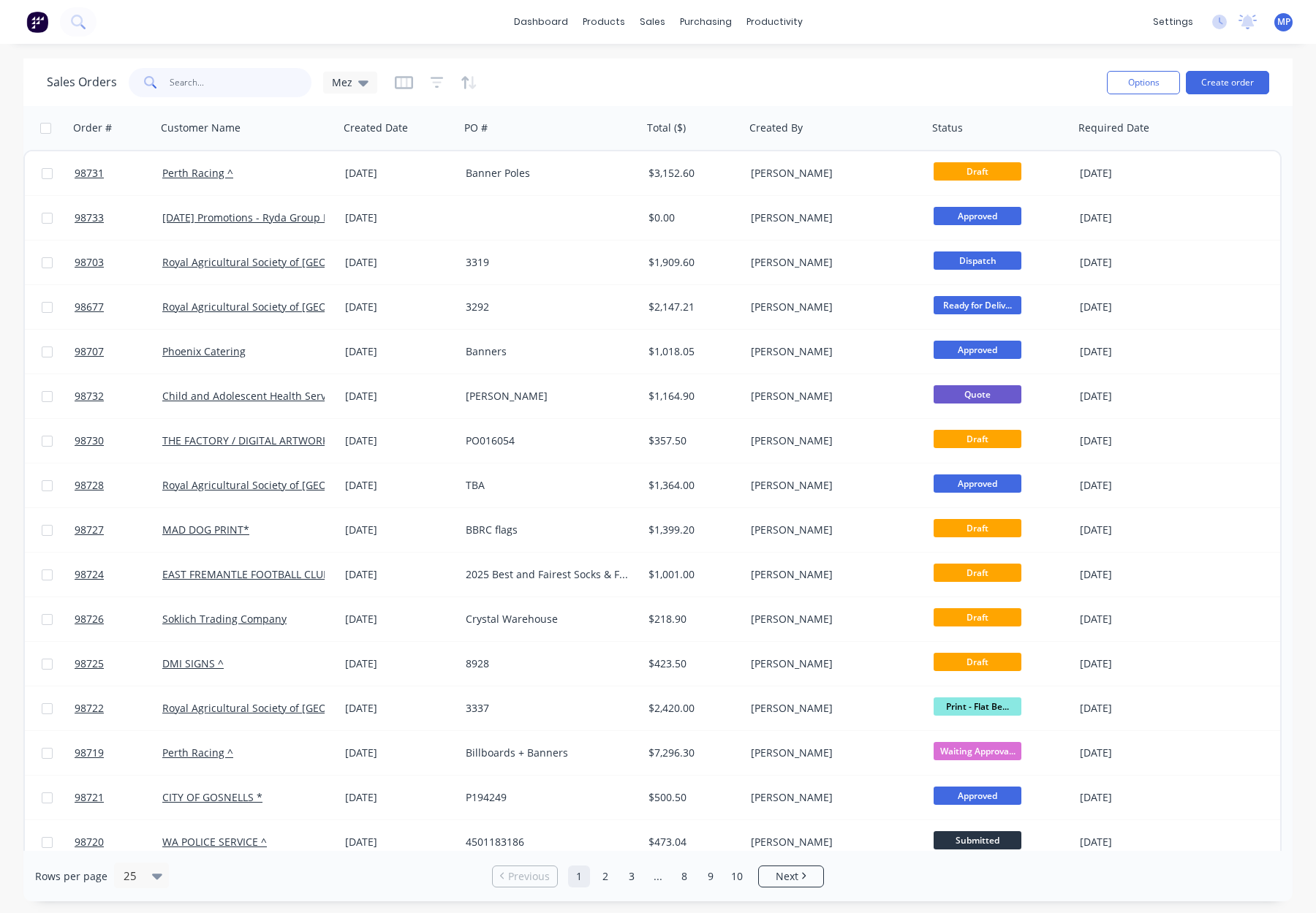
click at [214, 84] on input "text" at bounding box center [241, 81] width 143 height 29
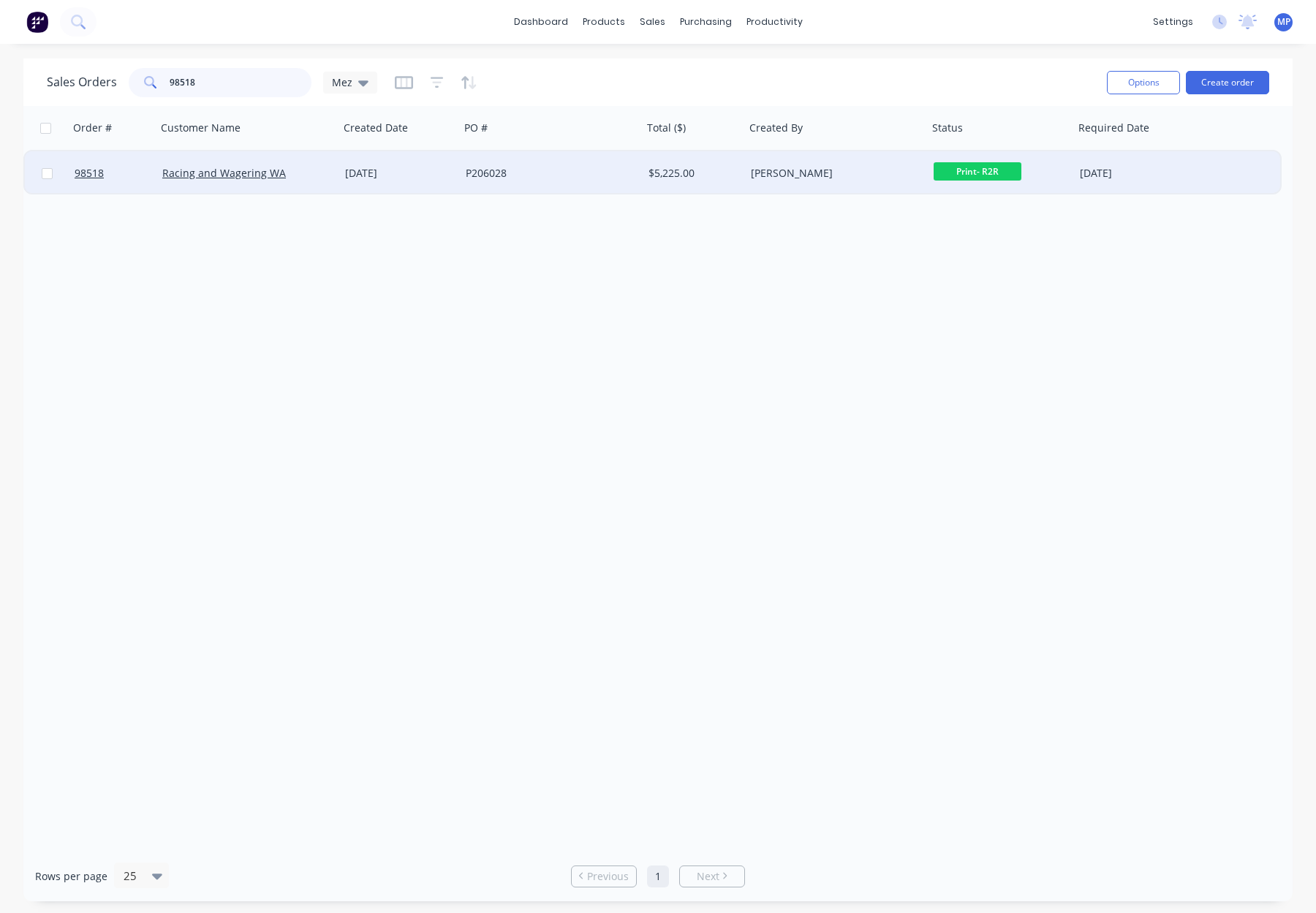
type input "98518"
click at [548, 168] on div "P206028" at bounding box center [546, 173] width 162 height 15
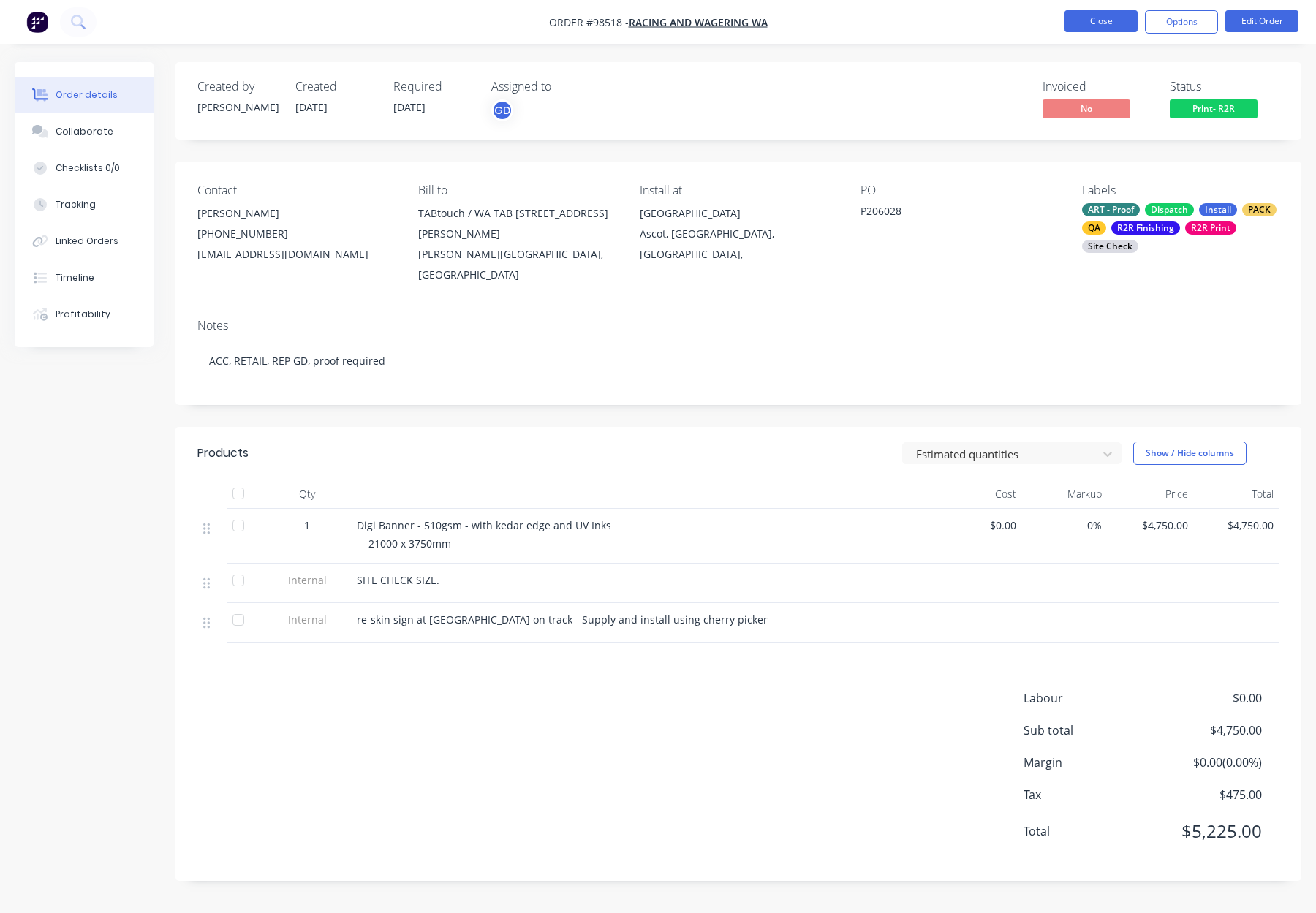
drag, startPoint x: 1147, startPoint y: 28, endPoint x: 1131, endPoint y: 25, distance: 16.3
click at [1146, 28] on button "Options" at bounding box center [1181, 22] width 73 height 24
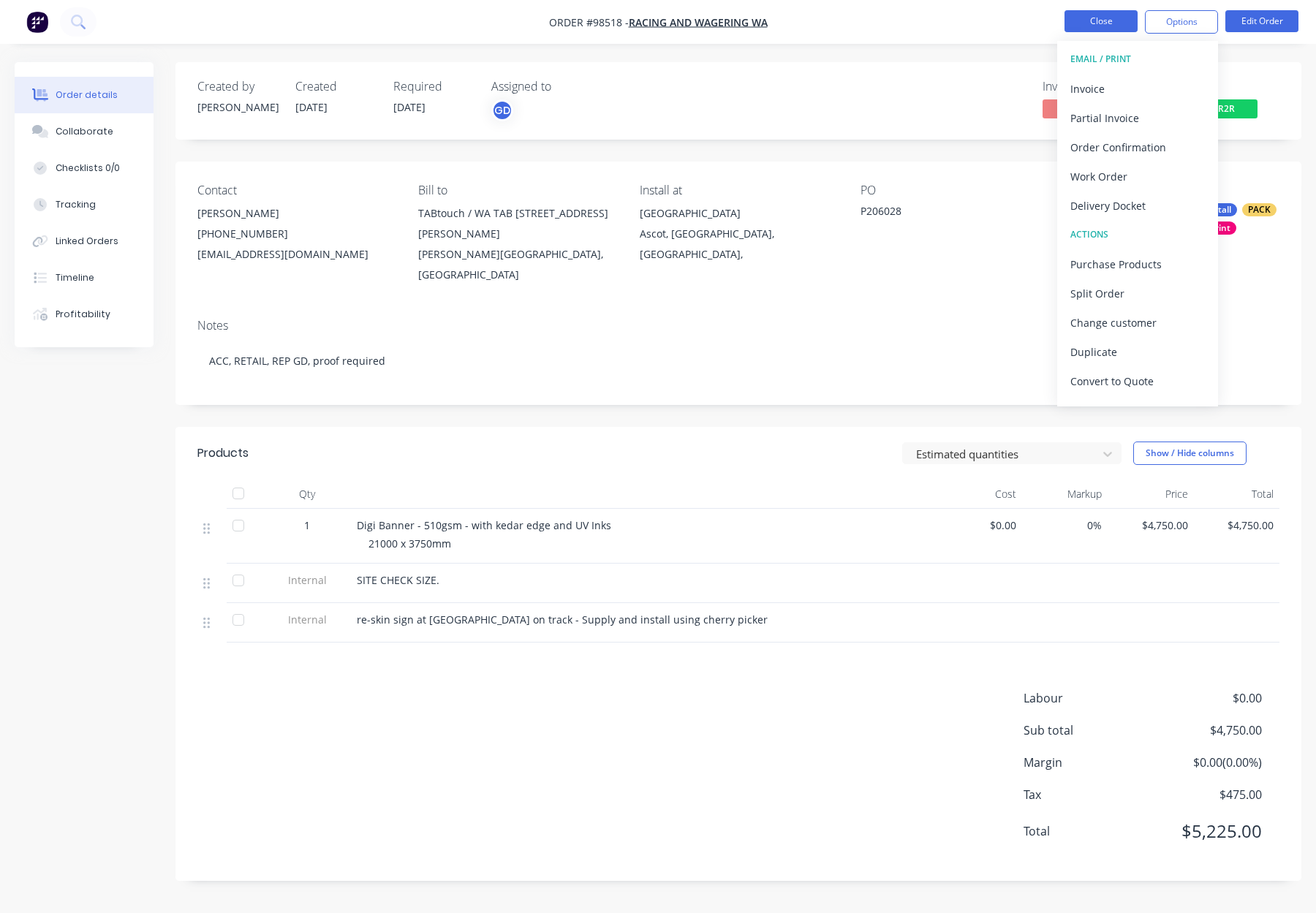
click at [1119, 24] on button "Close" at bounding box center [1101, 21] width 73 height 22
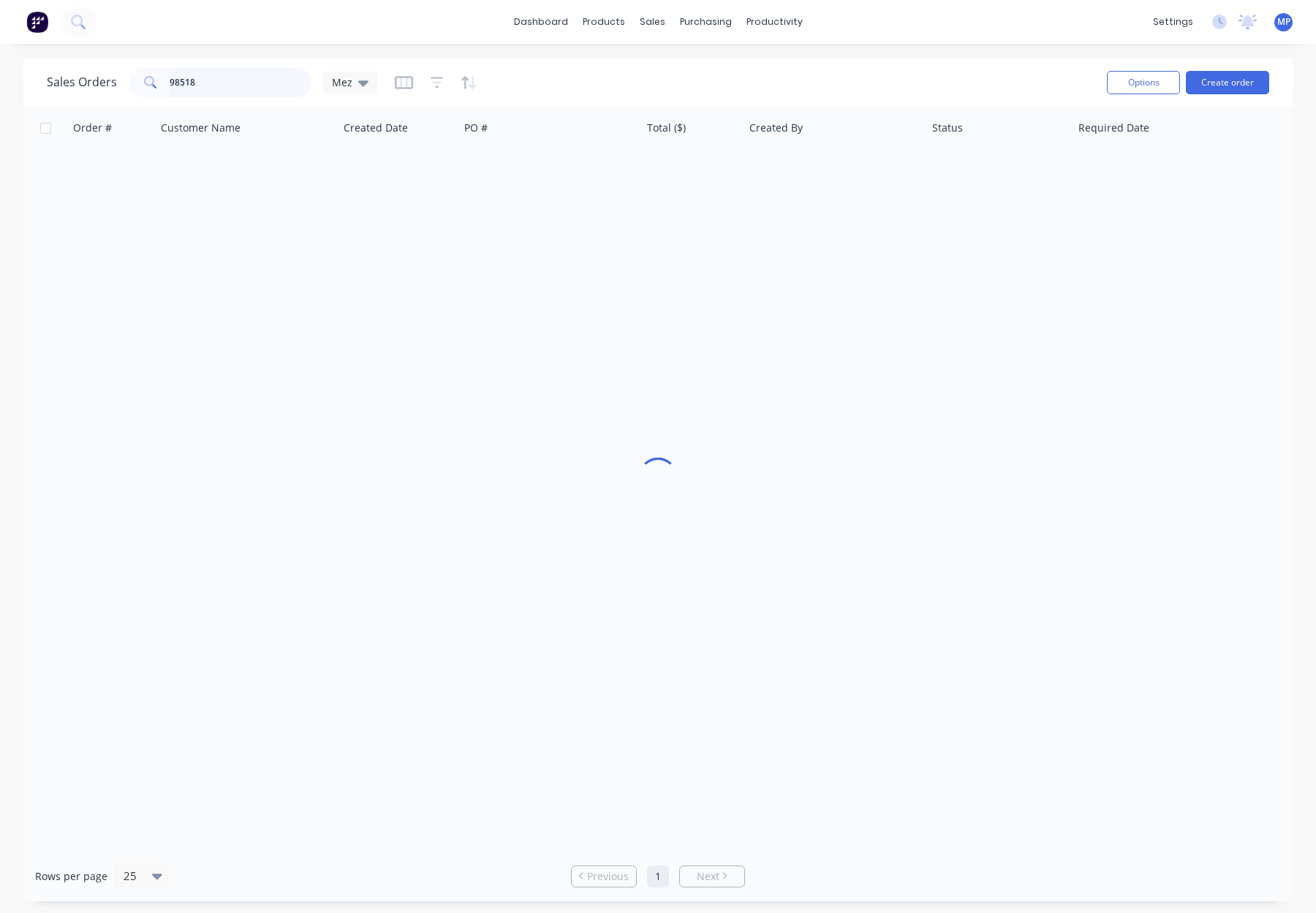
click at [240, 81] on input "98518" at bounding box center [241, 81] width 143 height 29
click at [240, 83] on input "98518" at bounding box center [241, 81] width 143 height 29
type input "98419"
drag, startPoint x: 134, startPoint y: 76, endPoint x: 154, endPoint y: 73, distance: 20.2
click at [107, 74] on div "Sales Orders 98419 Mez" at bounding box center [211, 81] width 330 height 29
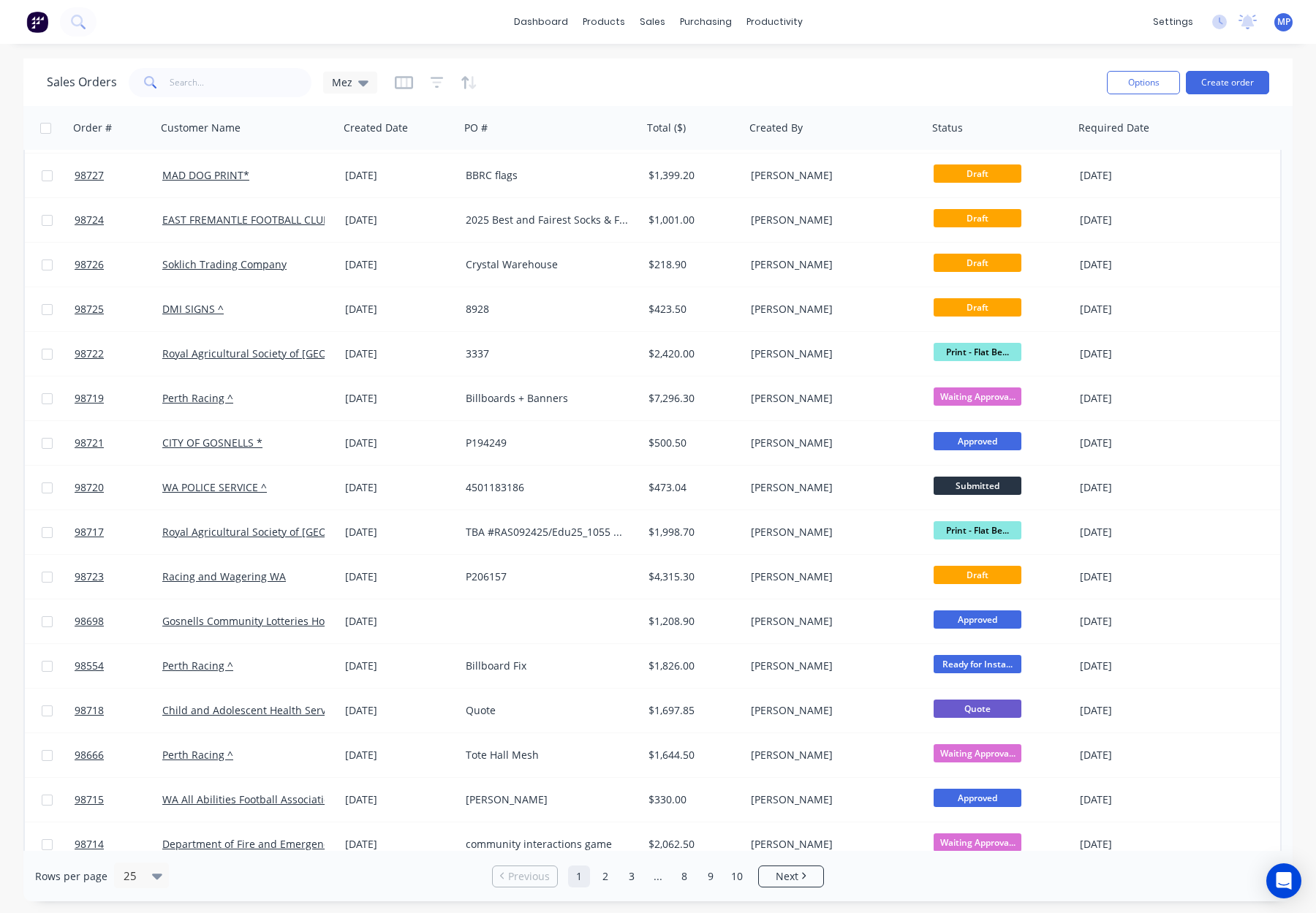
scroll to position [394, 0]
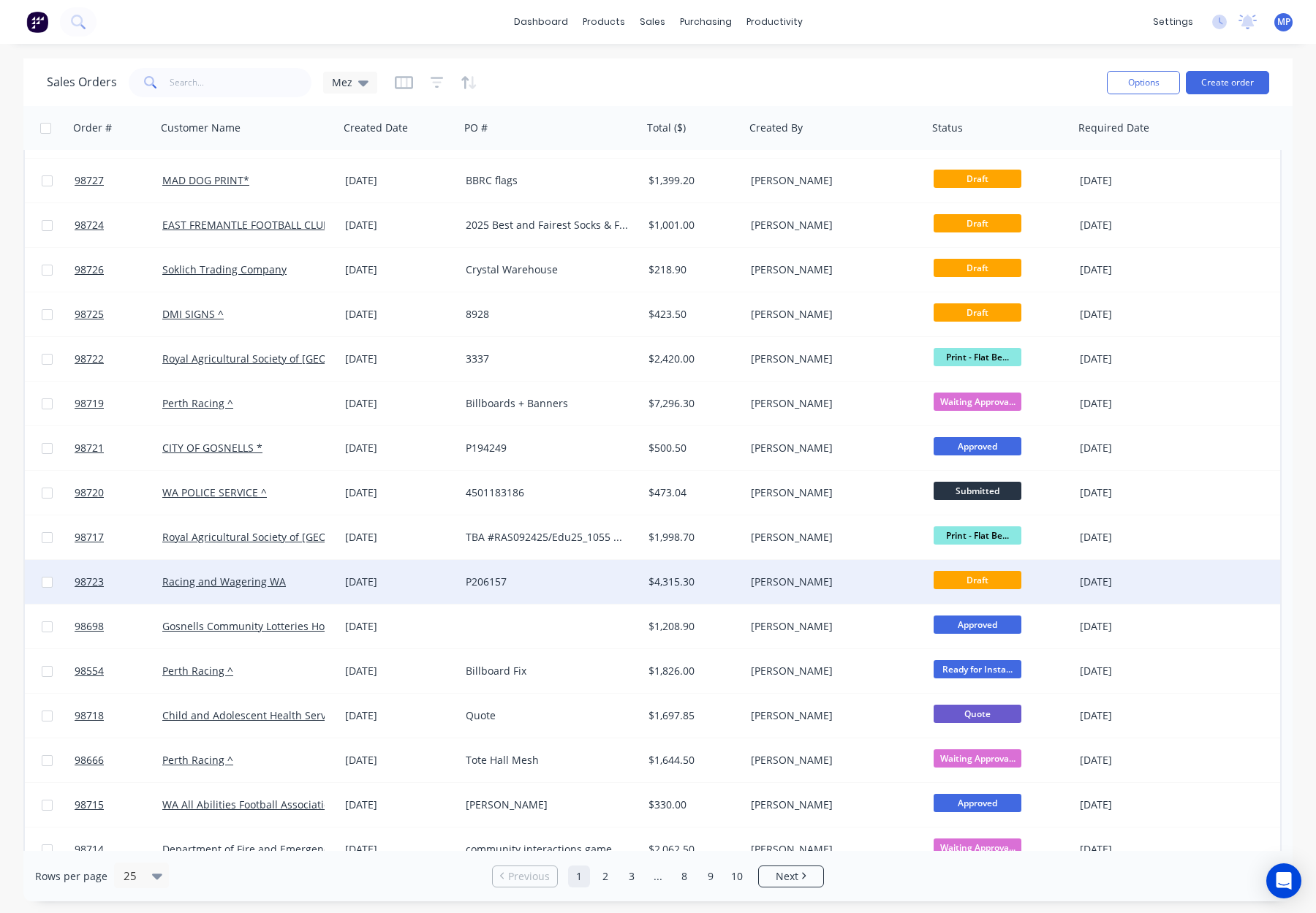
click at [840, 590] on div "[PERSON_NAME]" at bounding box center [836, 582] width 183 height 44
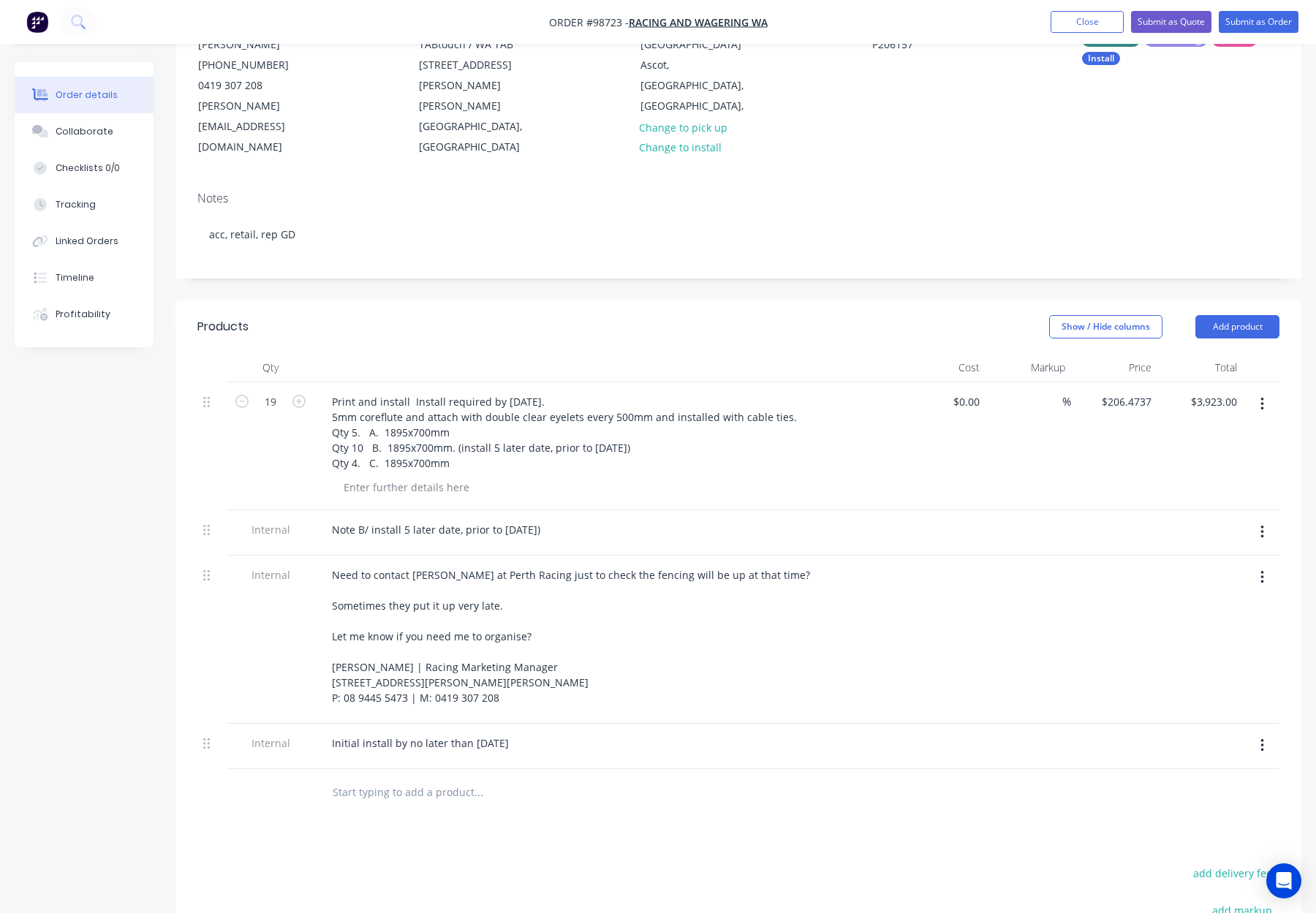
scroll to position [188, 0]
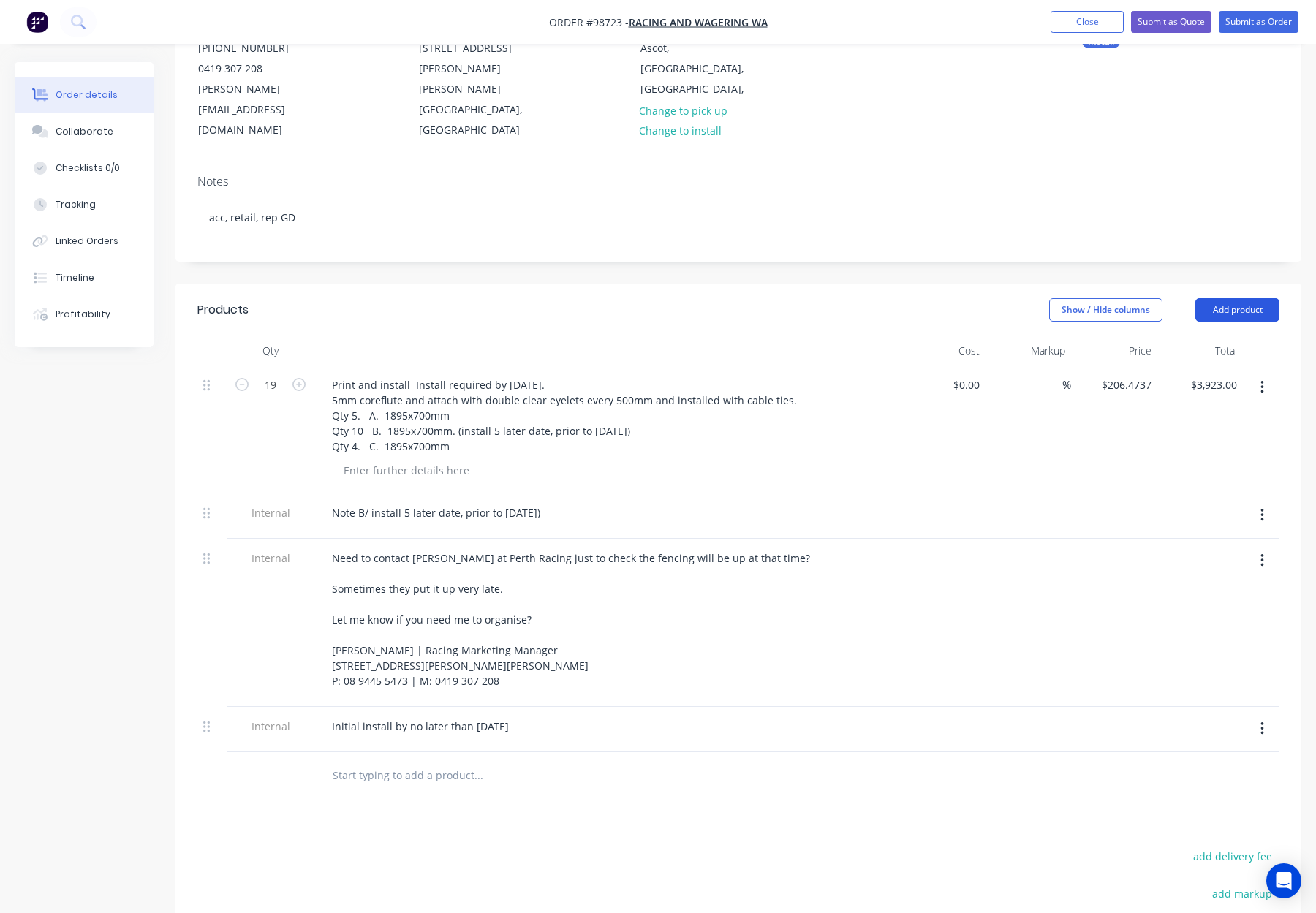
click at [1220, 298] on button "Add product" at bounding box center [1237, 310] width 84 height 24
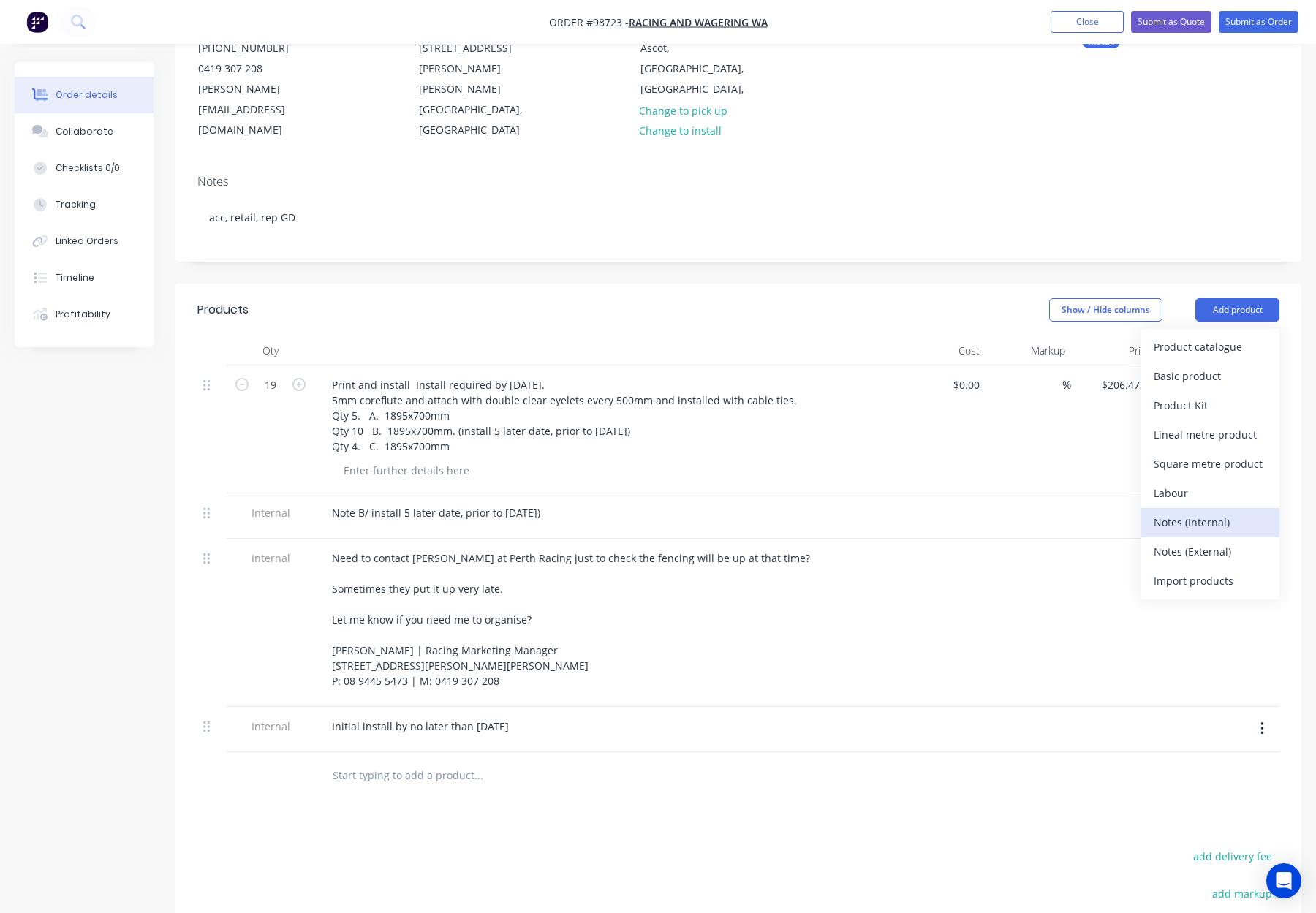
click at [1220, 508] on button "Notes (Internal)" at bounding box center [1210, 522] width 139 height 29
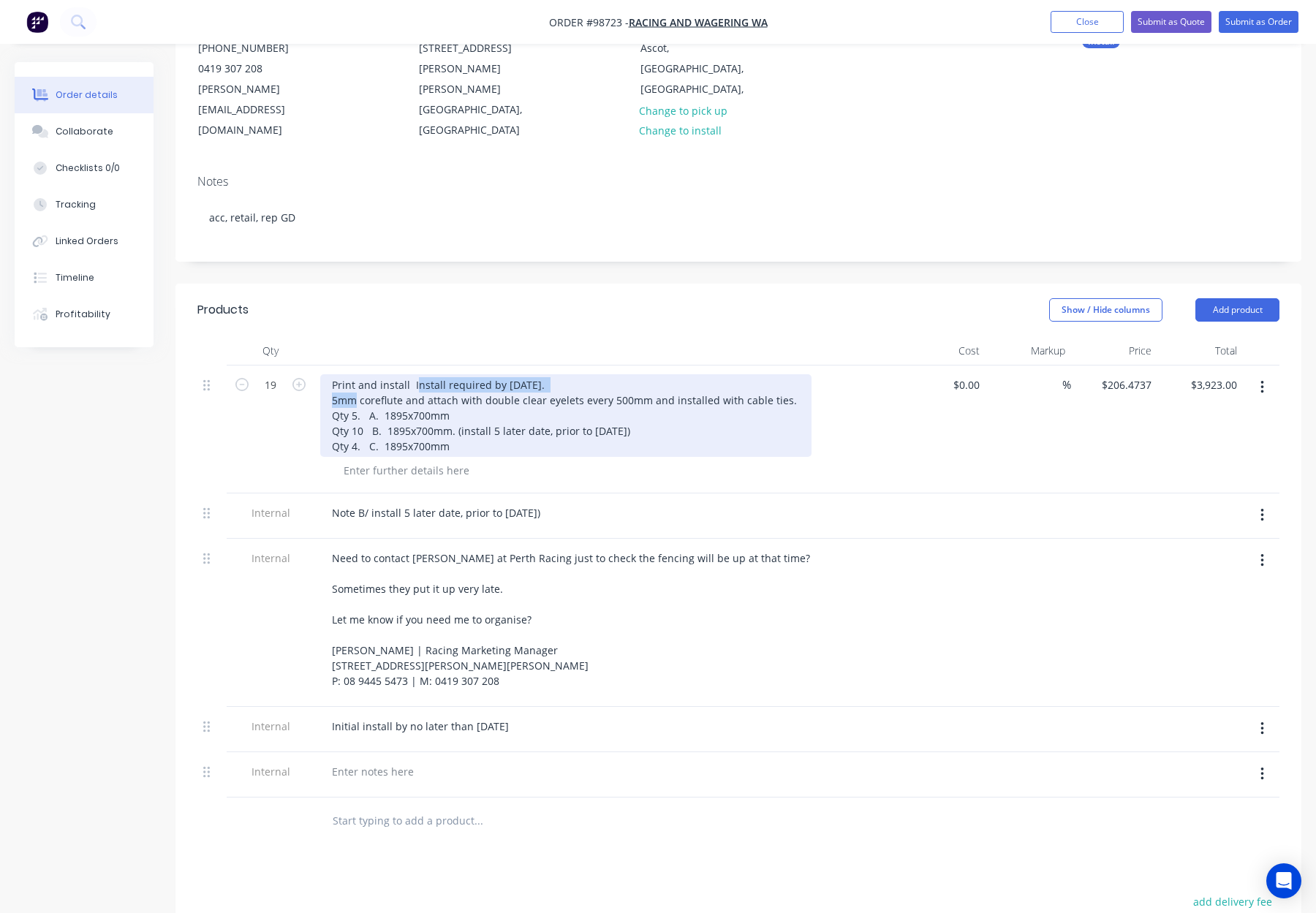
drag, startPoint x: 568, startPoint y: 343, endPoint x: 414, endPoint y: 343, distance: 154.0
click at [414, 374] on div "Print and install Install required by [DATE]. 5mm coreflute and attach with dou…" at bounding box center [566, 415] width 491 height 82
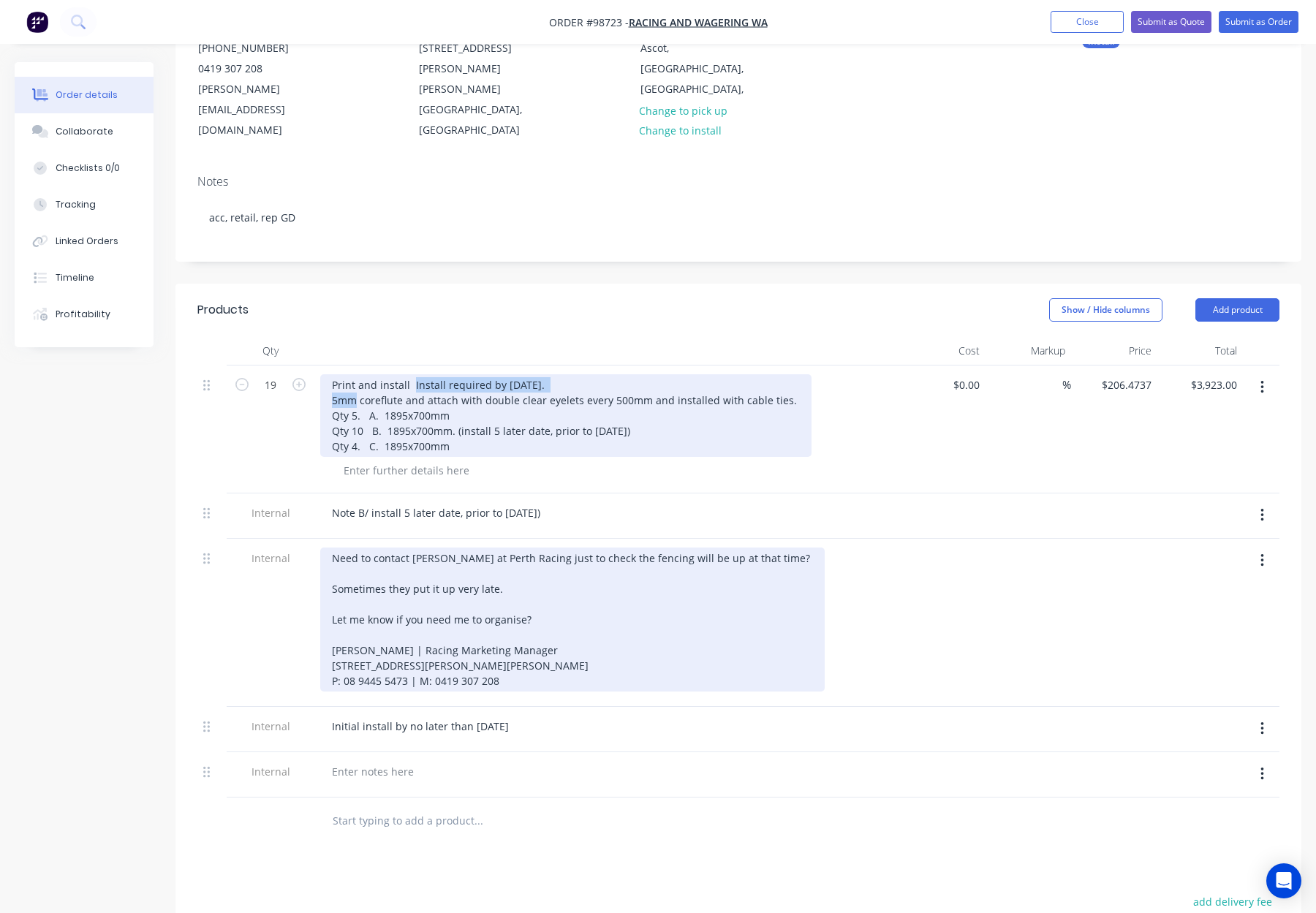
copy div "Install required by [DATE]."
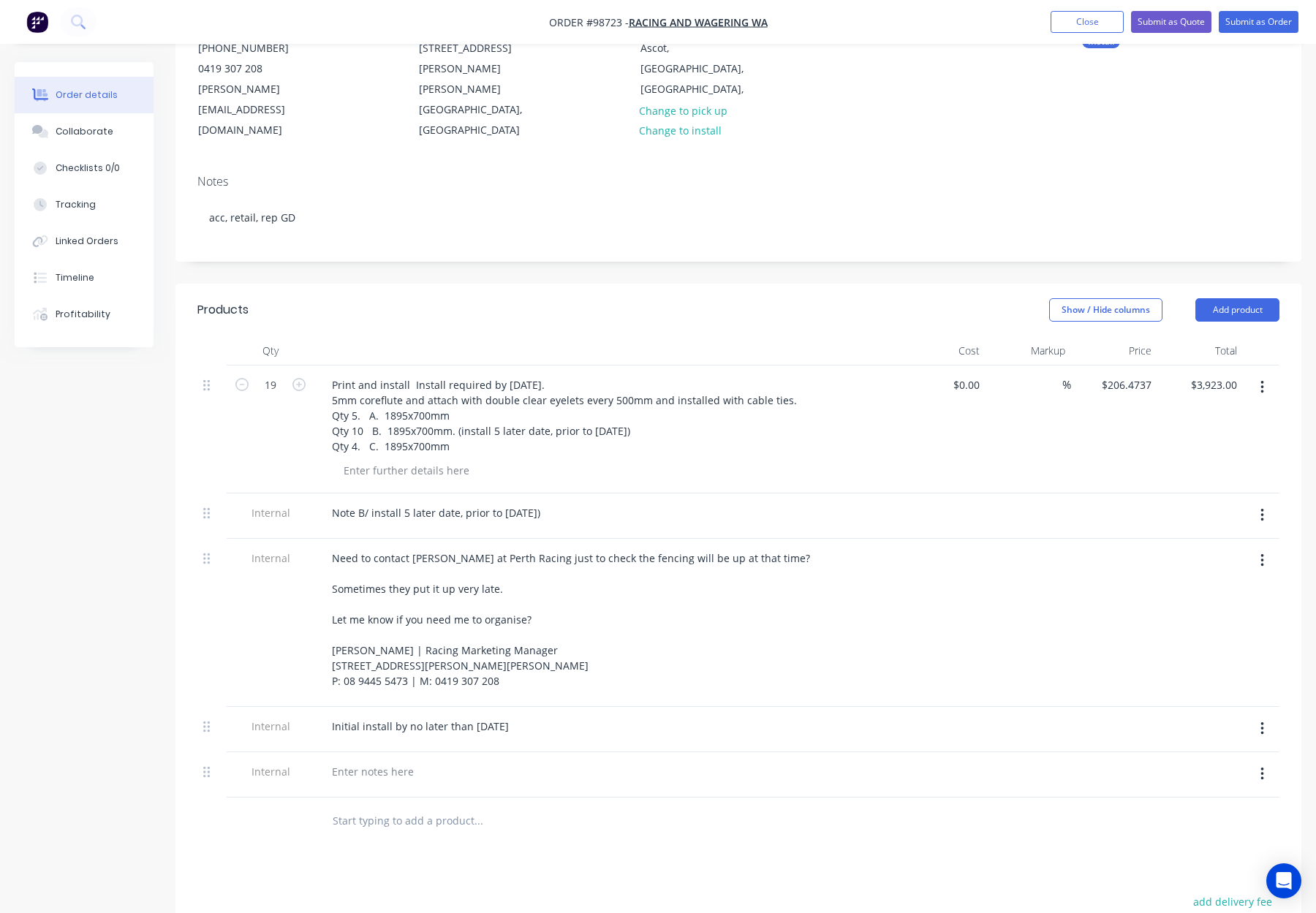
click at [369, 785] on div at bounding box center [606, 786] width 573 height 3
drag, startPoint x: 1260, startPoint y: 728, endPoint x: 1250, endPoint y: 746, distance: 20.6
click at [1260, 766] on icon "button" at bounding box center [1262, 774] width 4 height 16
click at [948, 797] on div at bounding box center [738, 821] width 1082 height 48
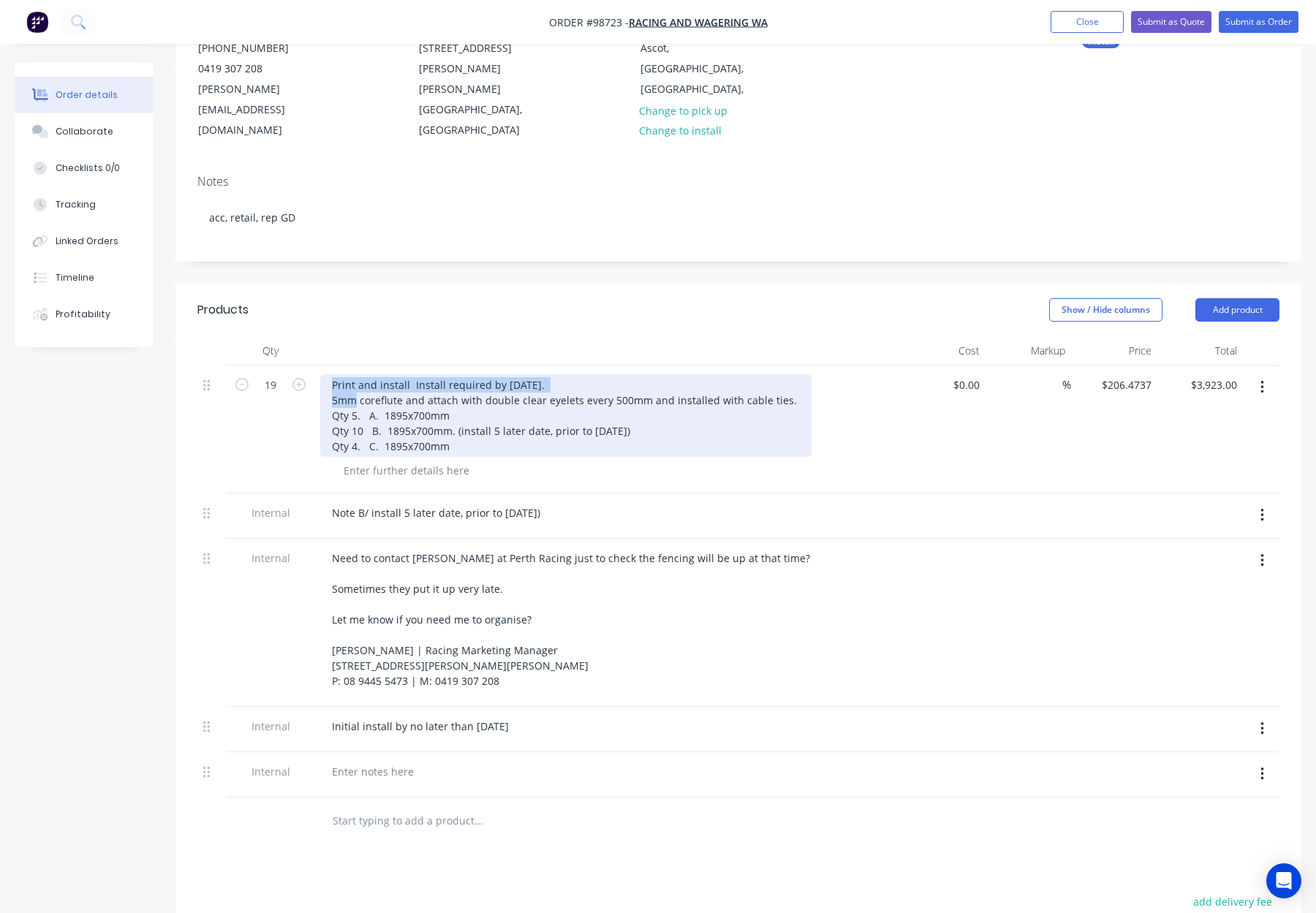
drag, startPoint x: 538, startPoint y: 344, endPoint x: 326, endPoint y: 342, distance: 212.0
click at [326, 374] on div "Print and install Install required by [DATE]. 5mm coreflute and attach with dou…" at bounding box center [566, 415] width 491 height 82
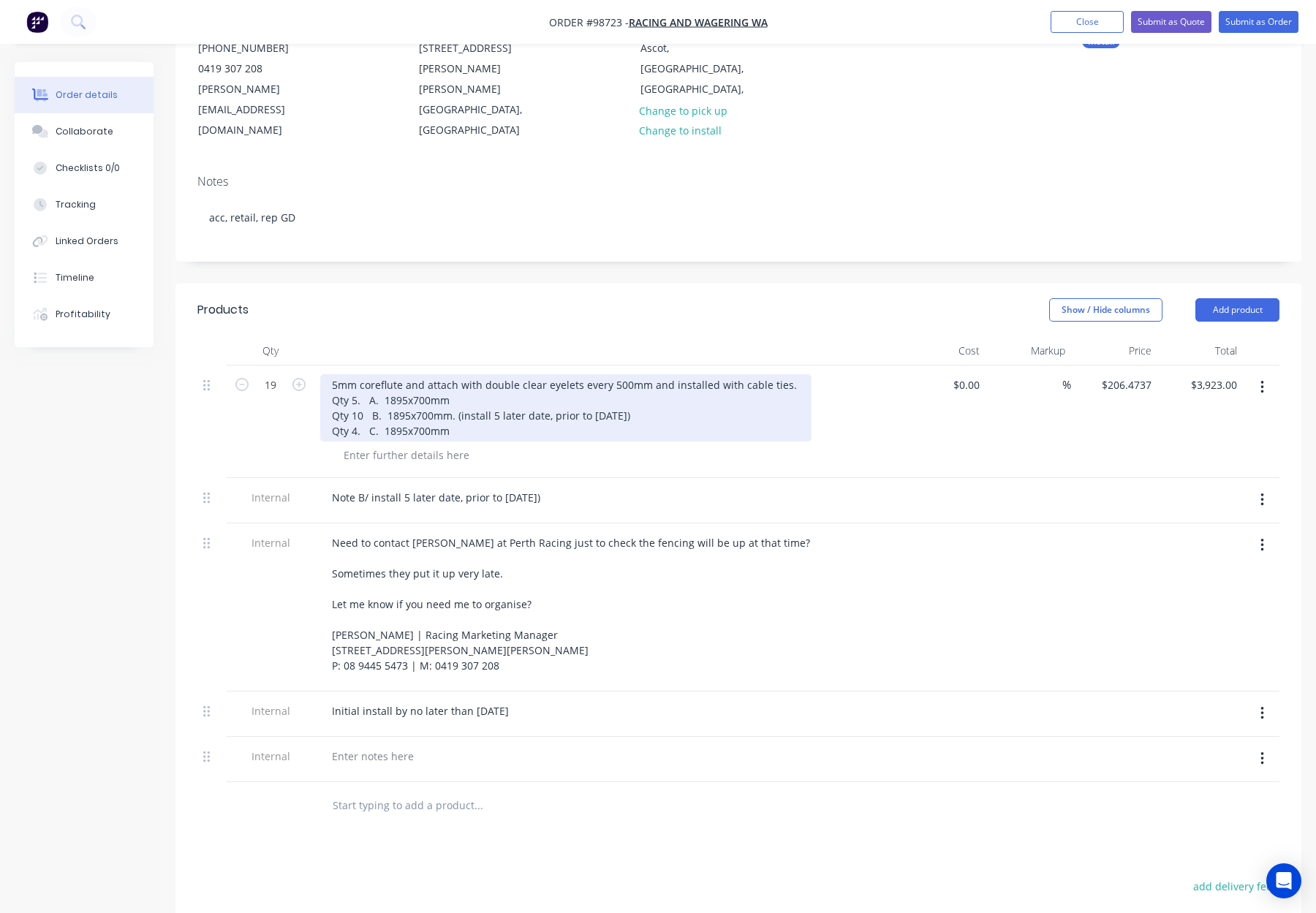
click at [325, 374] on div "5mm coreflute and attach with double clear eyelets every 500mm and installed wi…" at bounding box center [566, 408] width 491 height 67
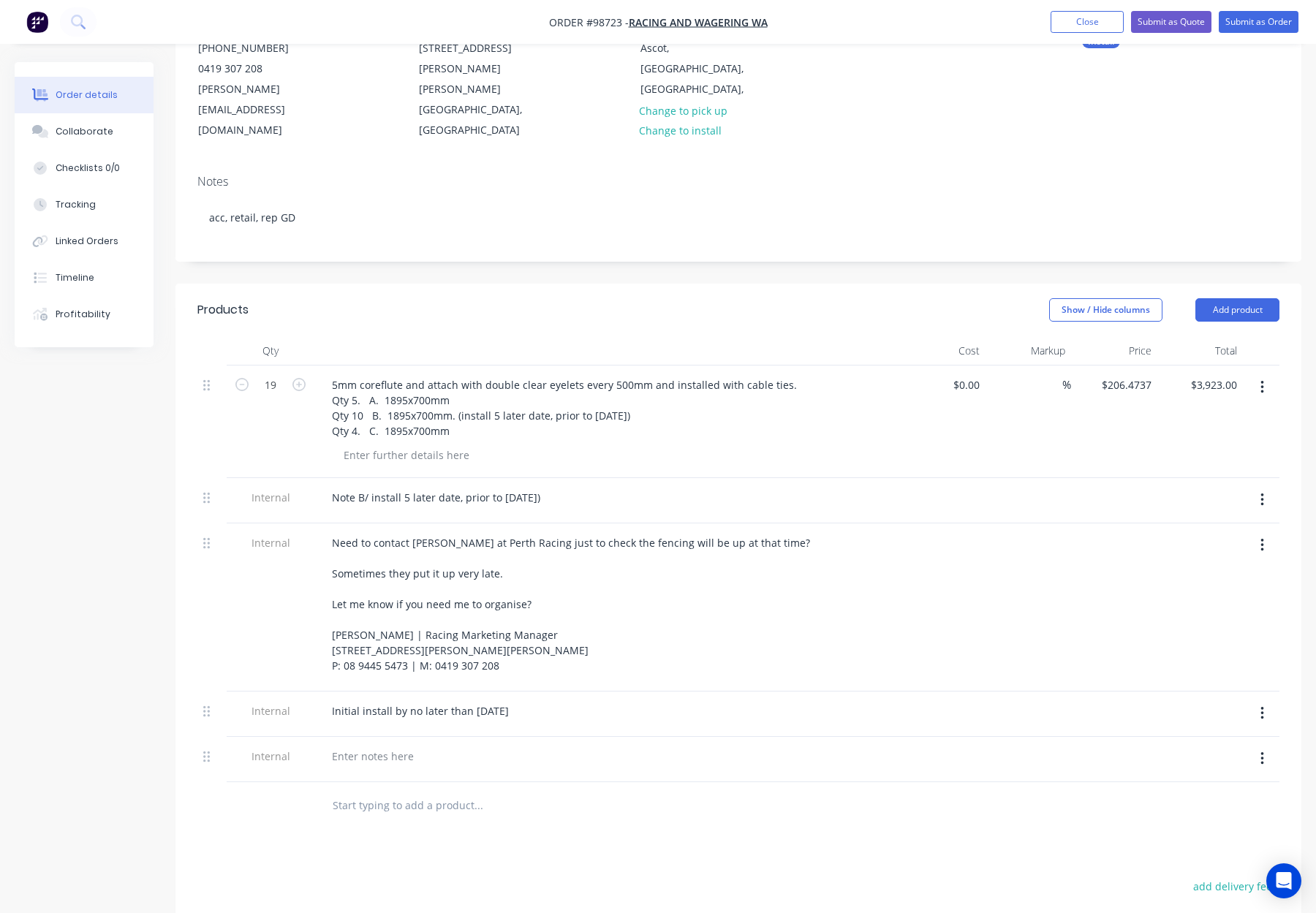
click at [368, 294] on header "Products Show / Hide columns Add product" at bounding box center [738, 310] width 1125 height 53
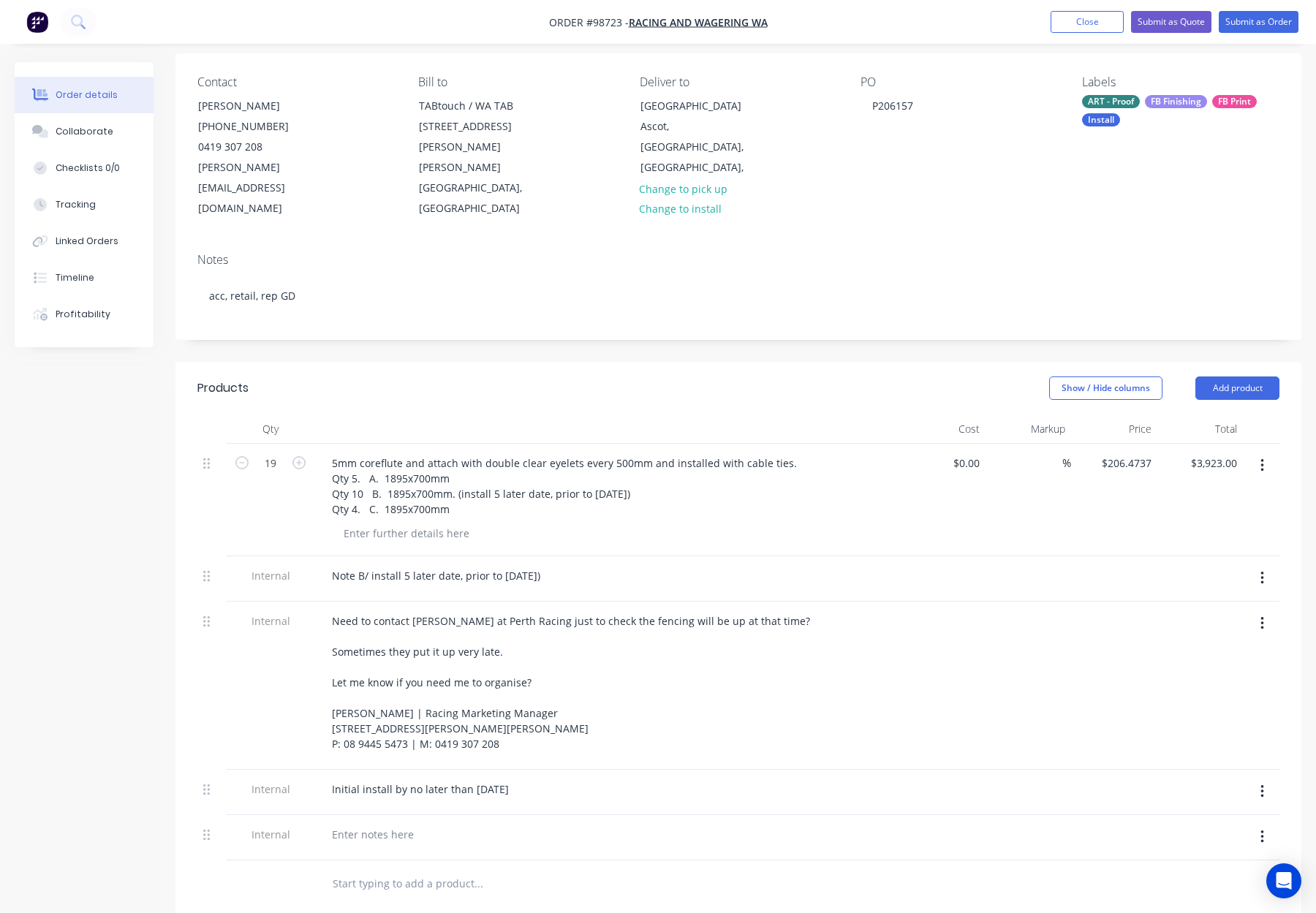
scroll to position [104, 0]
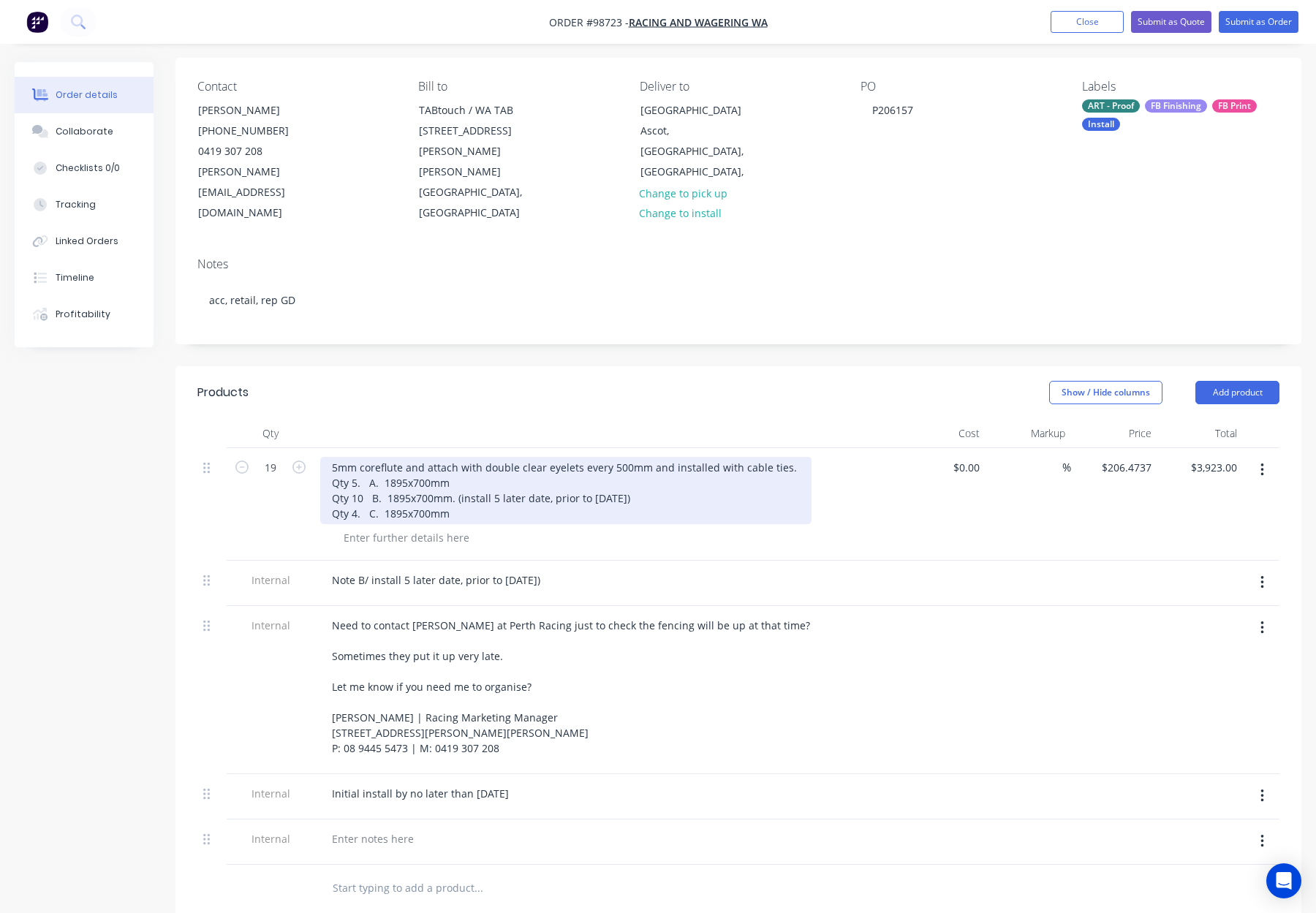
click at [381, 456] on div "5mm coreflute and attach with double clear eyelets every 500mm and installed wi…" at bounding box center [566, 490] width 491 height 67
click at [359, 456] on div "5mm coreflute and attach with double clear eyelets every 500mm and installed wi…" at bounding box center [566, 490] width 491 height 67
click at [350, 456] on div "5mm coreflute and attach with double clear eyelets every 500mm and installed wi…" at bounding box center [566, 490] width 491 height 67
click at [416, 456] on div "5mm coreflute and attach with double clear eyelets every 500mm and installed wi…" at bounding box center [566, 490] width 491 height 67
click at [469, 456] on div "5mm coreflute and attach with double clear eyelets every 500mm and installed wi…" at bounding box center [566, 490] width 491 height 67
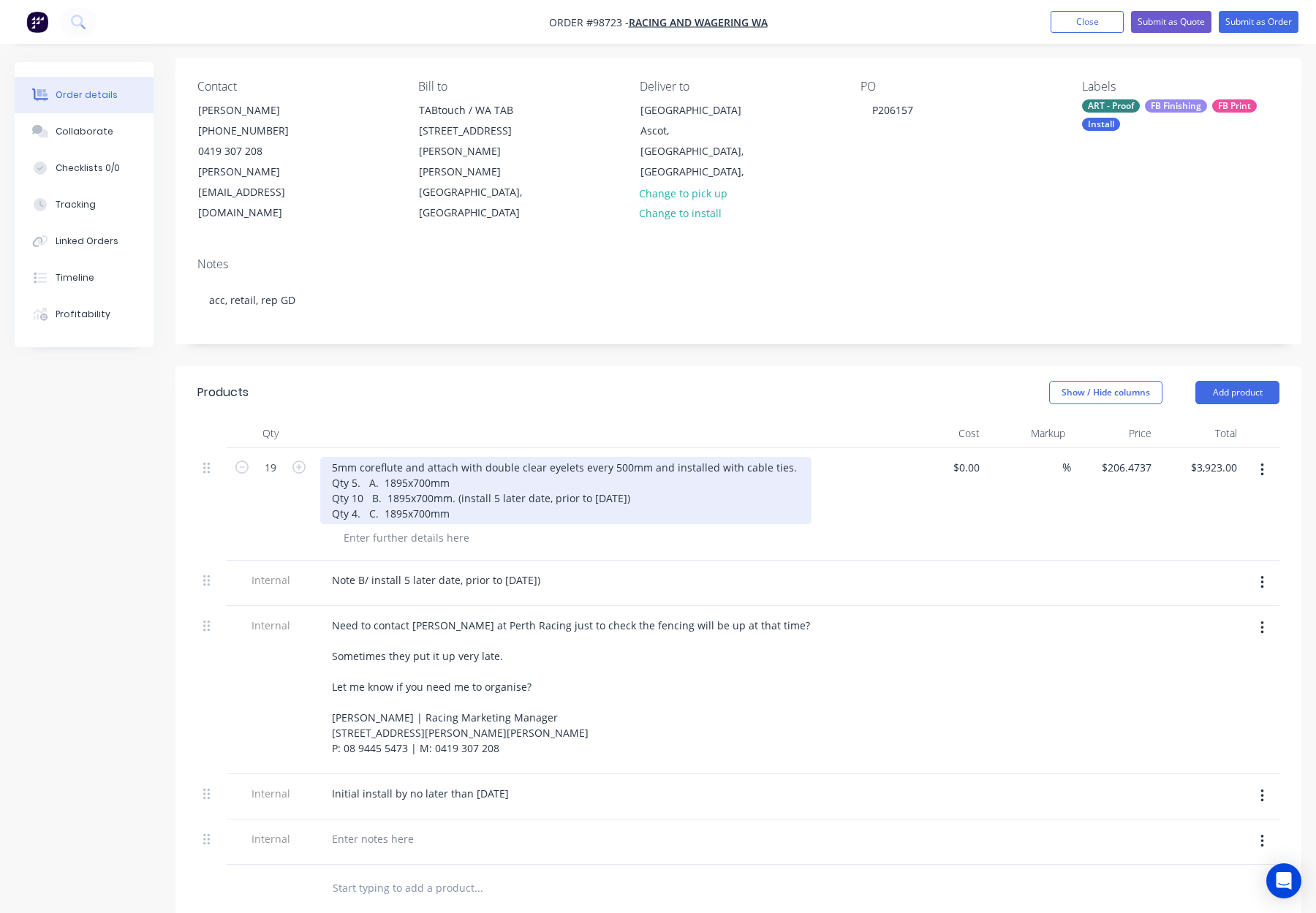
click at [329, 456] on div "5mm coreflute and attach with double clear eyelets every 500mm and installed wi…" at bounding box center [566, 490] width 491 height 67
click at [331, 456] on div "5mm coreflute and attach with double clear eyelets every 500mm and installed wi…" at bounding box center [566, 490] width 491 height 67
click at [332, 475] on div "5mm coreflute and attach with double clear eyelets every 500mm and installed wi…" at bounding box center [566, 490] width 491 height 67
drag, startPoint x: 419, startPoint y: 472, endPoint x: 381, endPoint y: 475, distance: 38.1
click at [369, 473] on div "5mm coreflute and attach with double clear eyelets every 500mm and installed wi…" at bounding box center [566, 490] width 491 height 67
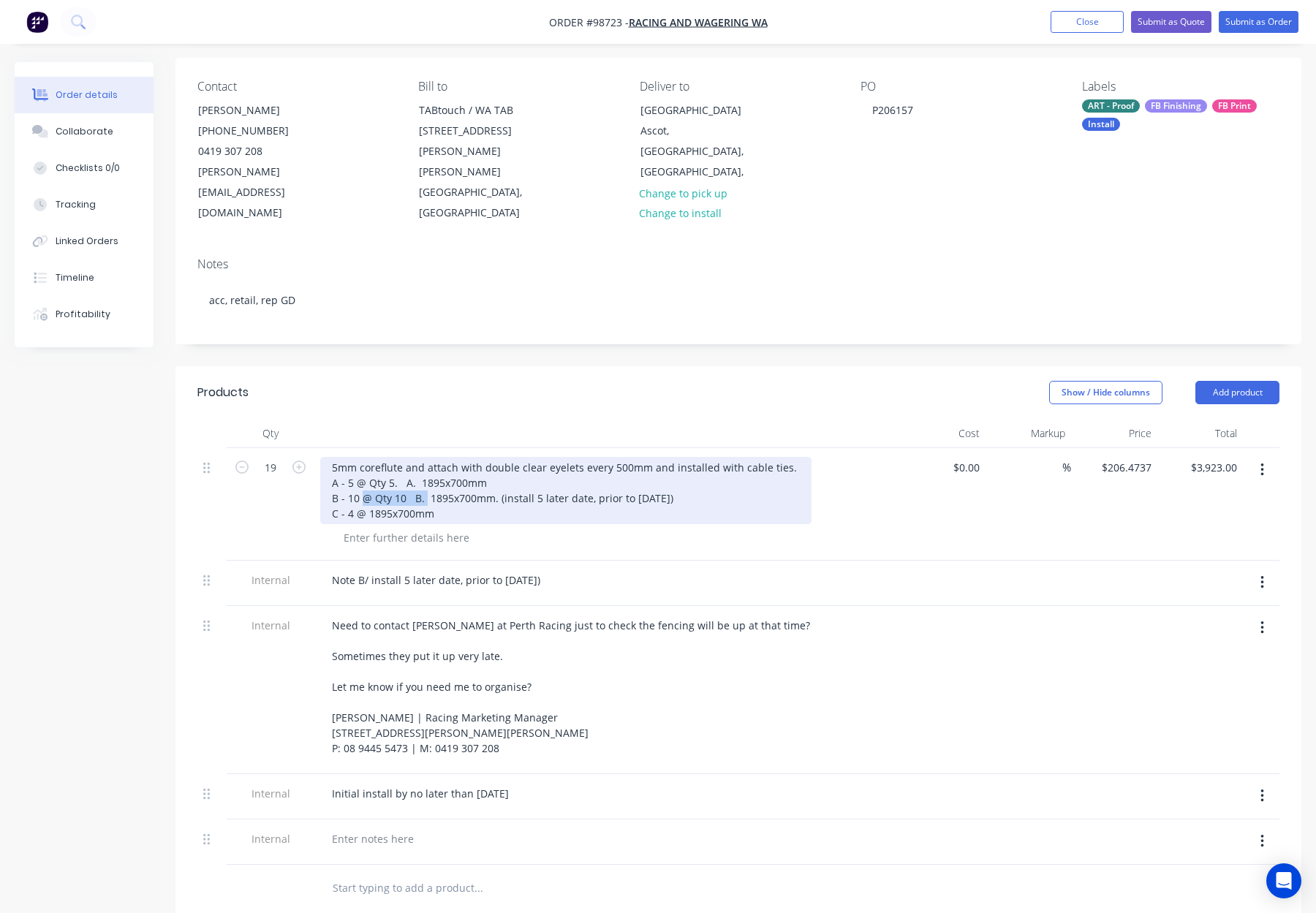
drag, startPoint x: 424, startPoint y: 456, endPoint x: 361, endPoint y: 456, distance: 63.0
click at [360, 456] on div "5mm coreflute and attach with double clear eyelets every 500mm and installed wi…" at bounding box center [566, 490] width 491 height 67
drag, startPoint x: 393, startPoint y: 440, endPoint x: 367, endPoint y: 440, distance: 26.0
click at [367, 456] on div "5mm coreflute and attach with double clear eyelets every 500mm and installed wi…" at bounding box center [566, 490] width 491 height 67
click at [398, 457] on div "5mm coreflute and attach with double clear eyelets every 500mm and installed wi…" at bounding box center [566, 490] width 491 height 67
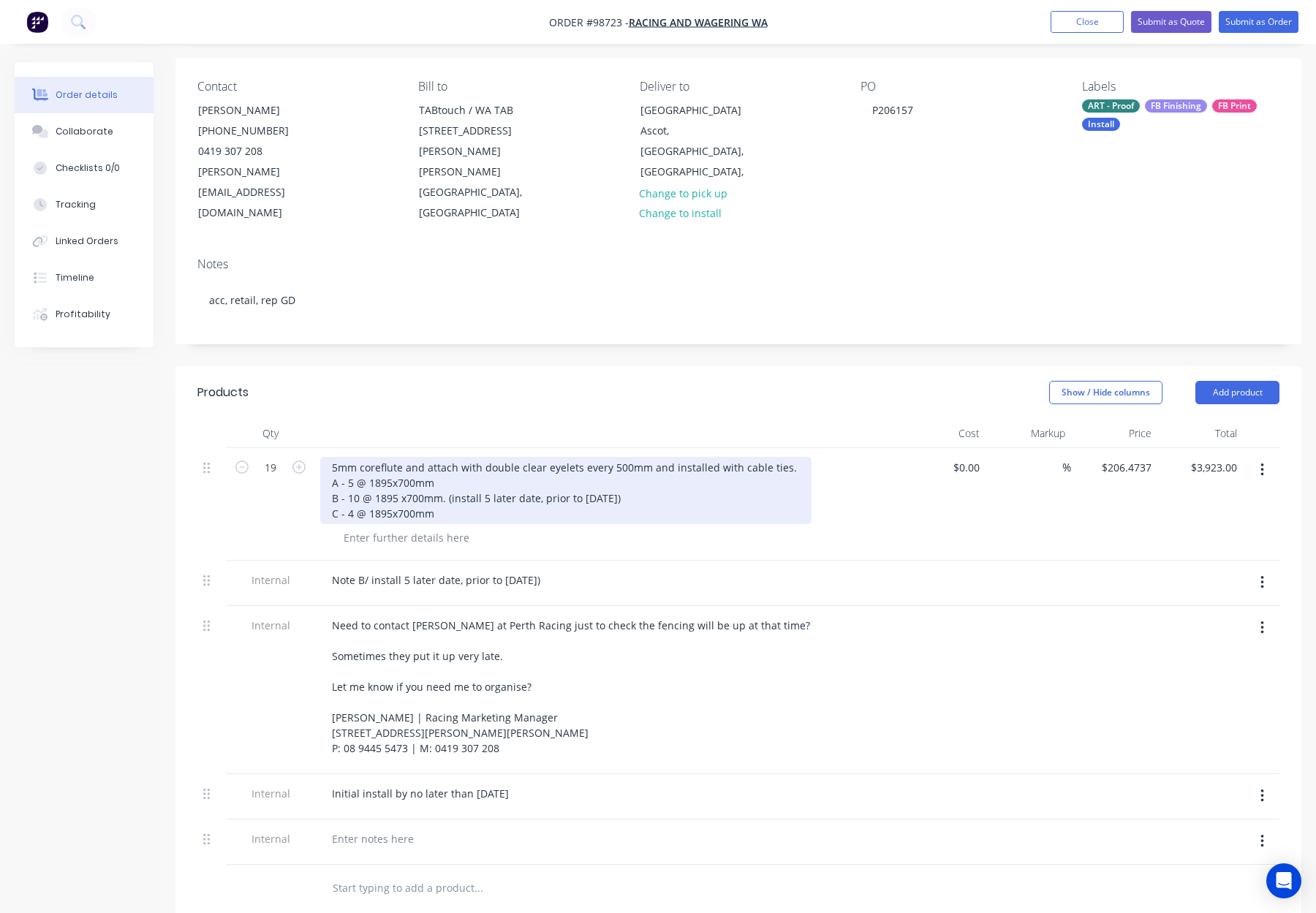
click at [404, 456] on div "5mm coreflute and attach with double clear eyelets every 500mm and installed wi…" at bounding box center [566, 490] width 491 height 67
click at [392, 456] on div "5mm coreflute and attach with double clear eyelets every 500mm and installed wi…" at bounding box center [566, 490] width 491 height 67
click at [398, 456] on div "5mm coreflute and attach with double clear eyelets every 500mm and installed wi…" at bounding box center [566, 490] width 491 height 67
click at [389, 473] on div "5mm coreflute and attach with double clear eyelets every 500mm and installed wi…" at bounding box center [566, 490] width 491 height 67
click at [398, 472] on div "5mm coreflute and attach with double clear eyelets every 500mm and installed wi…" at bounding box center [566, 490] width 491 height 67
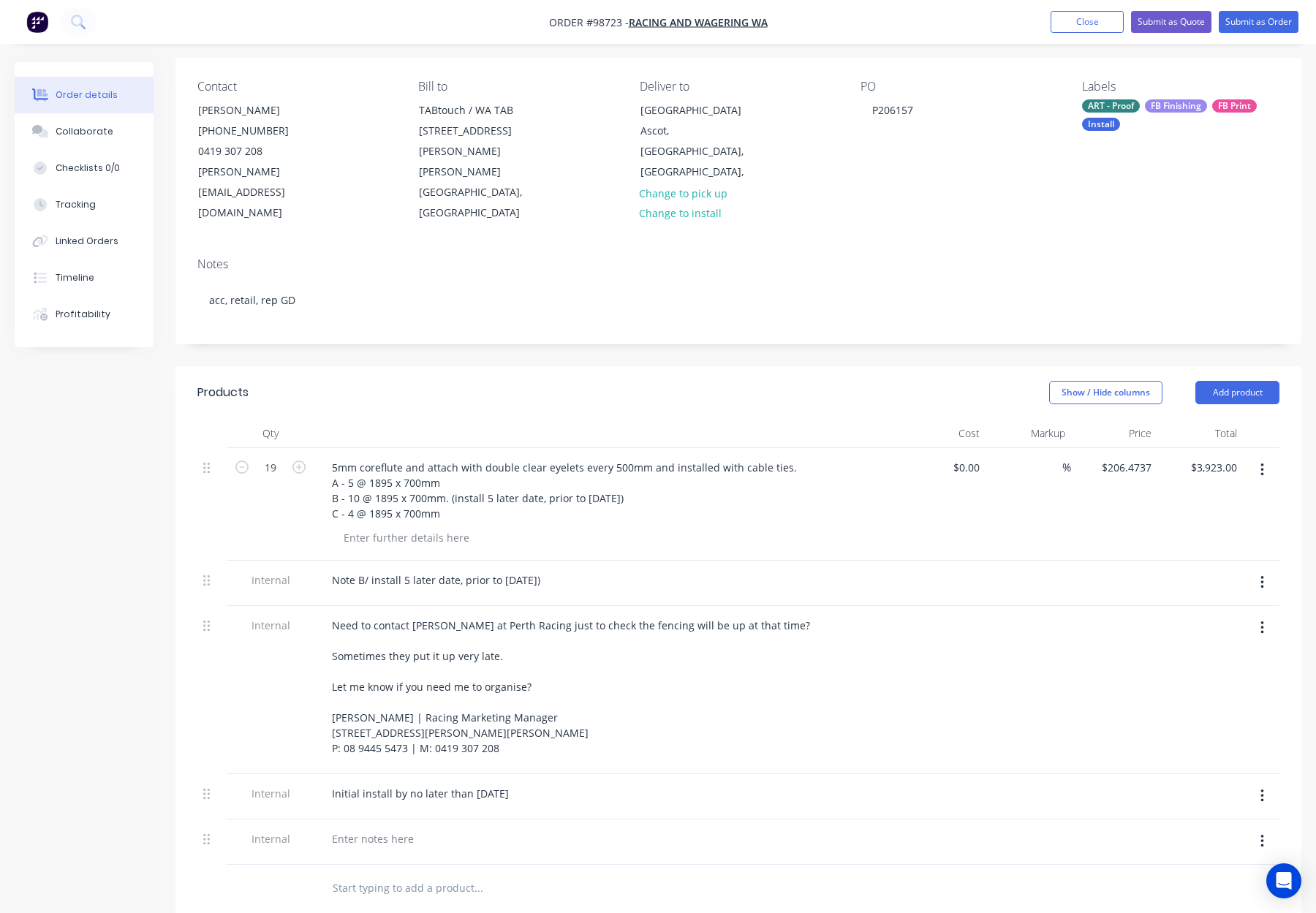
click at [684, 527] on div at bounding box center [612, 537] width 562 height 21
click at [606, 419] on div at bounding box center [606, 433] width 585 height 29
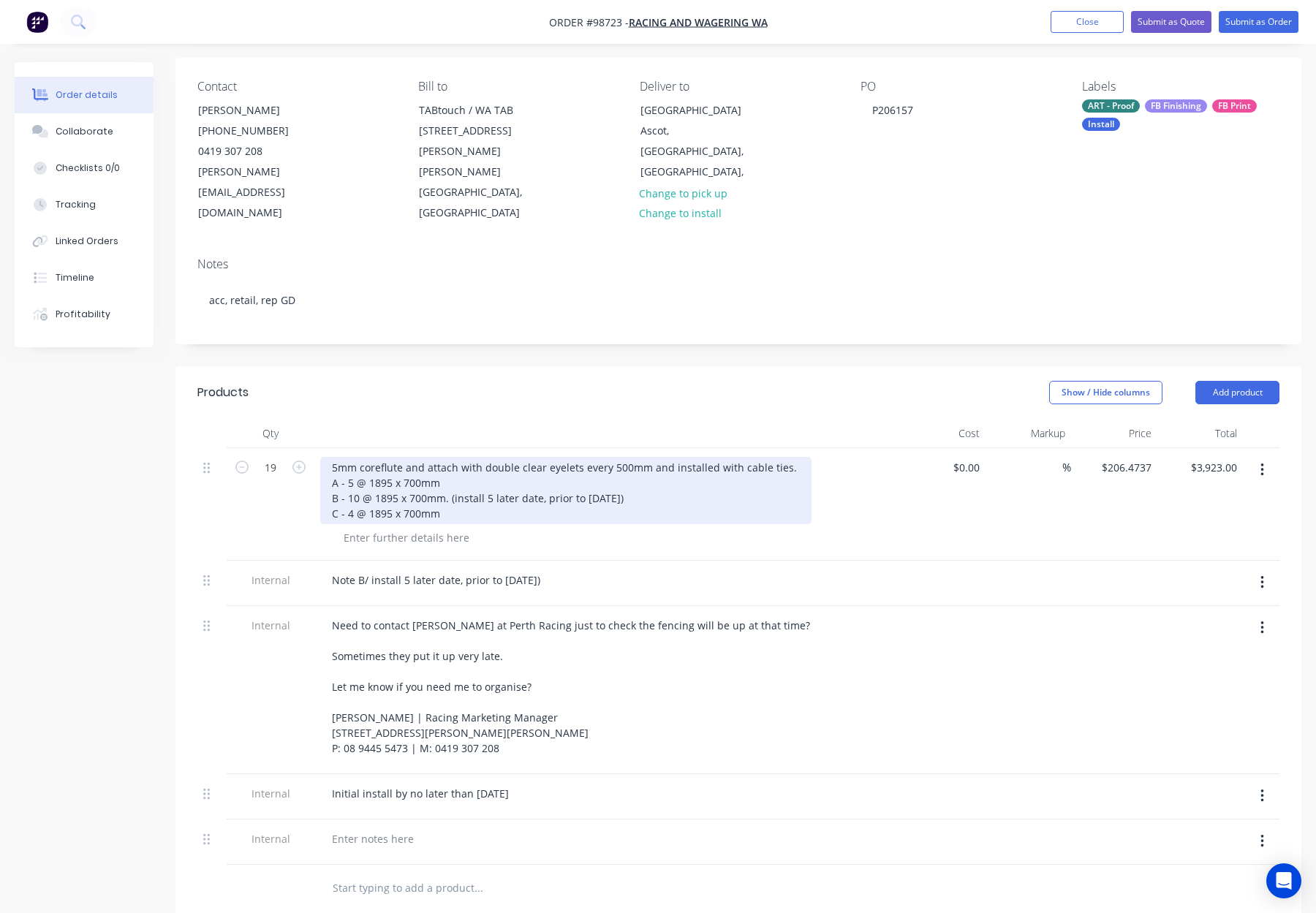
drag, startPoint x: 382, startPoint y: 426, endPoint x: 412, endPoint y: 441, distance: 33.5
click at [382, 456] on div "5mm coreflute and attach with double clear eyelets every 500mm and installed wi…" at bounding box center [566, 490] width 491 height 67
click at [364, 456] on div "5mm corflute and attach with double clear eyelets every 500mm and installed wit…" at bounding box center [563, 490] width 485 height 67
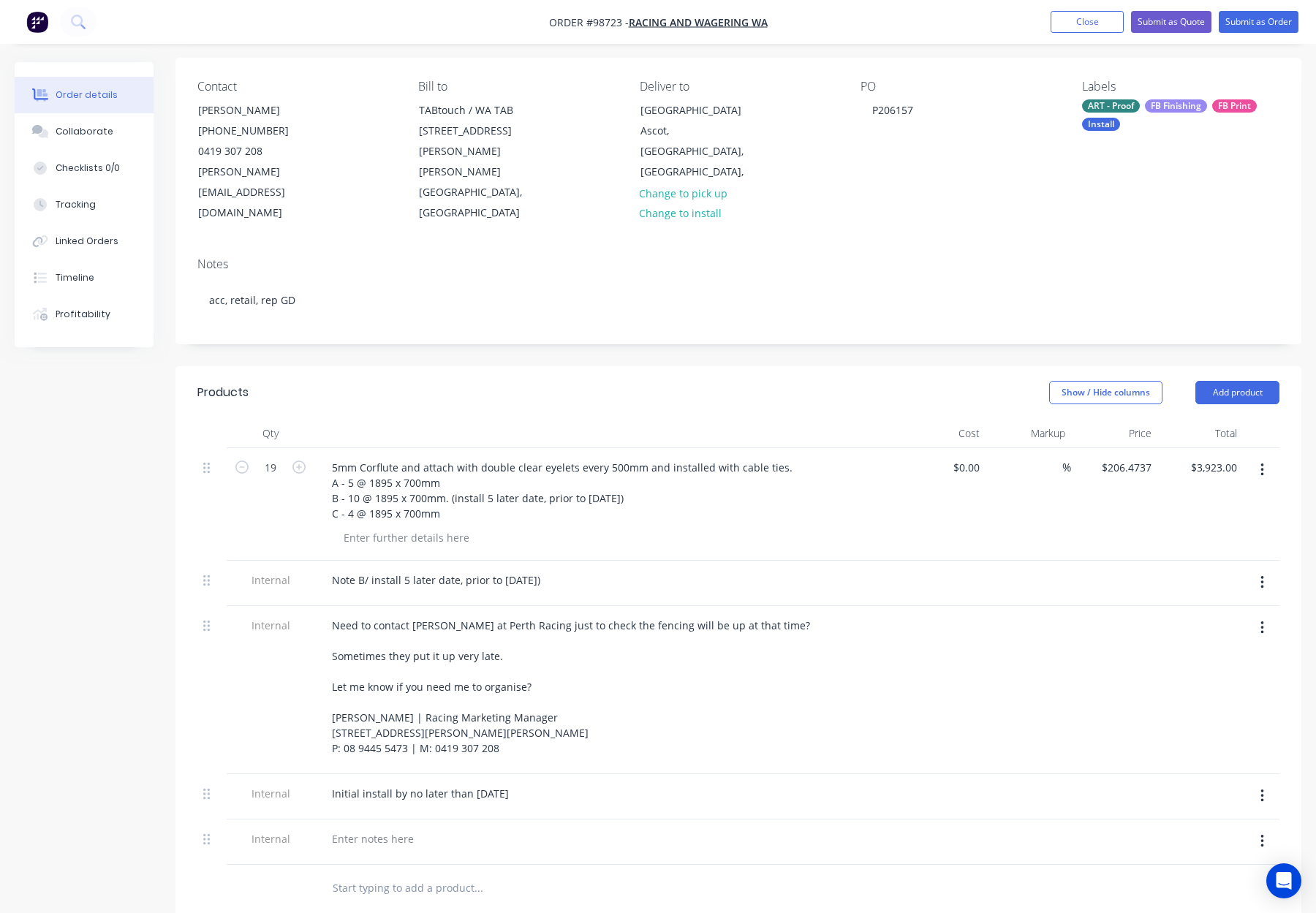
click at [442, 381] on div "Show / Hide columns Add product" at bounding box center [854, 393] width 852 height 24
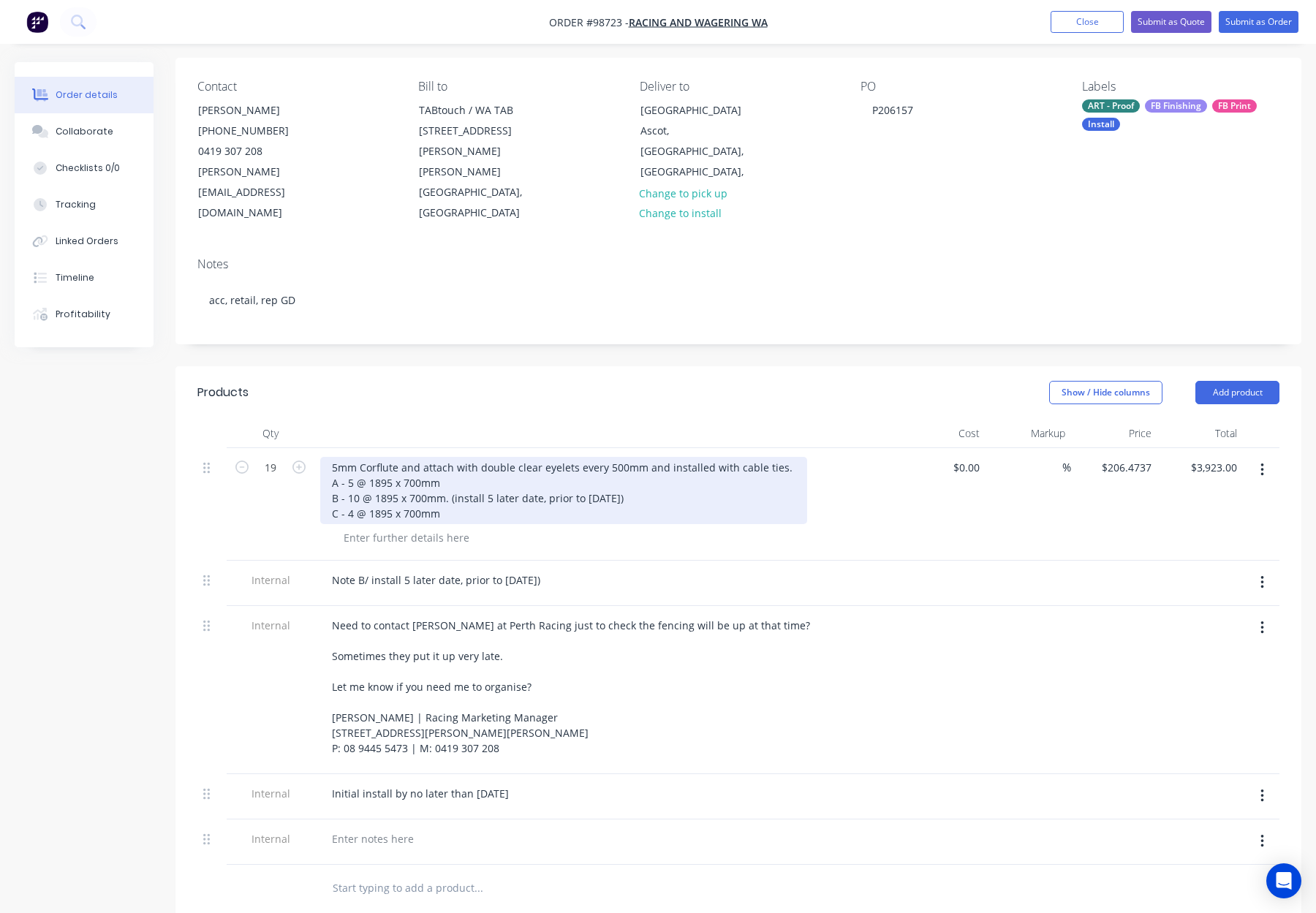
click at [499, 456] on div "5mm Corflute and attach with double clear eyelets every 500mm and installed wit…" at bounding box center [564, 490] width 486 height 67
drag, startPoint x: 480, startPoint y: 425, endPoint x: 565, endPoint y: 429, distance: 85.1
click at [565, 456] on div "5mm Corflute and attach with double clear eyelets every 500mm and installed wit…" at bounding box center [564, 490] width 486 height 67
drag, startPoint x: 509, startPoint y: 427, endPoint x: 541, endPoint y: 441, distance: 34.9
click at [509, 456] on div "5mm Corflute and attach with double clear eyelets every 500mm and installed wit…" at bounding box center [564, 490] width 486 height 67
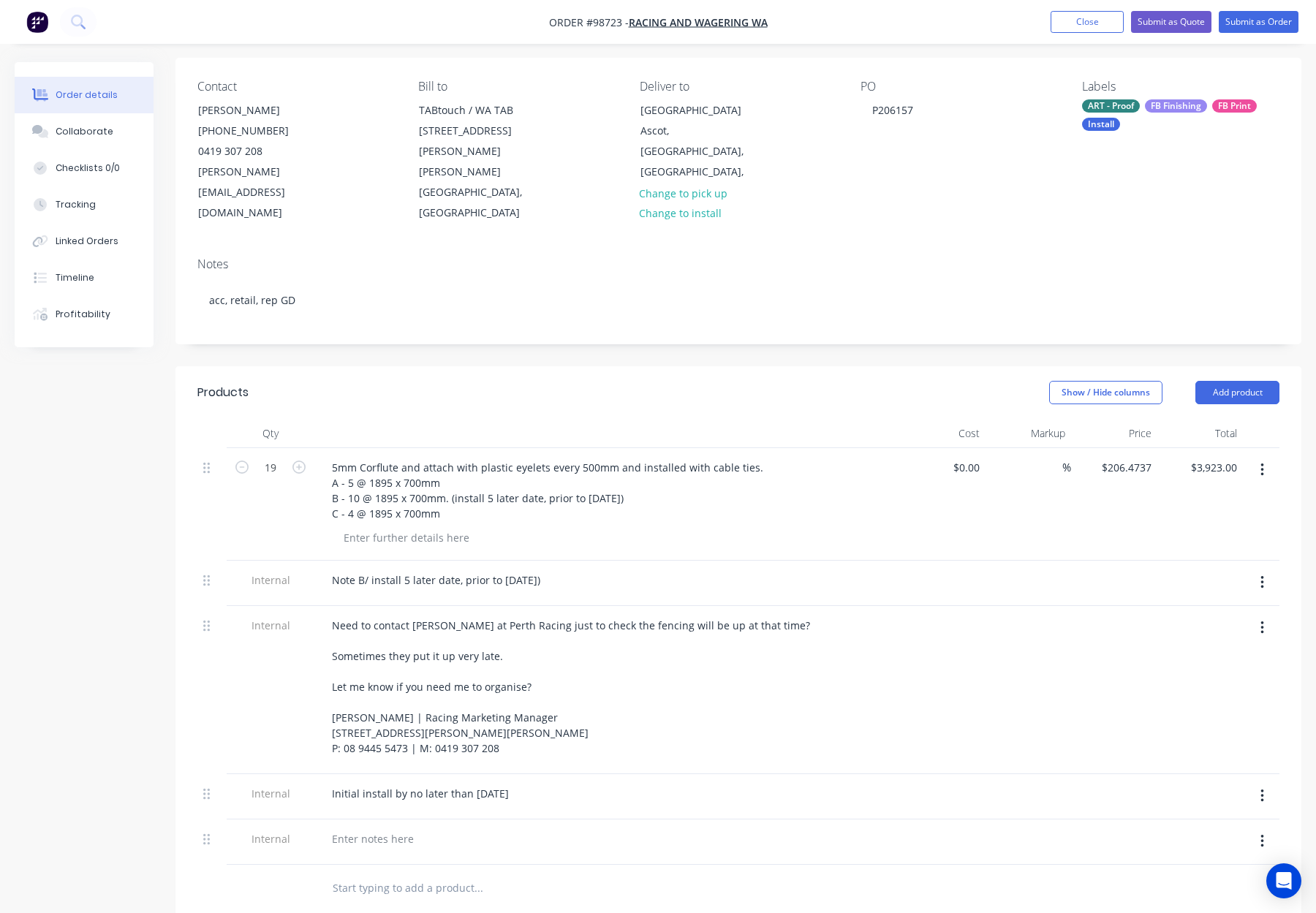
click at [655, 366] on header "Products Show / Hide columns Add product" at bounding box center [738, 392] width 1125 height 53
click at [1236, 381] on button "Add product" at bounding box center [1237, 393] width 84 height 24
click at [1233, 594] on div "Notes (Internal)" at bounding box center [1209, 604] width 112 height 21
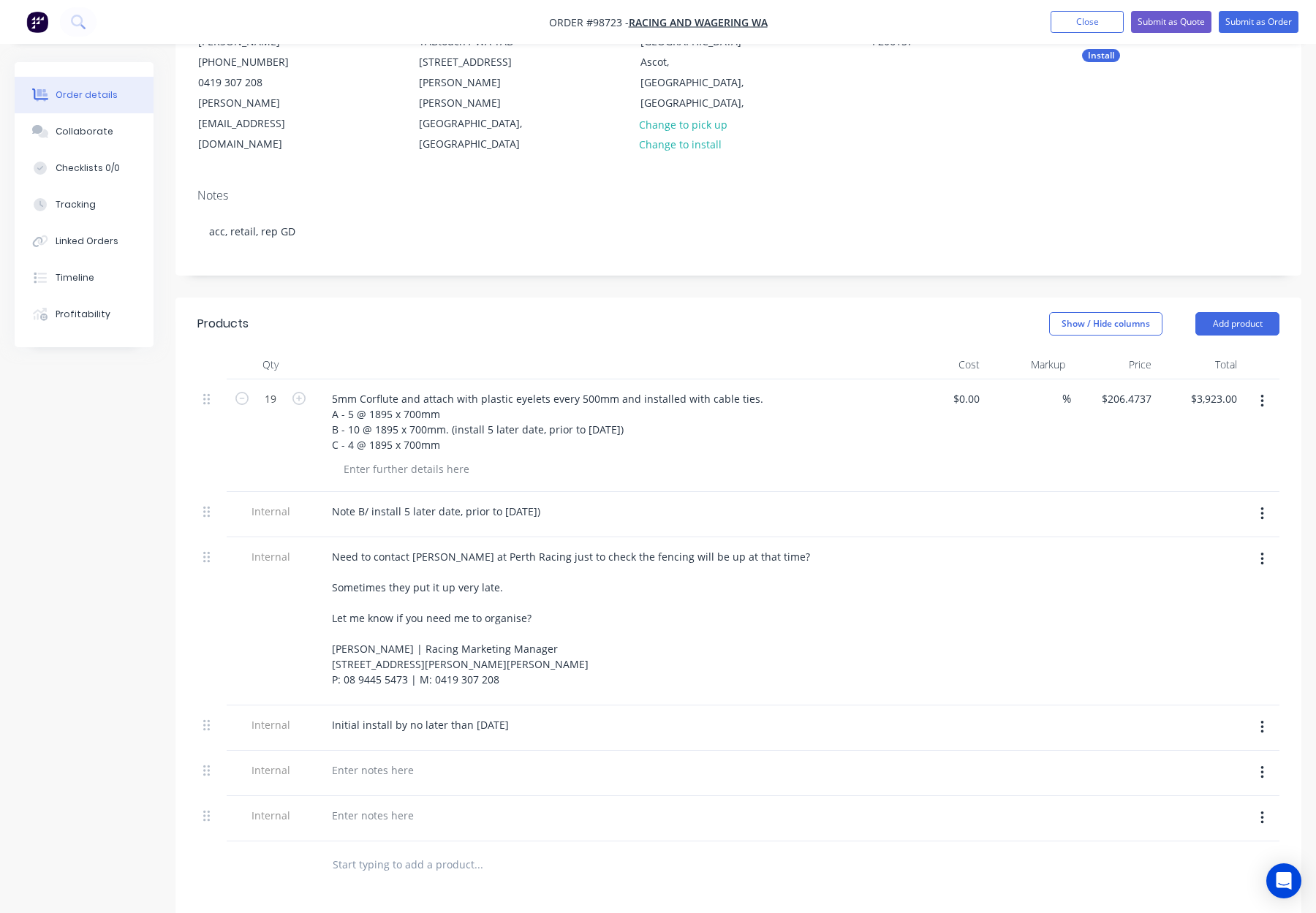
scroll to position [199, 0]
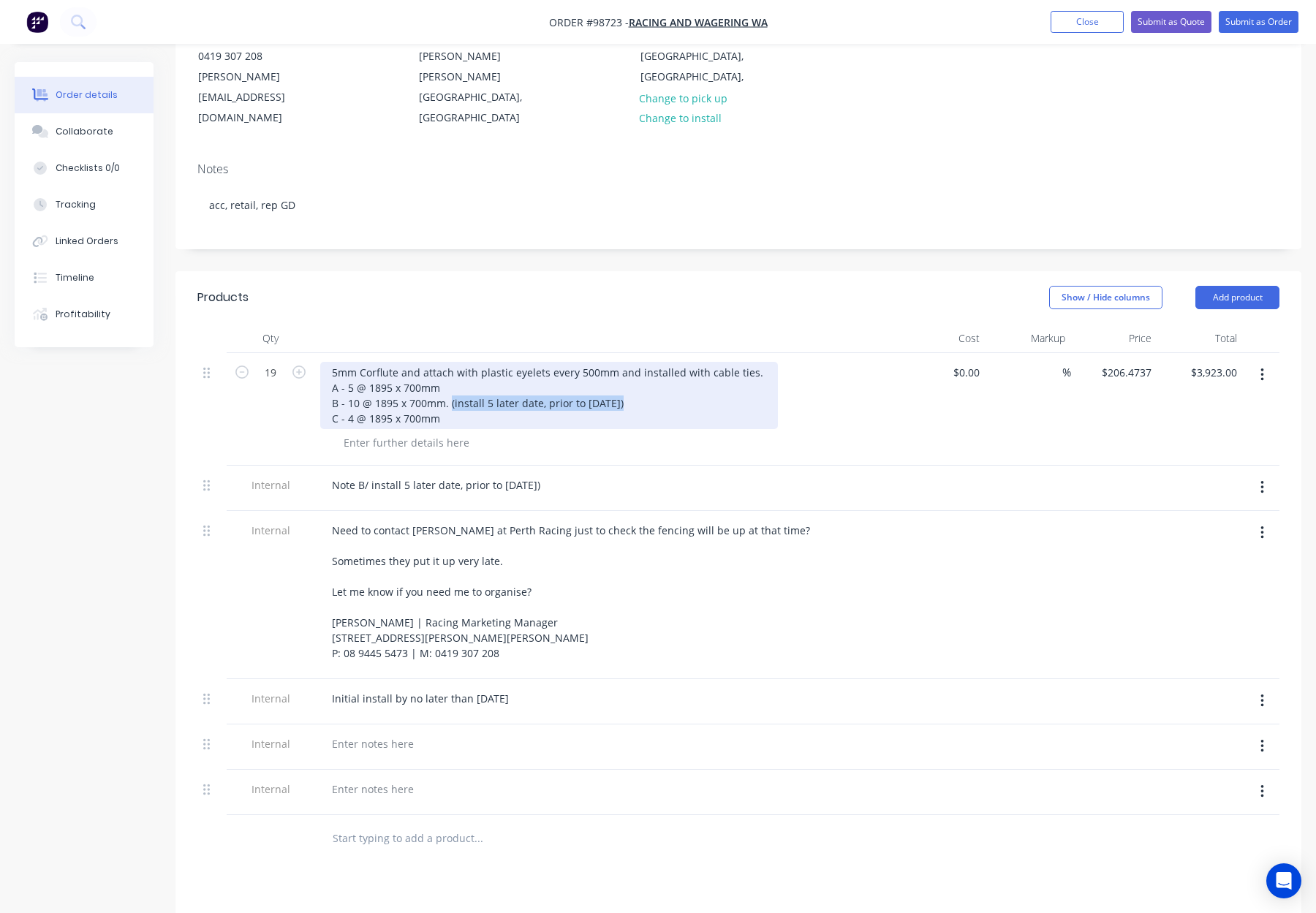
drag, startPoint x: 449, startPoint y: 361, endPoint x: 658, endPoint y: 362, distance: 209.0
click at [658, 362] on div "5mm Corflute and attach with plastic eyelets every 500mm and installed with cab…" at bounding box center [549, 396] width 458 height 67
click at [652, 367] on div "5mm Corflute and attach with plastic eyelets every 500mm and installed with cab…" at bounding box center [549, 396] width 458 height 67
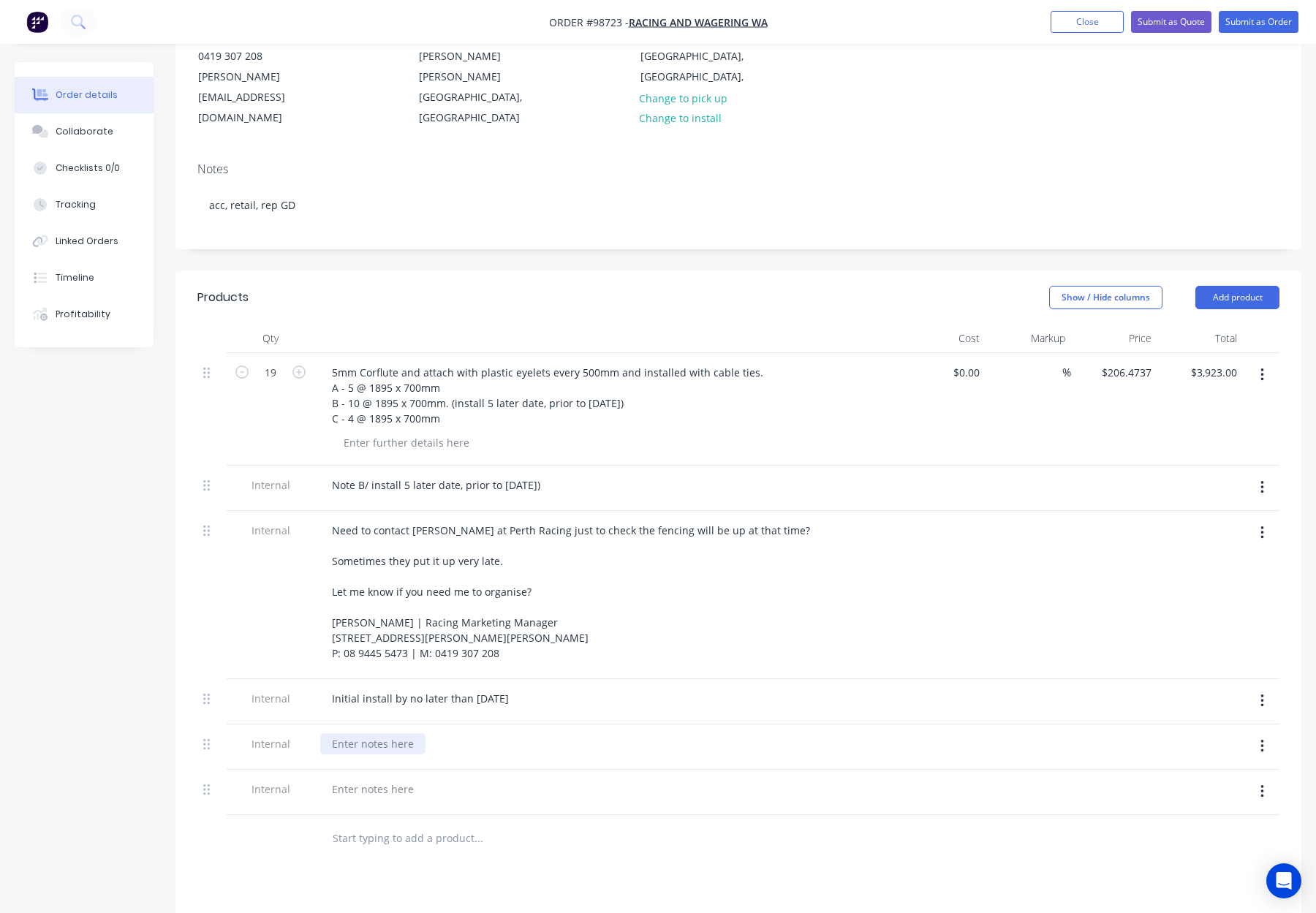
click at [367, 733] on div at bounding box center [373, 743] width 105 height 21
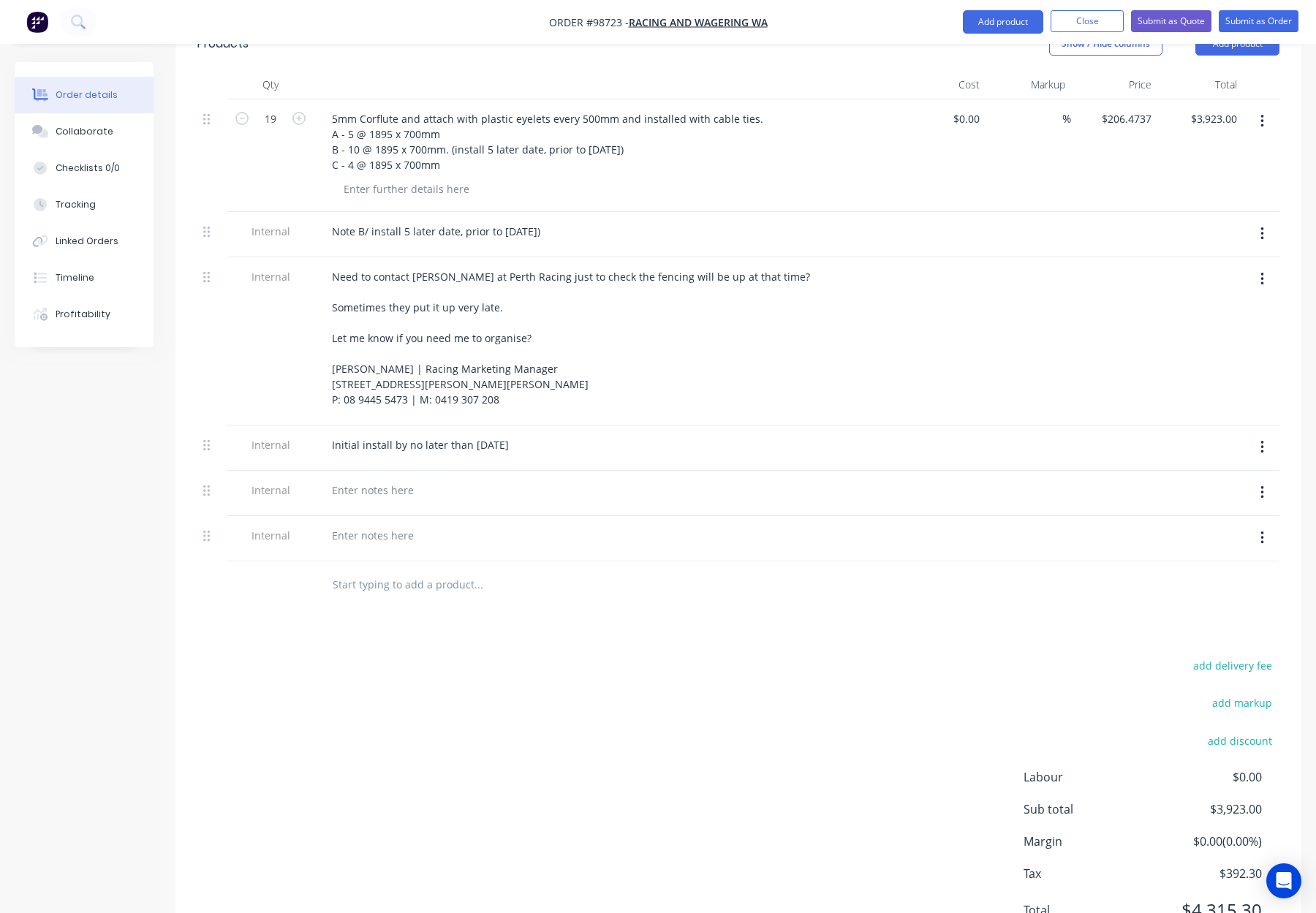
scroll to position [481, 0]
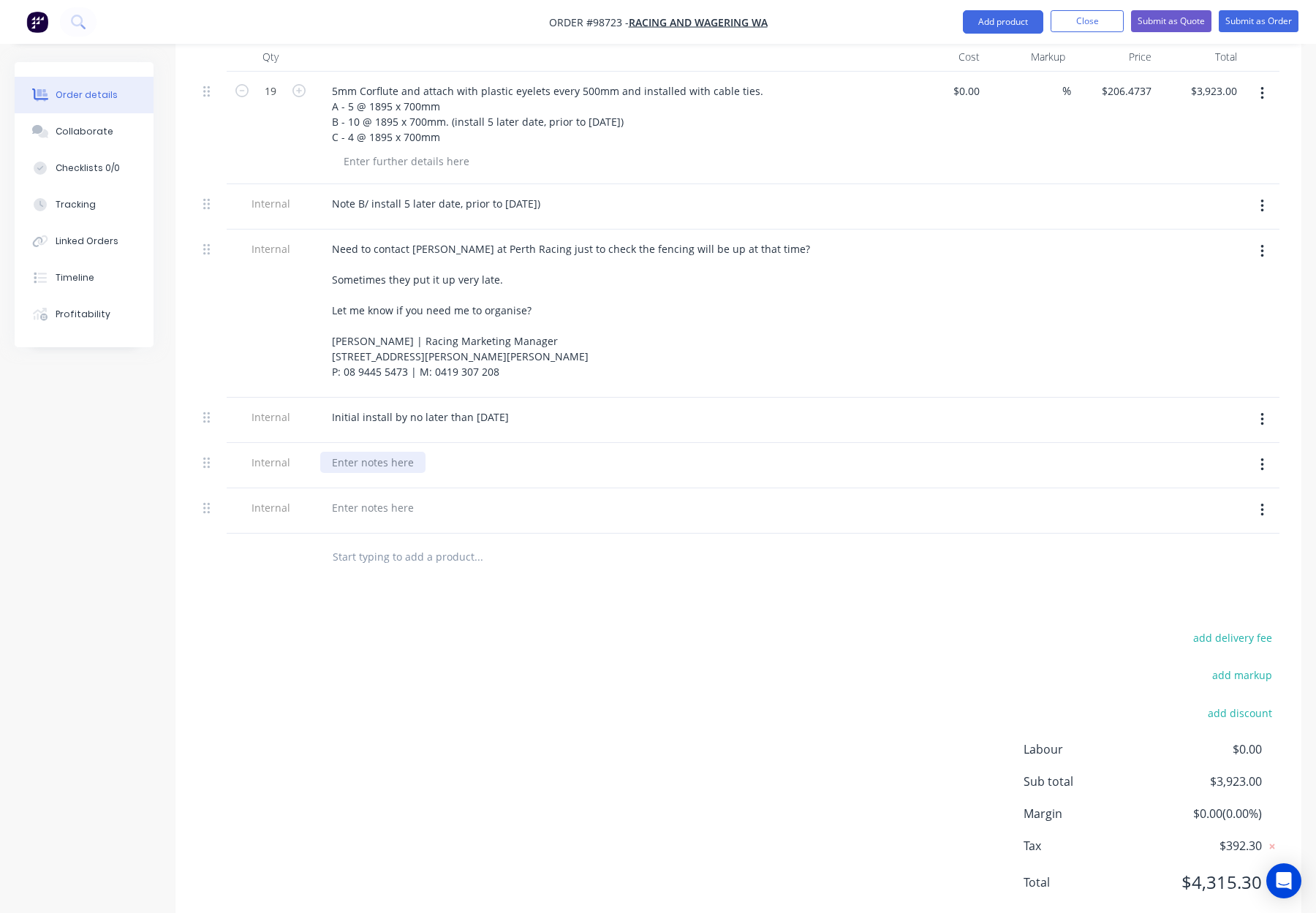
click at [349, 452] on div at bounding box center [373, 461] width 105 height 21
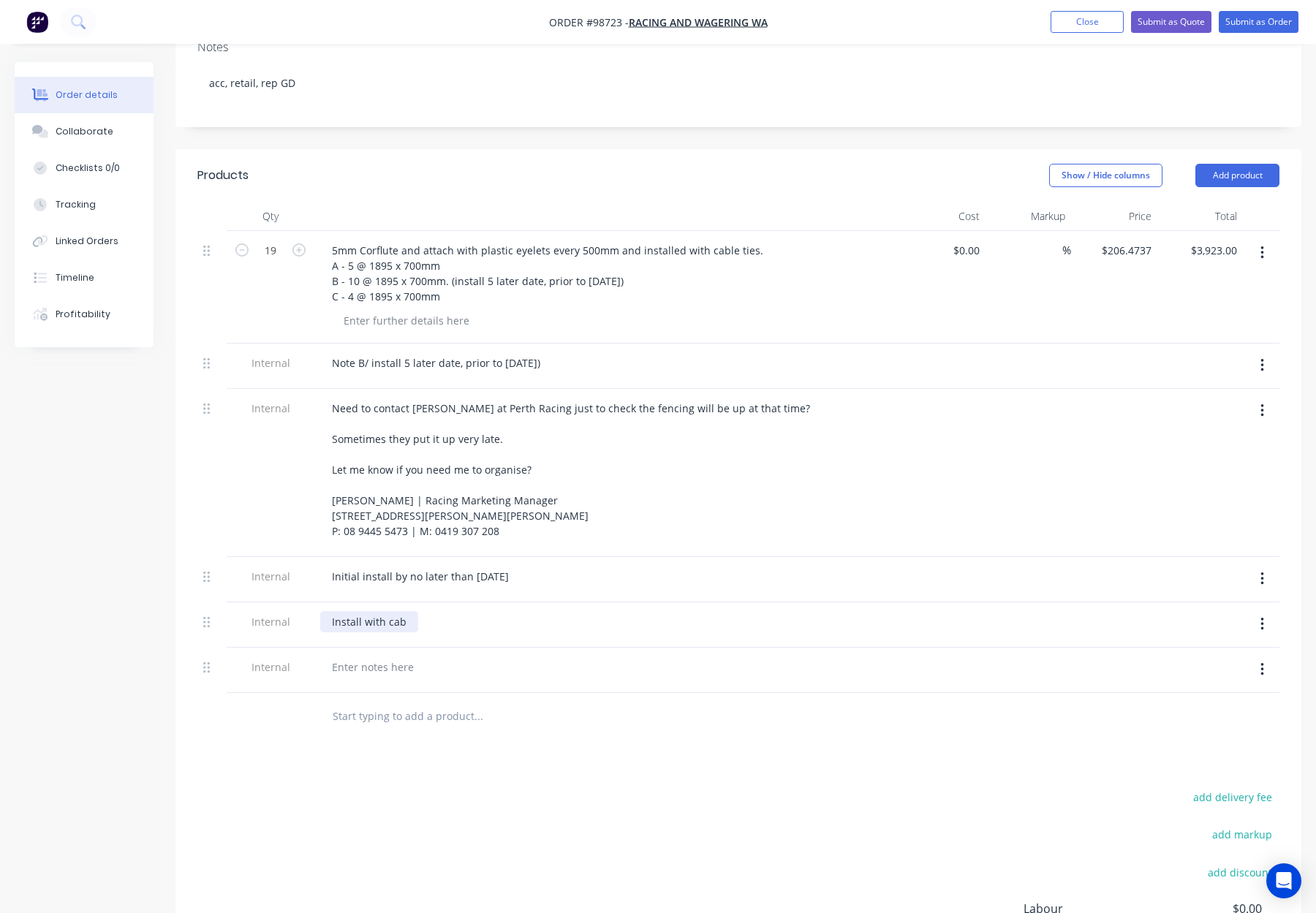
scroll to position [307, 0]
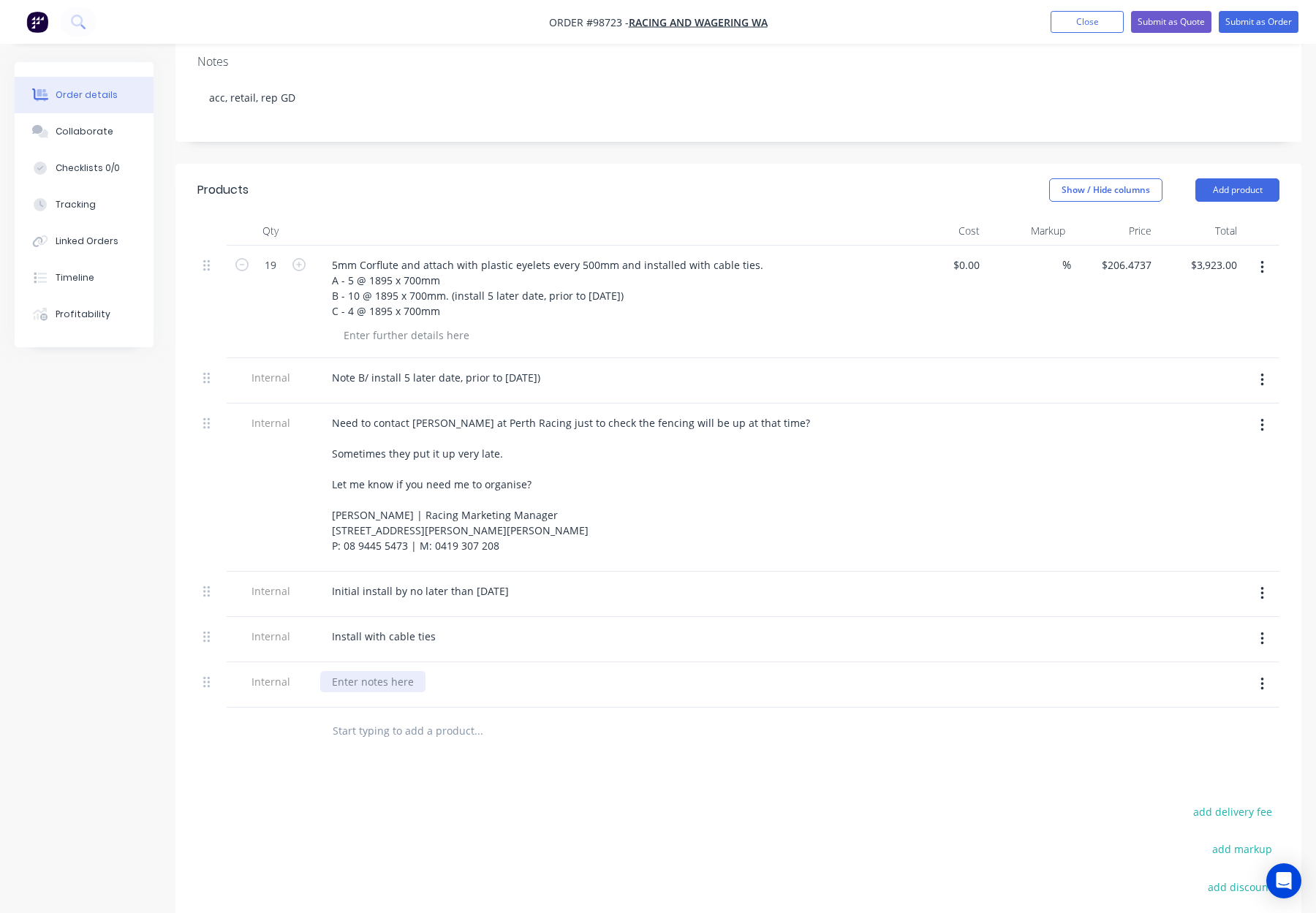
click at [362, 671] on div at bounding box center [373, 681] width 105 height 21
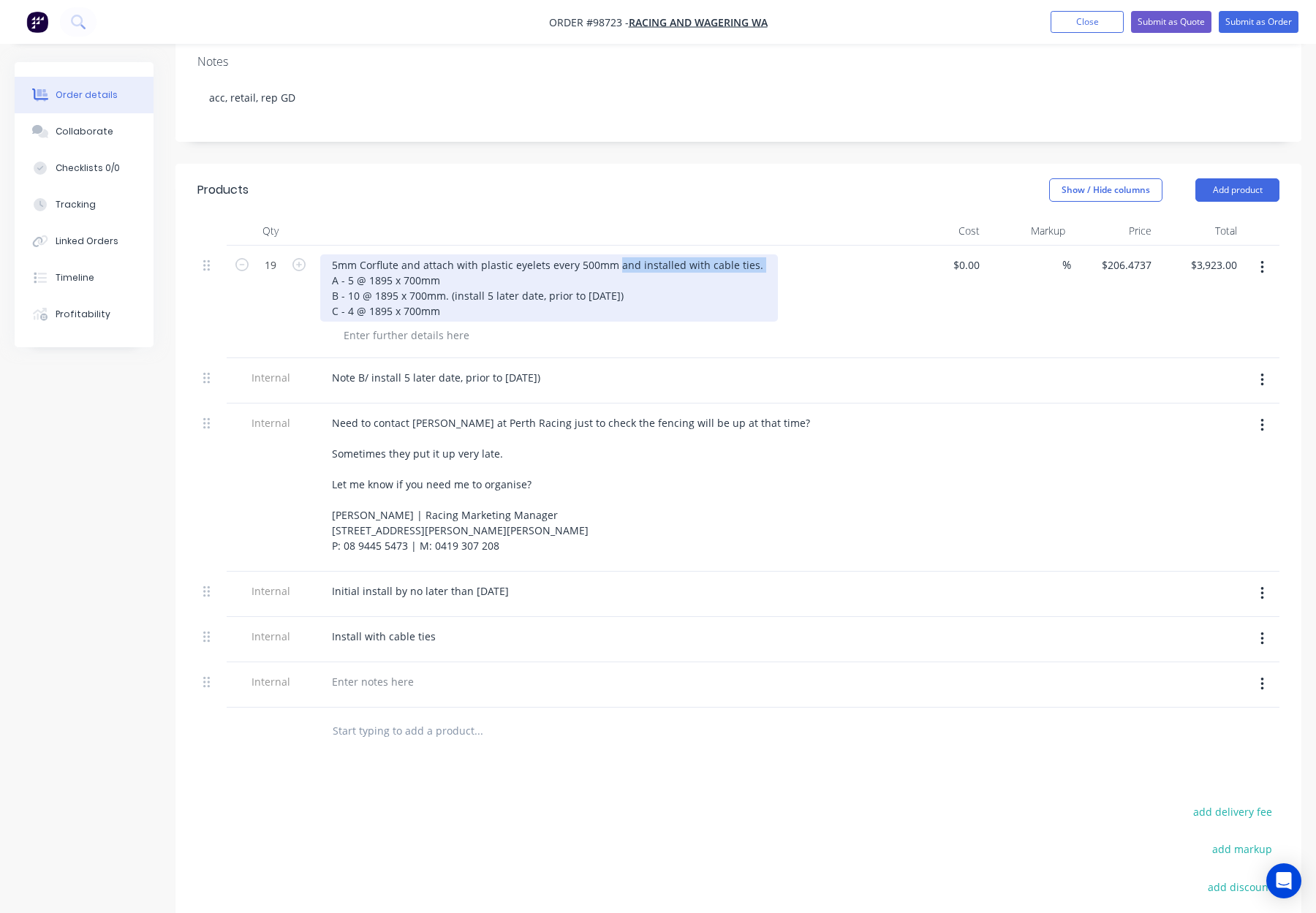
drag, startPoint x: 614, startPoint y: 223, endPoint x: 789, endPoint y: 225, distance: 175.0
click at [788, 254] on div "5mm Corflute and attach with plastic eyelets every 500mm and installed with cab…" at bounding box center [606, 288] width 573 height 67
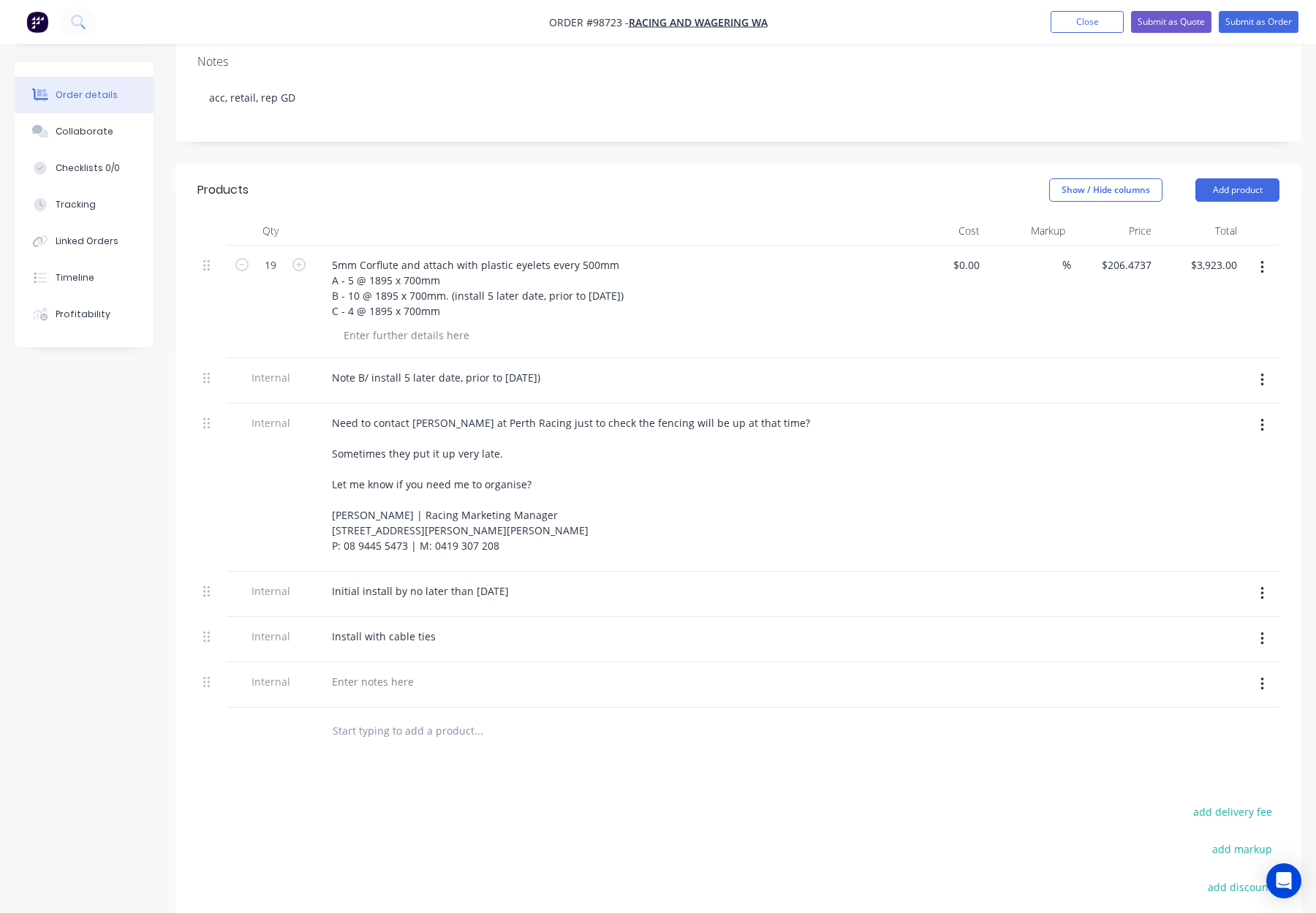
click at [783, 254] on div "5mm Corflute and attach with plastic eyelets every 500mm A - 5 @ 1895 x 700mm B…" at bounding box center [606, 288] width 573 height 67
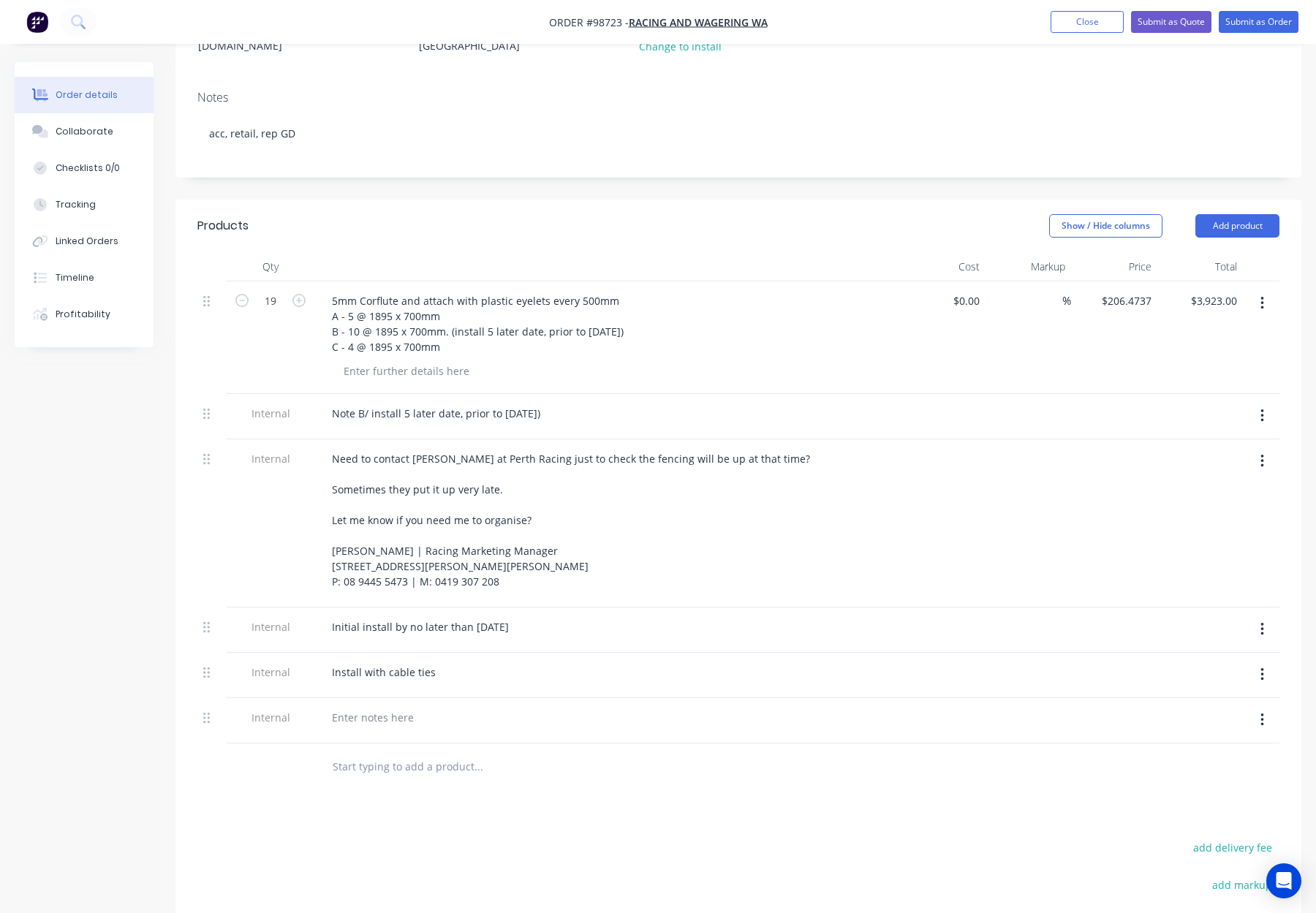
scroll to position [251, 0]
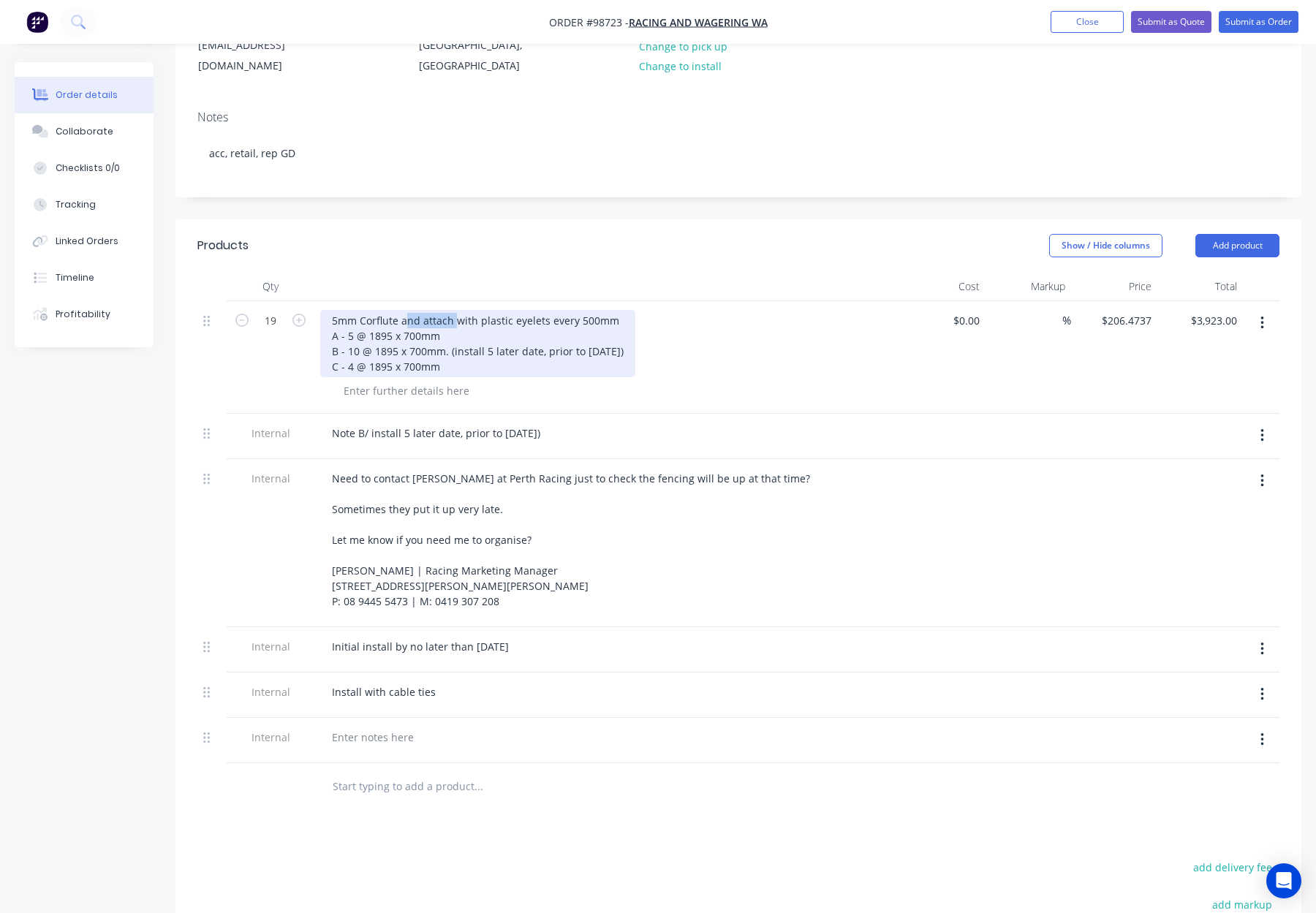
drag, startPoint x: 456, startPoint y: 280, endPoint x: 404, endPoint y: 279, distance: 52.0
click at [404, 310] on div "5mm Corflute and attach with plastic eyelets every 500mm A - 5 @ 1895 x 700mm B…" at bounding box center [477, 343] width 315 height 67
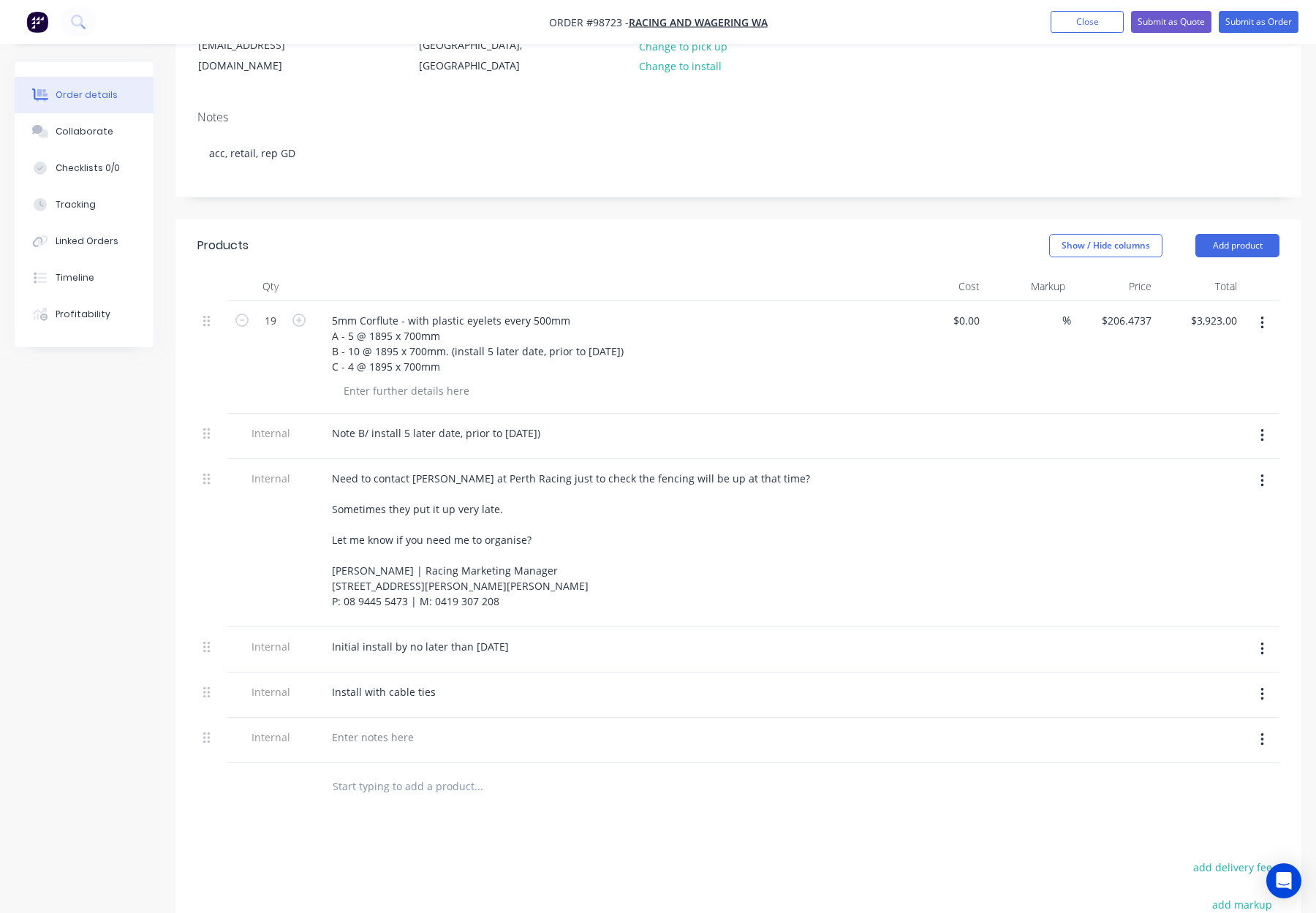
click at [434, 234] on div "Show / Hide columns Add product" at bounding box center [854, 246] width 852 height 24
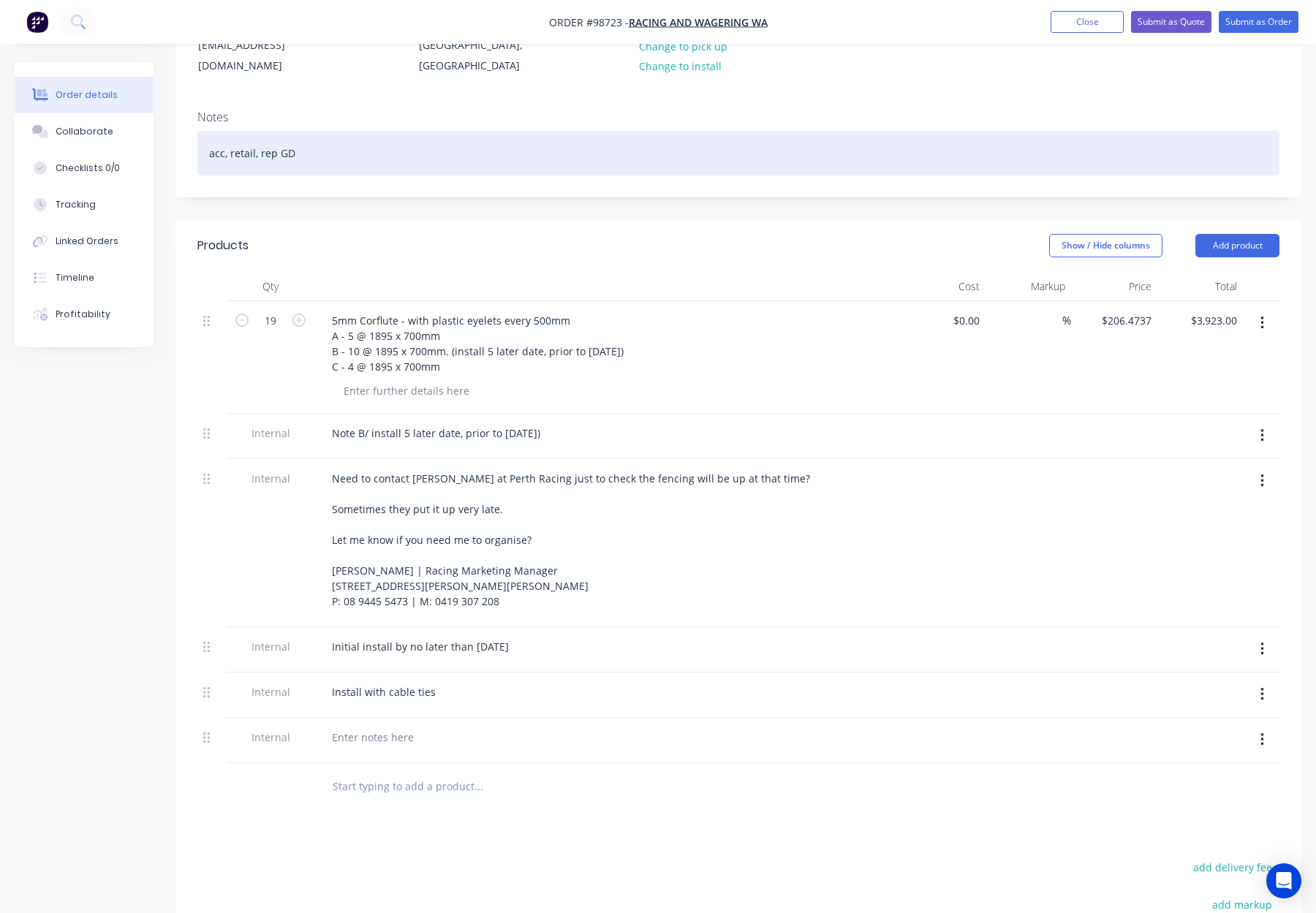
click at [367, 131] on div "acc, retail, rep GD" at bounding box center [738, 153] width 1082 height 45
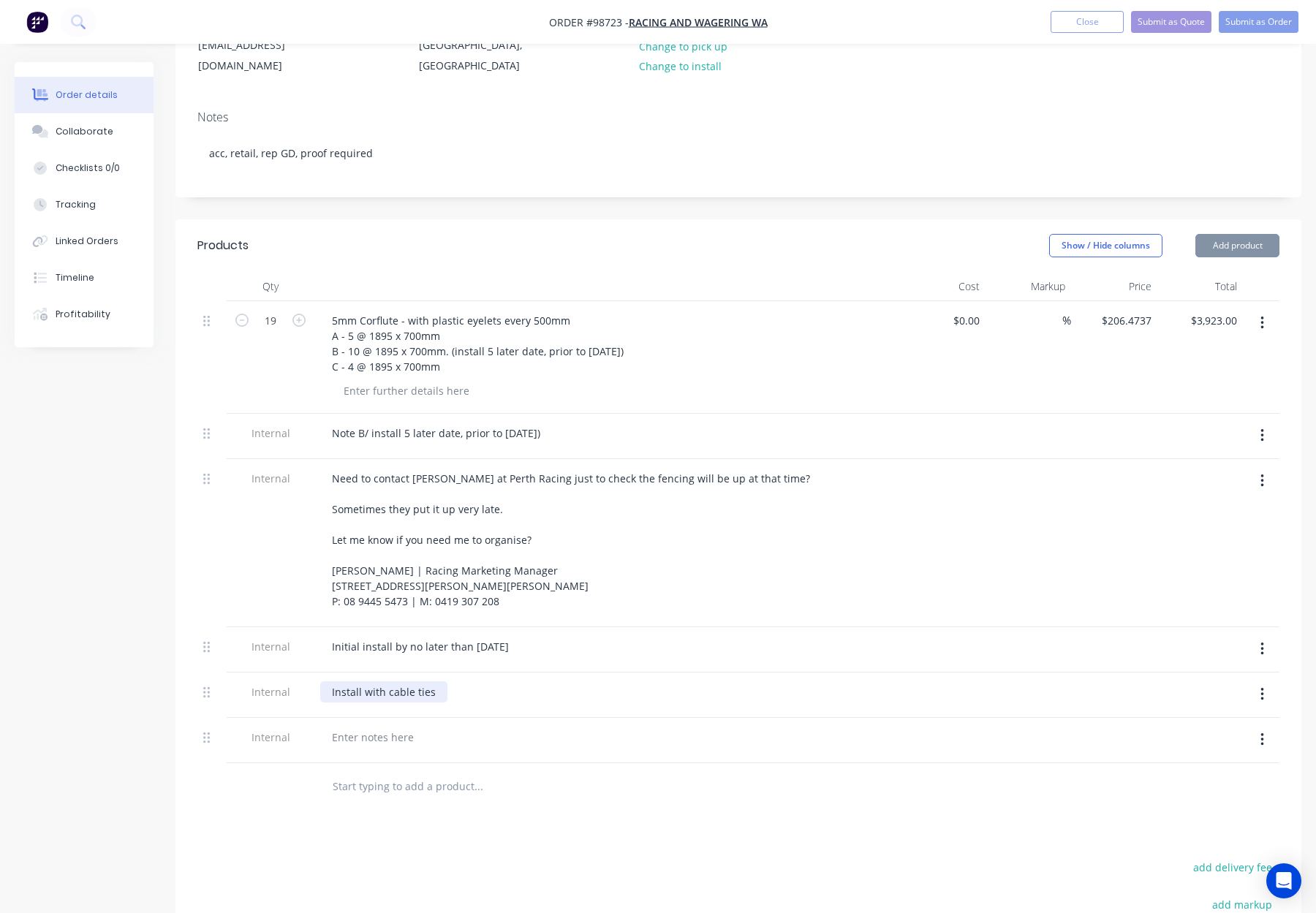
click at [438, 681] on div "Install with cable ties" at bounding box center [384, 691] width 127 height 21
click at [431, 681] on div "Install with cable ties" at bounding box center [384, 691] width 127 height 21
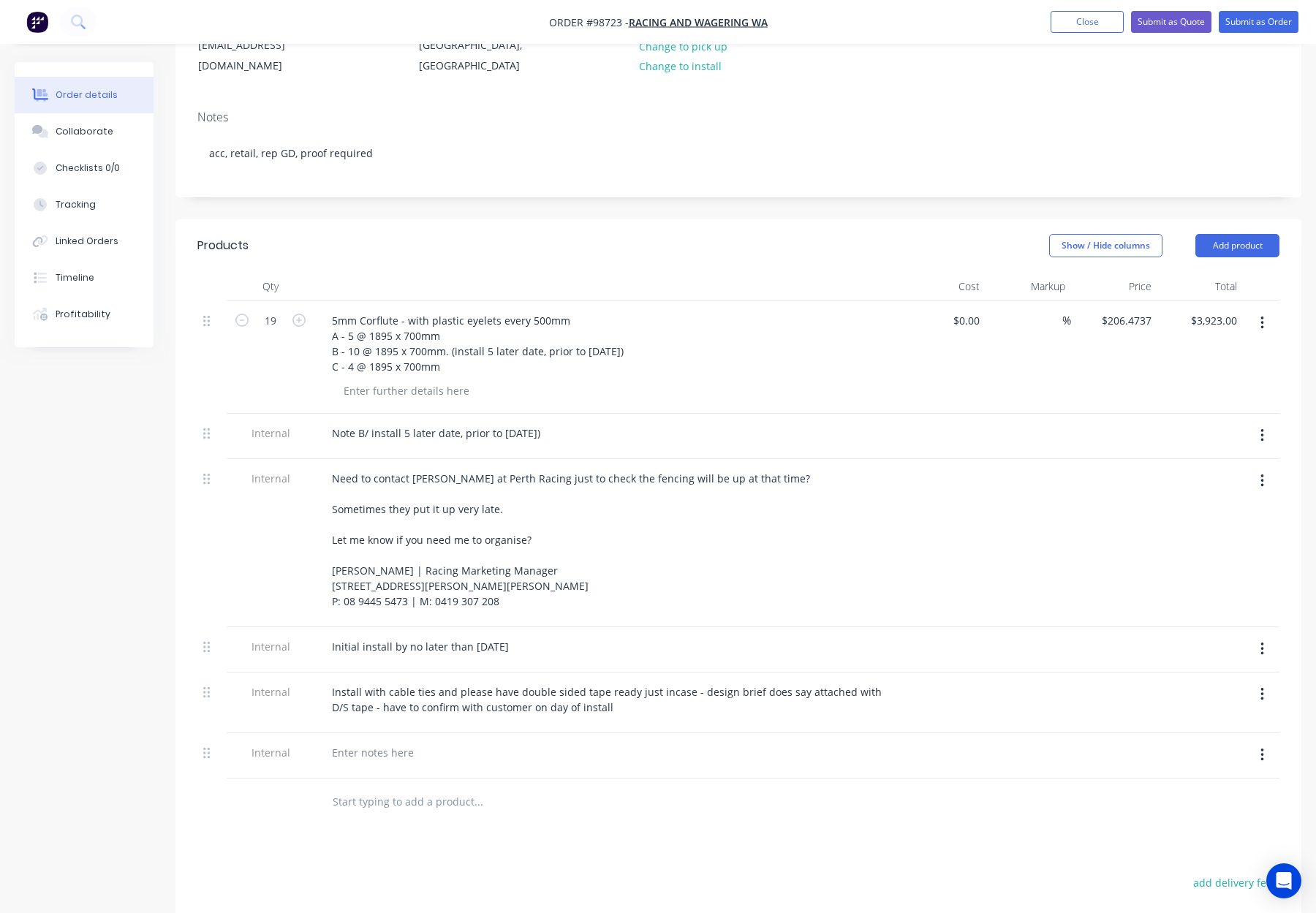
click at [1107, 672] on div at bounding box center [1114, 702] width 86 height 61
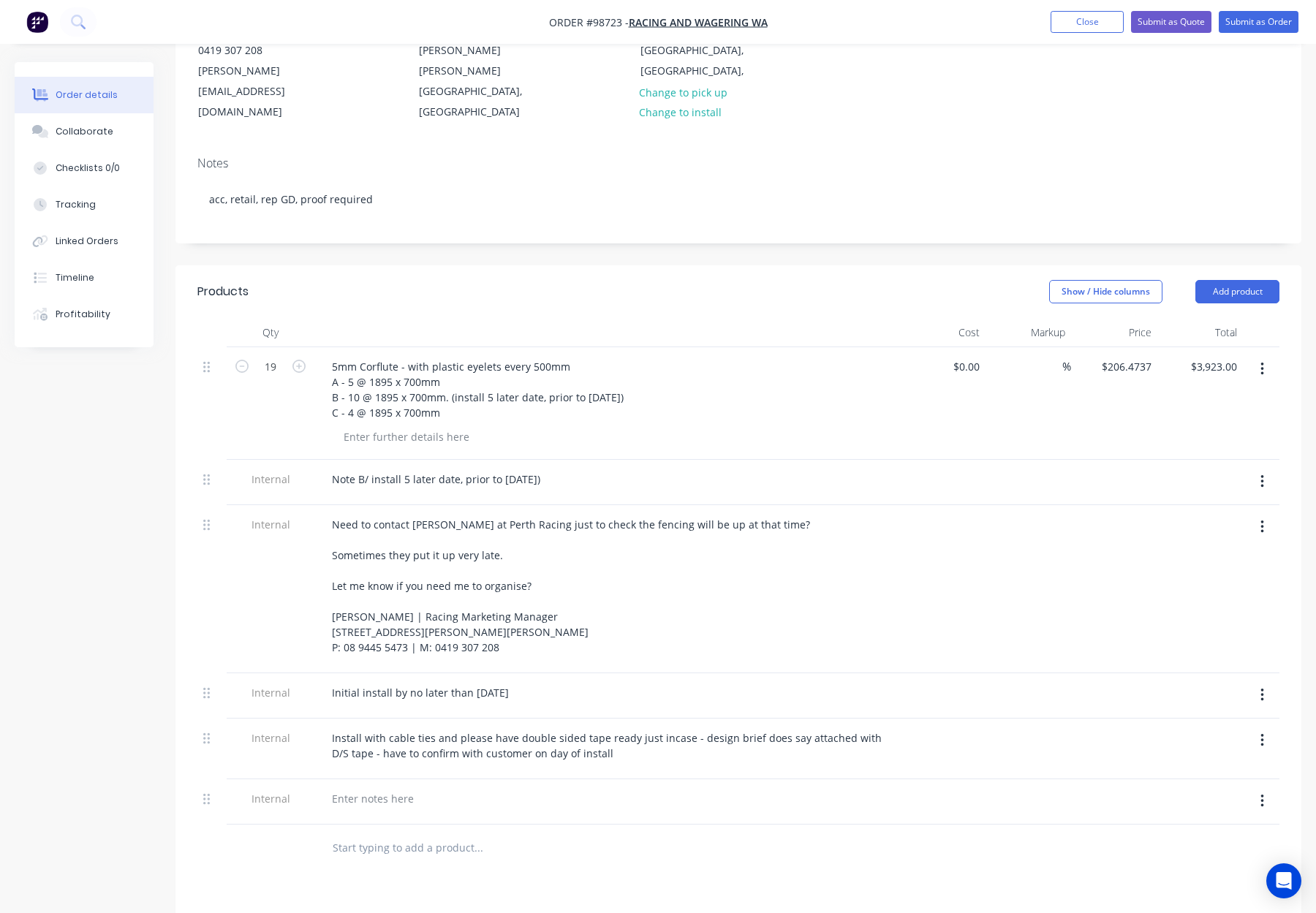
scroll to position [203, 0]
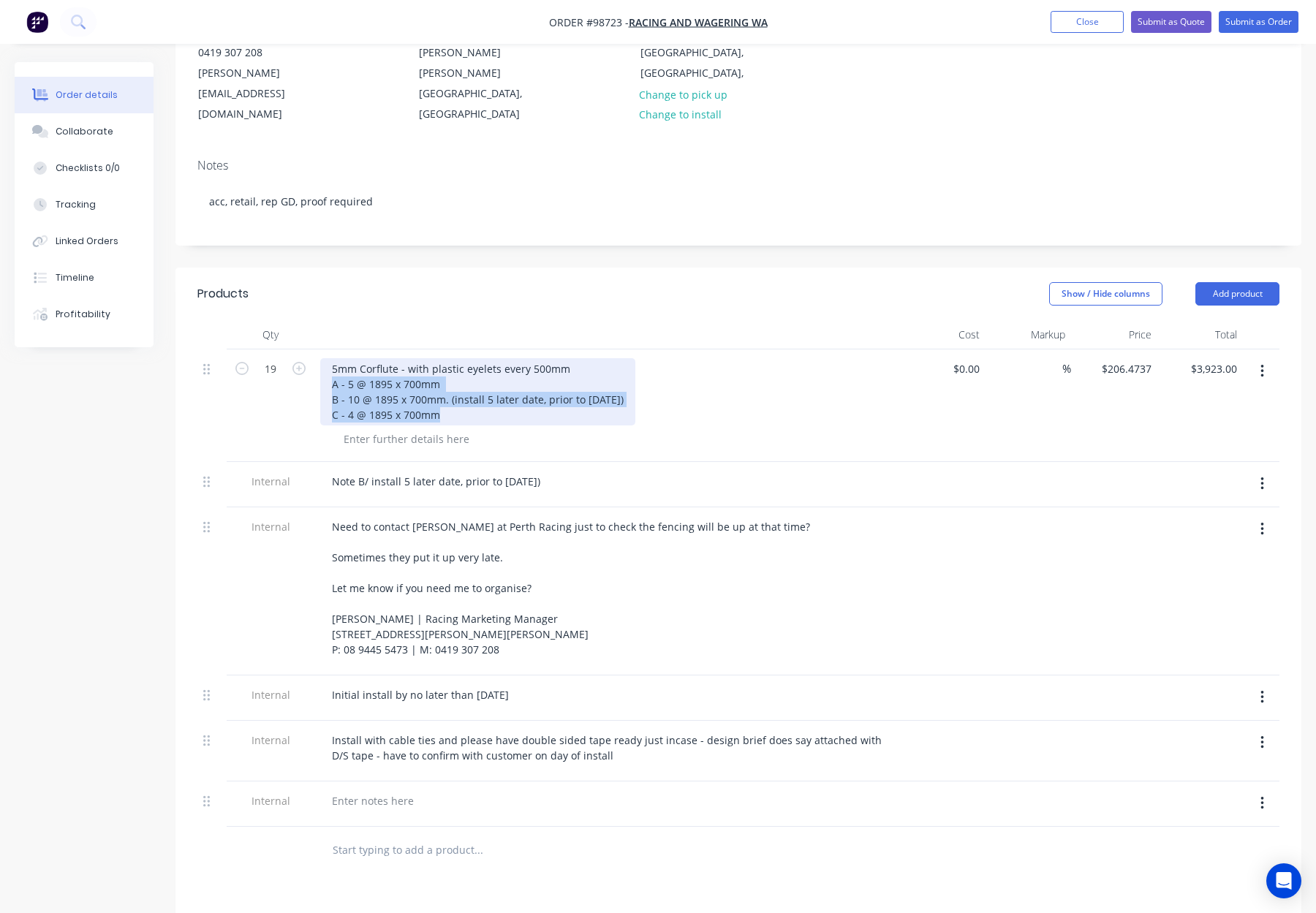
drag, startPoint x: 329, startPoint y: 342, endPoint x: 456, endPoint y: 378, distance: 132.0
click at [456, 378] on div "5mm Corflute - with plastic eyelets every 500mm A - 5 @ 1895 x 700mm B - 10 @ 1…" at bounding box center [477, 392] width 315 height 67
copy div "A - 5 @ 1895 x 700mm B - 10 @ 1895 x 700mm. (install 5 later date, prior to NOV…"
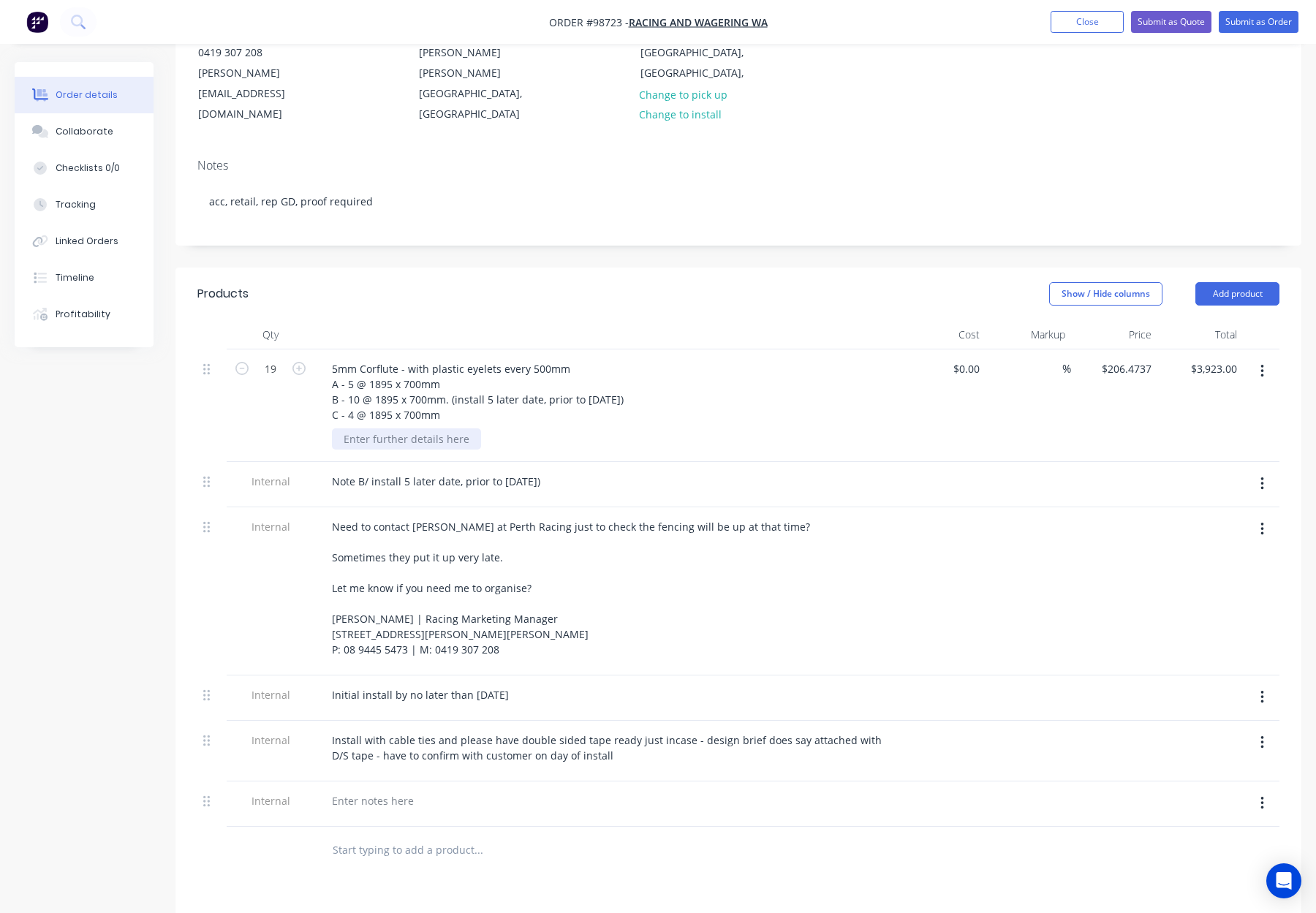
click at [393, 429] on div at bounding box center [406, 439] width 149 height 21
click at [390, 429] on div at bounding box center [406, 439] width 149 height 21
click at [391, 429] on div at bounding box center [406, 439] width 149 height 21
paste div
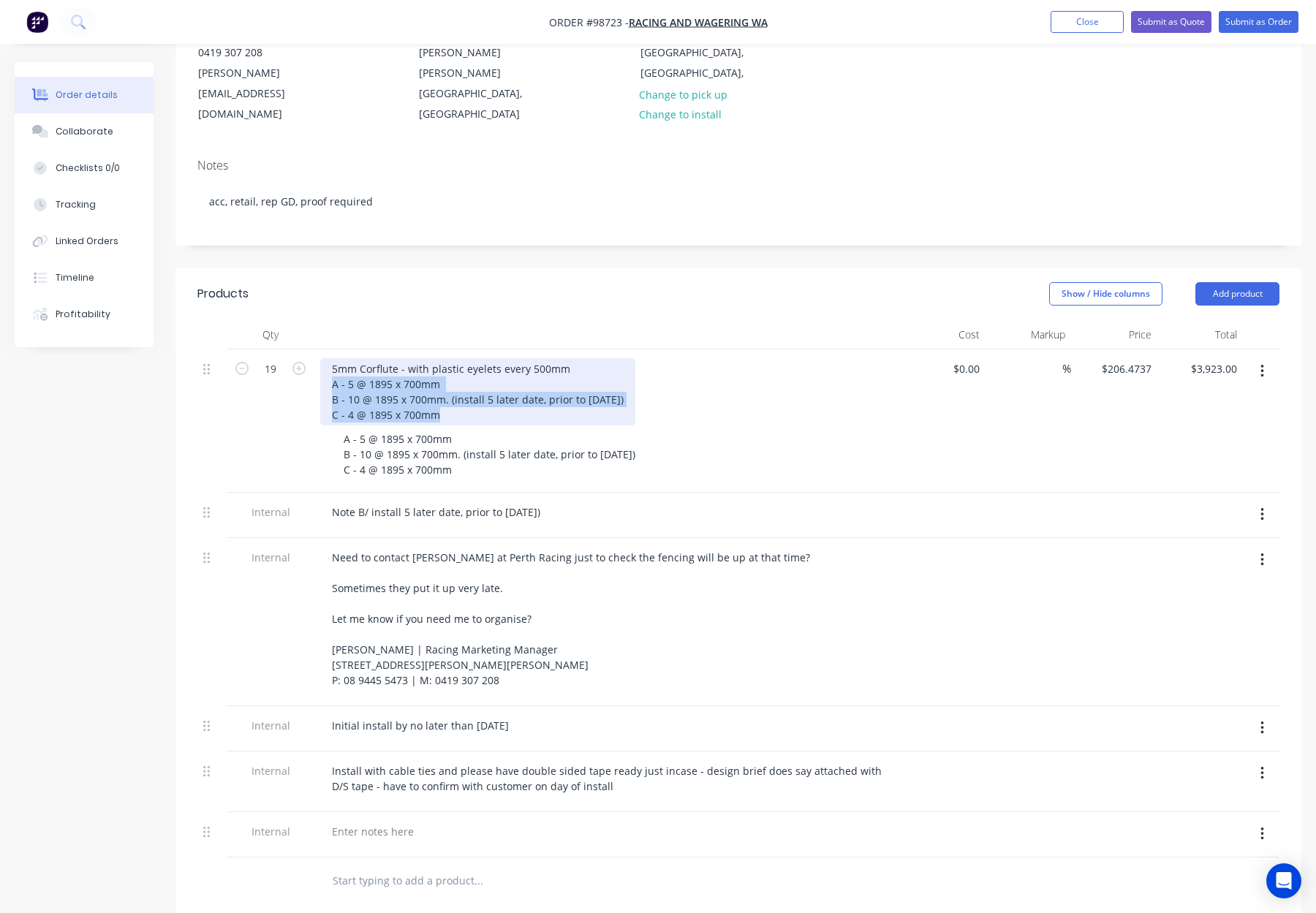
drag, startPoint x: 346, startPoint y: 356, endPoint x: 318, endPoint y: 343, distance: 30.9
click at [318, 349] on div "5mm Corflute - with plastic eyelets every 500mm A - 5 @ 1895 x 700mm B - 10 @ 1…" at bounding box center [606, 421] width 585 height 143
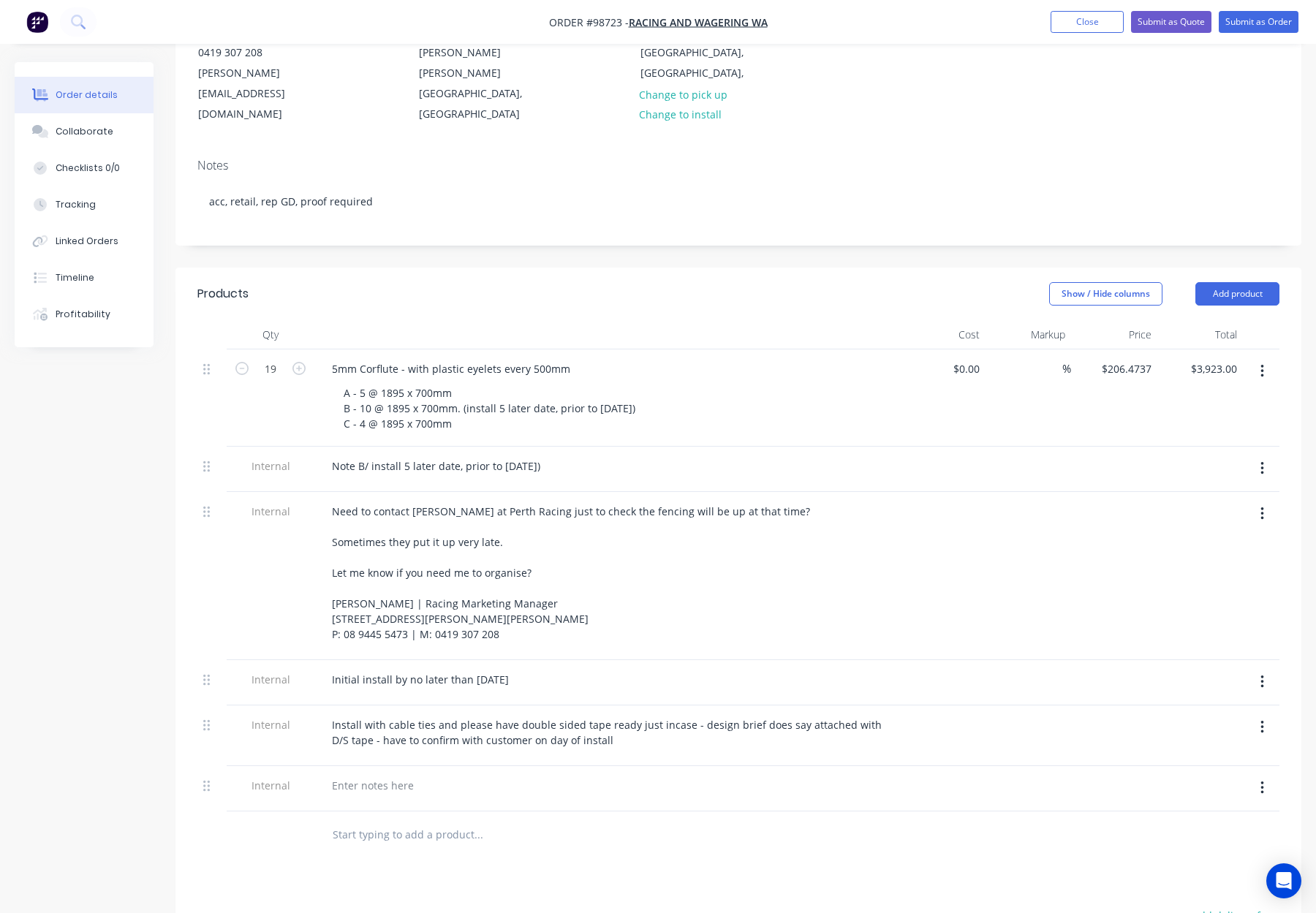
click at [355, 282] on div "Products" at bounding box center [313, 294] width 230 height 24
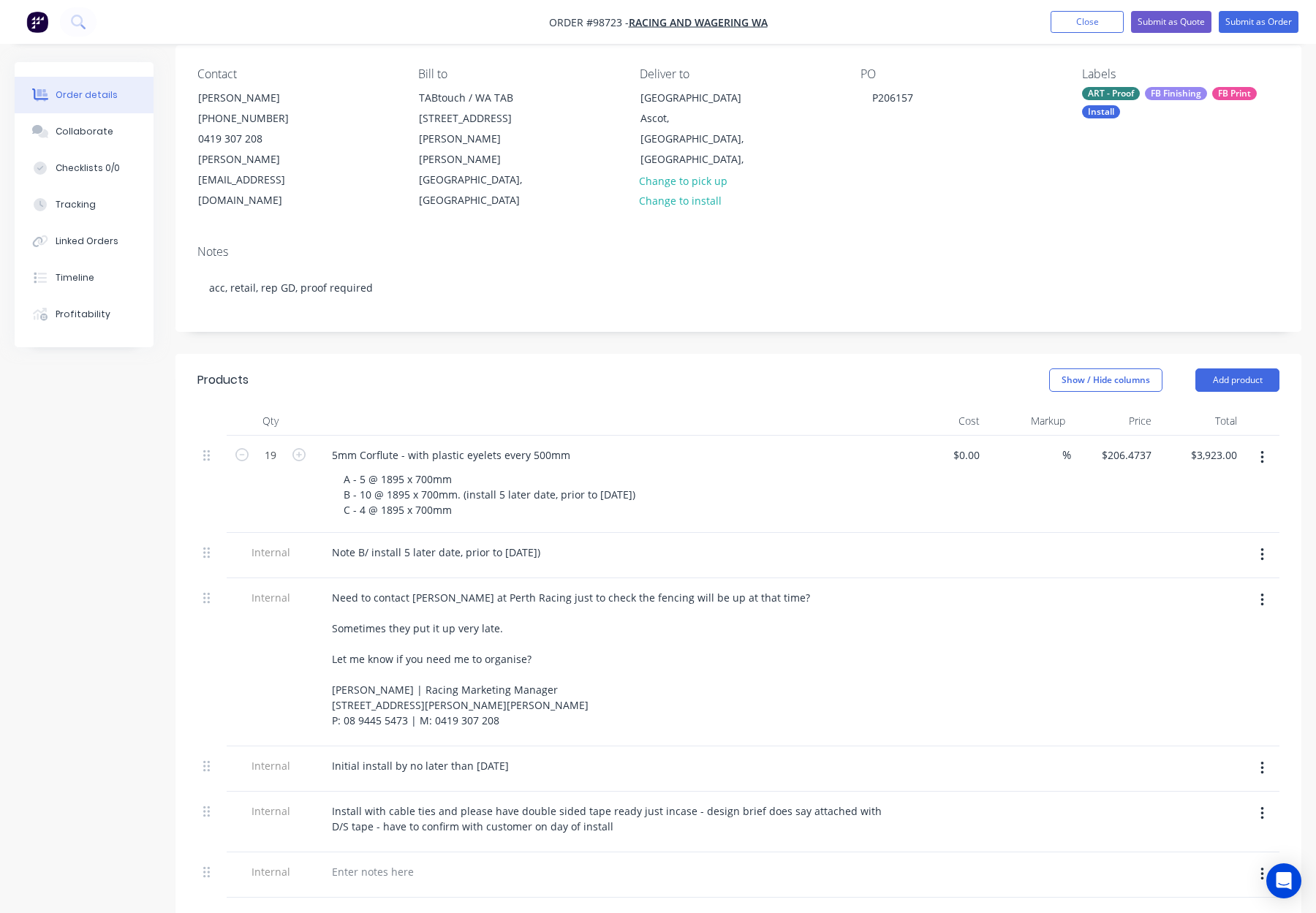
scroll to position [0, 0]
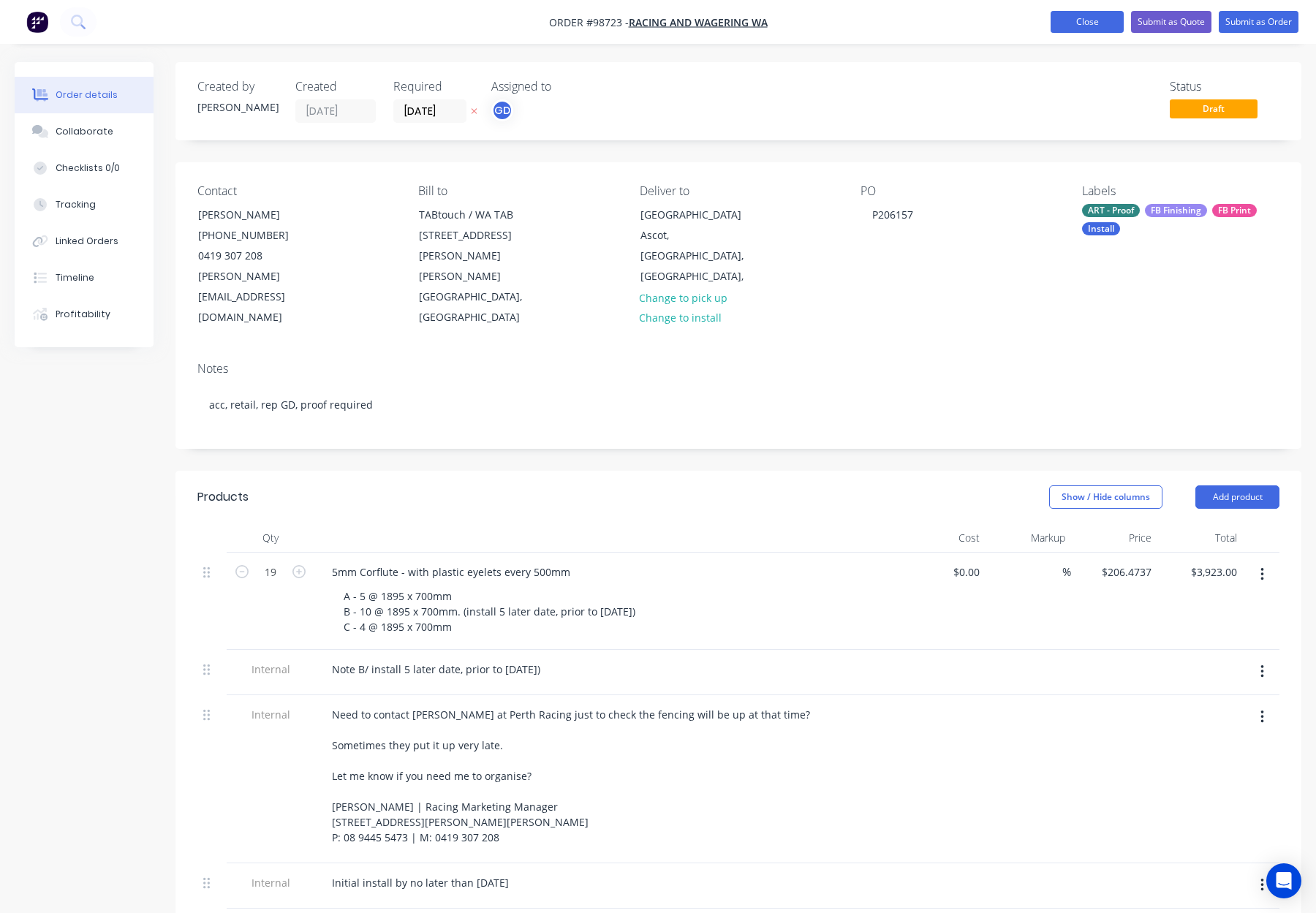
click at [1095, 18] on button "Close" at bounding box center [1087, 22] width 73 height 22
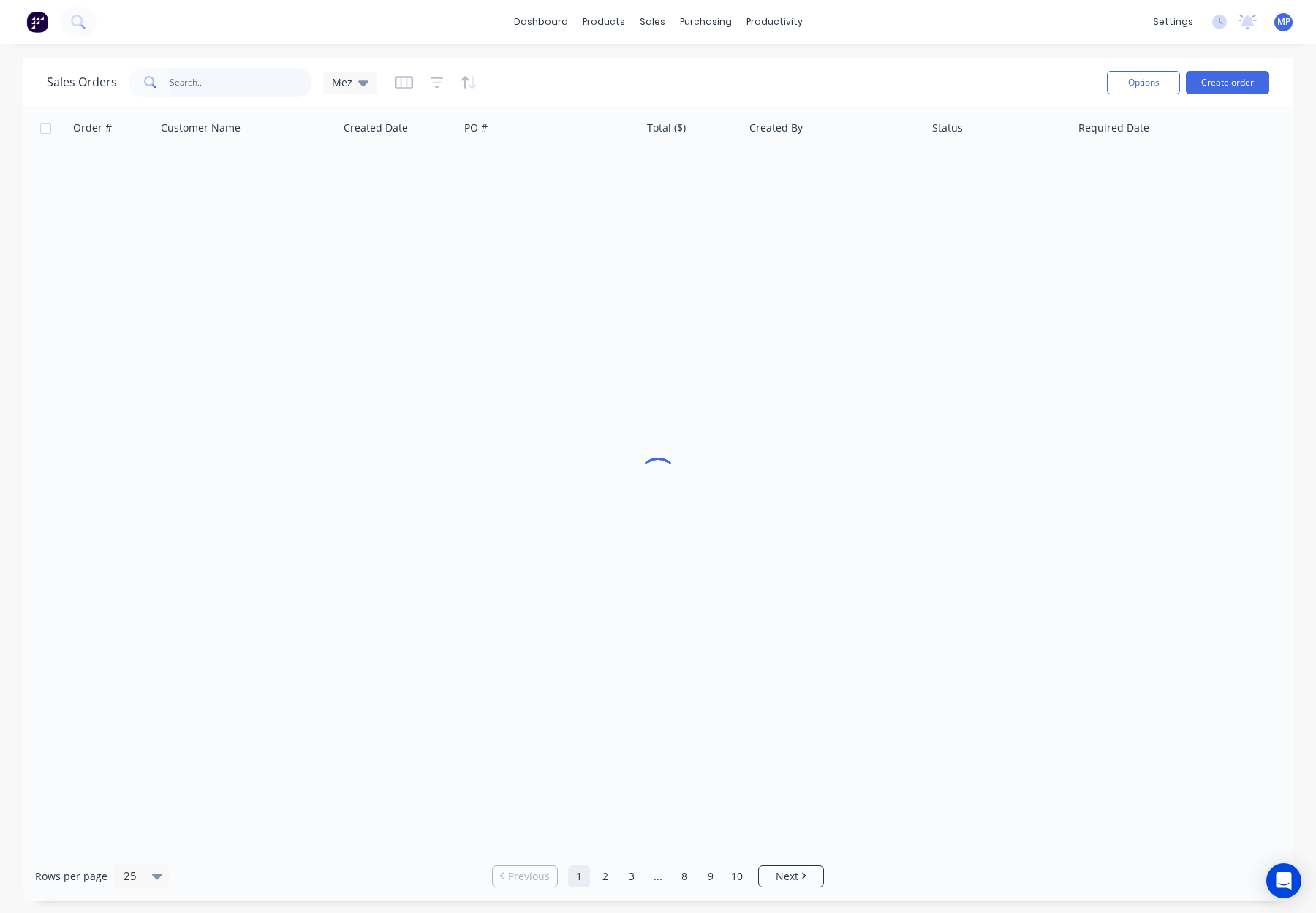
click at [215, 81] on input "text" at bounding box center [241, 81] width 143 height 29
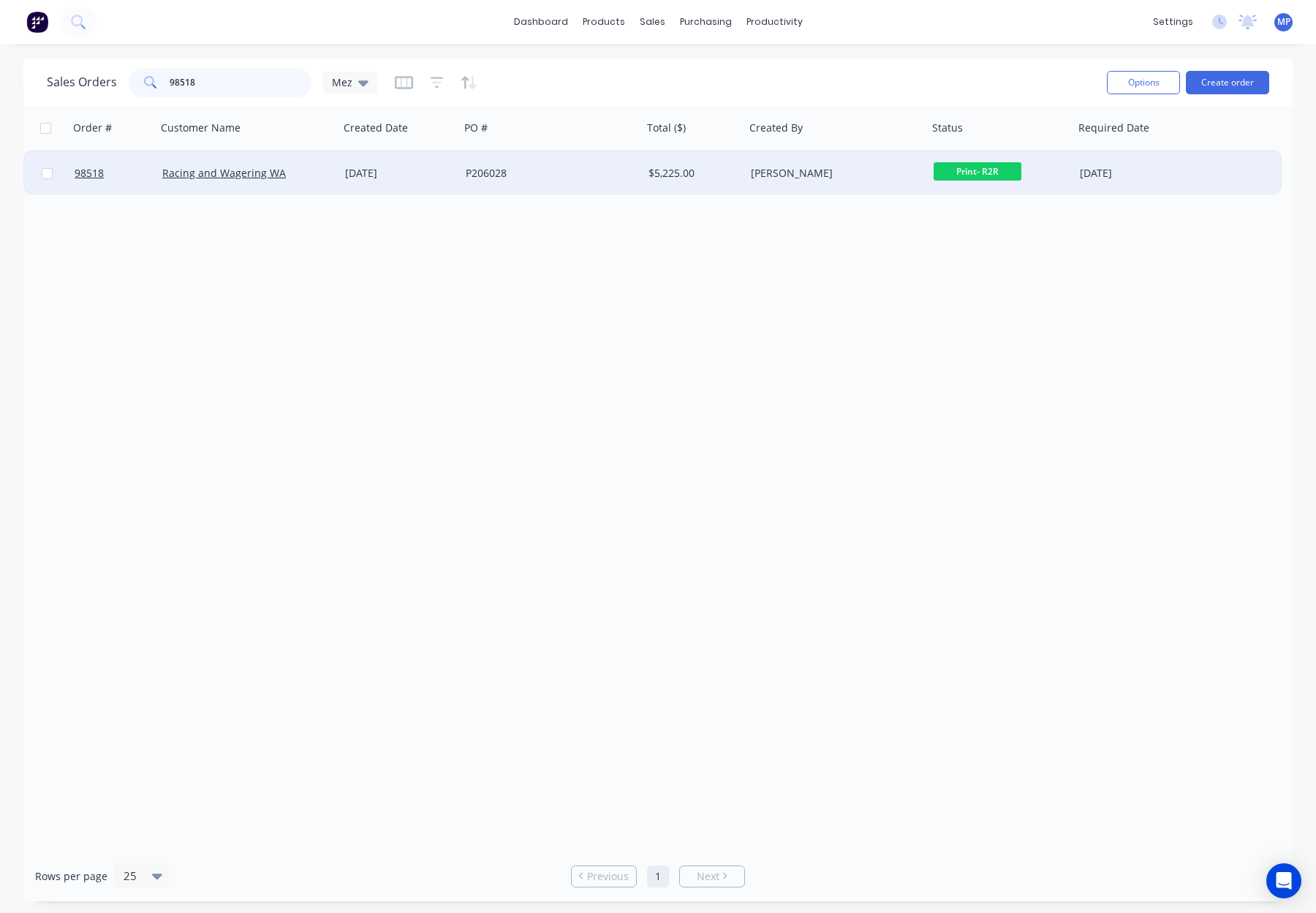
type input "98518"
click at [577, 168] on div "P206028" at bounding box center [546, 173] width 162 height 15
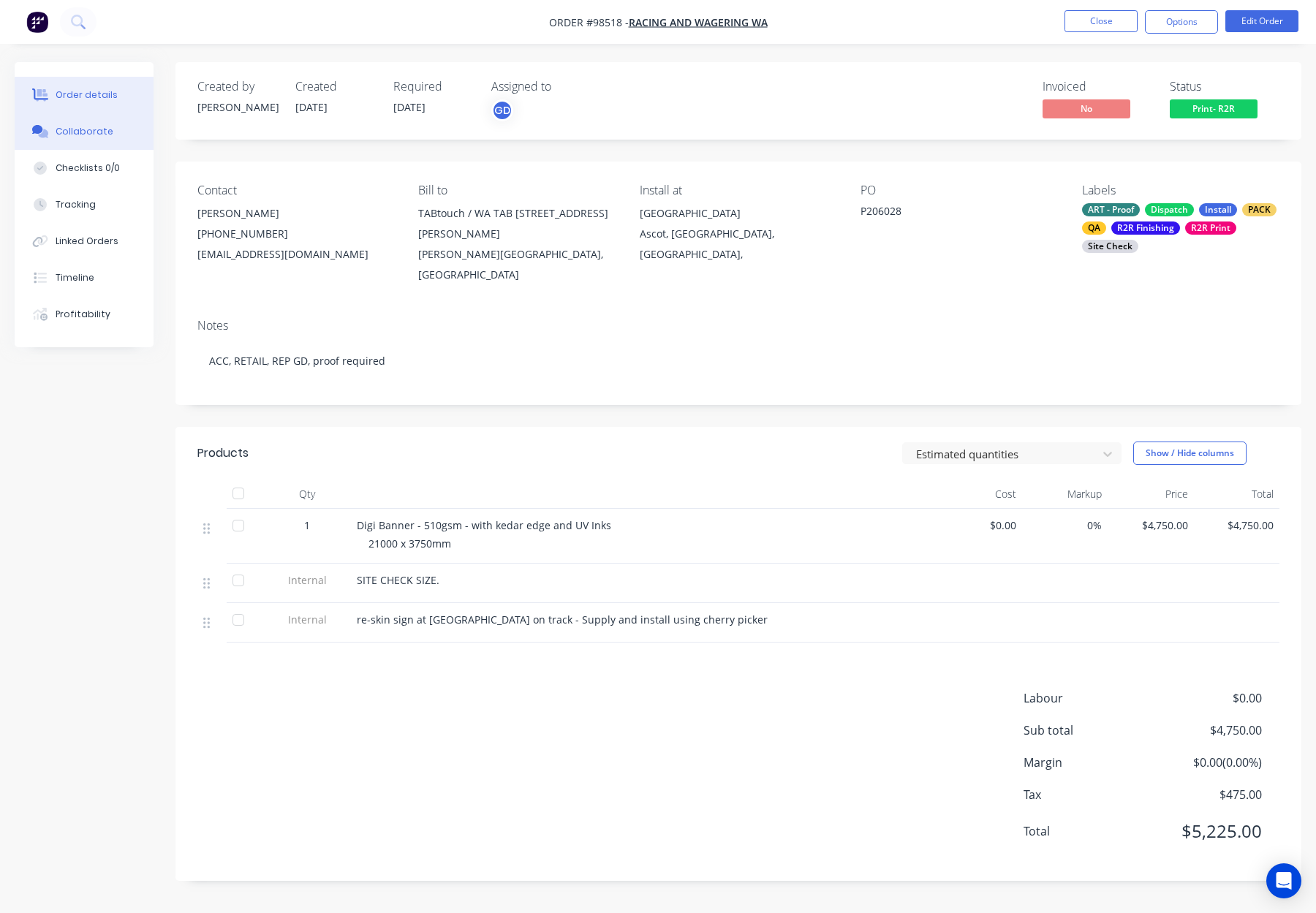
click at [66, 136] on div "Collaborate" at bounding box center [84, 131] width 58 height 13
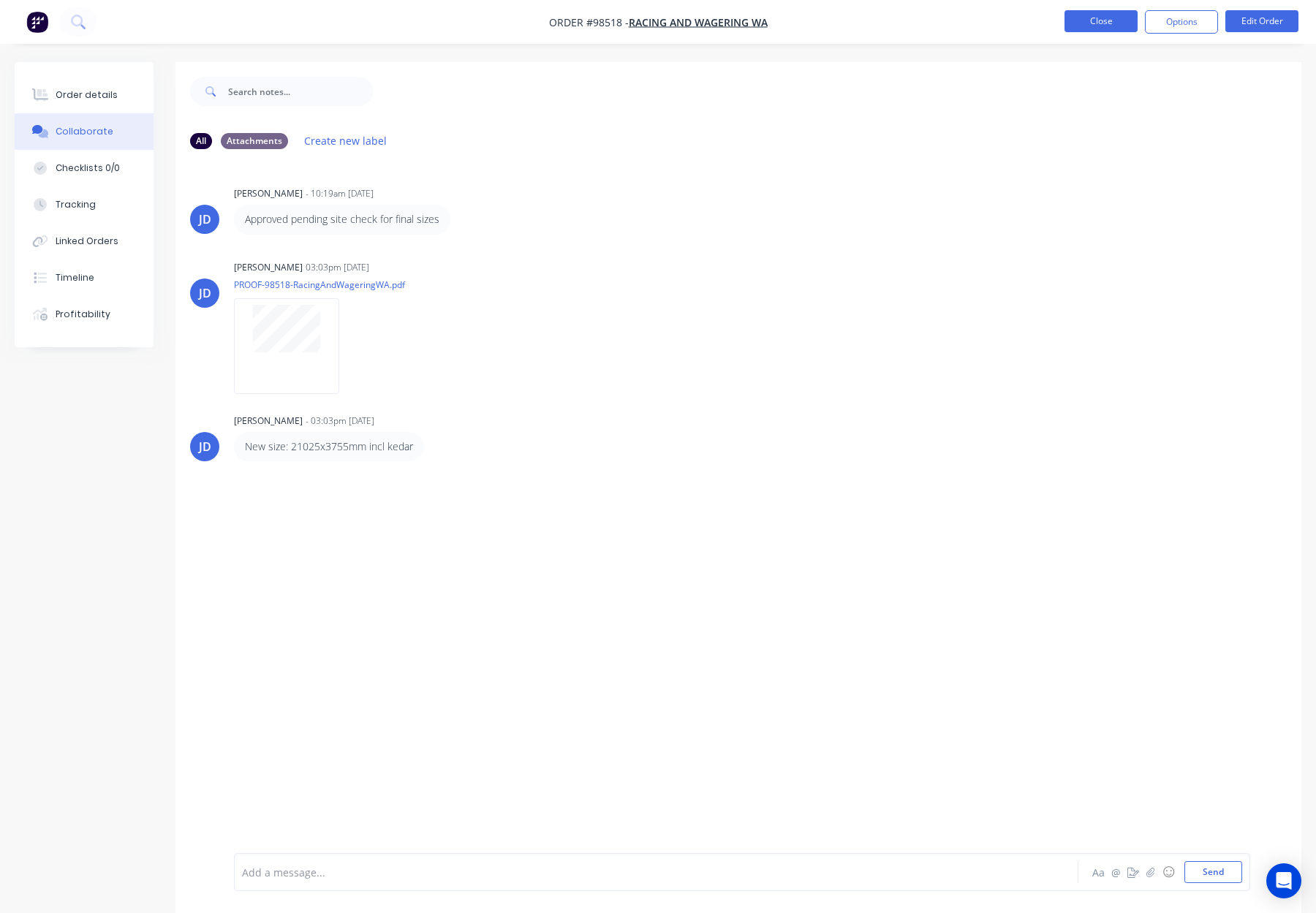
click at [1086, 27] on button "Close" at bounding box center [1101, 21] width 73 height 22
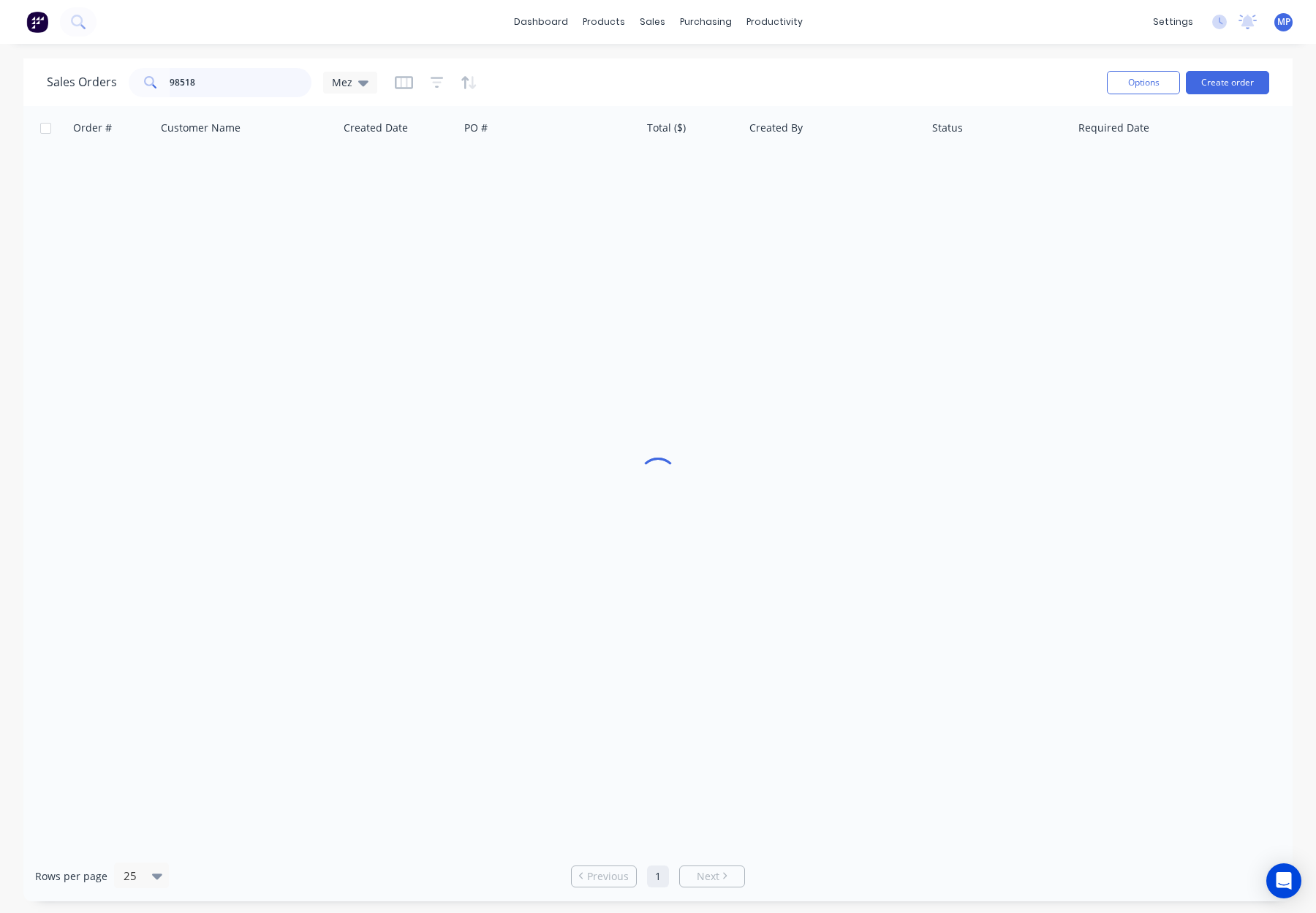
click at [271, 83] on input "98518" at bounding box center [241, 81] width 143 height 29
drag, startPoint x: 186, startPoint y: 79, endPoint x: 157, endPoint y: 79, distance: 29.0
click at [147, 79] on div "98518" at bounding box center [220, 81] width 183 height 29
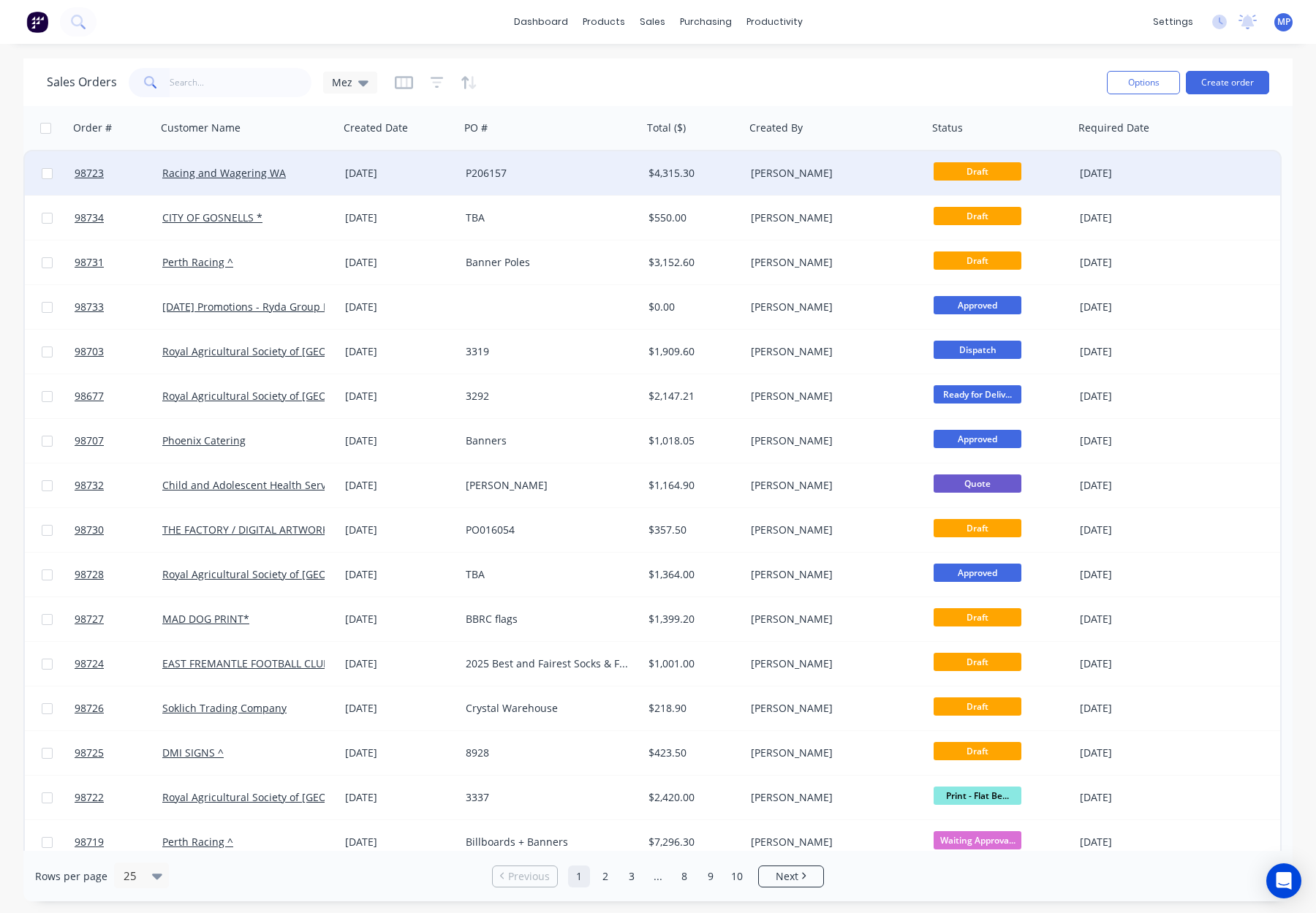
click at [583, 177] on div "P206157" at bounding box center [546, 173] width 162 height 15
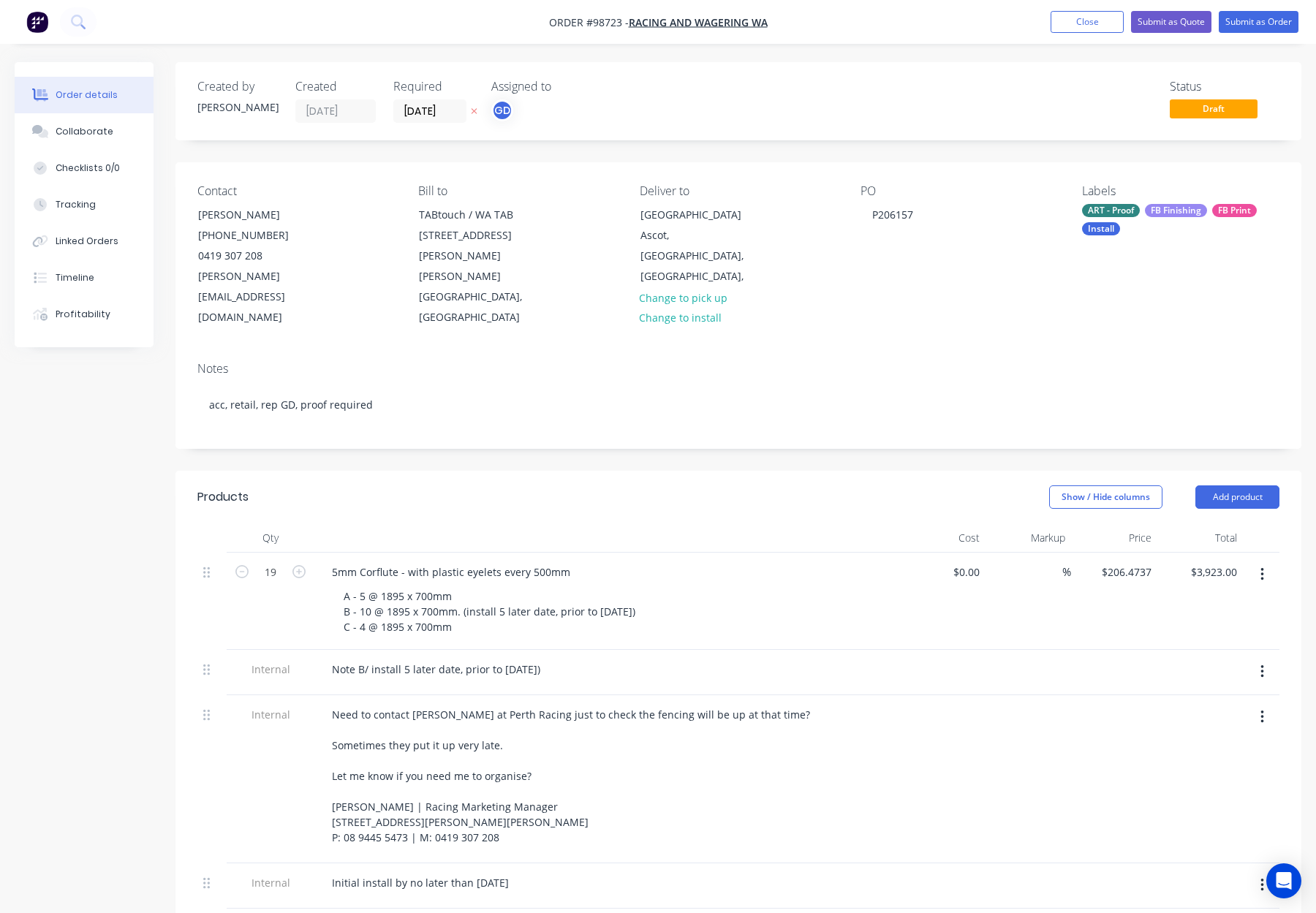
drag, startPoint x: 1116, startPoint y: 212, endPoint x: 1117, endPoint y: 223, distance: 11.0
click at [1116, 212] on div "ART - Proof" at bounding box center [1111, 209] width 58 height 13
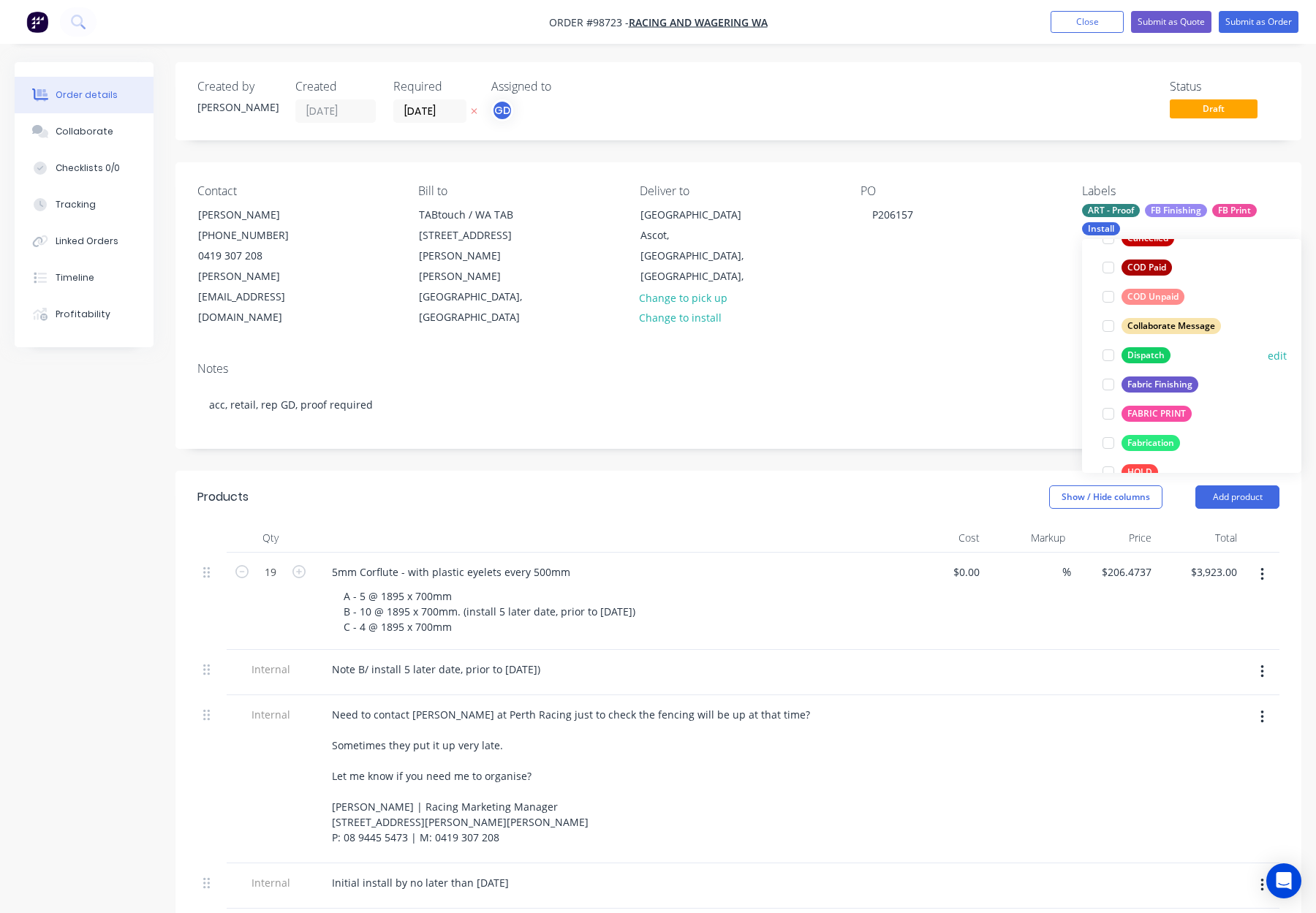
click at [1152, 356] on div "Dispatch" at bounding box center [1145, 355] width 49 height 16
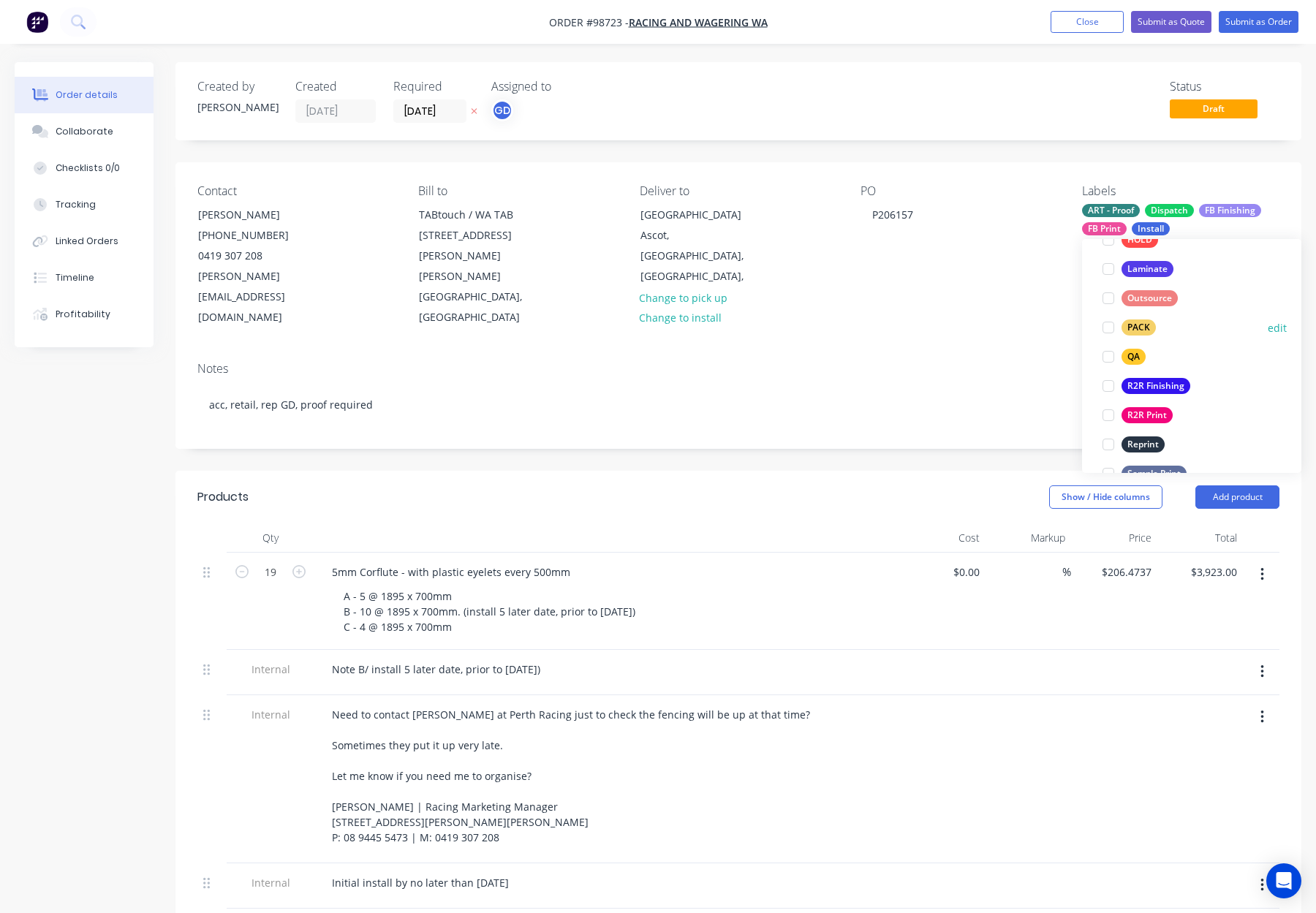
click at [1148, 330] on div "PACK" at bounding box center [1138, 327] width 35 height 16
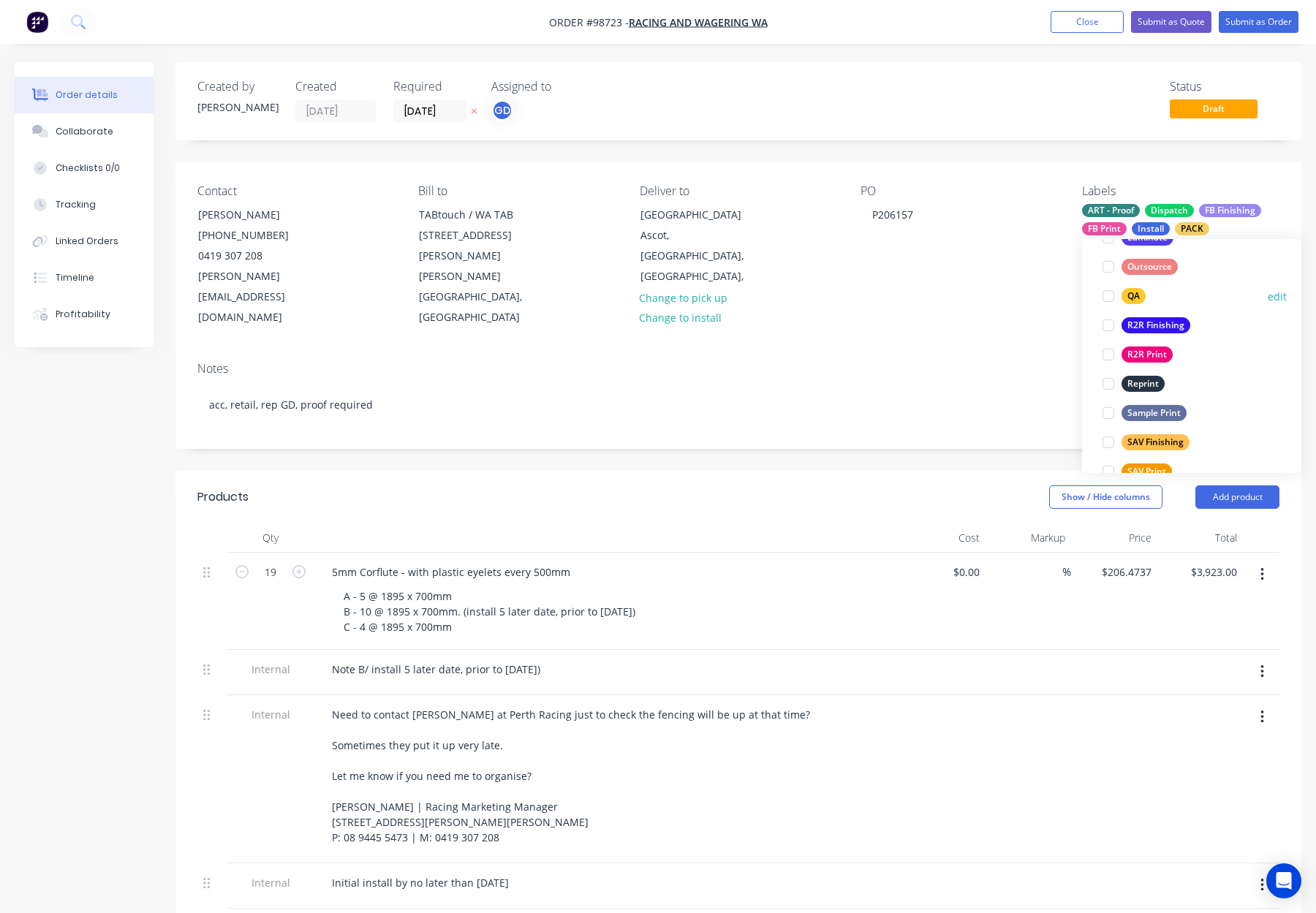
click at [1136, 296] on div "QA" at bounding box center [1133, 296] width 24 height 16
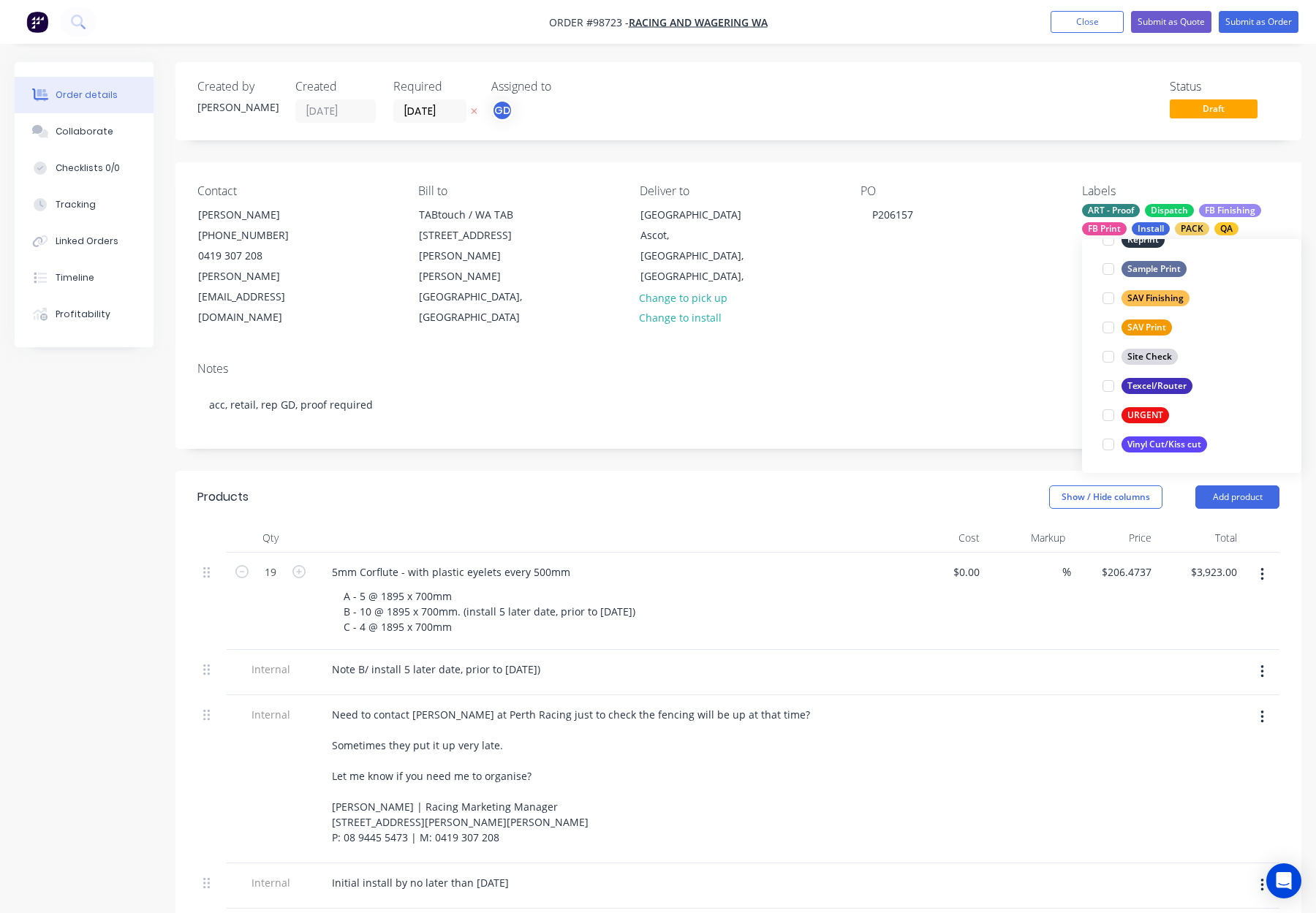
scroll to position [702, 0]
click at [832, 282] on div "Deliver to Ascot Racecourse Grandstand Road Ascot, Western Australia, Australia…" at bounding box center [737, 256] width 197 height 144
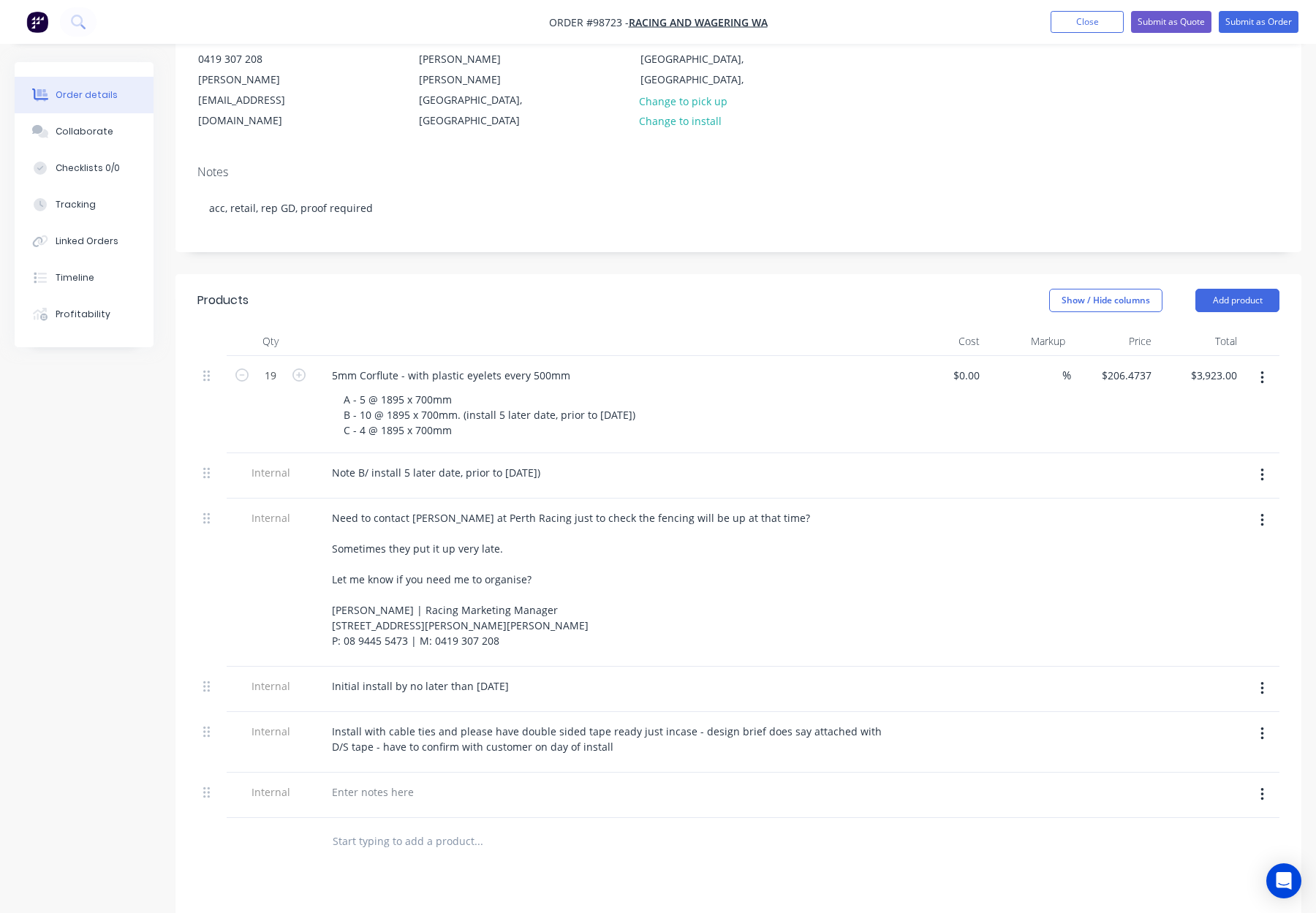
scroll to position [190, 0]
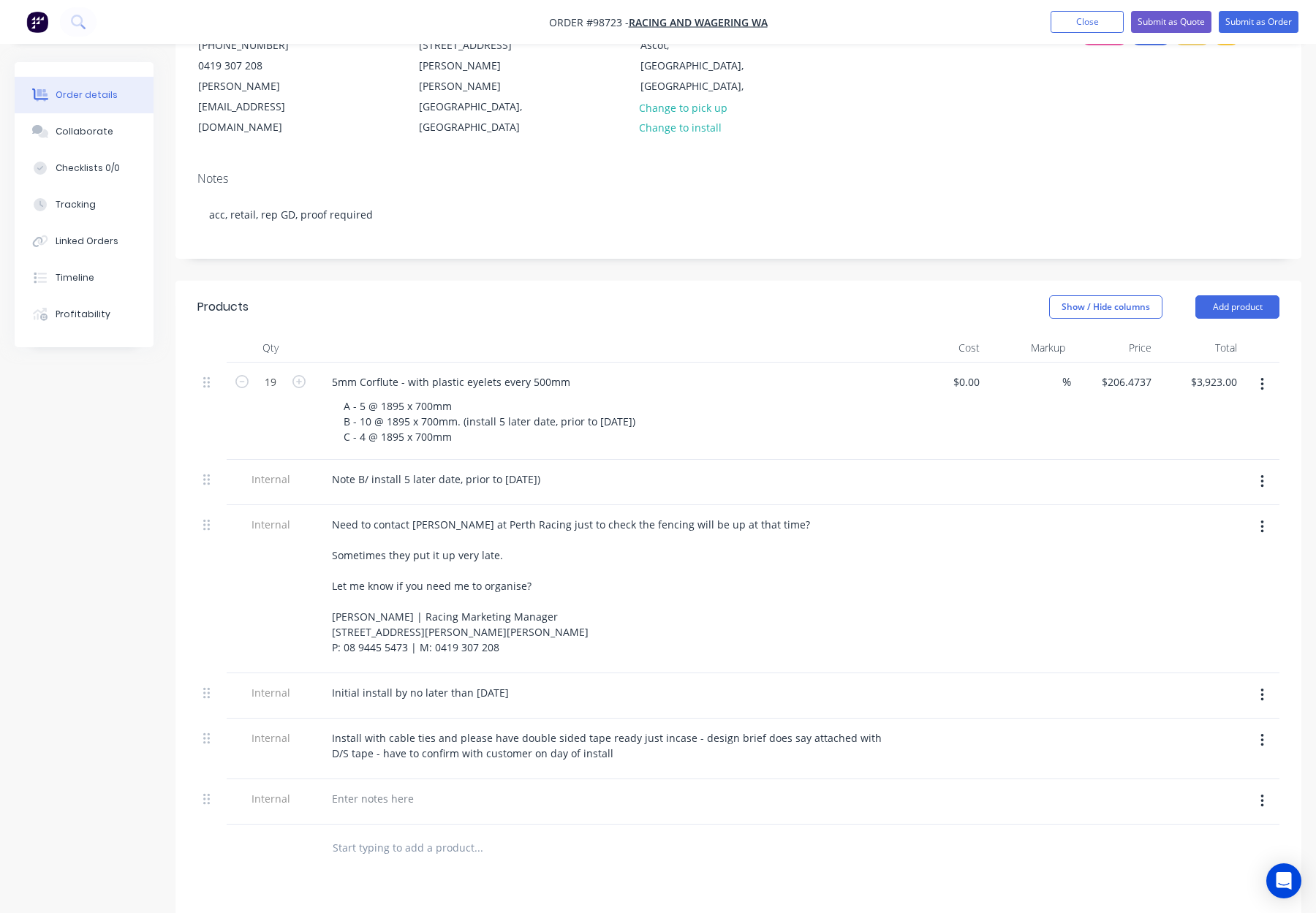
click at [1264, 788] on button "button" at bounding box center [1261, 801] width 35 height 27
click at [1222, 858] on div "Delete" at bounding box center [1209, 868] width 112 height 21
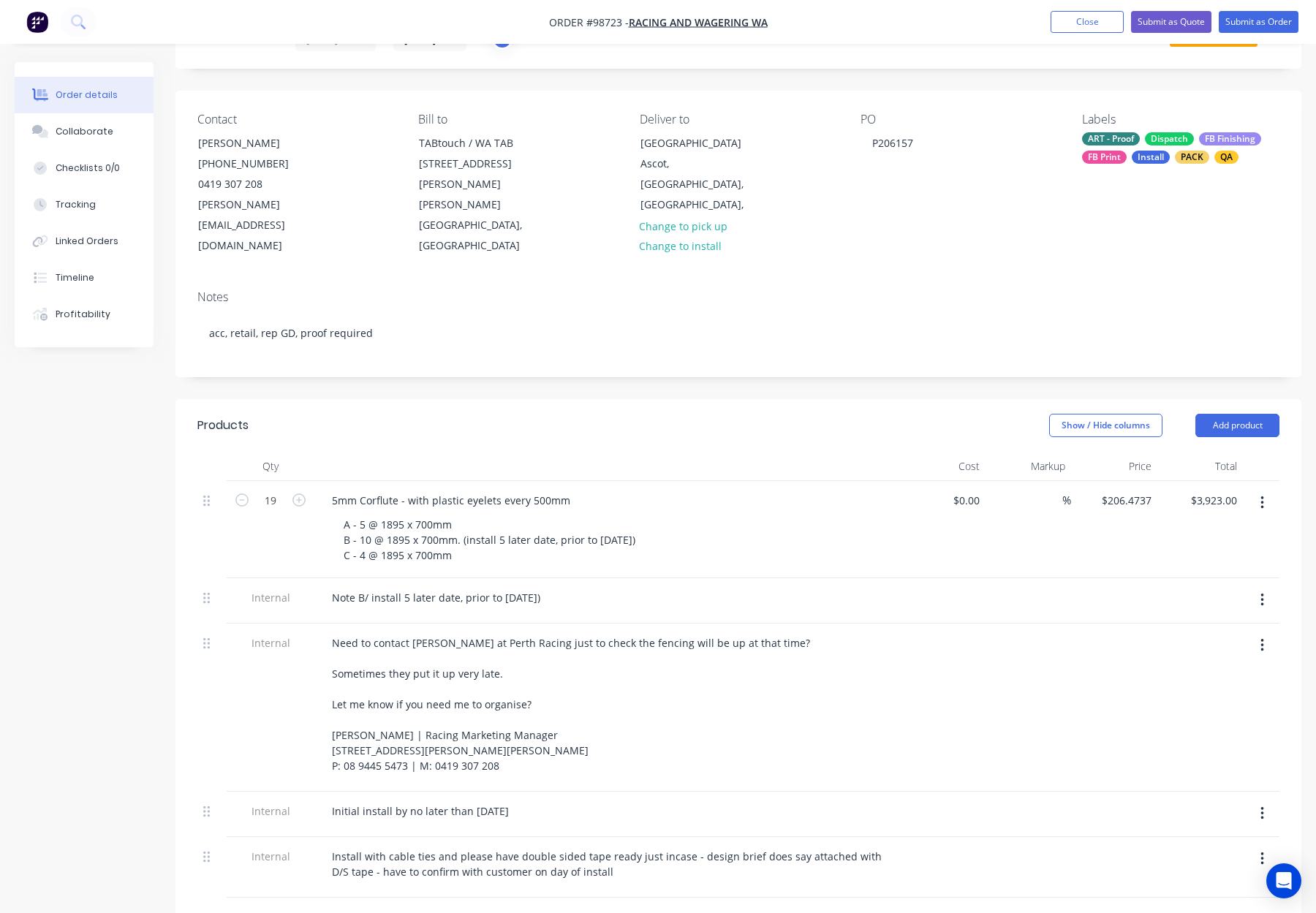
scroll to position [72, 0]
click at [520, 800] on div "Initial install by no later than 10 October" at bounding box center [421, 810] width 200 height 21
drag, startPoint x: 692, startPoint y: 394, endPoint x: 963, endPoint y: 381, distance: 271.3
click at [692, 413] on div "Show / Hide columns Add product" at bounding box center [854, 425] width 852 height 24
click at [1238, 413] on button "Add product" at bounding box center [1237, 425] width 84 height 24
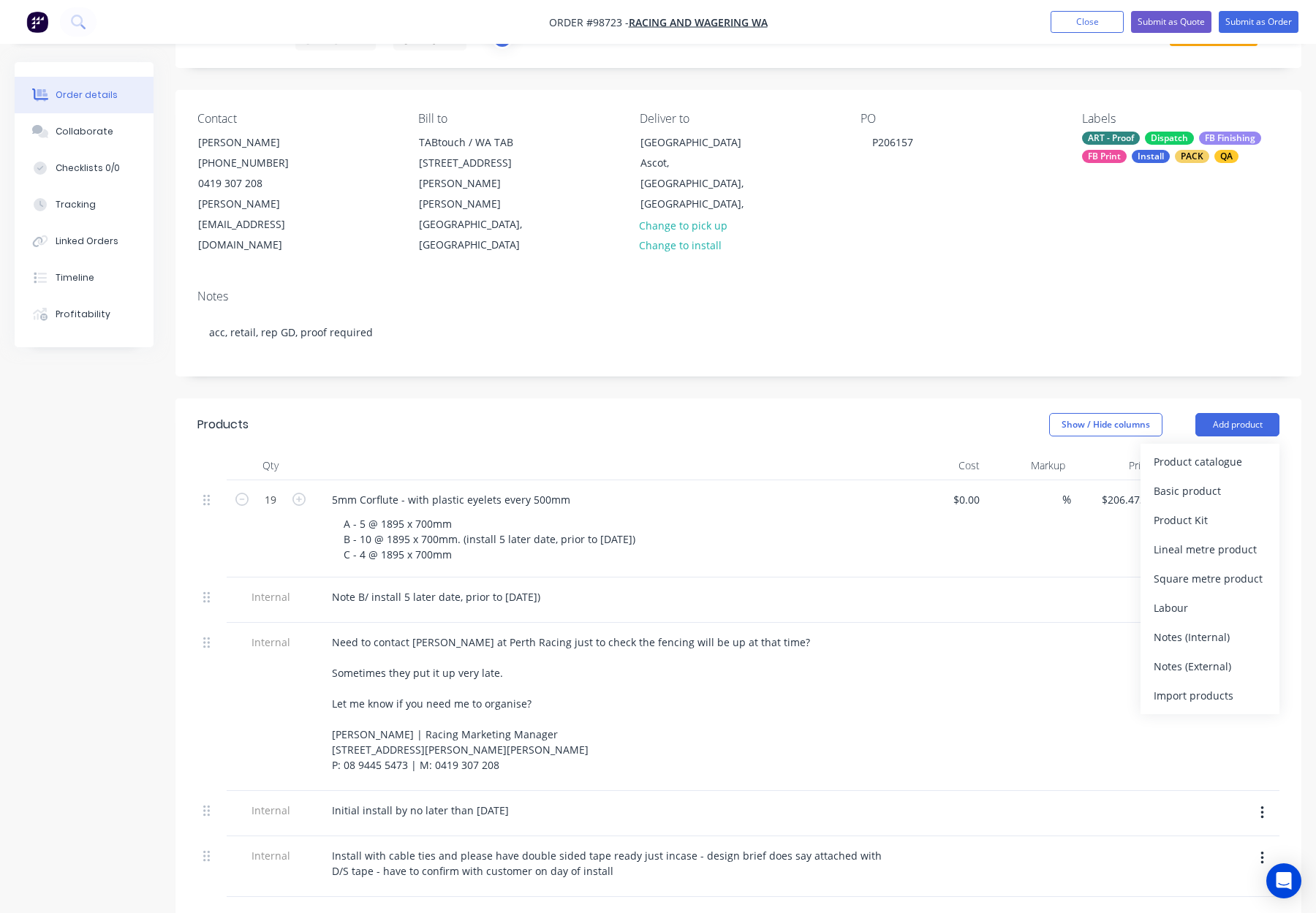
click at [1222, 656] on div "Notes (External)" at bounding box center [1209, 666] width 112 height 21
click at [343, 905] on div at bounding box center [373, 915] width 105 height 21
paste div
click at [336, 905] on div "Vantage Bar fence at ASCOT" at bounding box center [435, 915] width 228 height 21
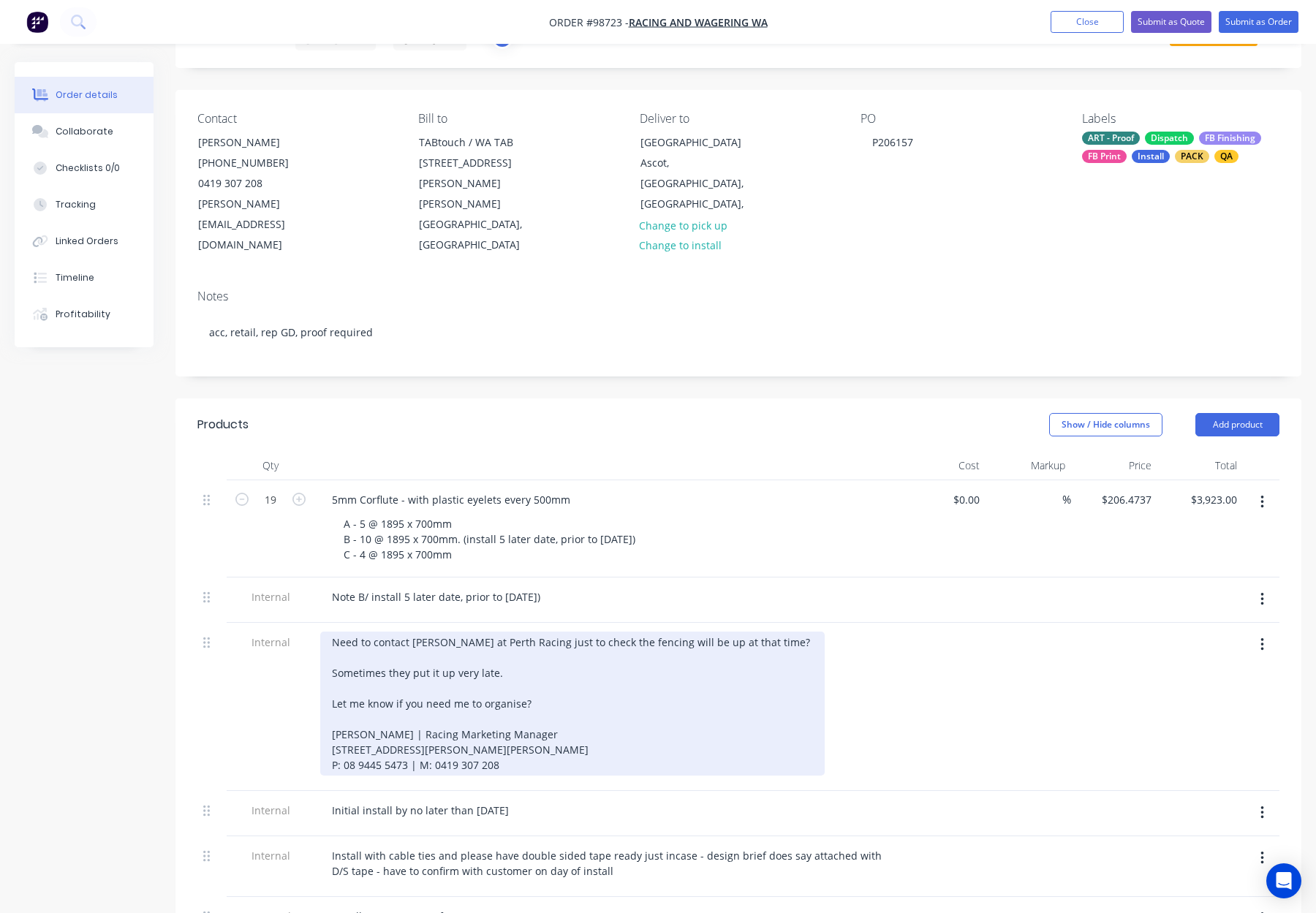
click at [686, 694] on div "Need to contact Tony Favazzo at Perth Racing just to check the fencing will be …" at bounding box center [573, 703] width 504 height 144
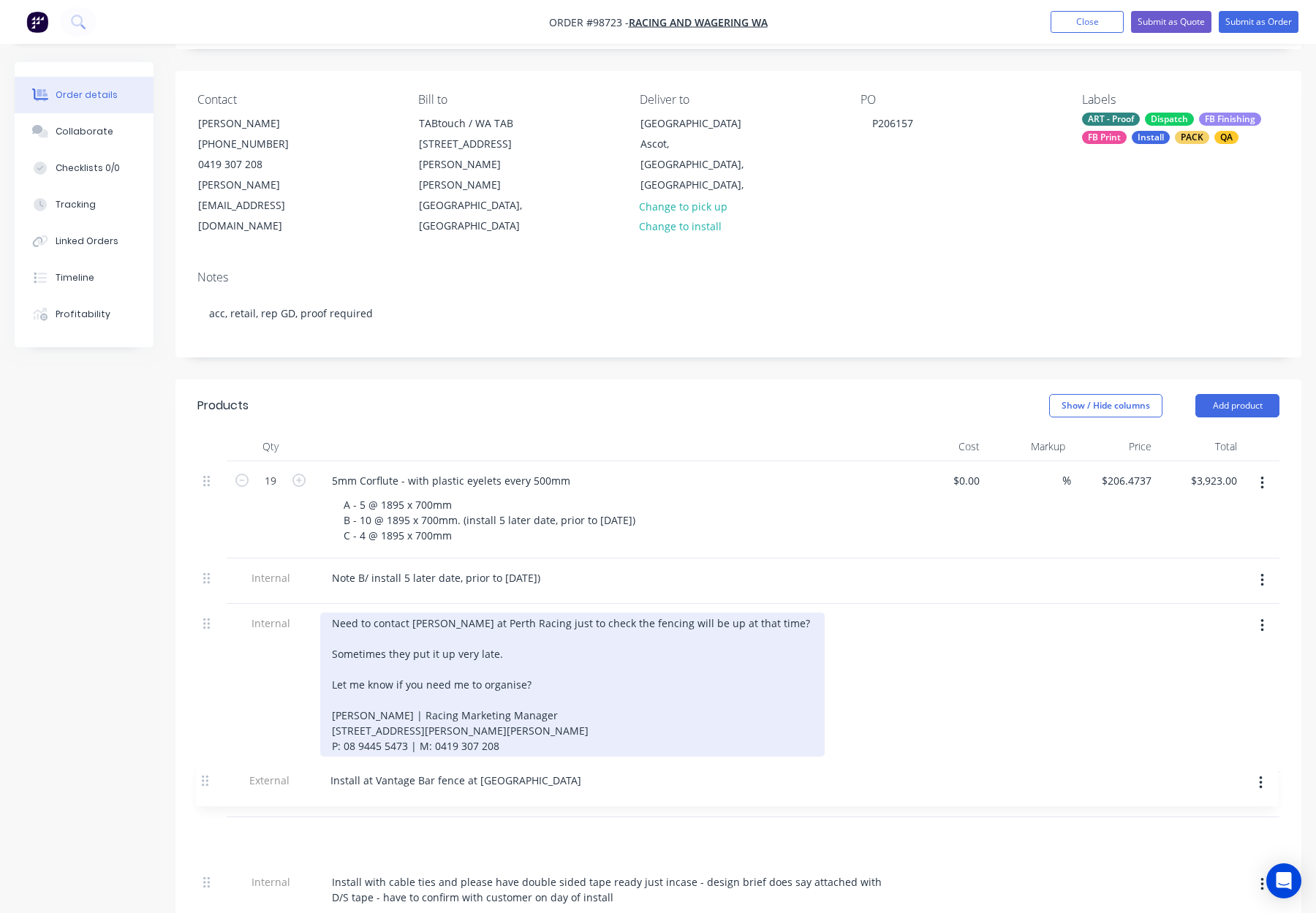
drag, startPoint x: 207, startPoint y: 820, endPoint x: 207, endPoint y: 772, distance: 48.0
click at [205, 775] on div "19 5mm Corflute - with plastic eyelets every 500mm A - 5 @ 1895 x 700mm B - 10 …" at bounding box center [738, 692] width 1082 height 461
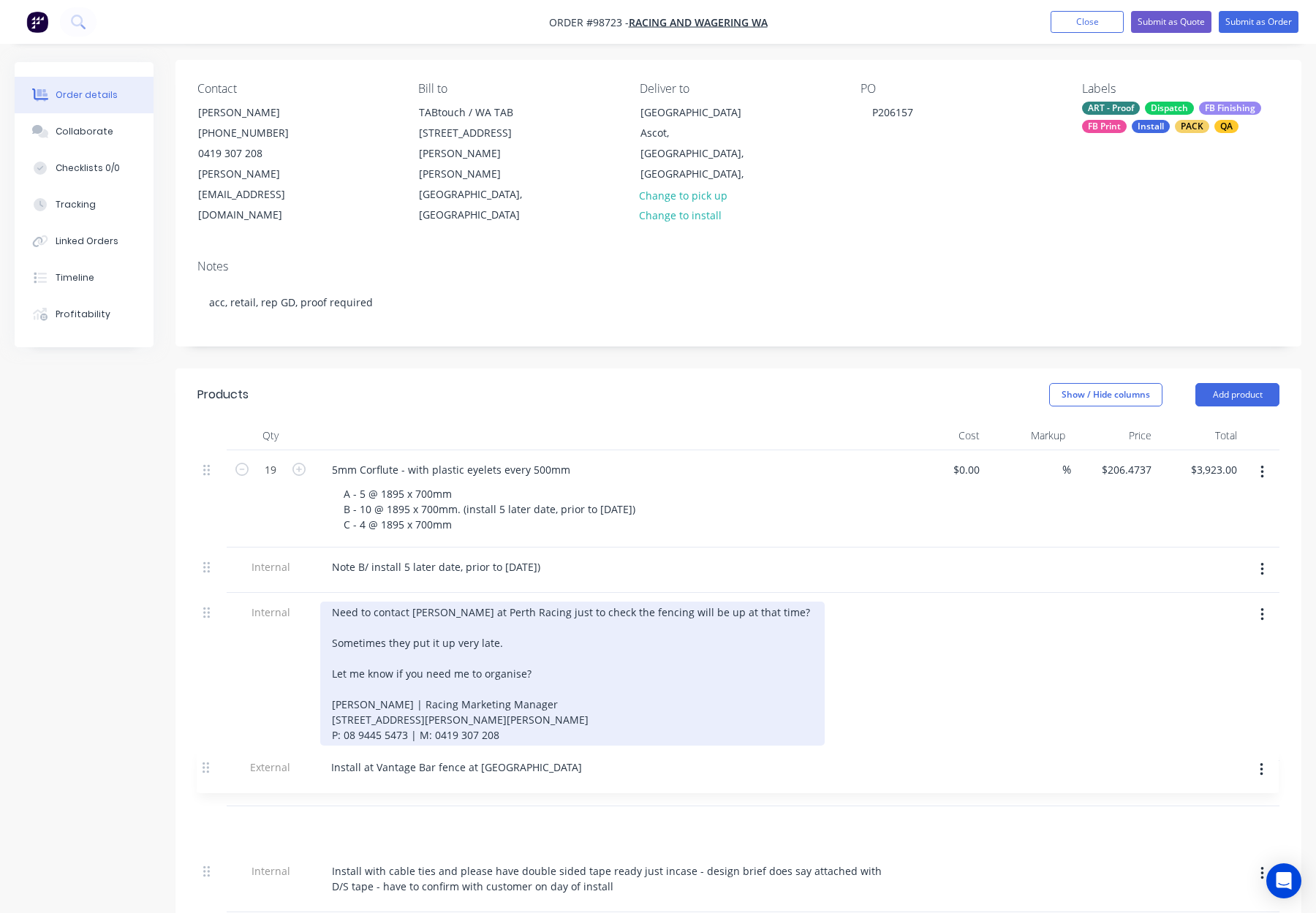
scroll to position [107, 0]
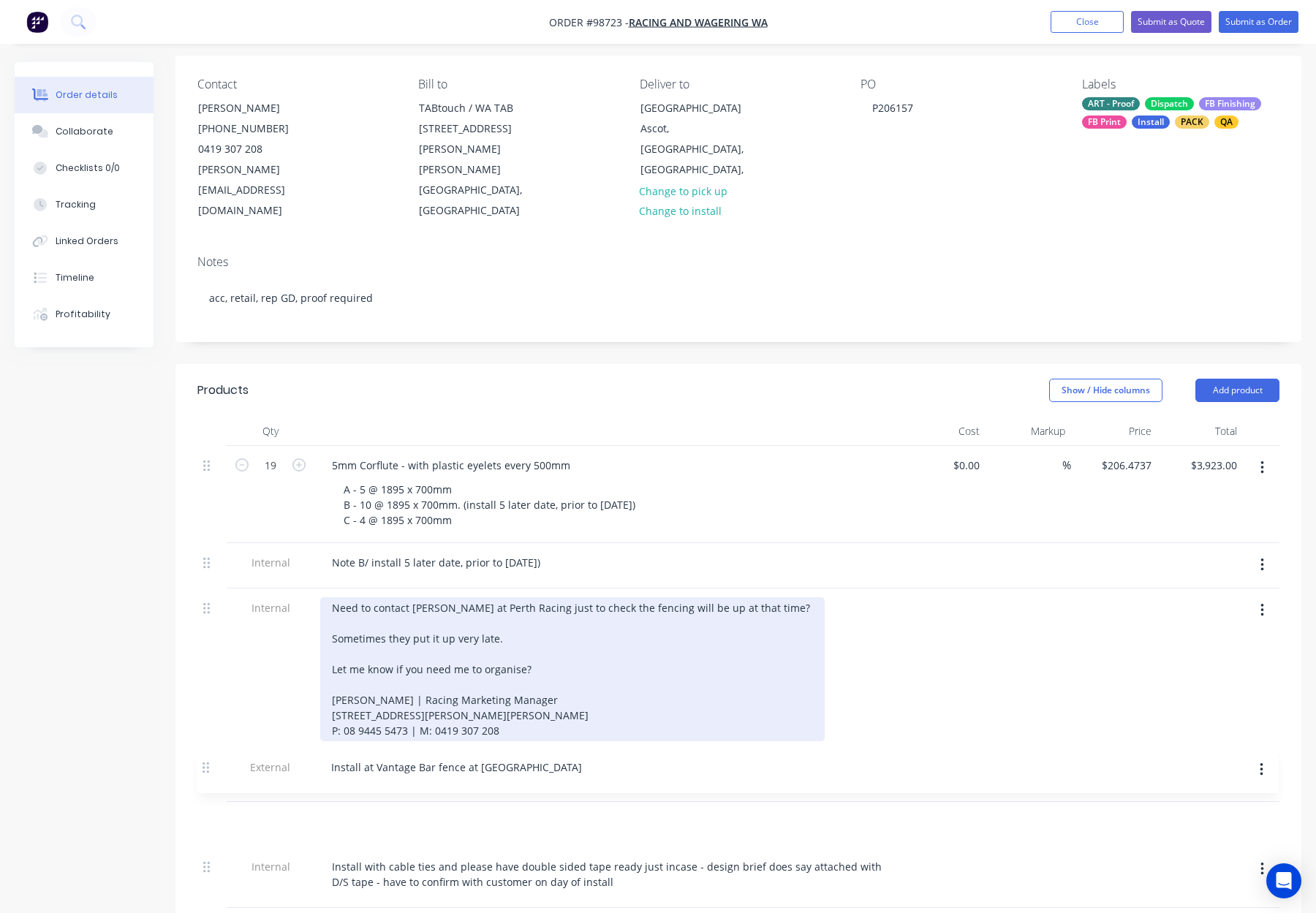
drag, startPoint x: 203, startPoint y: 791, endPoint x: 202, endPoint y: 761, distance: 30.0
click at [202, 761] on div "19 5mm Corflute - with plastic eyelets every 500mm A - 5 @ 1895 x 700mm B - 10 …" at bounding box center [738, 676] width 1082 height 461
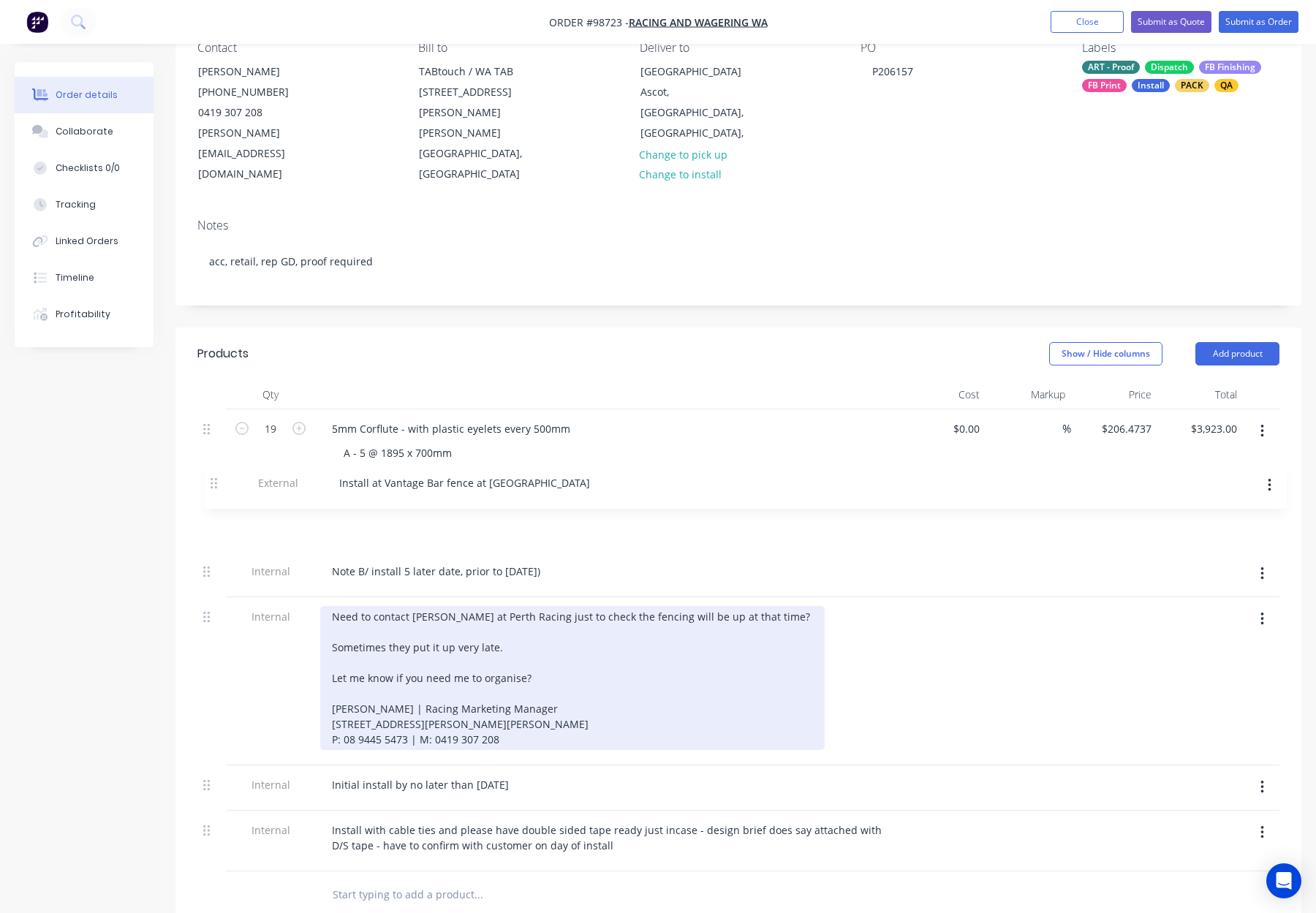
scroll to position [132, 0]
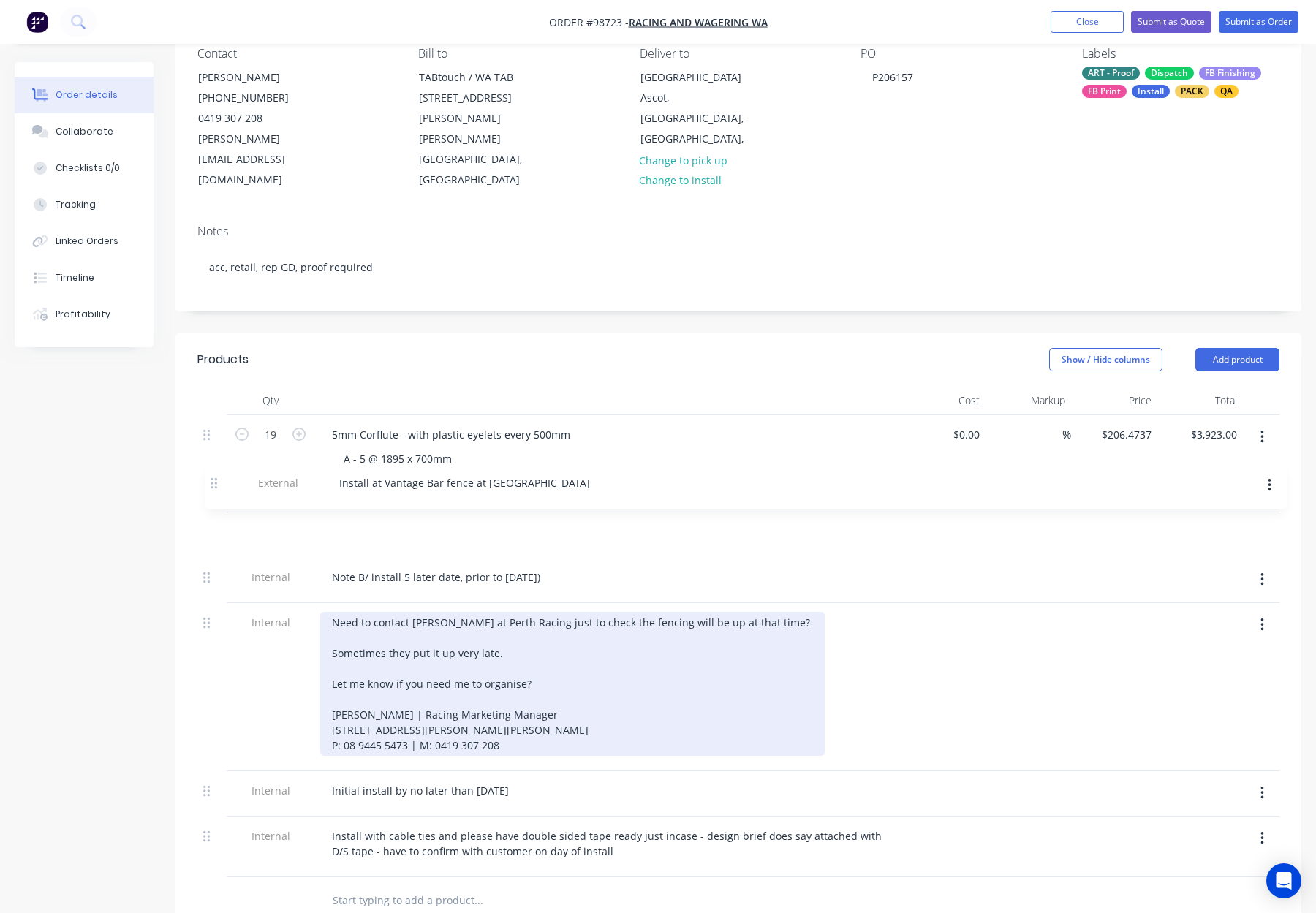
drag, startPoint x: 205, startPoint y: 782, endPoint x: 212, endPoint y: 481, distance: 301.1
click at [212, 481] on div "19 5mm Corflute - with plastic eyelets every 500mm A - 5 @ 1895 x 700mm B - 10 …" at bounding box center [738, 645] width 1082 height 461
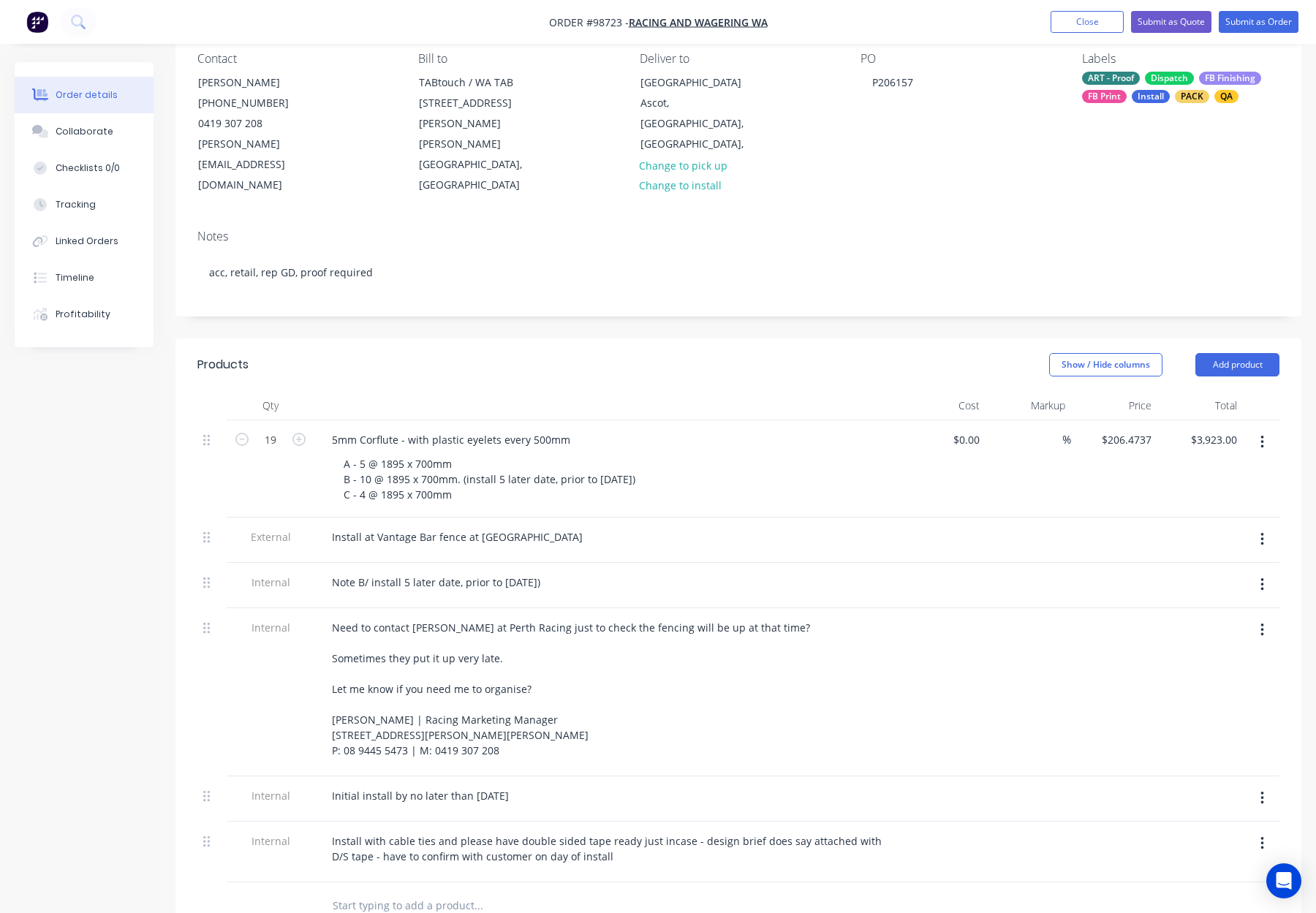
click at [973, 638] on div at bounding box center [942, 692] width 86 height 168
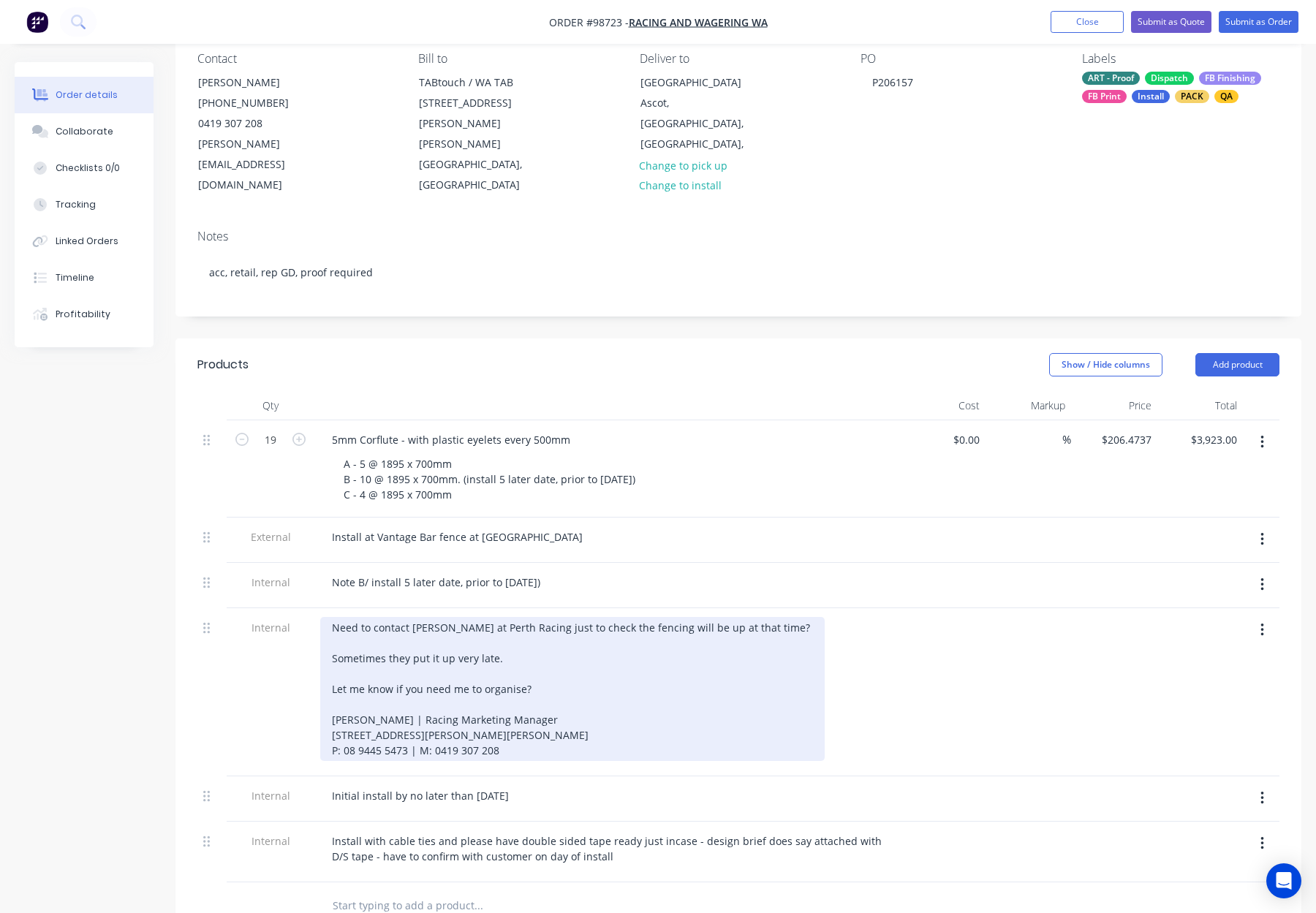
click at [336, 617] on div "Need to contact Tony Favazzo at Perth Racing just to check the fencing will be …" at bounding box center [573, 689] width 504 height 144
click at [331, 617] on div "Need to contact Tony Favazzo at Perth Racing just to check the fencing will be …" at bounding box center [573, 689] width 504 height 144
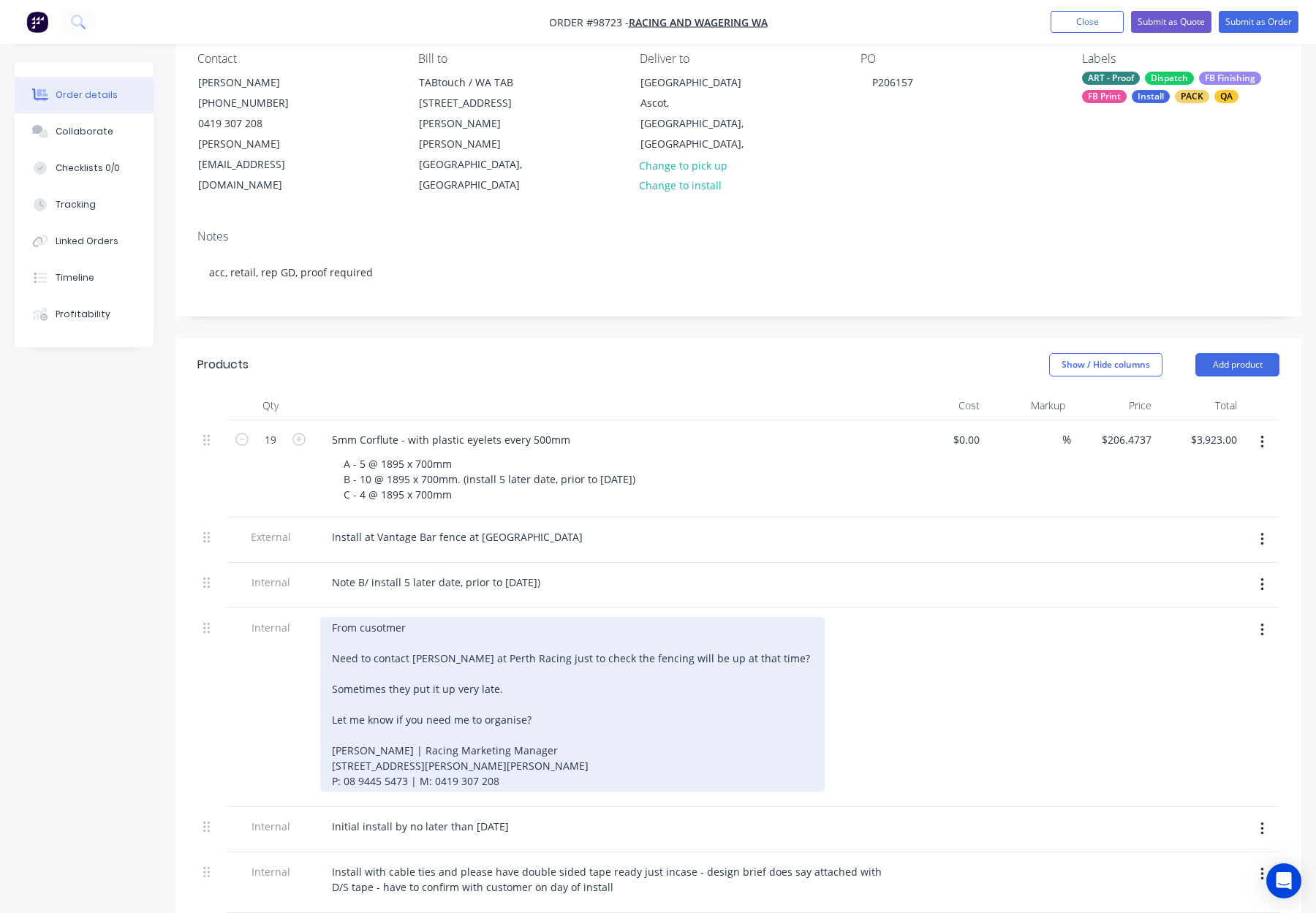
click at [380, 617] on div "From cusotmer Need to contact Tony Favazzo at Perth Racing just to check the fe…" at bounding box center [573, 705] width 504 height 175
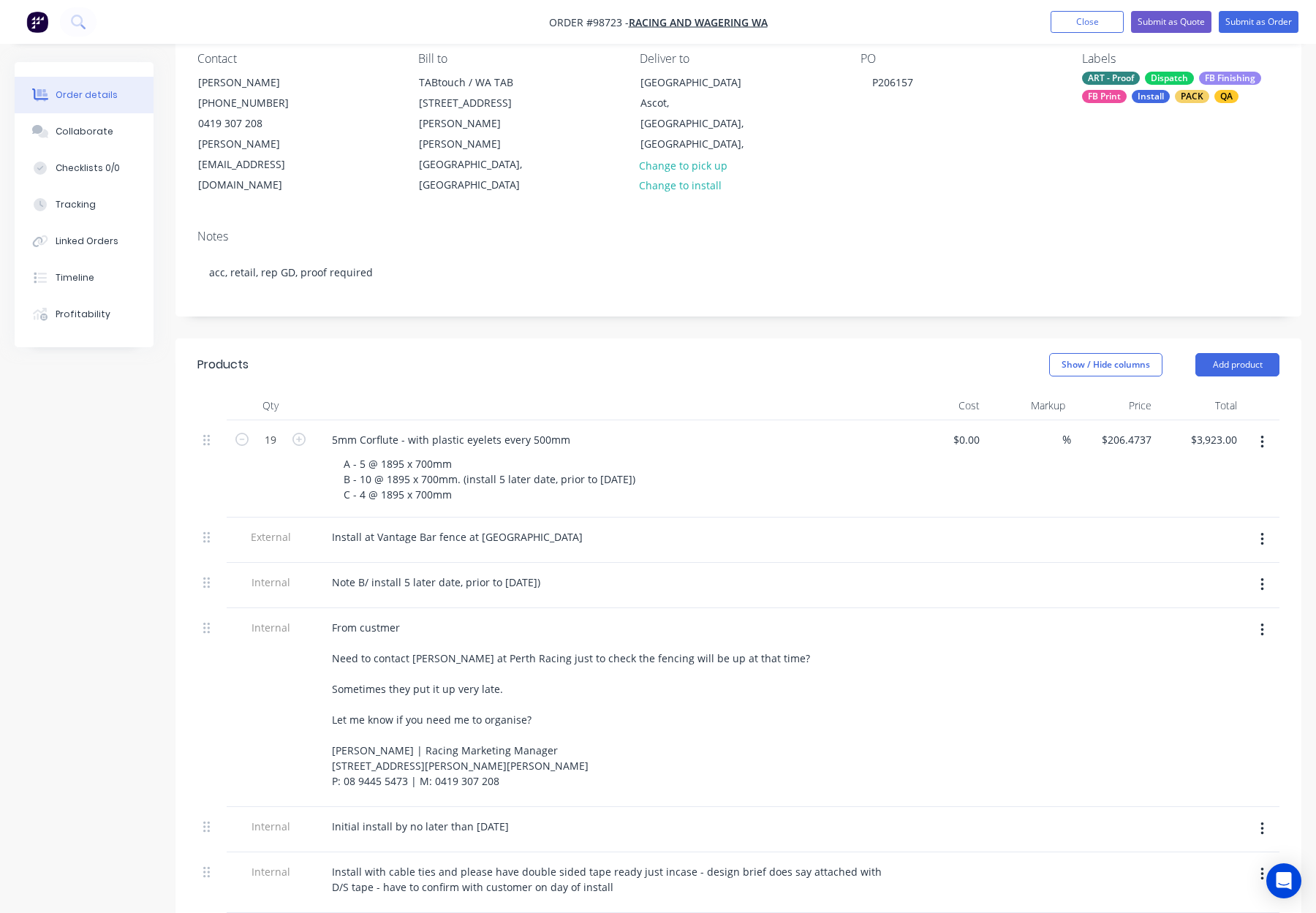
click at [809, 454] on div "A - 5 @ 1895 x 700mm B - 10 @ 1895 x 700mm. (install 5 later date, prior to NOV…" at bounding box center [612, 479] width 562 height 52
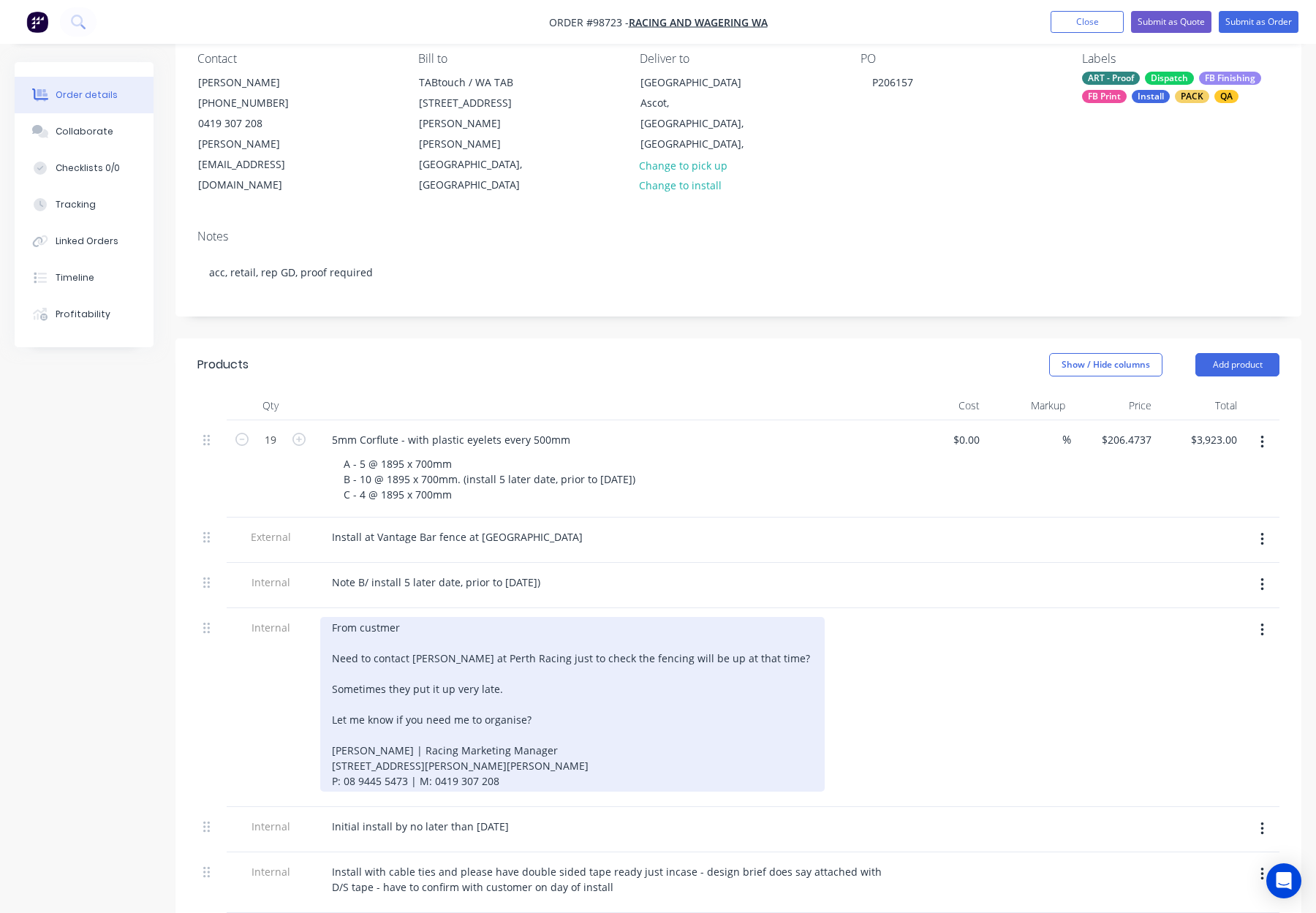
click at [376, 617] on div "From custmer Need to contact Tony Favazzo at Perth Racing just to check the fen…" at bounding box center [573, 705] width 504 height 175
drag, startPoint x: 379, startPoint y: 589, endPoint x: 388, endPoint y: 591, distance: 9.2
click at [379, 617] on div "From custmer Need to contact Tony Favazzo at Perth Racing just to check the fen…" at bounding box center [573, 705] width 504 height 175
click at [387, 617] on div "From custmer Need to contact Tony Favazzo at Perth Racing just to check the fen…" at bounding box center [573, 705] width 504 height 175
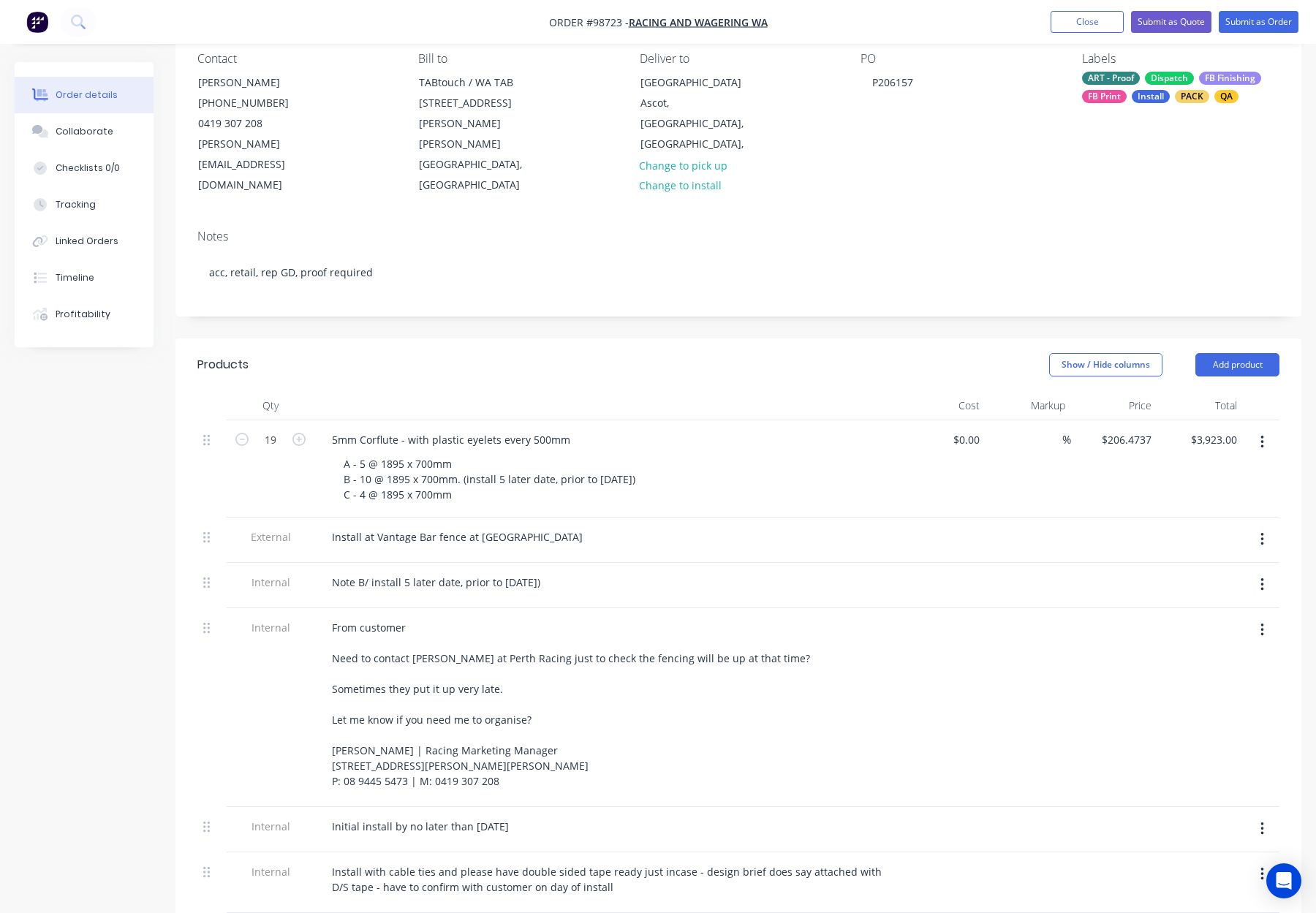
click at [926, 608] on div at bounding box center [942, 708] width 86 height 198
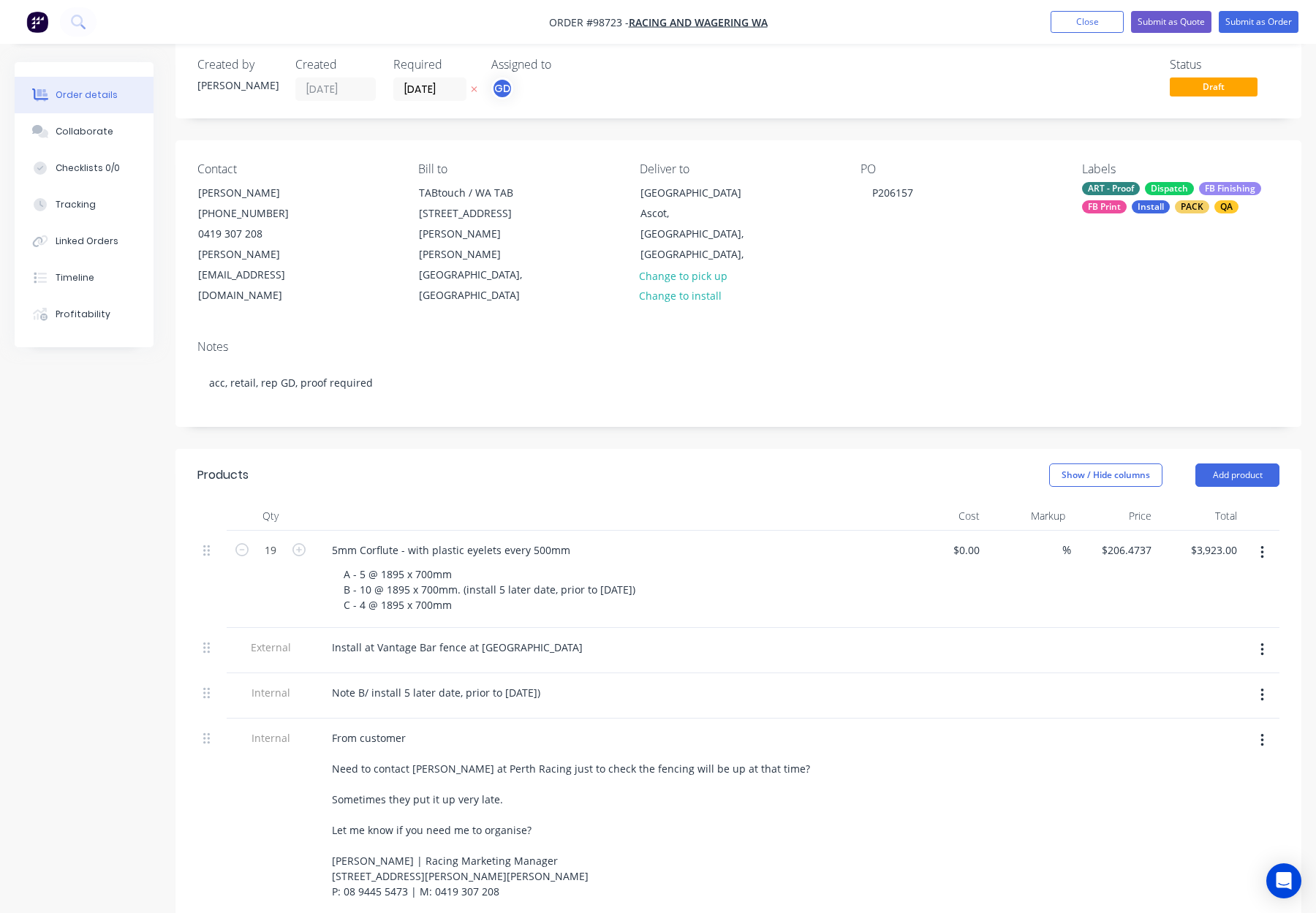
scroll to position [0, 0]
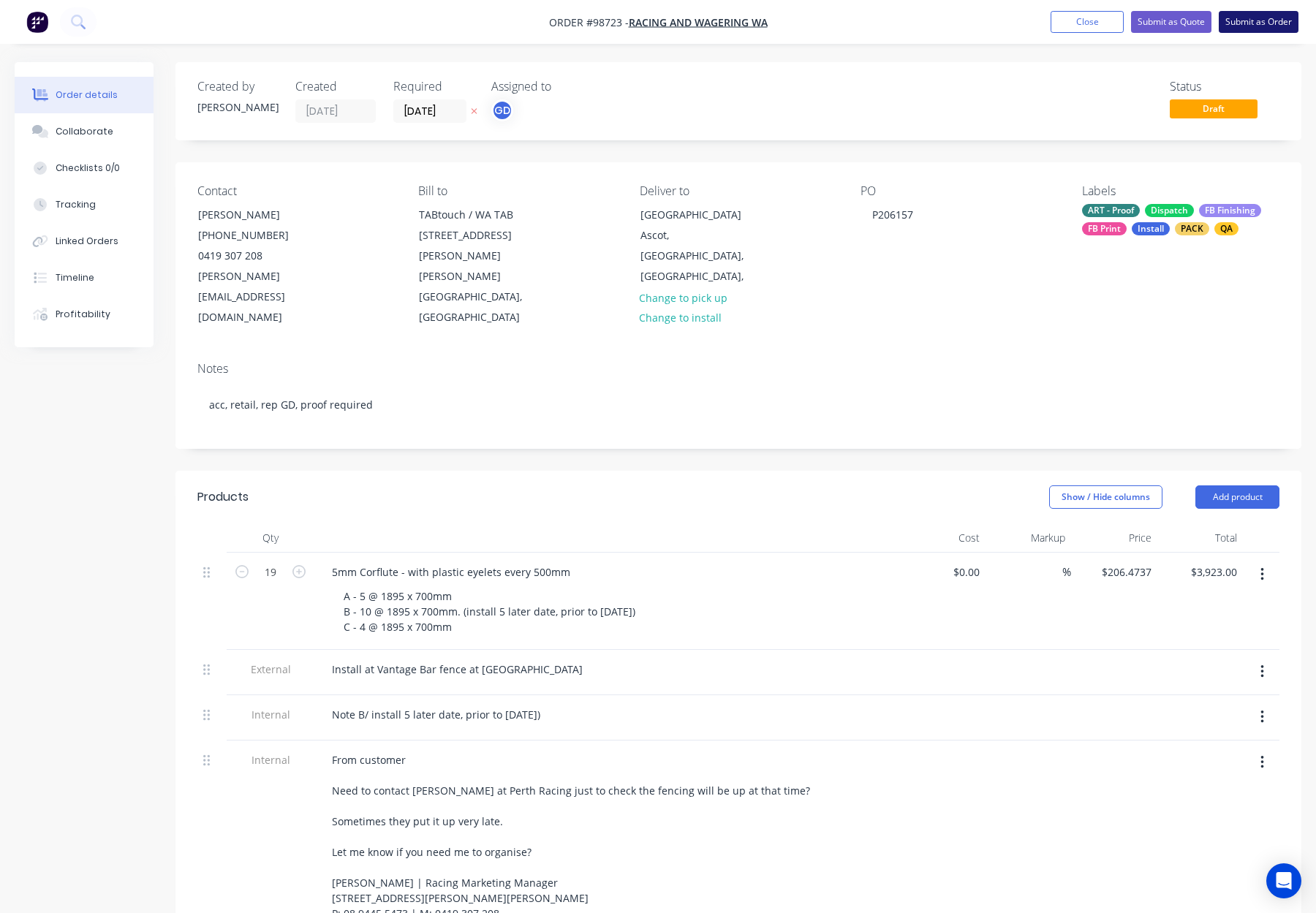
click at [1236, 16] on button "Submit as Order" at bounding box center [1258, 22] width 79 height 22
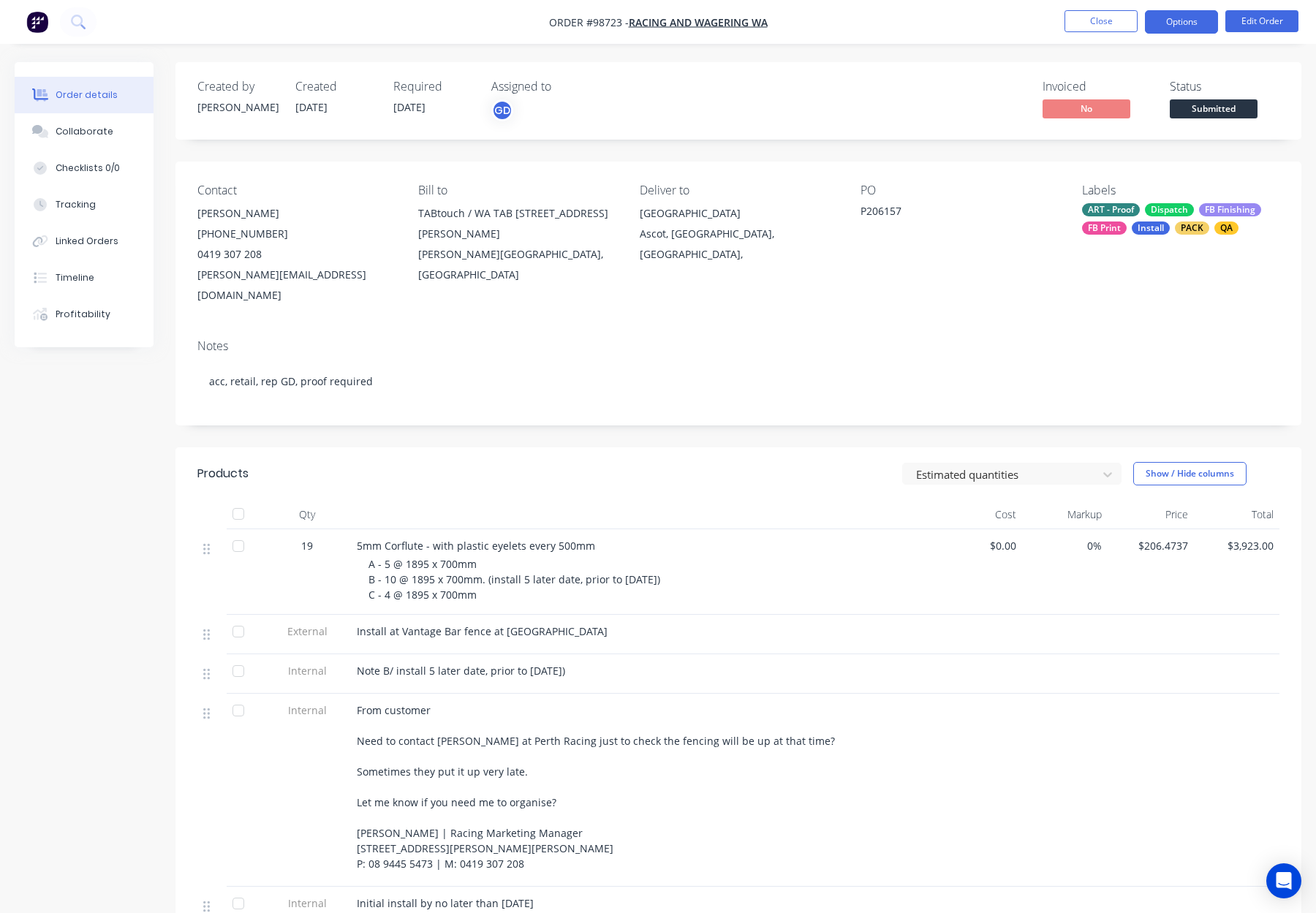
drag, startPoint x: 1173, startPoint y: 19, endPoint x: 1174, endPoint y: 31, distance: 12.0
click at [1173, 19] on button "Options" at bounding box center [1181, 22] width 73 height 24
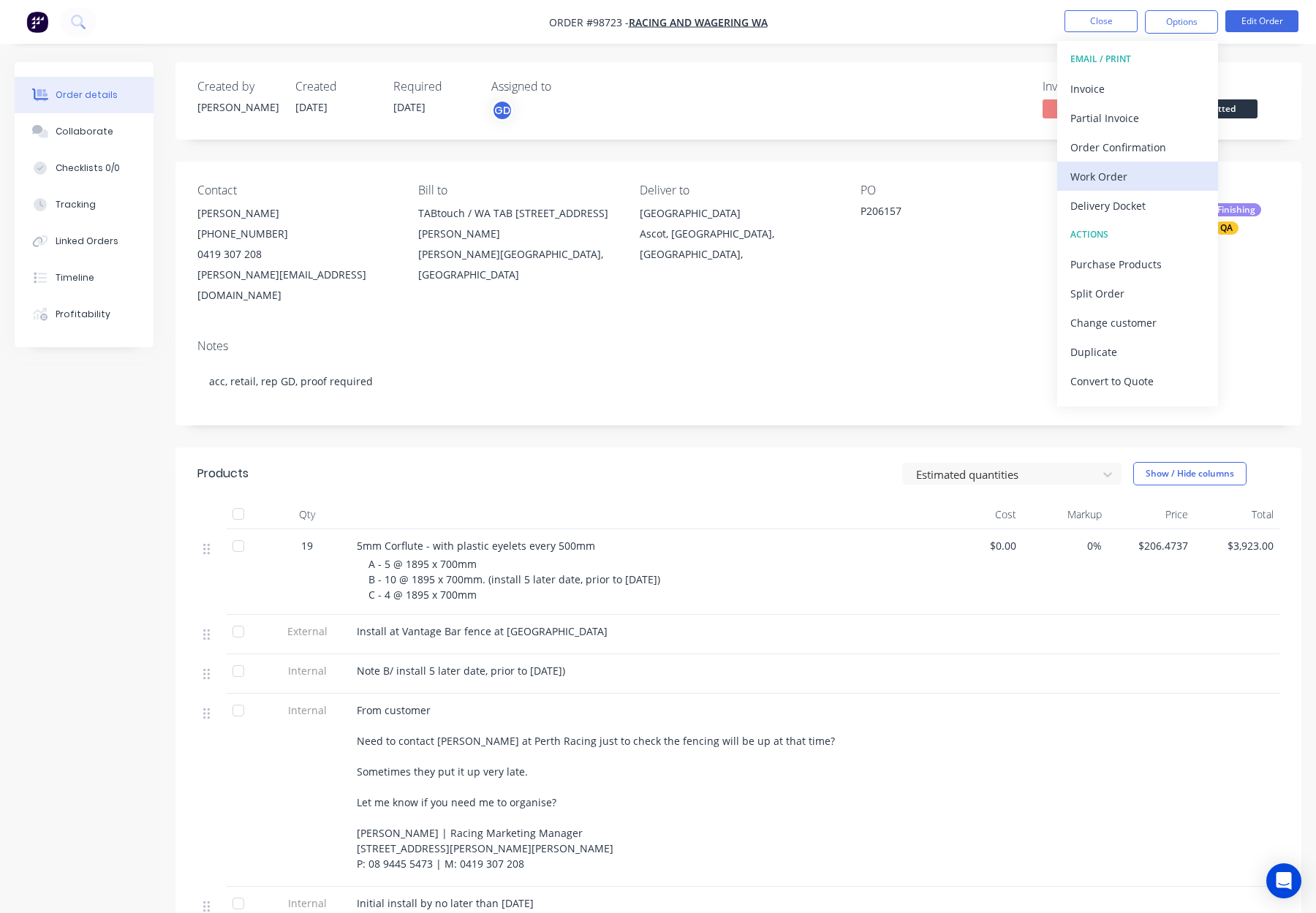
click at [1170, 166] on div "Work Order" at bounding box center [1136, 176] width 134 height 21
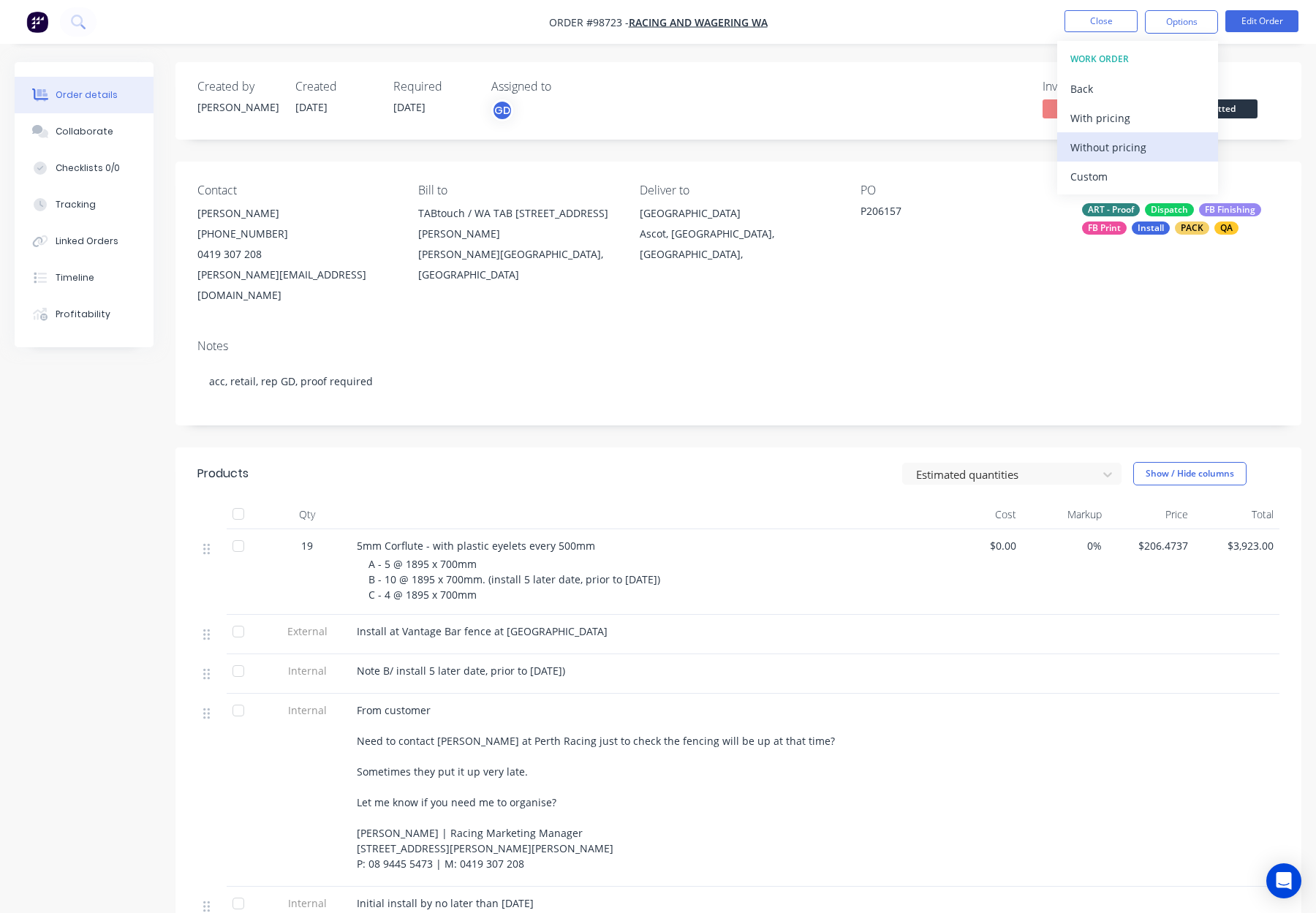
click at [1163, 138] on div "Without pricing" at bounding box center [1136, 147] width 134 height 21
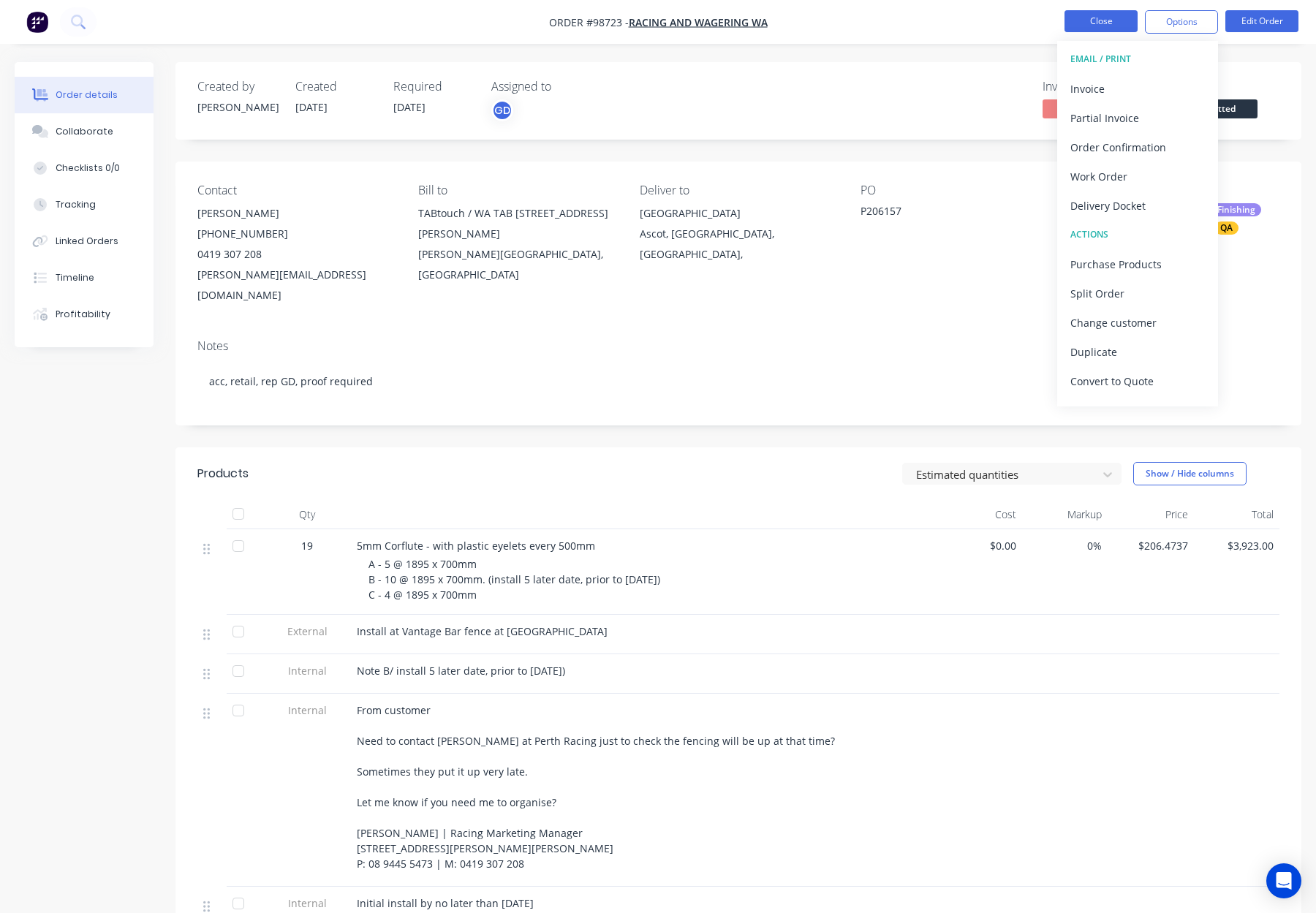
click at [1095, 15] on button "Close" at bounding box center [1101, 21] width 73 height 22
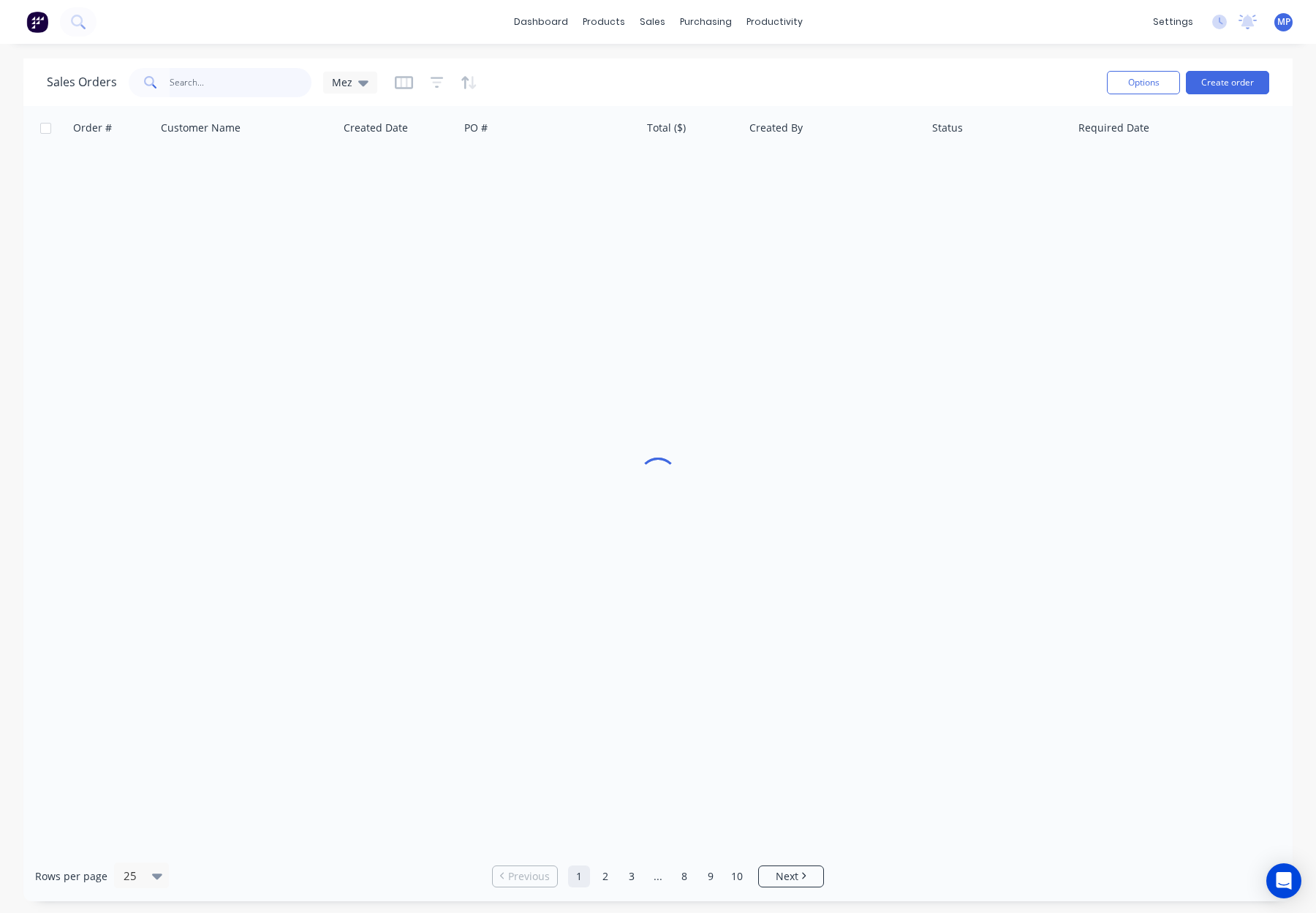
click at [230, 87] on input "text" at bounding box center [241, 81] width 143 height 29
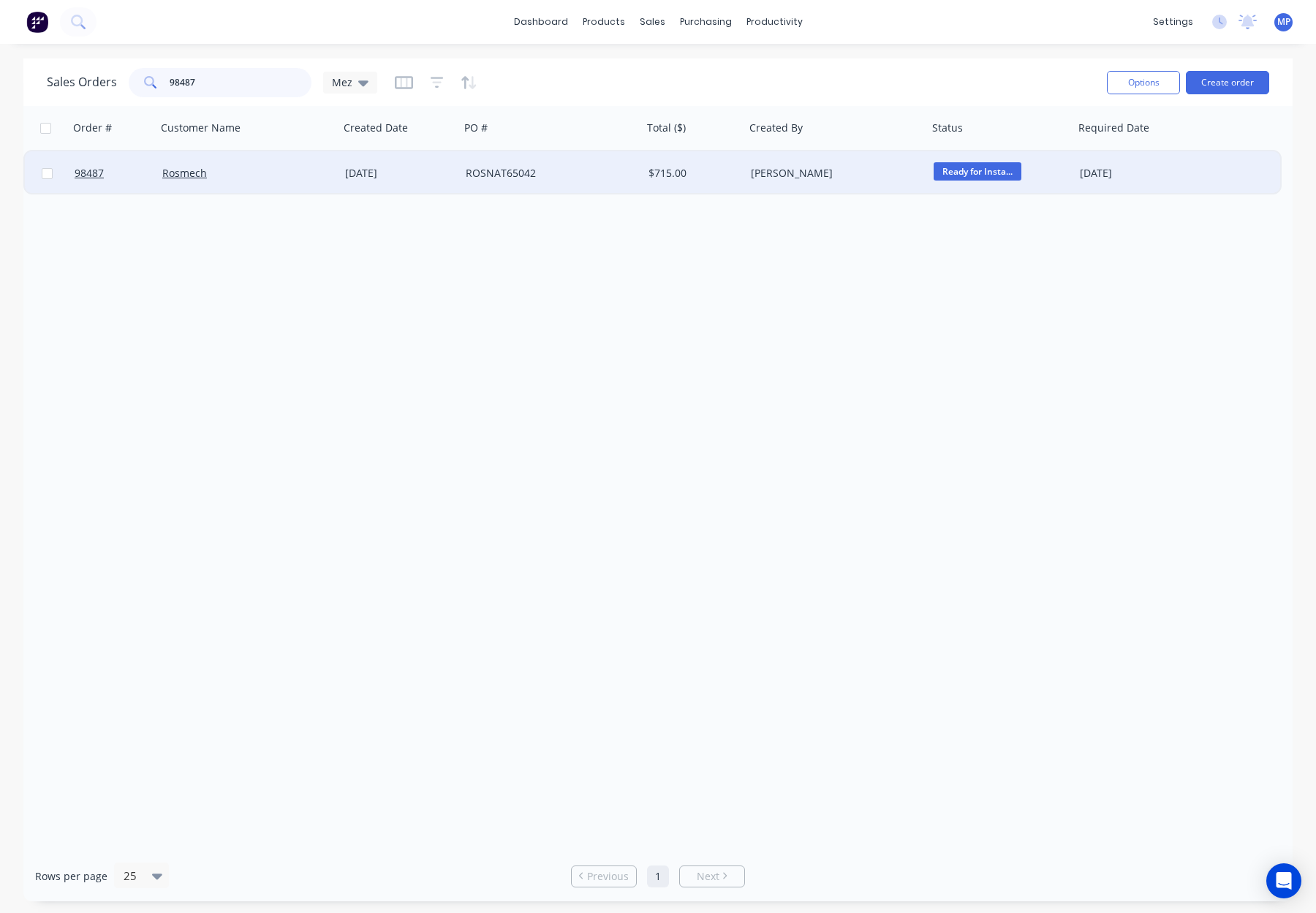
type input "98487"
click at [591, 171] on div "ROSNAT65042" at bounding box center [546, 173] width 162 height 15
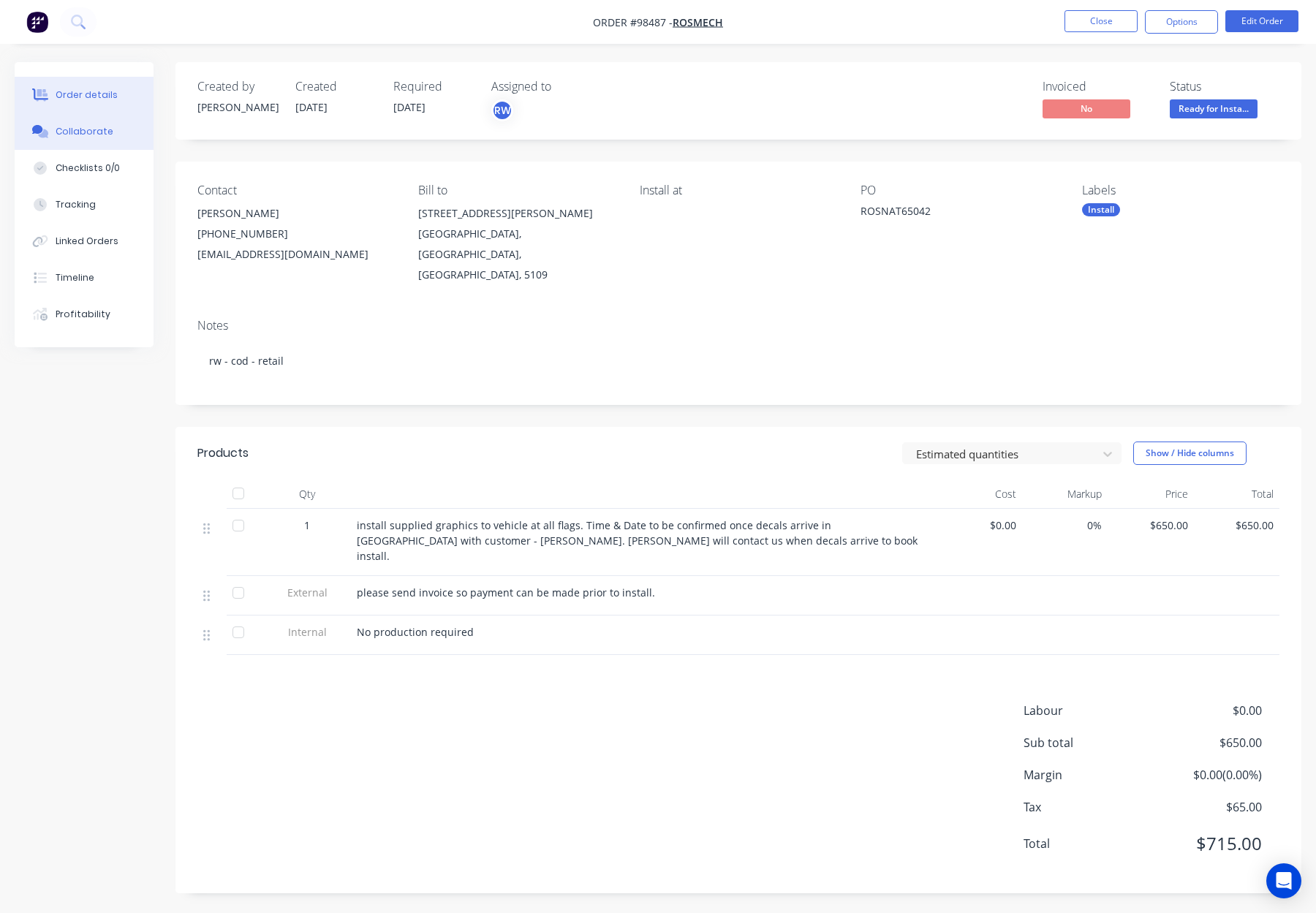
click at [98, 130] on div "Collaborate" at bounding box center [84, 131] width 58 height 13
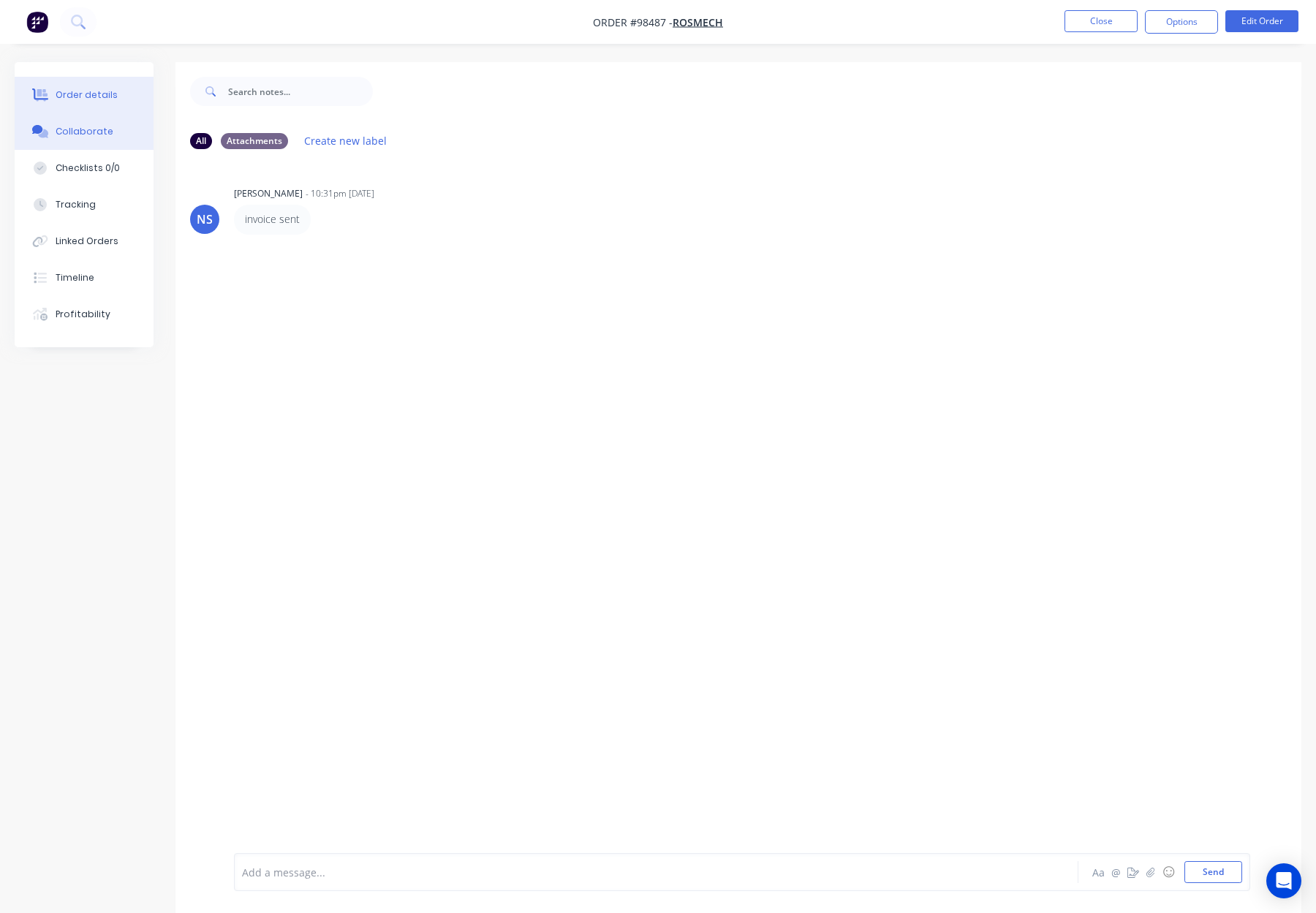
click at [86, 90] on div "Order details" at bounding box center [86, 94] width 63 height 13
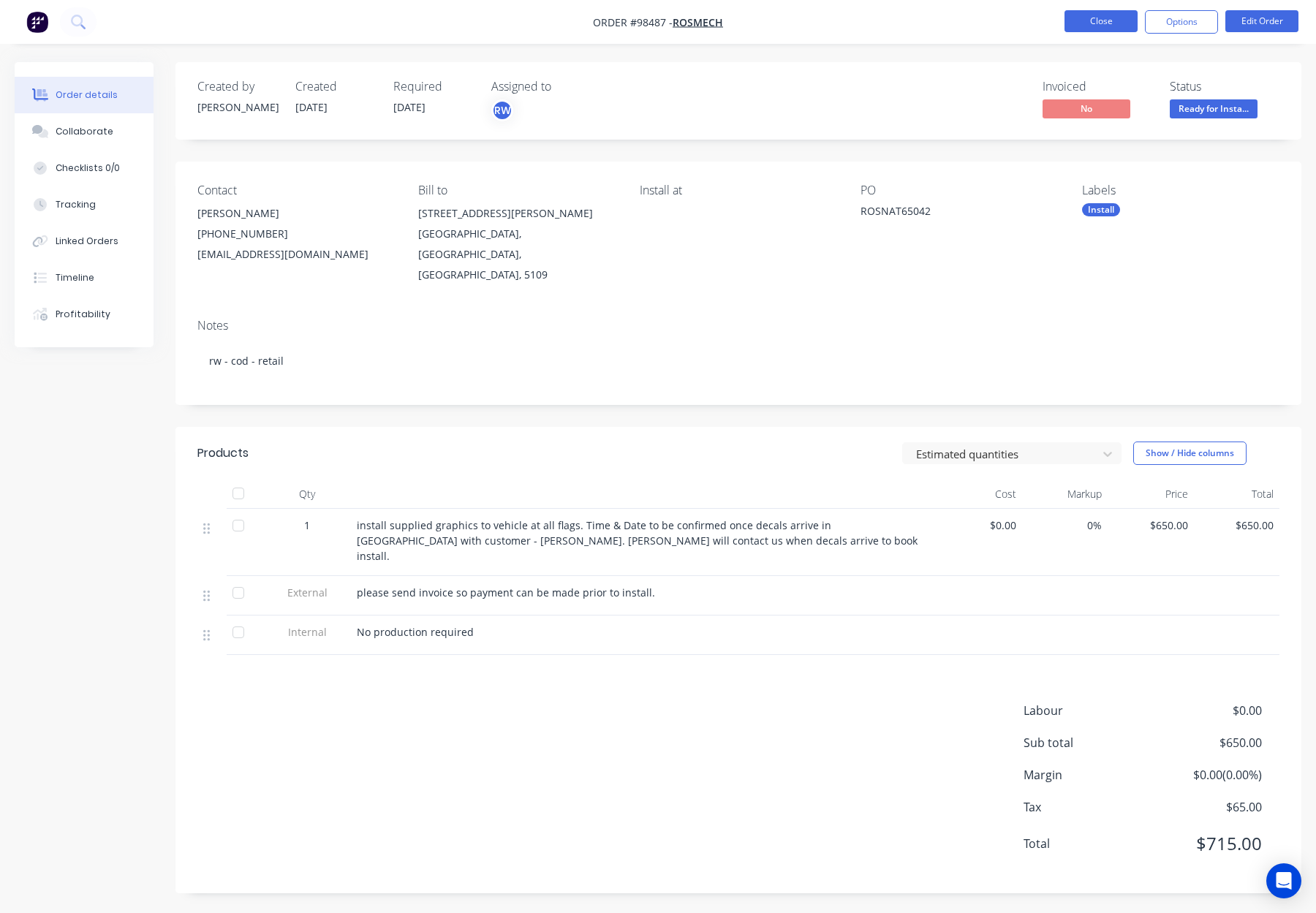
click at [1075, 20] on button "Close" at bounding box center [1101, 21] width 73 height 22
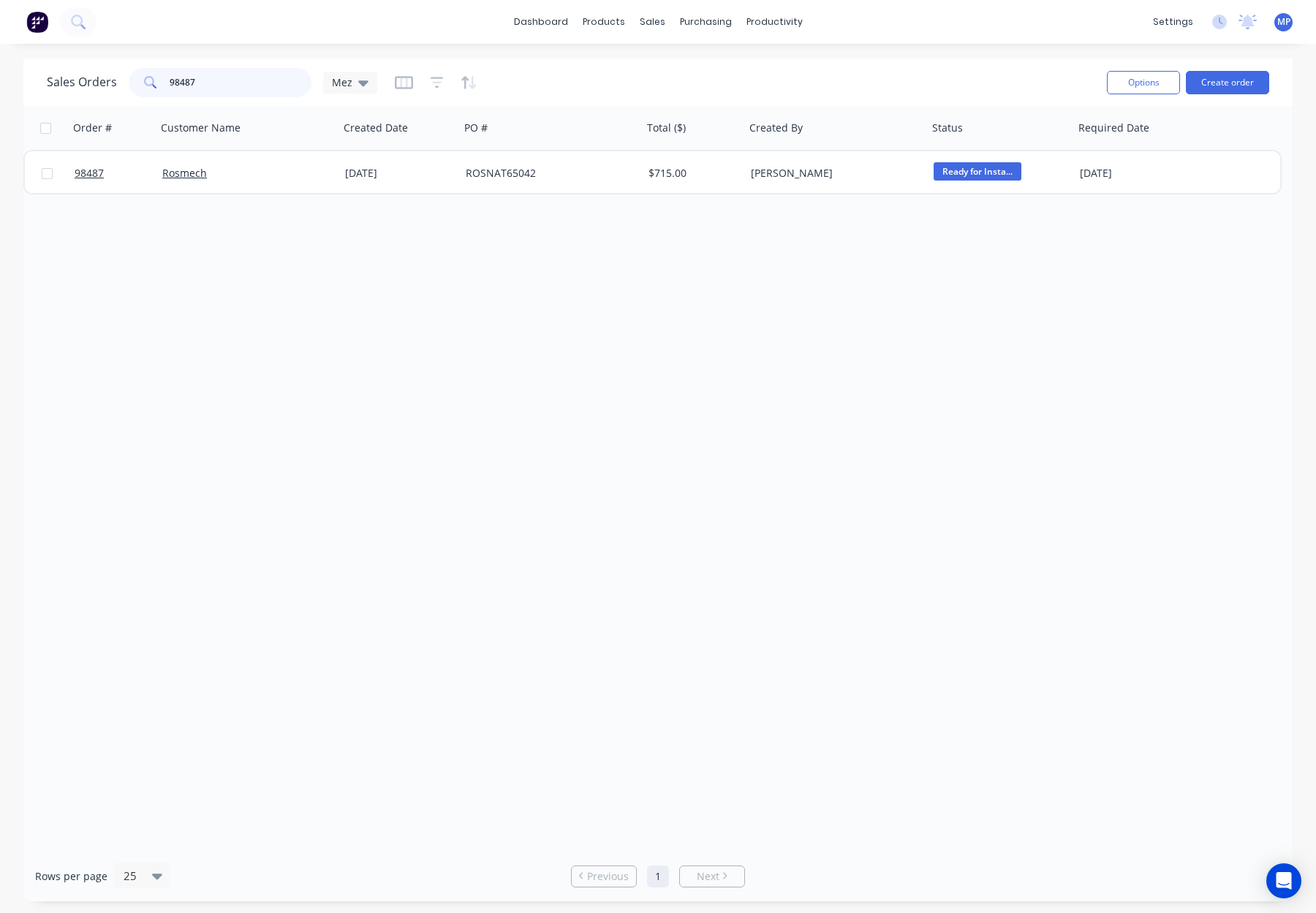
click at [206, 81] on input "98487" at bounding box center [241, 81] width 143 height 29
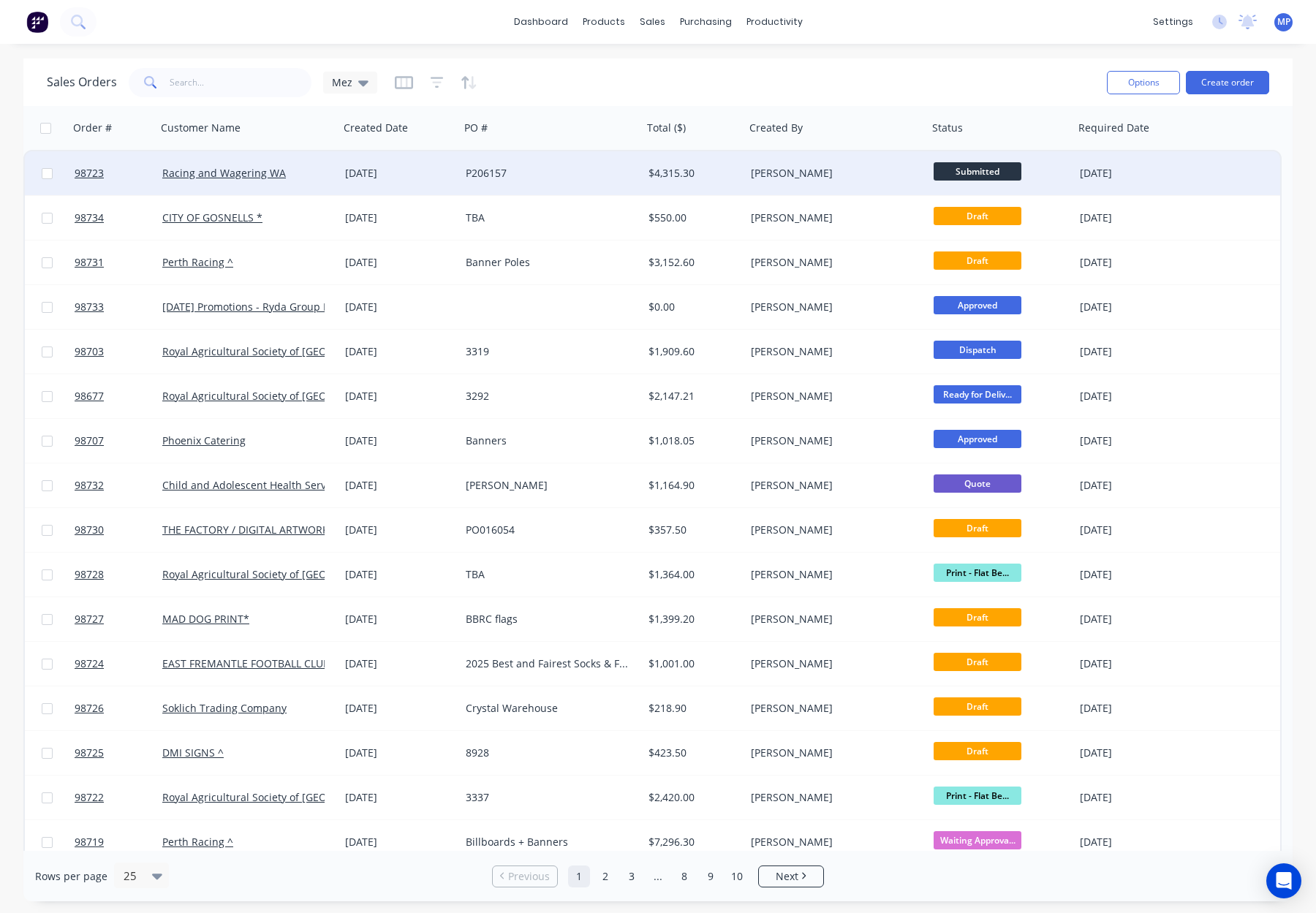
click at [827, 176] on div "[PERSON_NAME]" at bounding box center [831, 173] width 162 height 15
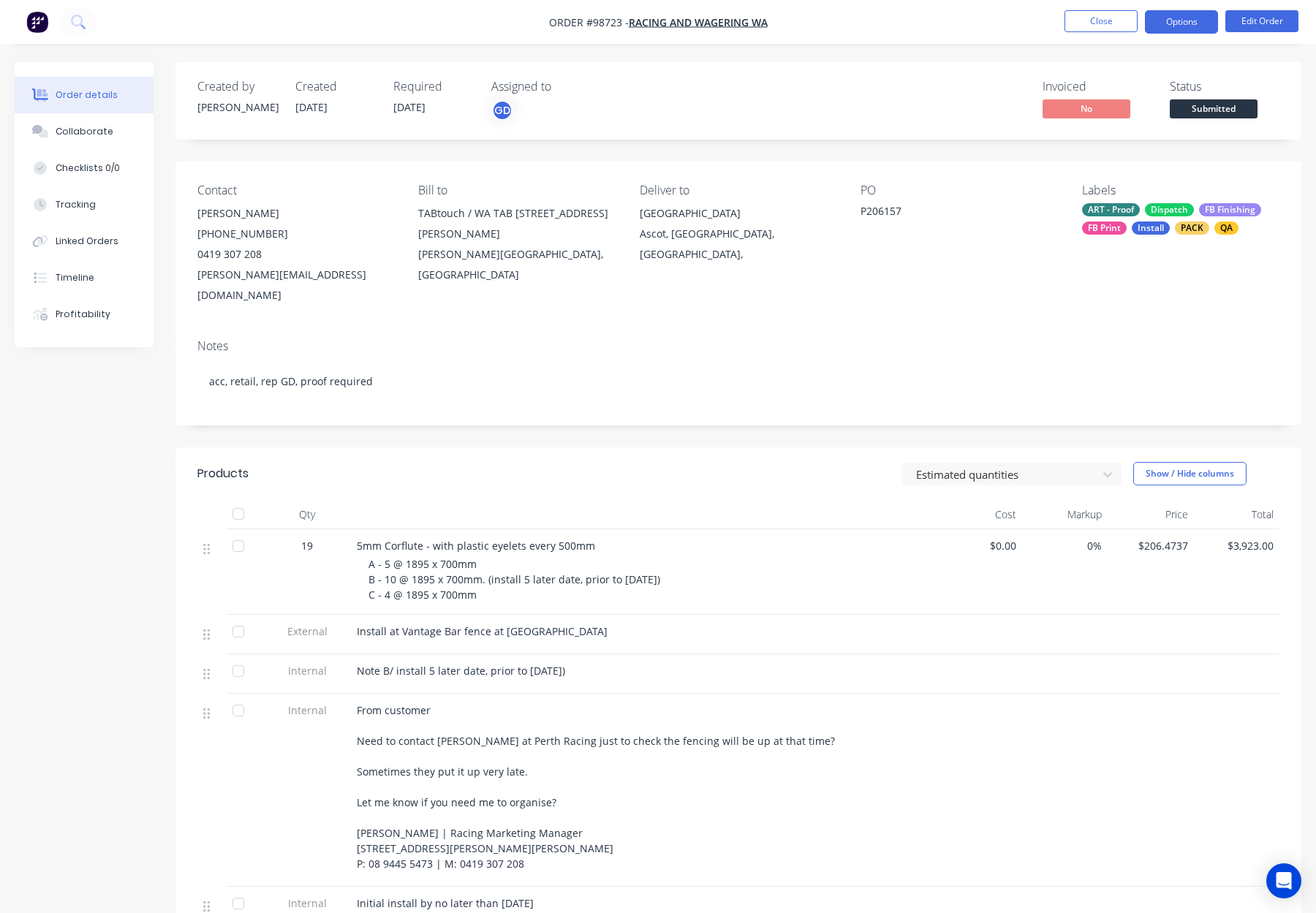
click at [1179, 14] on button "Options" at bounding box center [1181, 22] width 73 height 24
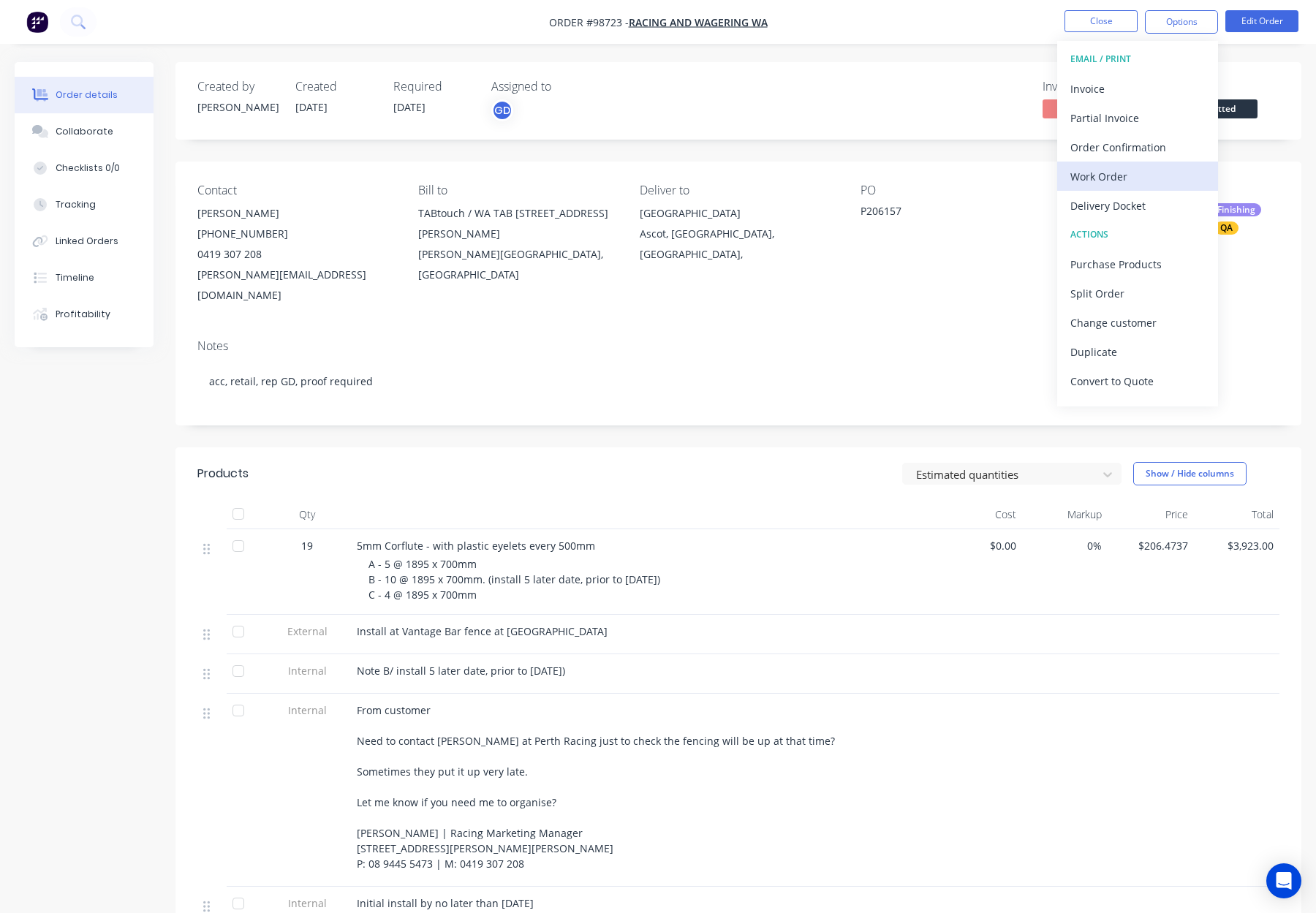
click at [1150, 168] on div "Work Order" at bounding box center [1136, 176] width 134 height 21
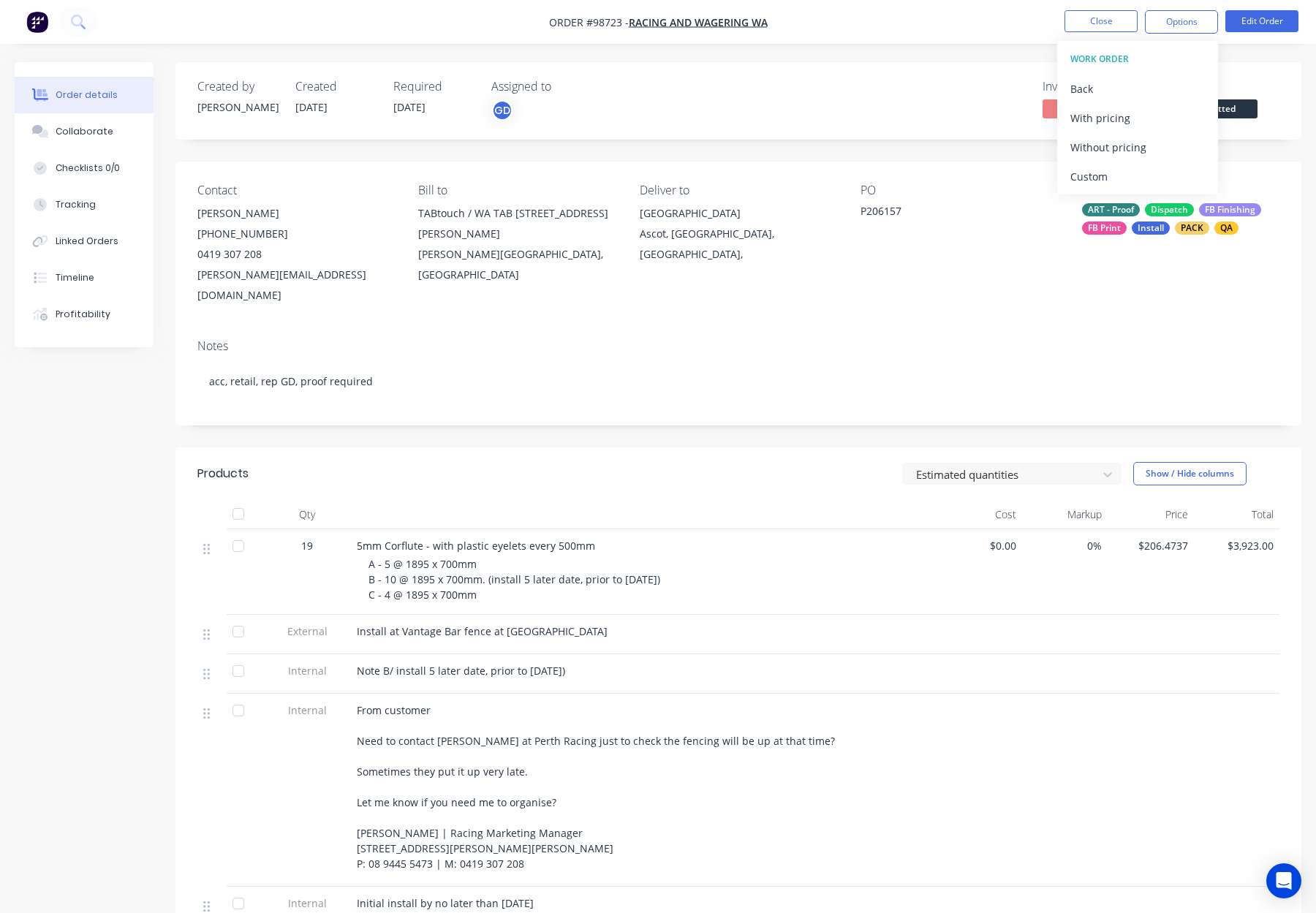
click at [1148, 143] on div "Without pricing" at bounding box center [1136, 147] width 134 height 21
click at [1103, 24] on button "Close" at bounding box center [1101, 21] width 73 height 22
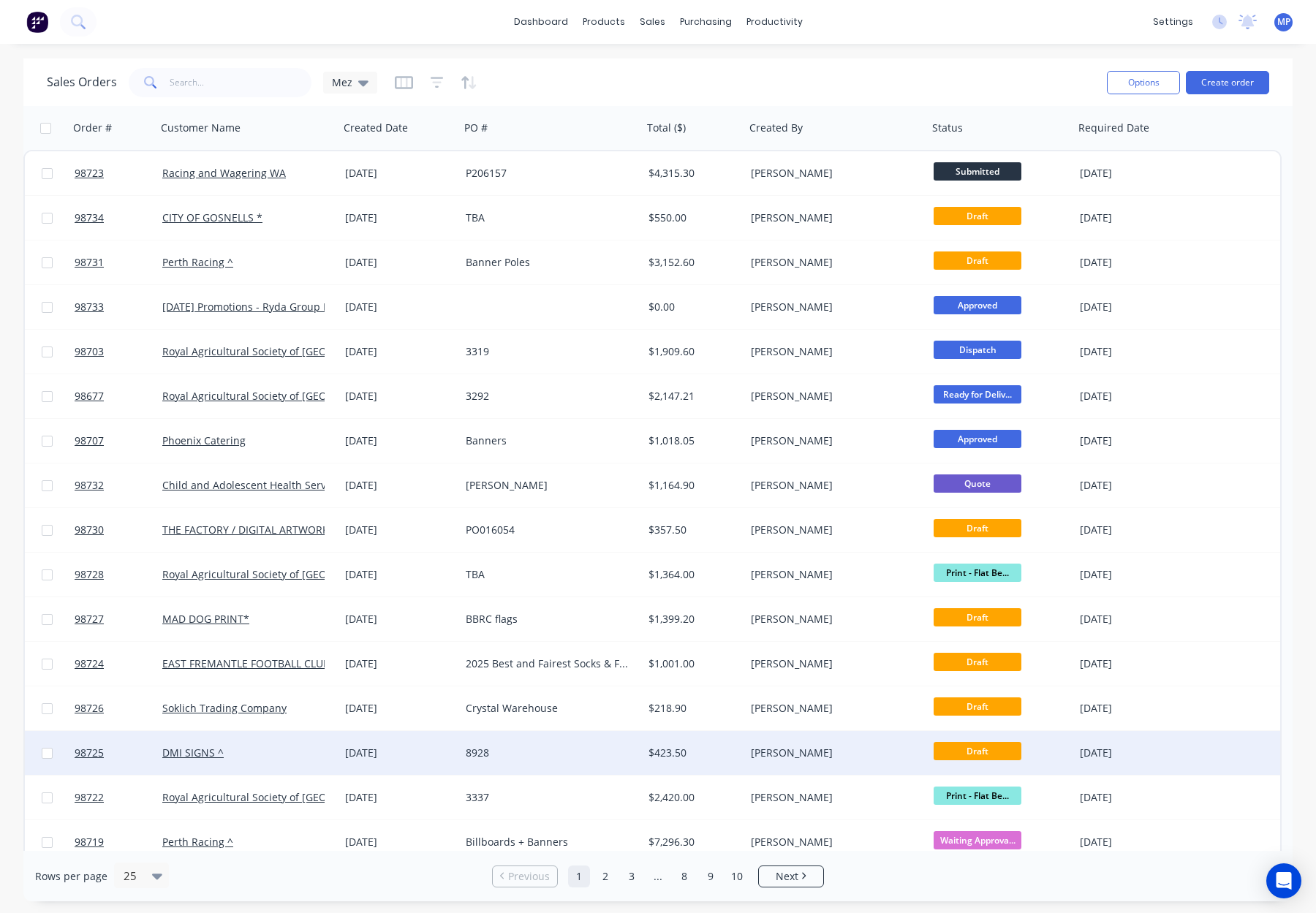
click at [717, 751] on div "$423.50" at bounding box center [691, 752] width 86 height 15
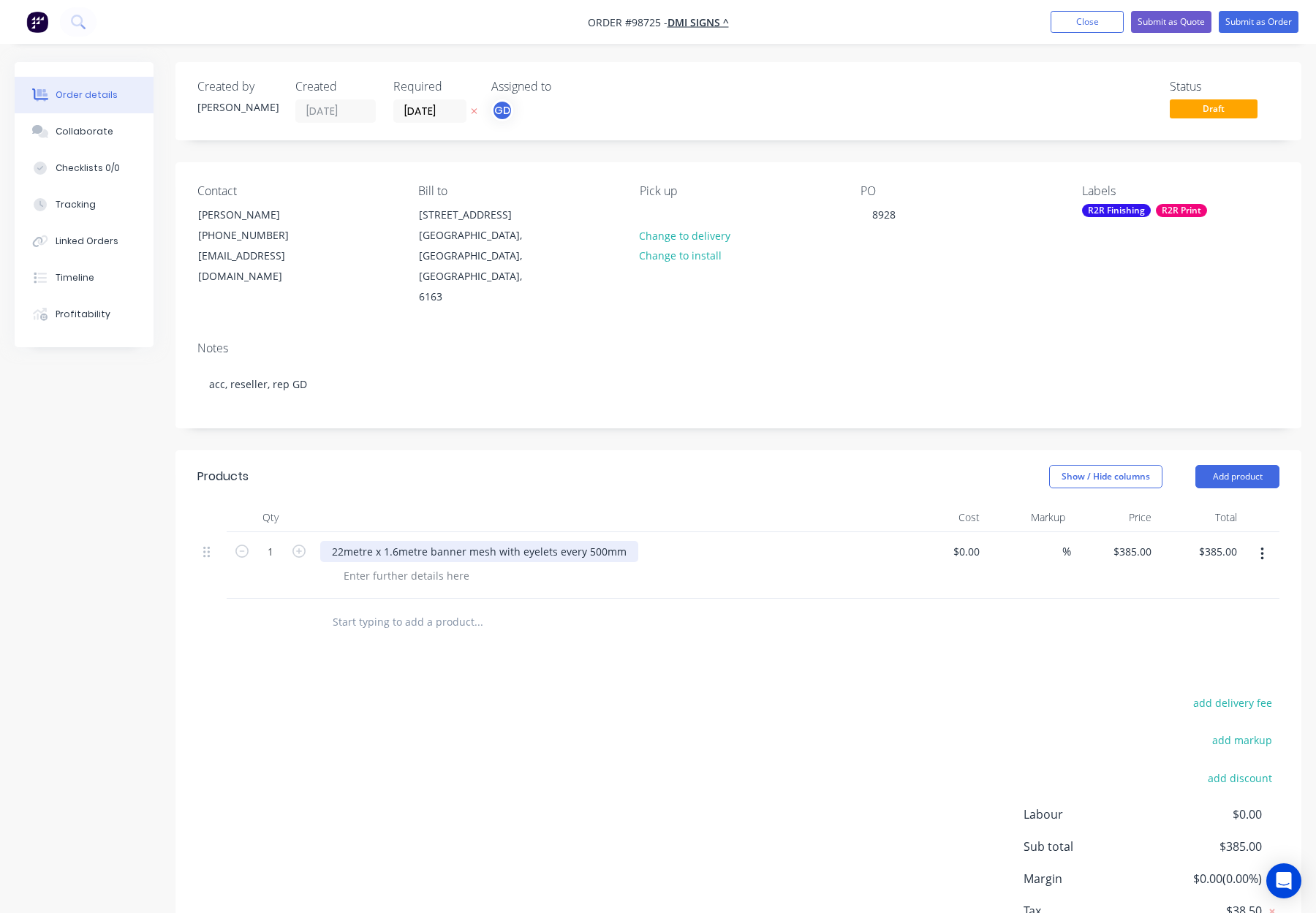
click at [329, 541] on div "22metre x 1.6metre banner mesh with eyelets every 500mm" at bounding box center [479, 551] width 318 height 21
drag, startPoint x: 404, startPoint y: 531, endPoint x: 419, endPoint y: 534, distance: 15.3
click at [404, 565] on div at bounding box center [406, 575] width 149 height 21
click at [419, 565] on div at bounding box center [406, 575] width 149 height 21
click at [564, 541] on div "Mesh Banner - 22metre x 1.6metre banner mesh with eyelets every 500mm" at bounding box center [518, 551] width 396 height 21
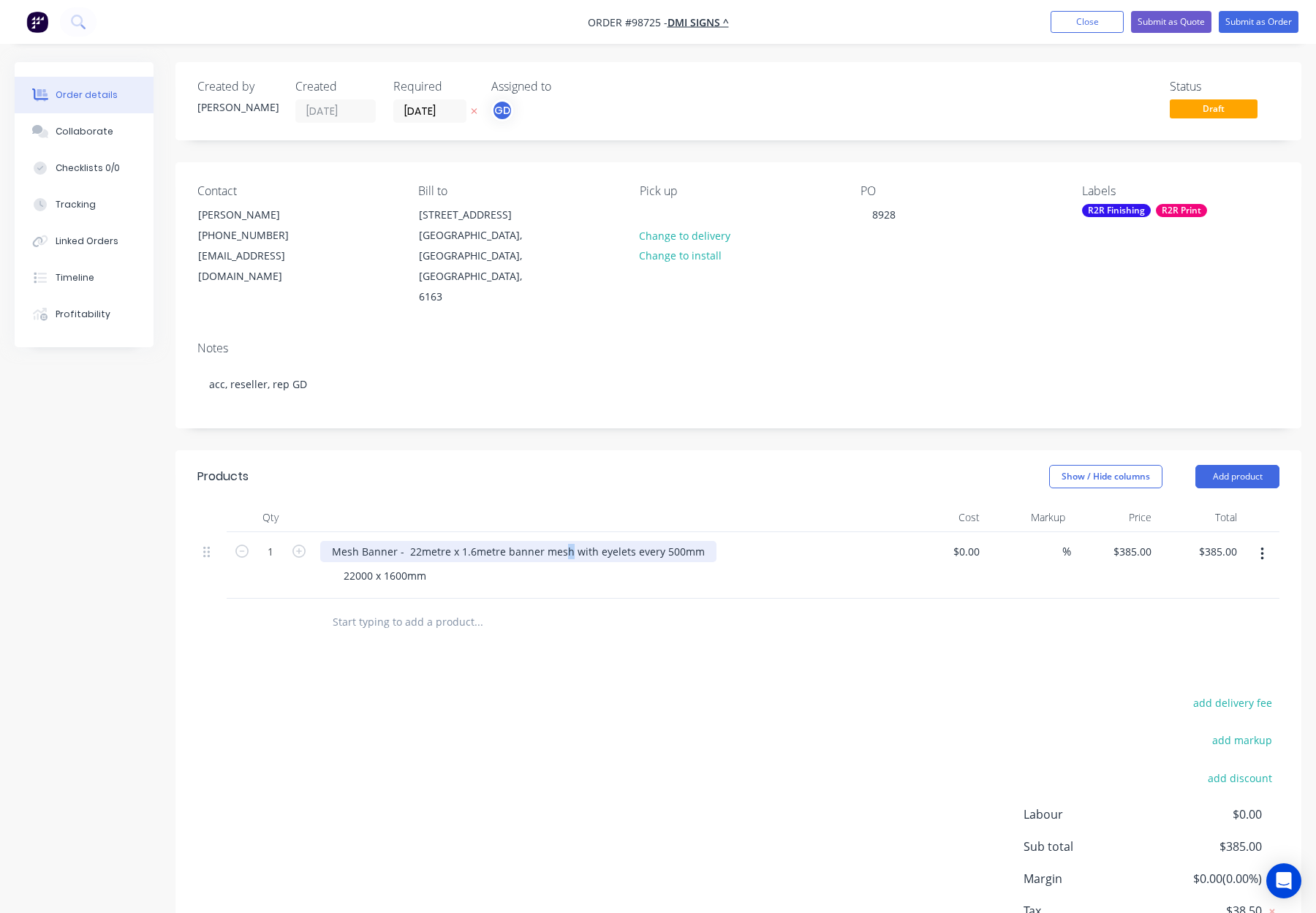
click at [567, 541] on div "Mesh Banner - 22metre x 1.6metre banner mesh with eyelets every 500mm" at bounding box center [518, 551] width 396 height 21
drag, startPoint x: 542, startPoint y: 509, endPoint x: 424, endPoint y: 511, distance: 118.0
click at [424, 541] on div "Mesh Banner - 22metre x 1.6metre banner mesh with eyelets every 500mm" at bounding box center [518, 551] width 396 height 21
click at [481, 451] on header "Products Show / Hide columns Add product" at bounding box center [738, 476] width 1125 height 53
drag, startPoint x: 429, startPoint y: 511, endPoint x: 448, endPoint y: 515, distance: 19.4
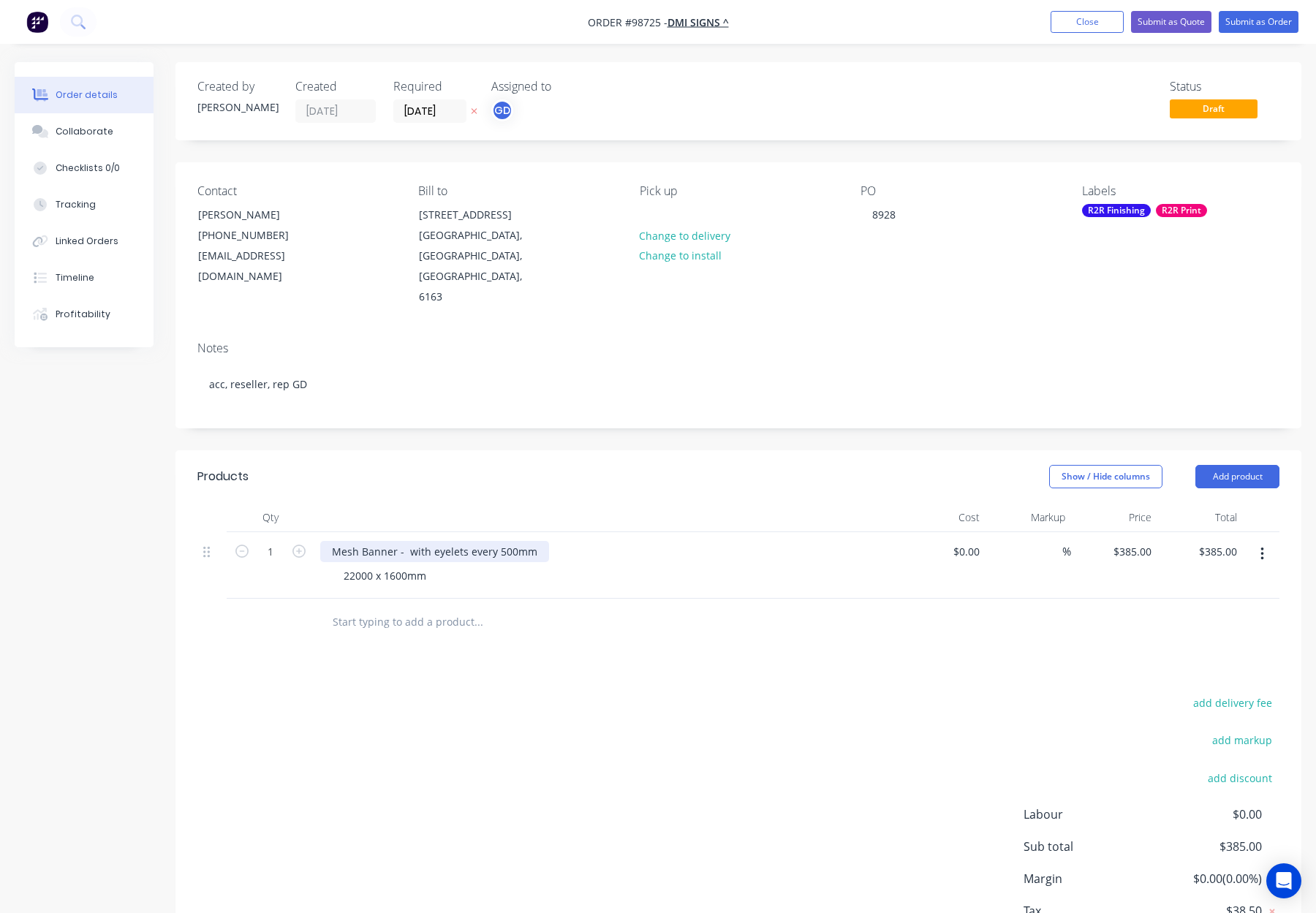
click at [429, 541] on div "Mesh Banner - with eyelets every 500mm" at bounding box center [435, 551] width 228 height 21
click at [430, 541] on div "Mesh Banner - with plasticeyelets every 500mm" at bounding box center [451, 551] width 261 height 21
drag, startPoint x: 508, startPoint y: 512, endPoint x: 525, endPoint y: 538, distance: 31.1
click at [507, 541] on div "Mesh Banner - with hem and plasticeyelets every 500mm" at bounding box center [474, 551] width 308 height 21
click at [546, 607] on input "text" at bounding box center [477, 621] width 293 height 29
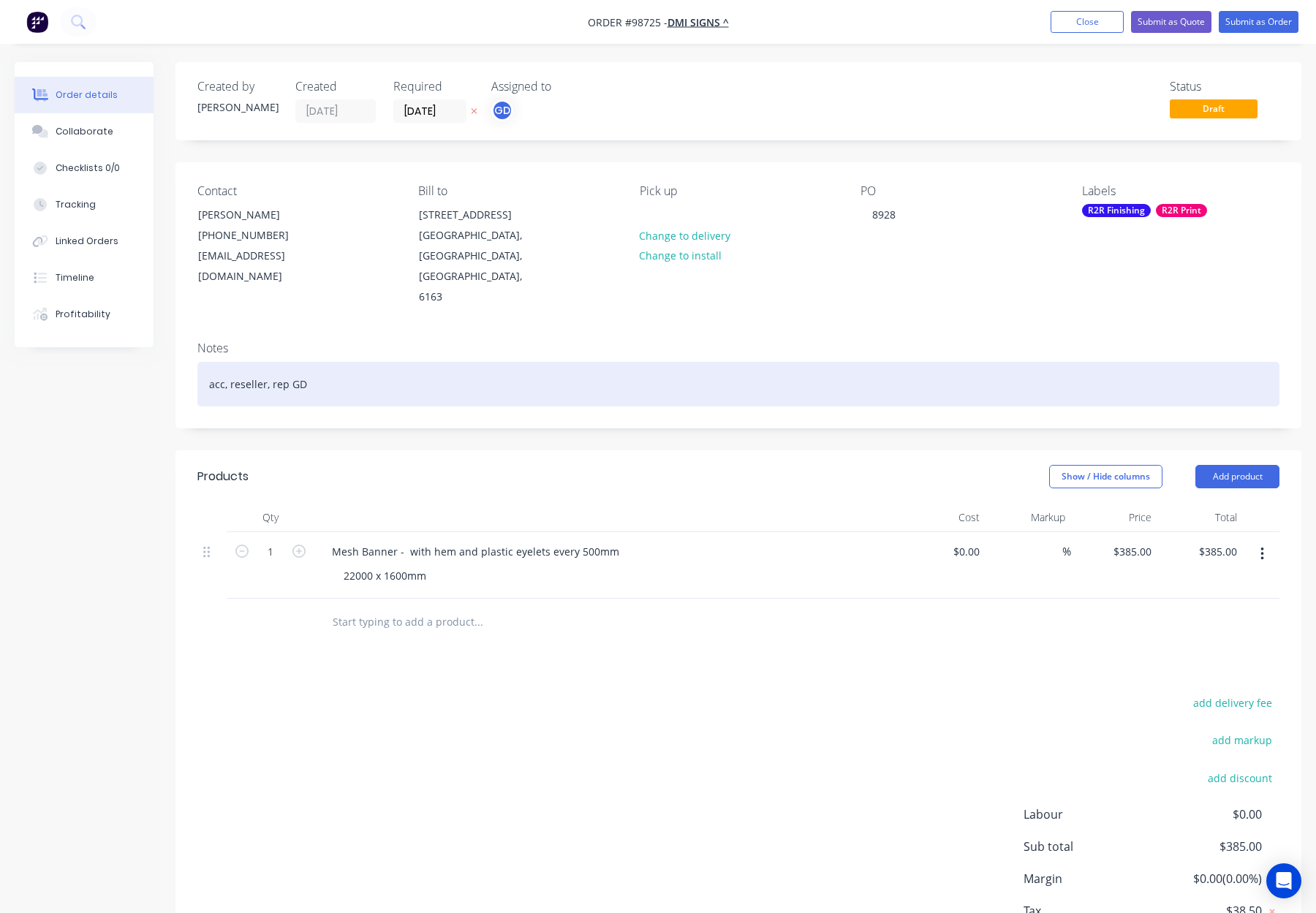
click at [485, 362] on div "acc, reseller, rep GD" at bounding box center [738, 384] width 1082 height 45
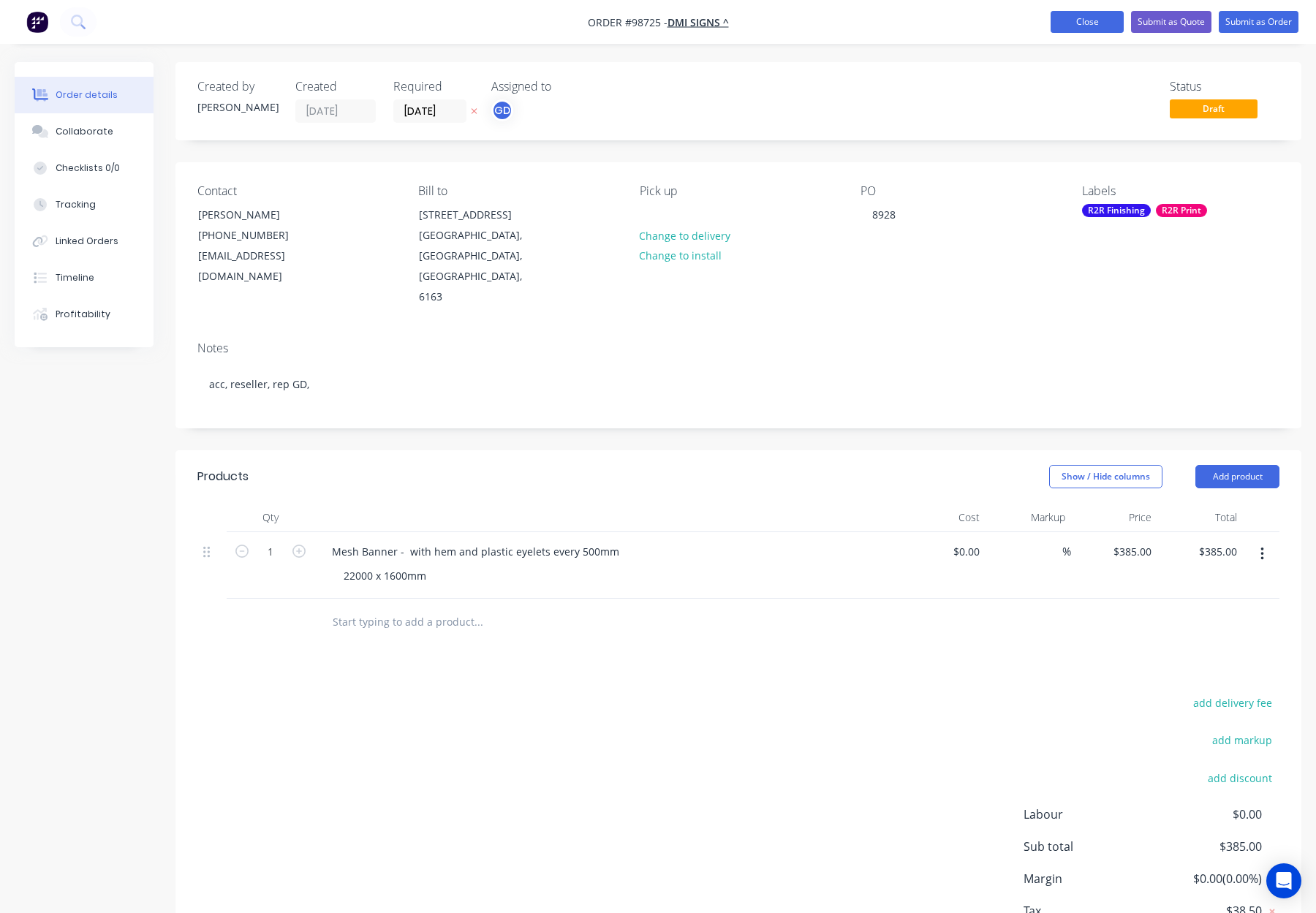
click at [1072, 23] on button "Close" at bounding box center [1087, 22] width 73 height 22
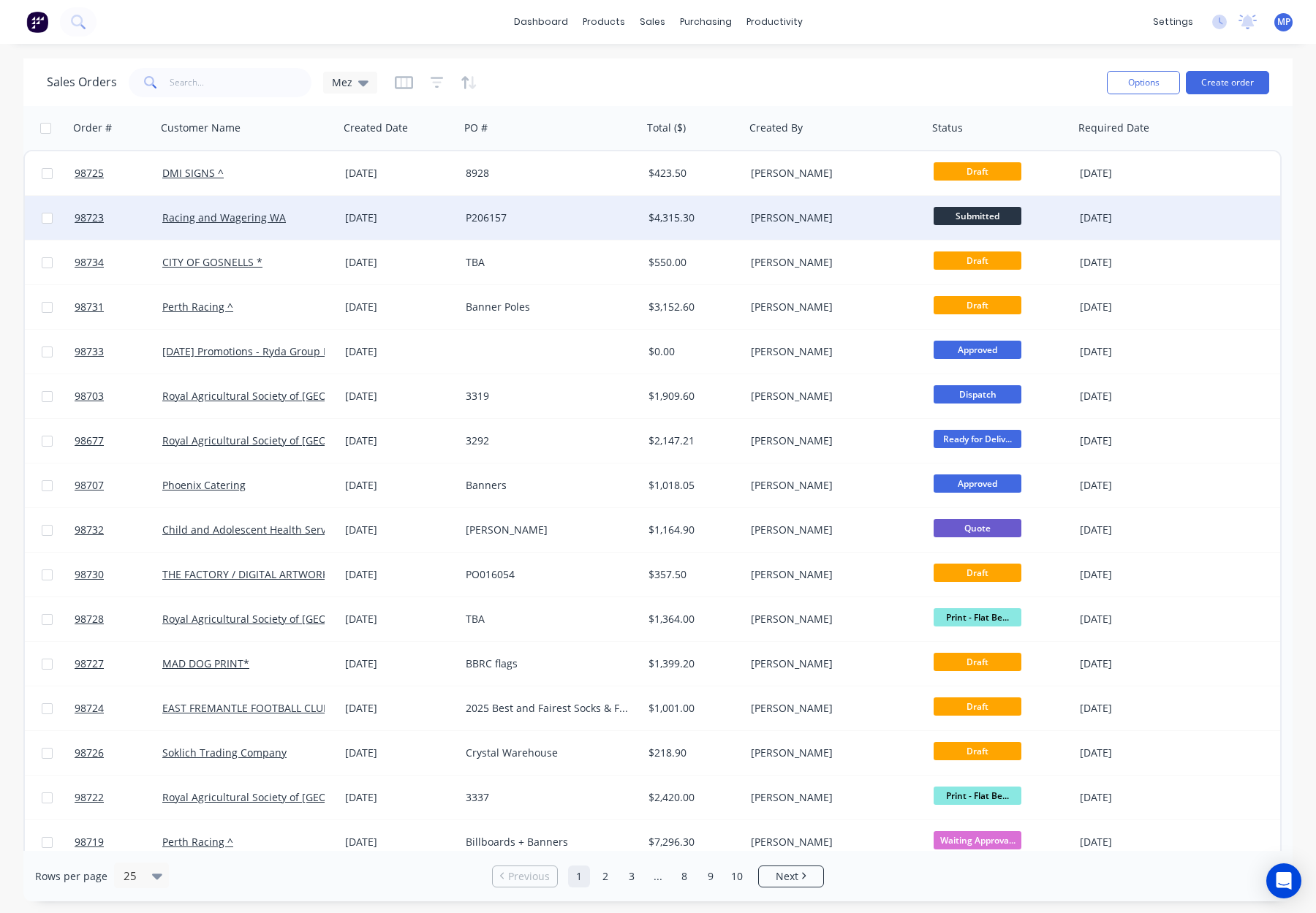
click at [872, 212] on div "[PERSON_NAME]" at bounding box center [831, 217] width 162 height 15
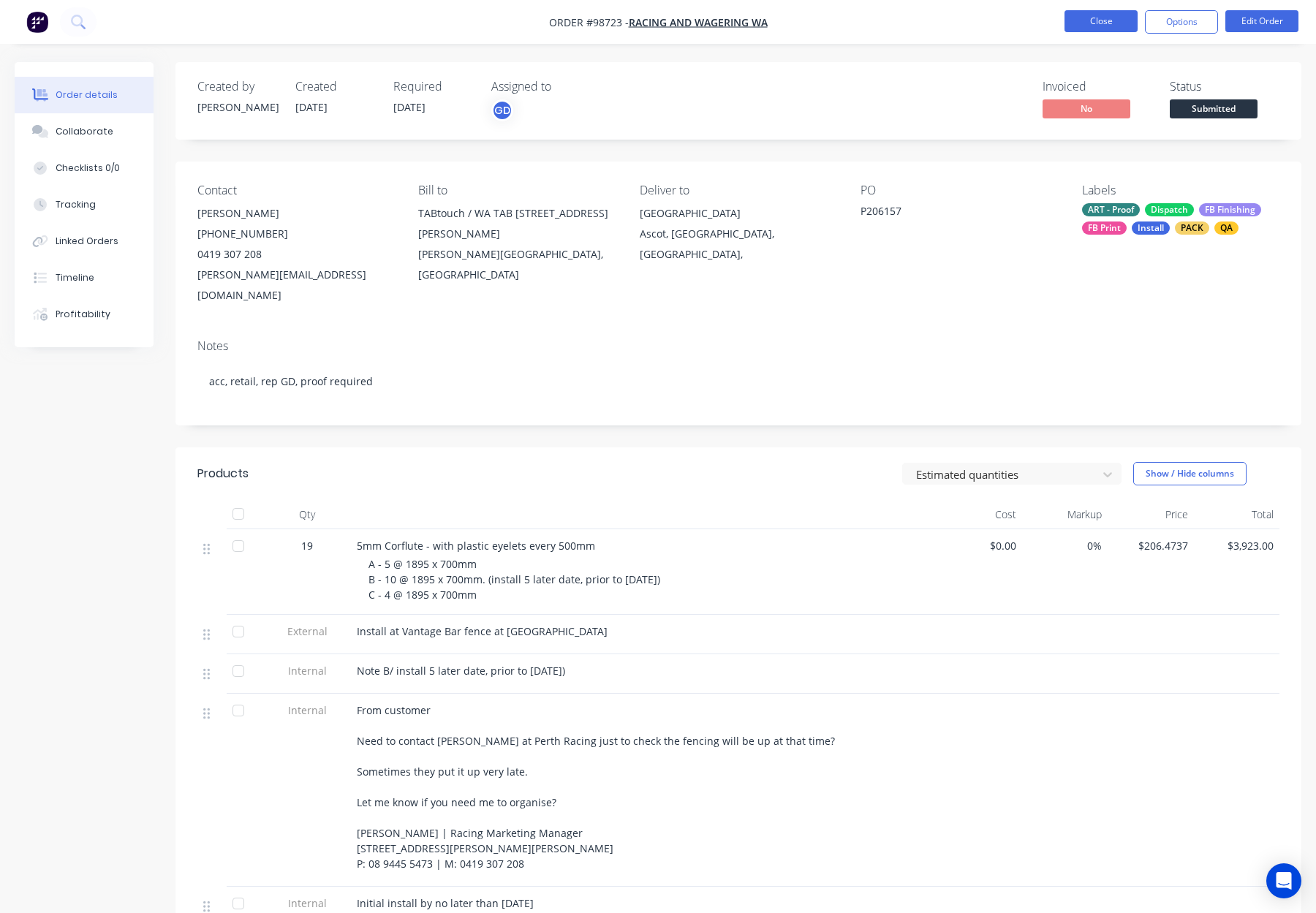
click at [1077, 18] on button "Close" at bounding box center [1101, 21] width 73 height 22
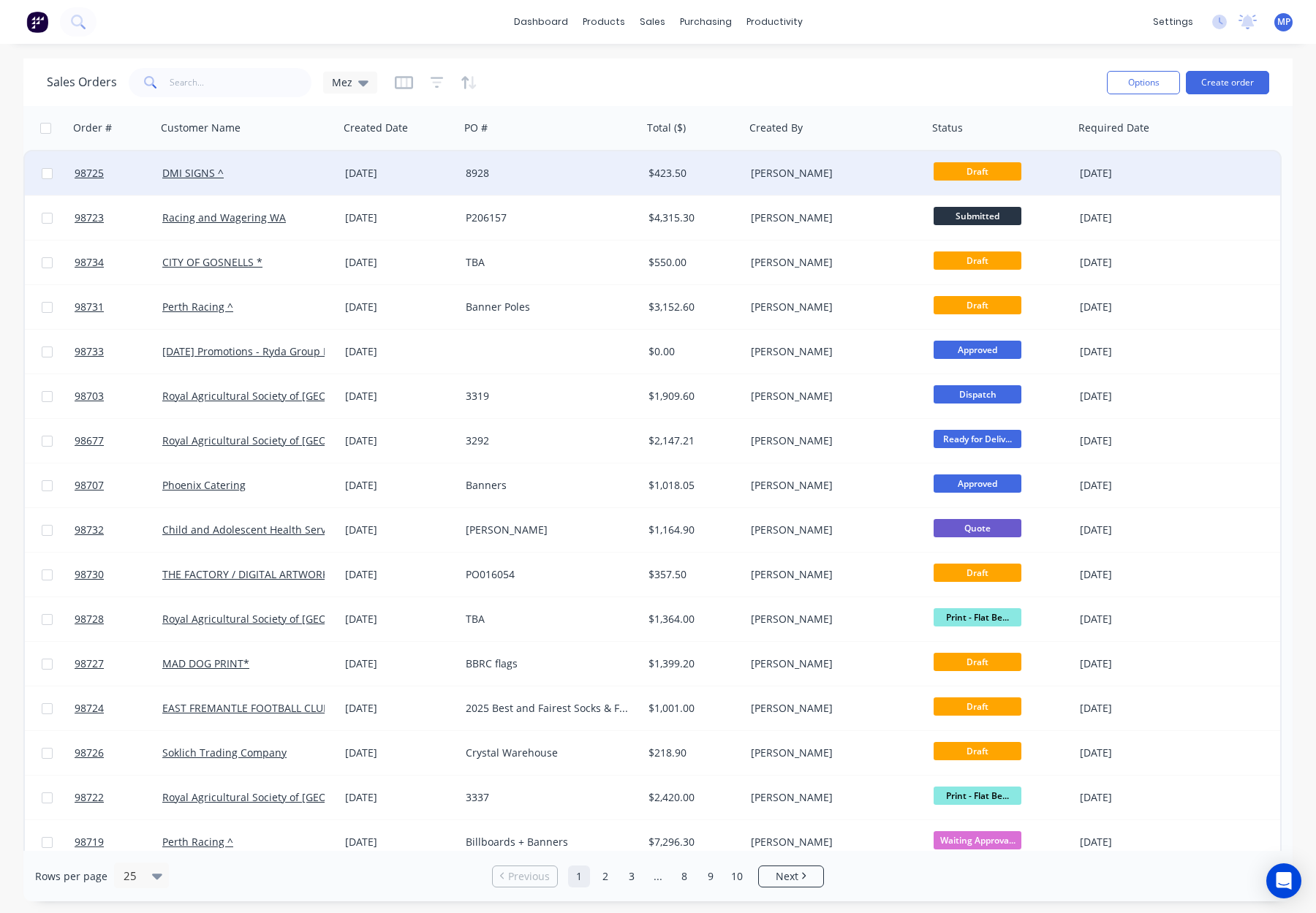
click at [830, 166] on div "[PERSON_NAME]" at bounding box center [831, 173] width 162 height 15
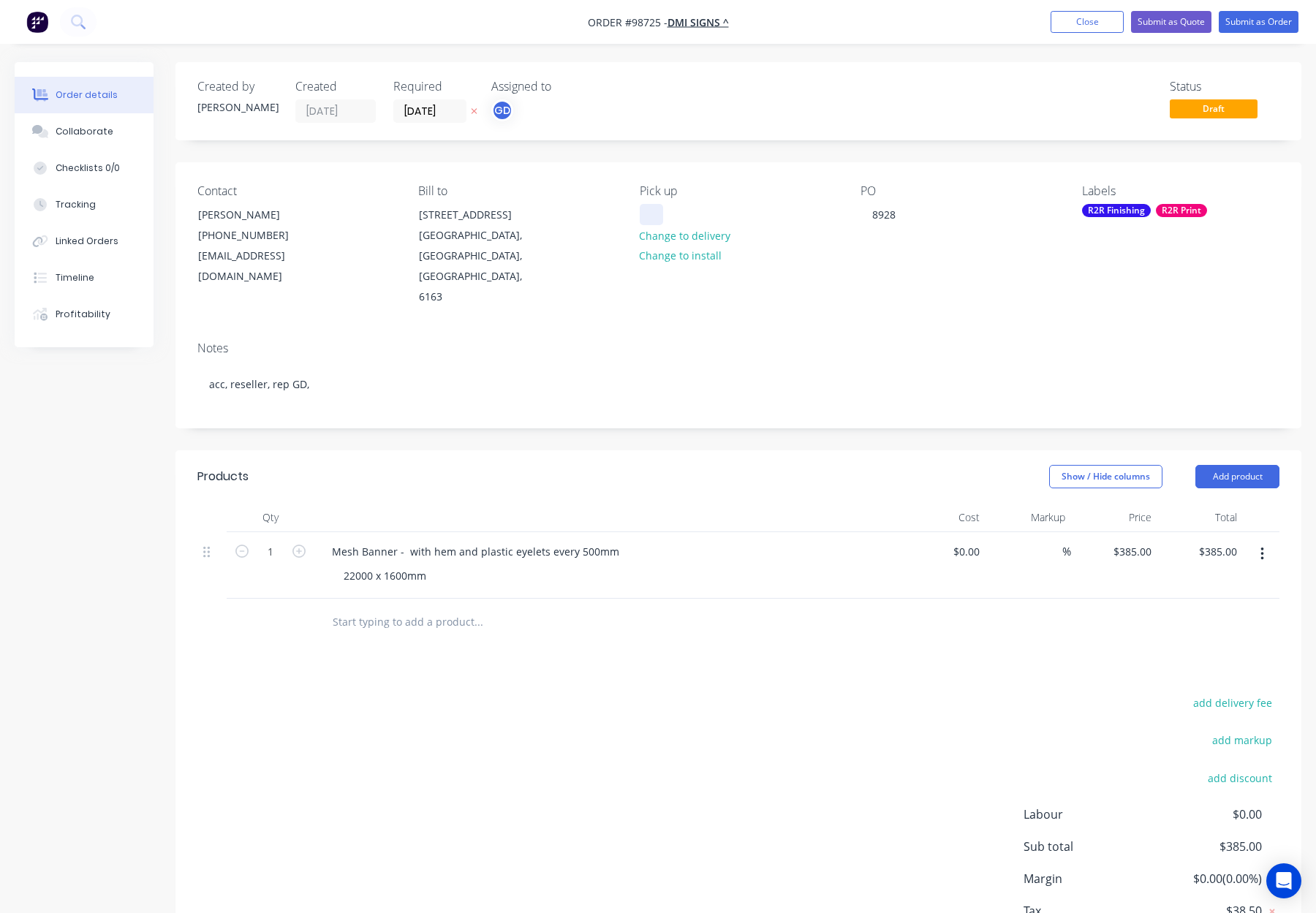
click at [653, 215] on div at bounding box center [651, 213] width 24 height 21
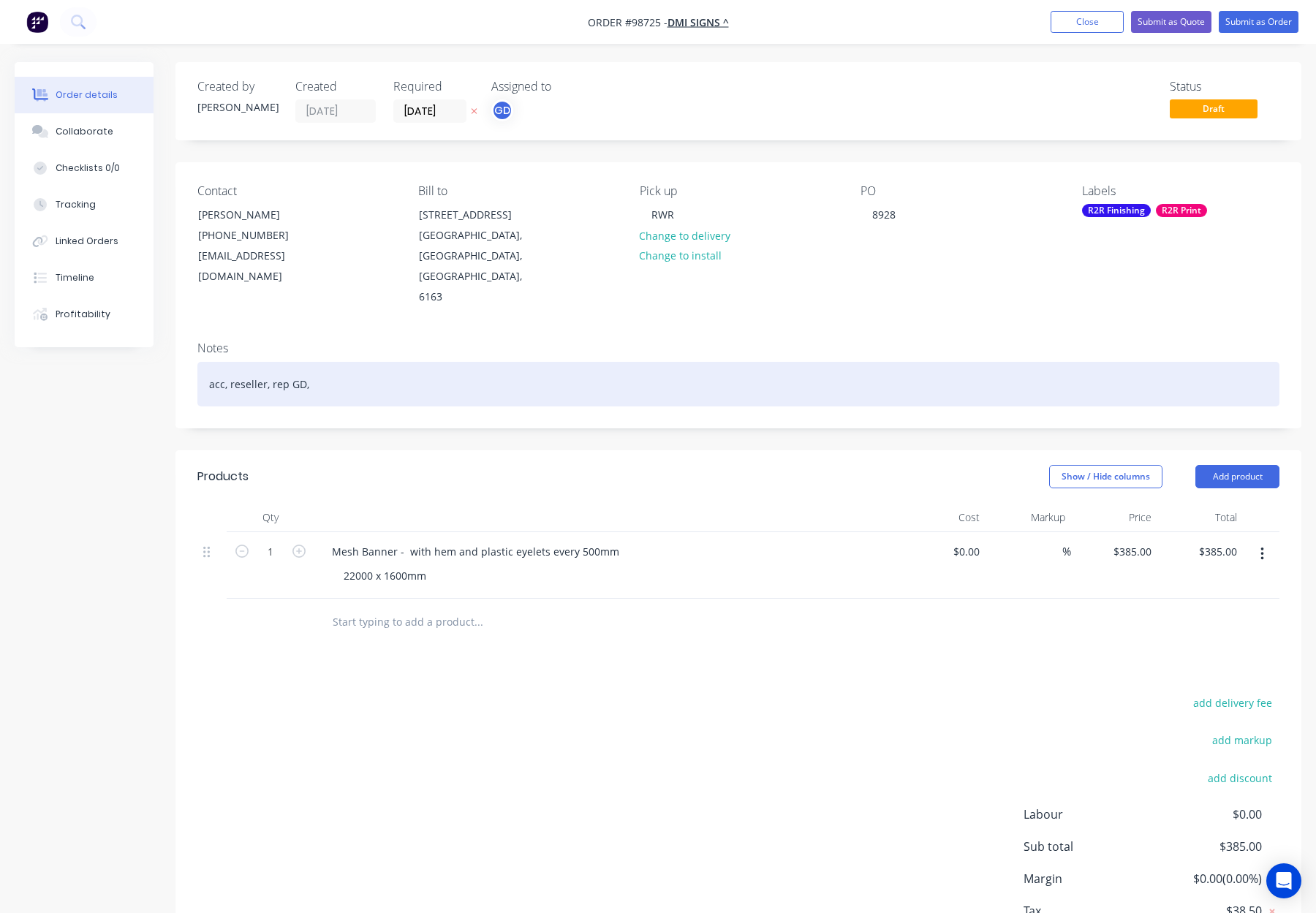
click at [397, 362] on div "acc, reseller, rep GD," at bounding box center [738, 384] width 1082 height 45
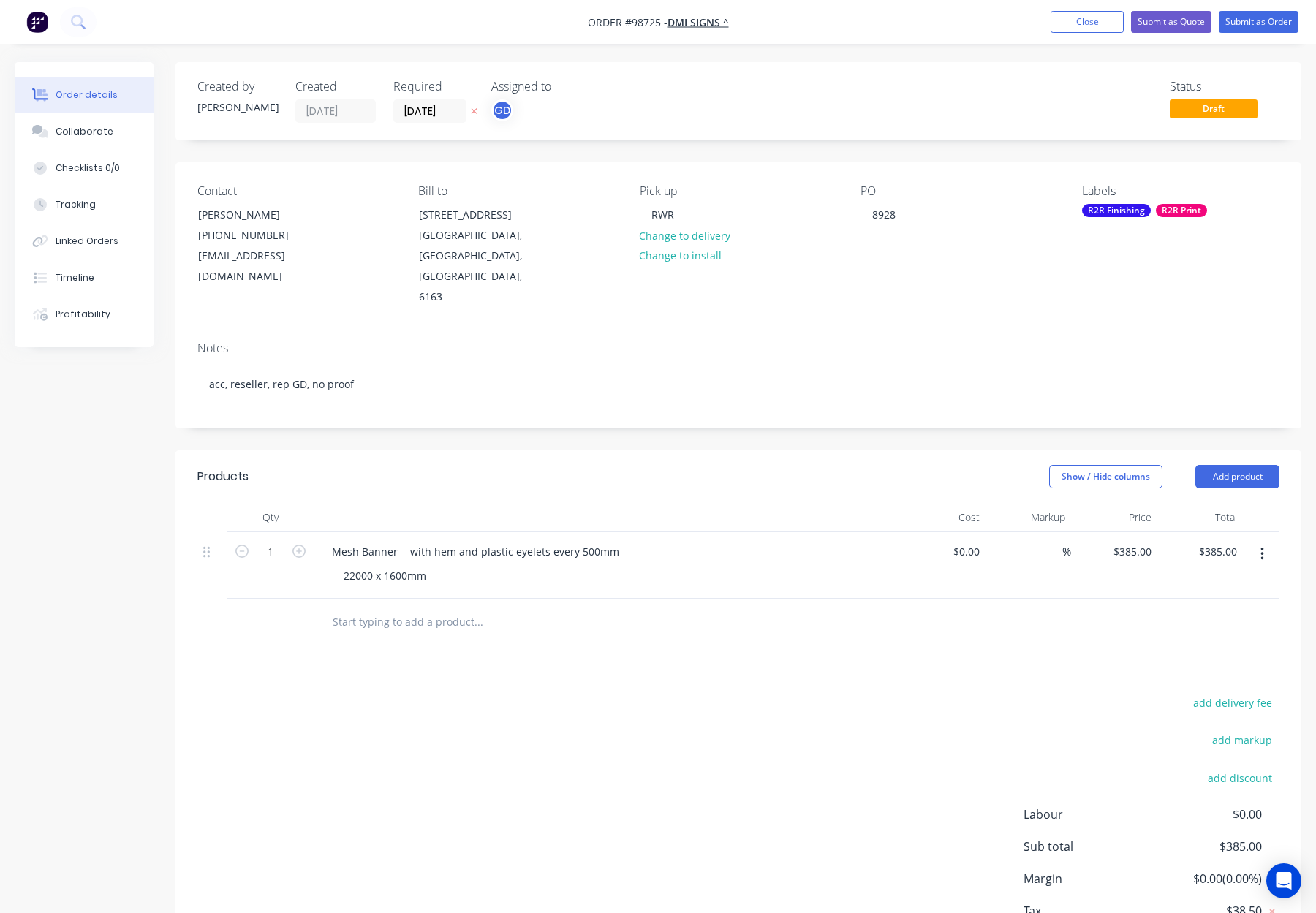
click at [1126, 215] on div "R2R Finishing" at bounding box center [1116, 209] width 68 height 13
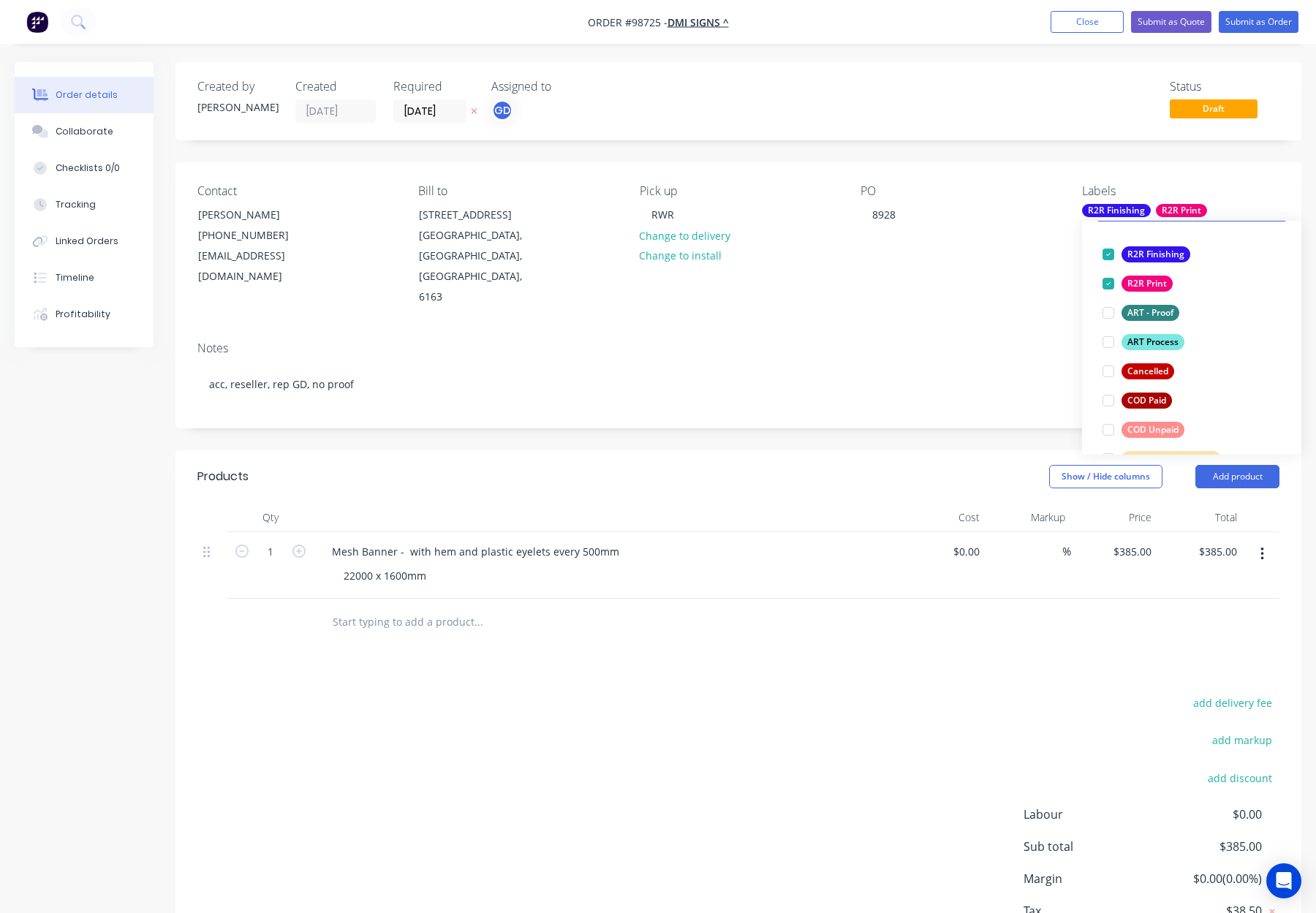
scroll to position [86, 0]
click at [1146, 346] on div "ART Process" at bounding box center [1152, 339] width 63 height 16
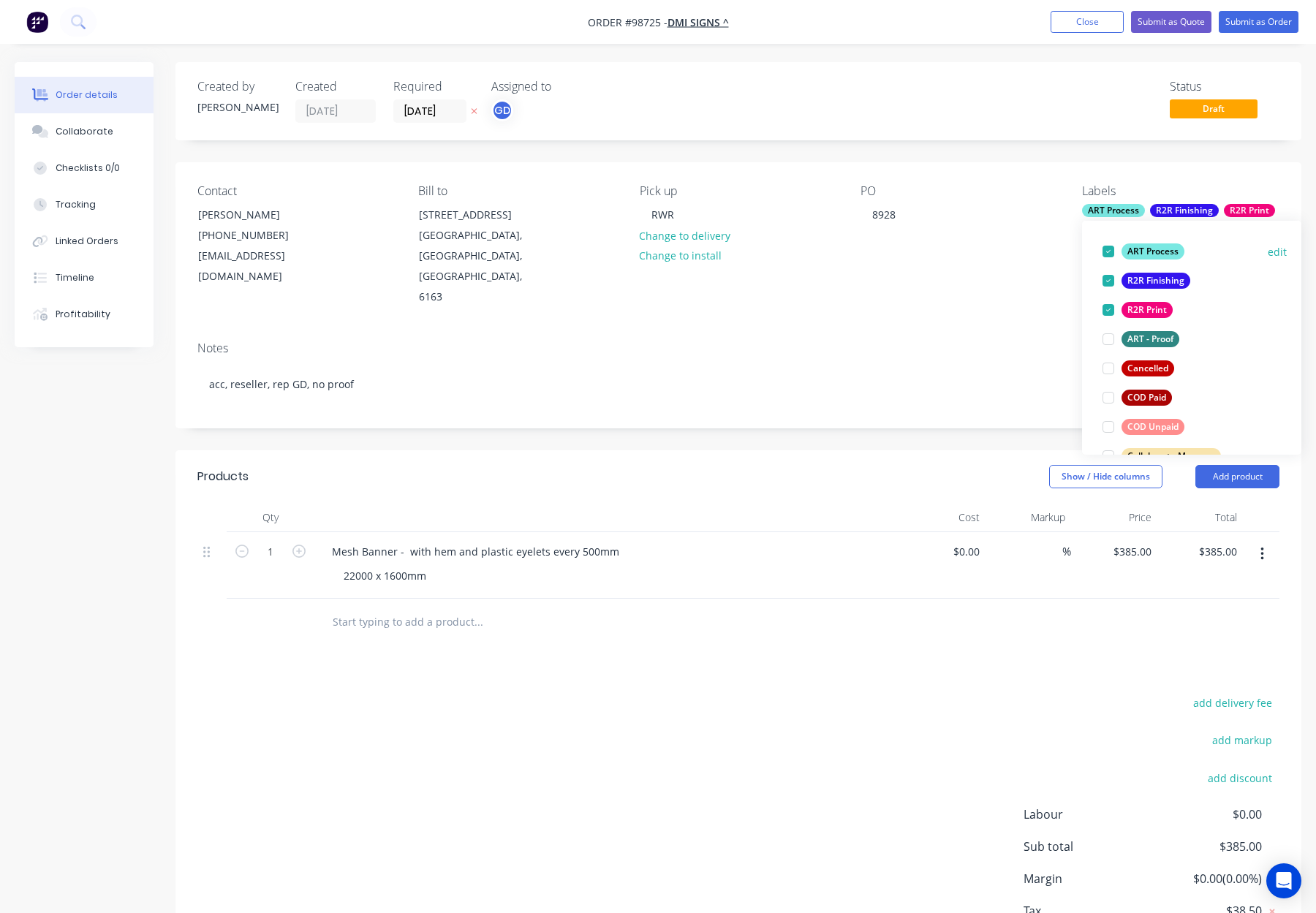
scroll to position [0, 0]
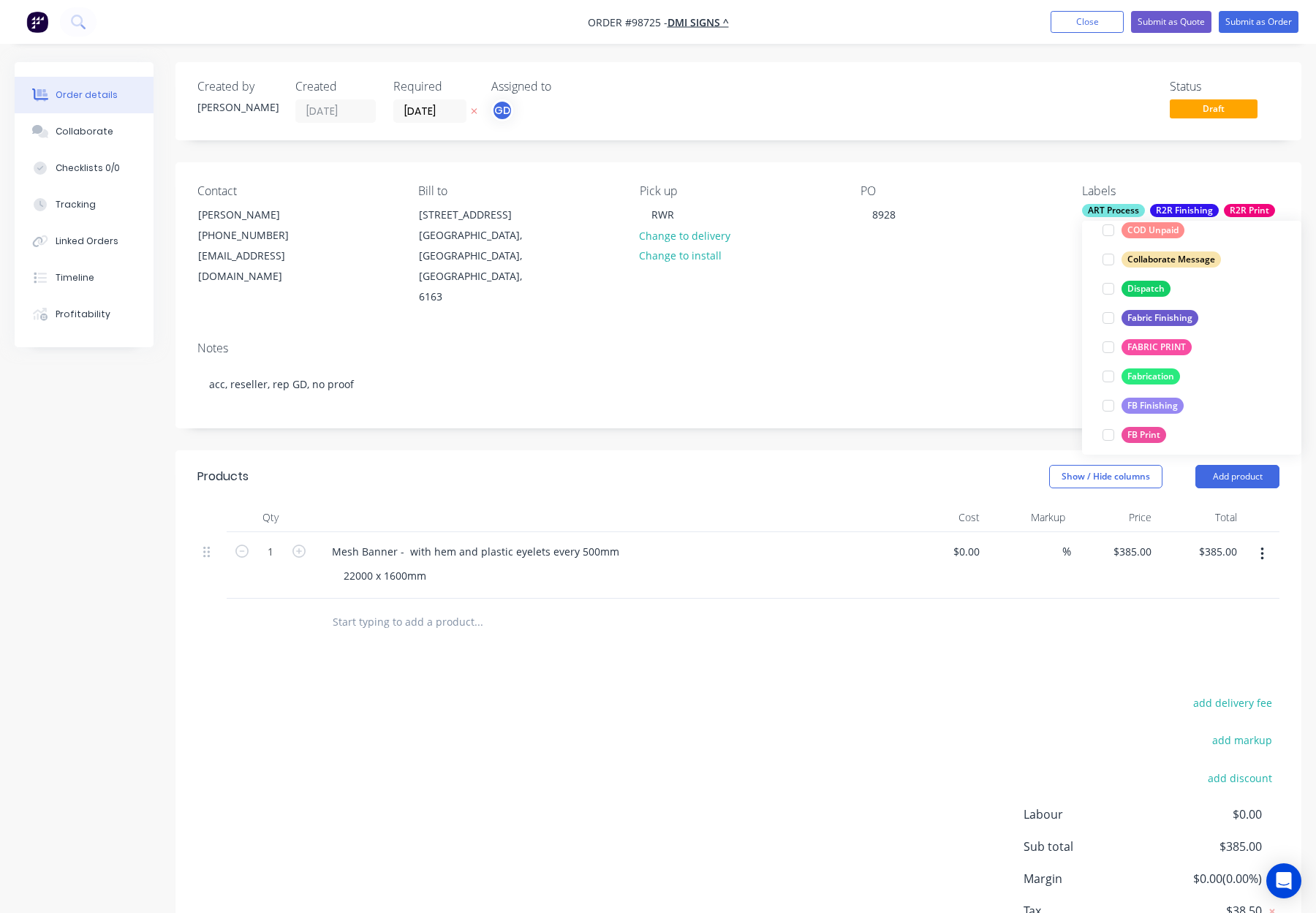
drag, startPoint x: 1140, startPoint y: 279, endPoint x: 1159, endPoint y: 282, distance: 19.2
click at [1140, 279] on button "Dispatch" at bounding box center [1136, 289] width 79 height 21
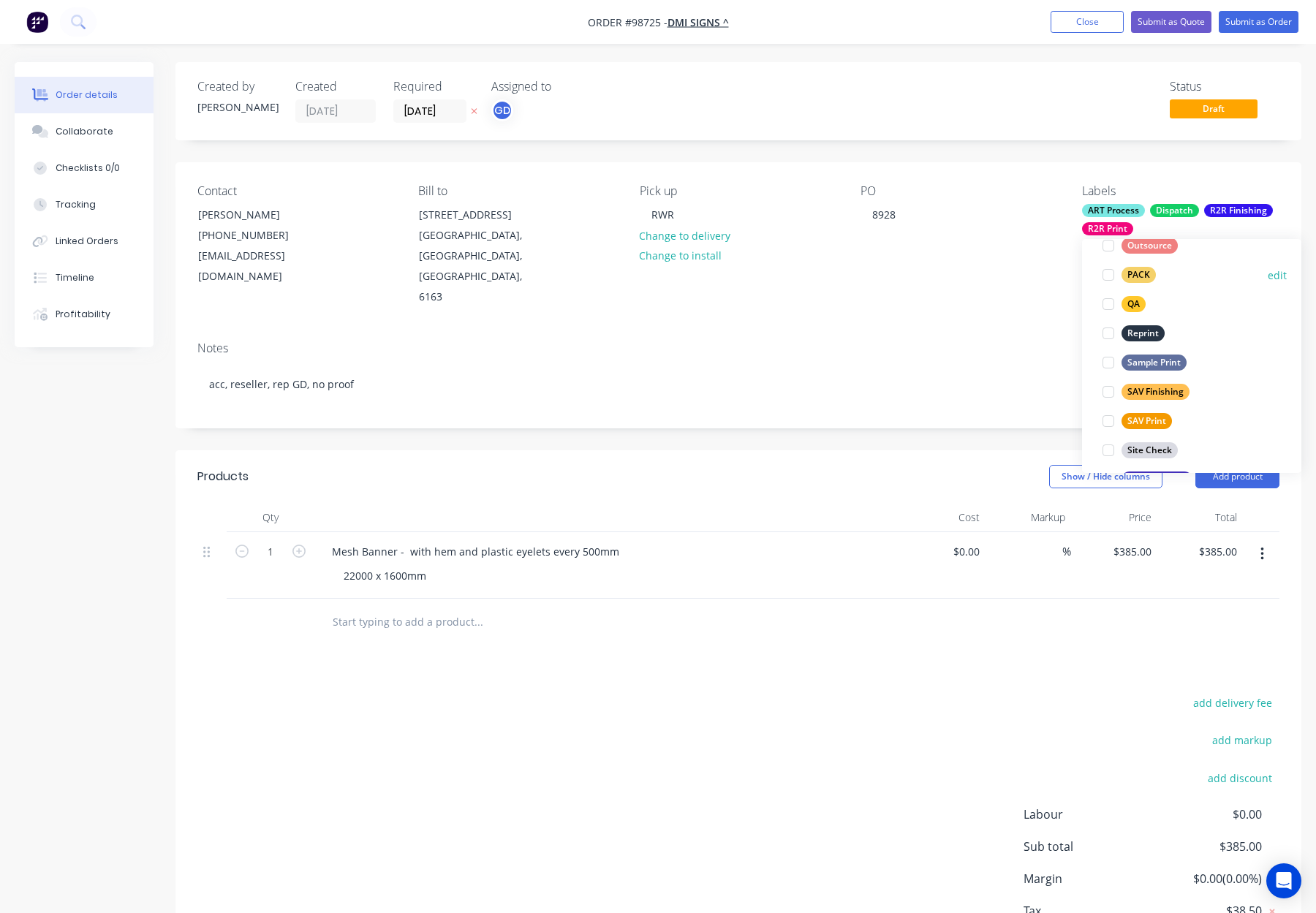
click at [1146, 273] on div "PACK" at bounding box center [1138, 275] width 35 height 16
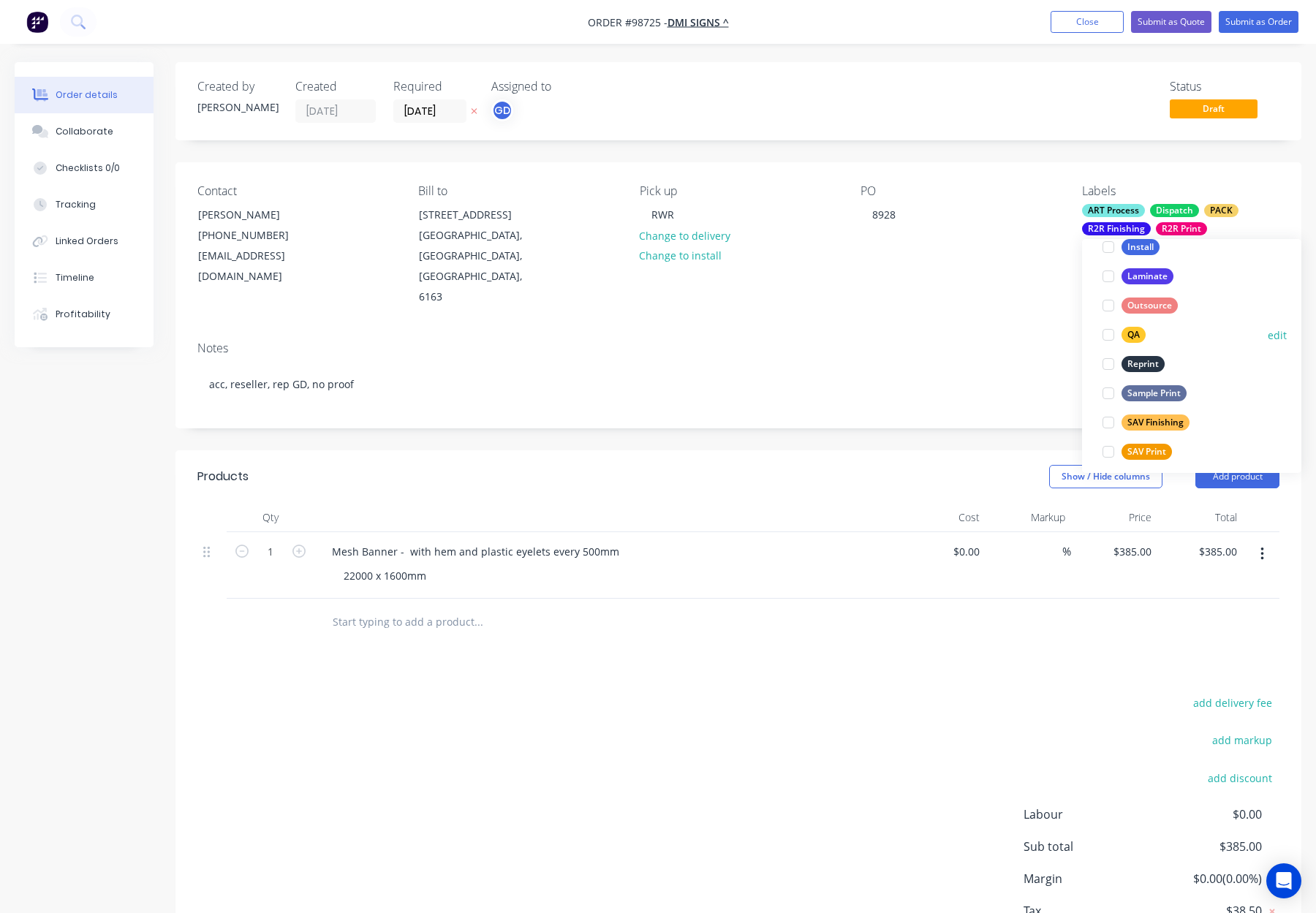
drag, startPoint x: 1129, startPoint y: 333, endPoint x: 1159, endPoint y: 328, distance: 30.4
click at [1129, 333] on div "QA" at bounding box center [1133, 334] width 24 height 16
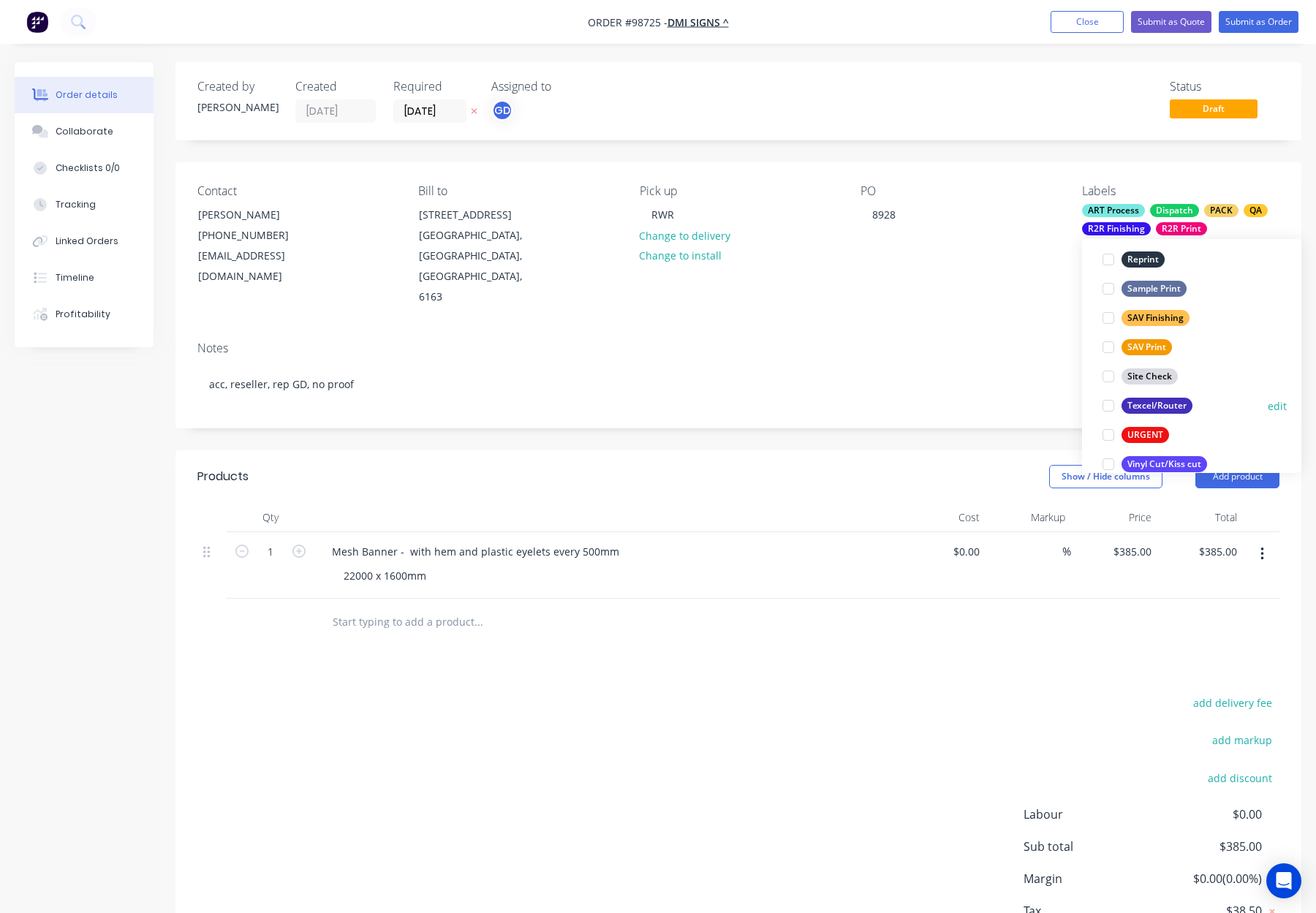
scroll to position [702, 0]
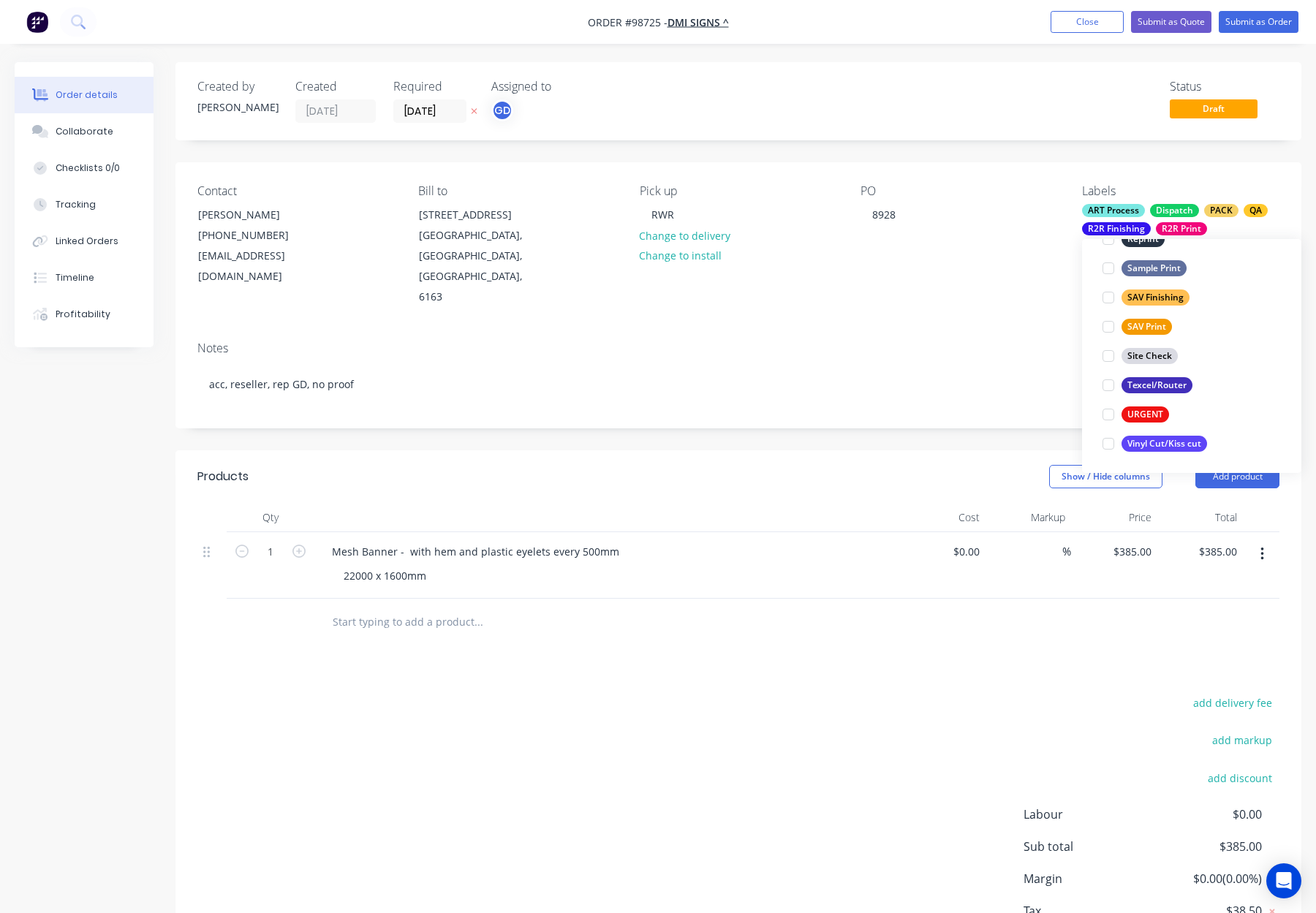
click at [937, 241] on div "PO 8928" at bounding box center [959, 246] width 197 height 123
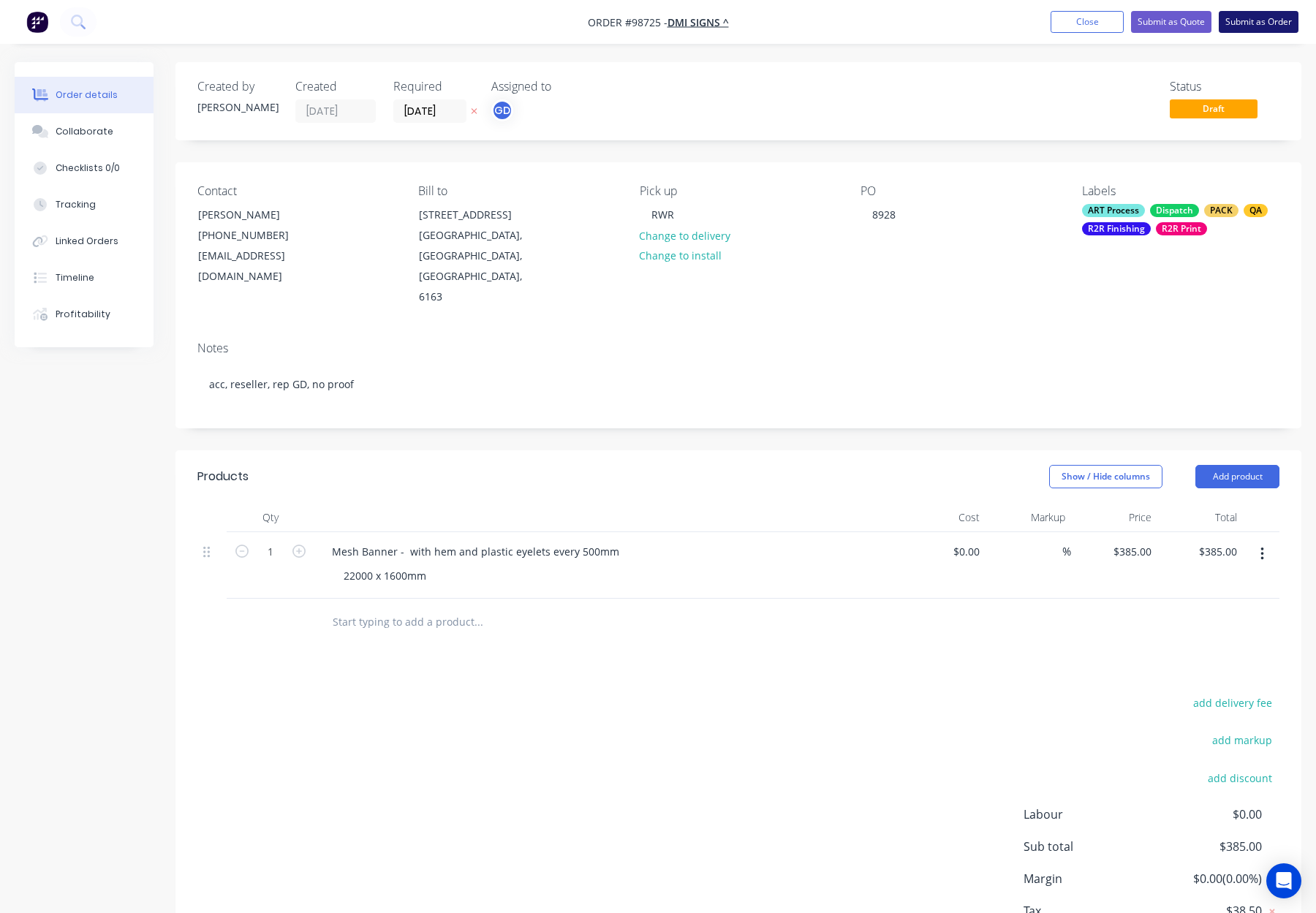
click at [1250, 20] on button "Submit as Order" at bounding box center [1258, 22] width 79 height 22
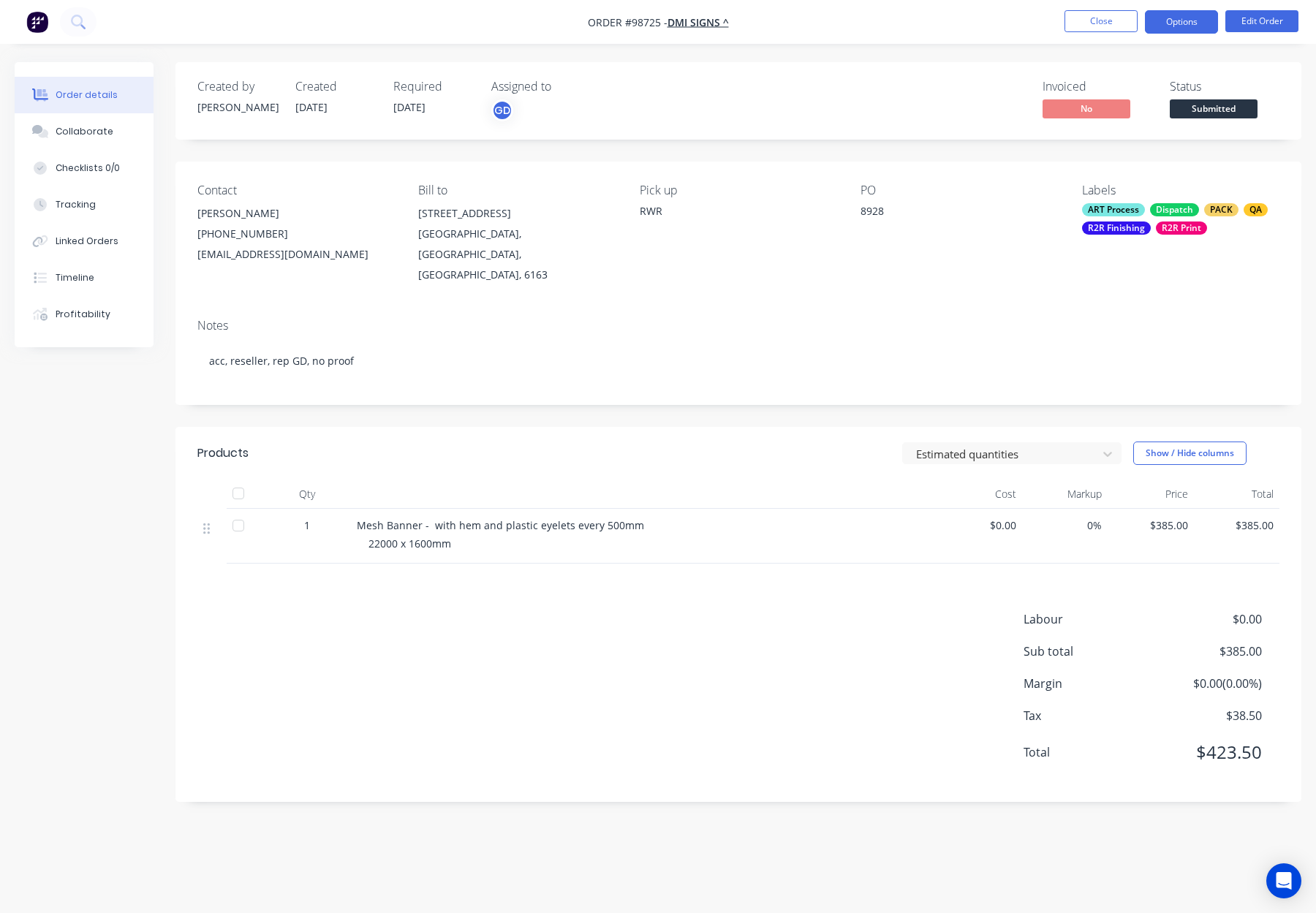
click at [1176, 21] on button "Options" at bounding box center [1181, 22] width 73 height 24
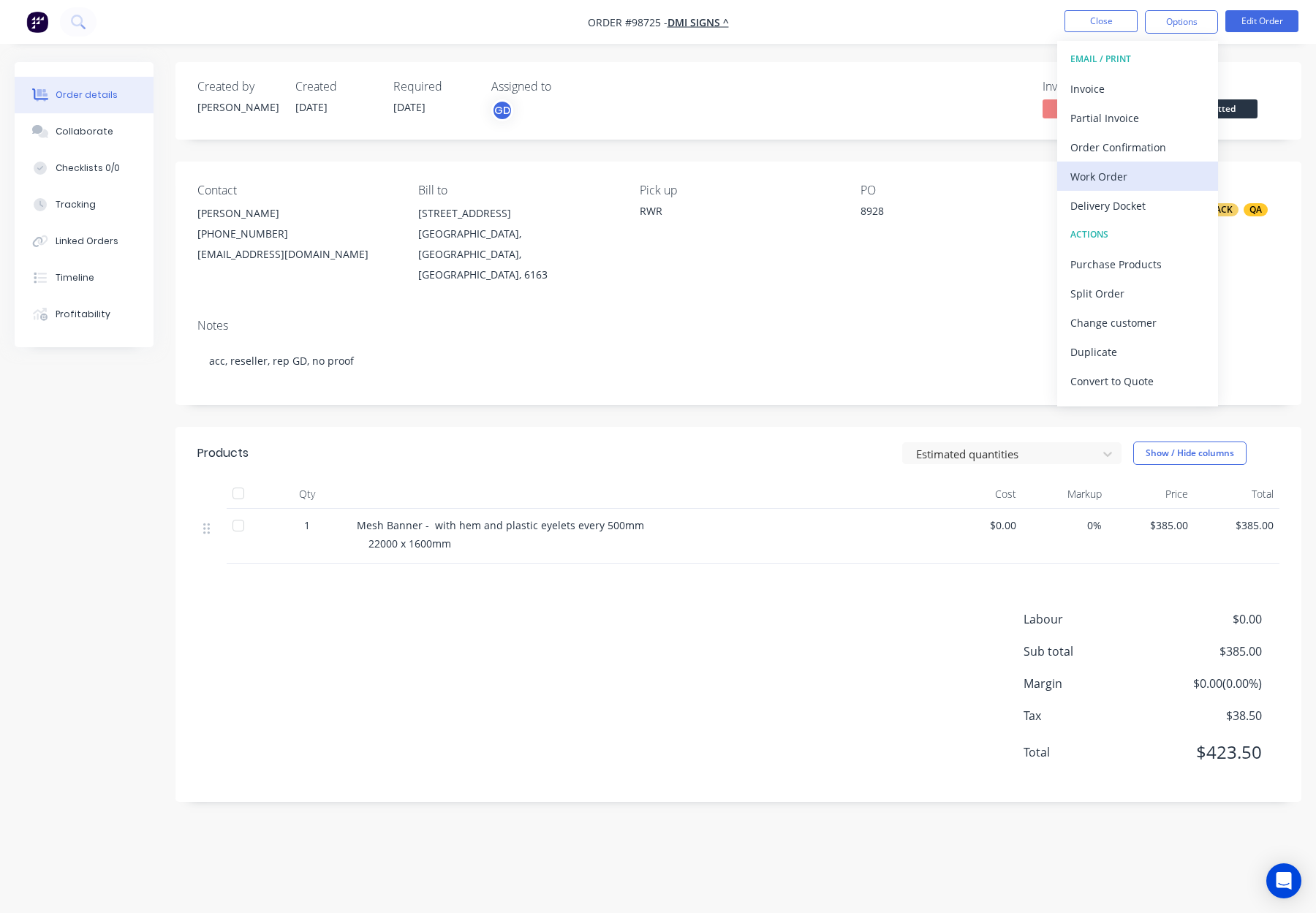
click at [1129, 184] on div "Work Order" at bounding box center [1136, 176] width 134 height 21
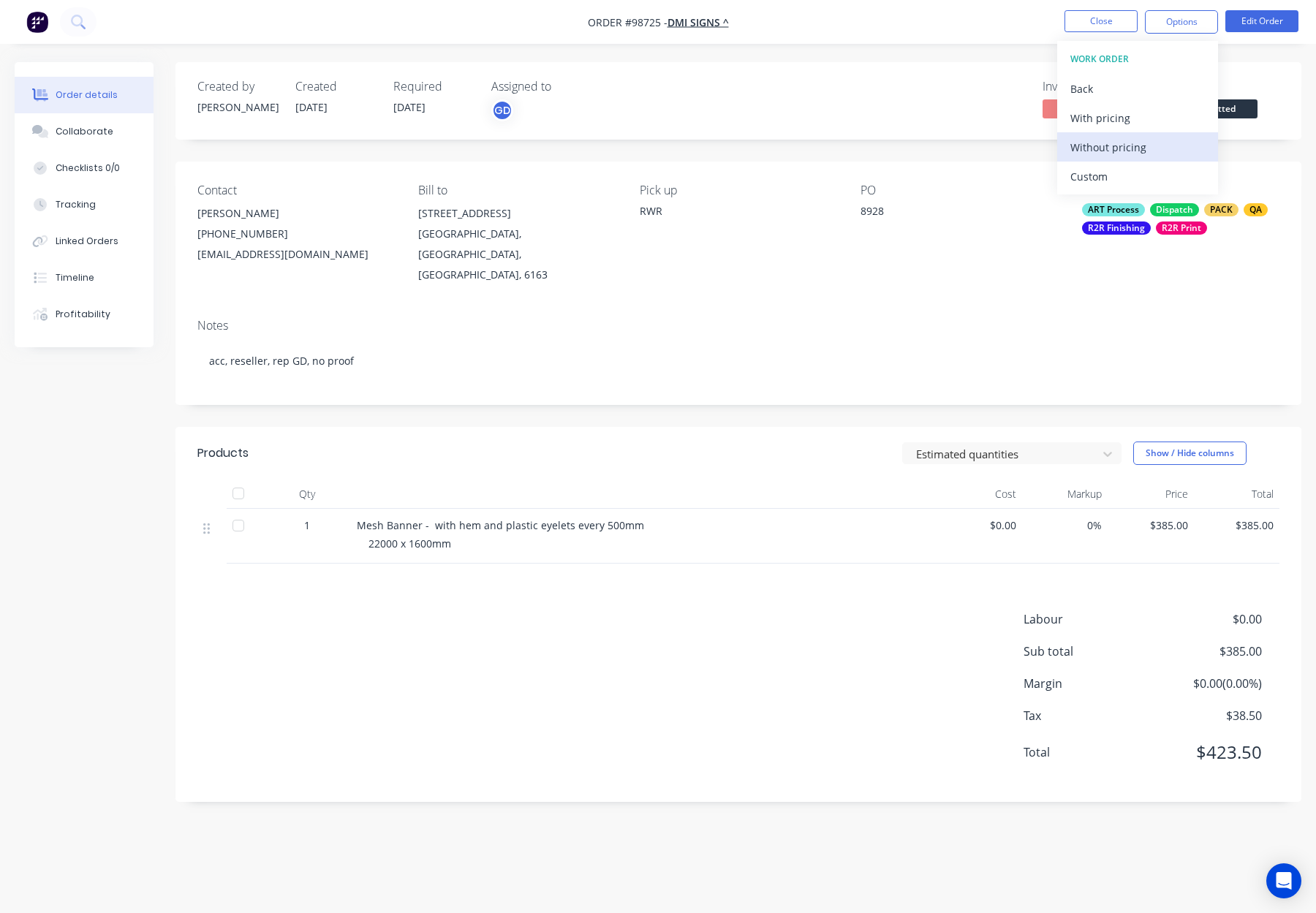
click at [1135, 150] on div "Without pricing" at bounding box center [1136, 147] width 134 height 21
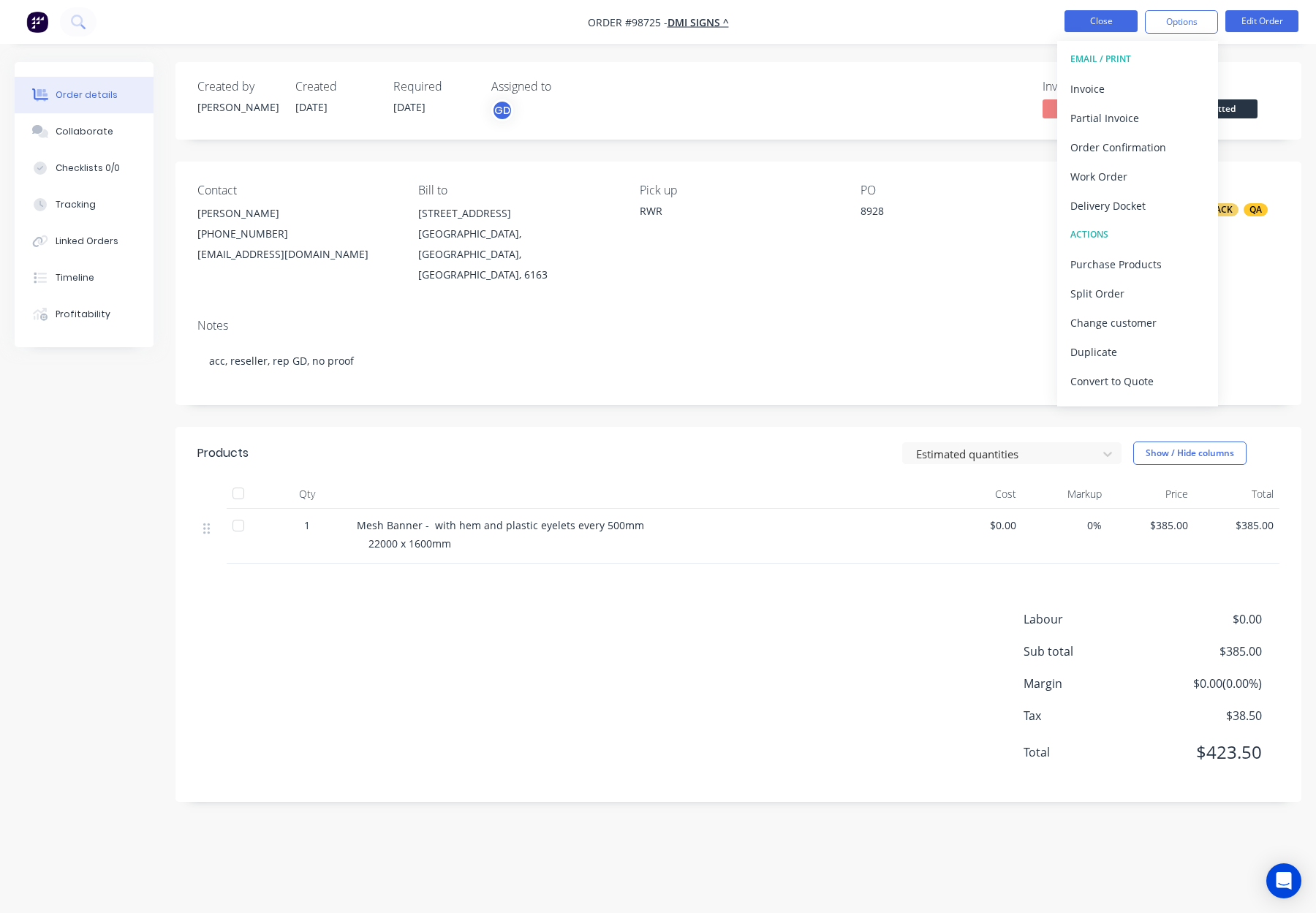
click at [1096, 21] on button "Close" at bounding box center [1101, 21] width 73 height 22
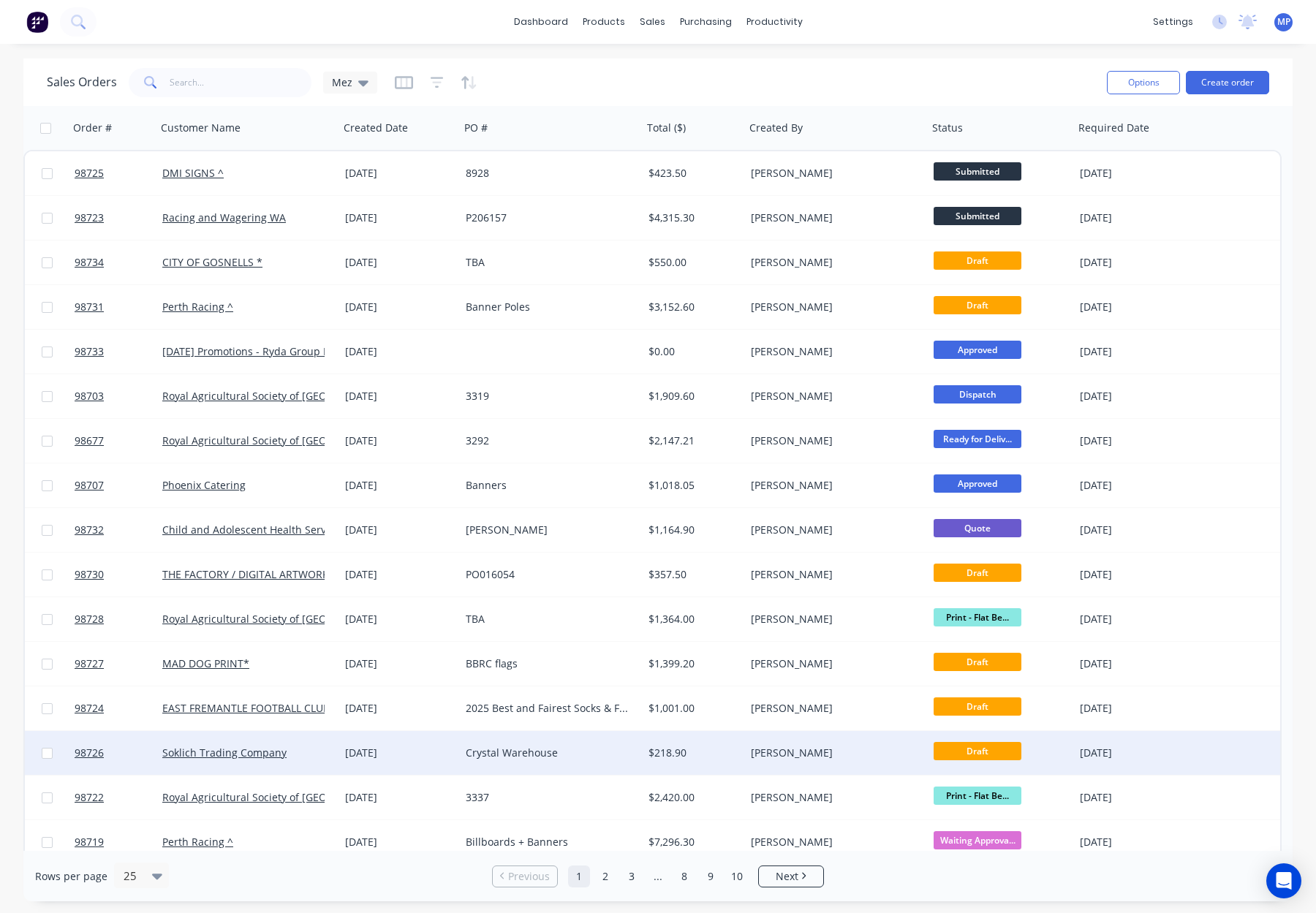
click at [567, 755] on div "Crystal Warehouse" at bounding box center [546, 752] width 162 height 15
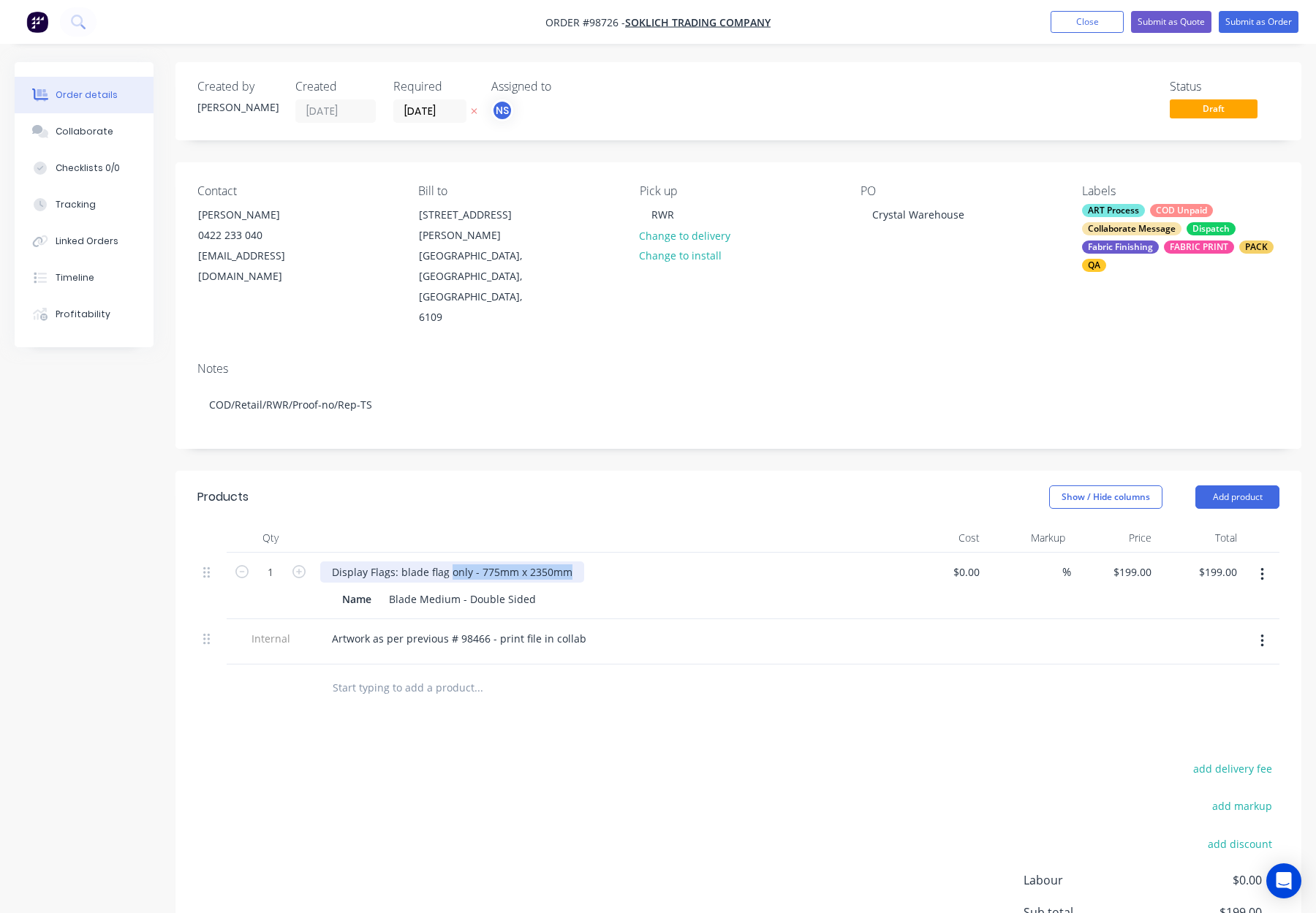
drag, startPoint x: 449, startPoint y: 531, endPoint x: 569, endPoint y: 534, distance: 120.0
click at [569, 562] on div "Display Flags: blade flag only - 775mm x 2350mm" at bounding box center [453, 572] width 264 height 21
click at [612, 562] on div "Display Flags: blade flag only - 775mm x 2350mm" at bounding box center [606, 572] width 573 height 21
click at [1210, 485] on button "Add product" at bounding box center [1237, 497] width 84 height 24
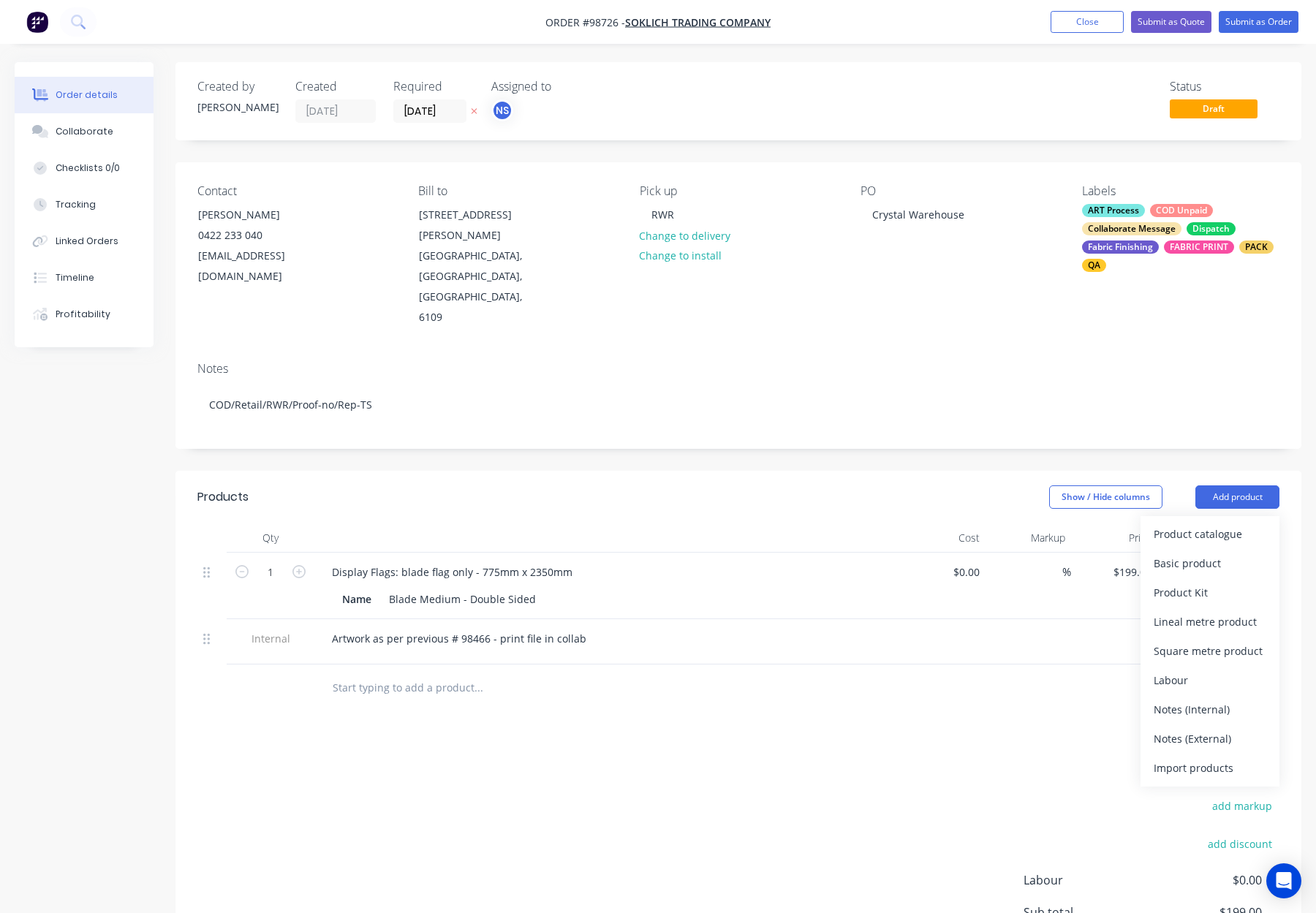
drag, startPoint x: 1204, startPoint y: 673, endPoint x: 1166, endPoint y: 669, distance: 38.2
click at [1202, 699] on div "Notes (Internal)" at bounding box center [1209, 709] width 112 height 21
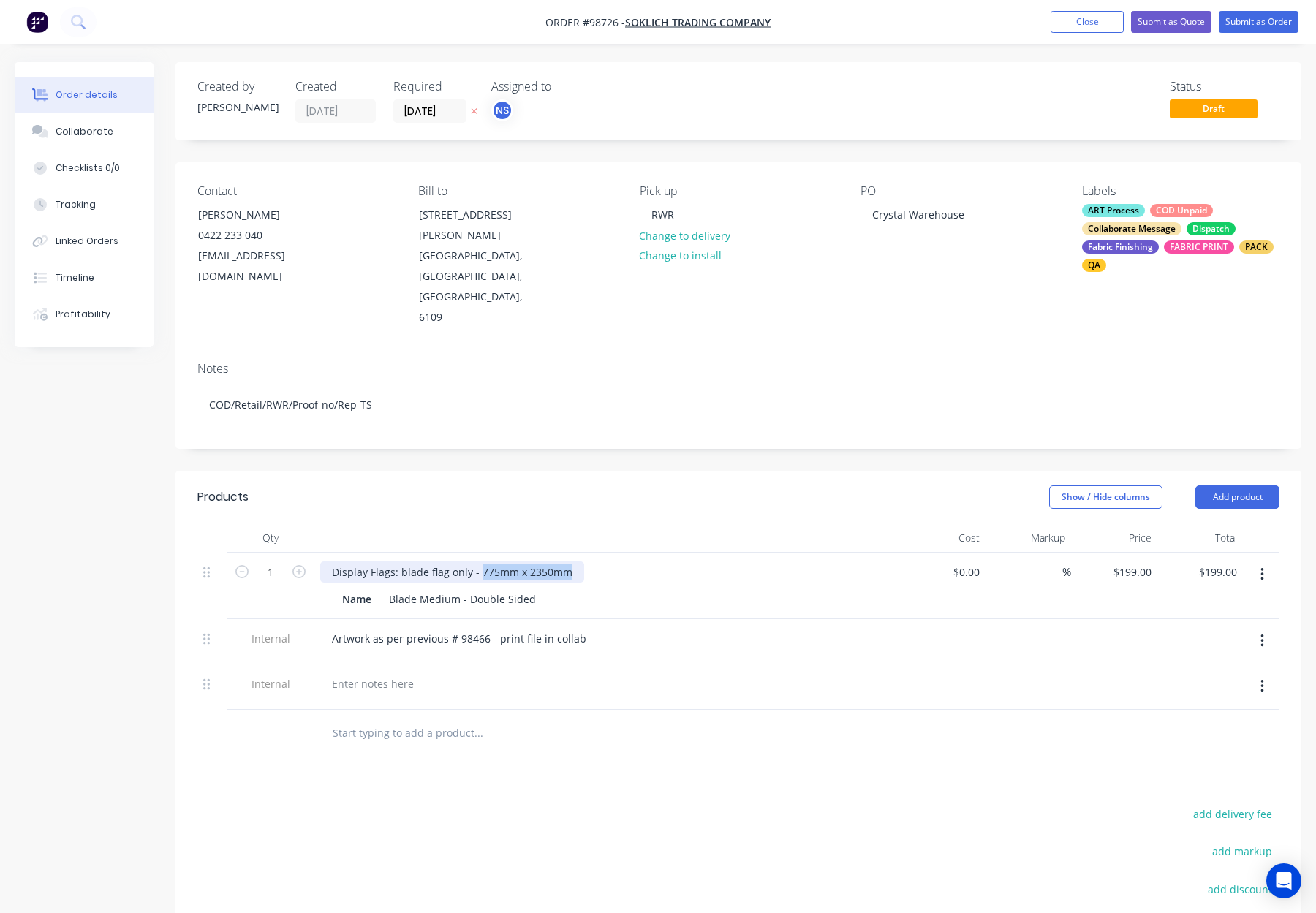
drag, startPoint x: 477, startPoint y: 528, endPoint x: 623, endPoint y: 534, distance: 146.1
click at [623, 562] on div "Display Flags: blade flag only - 775mm x 2350mm" at bounding box center [606, 572] width 573 height 21
copy div "775mm x 2350mm"
click at [382, 673] on div at bounding box center [373, 683] width 105 height 21
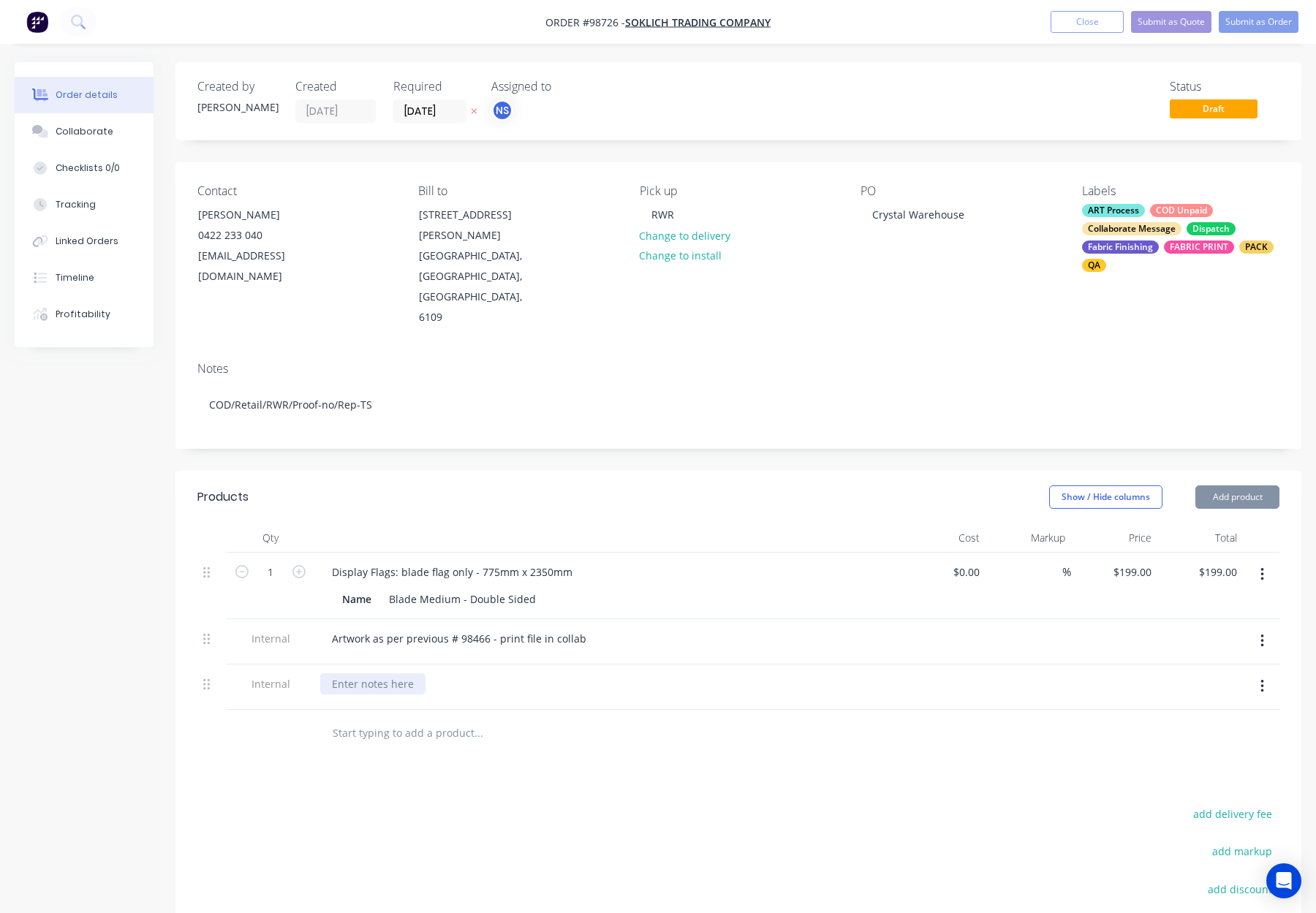
click at [370, 673] on div at bounding box center [373, 683] width 105 height 21
paste div
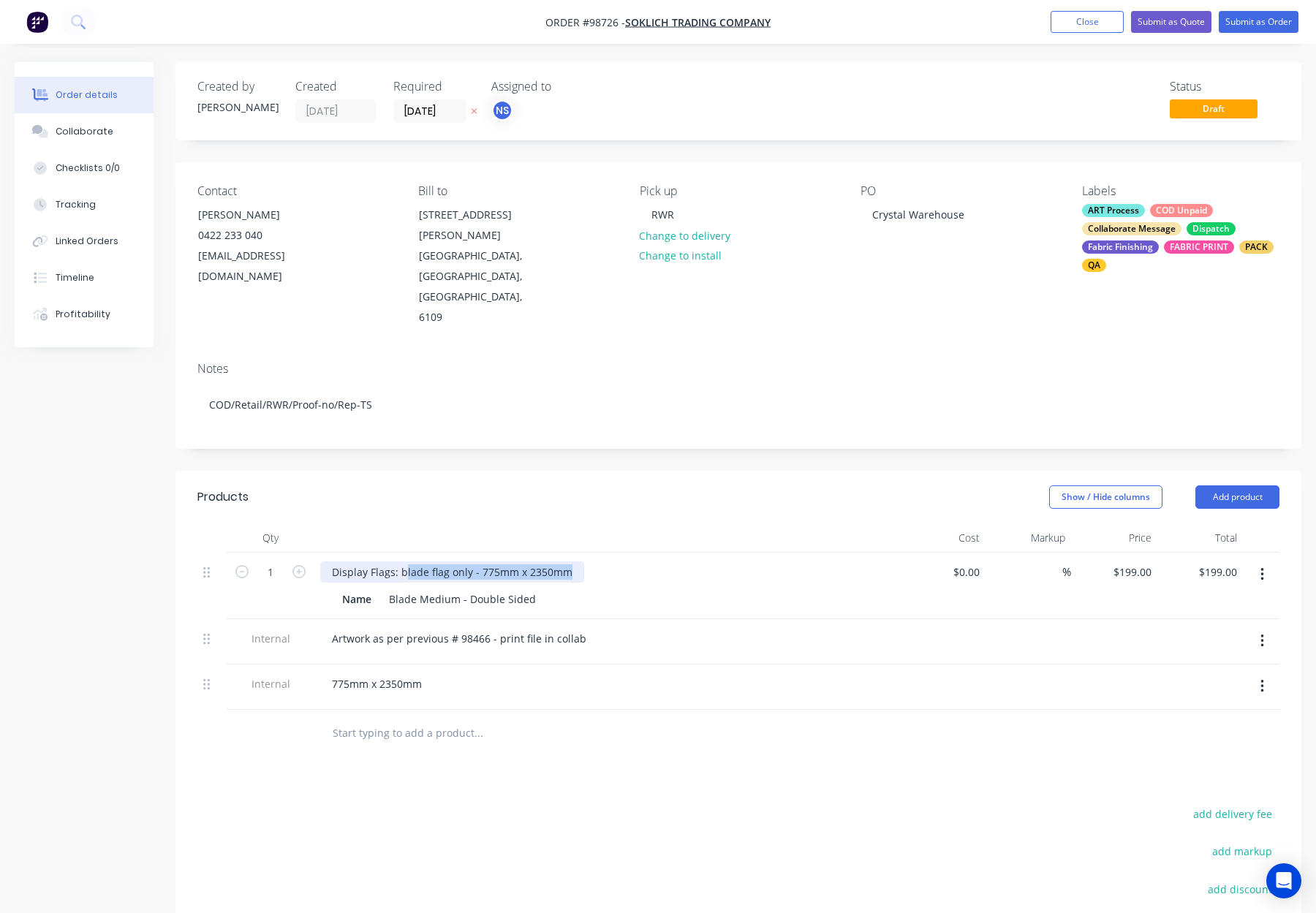
drag, startPoint x: 403, startPoint y: 530, endPoint x: 612, endPoint y: 533, distance: 209.0
click at [612, 562] on div "Display Flags: blade flag only - 775mm x 2350mm" at bounding box center [606, 572] width 573 height 21
click at [625, 485] on div "Show / Hide columns Add product" at bounding box center [854, 497] width 852 height 24
click at [90, 125] on div "Collaborate" at bounding box center [84, 131] width 58 height 13
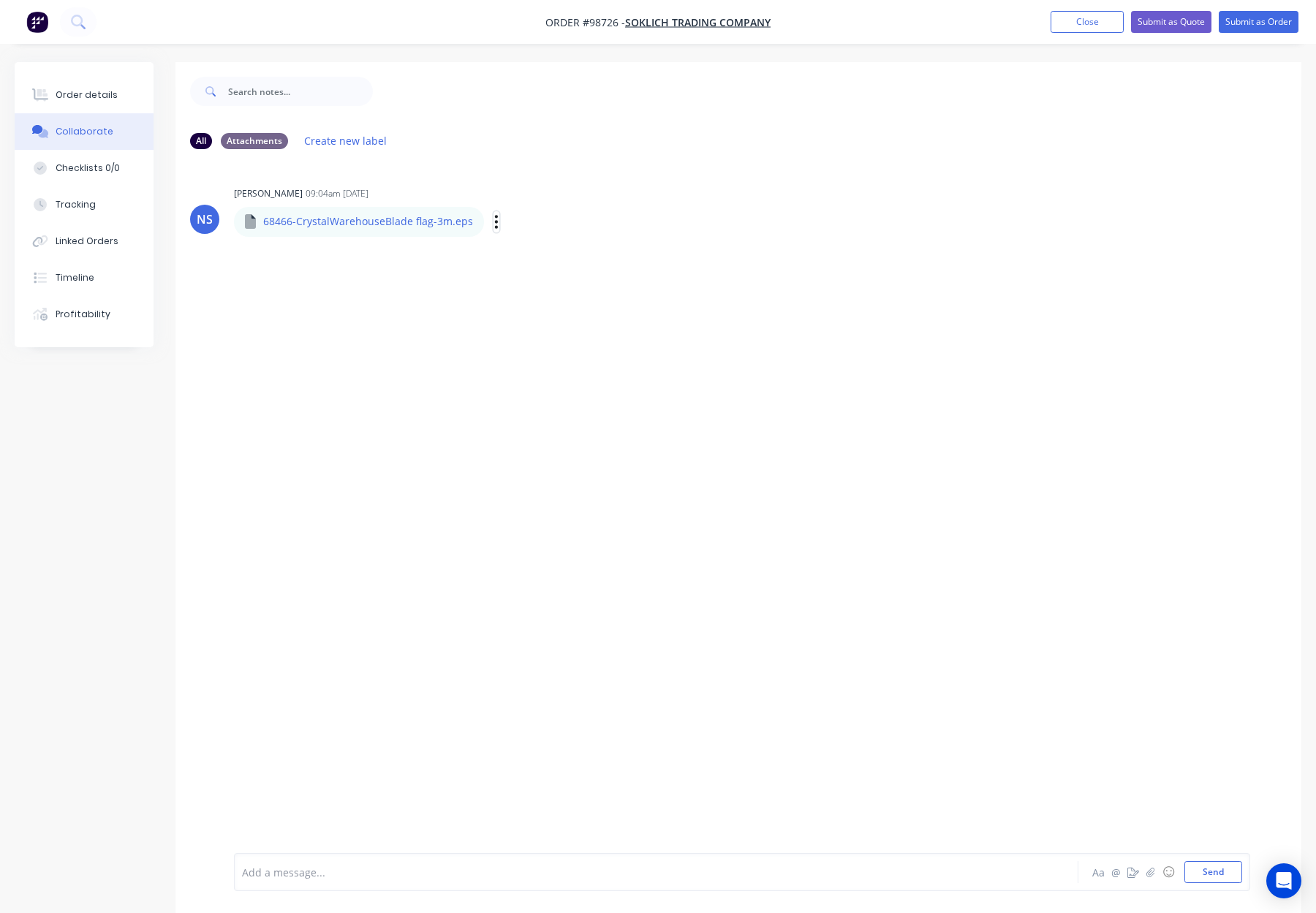
click at [494, 218] on icon "button" at bounding box center [496, 221] width 4 height 17
click at [541, 257] on div "NS Natasha Searle 09:04am 25/09/25 68466-CrystalWarehouseBlade flag-3m.eps 6846…" at bounding box center [738, 506] width 1125 height 692
click at [495, 222] on icon "button" at bounding box center [496, 221] width 3 height 13
click at [0, 0] on button "Download" at bounding box center [0, 0] width 0 height 0
click at [127, 98] on button "Order details" at bounding box center [84, 94] width 139 height 37
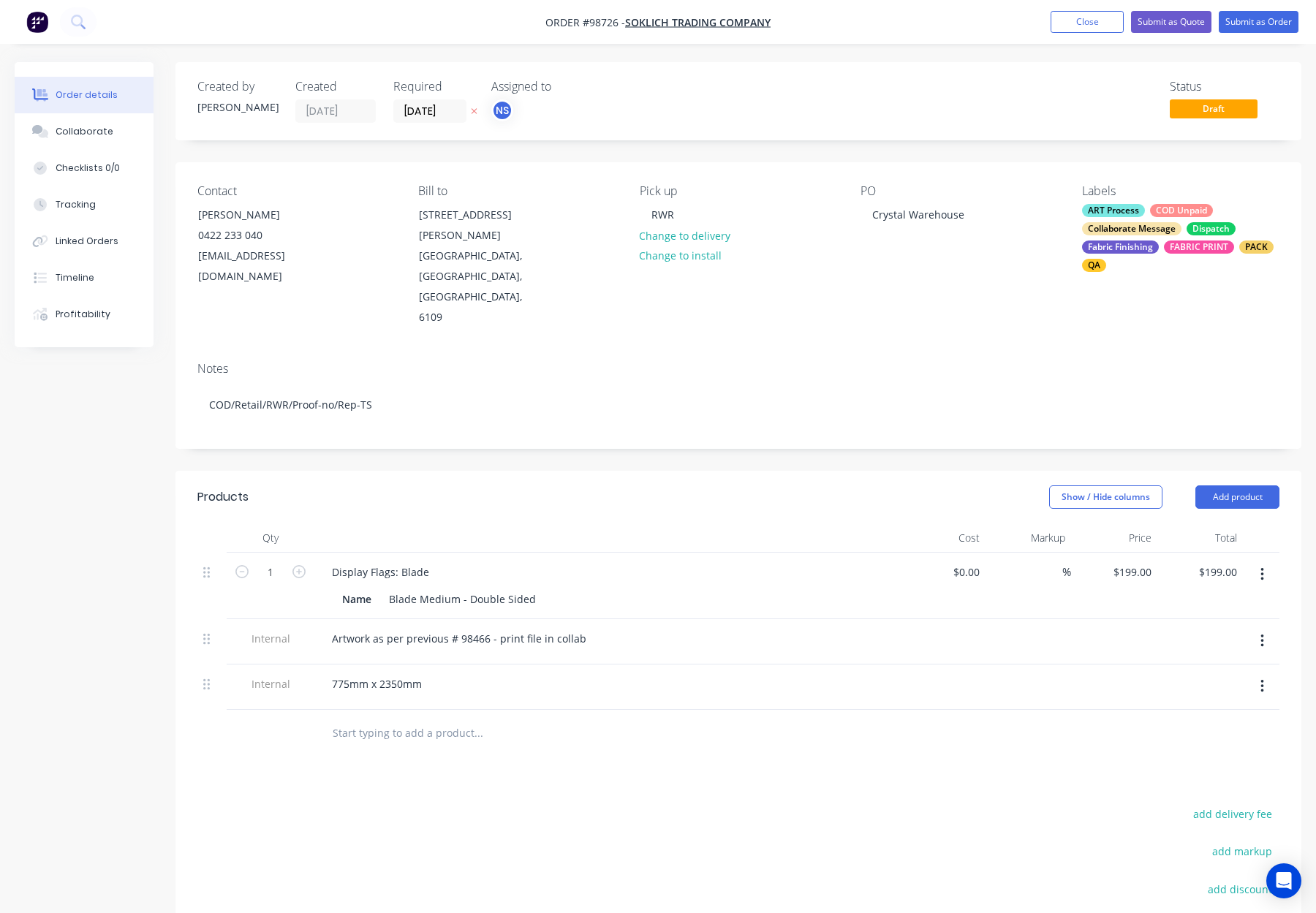
click at [752, 411] on div "Created by Natasha Created 25/09/25 Required 01/10/25 Assigned to NS Status Dra…" at bounding box center [738, 586] width 1125 height 1046
click at [1250, 24] on button "Submit as Order" at bounding box center [1258, 22] width 79 height 22
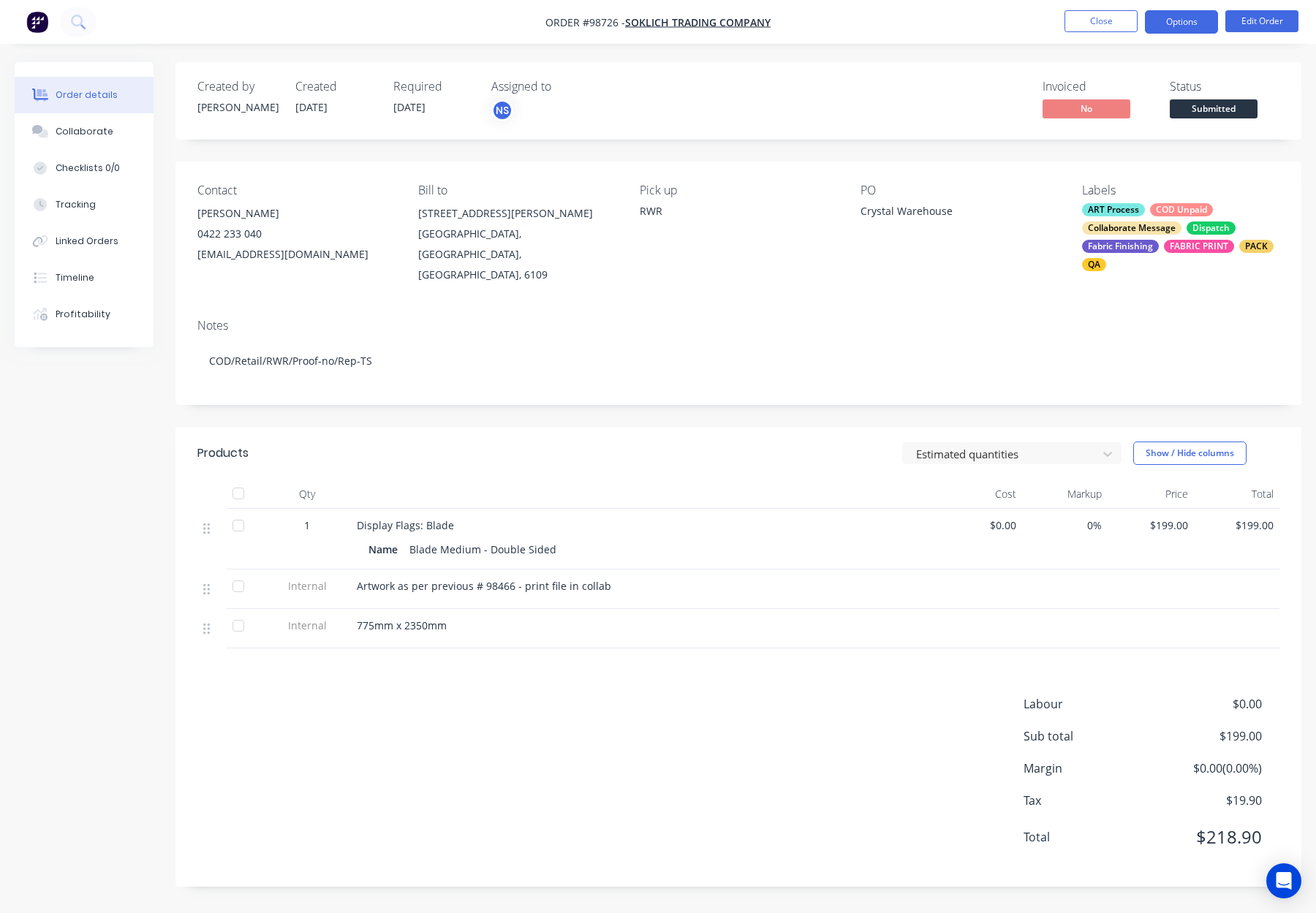
click at [1177, 21] on button "Options" at bounding box center [1181, 22] width 73 height 24
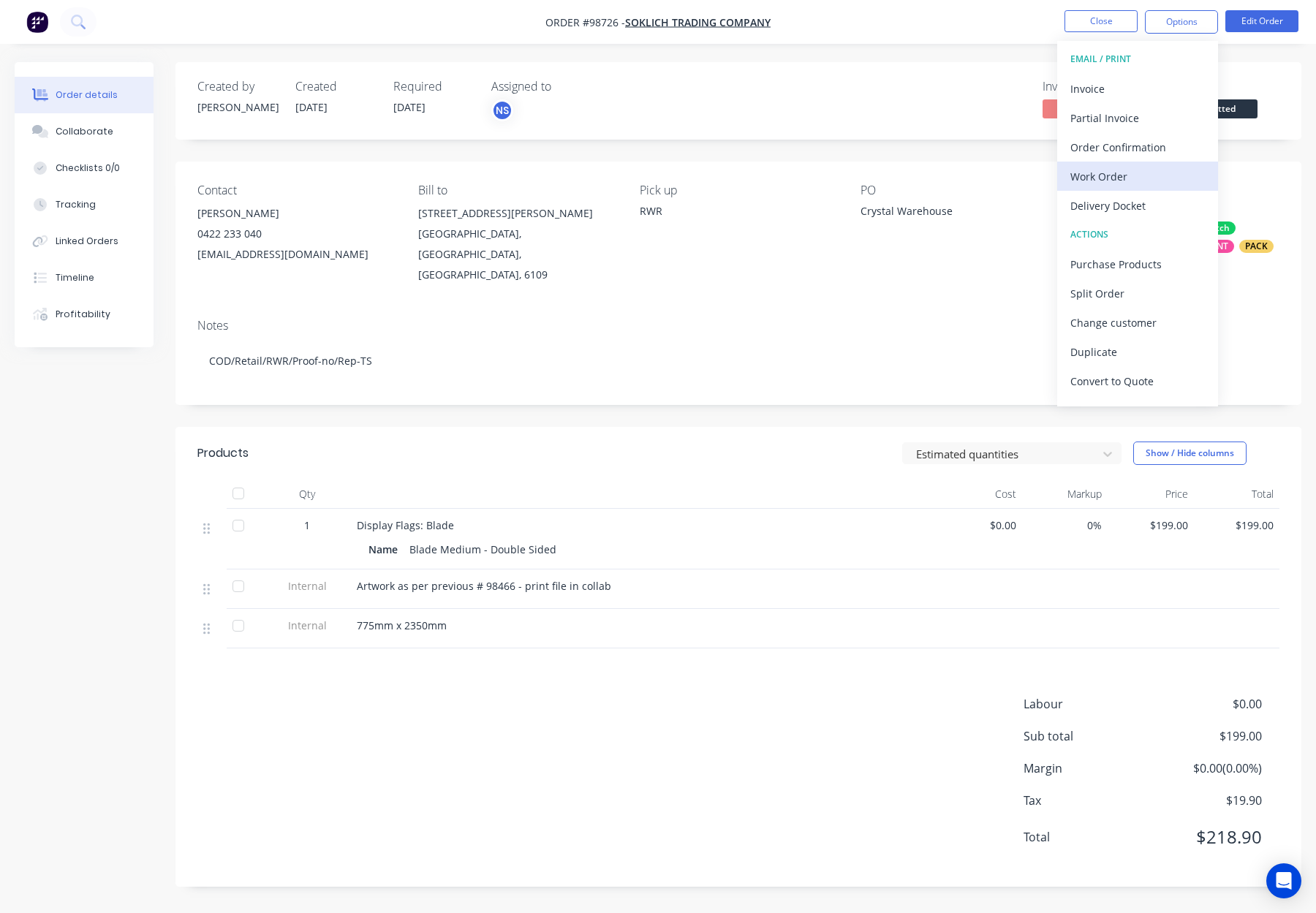
click at [1133, 174] on div "Work Order" at bounding box center [1136, 176] width 134 height 21
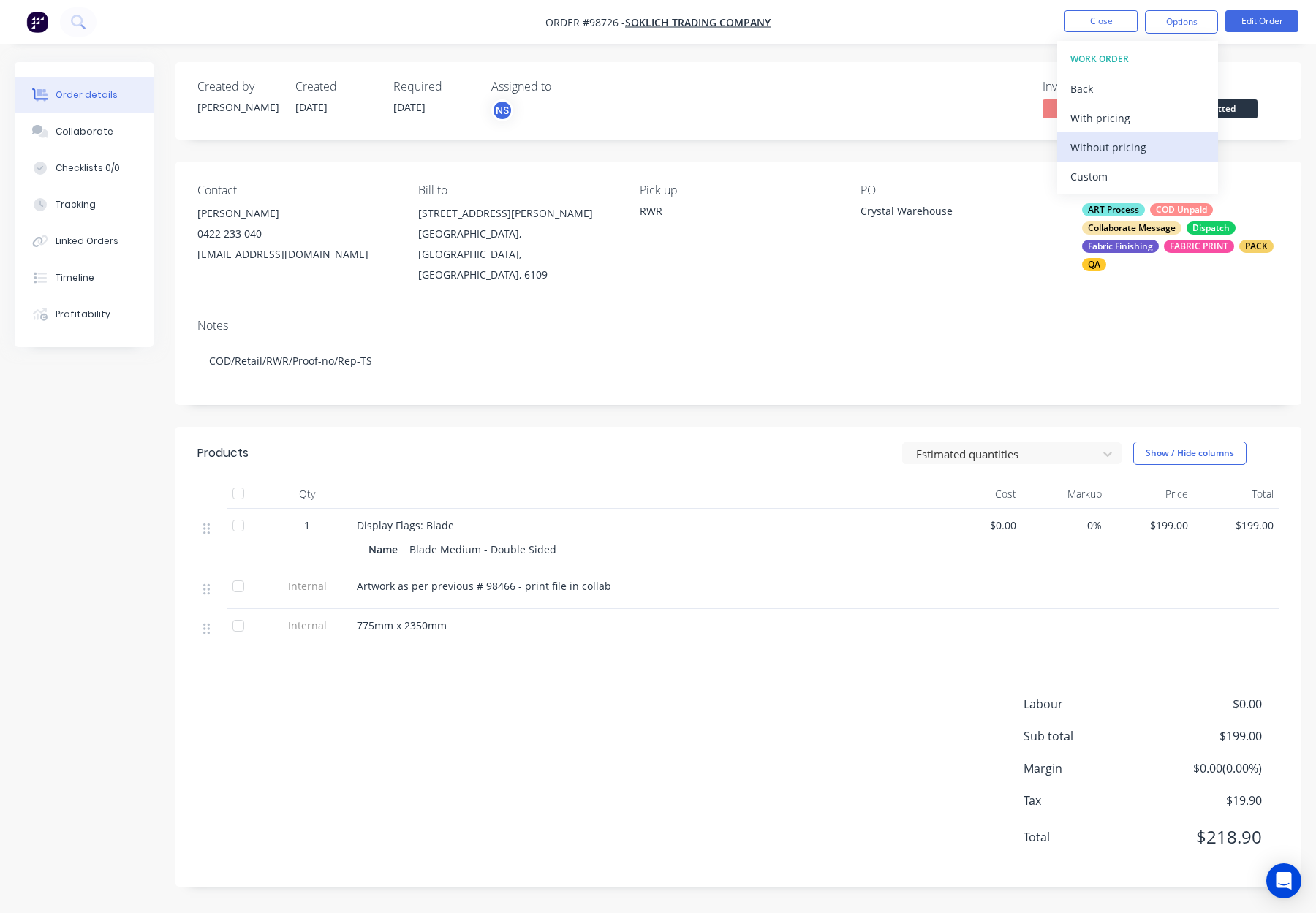
click at [1138, 133] on button "Without pricing" at bounding box center [1137, 146] width 161 height 29
click at [1094, 19] on button "Close" at bounding box center [1101, 21] width 73 height 22
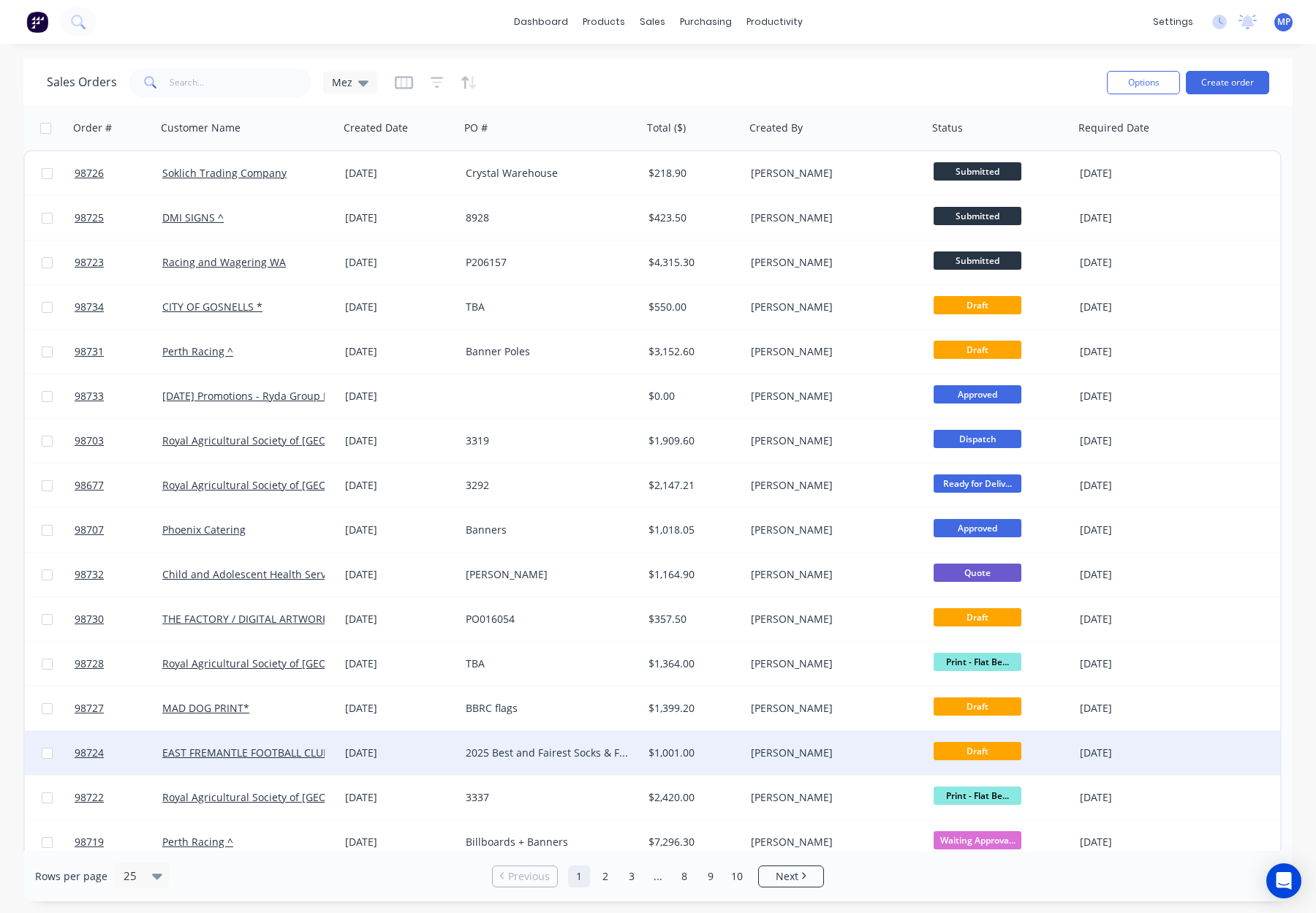
click at [698, 766] on div "$1,001.00" at bounding box center [693, 752] width 102 height 44
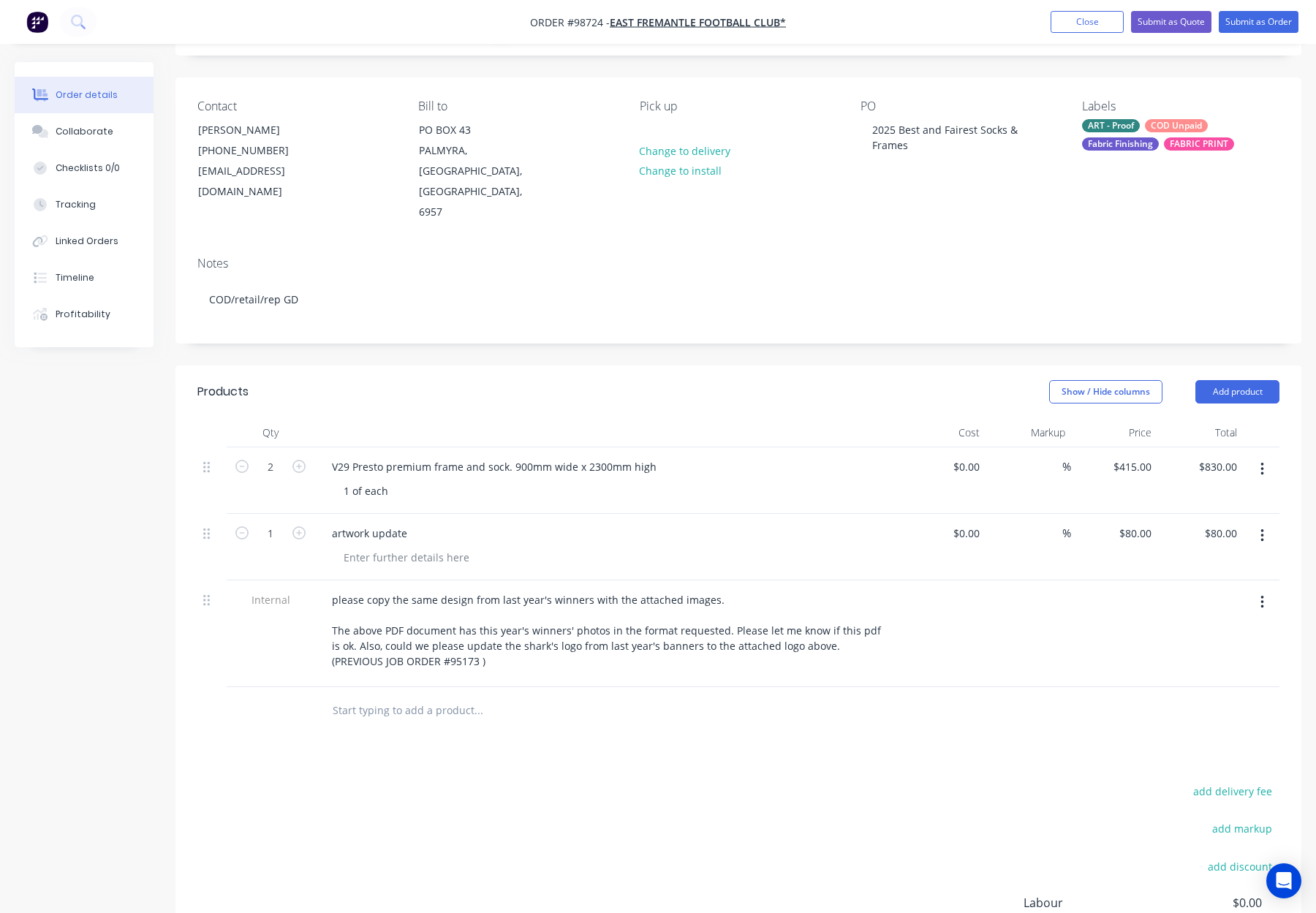
scroll to position [115, 0]
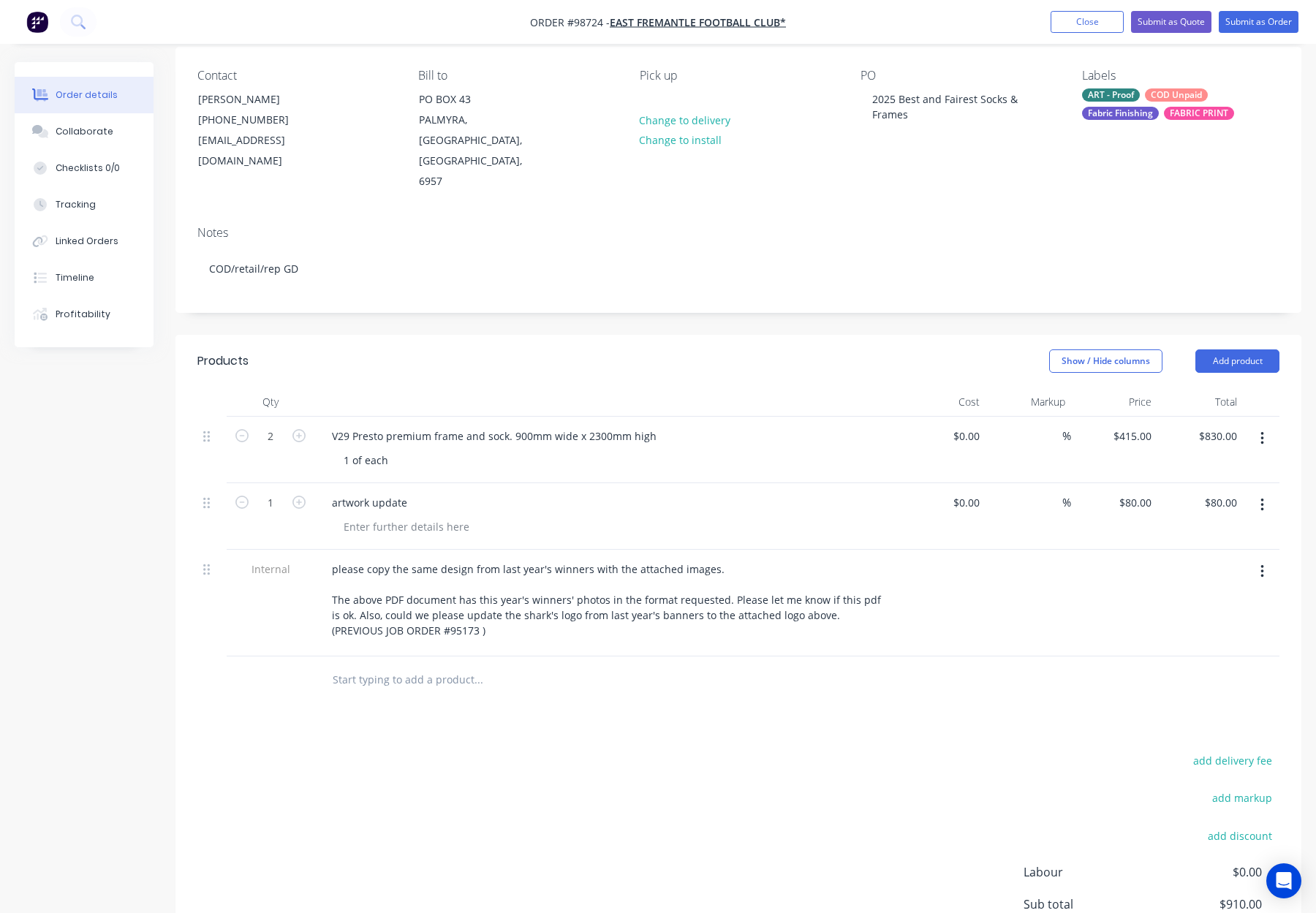
drag, startPoint x: 356, startPoint y: 636, endPoint x: 469, endPoint y: 651, distance: 114.0
click at [357, 665] on input "text" at bounding box center [477, 679] width 293 height 29
type input "V29 Print"
click at [680, 772] on div "Vario - Print Name VARIO Presto V29 -90 Print UOM EA-Each Default Price Quantit…" at bounding box center [557, 846] width 439 height 148
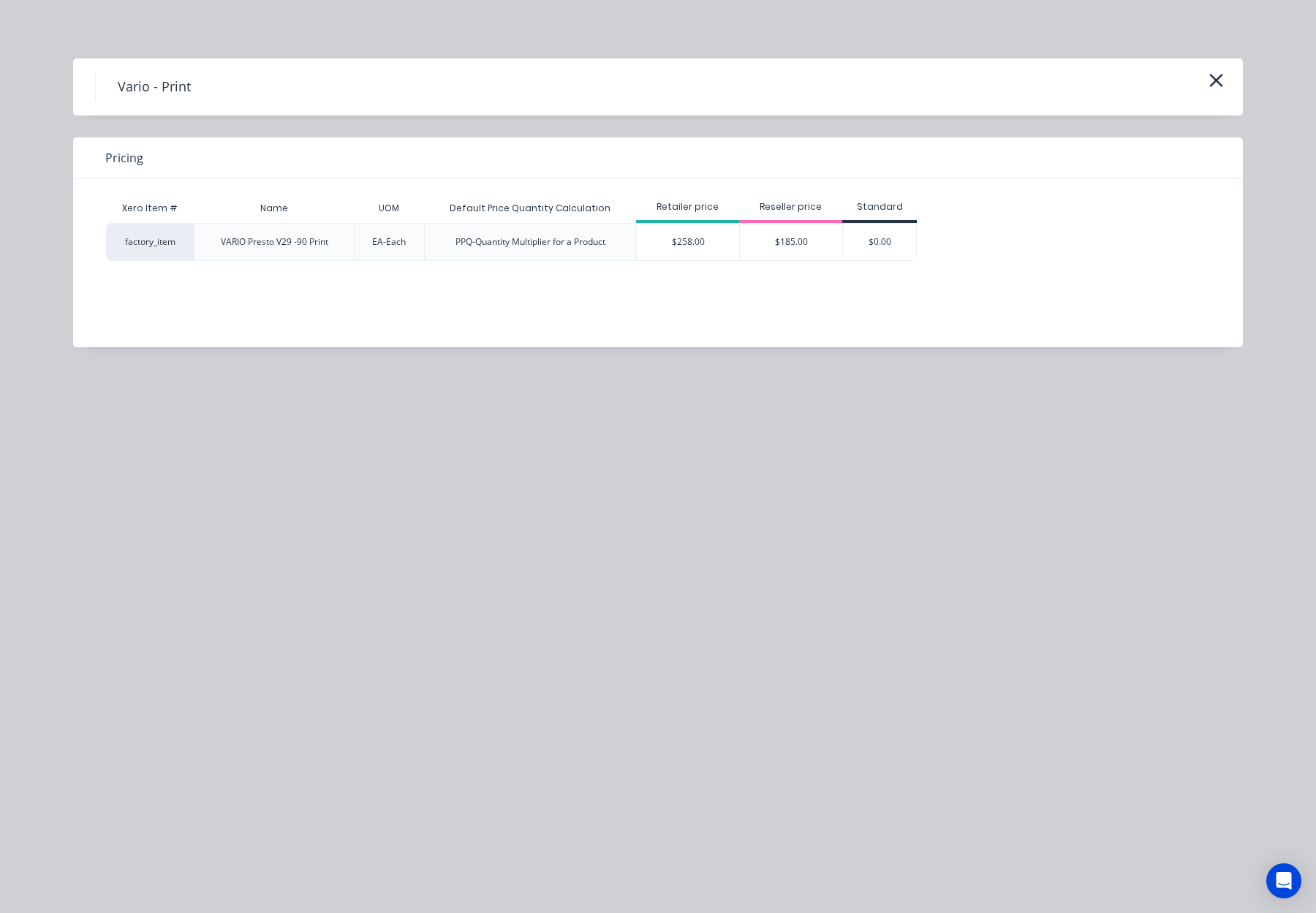
click at [715, 248] on div "$258.00" at bounding box center [687, 241] width 102 height 37
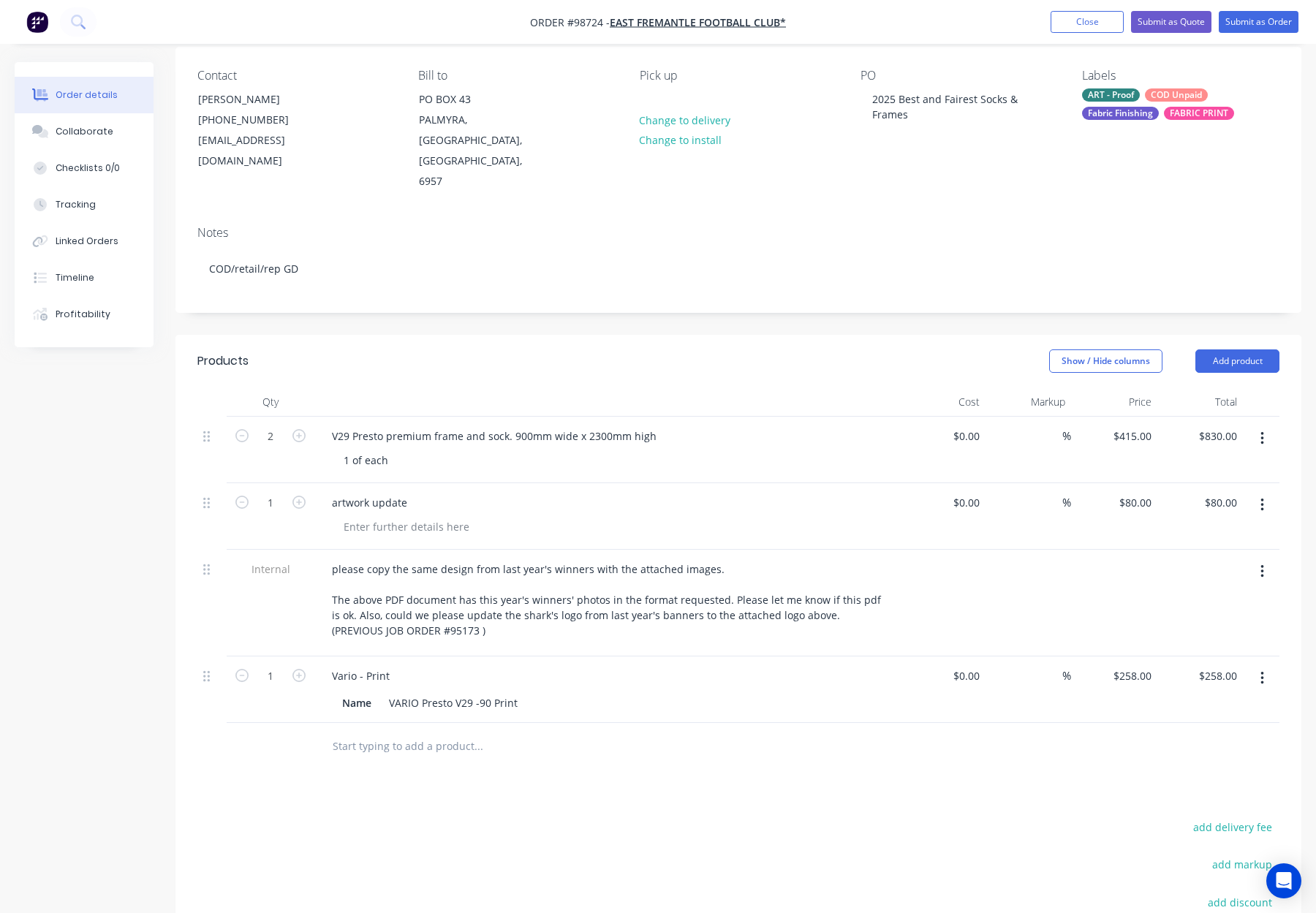
drag, startPoint x: 395, startPoint y: 701, endPoint x: 403, endPoint y: 706, distance: 9.4
click at [395, 731] on input "text" at bounding box center [477, 745] width 293 height 29
type input "V"
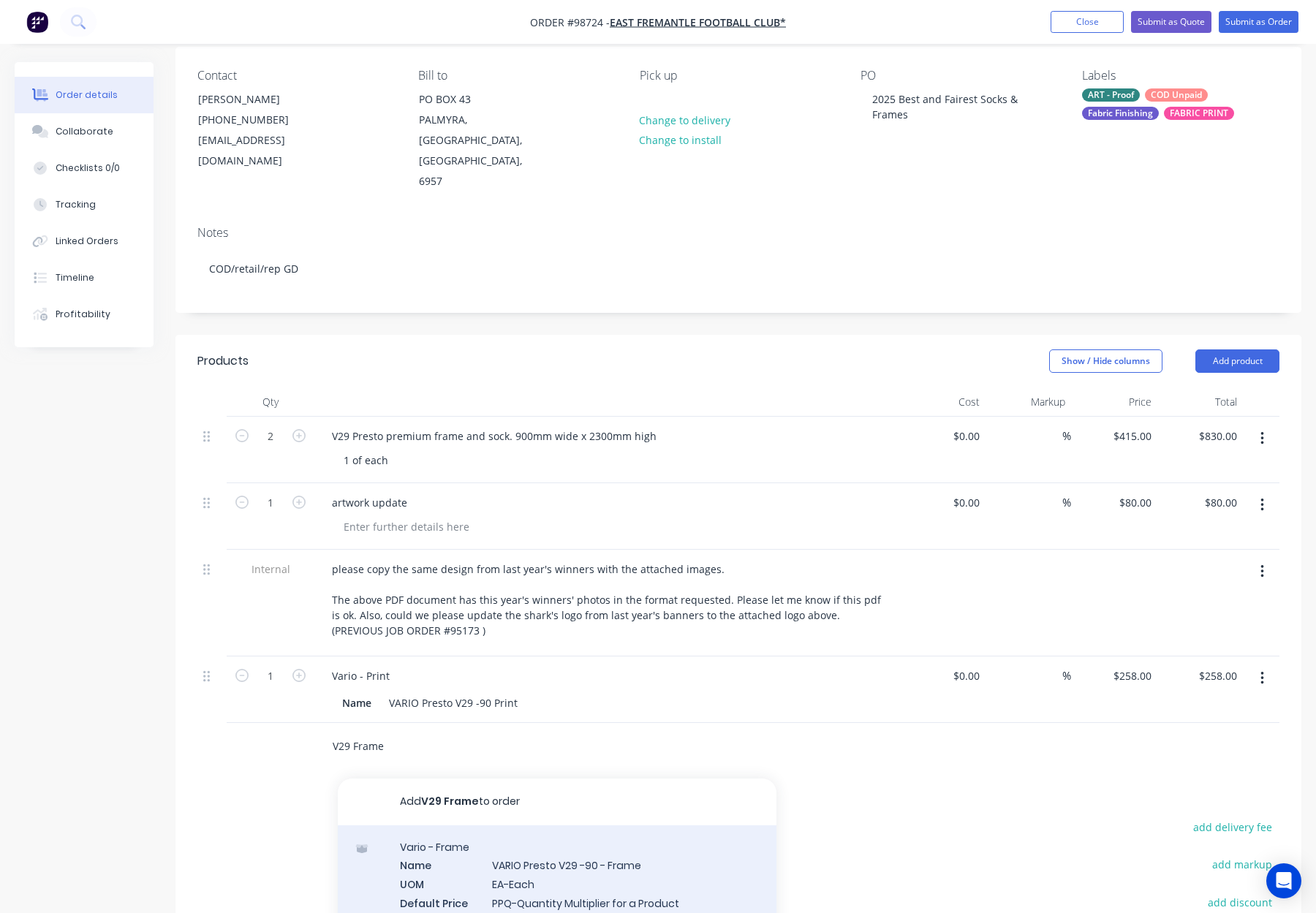
type input "V29 Frame"
click at [639, 849] on div "Vario - Frame Name VARIO Presto V29 -90 - Frame UOM EA-Each Default Price Quant…" at bounding box center [557, 898] width 439 height 148
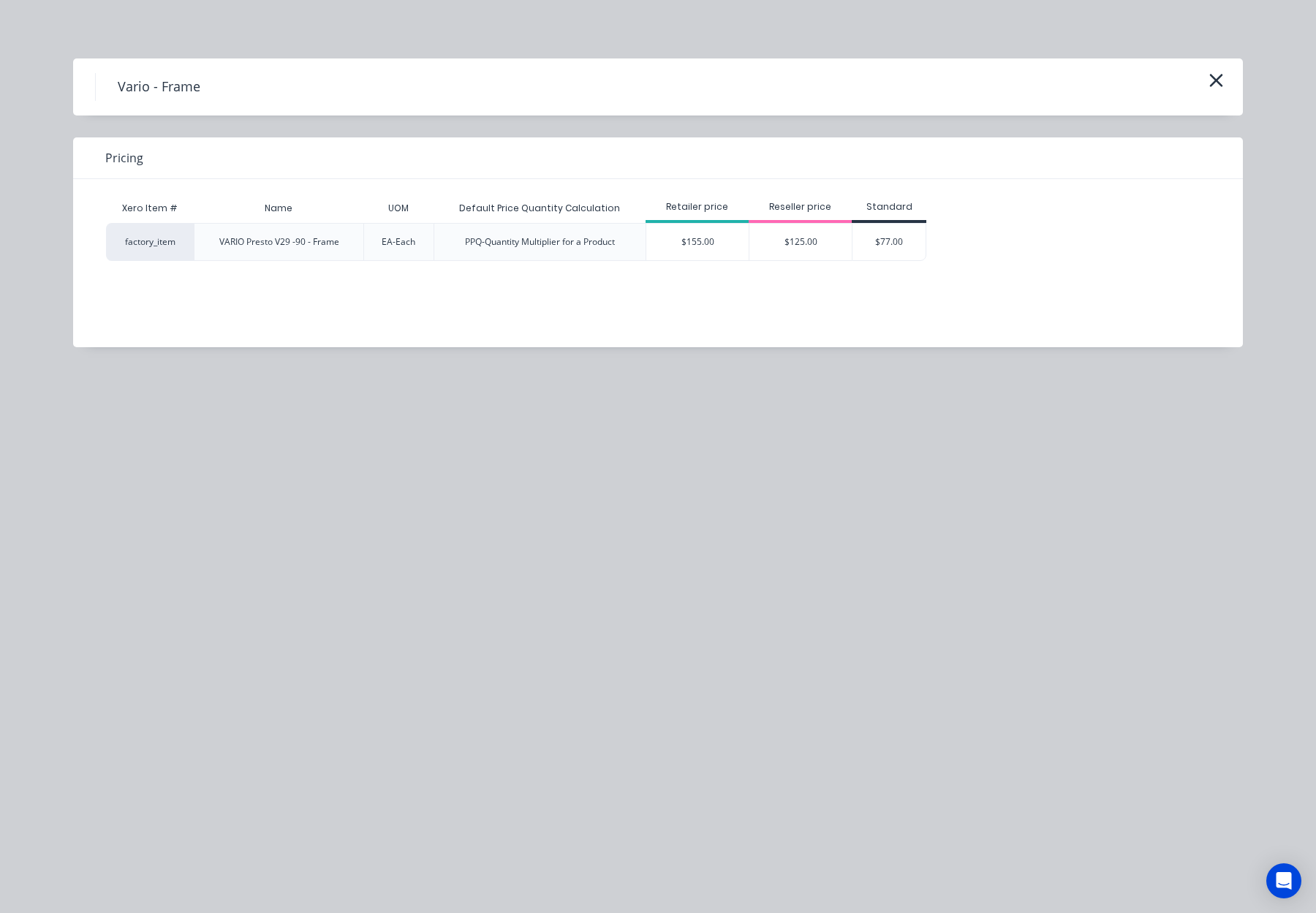
drag, startPoint x: 720, startPoint y: 250, endPoint x: 799, endPoint y: 461, distance: 225.3
click at [719, 250] on div "$155.00" at bounding box center [697, 241] width 102 height 37
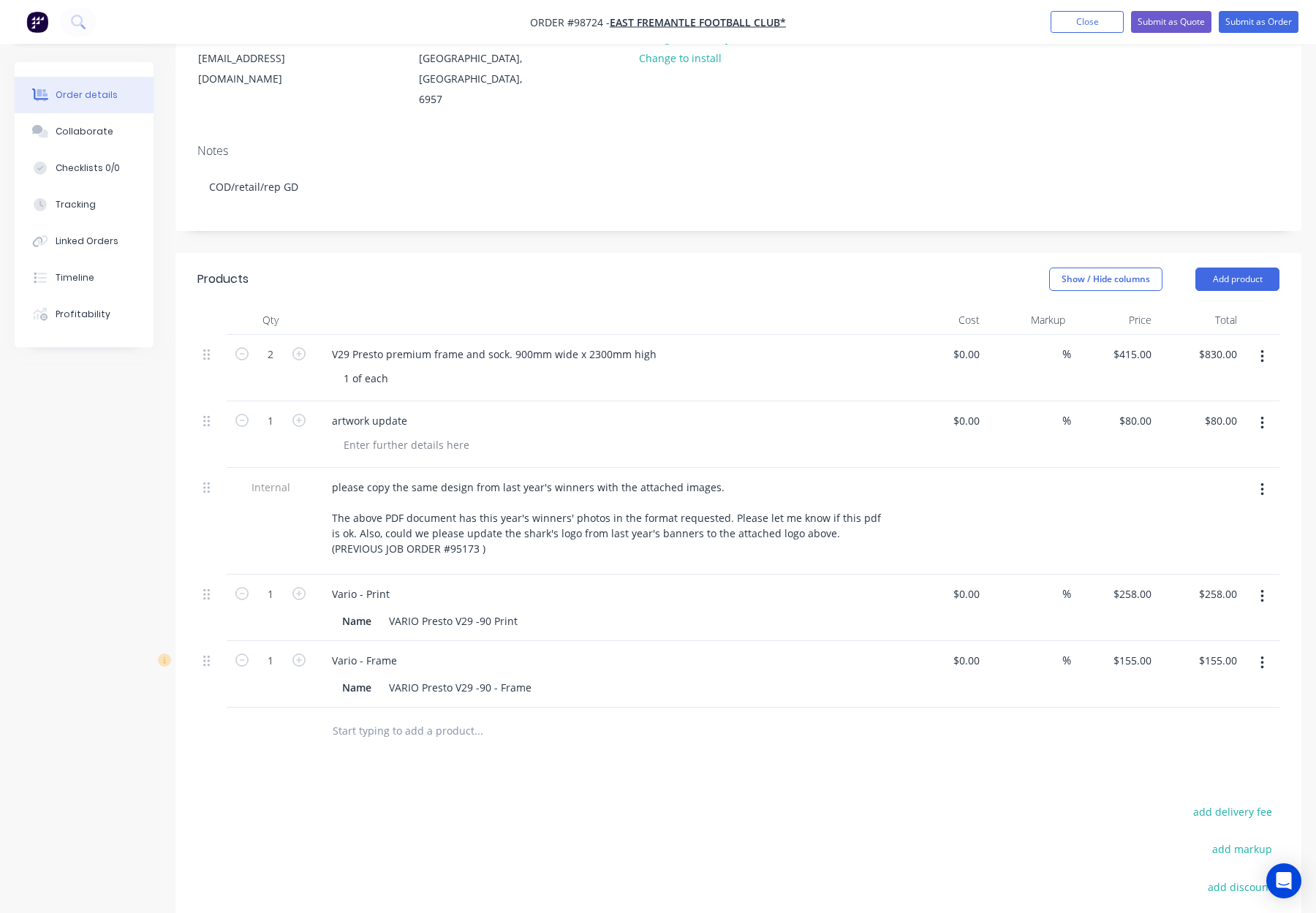
scroll to position [196, 0]
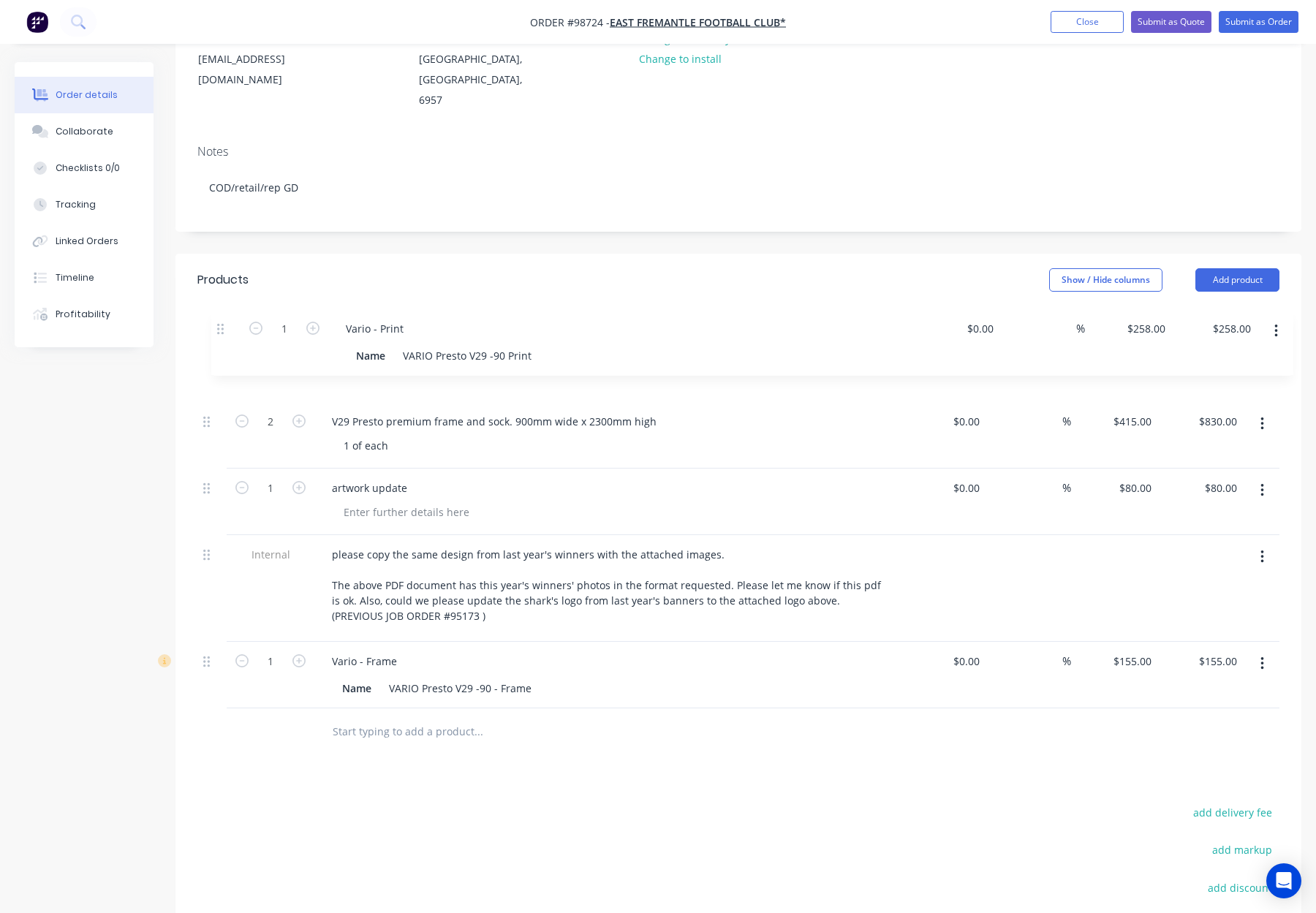
drag, startPoint x: 207, startPoint y: 556, endPoint x: 221, endPoint y: 326, distance: 230.4
click at [221, 335] on div "2 V29 Presto premium frame and sock. 900mm wide x 2300mm high 1 of each $0.00 $…" at bounding box center [738, 522] width 1082 height 373
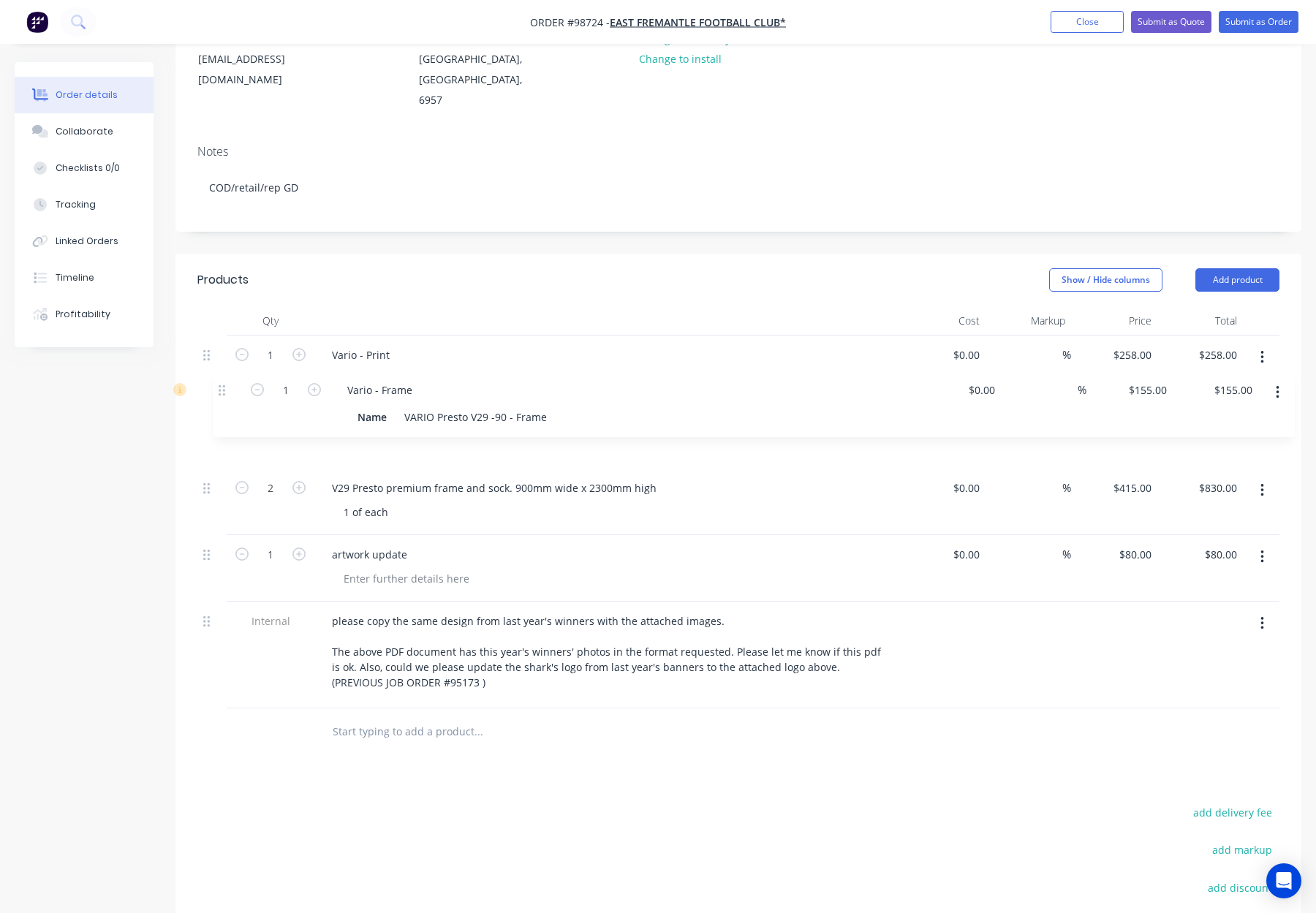
drag, startPoint x: 211, startPoint y: 546, endPoint x: 228, endPoint y: 373, distance: 173.8
click at [228, 373] on div "1 Vario - Print Name VARIO Presto V29 -90 Print $0.00 $0.00 % $258.00 $258.00 $…" at bounding box center [738, 522] width 1082 height 373
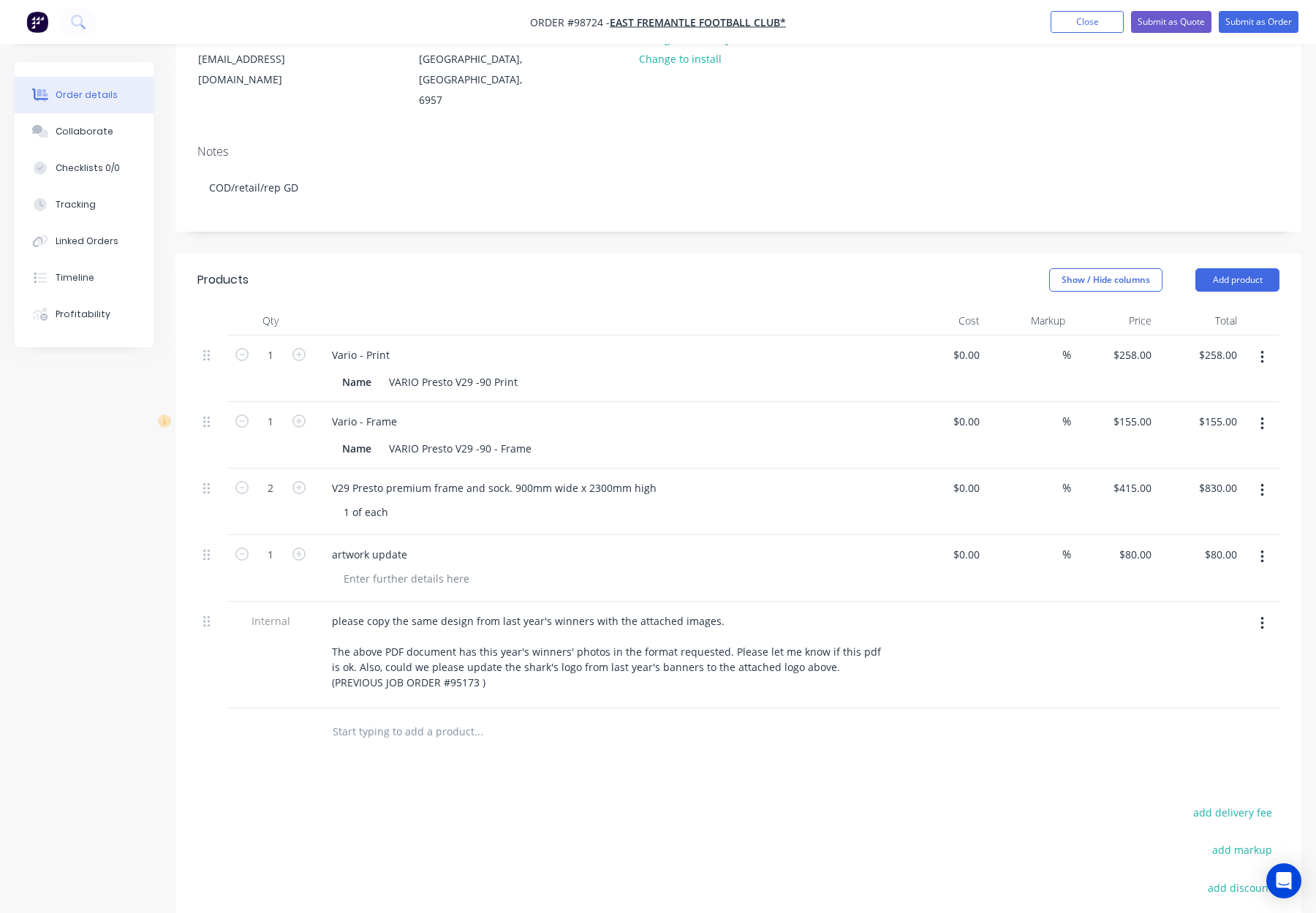
drag, startPoint x: 301, startPoint y: 378, endPoint x: 298, endPoint y: 359, distance: 19.2
click at [301, 415] on icon "button" at bounding box center [299, 421] width 13 height 13
type input "2"
type input "$310.00"
click at [298, 348] on icon "button" at bounding box center [299, 354] width 13 height 13
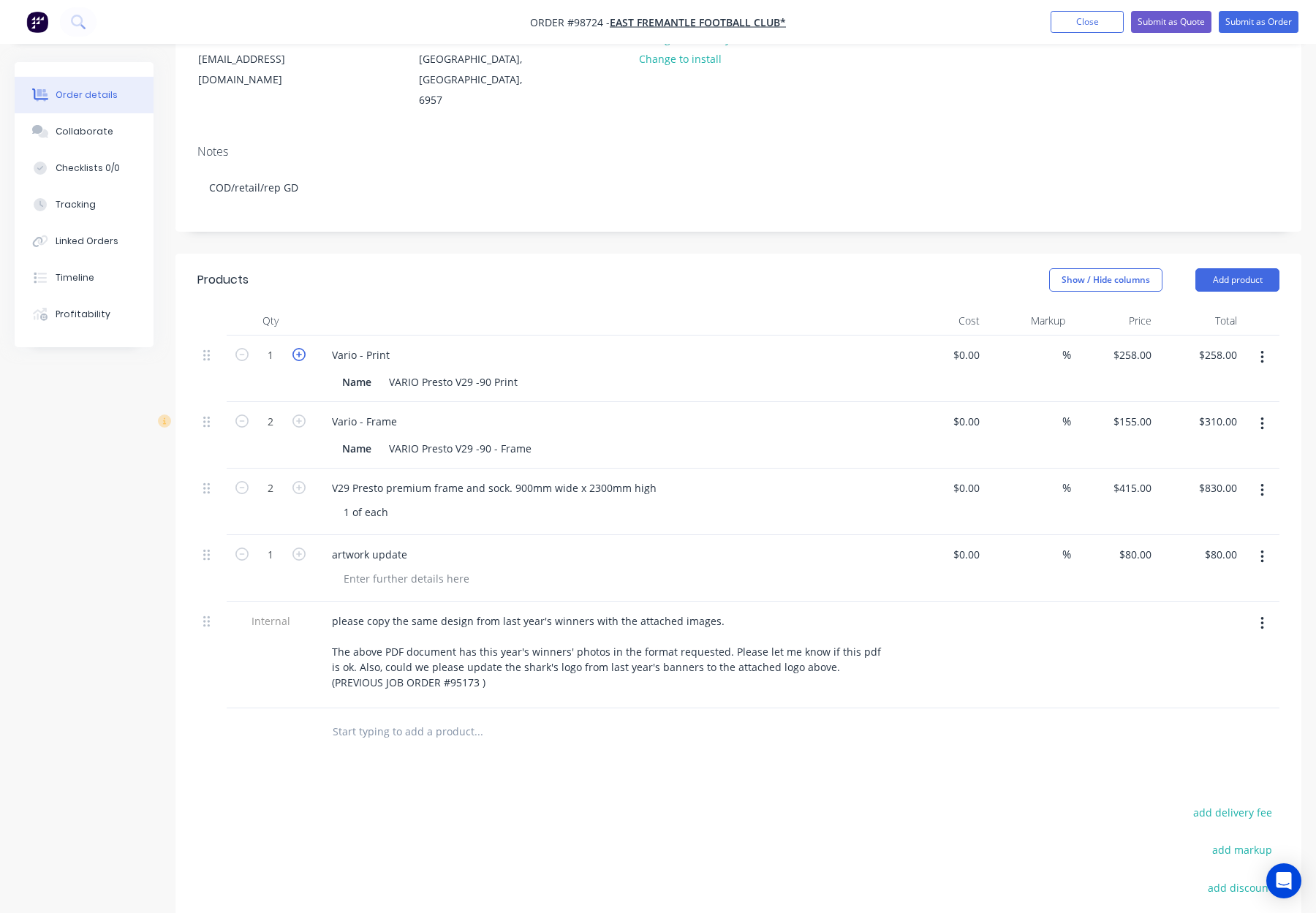
type input "2"
type input "$516.00"
drag, startPoint x: 243, startPoint y: 380, endPoint x: 241, endPoint y: 361, distance: 19.1
click at [242, 415] on icon "button" at bounding box center [241, 421] width 13 height 13
type input "1"
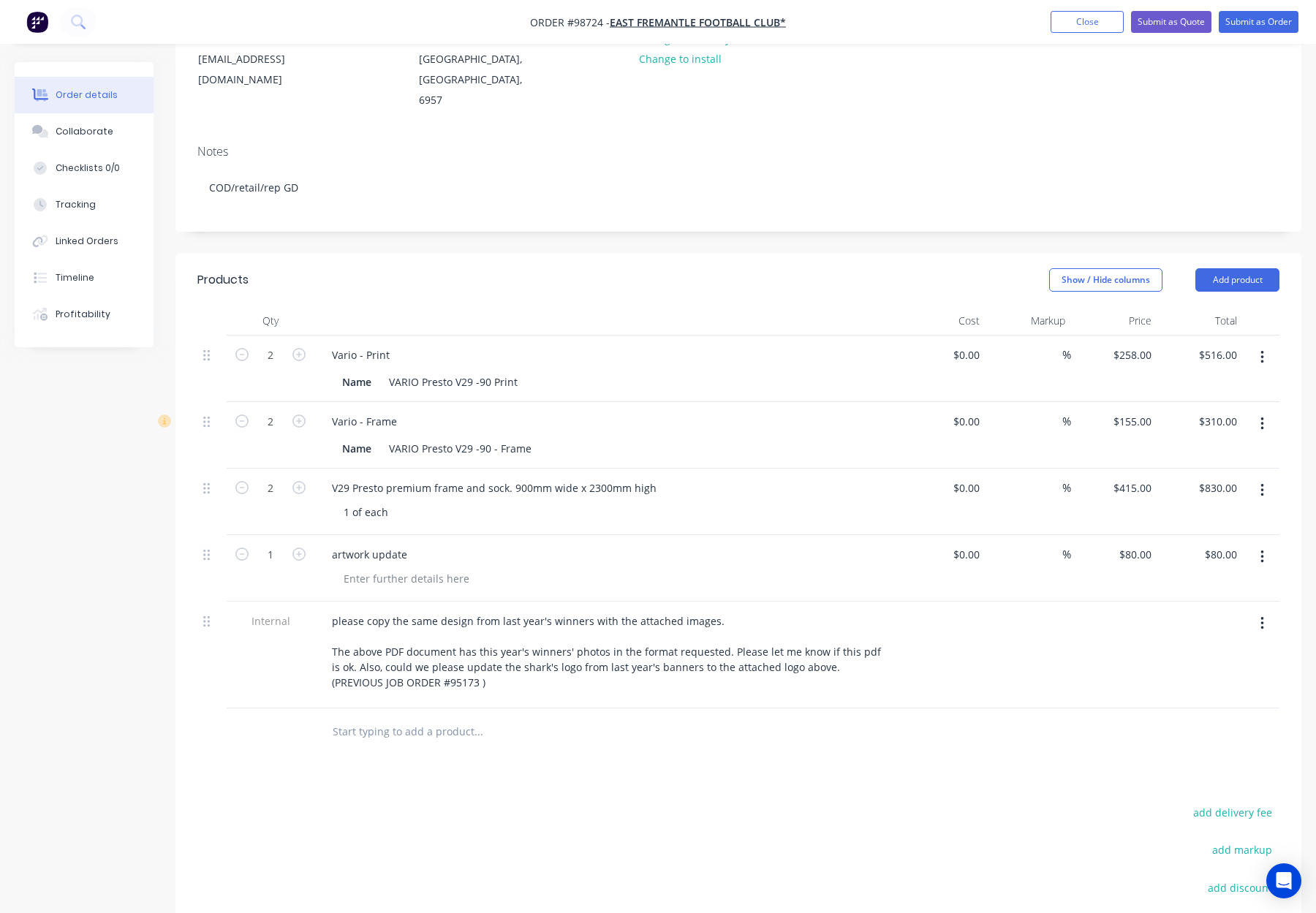
type input "$155.00"
click at [245, 348] on icon "button" at bounding box center [241, 354] width 13 height 13
type input "1"
type input "$258.00"
drag, startPoint x: 295, startPoint y: 314, endPoint x: 301, endPoint y: 344, distance: 30.6
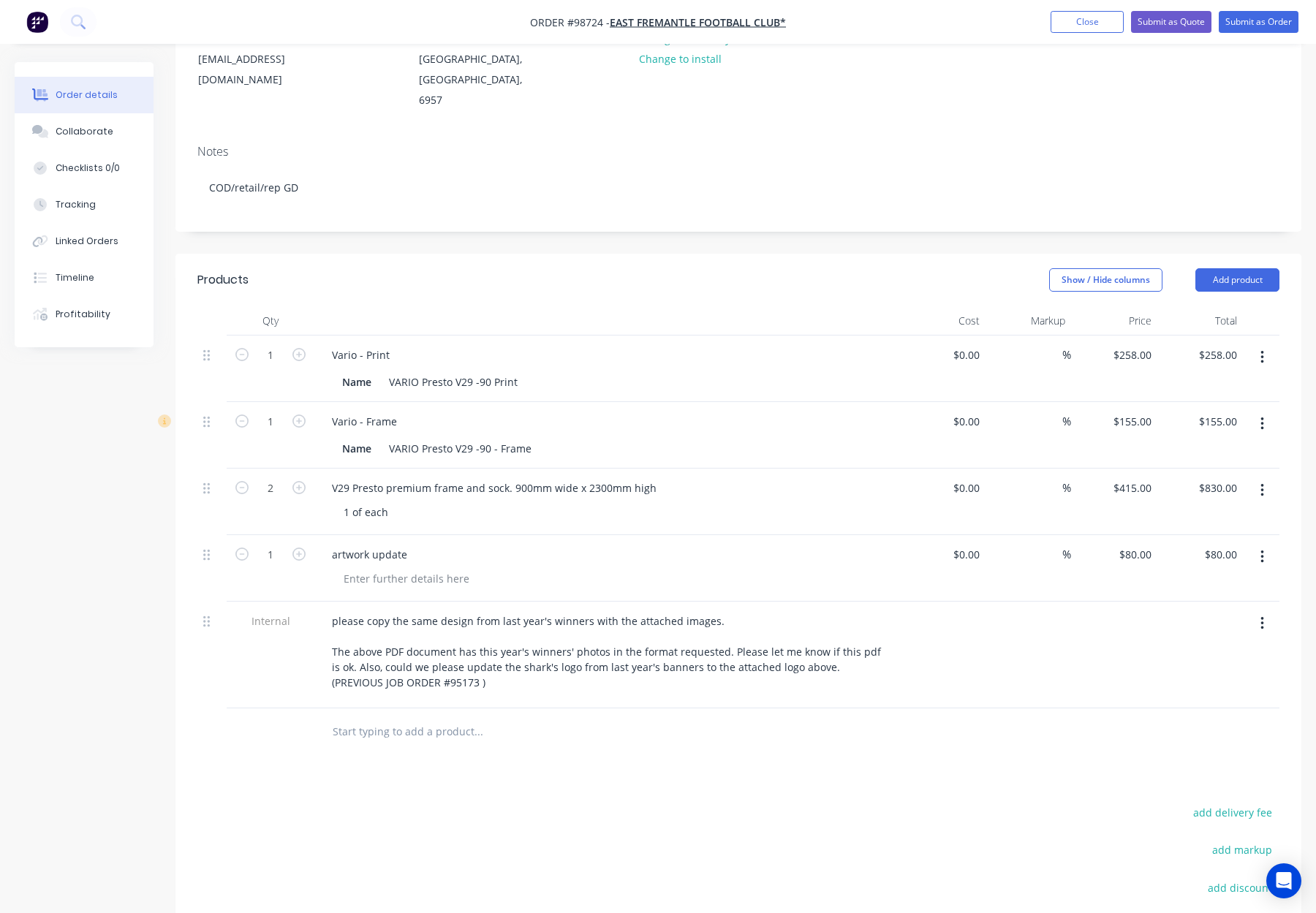
click at [296, 348] on icon "button" at bounding box center [299, 354] width 13 height 13
type input "2"
type input "$516.00"
click at [297, 415] on icon "button" at bounding box center [299, 421] width 13 height 13
type input "2"
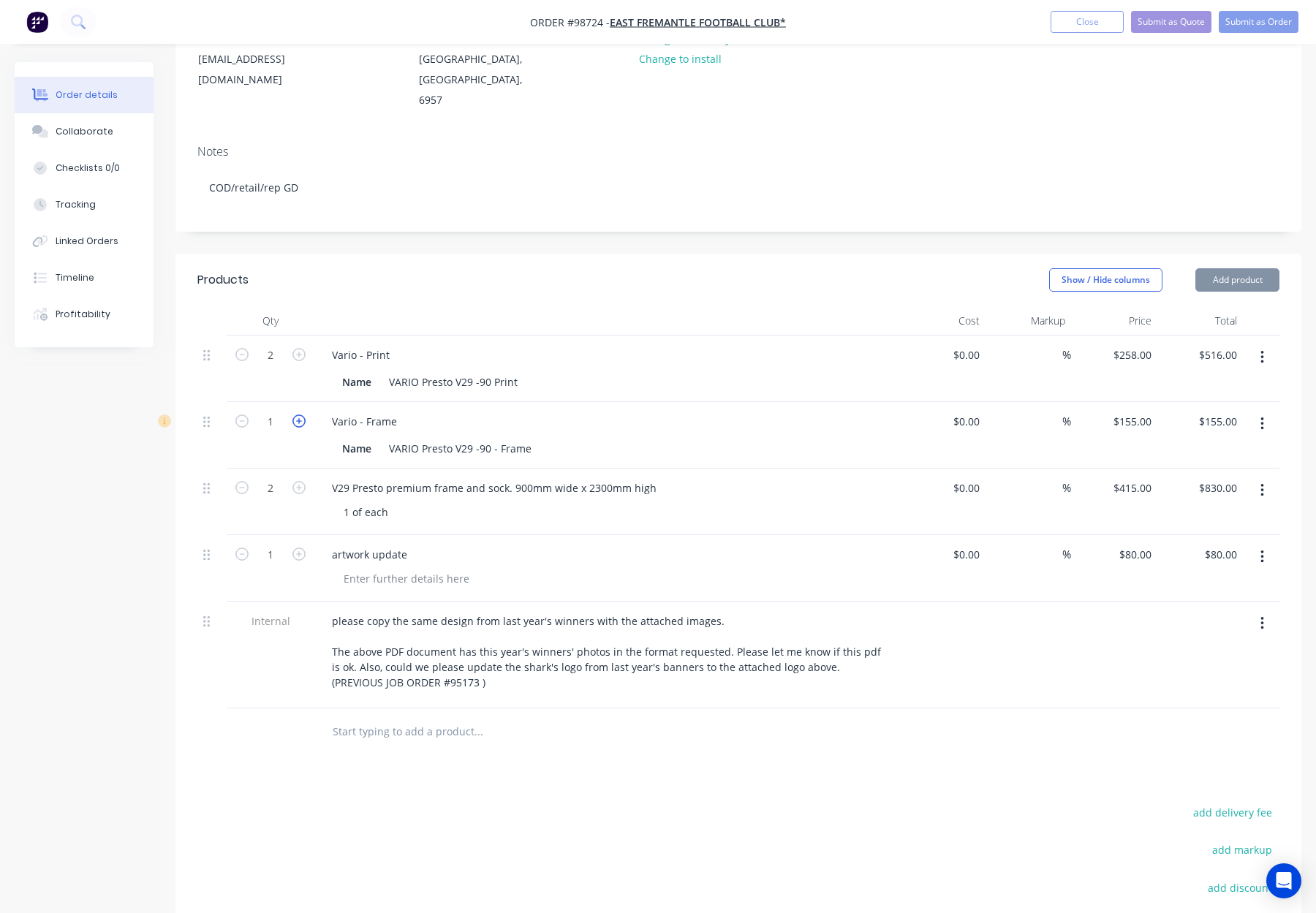
type input "$310.00"
click at [1127, 344] on div "258 $258.00" at bounding box center [1131, 354] width 52 height 21
type input "$260.00"
type input "$520.00"
click at [890, 344] on div "Vario - Print" at bounding box center [606, 354] width 573 height 21
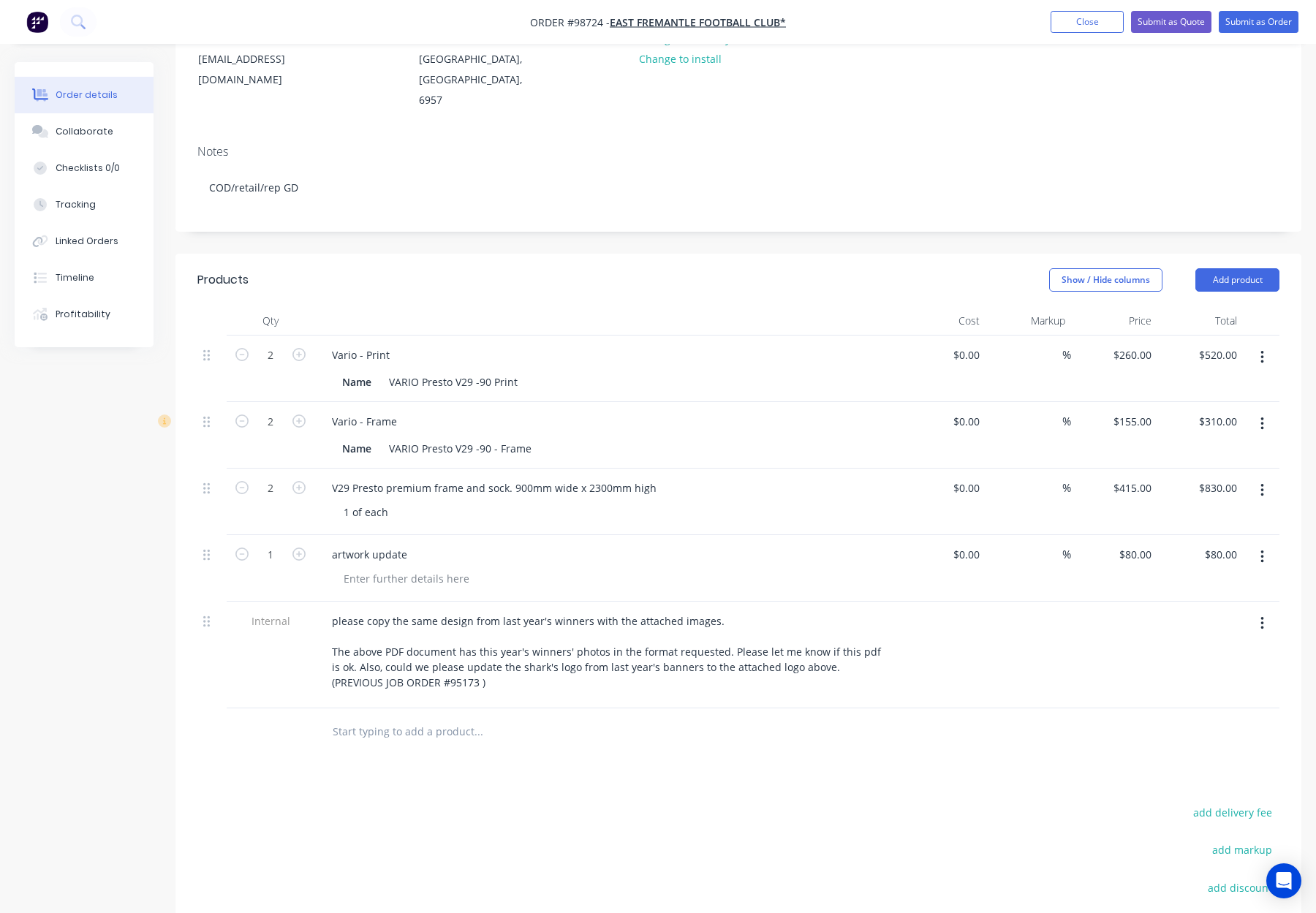
click at [1260, 482] on icon "button" at bounding box center [1262, 490] width 4 height 16
drag, startPoint x: 1170, startPoint y: 578, endPoint x: 752, endPoint y: 477, distance: 430.0
click at [1170, 605] on div "Delete" at bounding box center [1209, 615] width 112 height 21
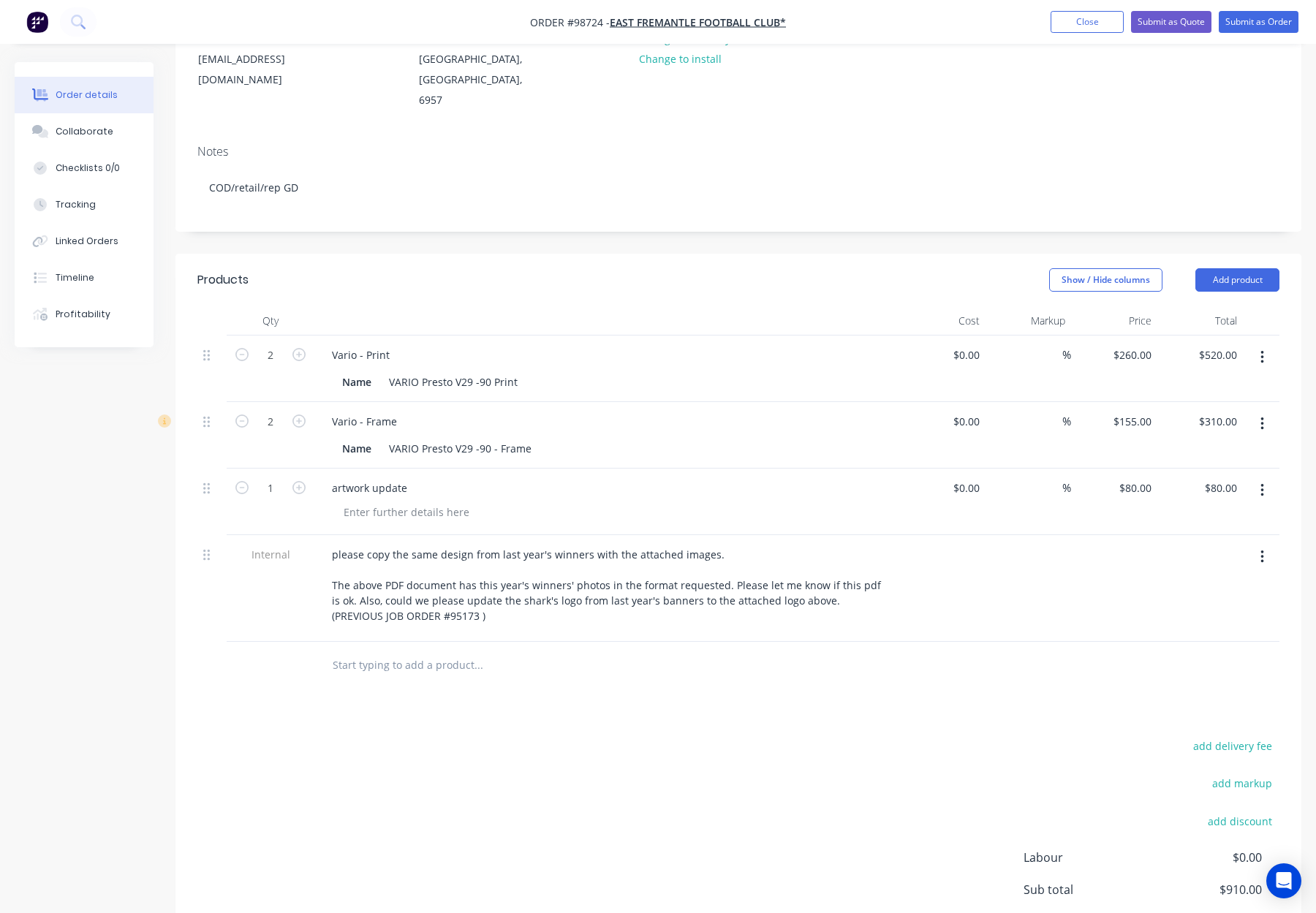
drag, startPoint x: 298, startPoint y: 386, endPoint x: 302, endPoint y: 371, distance: 15.5
click at [298, 415] on icon "button" at bounding box center [299, 421] width 13 height 13
type input "3"
type input "$465.00"
click at [298, 348] on icon "button" at bounding box center [299, 354] width 13 height 13
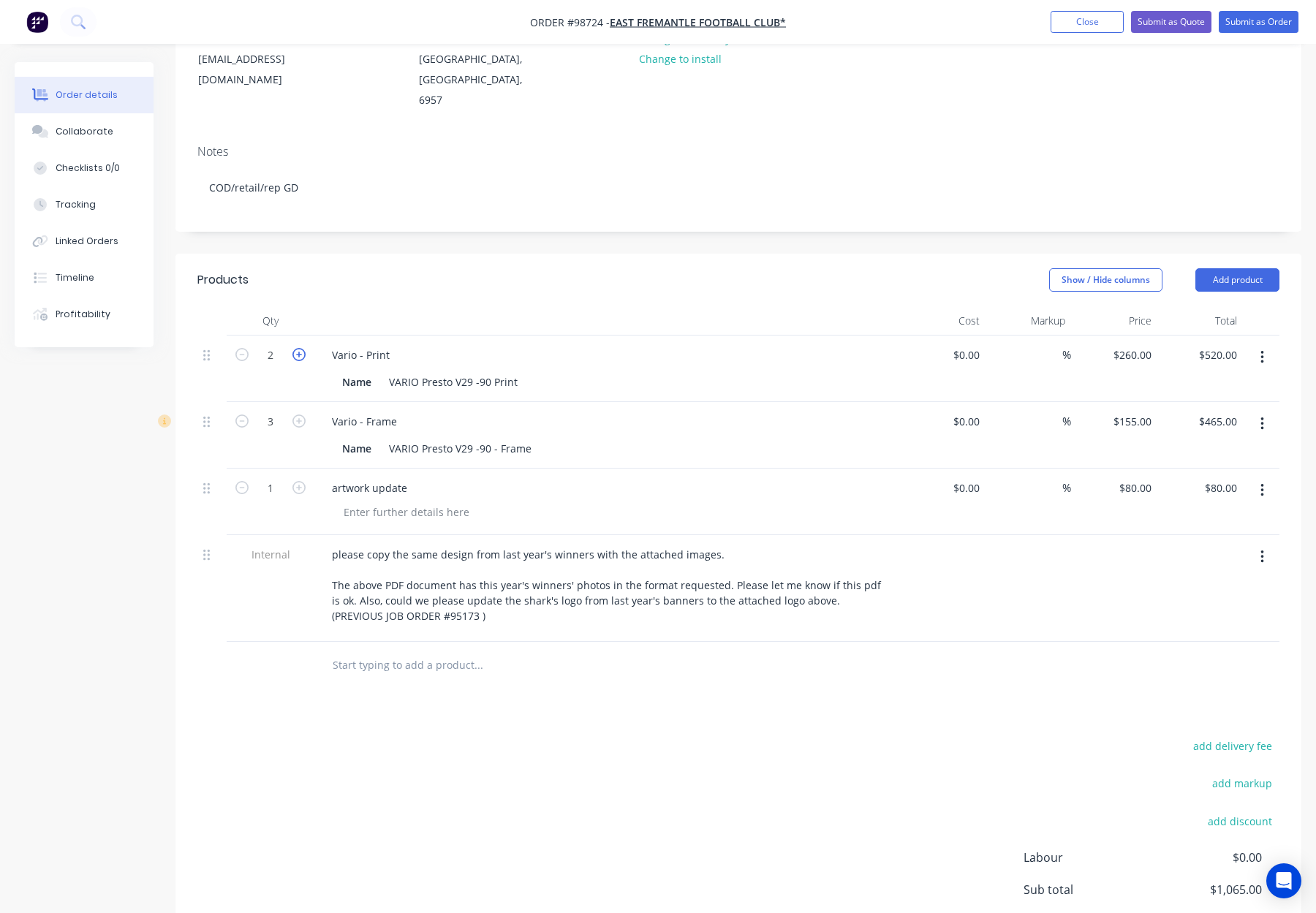
type input "3"
type input "$780.00"
drag, startPoint x: 248, startPoint y: 382, endPoint x: 248, endPoint y: 322, distance: 60.0
click at [248, 412] on button "button" at bounding box center [241, 419] width 19 height 15
type input "2"
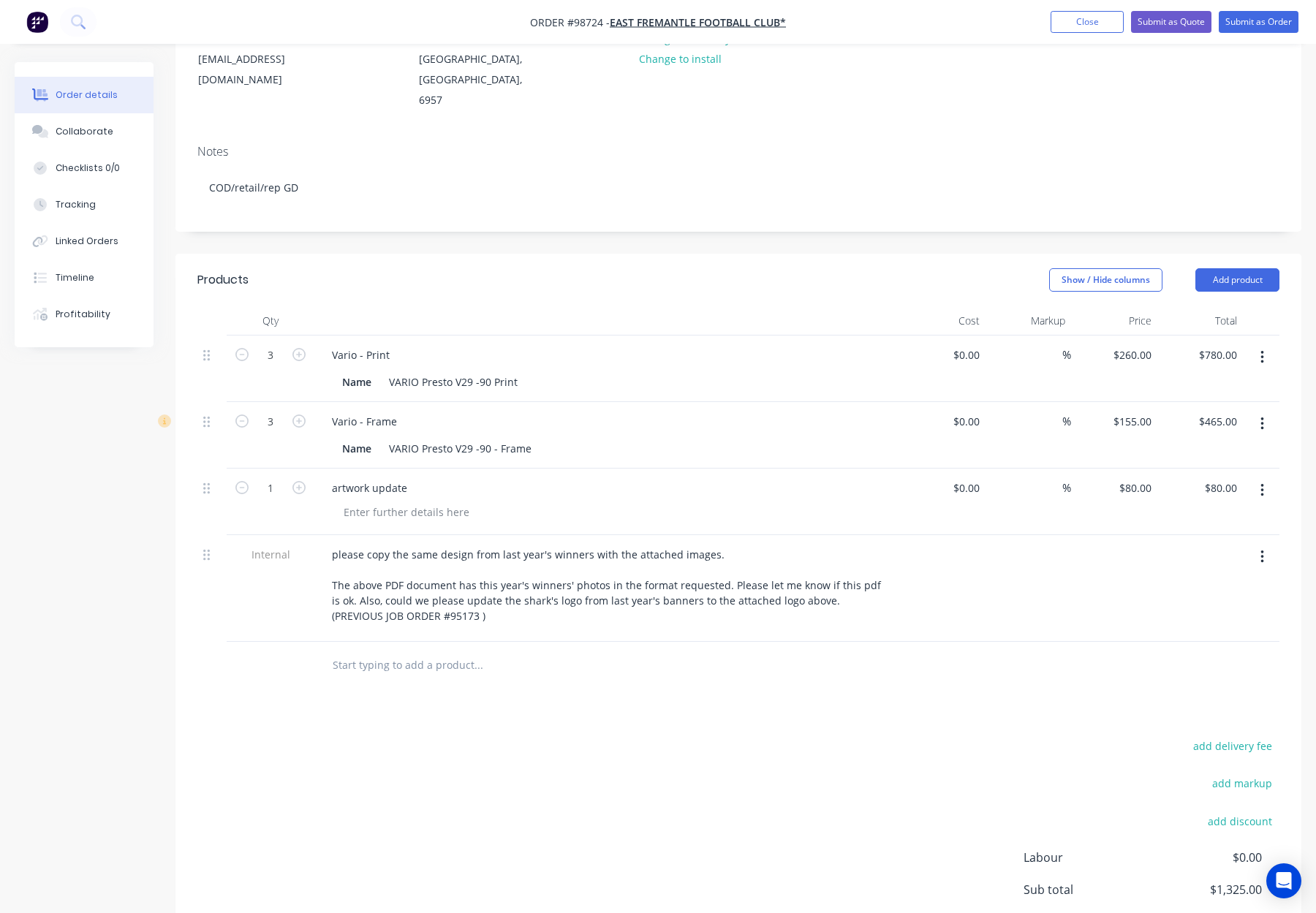
type input "$310.00"
click at [244, 348] on icon "button" at bounding box center [241, 354] width 13 height 13
type input "2"
type input "$520.00"
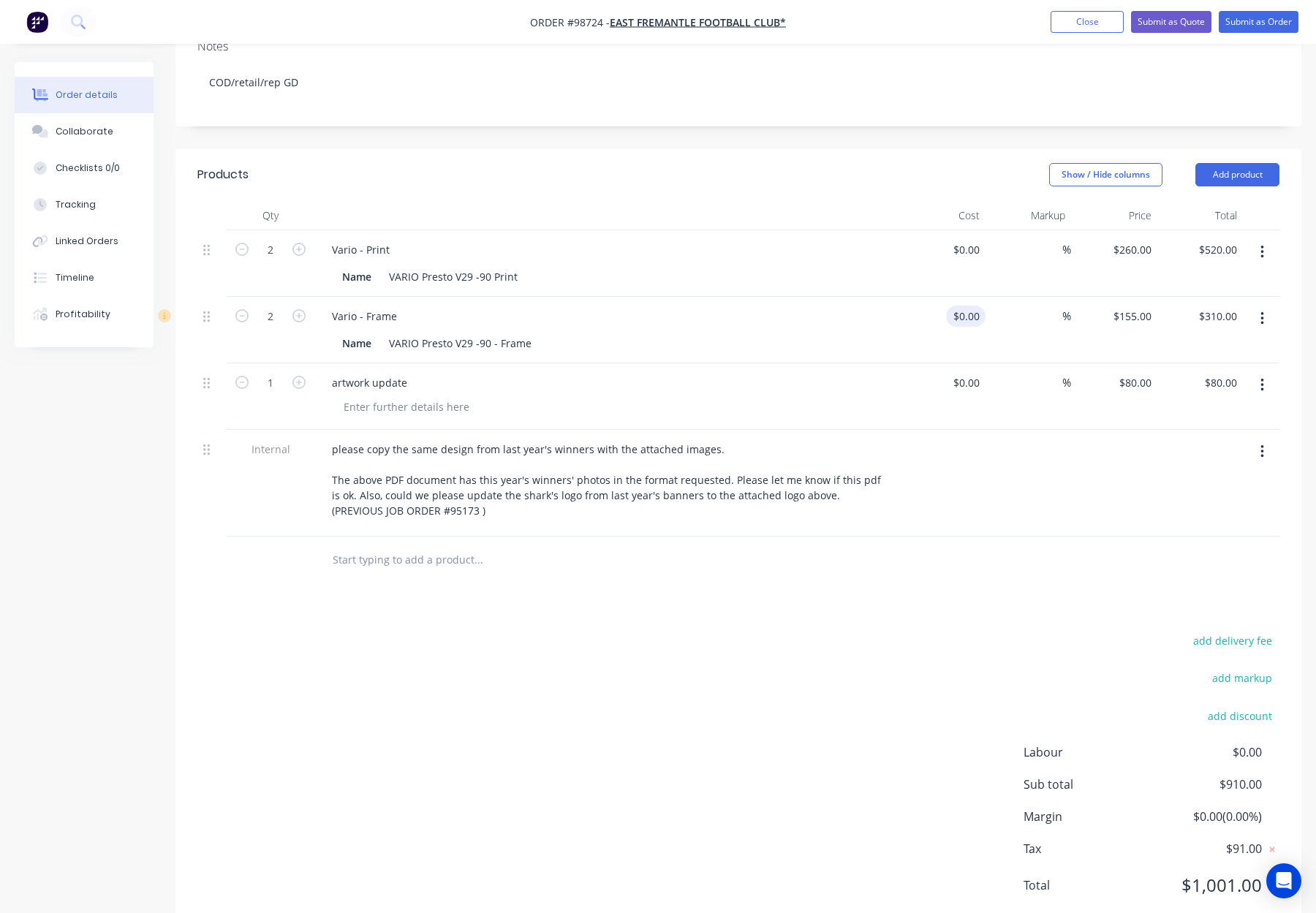
scroll to position [299, 0]
click at [1132, 366] on div "80 $80.00" at bounding box center [1114, 399] width 86 height 66
click at [1135, 375] on div "80 80" at bounding box center [1144, 385] width 25 height 21
drag, startPoint x: 1135, startPoint y: 348, endPoint x: 1144, endPoint y: 345, distance: 9.5
click at [1135, 375] on div "80 80" at bounding box center [1144, 385] width 25 height 21
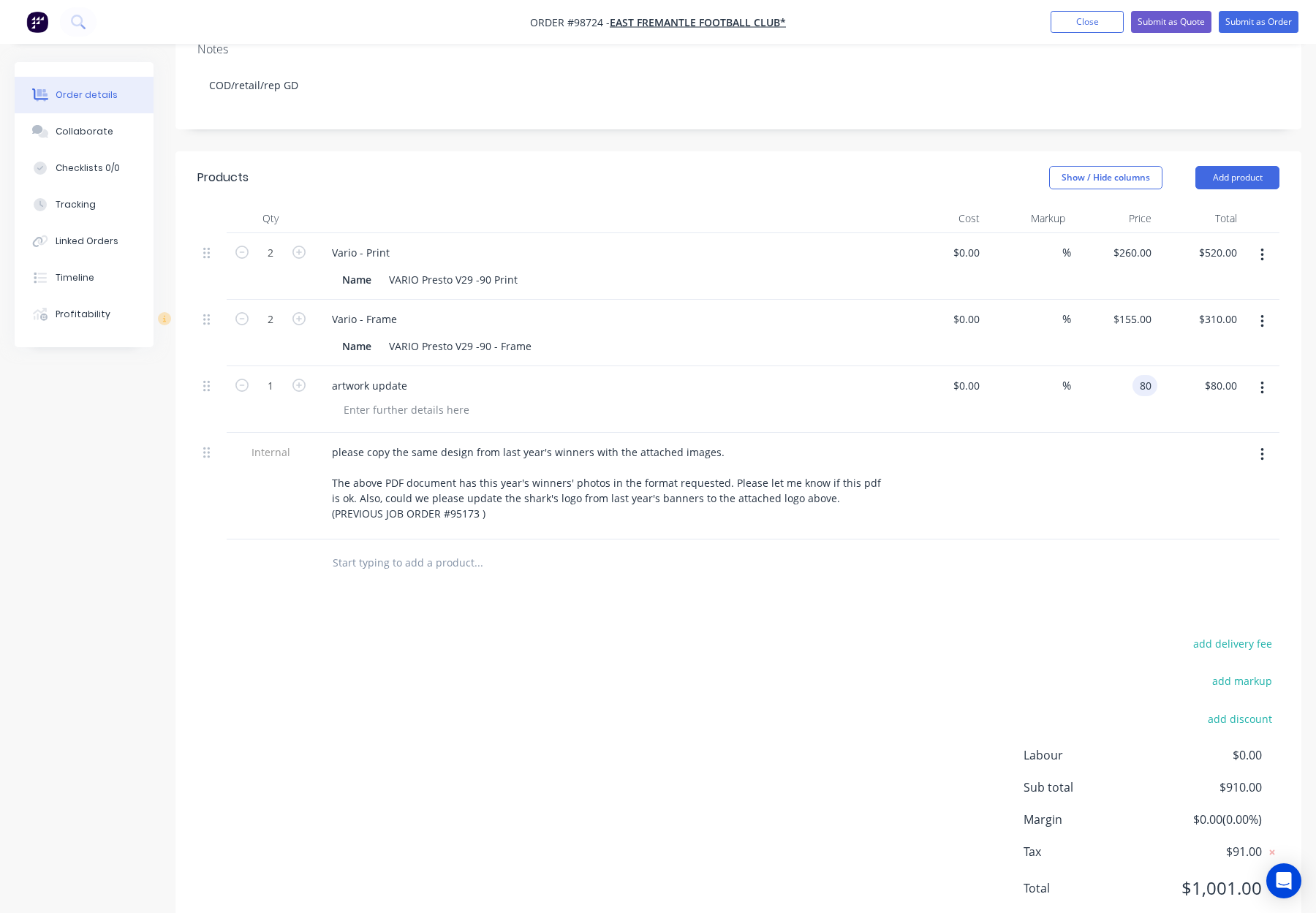
click at [1146, 375] on input "80" at bounding box center [1147, 385] width 19 height 21
type input "$0.00"
click at [1150, 377] on div "$0.00 0" at bounding box center [1114, 399] width 86 height 66
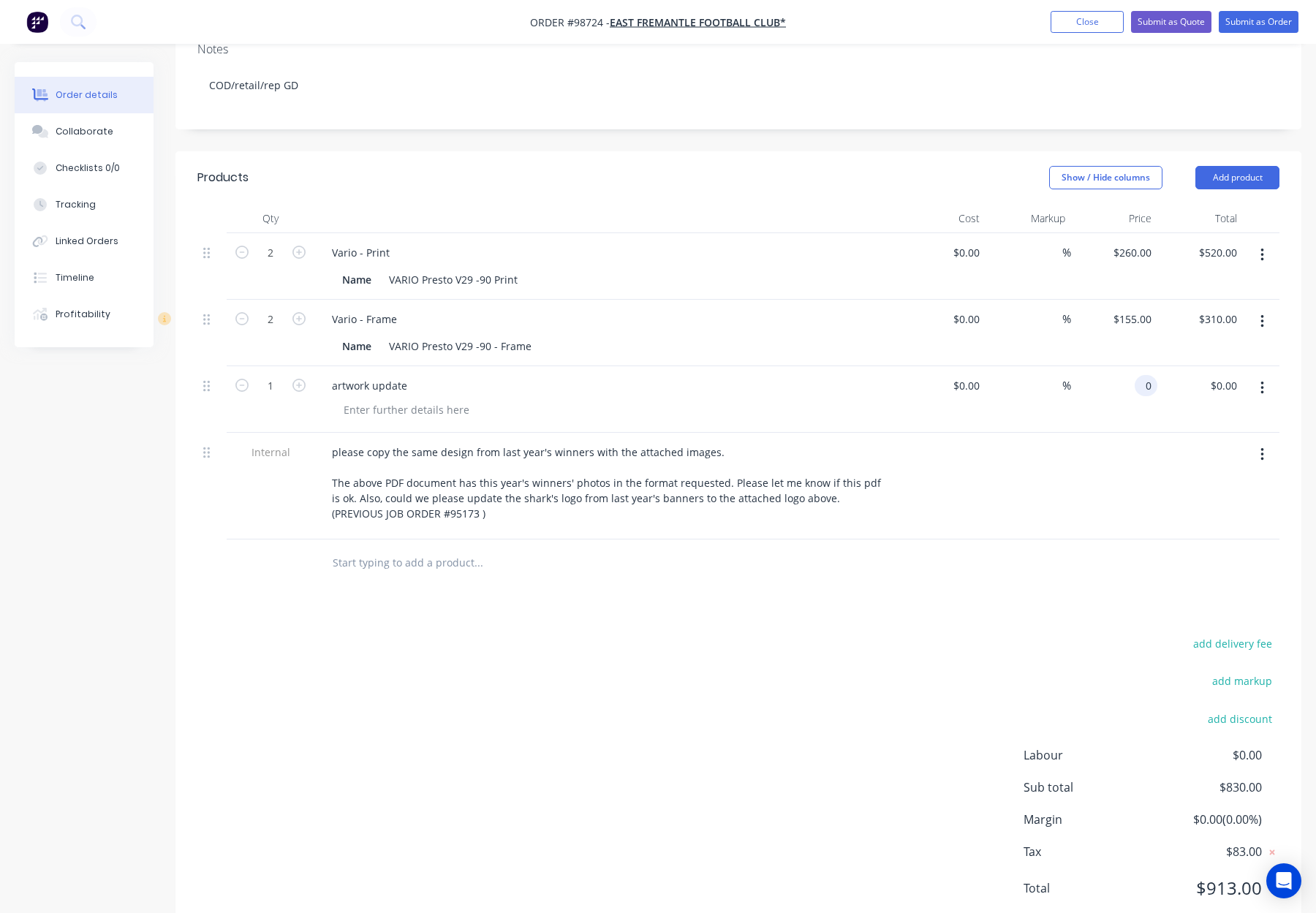
click at [1141, 375] on input "0" at bounding box center [1148, 385] width 17 height 21
type input "$80.00"
click at [1108, 433] on div at bounding box center [1114, 486] width 86 height 107
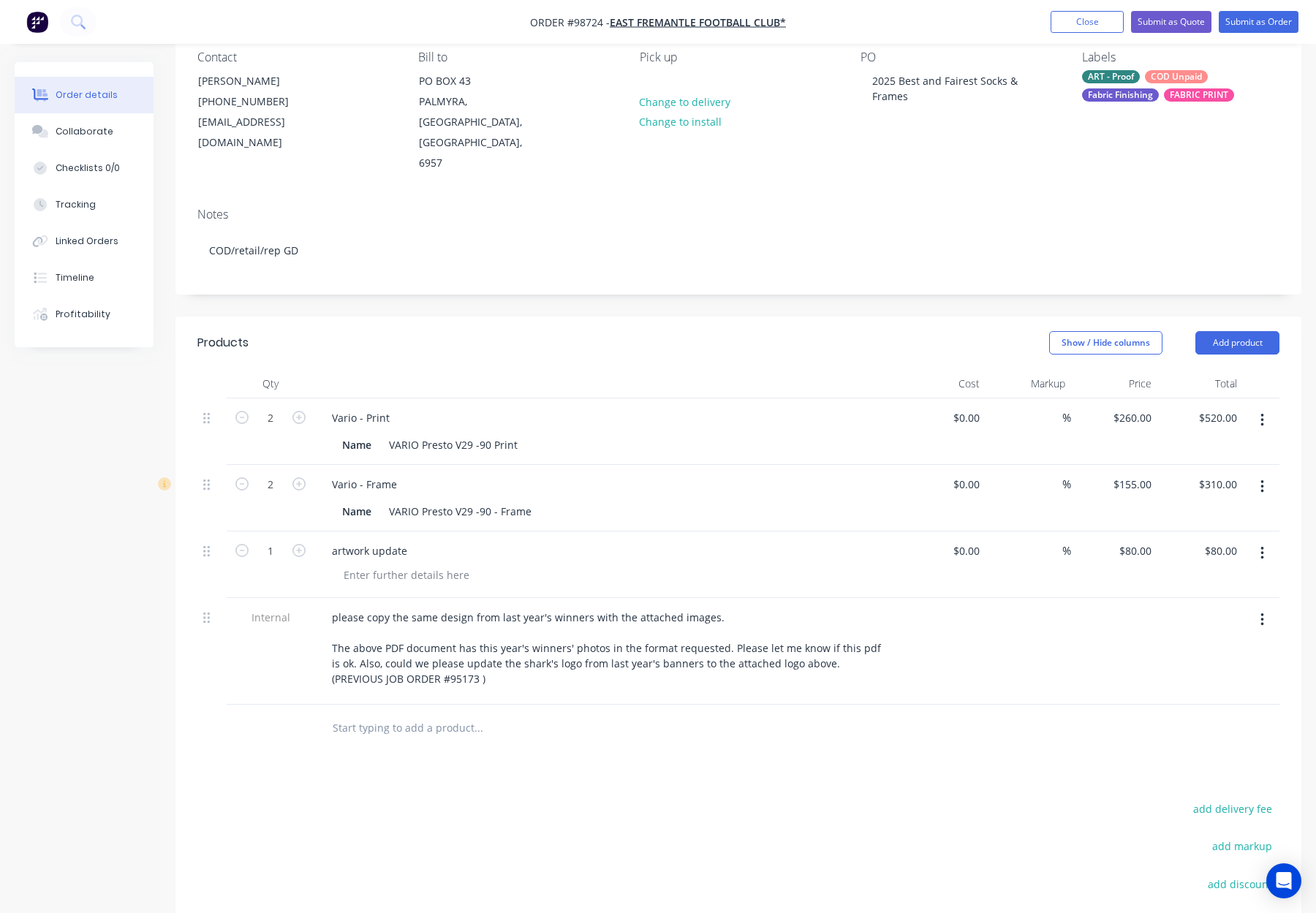
scroll to position [153, 0]
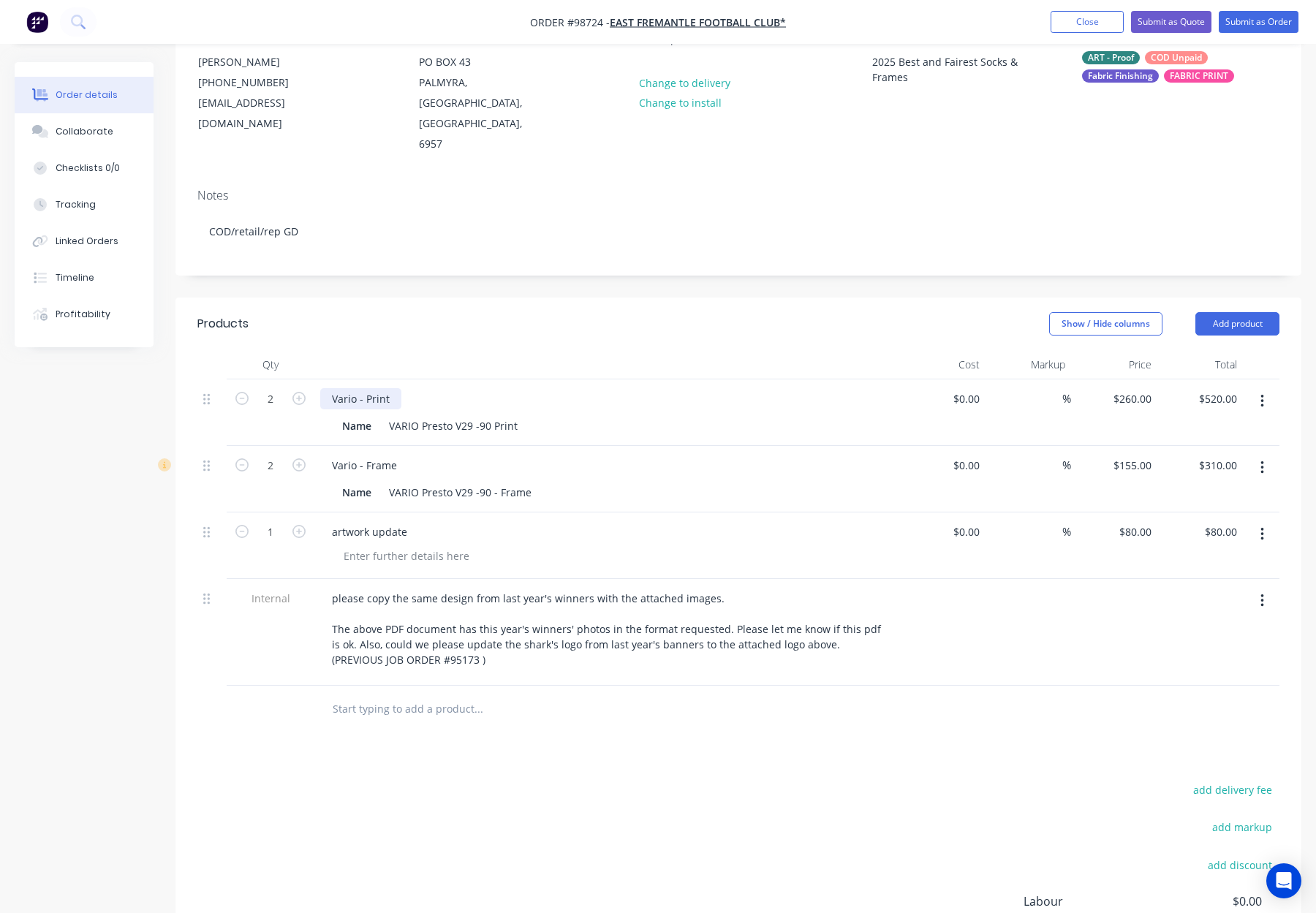
click at [393, 388] on div "Vario - Print" at bounding box center [361, 398] width 81 height 21
click at [489, 350] on div at bounding box center [606, 364] width 585 height 29
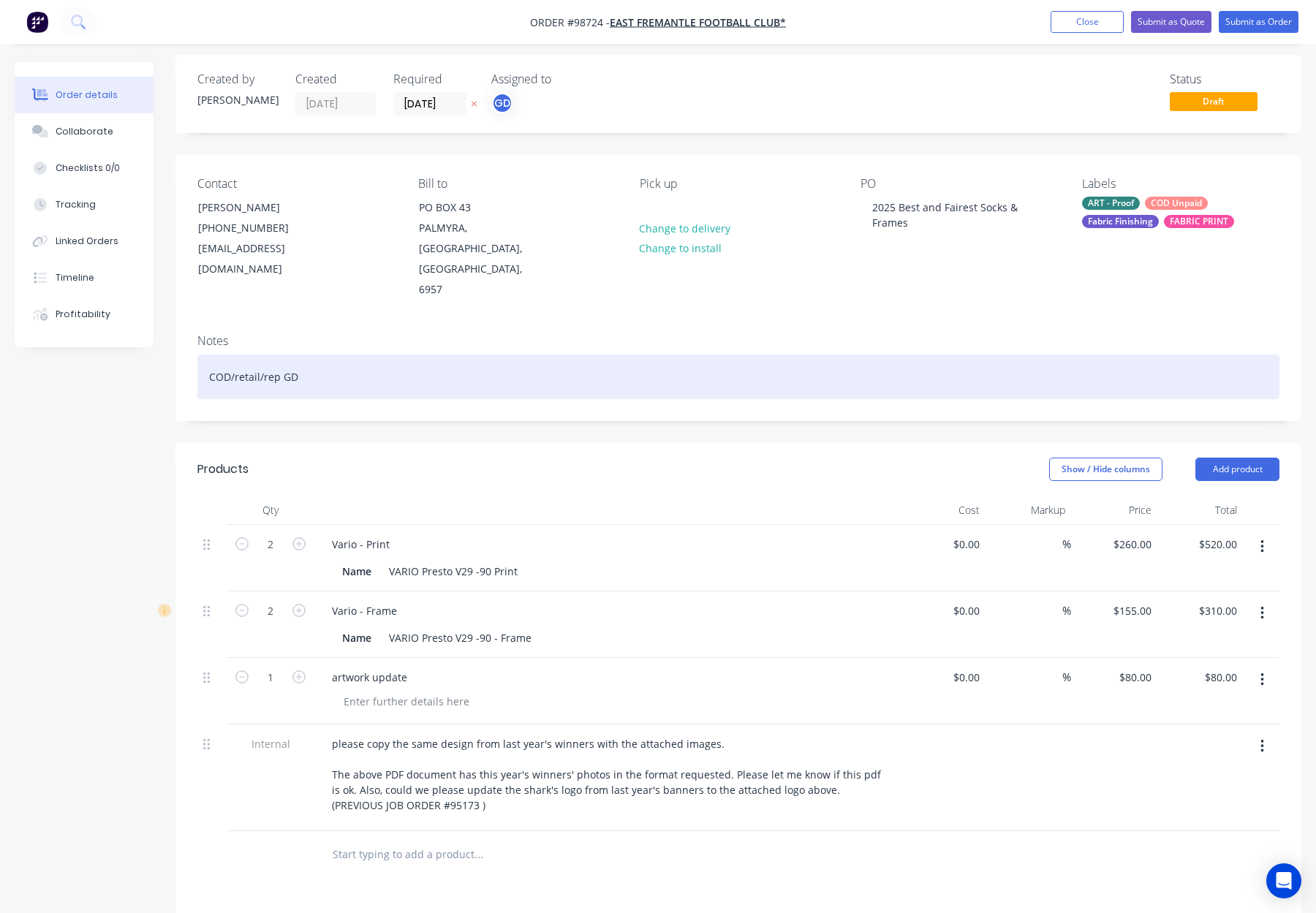
scroll to position [0, 0]
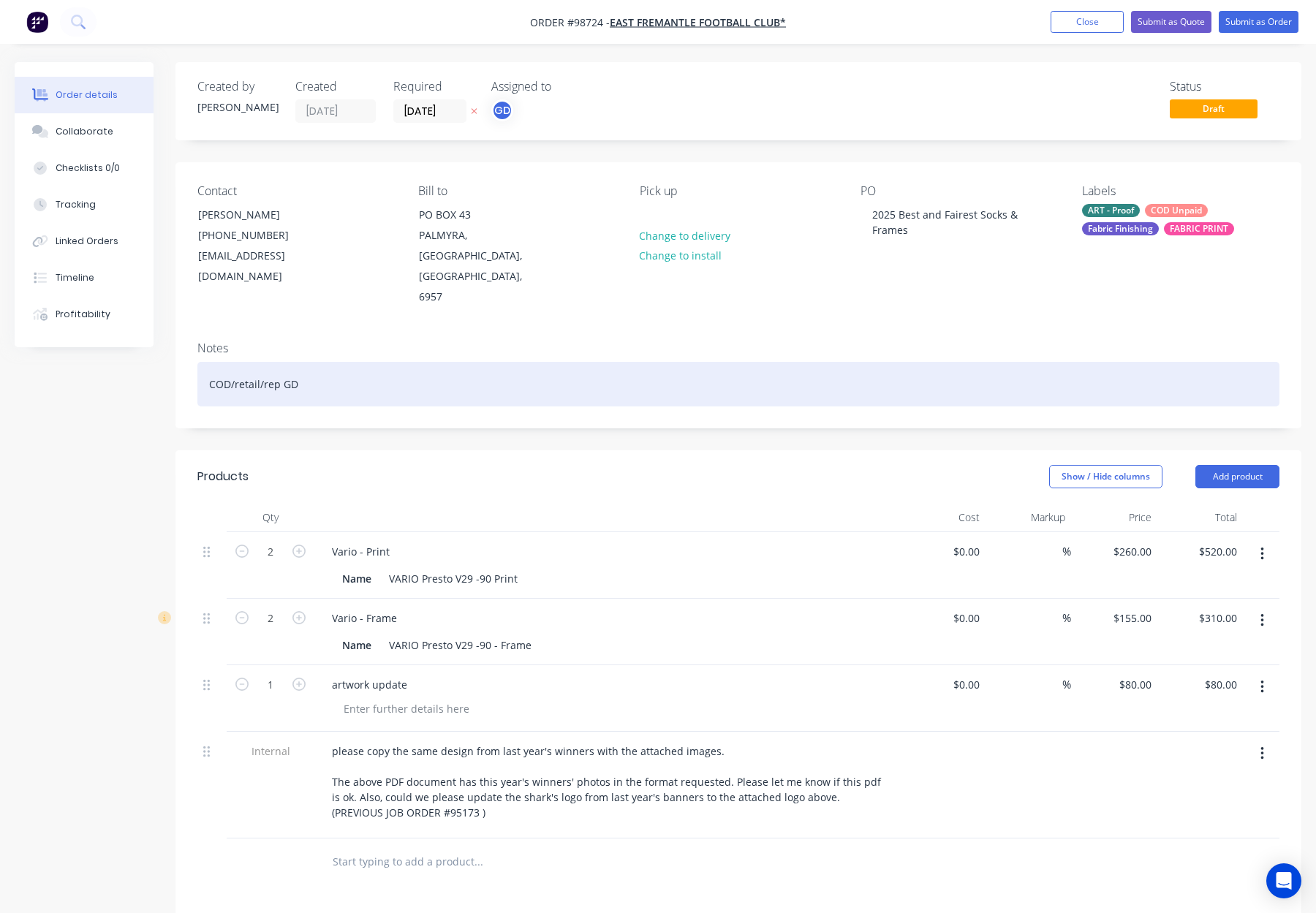
click at [415, 362] on div "COD/retail/rep GD" at bounding box center [738, 384] width 1082 height 45
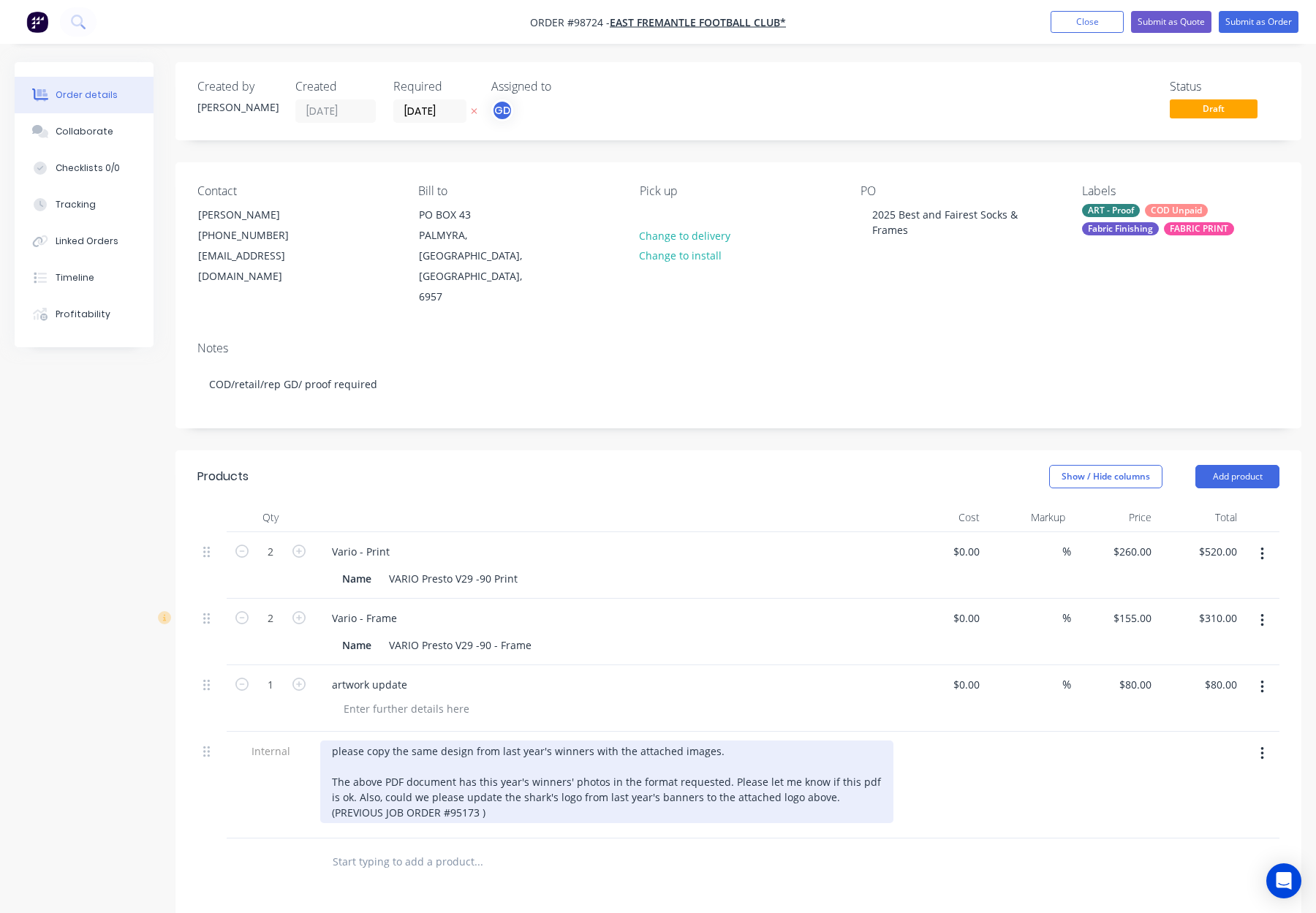
click at [382, 740] on div "please copy the same design from last year's winners with the attached images. …" at bounding box center [606, 781] width 573 height 82
click at [395, 744] on div "please copy the same design from last year's winners with the attached images. …" at bounding box center [606, 781] width 573 height 82
click at [378, 744] on div "please copy the same design from last year's winners with the attached images. …" at bounding box center [606, 781] width 573 height 82
click at [423, 740] on div "please copy the same design from last year's winners with the attached images. …" at bounding box center [606, 781] width 573 height 82
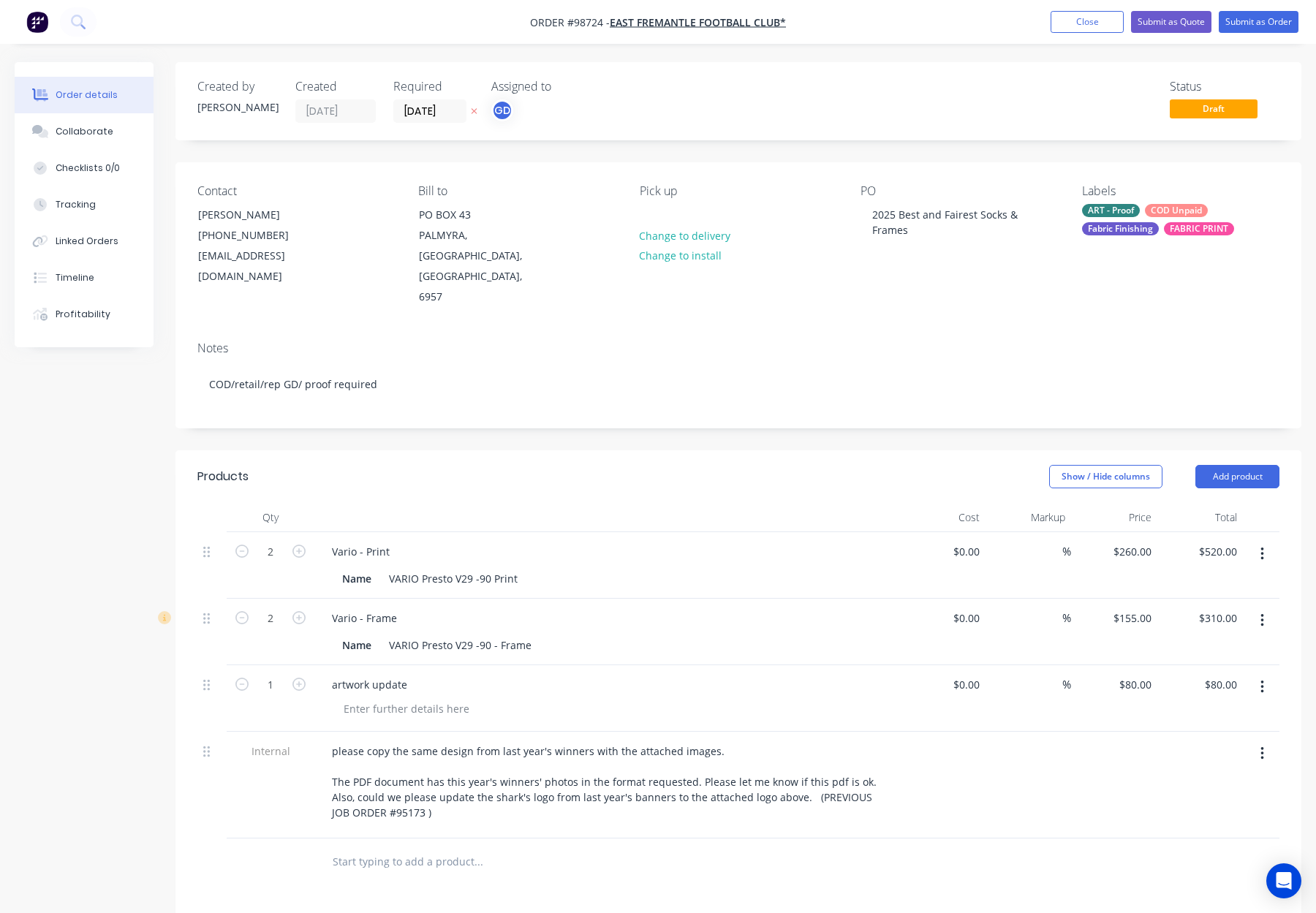
click at [578, 847] on input "text" at bounding box center [477, 860] width 293 height 29
click at [1226, 839] on div at bounding box center [738, 862] width 1082 height 48
click at [1243, 24] on button "Submit as Order" at bounding box center [1258, 22] width 79 height 22
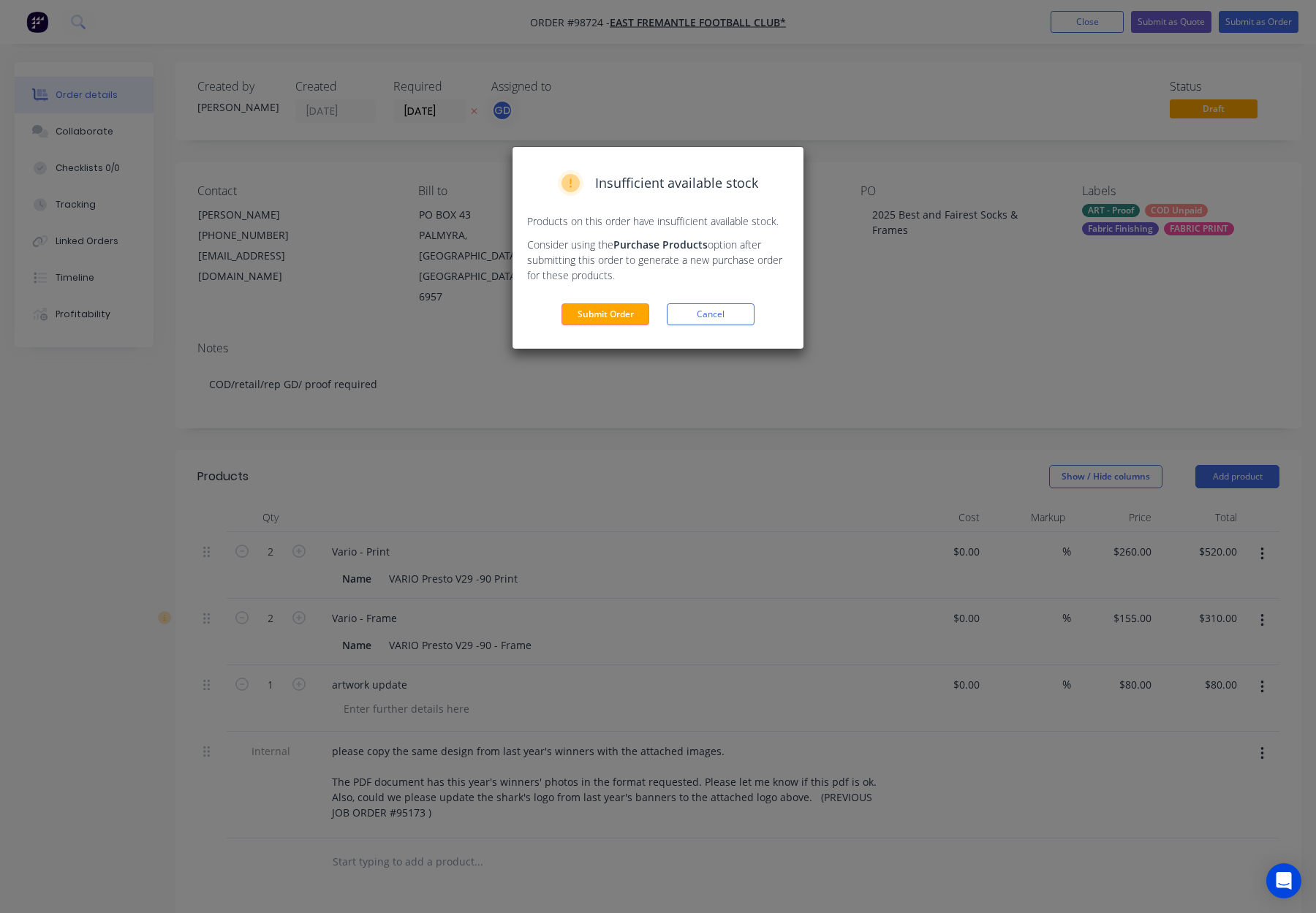
click at [602, 305] on button "Submit Order" at bounding box center [605, 315] width 87 height 22
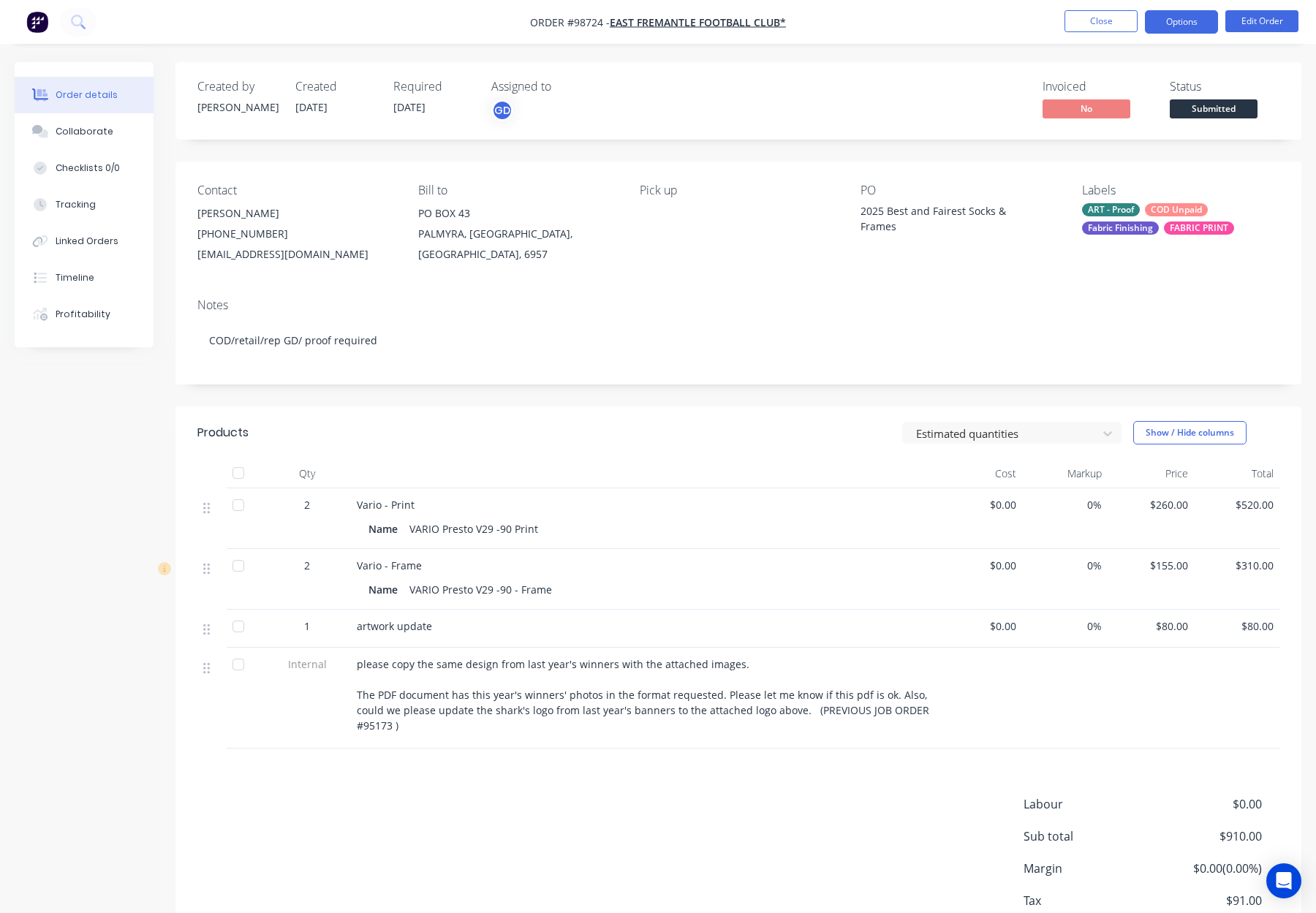
click at [1168, 22] on button "Options" at bounding box center [1181, 22] width 73 height 24
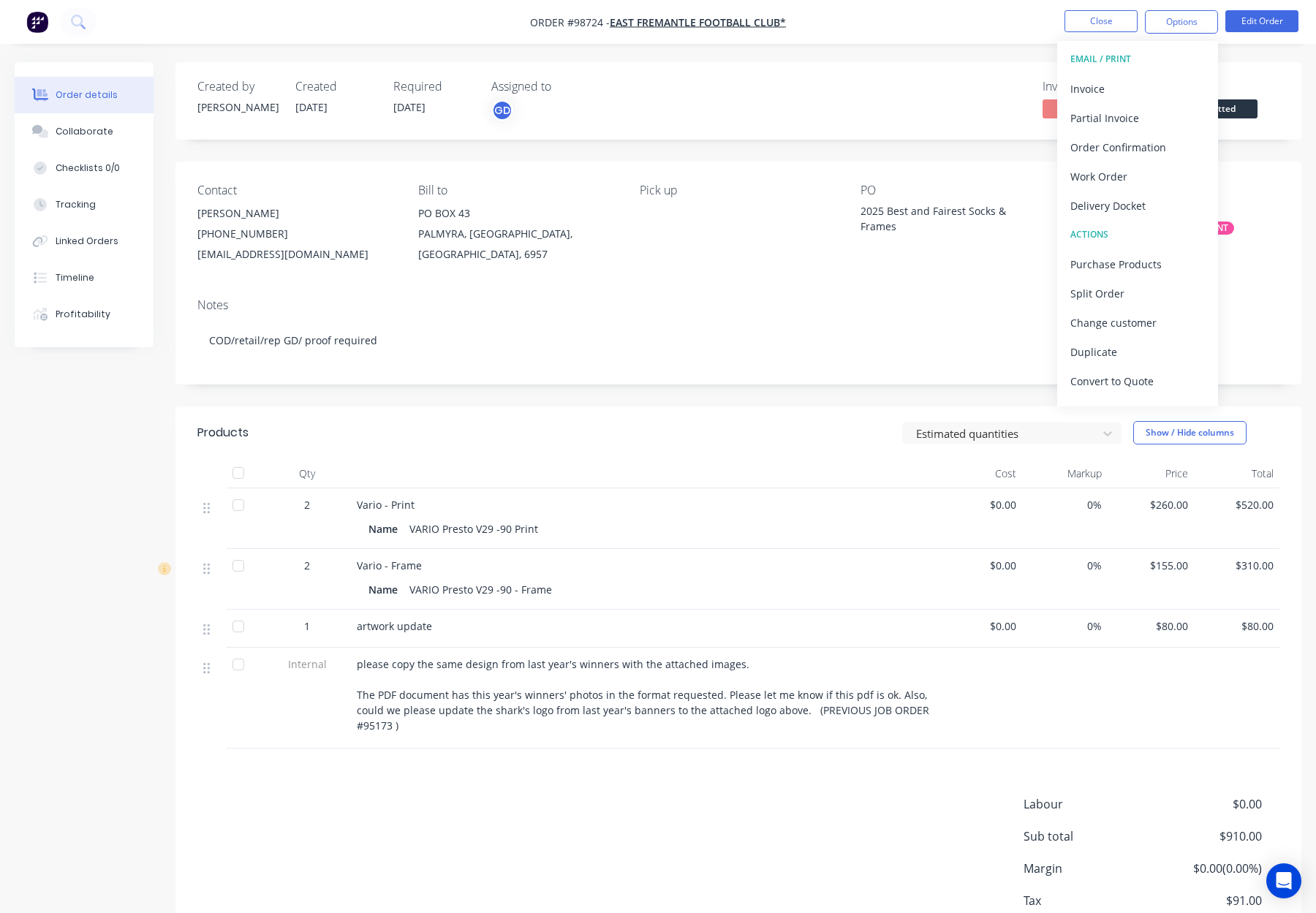
drag, startPoint x: 924, startPoint y: 242, endPoint x: 936, endPoint y: 240, distance: 12.2
click at [924, 242] on div "PO 2025 Best and Fairest Socks & Frames" at bounding box center [959, 224] width 197 height 81
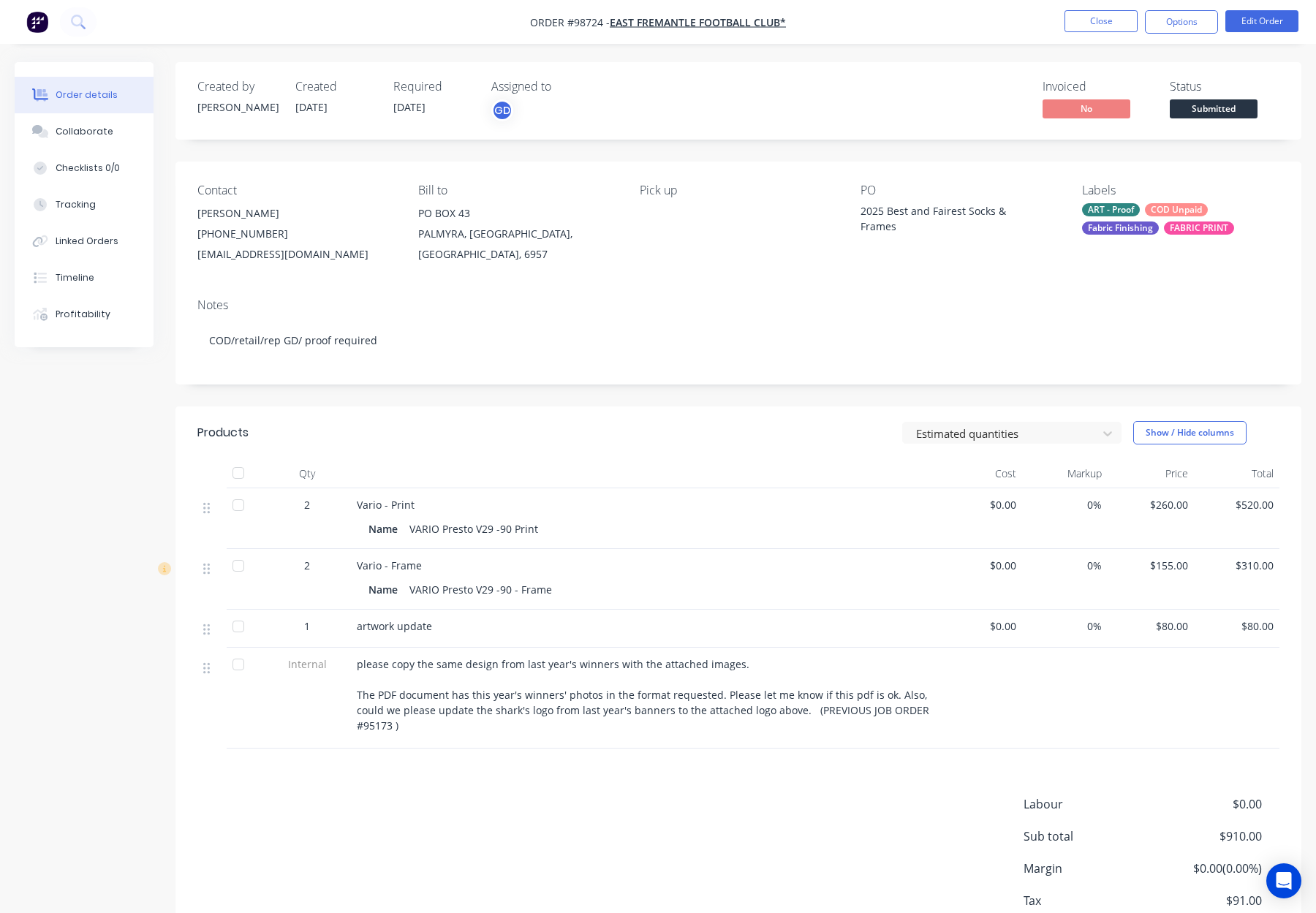
click at [1179, 226] on div "FABRIC PRINT" at bounding box center [1198, 227] width 70 height 13
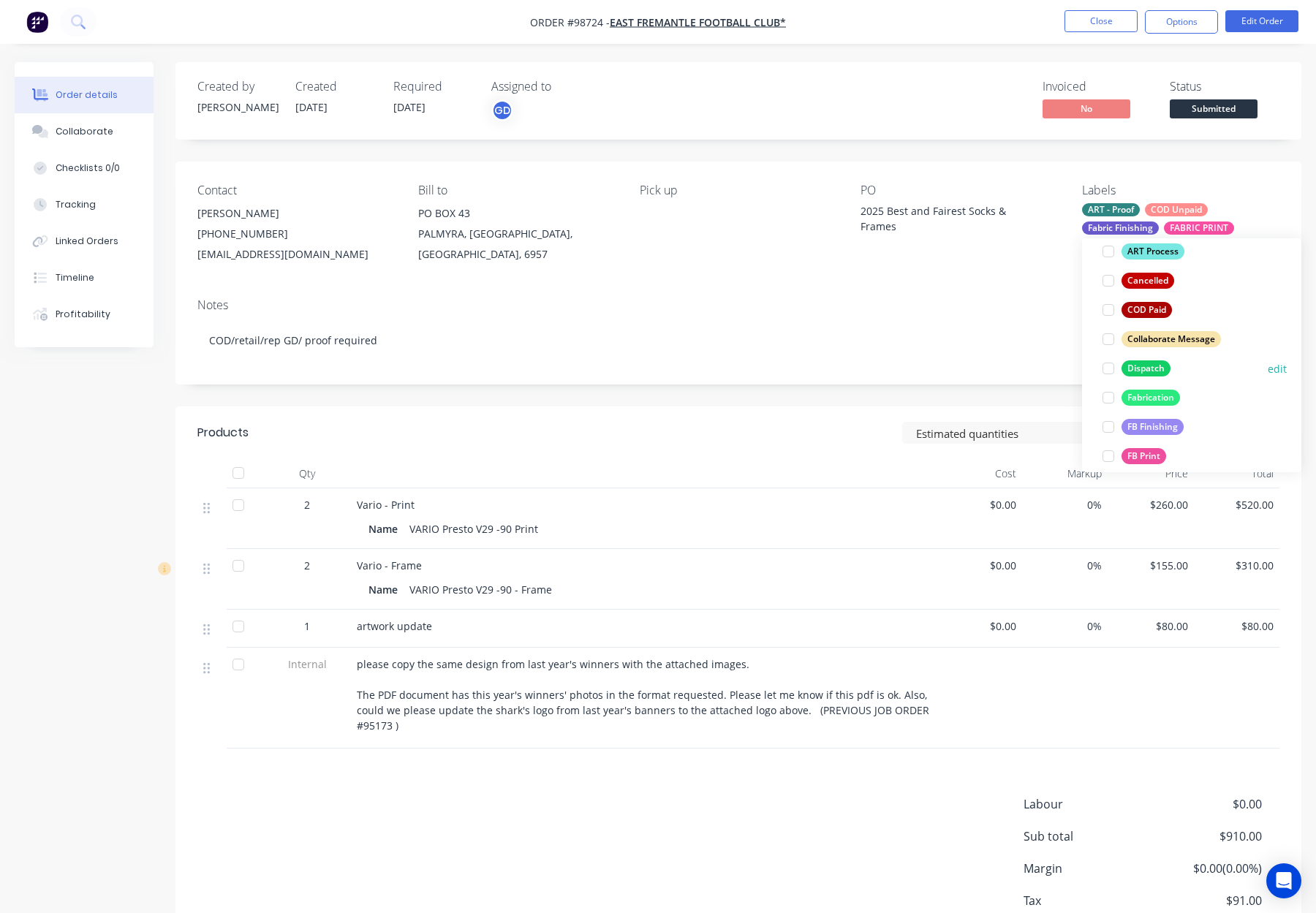
drag, startPoint x: 1149, startPoint y: 368, endPoint x: 1176, endPoint y: 364, distance: 27.3
click at [1149, 368] on div "Dispatch" at bounding box center [1145, 368] width 49 height 16
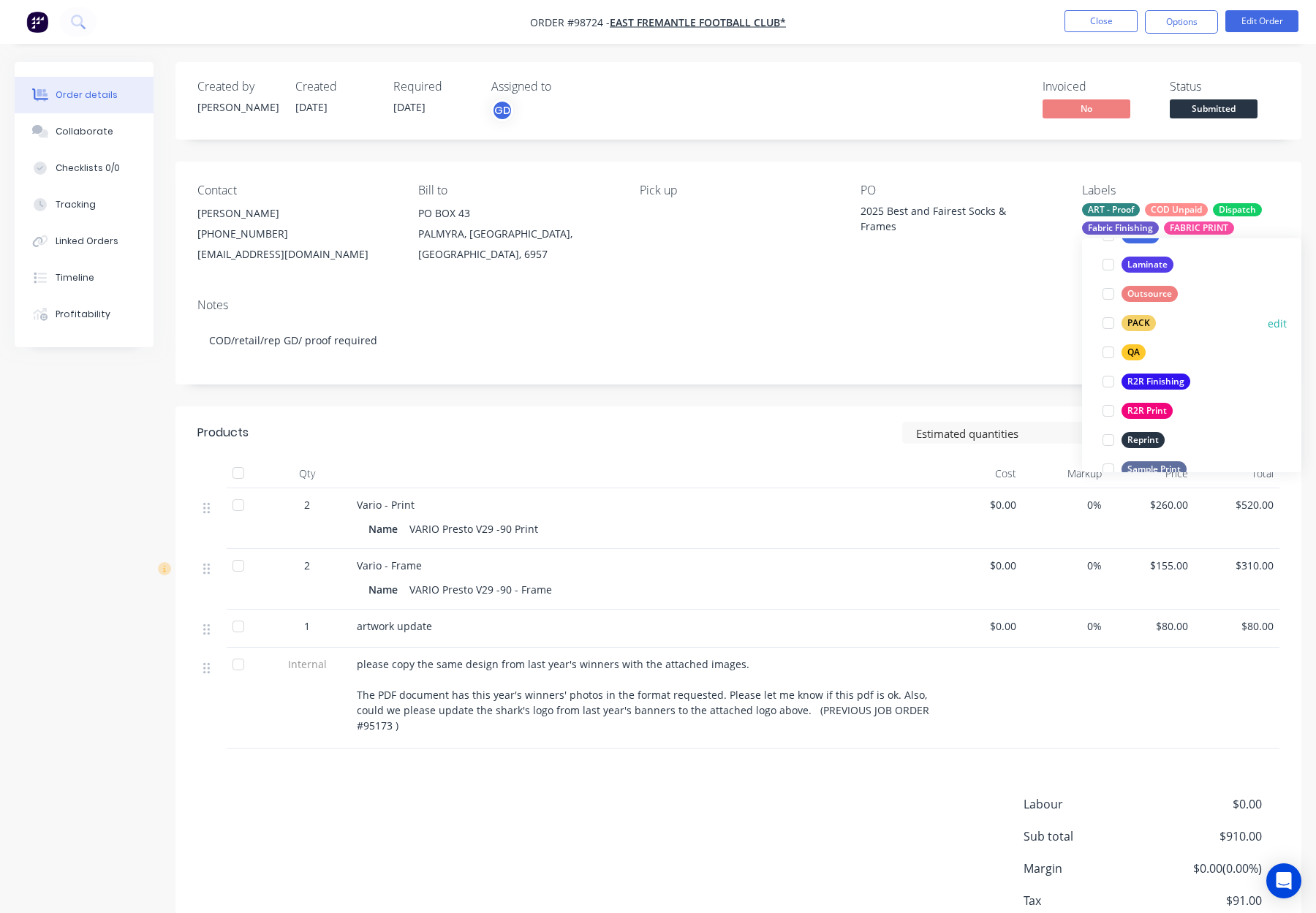
click at [1144, 319] on div "PACK" at bounding box center [1138, 323] width 35 height 16
drag, startPoint x: 1136, startPoint y: 328, endPoint x: 1176, endPoint y: 323, distance: 40.3
click at [1136, 328] on div "QA" at bounding box center [1133, 326] width 24 height 16
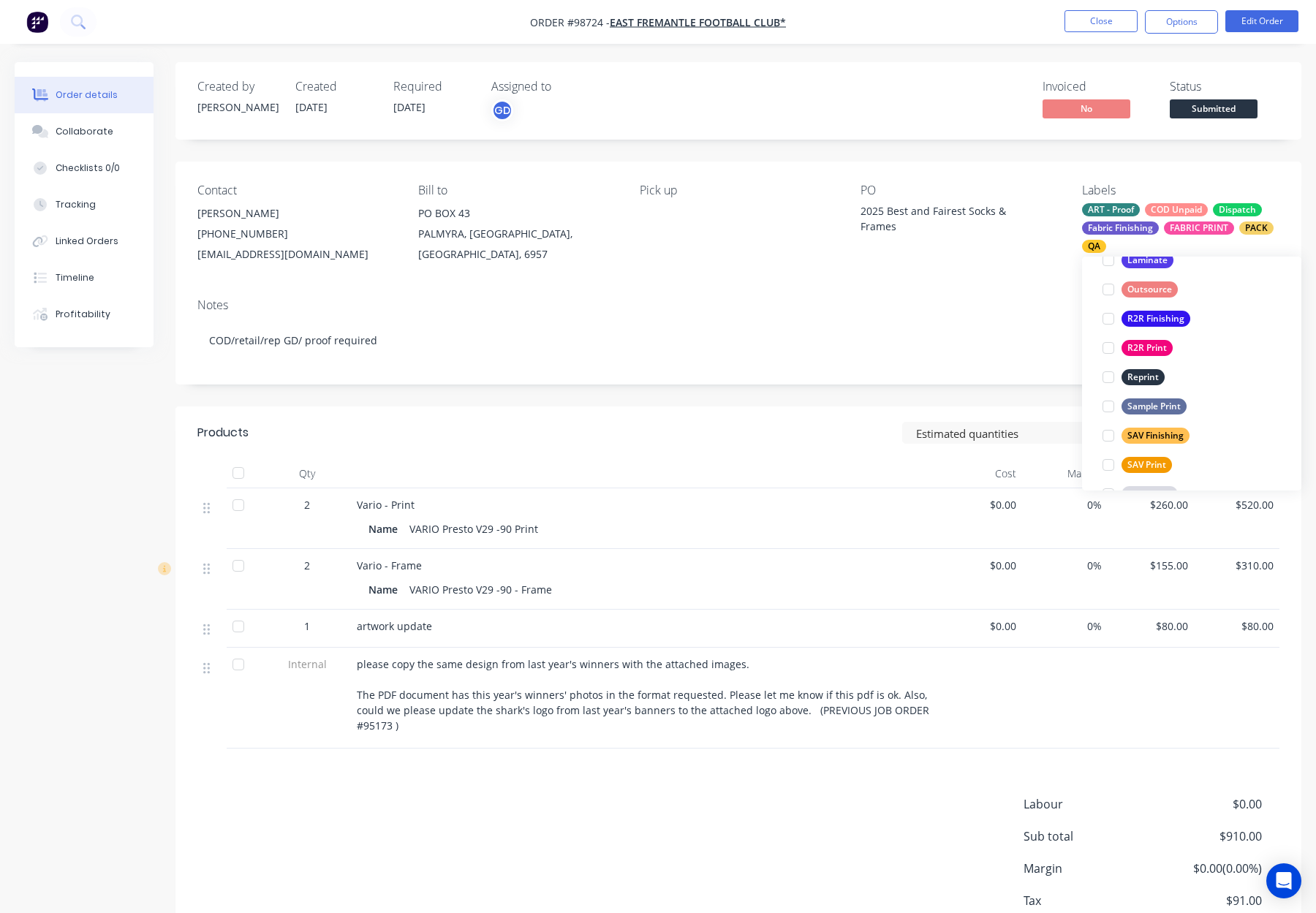
scroll to position [702, 0]
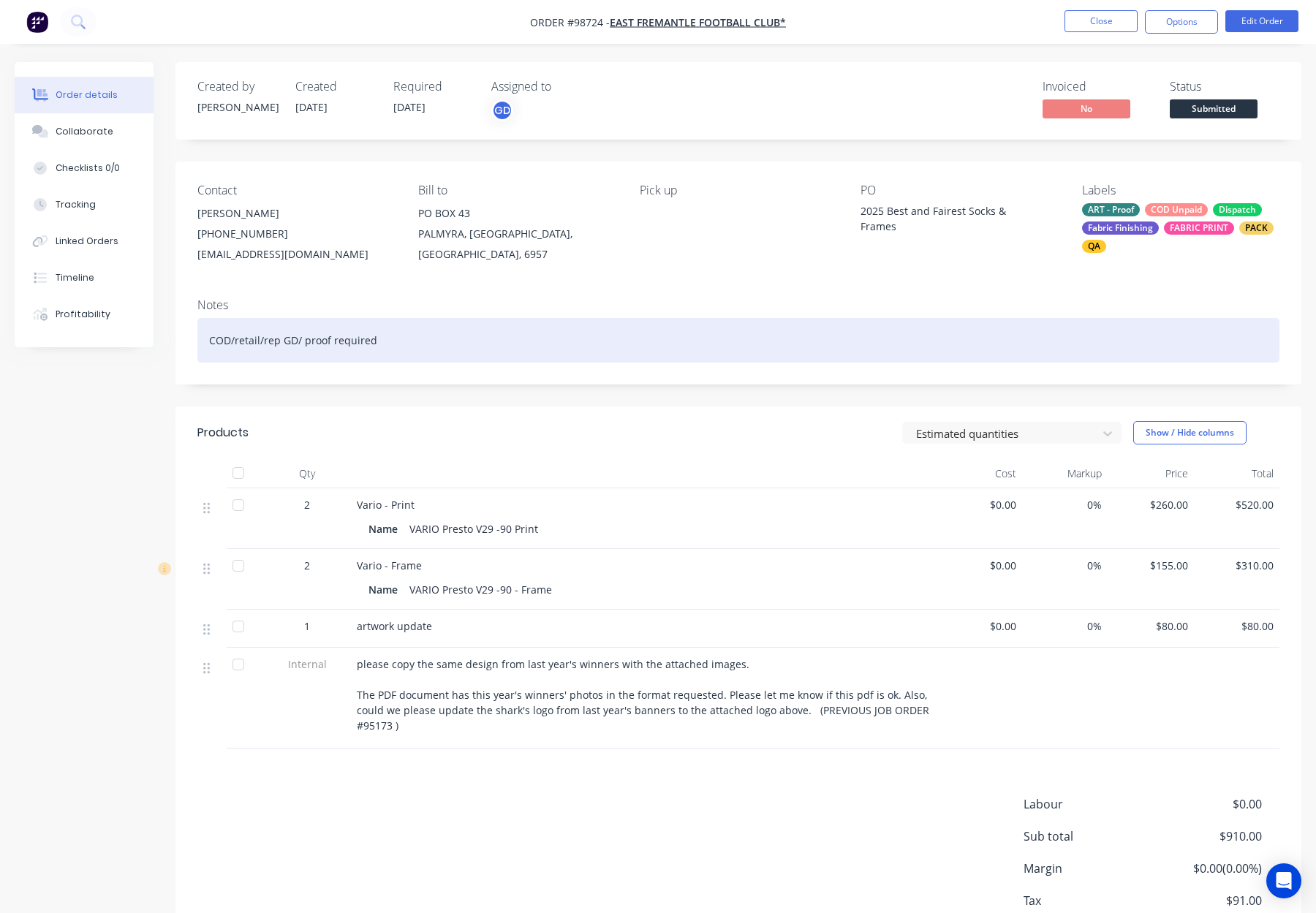
click at [1004, 320] on div "COD/retail/rep GD/ proof required" at bounding box center [738, 339] width 1082 height 45
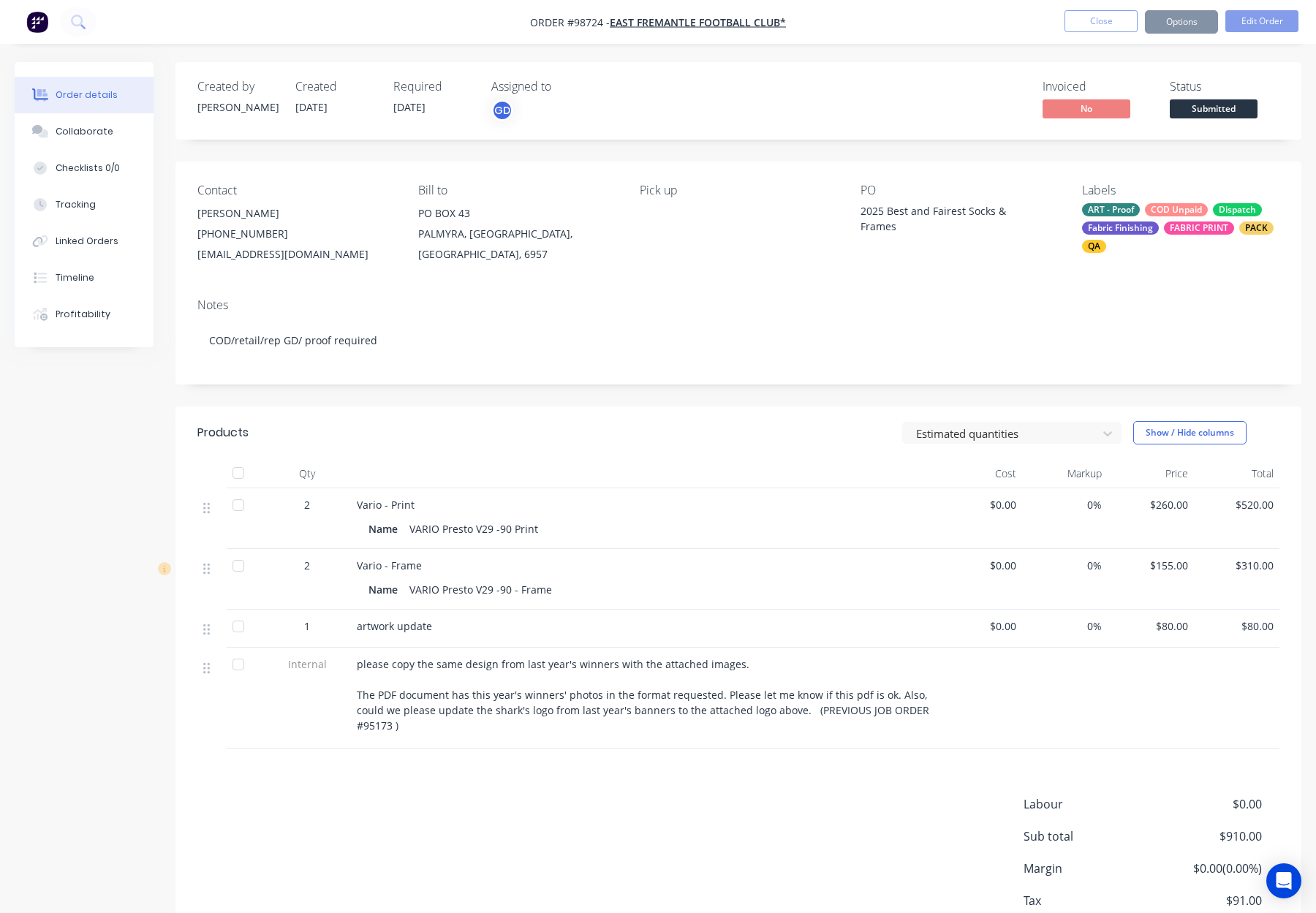
click at [991, 288] on div "Notes COD/retail/rep GD/ proof required" at bounding box center [738, 335] width 1125 height 98
click at [1188, 20] on button "Options" at bounding box center [1181, 22] width 73 height 24
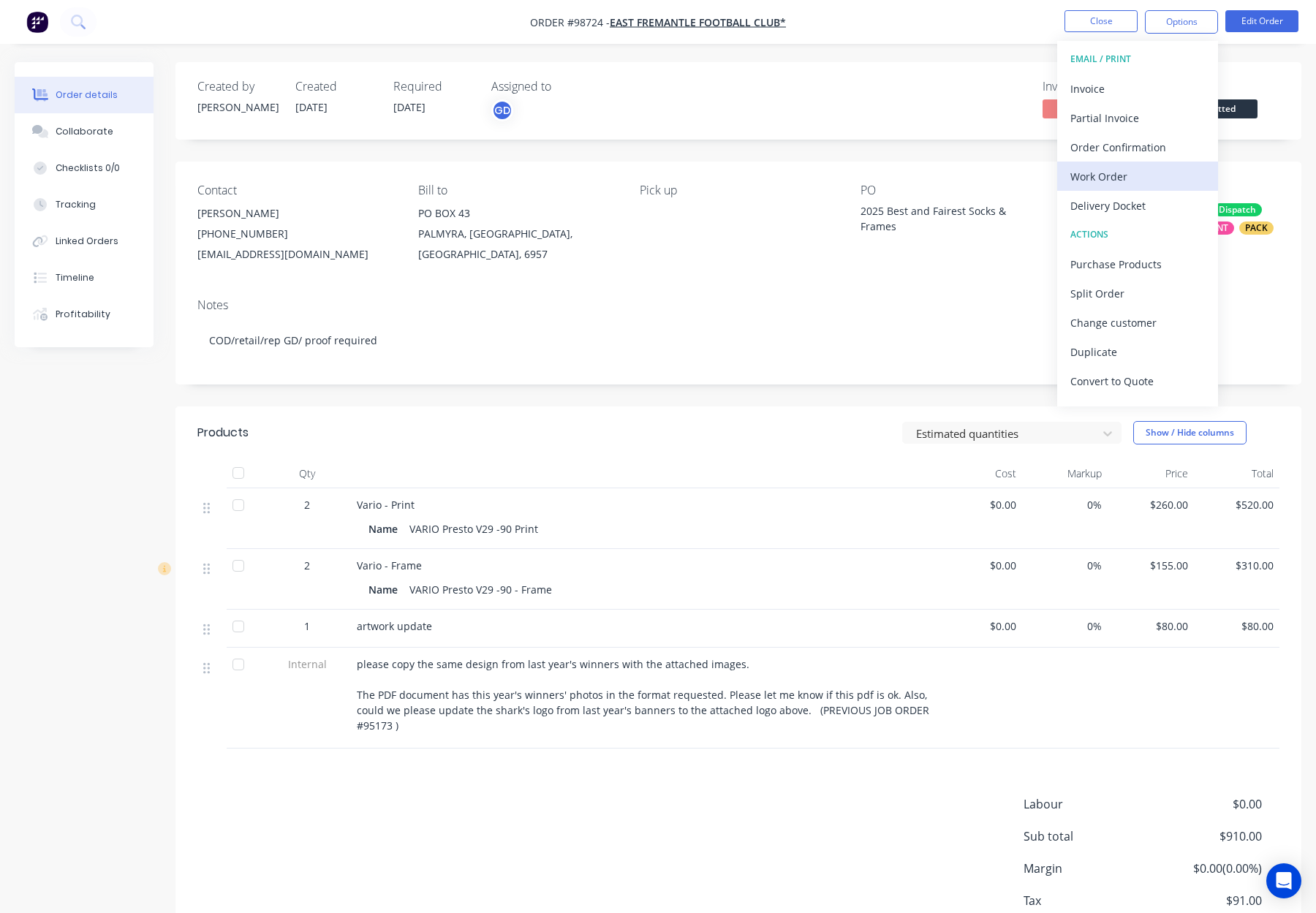
click at [1156, 174] on div "Work Order" at bounding box center [1136, 176] width 134 height 21
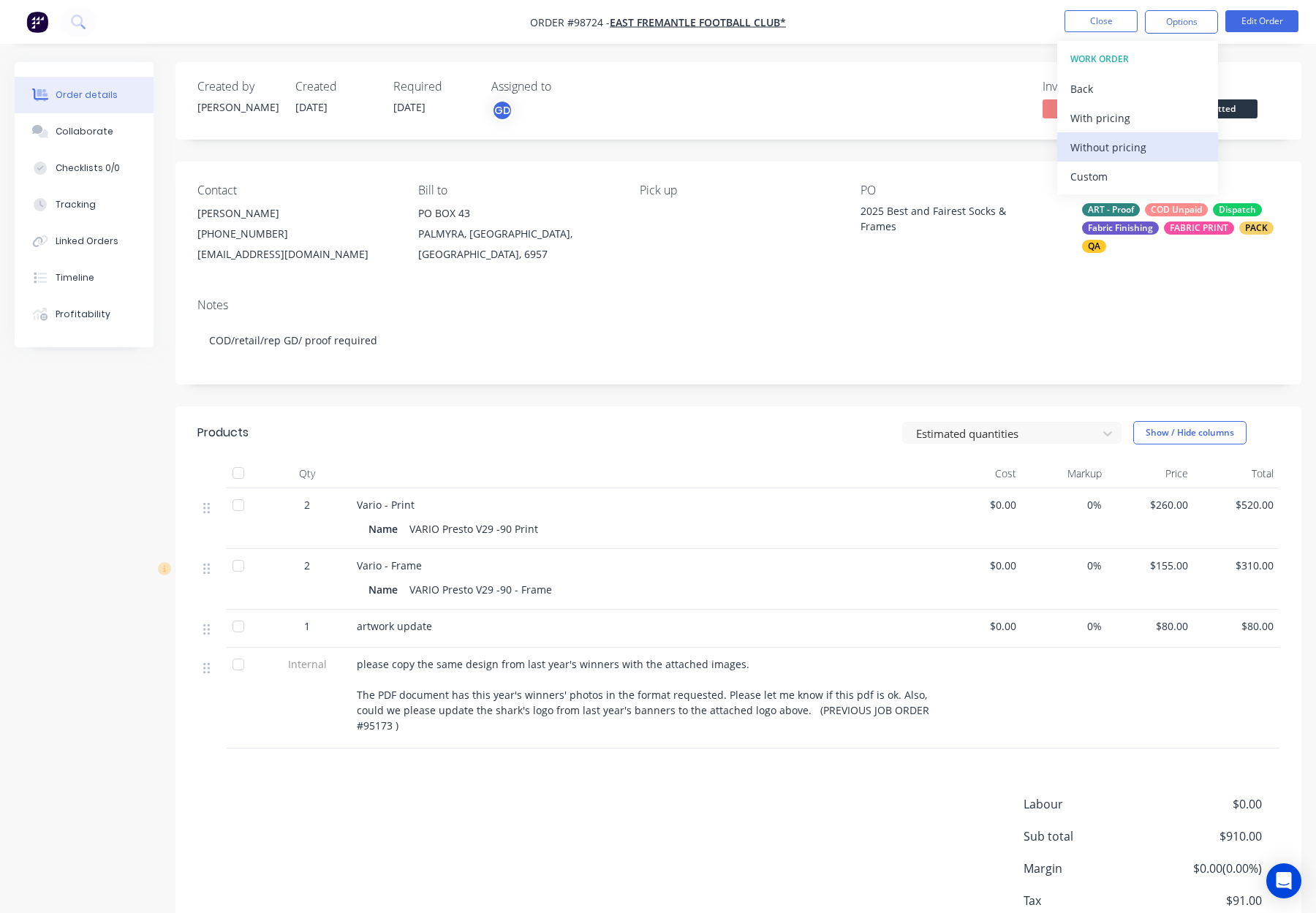
click at [1164, 148] on div "Without pricing" at bounding box center [1136, 147] width 134 height 21
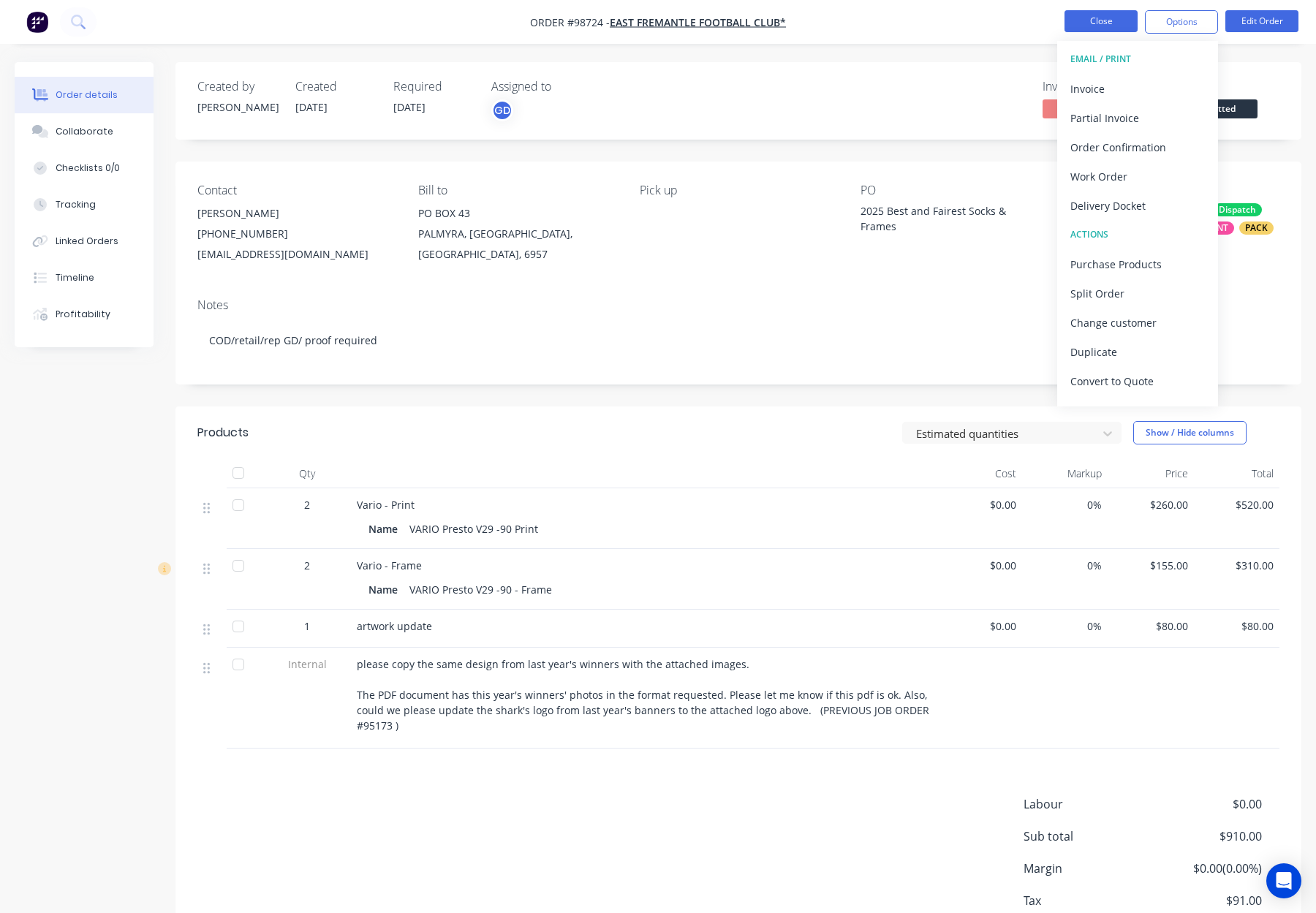
click at [1125, 22] on button "Close" at bounding box center [1101, 21] width 73 height 22
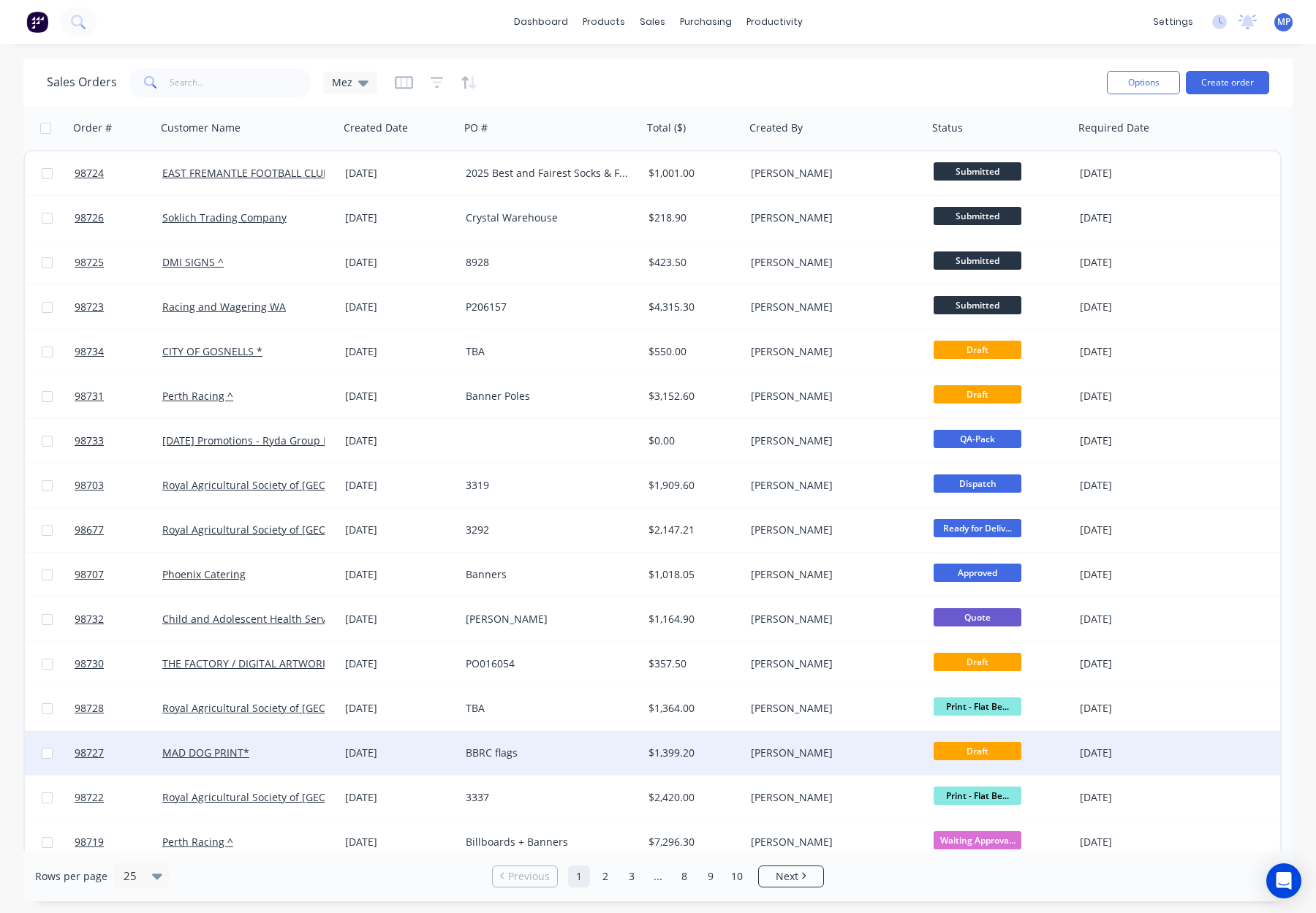
click at [580, 754] on div "BBRC flags" at bounding box center [546, 752] width 162 height 15
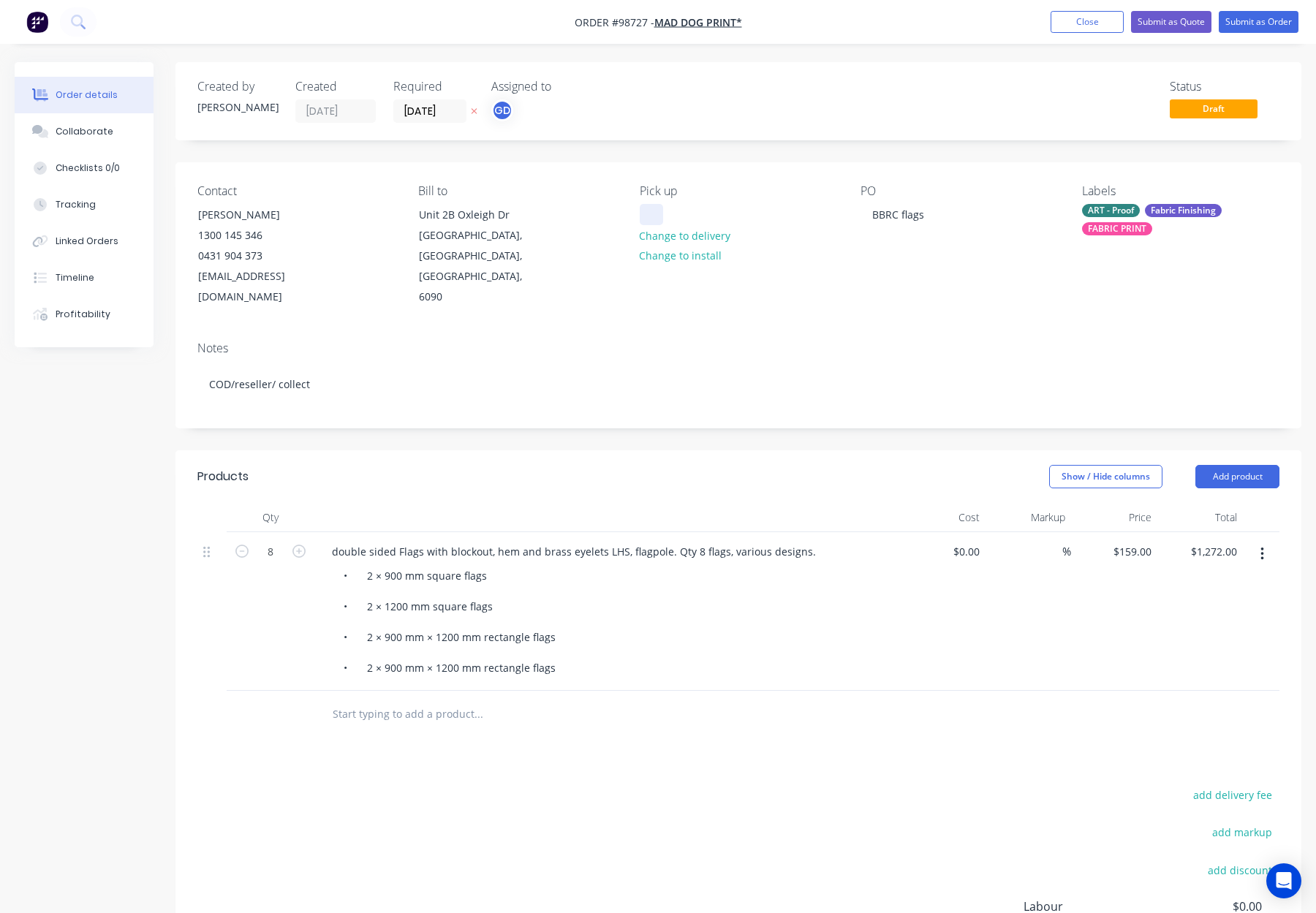
click at [647, 216] on div at bounding box center [651, 213] width 24 height 21
click at [563, 472] on header "Products Show / Hide columns Add product" at bounding box center [738, 476] width 1125 height 53
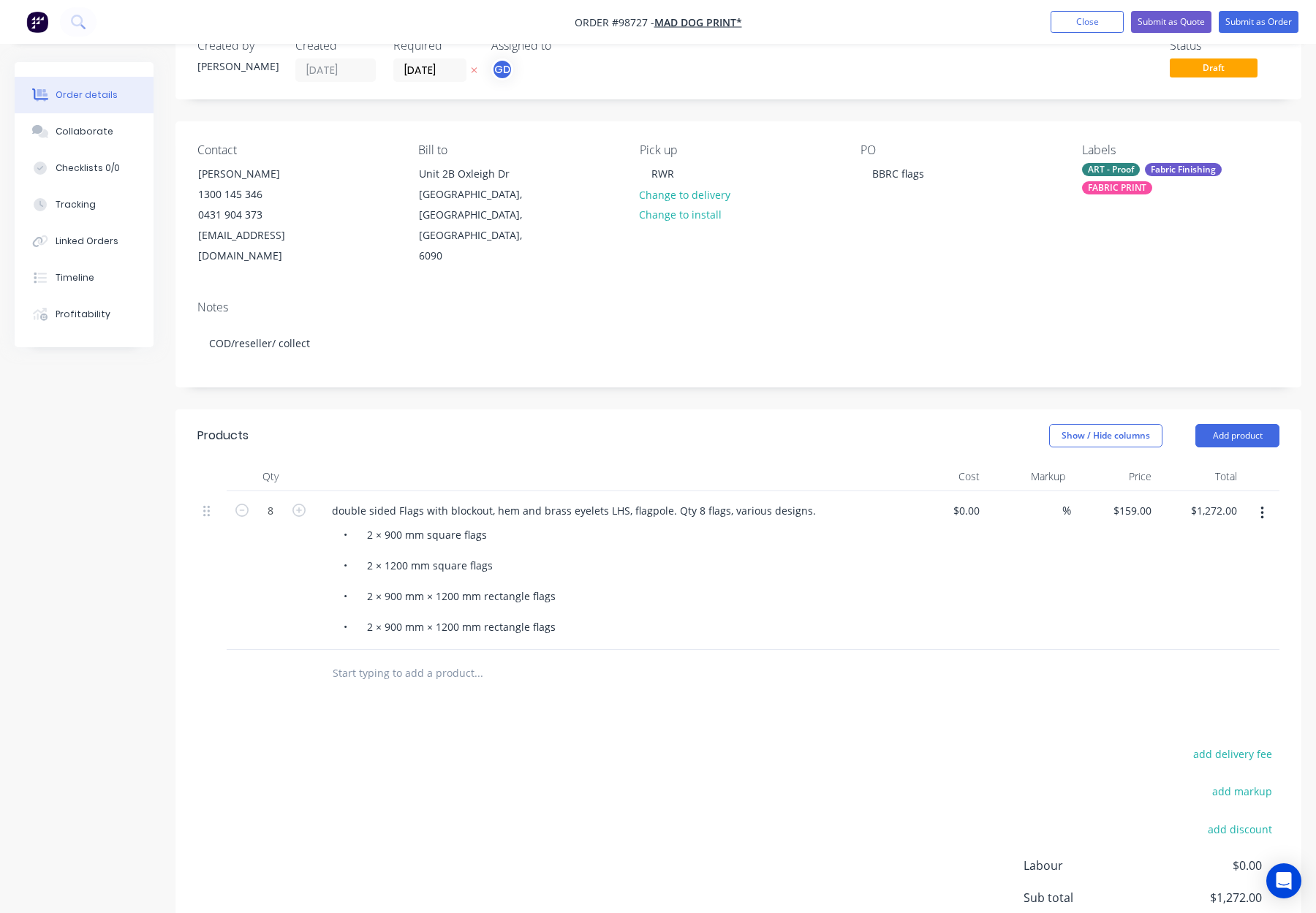
scroll to position [73, 0]
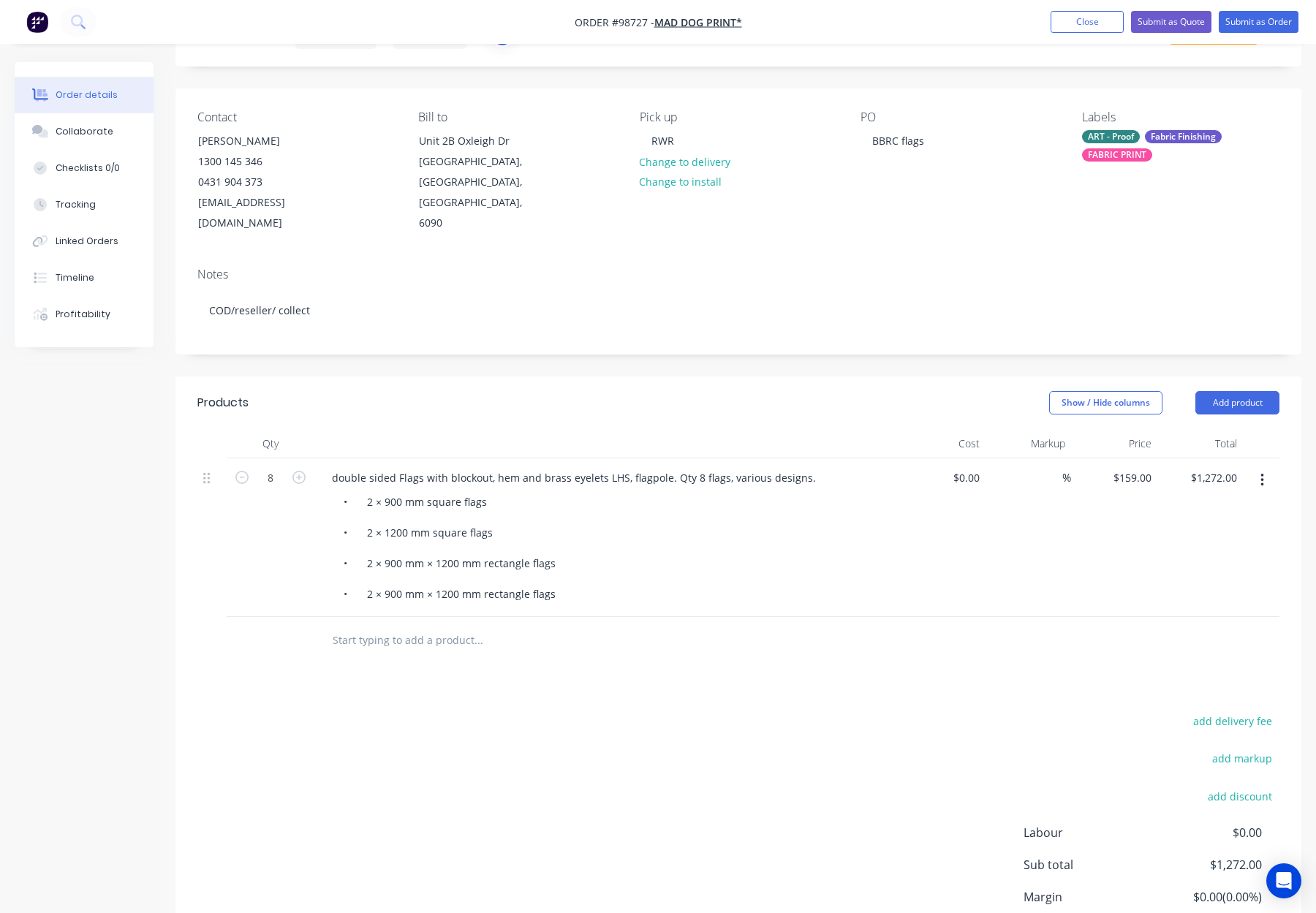
click at [401, 645] on div "Products Show / Hide columns Add product Qty Cost Markup Price Total 8 double s…" at bounding box center [738, 696] width 1125 height 639
drag, startPoint x: 395, startPoint y: 622, endPoint x: 434, endPoint y: 625, distance: 39.1
click at [395, 625] on input "text" at bounding box center [477, 639] width 293 height 29
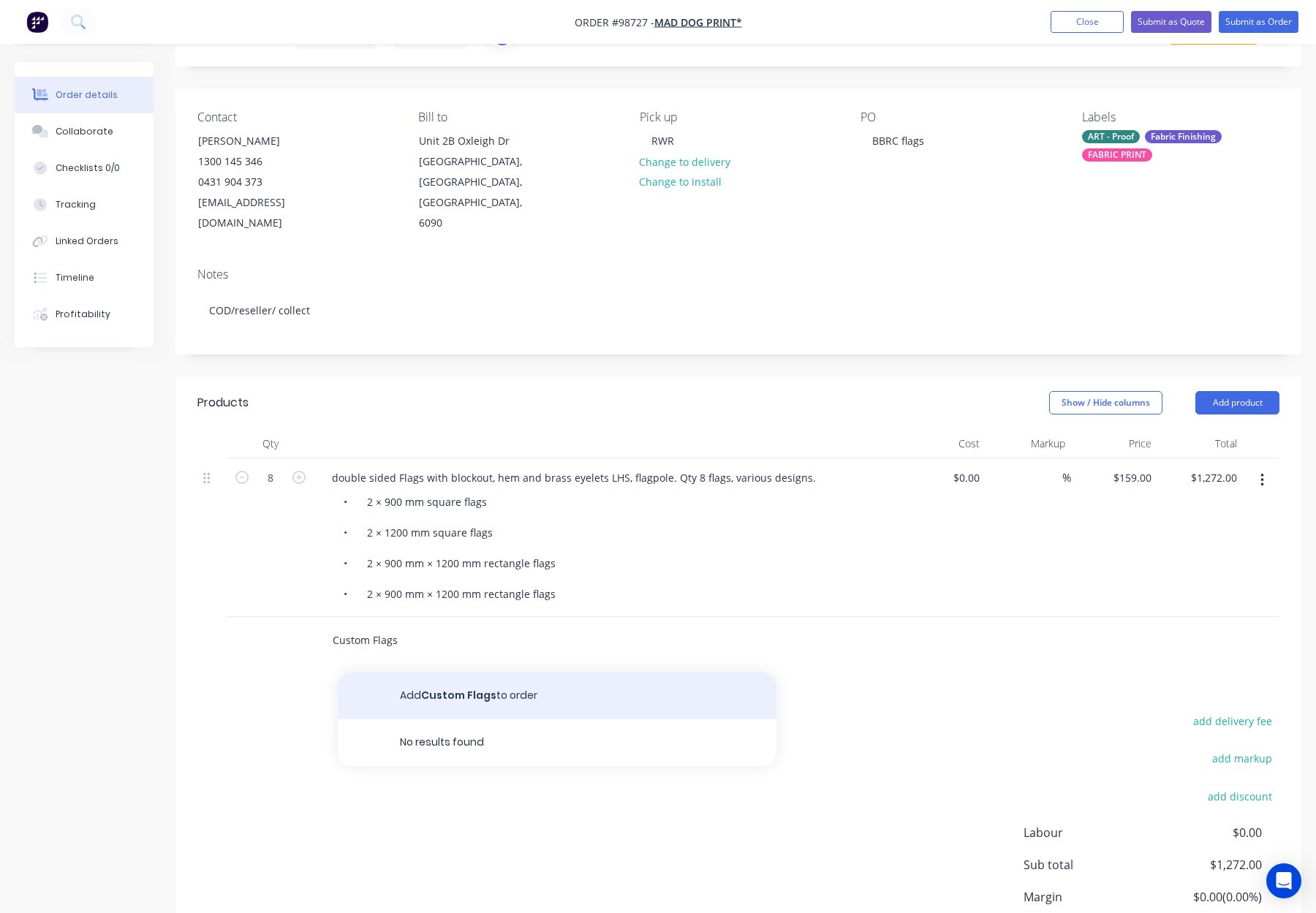
type input "Custom Flags"
click at [503, 677] on button "Add Custom Flags to order" at bounding box center [557, 695] width 439 height 47
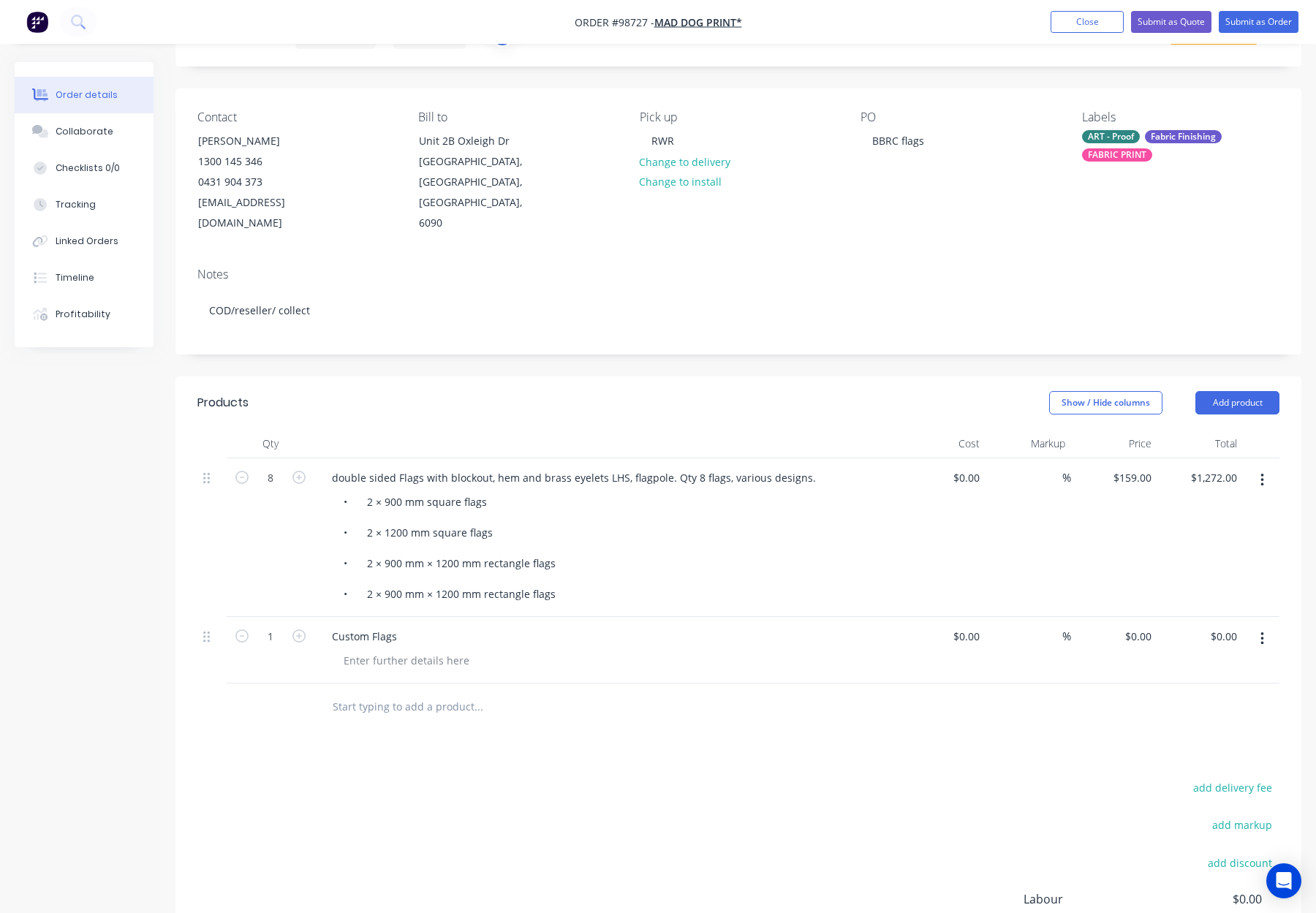
click at [1247, 625] on button "button" at bounding box center [1261, 638] width 35 height 27
click at [414, 625] on div "Custom Flags" at bounding box center [606, 635] width 573 height 21
click at [397, 625] on div "Custom Flags" at bounding box center [364, 635] width 88 height 21
click at [684, 650] on div at bounding box center [612, 660] width 562 height 21
click at [1243, 391] on button "Add product" at bounding box center [1237, 403] width 84 height 24
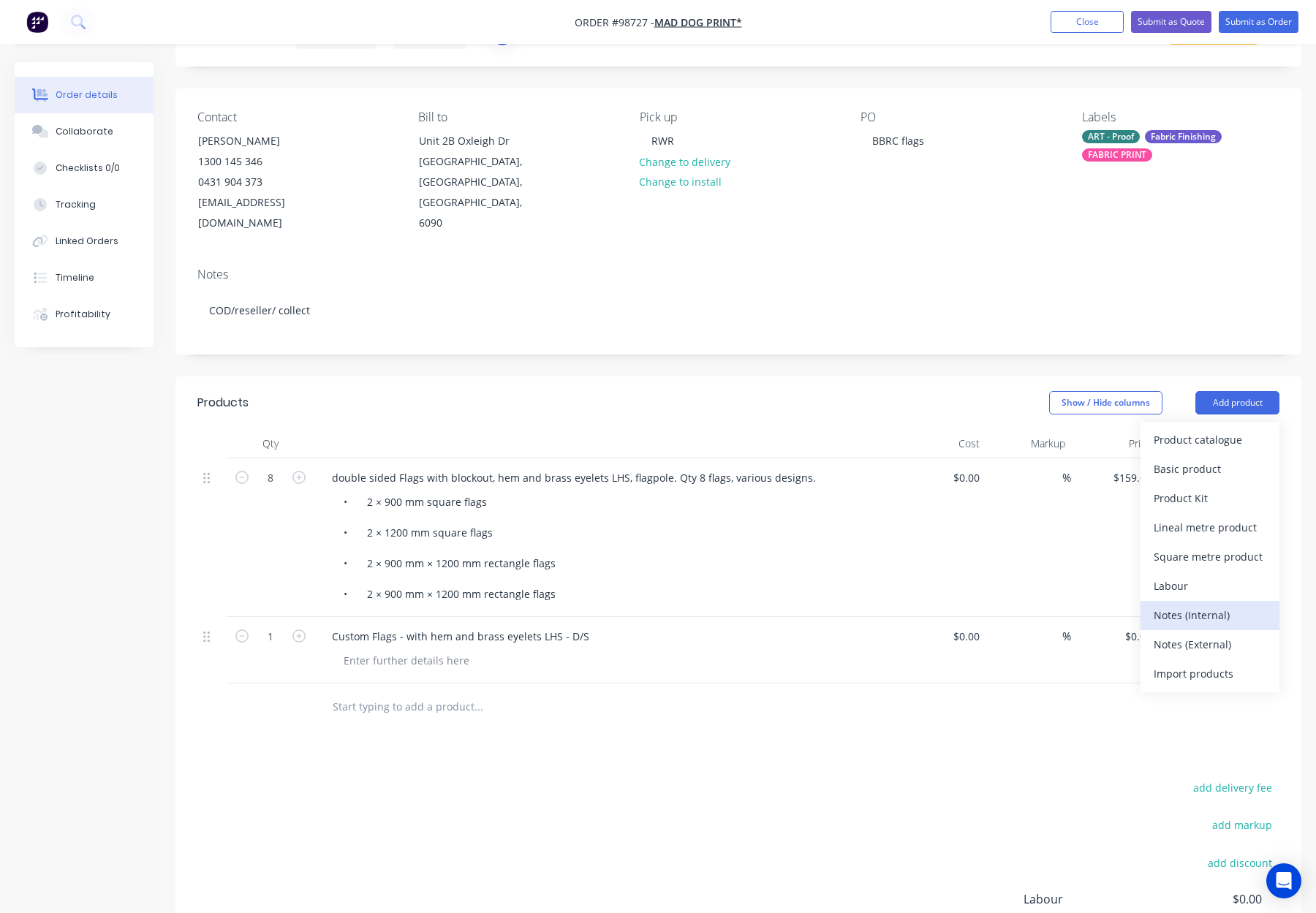
click at [1202, 604] on div "Notes (Internal)" at bounding box center [1209, 614] width 112 height 21
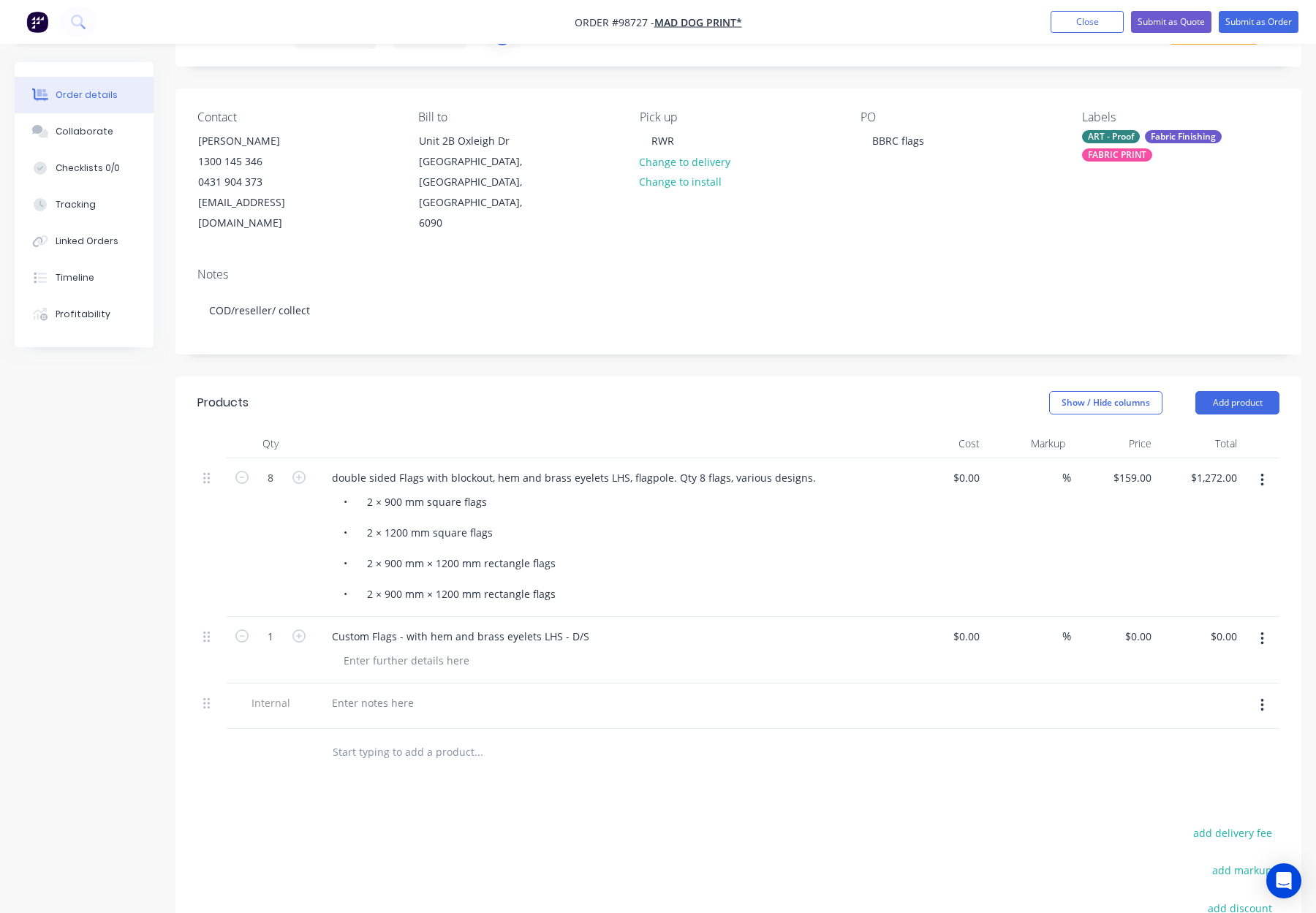
click at [342, 692] on div at bounding box center [606, 702] width 573 height 21
click at [349, 692] on div at bounding box center [373, 702] width 105 height 21
click at [359, 650] on div at bounding box center [406, 660] width 149 height 21
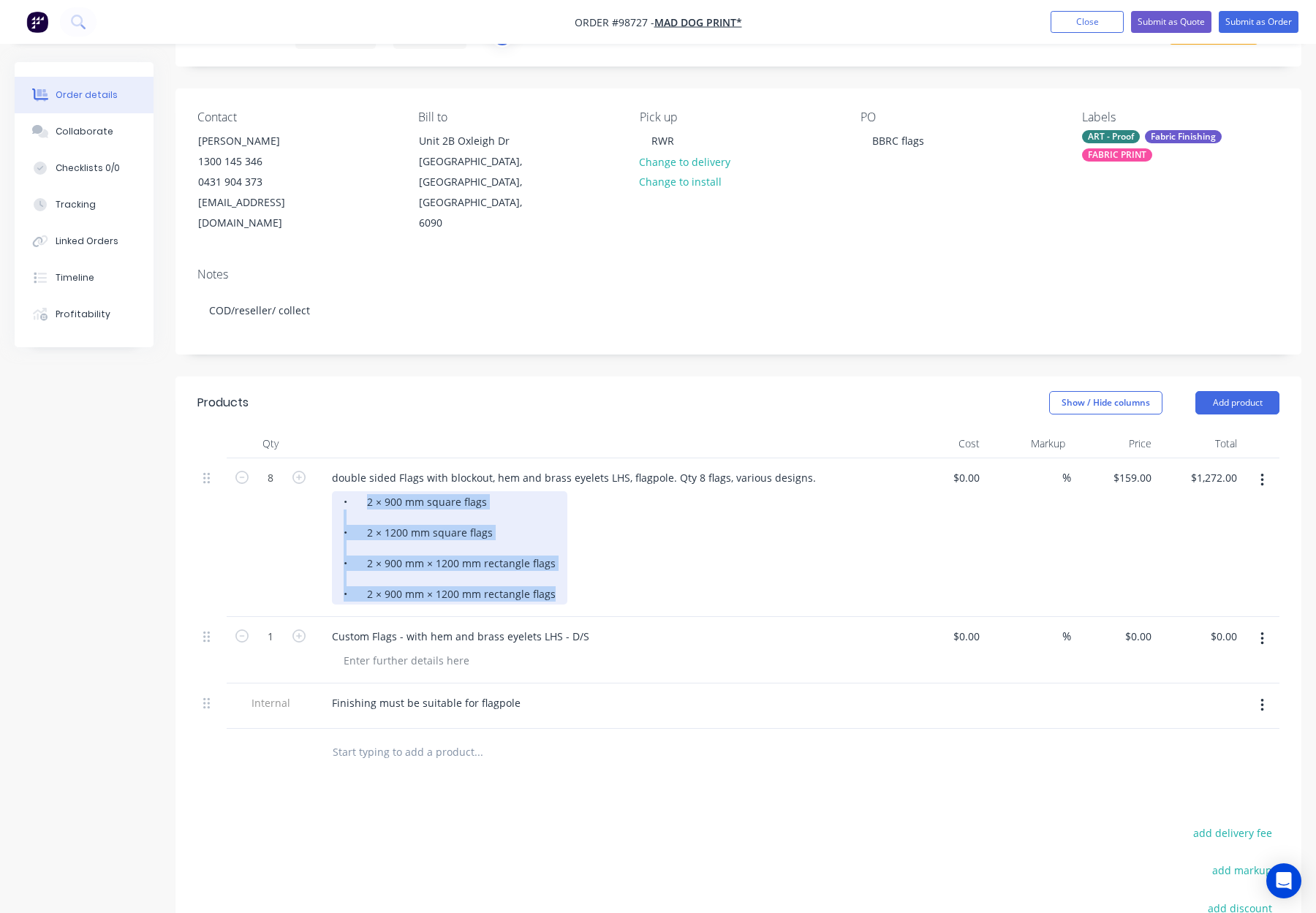
drag, startPoint x: 378, startPoint y: 486, endPoint x: 511, endPoint y: 569, distance: 156.8
click at [534, 581] on div "• 2 × 900 mm square flags • 2 × 1200 mm square flags • 2 × 900 mm × 1200 mm rec…" at bounding box center [449, 548] width 235 height 113
drag, startPoint x: 444, startPoint y: 527, endPoint x: 347, endPoint y: 498, distance: 101.2
click at [443, 527] on div "• 2 × 900 mm square flags • 2 × 1200 mm square flags • 2 × 900 mm × 1200 mm rec…" at bounding box center [449, 548] width 235 height 113
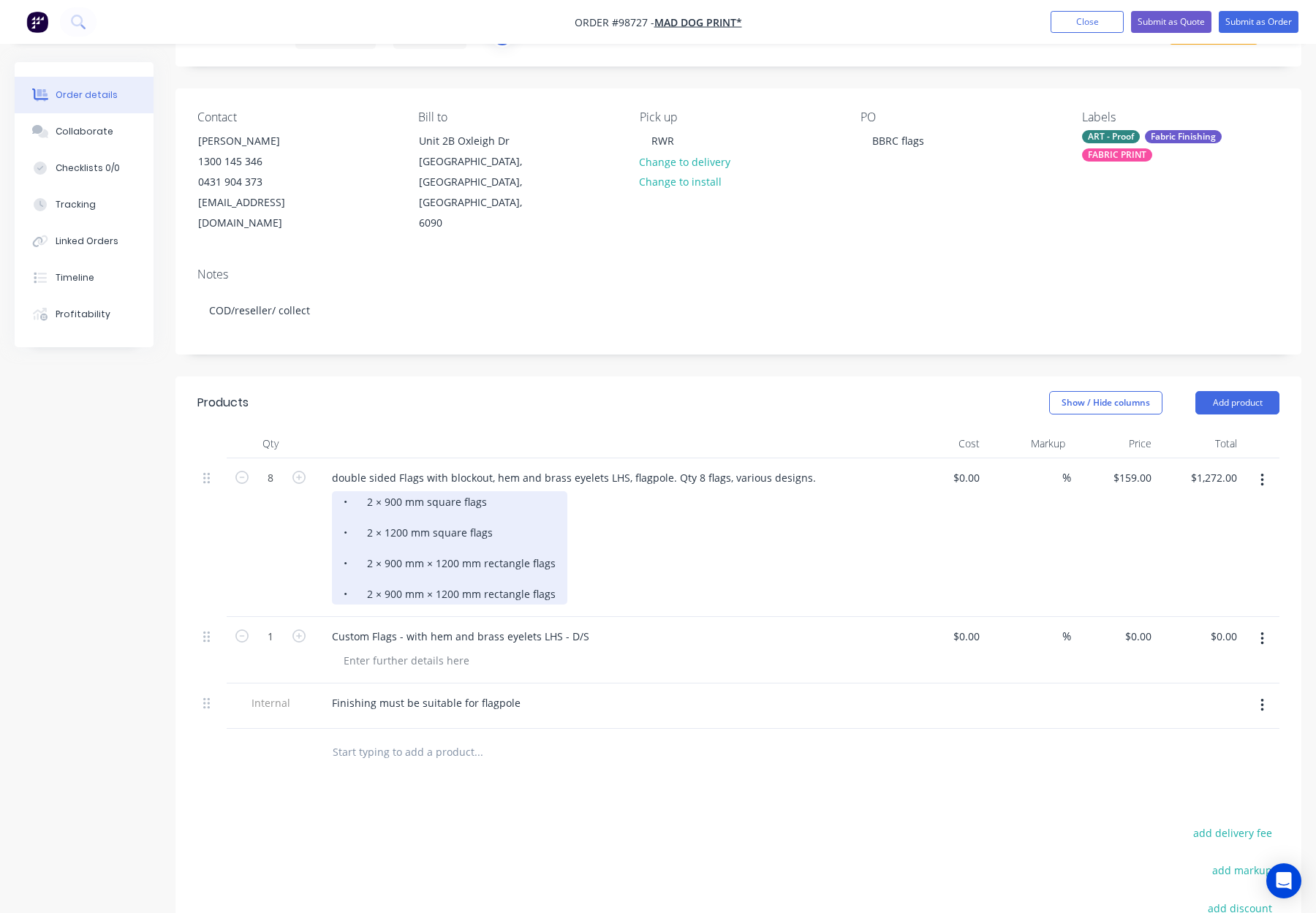
click at [366, 491] on div "• 2 × 900 mm square flags • 2 × 1200 mm square flags • 2 × 900 mm × 1200 mm rec…" at bounding box center [449, 548] width 235 height 113
click at [367, 515] on div "2 × 900 mm square flags • 2 × 1200 mm square flags • 2 × 900 mm × 1200 mm recta…" at bounding box center [449, 548] width 235 height 113
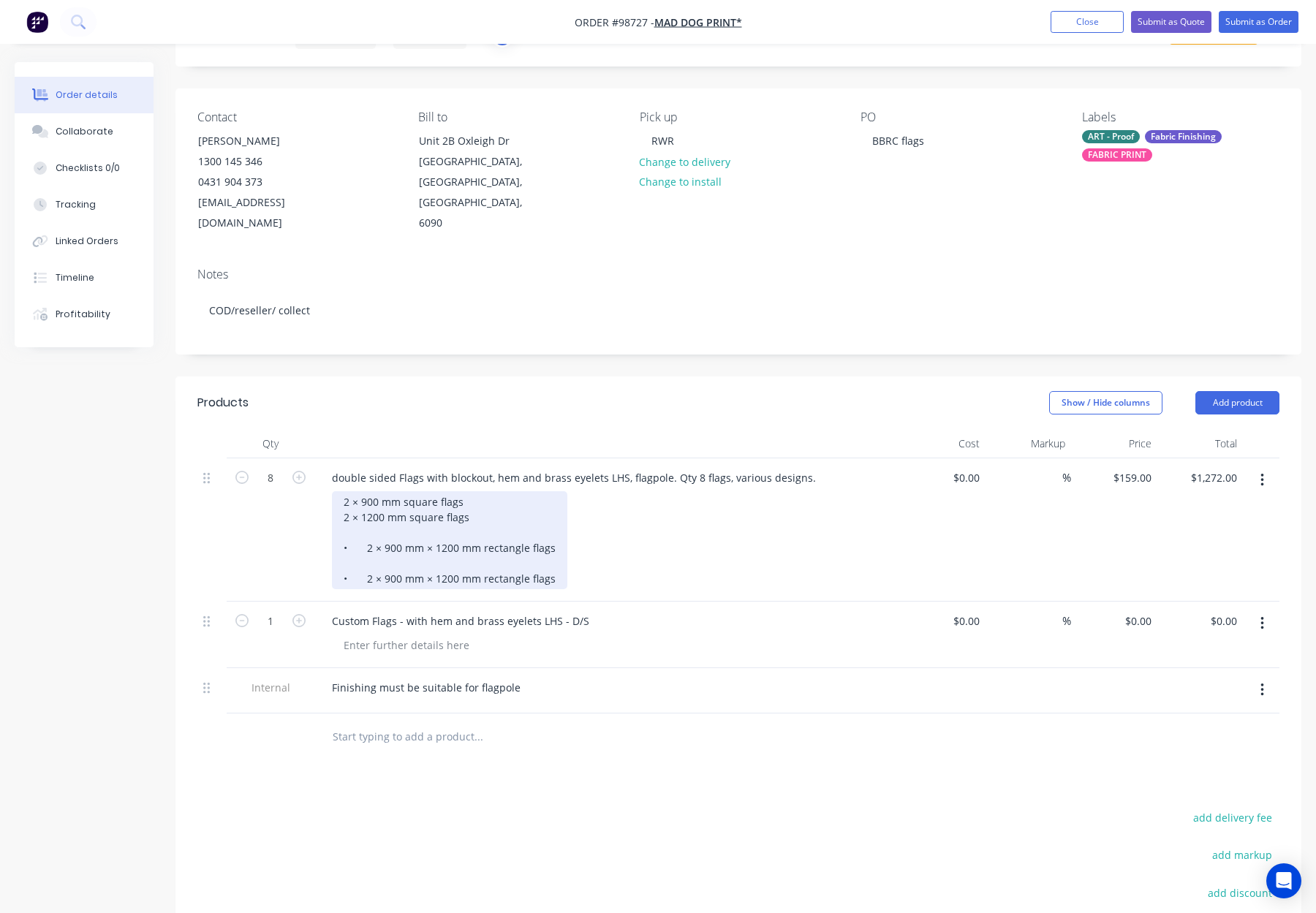
click at [364, 525] on div "2 × 900 mm square flags 2 × 1200 mm square flags • 2 × 900 mm × 1200 mm rectang…" at bounding box center [449, 540] width 235 height 98
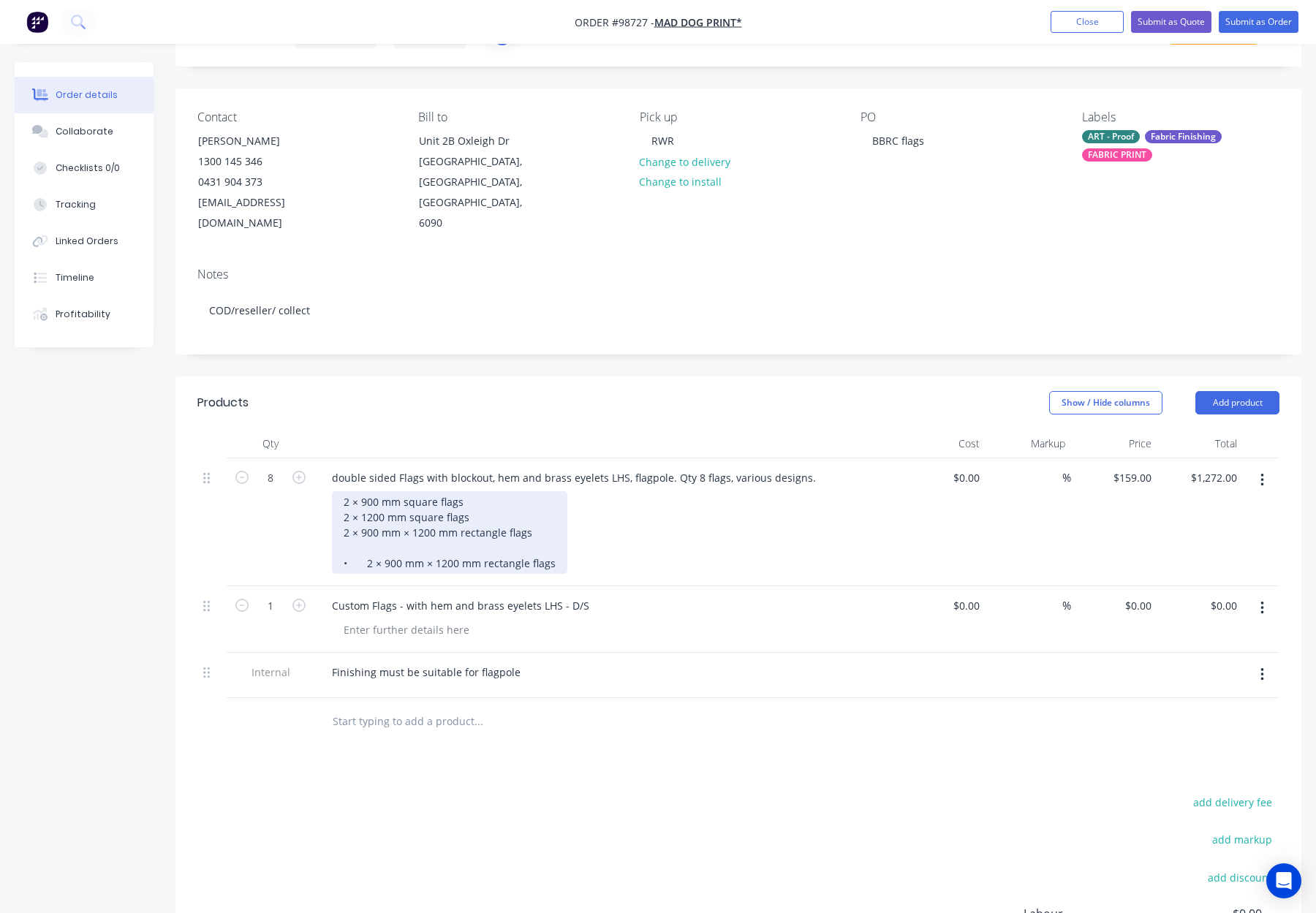
click at [364, 542] on div "2 × 900 mm square flags 2 × 1200 mm square flags 2 × 900 mm × 1200 mm rectangle…" at bounding box center [449, 532] width 235 height 82
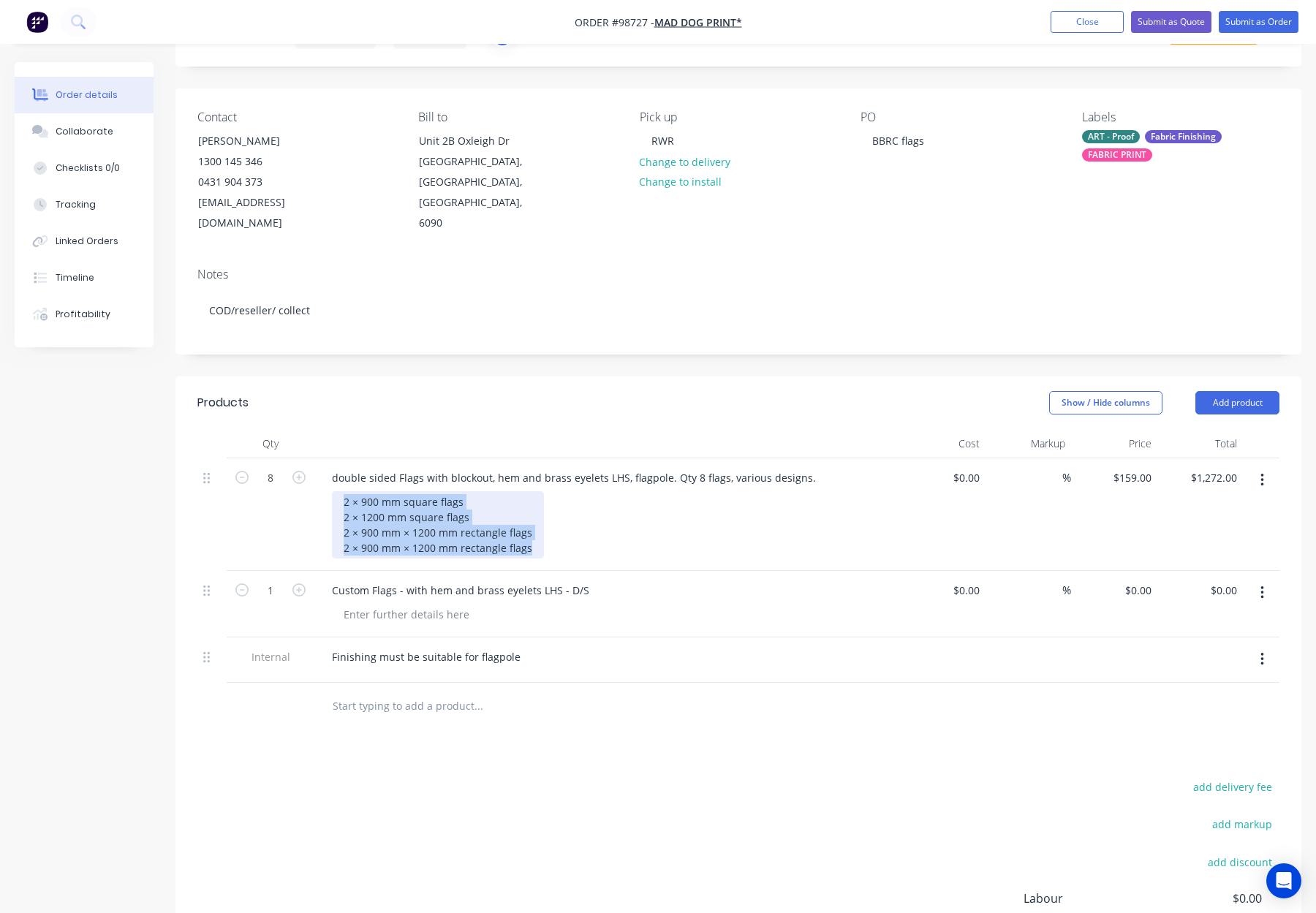
drag, startPoint x: 340, startPoint y: 479, endPoint x: 578, endPoint y: 535, distance: 244.5
click at [578, 535] on div "2 × 900 mm square flags 2 × 1200 mm square flags 2 × 900 mm × 1200 mm rectangle…" at bounding box center [612, 525] width 562 height 67
copy div "2 × 900 mm square flags 2 × 1200 mm square flags 2 × 900 mm × 1200 mm rectangle…"
click at [376, 603] on div at bounding box center [406, 613] width 149 height 21
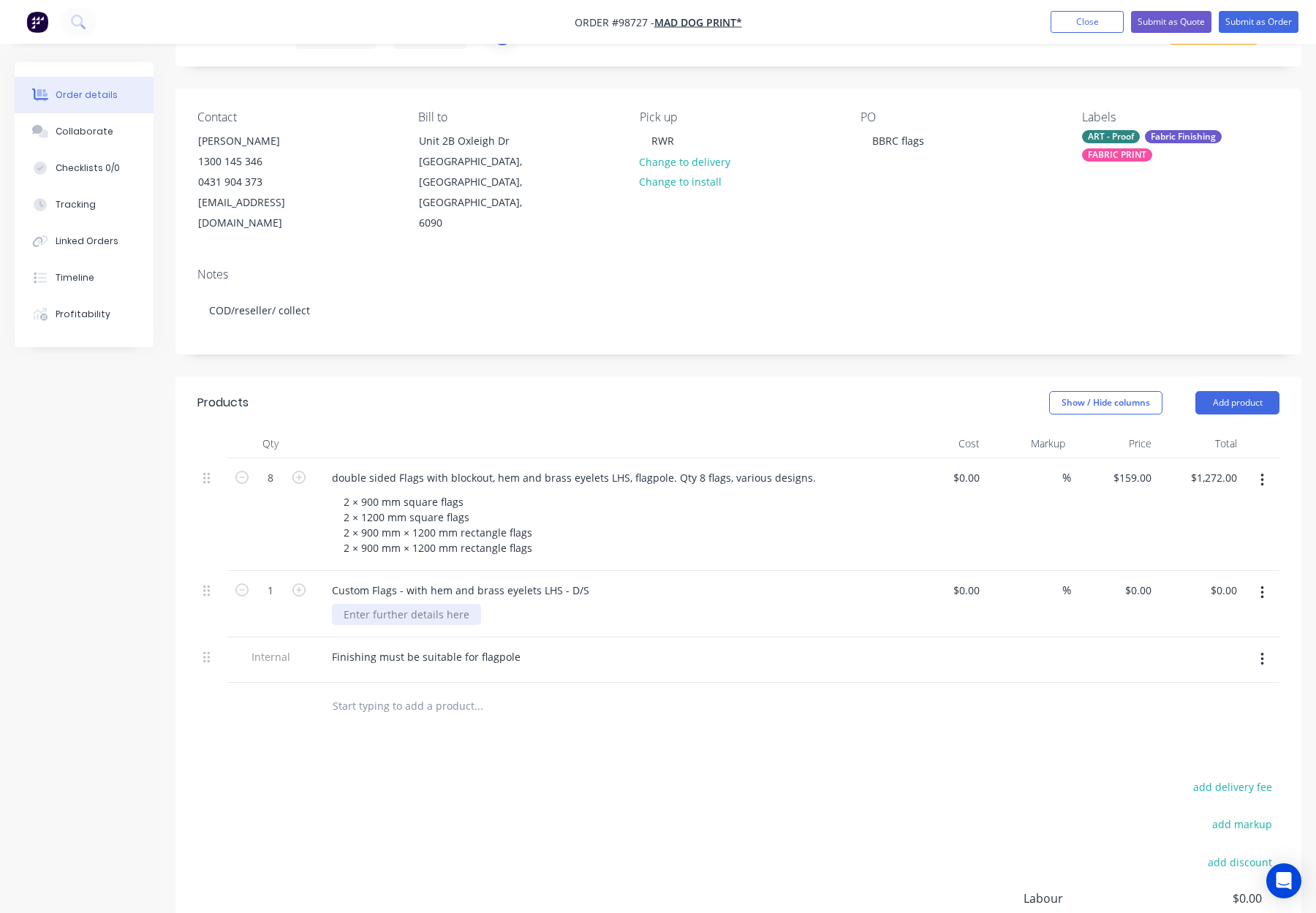
click at [364, 603] on div at bounding box center [406, 613] width 149 height 21
click at [367, 603] on div at bounding box center [406, 613] width 149 height 21
paste div
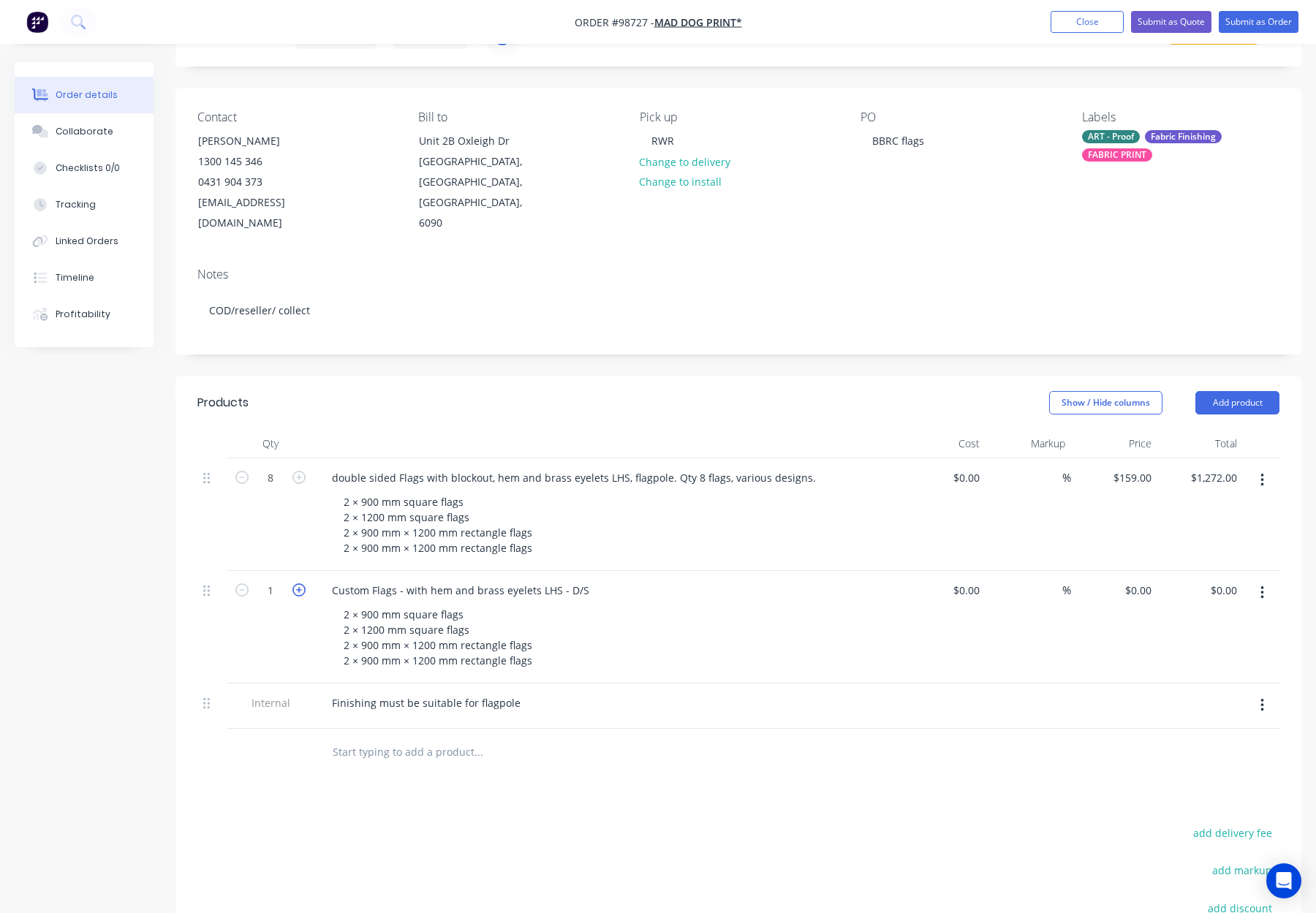
click at [300, 584] on icon "button" at bounding box center [299, 589] width 13 height 13
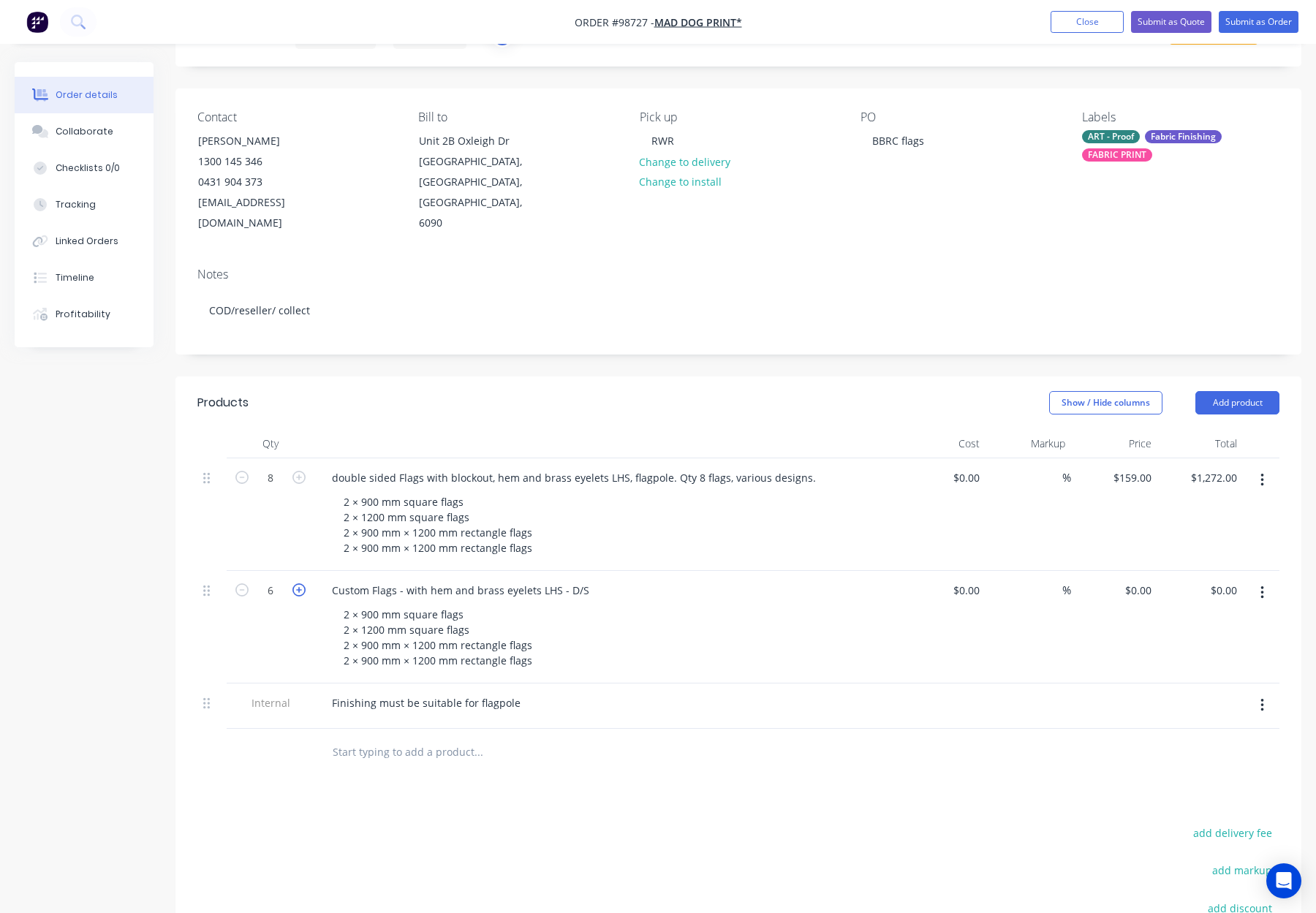
click at [300, 584] on icon "button" at bounding box center [299, 589] width 13 height 13
type input "8"
click at [1141, 580] on input "0" at bounding box center [1148, 589] width 17 height 21
type input "$159.00"
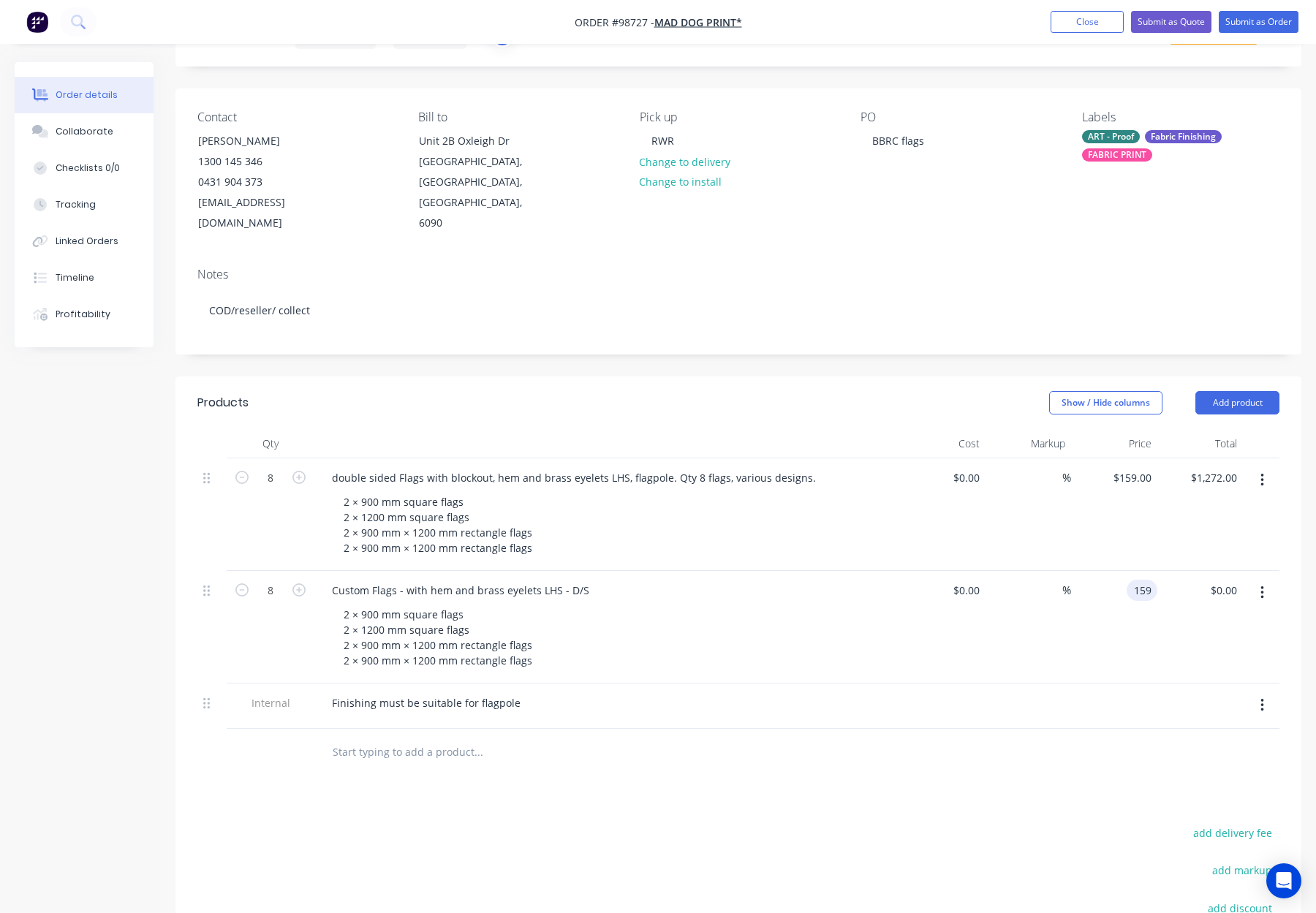
type input "$1,272.00"
click at [889, 491] on div "2 × 900 mm square flags 2 × 1200 mm square flags 2 × 900 mm × 1200 mm rectangle…" at bounding box center [612, 525] width 562 height 67
click at [1258, 467] on button "button" at bounding box center [1261, 480] width 35 height 27
click at [1216, 595] on div "Delete" at bounding box center [1209, 605] width 112 height 21
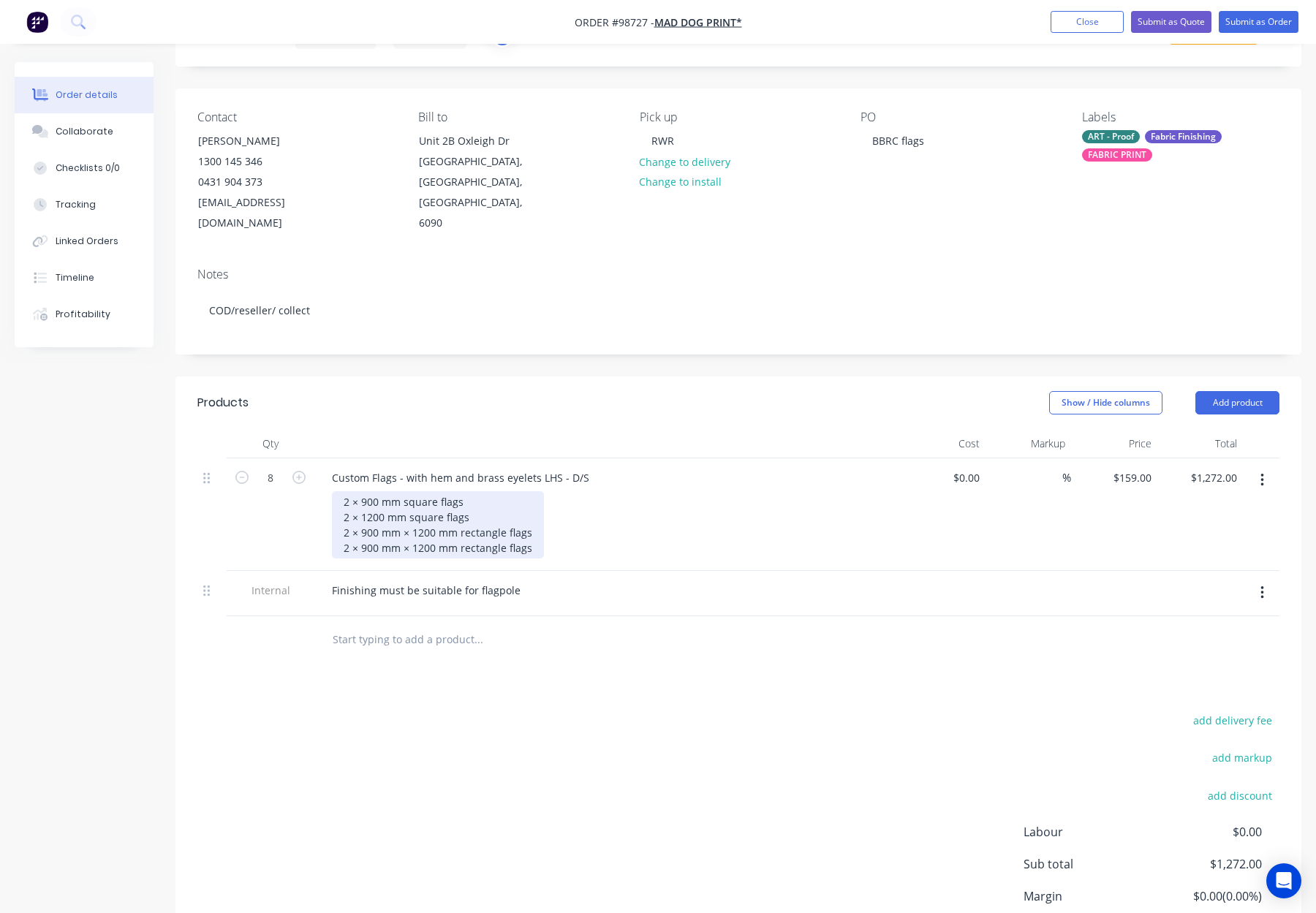
drag, startPoint x: 356, startPoint y: 481, endPoint x: 364, endPoint y: 486, distance: 9.4
click at [356, 491] on div "2 × 900 mm square flags 2 × 1200 mm square flags 2 × 900 mm × 1200 mm rectangle…" at bounding box center [438, 525] width 212 height 67
click at [357, 497] on div "2 @ 900 mm square flags 2 × 1200 mm square flags 2 × 900 mm × 1200 mm rectangle…" at bounding box center [438, 525] width 212 height 67
click at [358, 512] on div "2 @ 900 mm square flags 2 @ 1200 mm square flags 2 × 900 mm × 1200 mm rectangle…" at bounding box center [438, 525] width 212 height 67
click at [357, 528] on div "2 @ 900 mm square flags 2 @ 1200 mm square flags 2 @ 900 mm × 1200 mm rectangle…" at bounding box center [439, 525] width 215 height 67
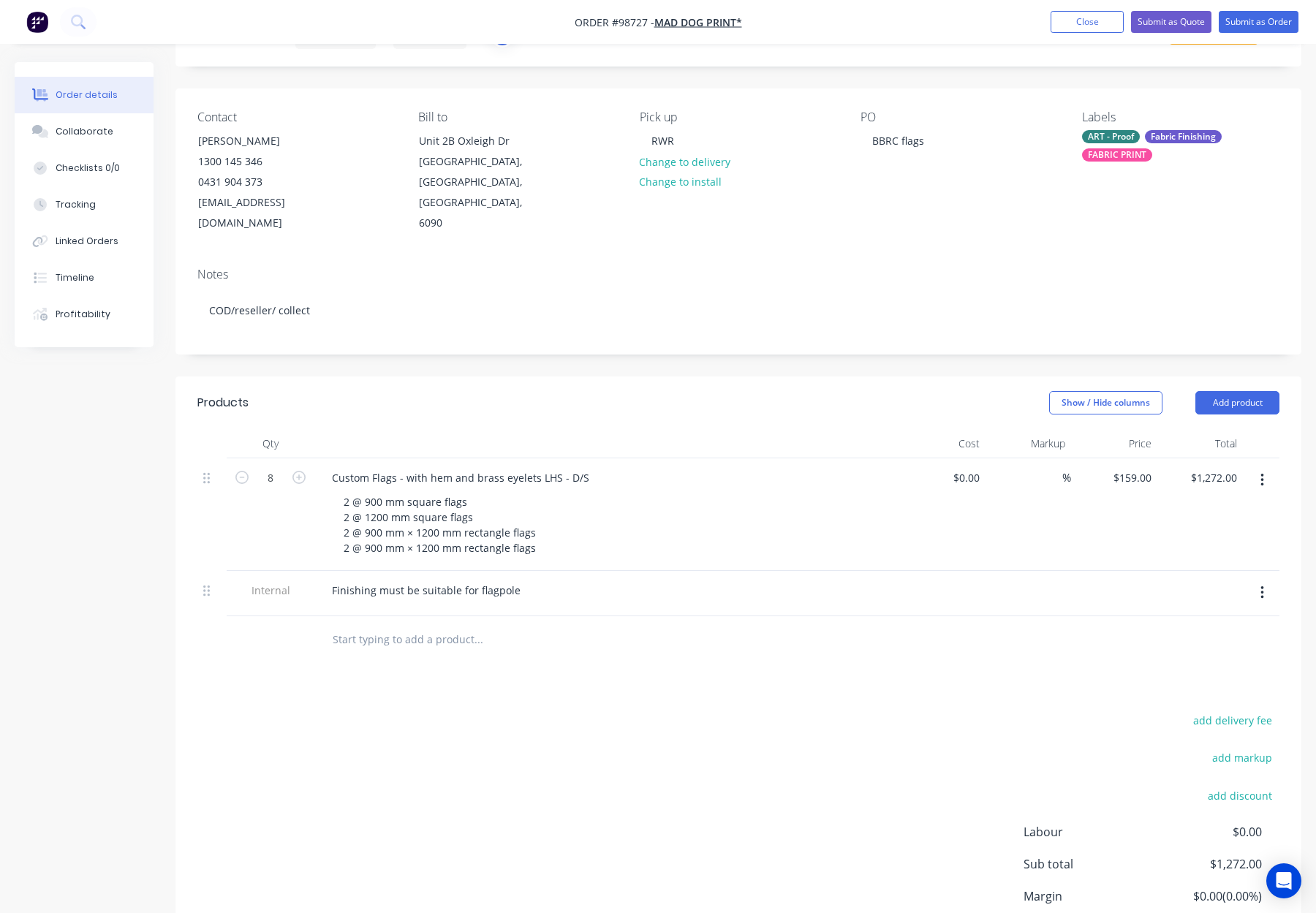
click at [642, 650] on div "Products Show / Hide columns Add product Qty Cost Markup Price Total 8 Custom F…" at bounding box center [738, 695] width 1125 height 638
click at [406, 491] on div "2 @ 900 mm square flags 2 @ 1200 mm square flags 2 @ 900 mm × 1200 mm rectangle…" at bounding box center [439, 525] width 215 height 67
drag, startPoint x: 381, startPoint y: 481, endPoint x: 393, endPoint y: 483, distance: 12.2
click at [381, 491] on div "2 @ 900 mm - square flags 2 @ 1200 mm square flags 2 @ 900 mm × 1200 mm rectang…" at bounding box center [439, 525] width 215 height 67
click at [387, 495] on div "2 @ 900x 900 mm - square flags 2 @ 1200 mm square flags 2 @ 900 mm × 1200 mm re…" at bounding box center [439, 525] width 215 height 67
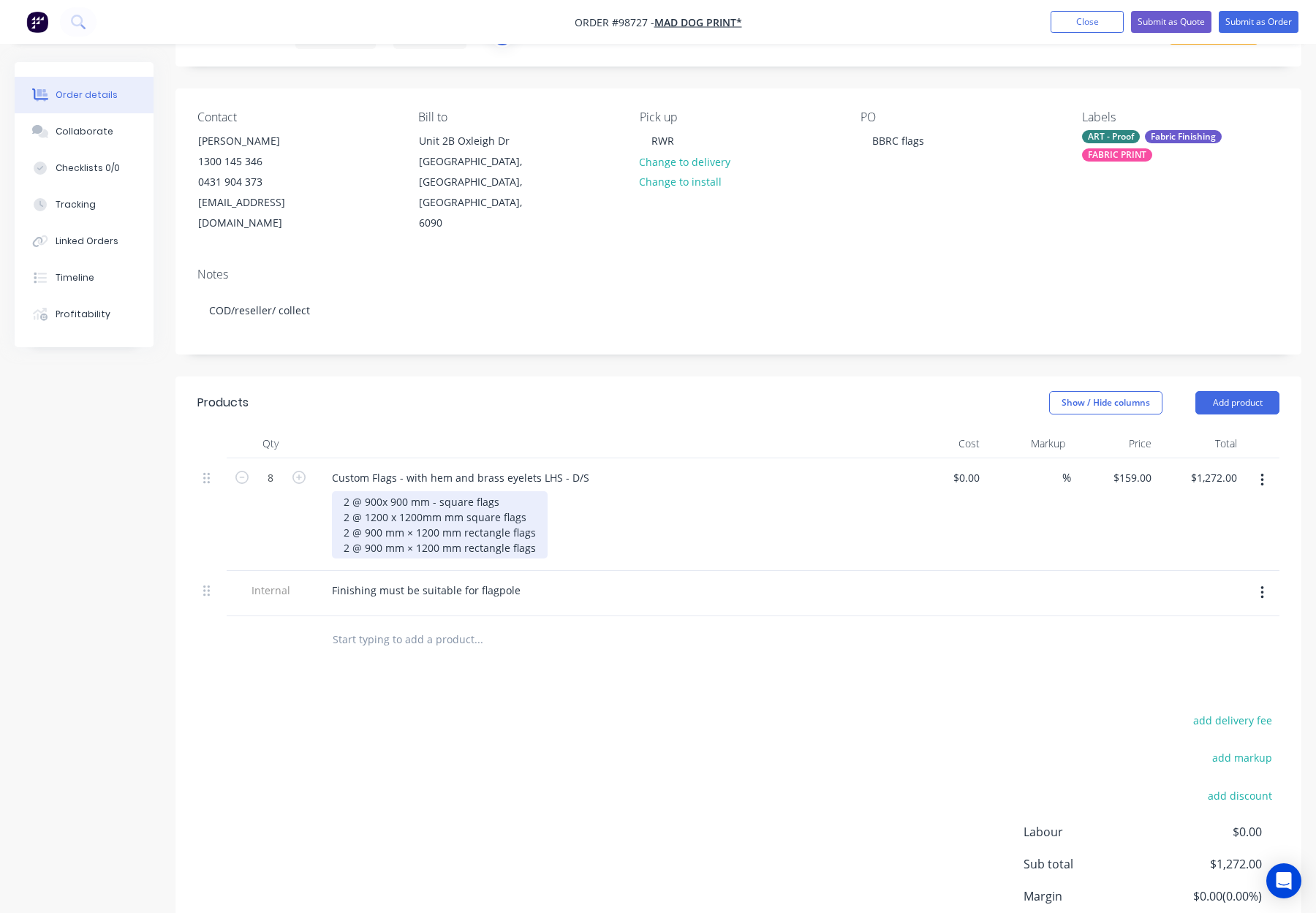
click at [381, 491] on div "2 @ 900x 900 mm - square flags 2 @ 1200 x 1200mm mm square flags 2 @ 900 mm × 1…" at bounding box center [439, 525] width 215 height 67
click at [461, 497] on div "2 @ 900 x 900 mm - square flags 2 @ 1200 x 1200mm mm square flags 2 @ 900 mm × …" at bounding box center [439, 525] width 215 height 67
click at [388, 495] on div "2 @ 900 x 900 mm - square flags 2 @ 1200 x 1200mm - square flags 2 @ 900 mm × 1…" at bounding box center [439, 525] width 215 height 67
click at [381, 491] on div "2 @ 900 x 900 mm - square flags 2 @ 1200mm x 1200mm - square flags 2 @ 900 mm ×…" at bounding box center [439, 525] width 215 height 67
click at [641, 504] on div "2 @ 900mm x 900 mm - square flags 2 @ 1200mm x 1200mm - square flags 2 @ 900 mm…" at bounding box center [612, 525] width 562 height 67
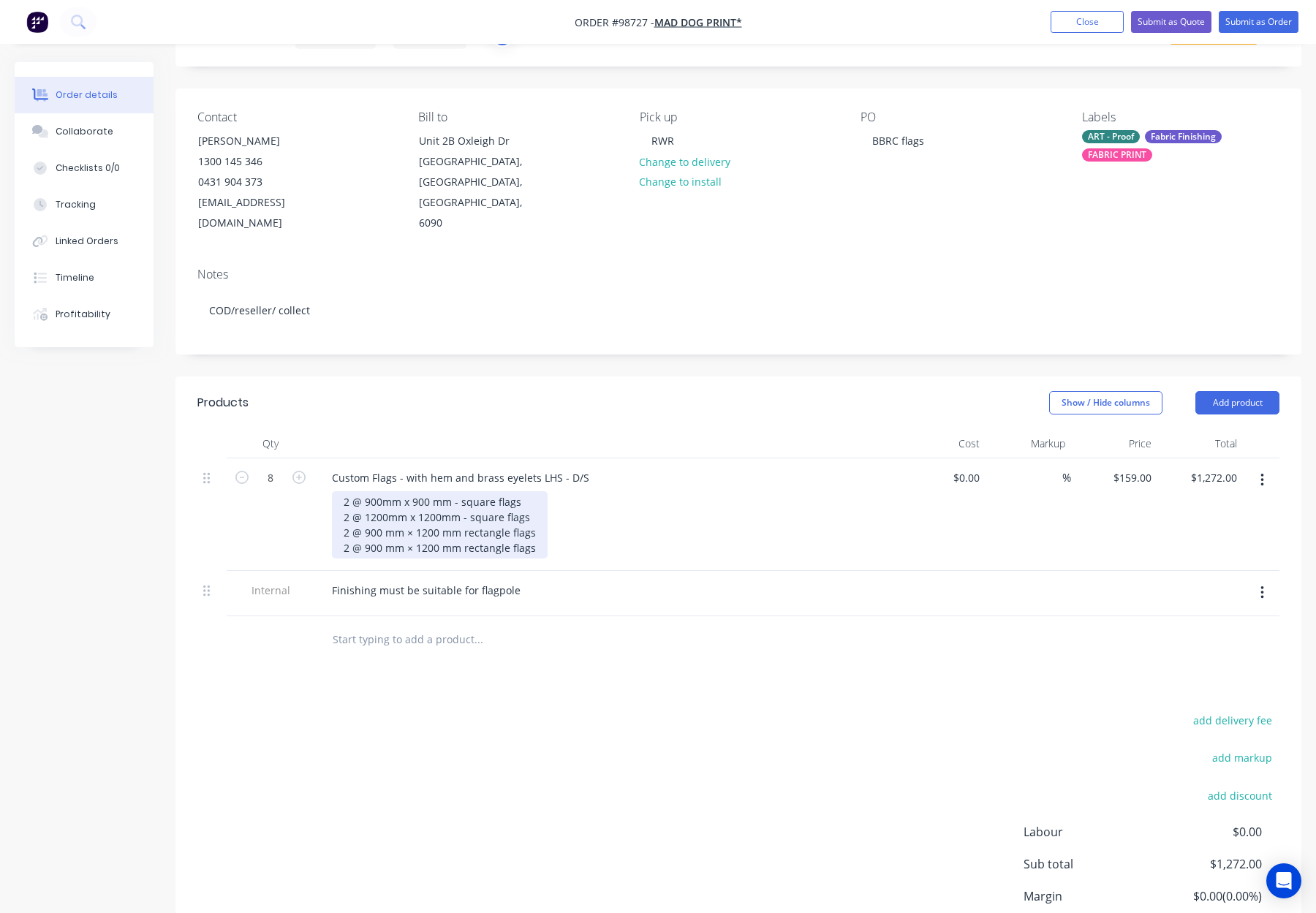
click at [463, 509] on div "2 @ 900mm x 900 mm - square flags 2 @ 1200mm x 1200mm - square flags 2 @ 900 mm…" at bounding box center [439, 525] width 215 height 67
click at [462, 528] on div "2 @ 900mm x 900 mm - square flags 2 @ 1200mm x 1200mm - square flags 2 @ 900 mm…" at bounding box center [443, 525] width 222 height 67
click at [732, 616] on div at bounding box center [578, 640] width 526 height 48
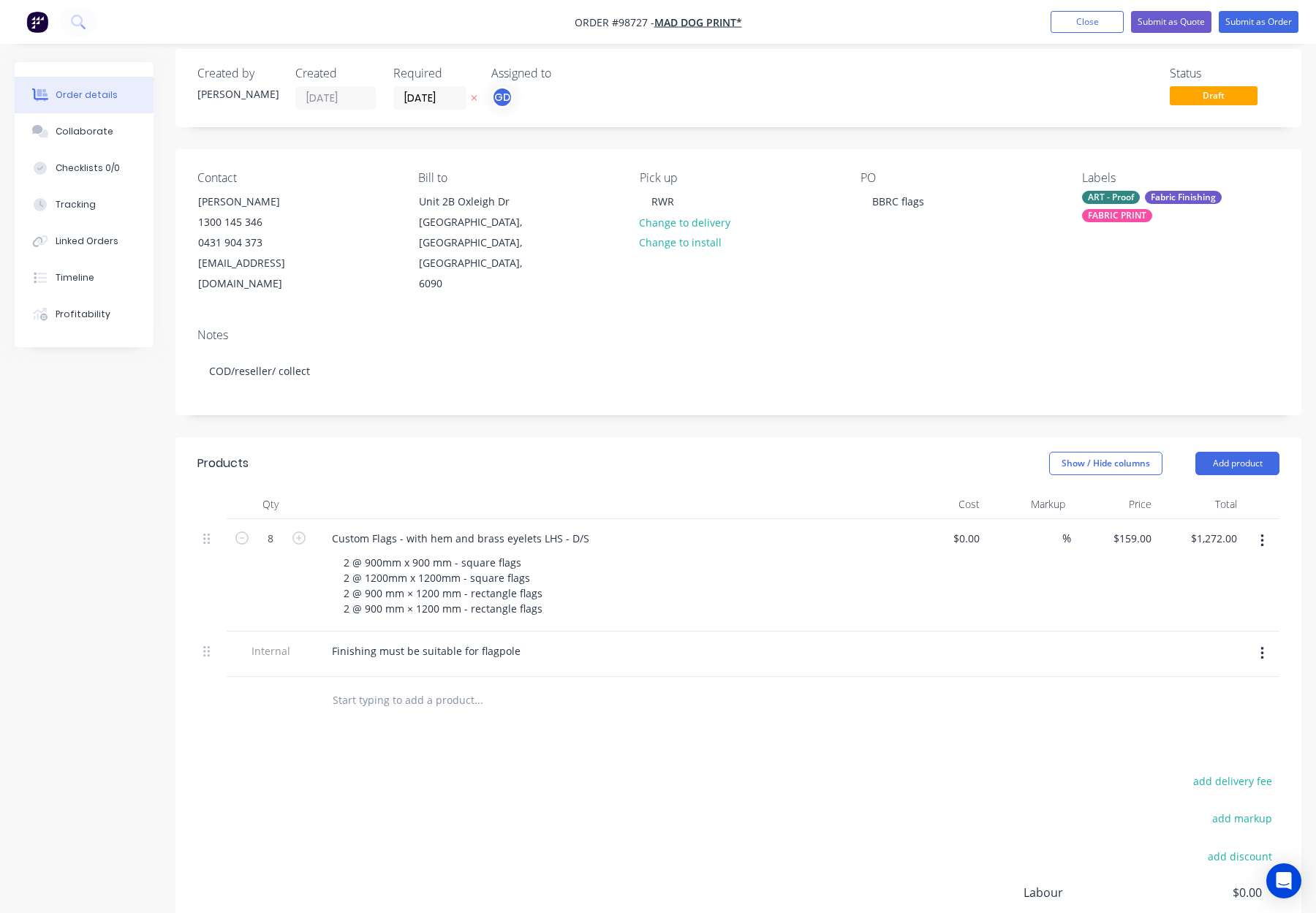
scroll to position [0, 0]
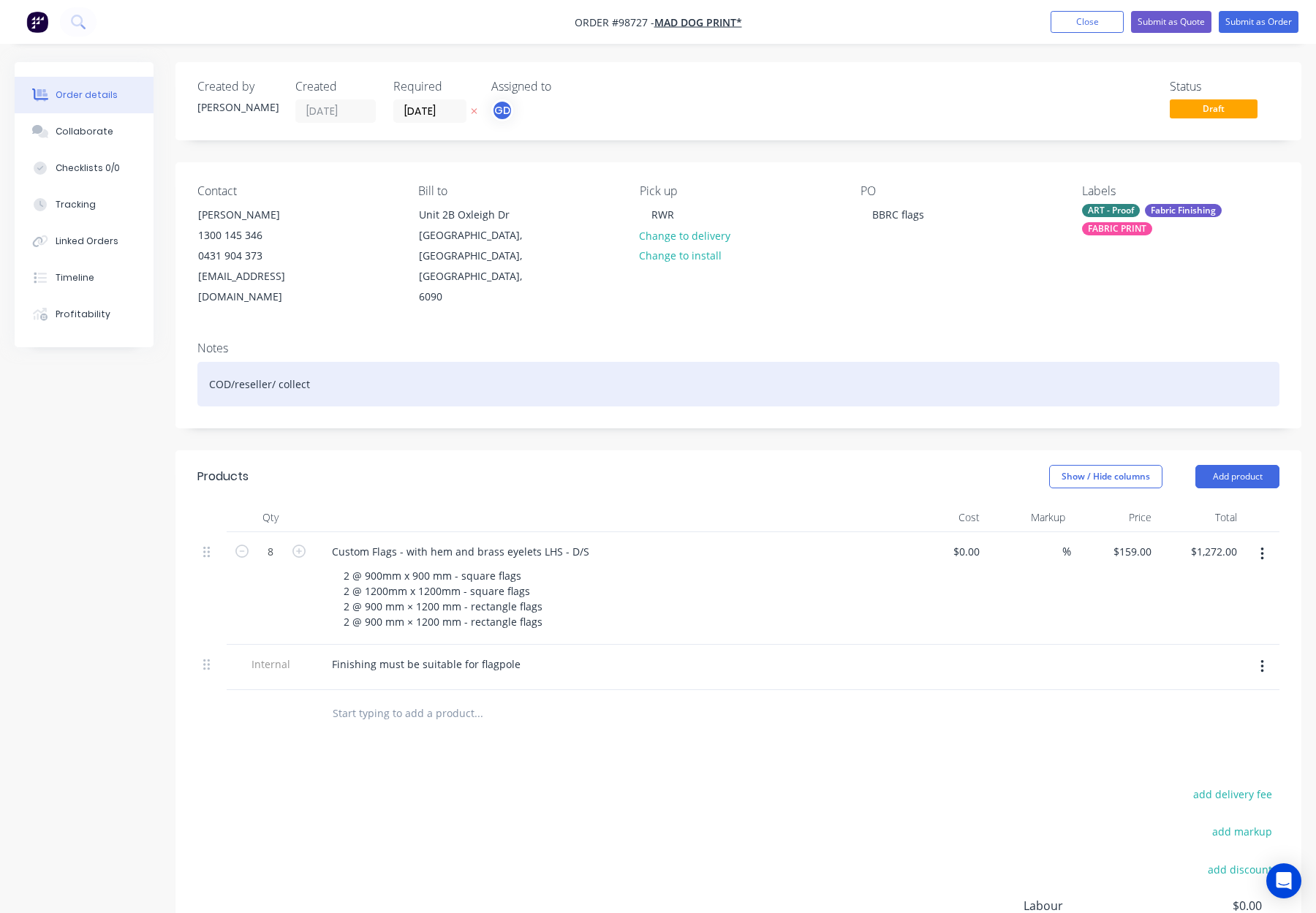
click at [451, 373] on div "COD/reseller/ collect" at bounding box center [738, 384] width 1082 height 45
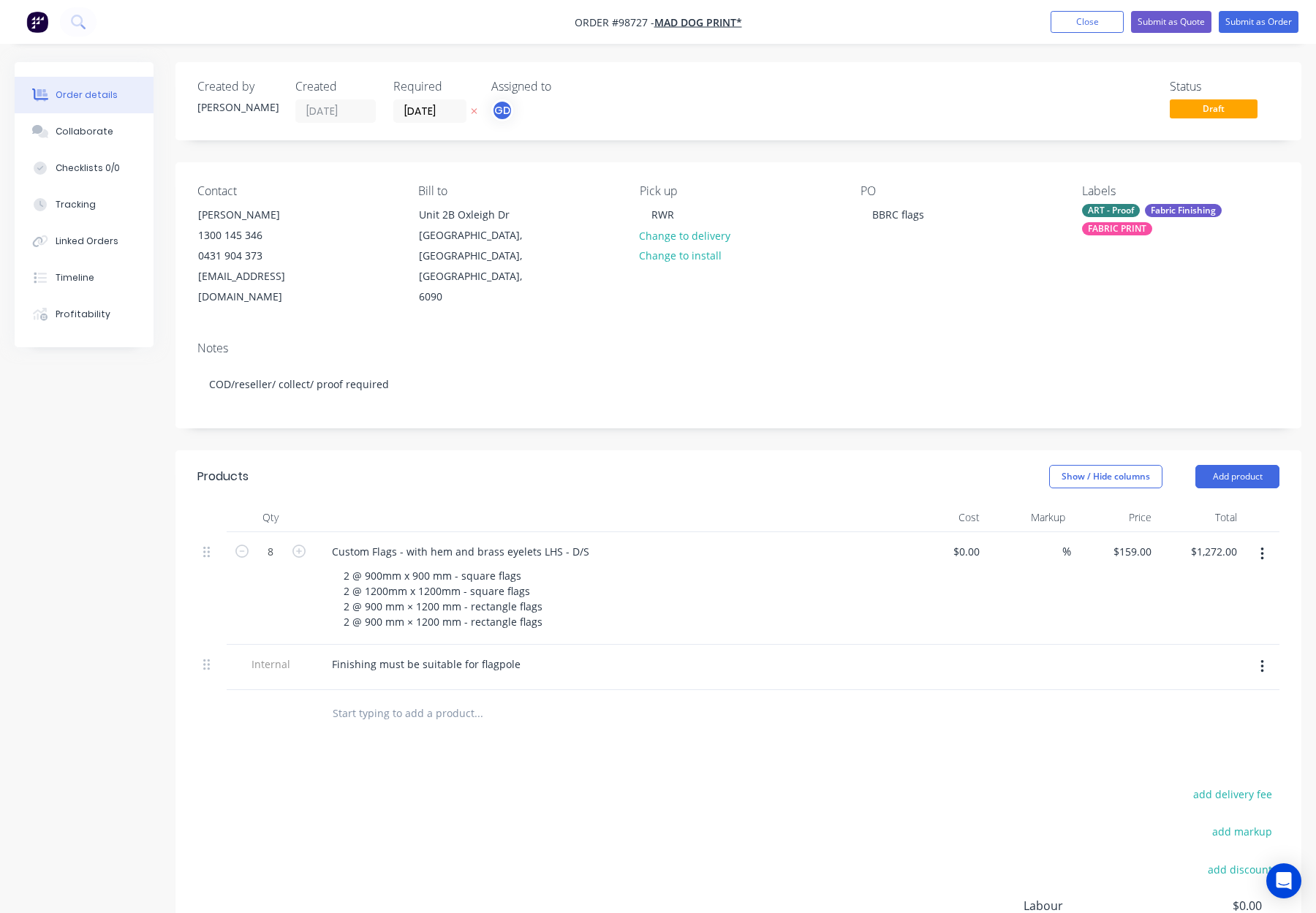
drag, startPoint x: 639, startPoint y: 467, endPoint x: 671, endPoint y: 426, distance: 52.0
click at [639, 467] on header "Products Show / Hide columns Add product" at bounding box center [738, 476] width 1125 height 53
click at [1126, 220] on div "ART - Proof Fabric Finishing FABRIC PRINT" at bounding box center [1180, 219] width 197 height 32
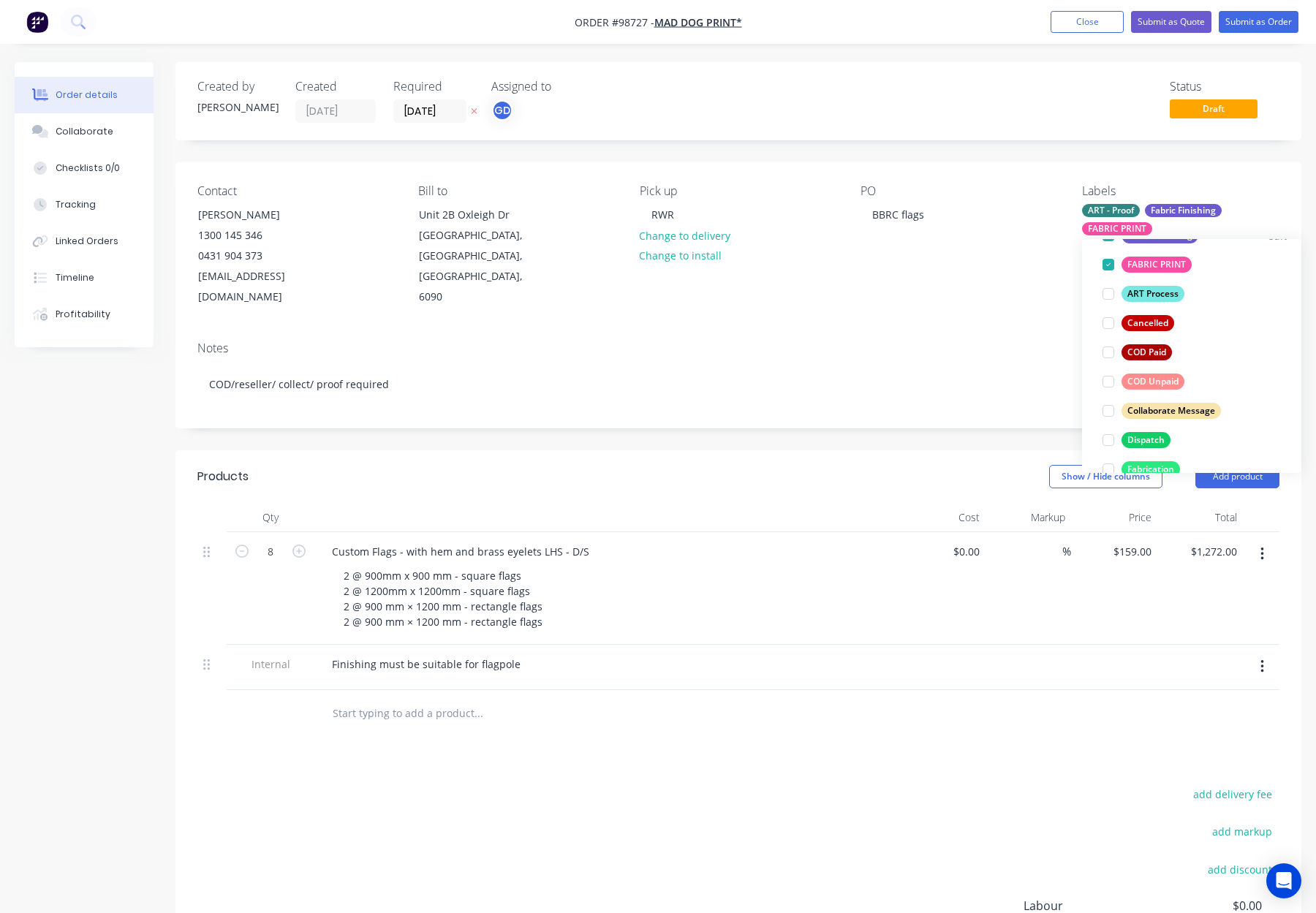
scroll to position [164, 0]
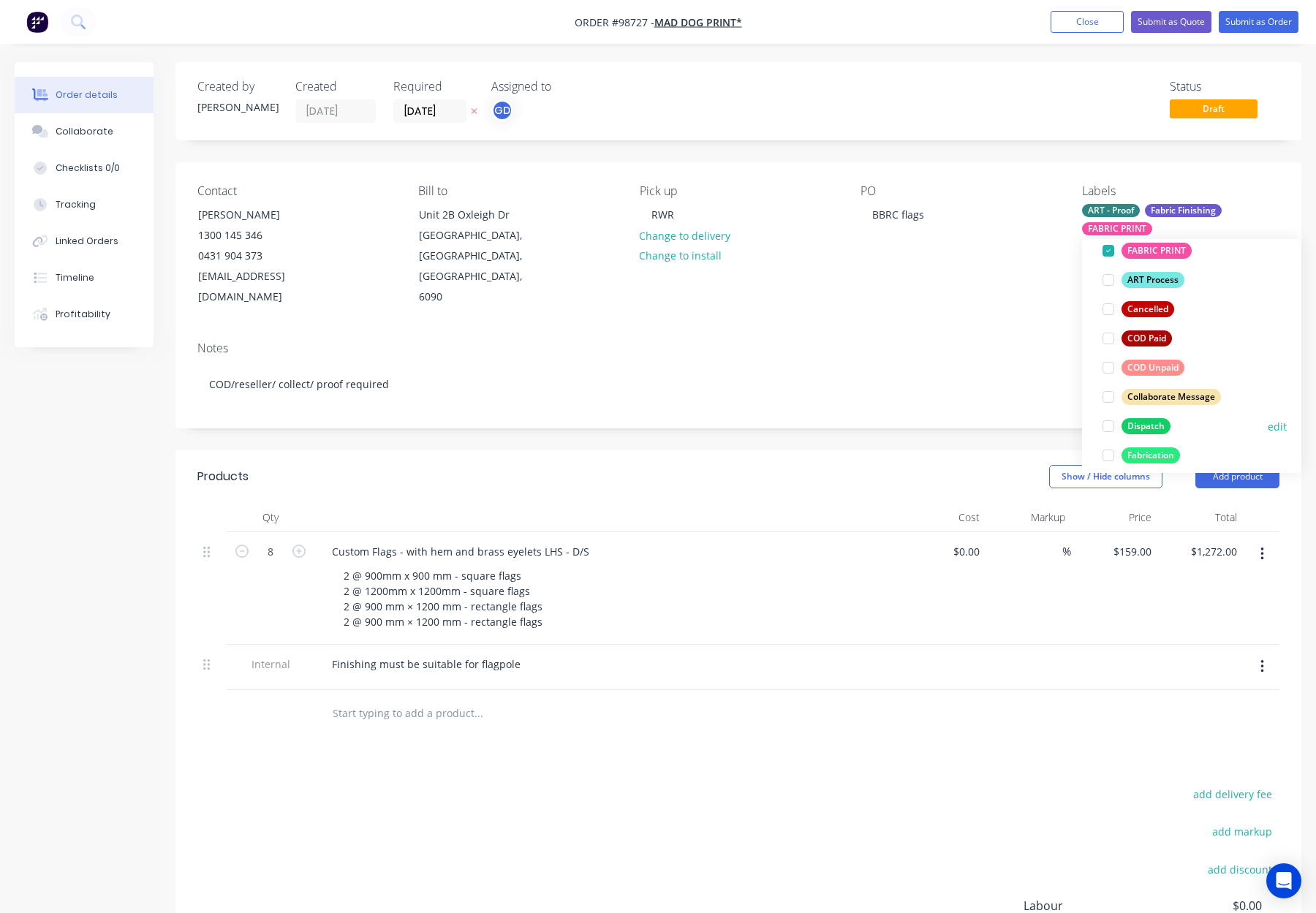
click at [1146, 425] on div "Dispatch" at bounding box center [1145, 426] width 49 height 16
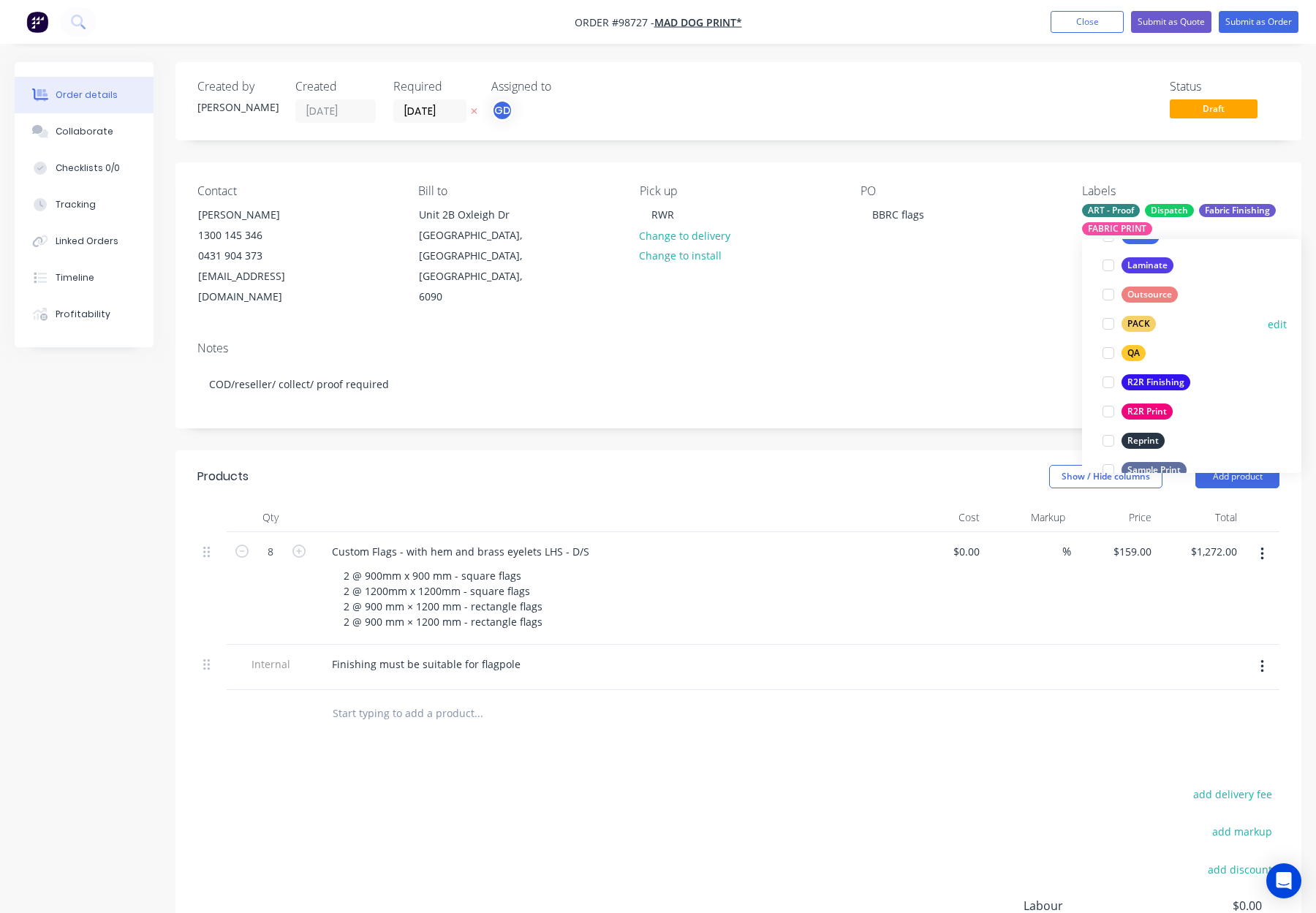
click at [1137, 324] on div "PACK" at bounding box center [1138, 324] width 35 height 16
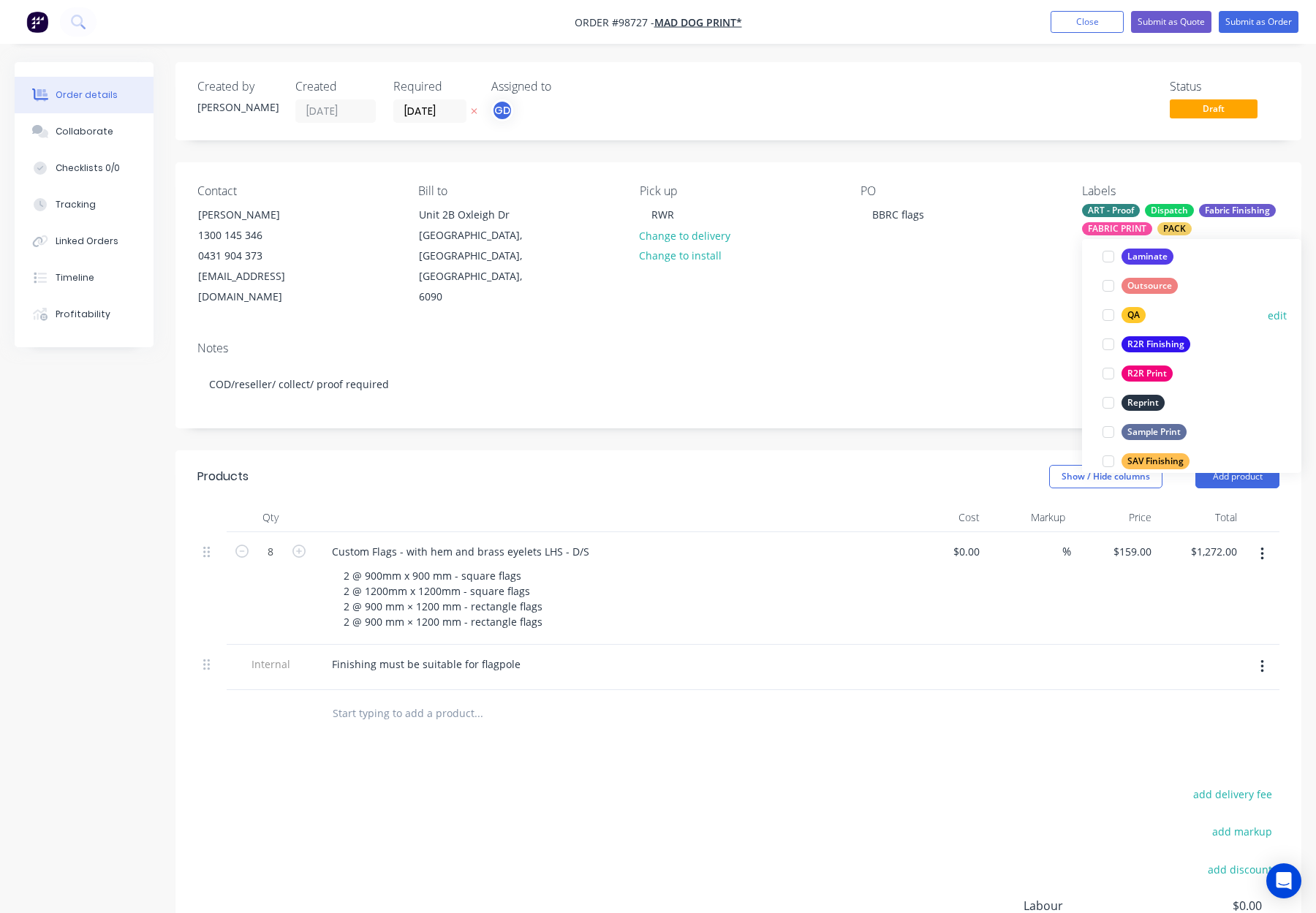
click at [1144, 317] on button "QA" at bounding box center [1123, 315] width 55 height 21
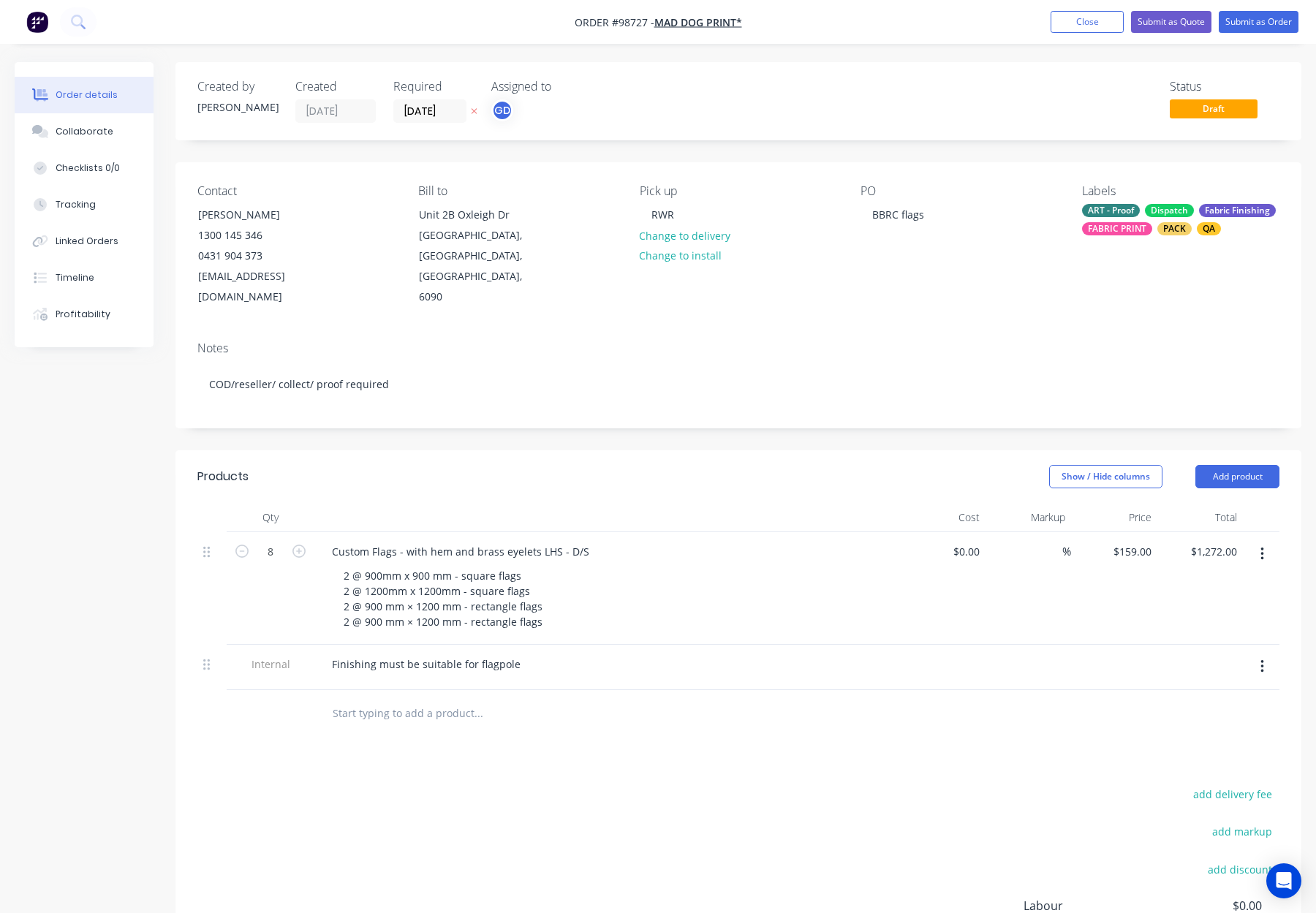
click at [1013, 301] on div "Contact Andrew 1300 145 346 0431 904 373 social@maddogprint.com.au Bill to Unit…" at bounding box center [738, 245] width 1125 height 168
click at [1136, 220] on div "ART - Proof Dispatch Fabric Finishing FABRIC PRINT PACK QA" at bounding box center [1180, 219] width 197 height 32
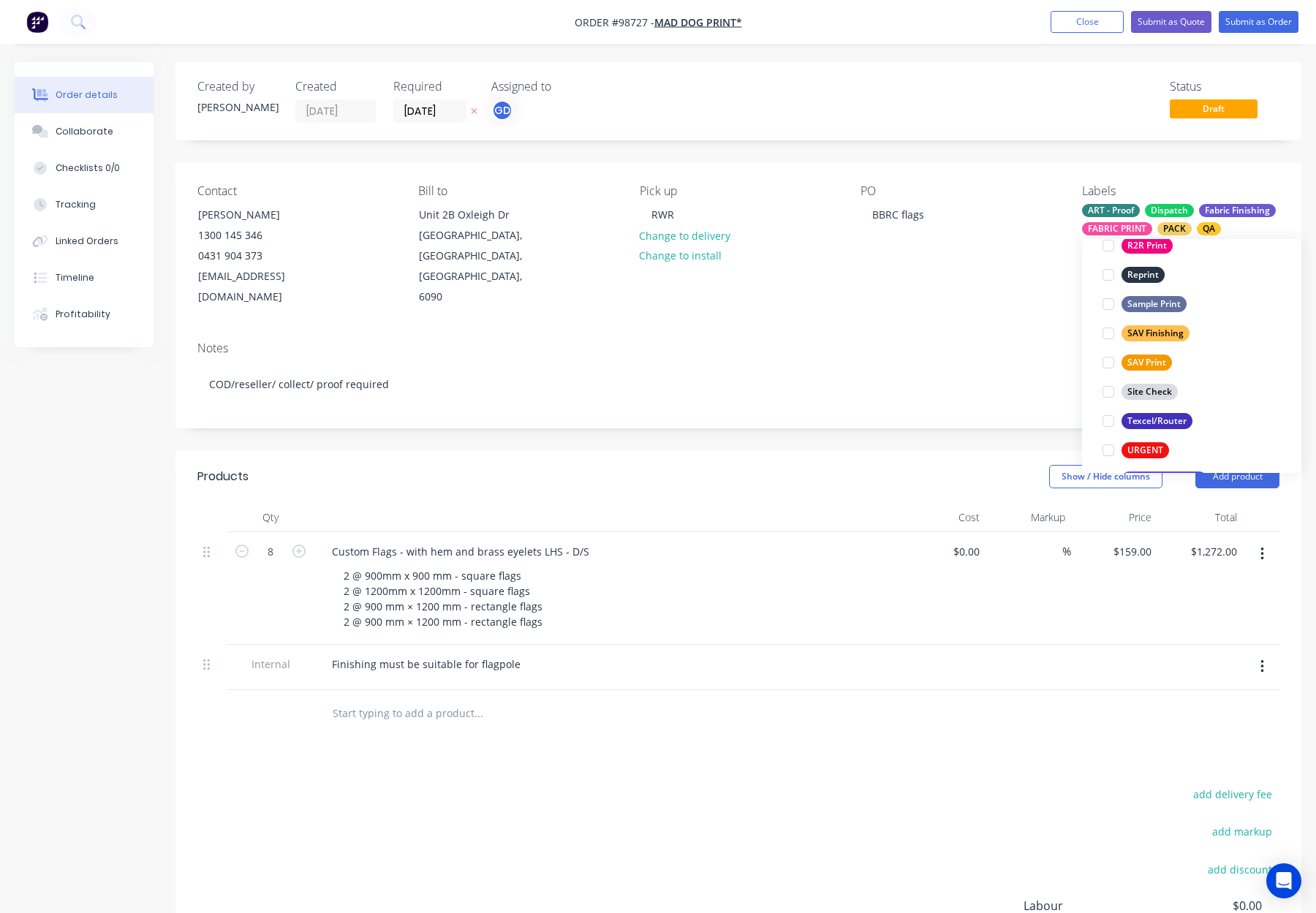
scroll to position [667, 0]
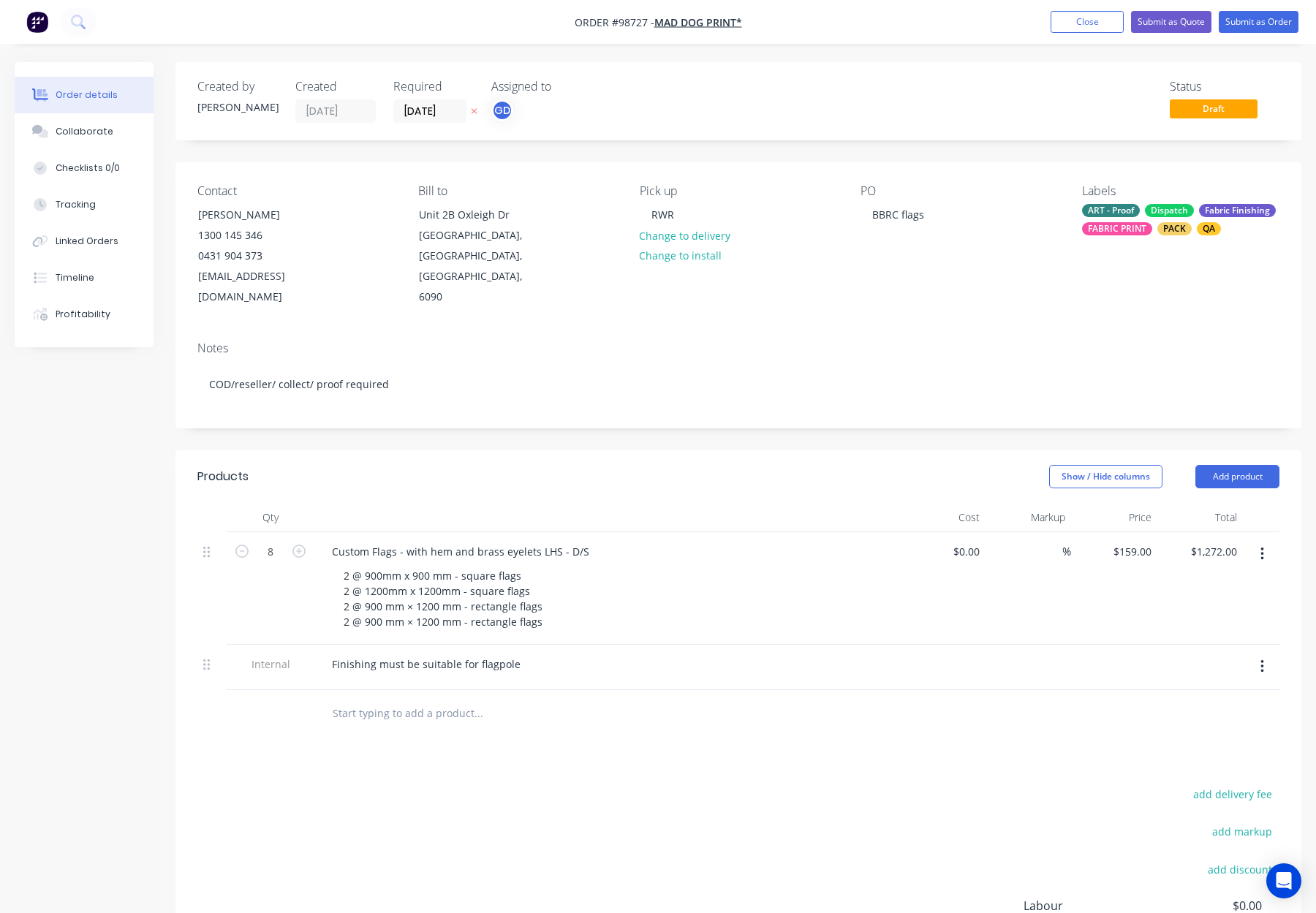
click at [1013, 293] on div "Contact Andrew 1300 145 346 0431 904 373 social@maddogprint.com.au Bill to Unit…" at bounding box center [738, 245] width 1125 height 168
click at [512, 653] on div "Finishing must be suitable for flagpole" at bounding box center [427, 663] width 212 height 21
click at [542, 702] on input "text" at bounding box center [477, 713] width 293 height 29
click at [1241, 22] on button "Submit as Order" at bounding box center [1258, 22] width 79 height 22
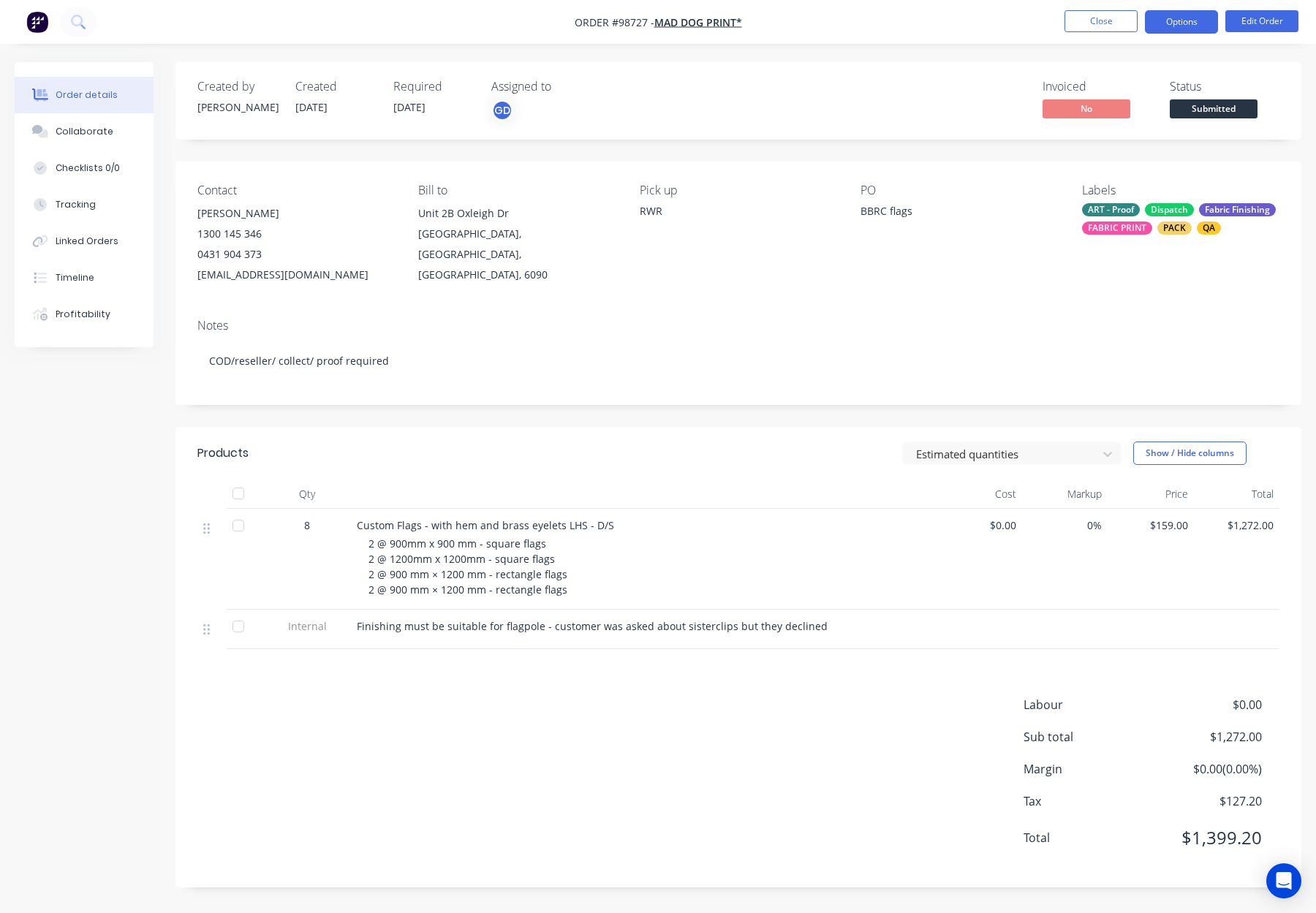
click at [1188, 24] on button "Options" at bounding box center [1181, 22] width 73 height 24
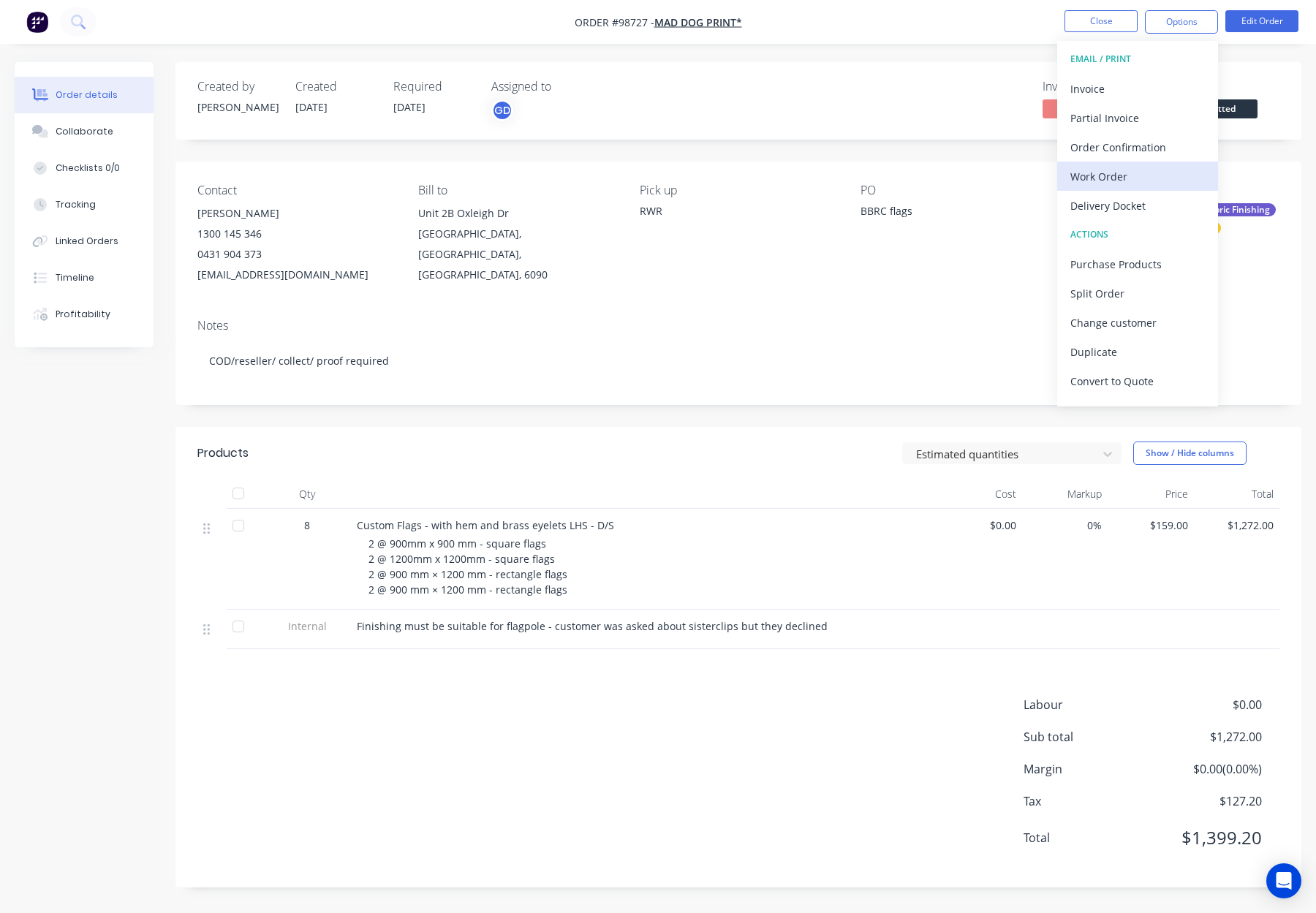
click at [1134, 169] on div "Work Order" at bounding box center [1136, 176] width 134 height 21
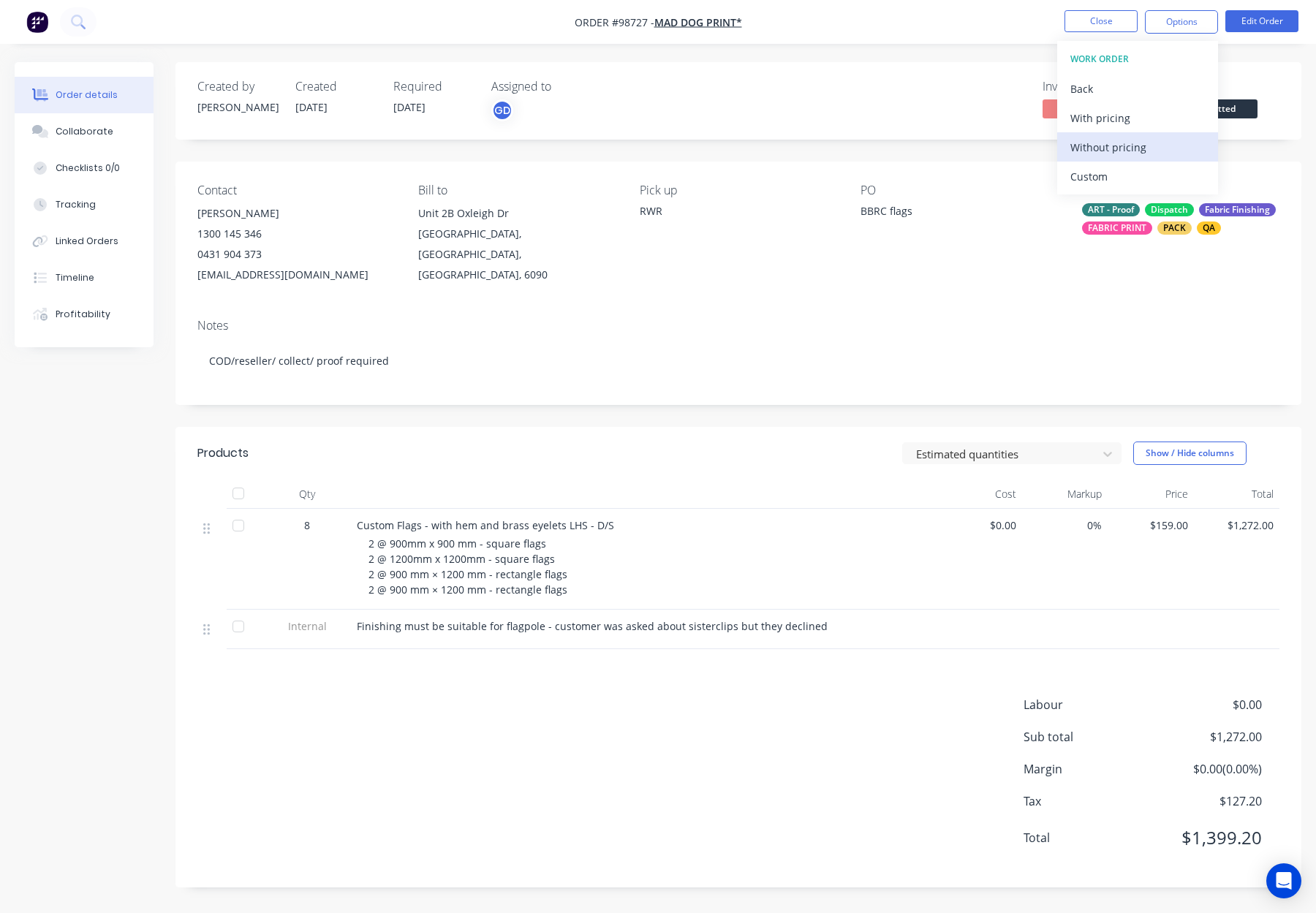
click at [1136, 147] on div "Without pricing" at bounding box center [1136, 147] width 134 height 21
click at [1095, 17] on button "Close" at bounding box center [1101, 21] width 73 height 22
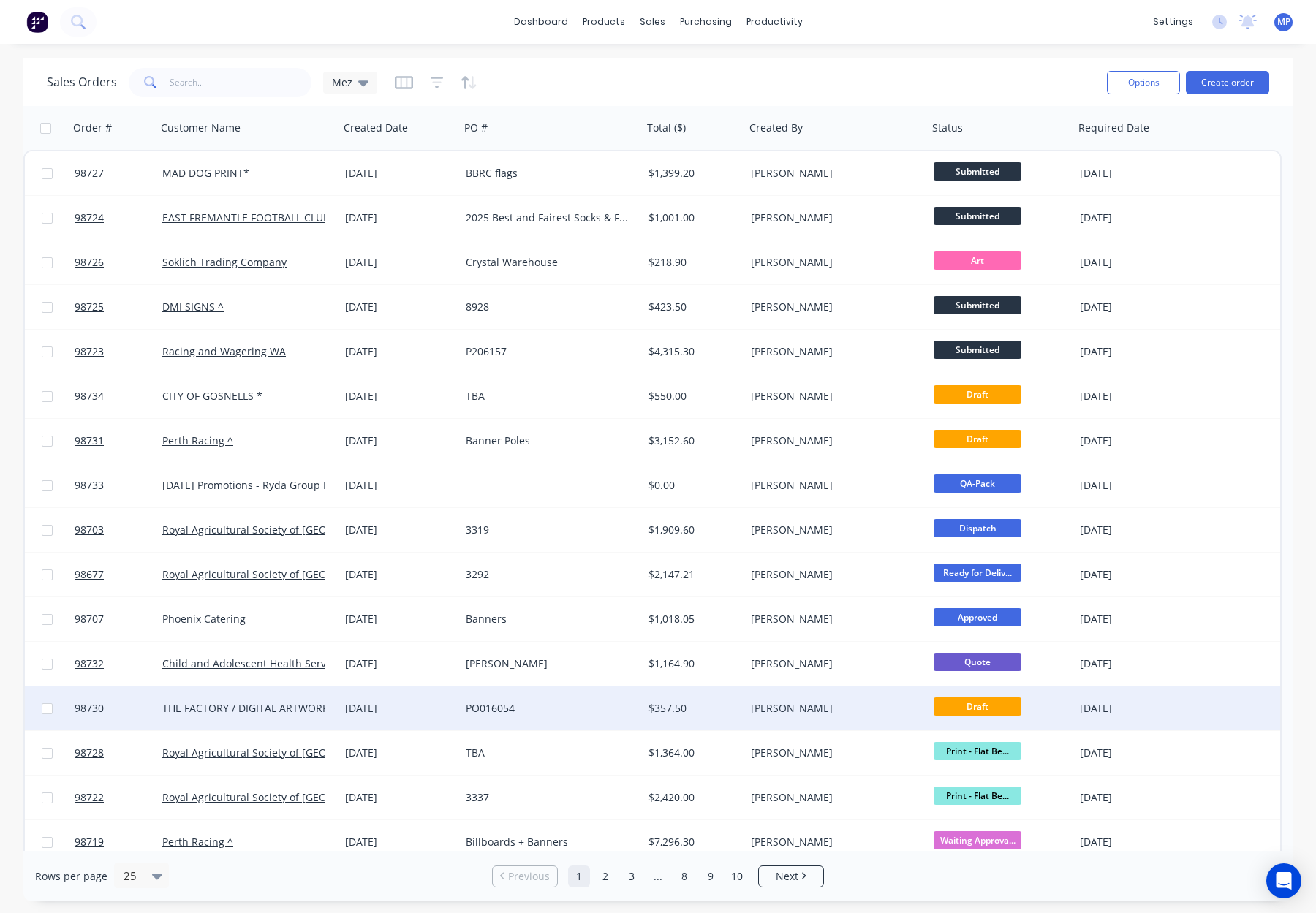
click at [557, 717] on div "PO016054" at bounding box center [551, 708] width 183 height 44
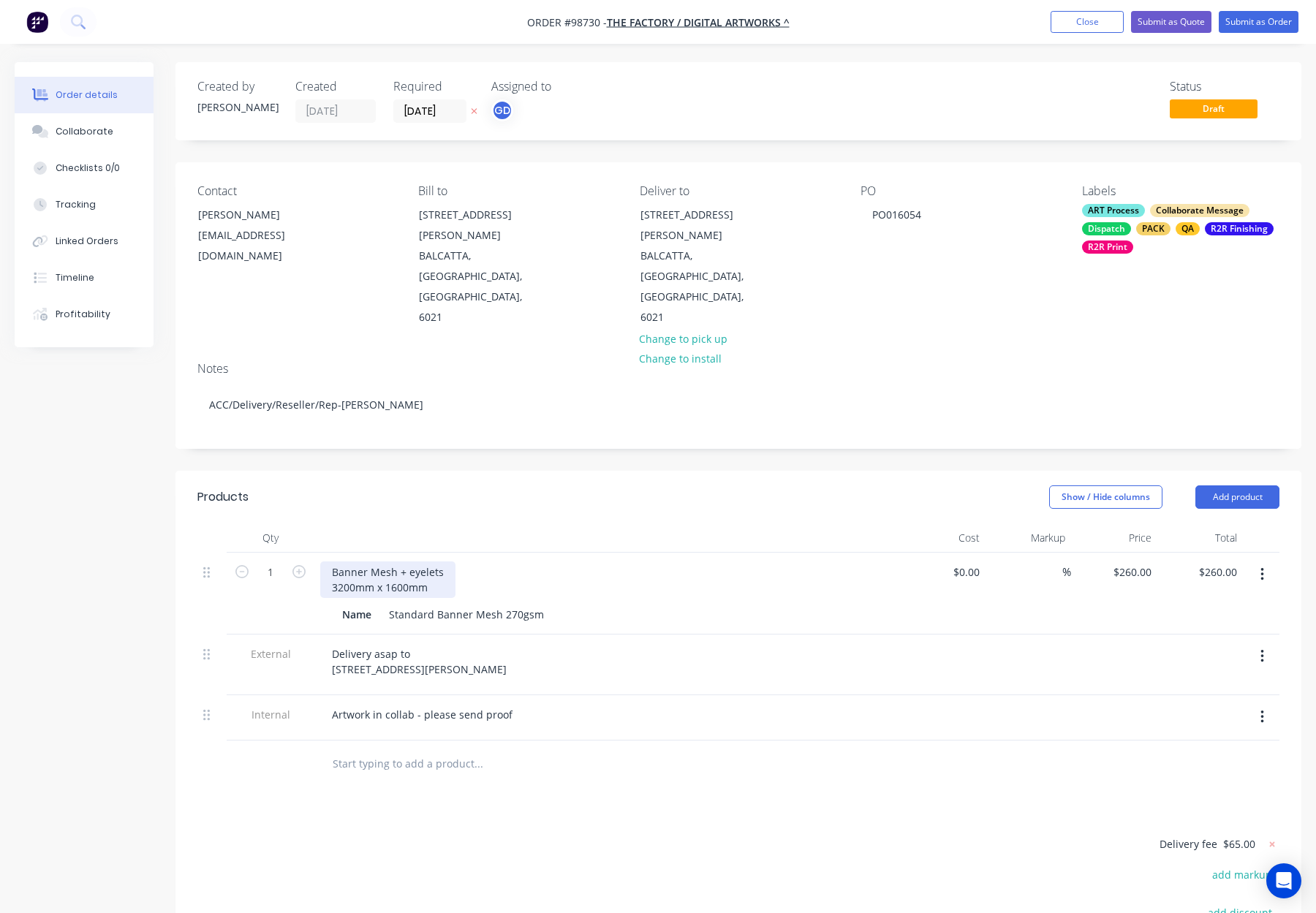
click at [328, 562] on div "Banner Mesh + eyelets 3200mm x 1600mm" at bounding box center [388, 580] width 135 height 37
drag, startPoint x: 397, startPoint y: 510, endPoint x: 514, endPoint y: 506, distance: 117.1
click at [514, 562] on div "Mesh Banner Mesh + eyelets 3200mm x 1600mm" at bounding box center [606, 580] width 573 height 37
click at [584, 485] on div "Show / Hide columns Add product" at bounding box center [854, 497] width 852 height 24
click at [447, 523] on div at bounding box center [606, 537] width 585 height 29
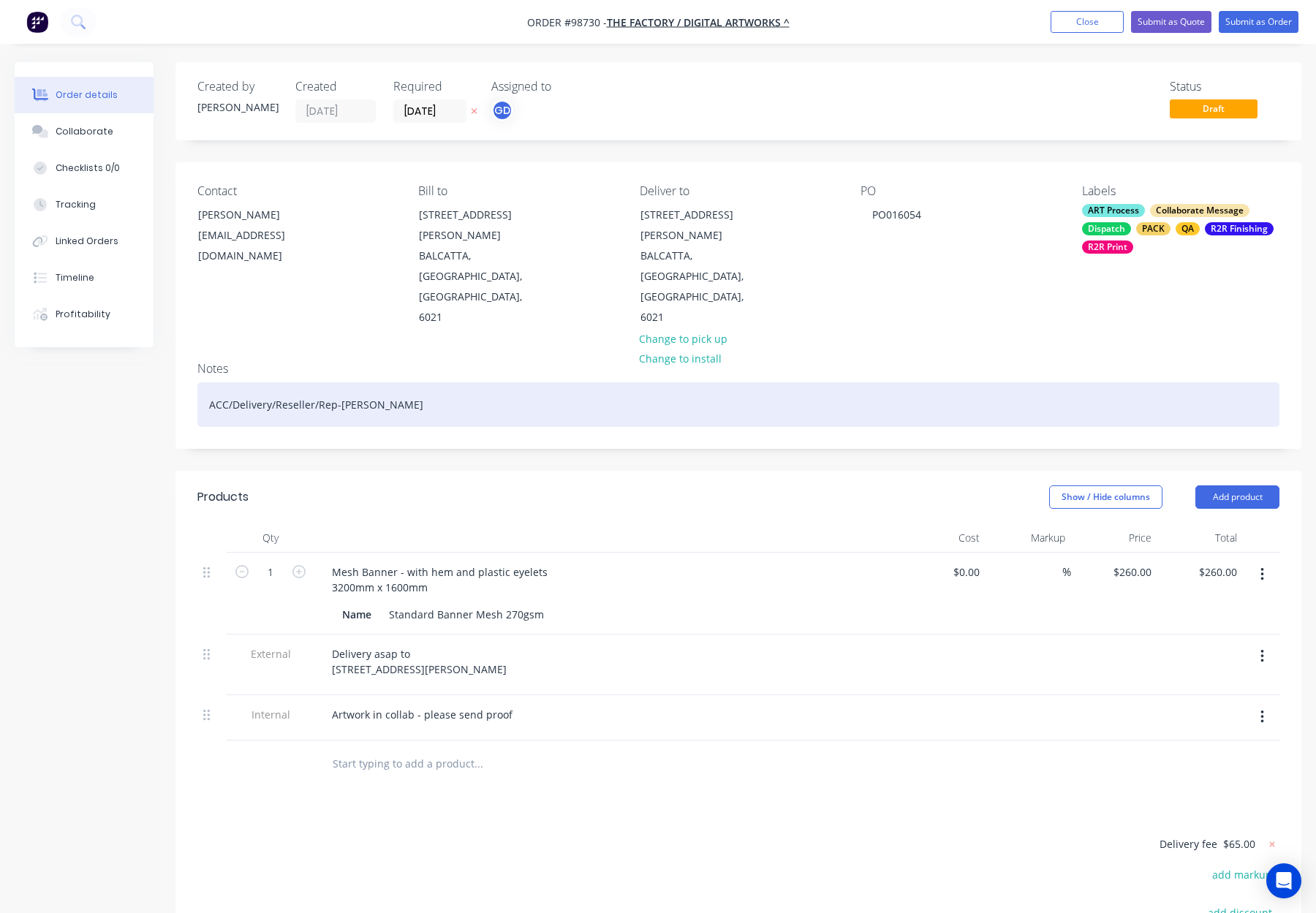
click at [420, 382] on div "ACC/Delivery/Reseller/Rep-Gino" at bounding box center [738, 404] width 1082 height 45
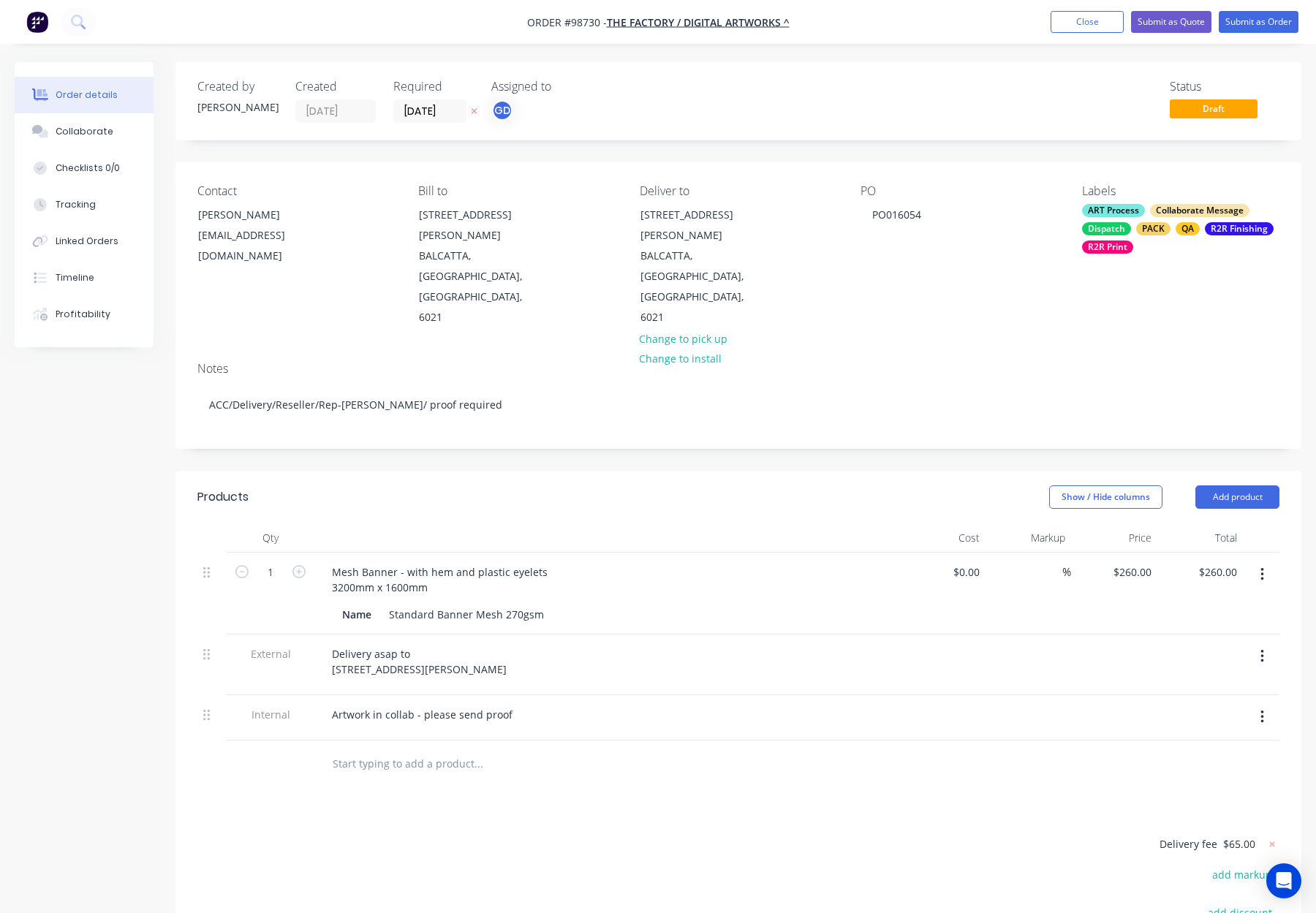
click at [1133, 216] on div "ART Process" at bounding box center [1113, 209] width 63 height 13
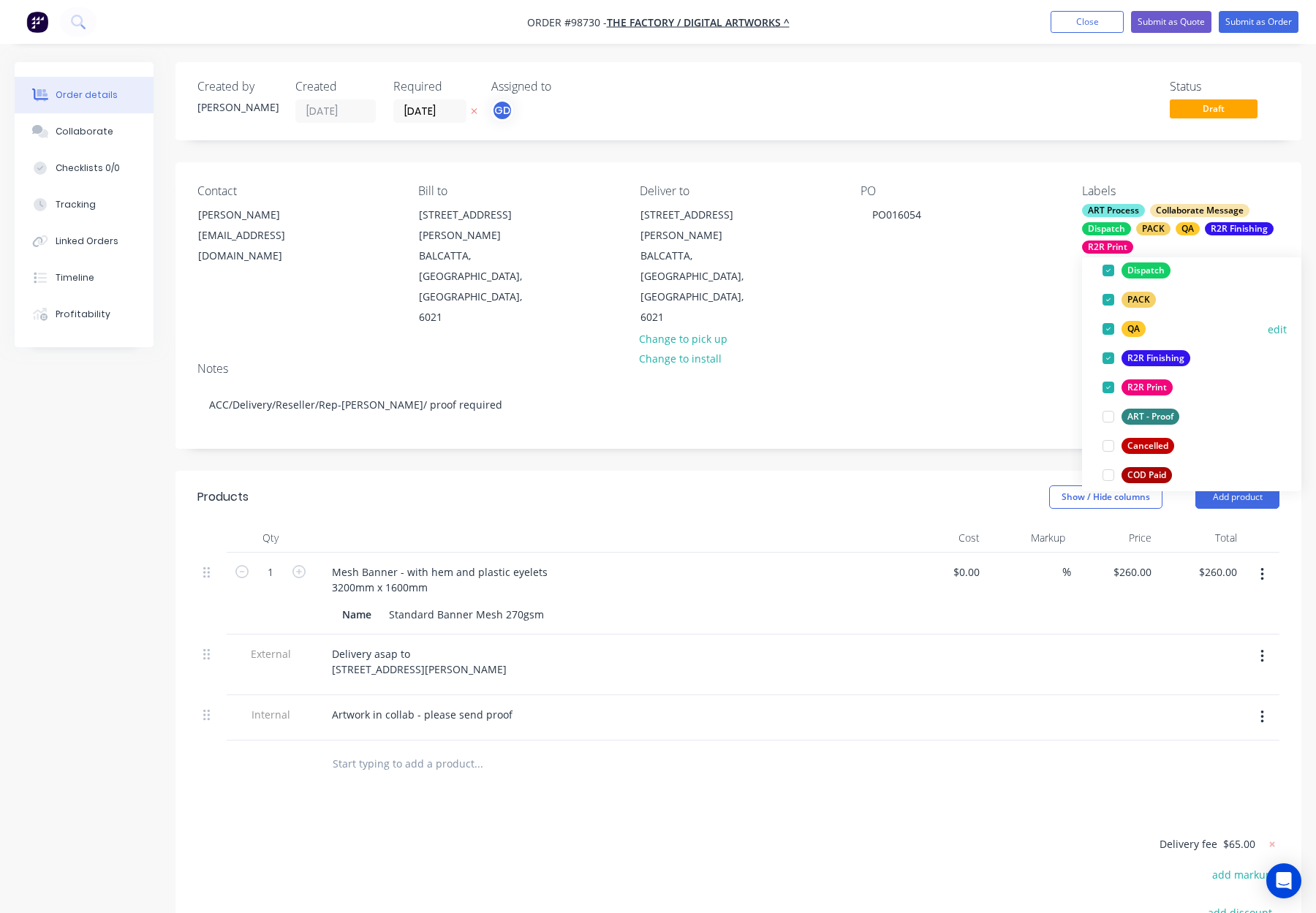
scroll to position [167, 0]
click at [1158, 411] on div "ART - Proof" at bounding box center [1150, 412] width 58 height 16
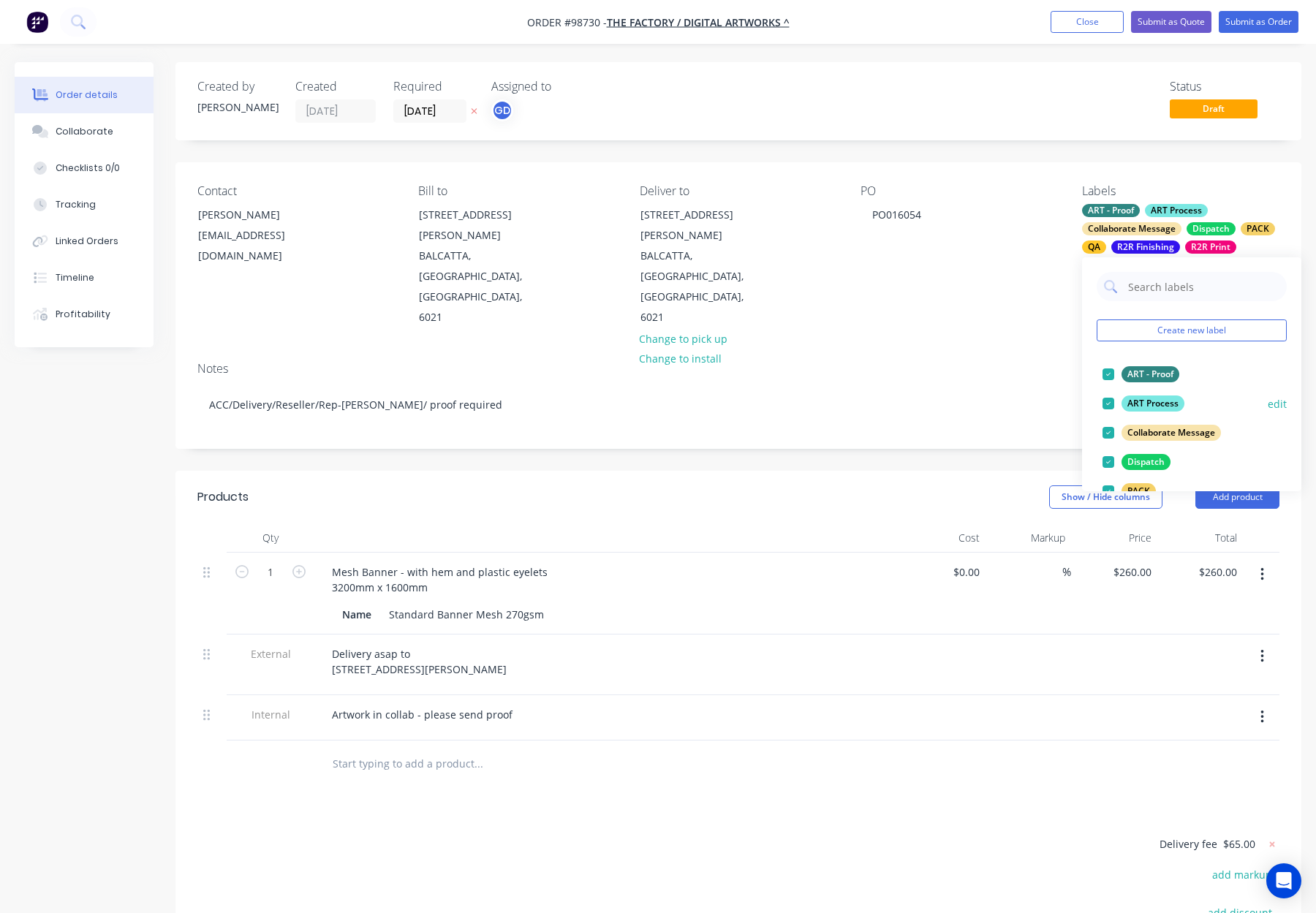
click at [1156, 407] on div "ART Process" at bounding box center [1152, 403] width 63 height 16
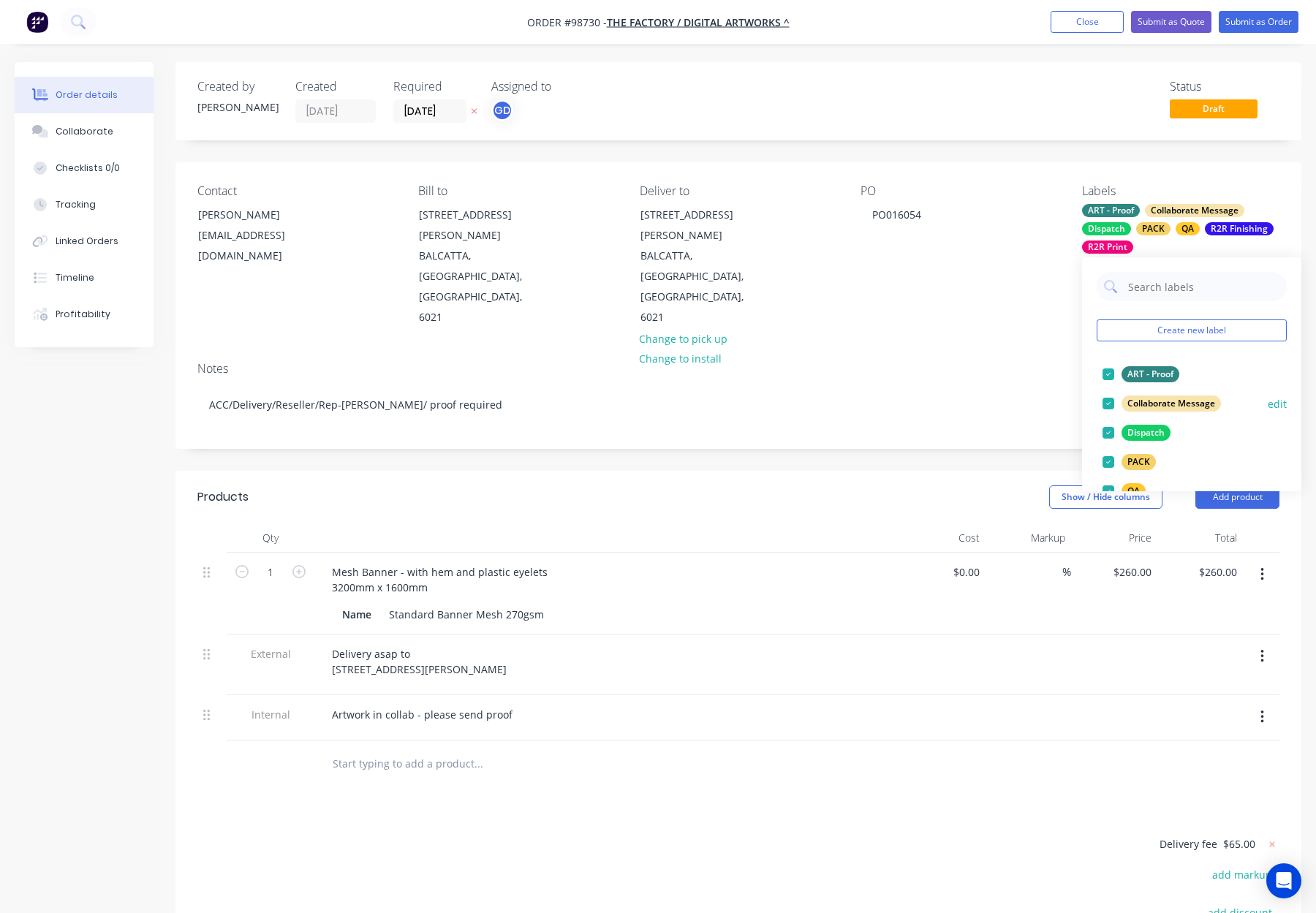
scroll to position [0, 0]
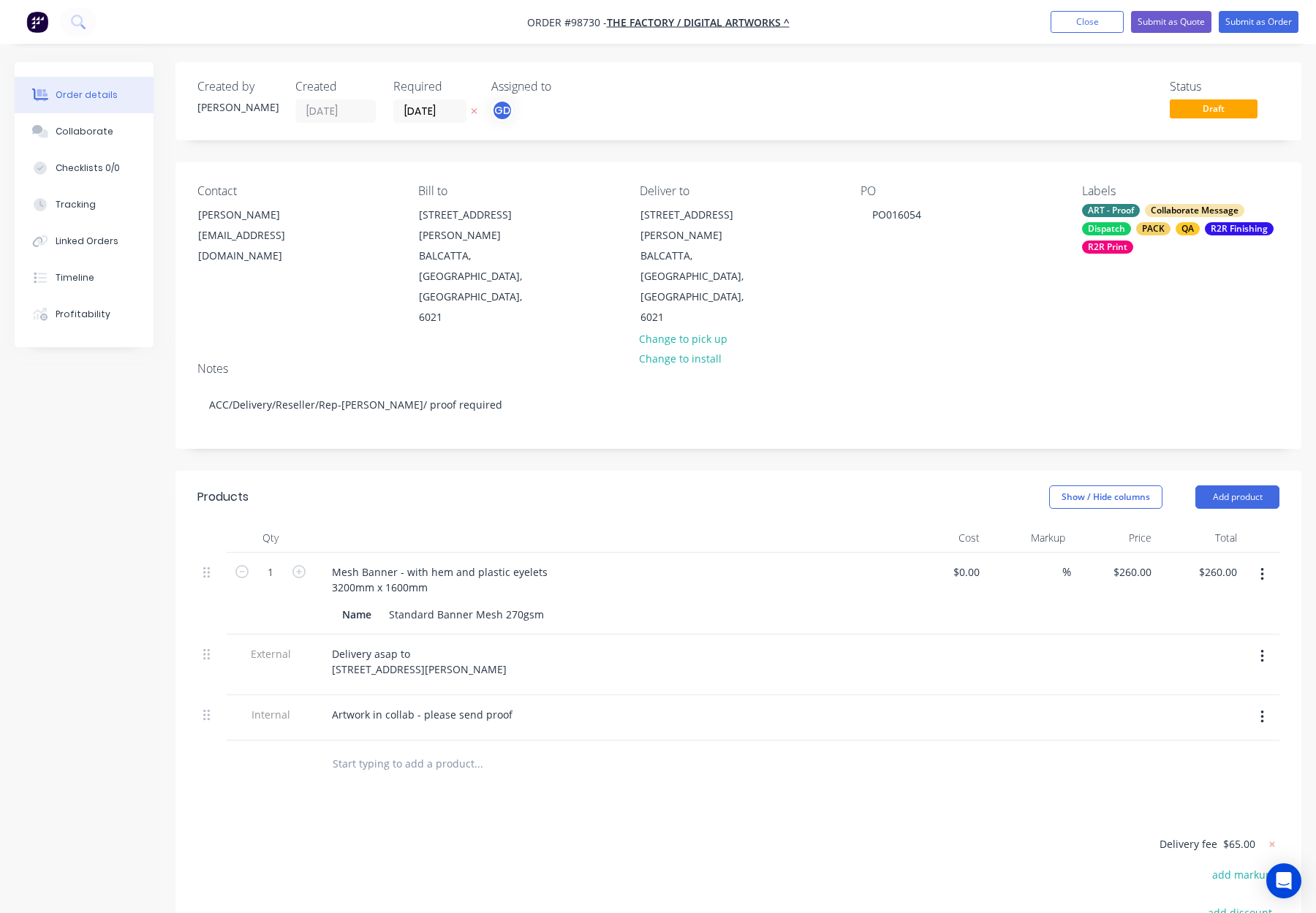
click at [936, 350] on div "Notes ACC/Delivery/Reseller/Rep-Gino/ proof required" at bounding box center [738, 399] width 1125 height 98
click at [1234, 485] on button "Add product" at bounding box center [1237, 497] width 84 height 24
click at [1214, 699] on div "Notes (Internal)" at bounding box center [1209, 709] width 112 height 21
click at [379, 749] on div at bounding box center [373, 759] width 105 height 21
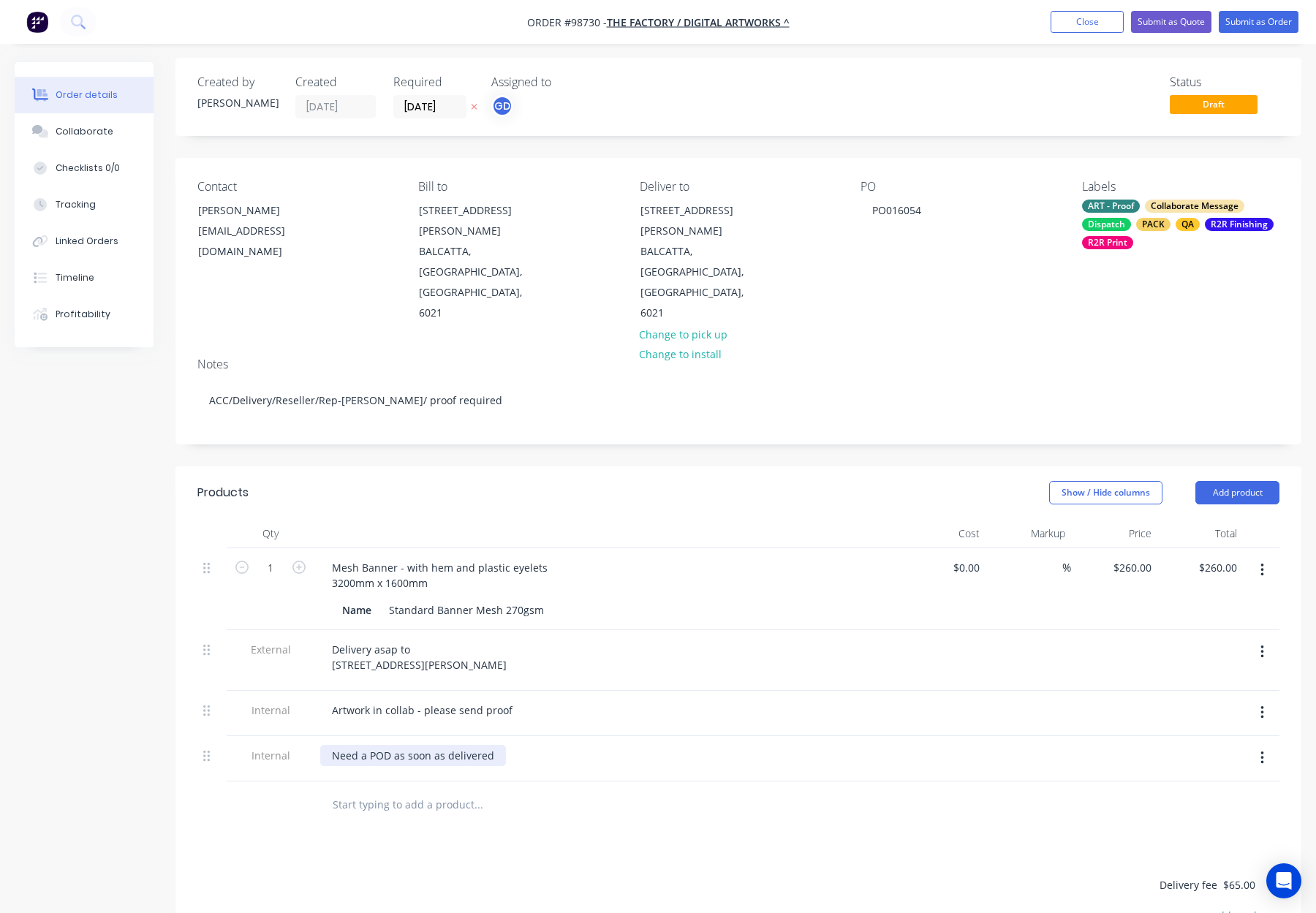
scroll to position [7, 0]
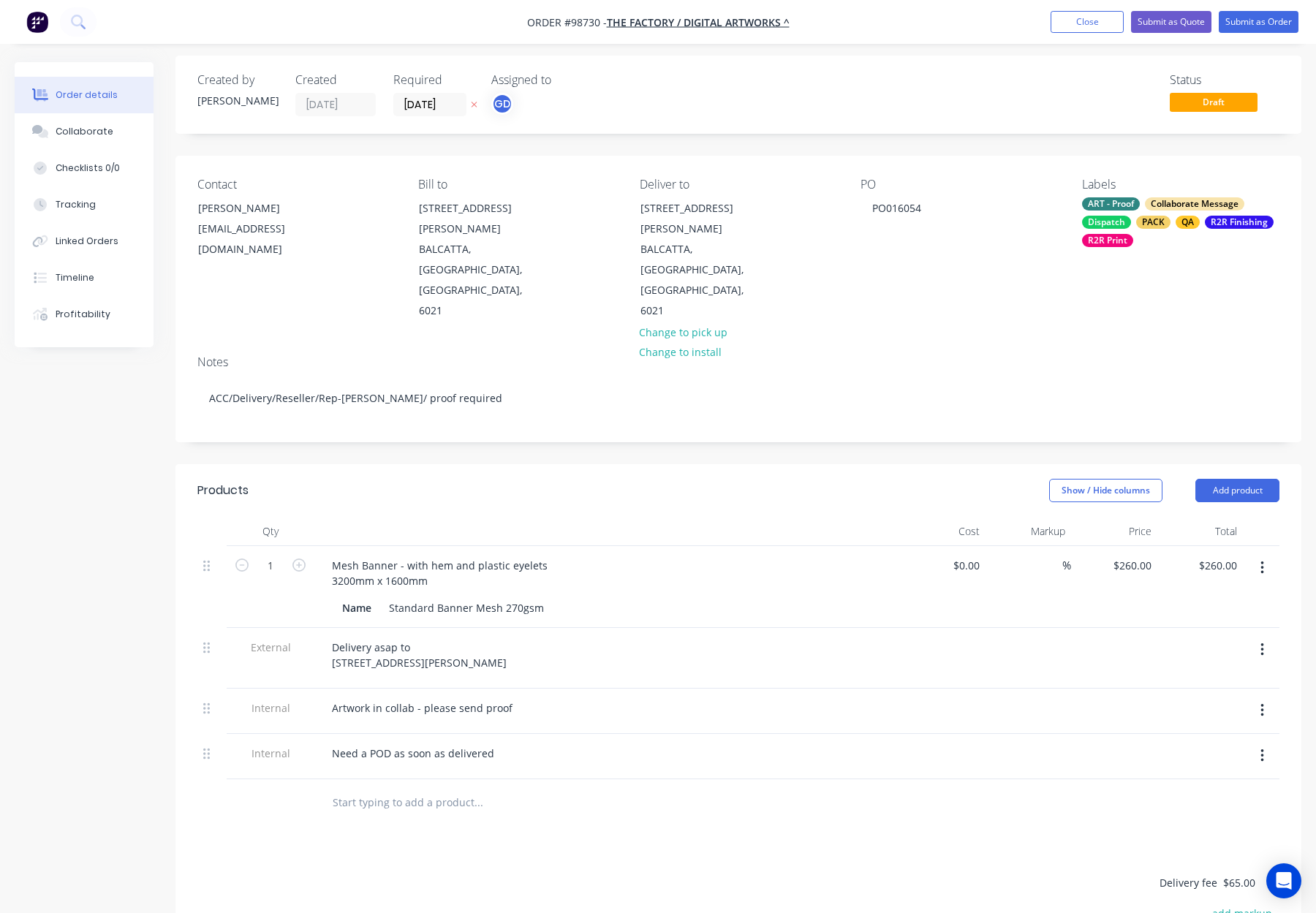
click at [658, 798] on div "Products Show / Hide columns Add product Qty Cost Markup Price Total 1 Mesh Ban…" at bounding box center [738, 817] width 1125 height 706
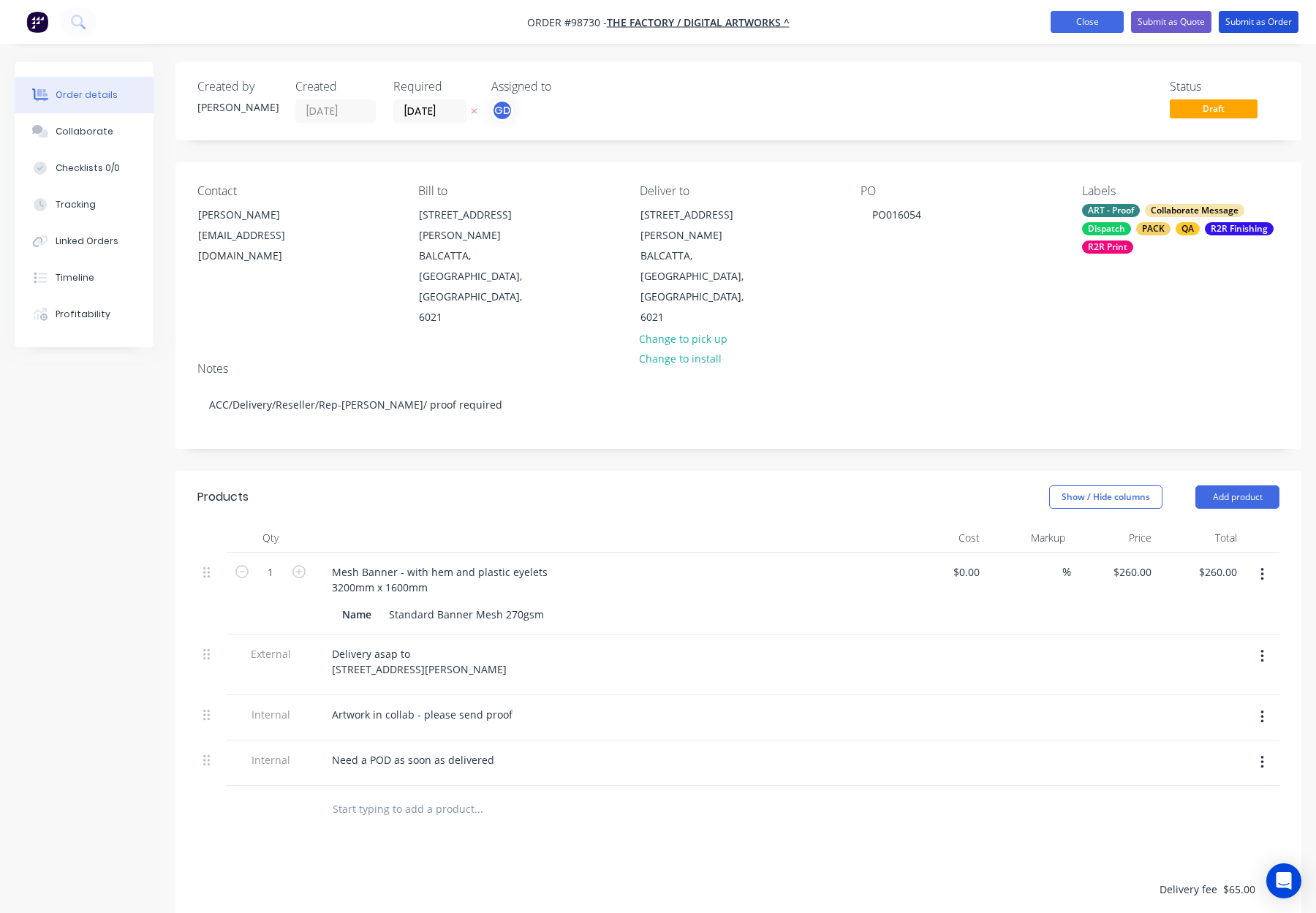
click at [1265, 20] on button "Submit as Order" at bounding box center [1258, 22] width 79 height 22
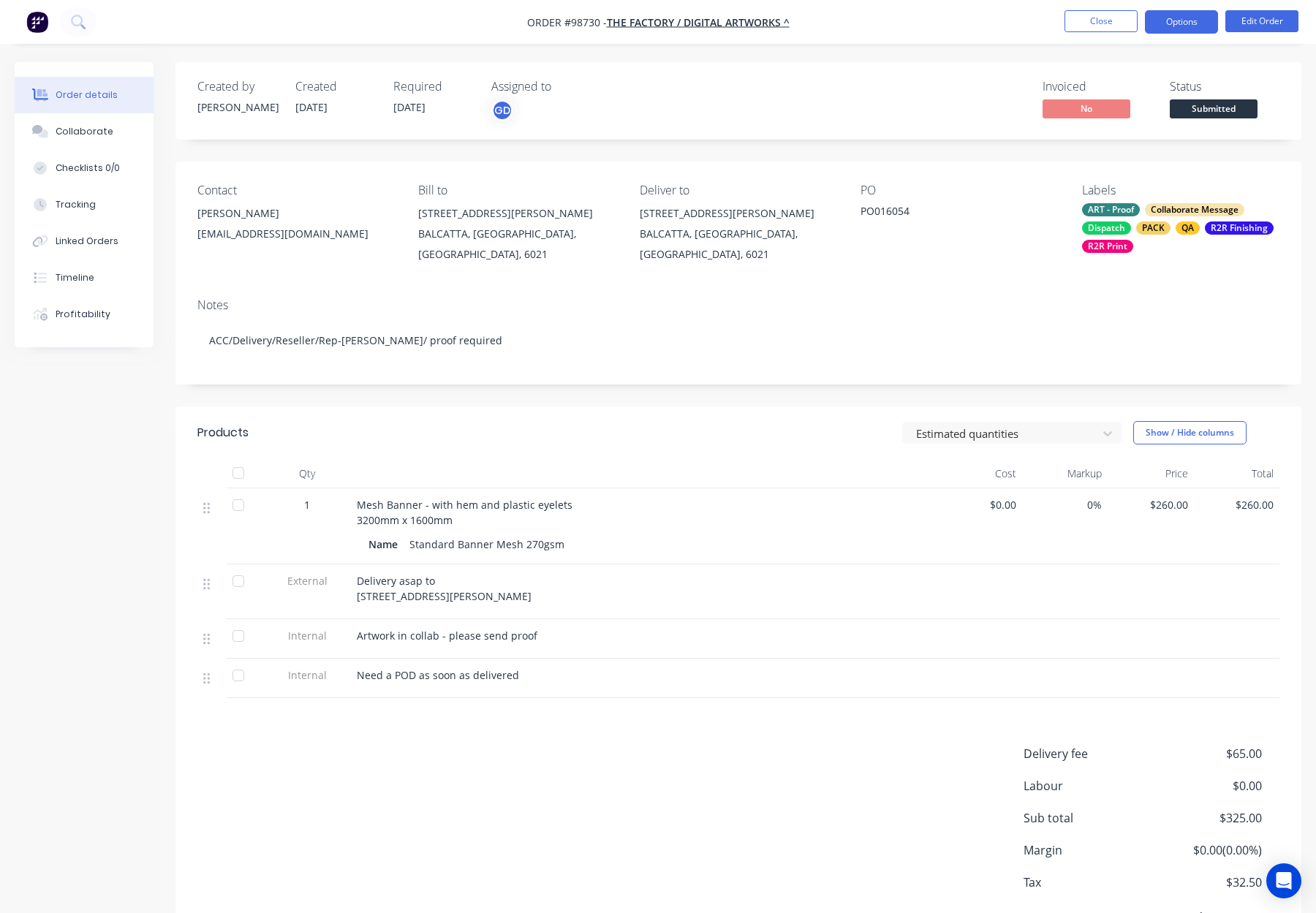
click at [1168, 23] on button "Options" at bounding box center [1181, 22] width 73 height 24
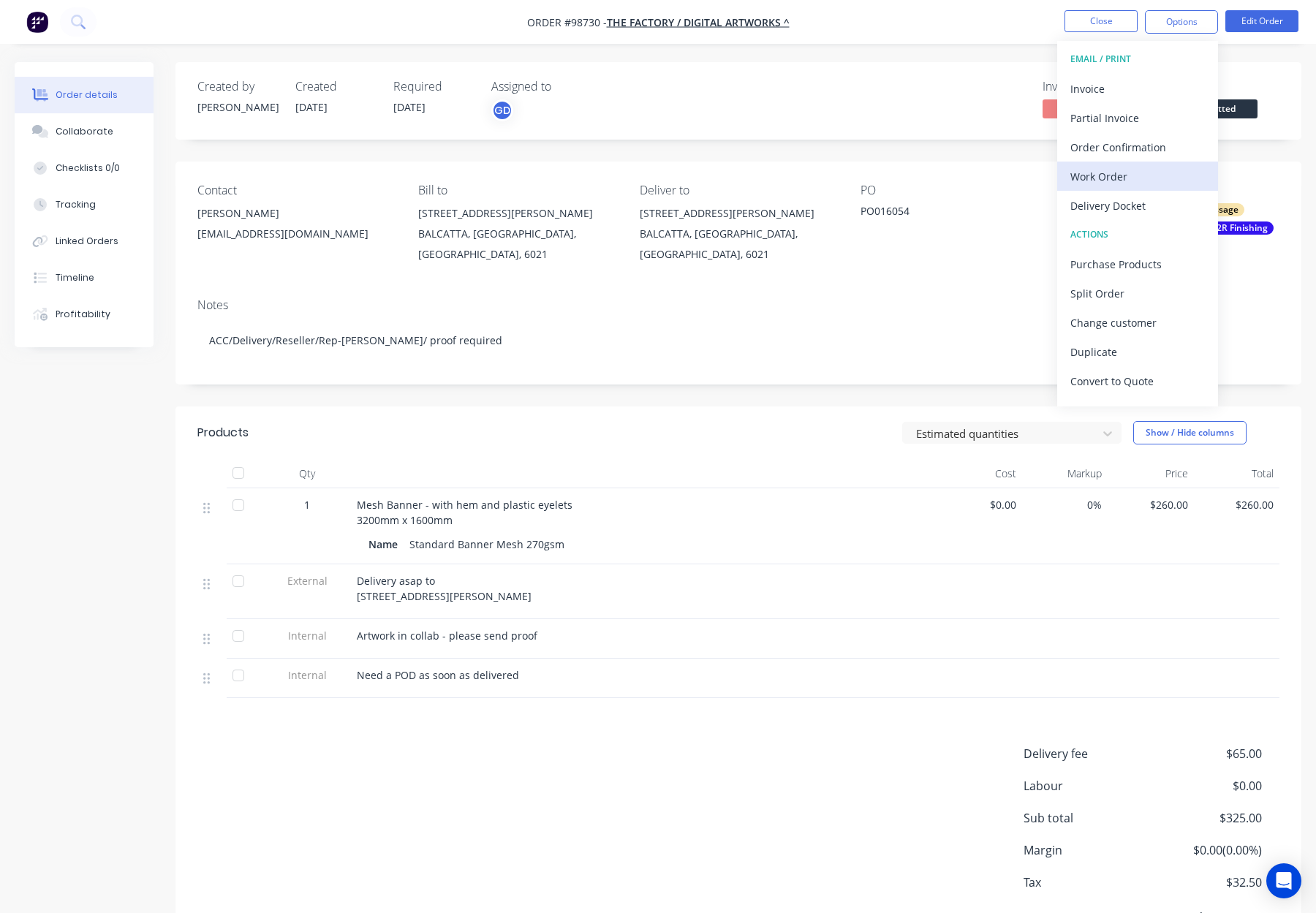
click at [1147, 175] on div "Work Order" at bounding box center [1136, 176] width 134 height 21
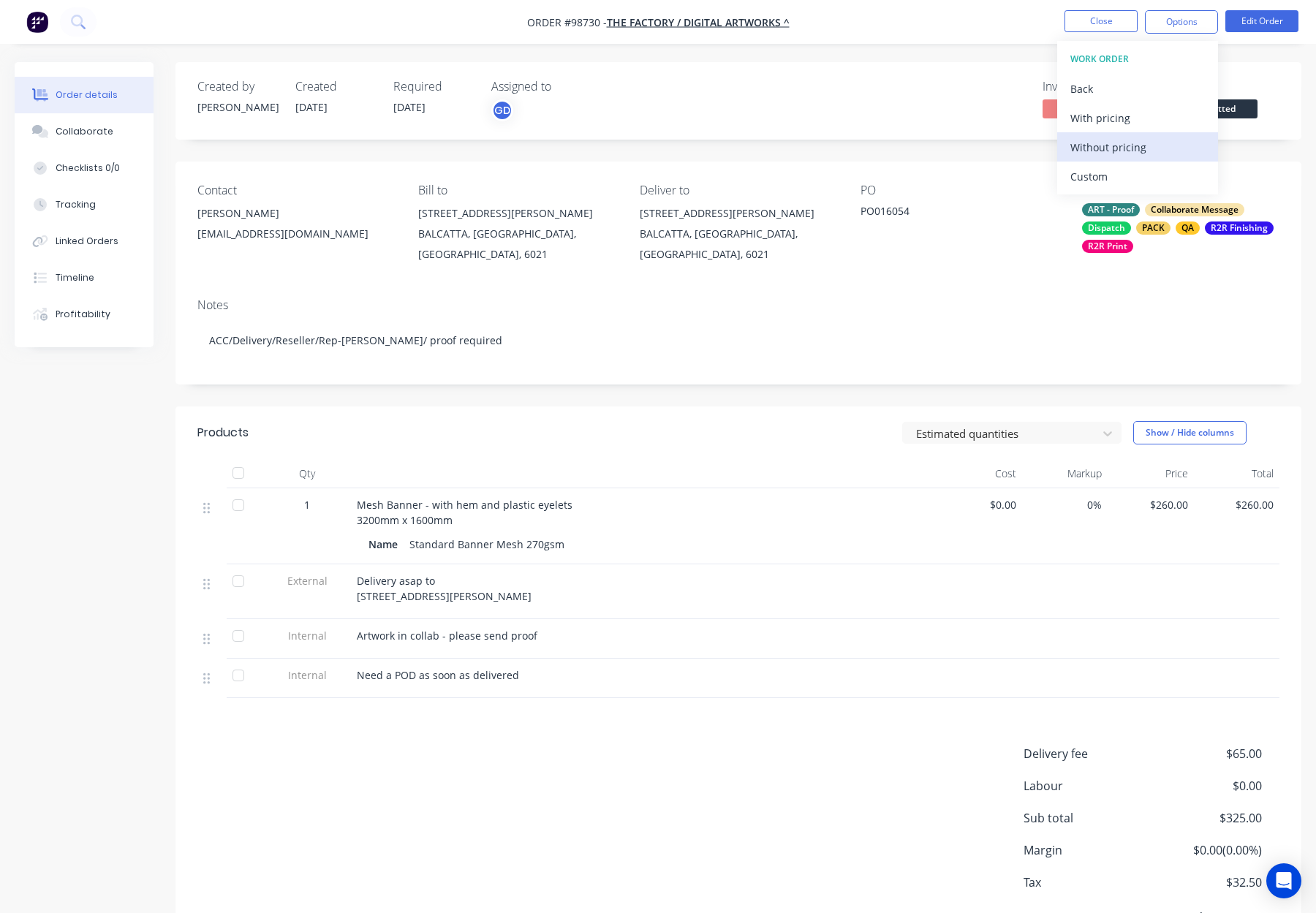
drag, startPoint x: 1147, startPoint y: 175, endPoint x: 1141, endPoint y: 146, distance: 29.6
click at [1143, 149] on div "Without pricing" at bounding box center [1136, 147] width 134 height 21
click at [1121, 29] on button "Close" at bounding box center [1101, 21] width 73 height 22
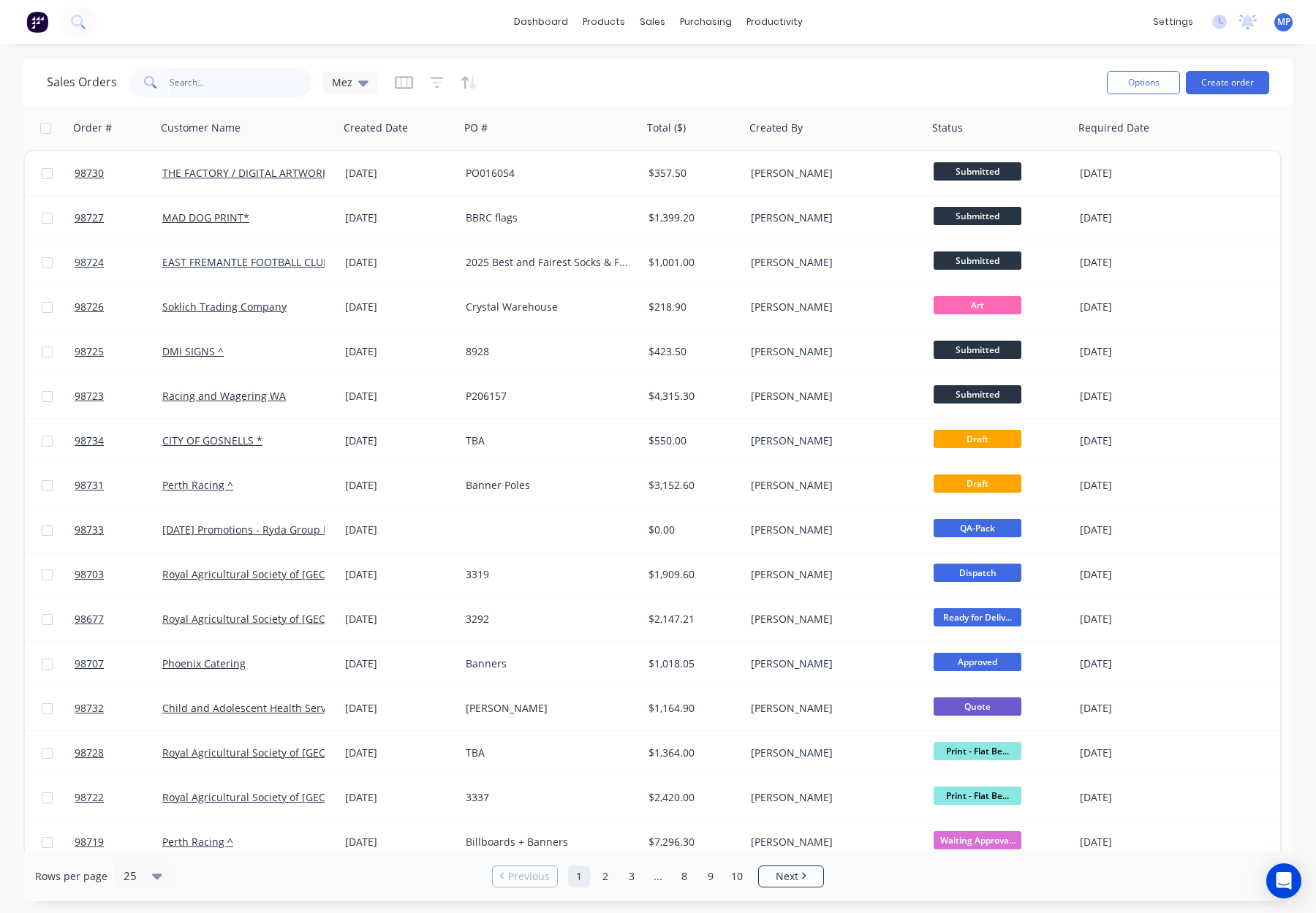
click at [226, 81] on input "text" at bounding box center [241, 81] width 143 height 29
type input "disc"
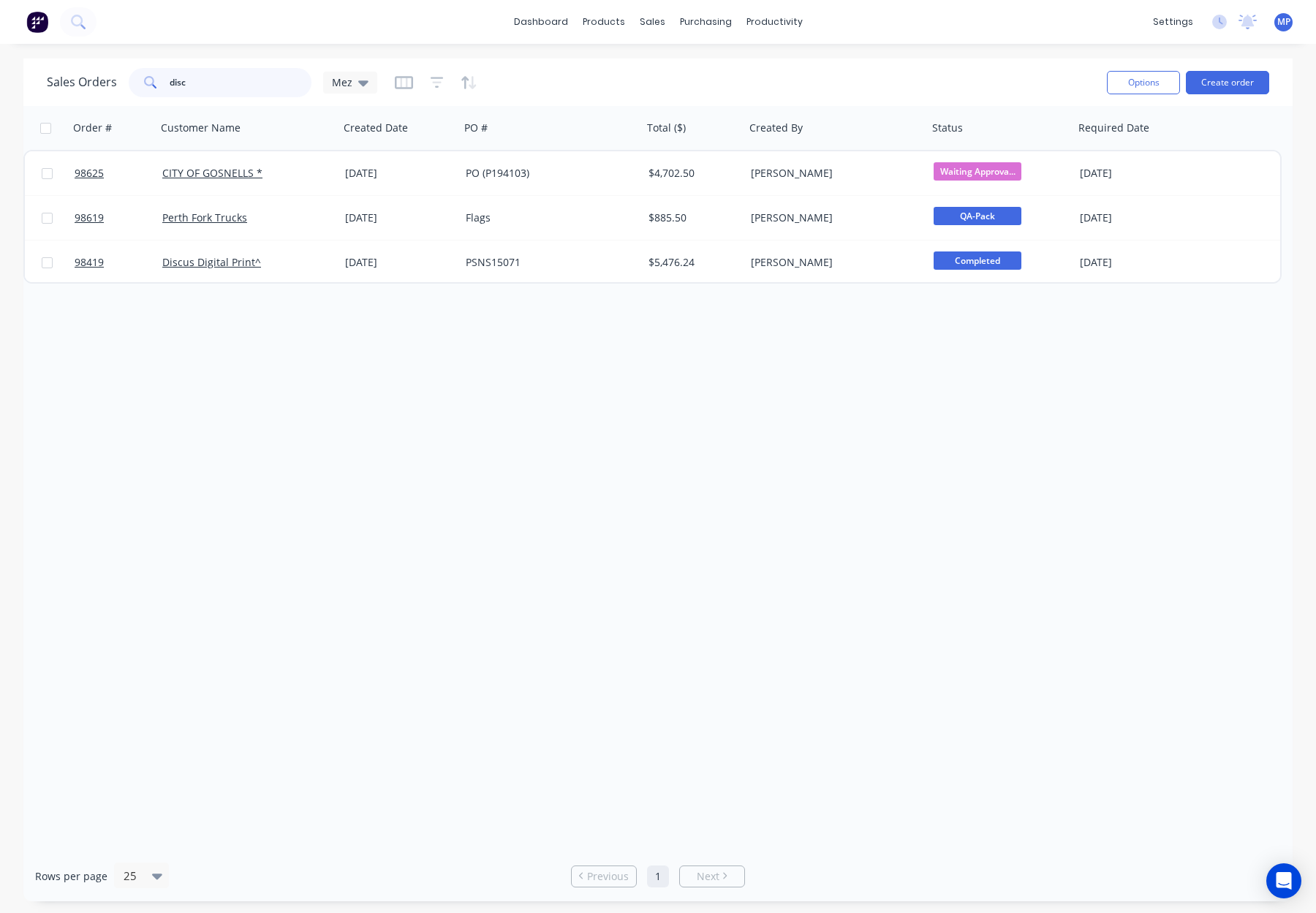
drag, startPoint x: 188, startPoint y: 80, endPoint x: 161, endPoint y: 78, distance: 27.1
click at [148, 78] on div "disc" at bounding box center [220, 81] width 183 height 29
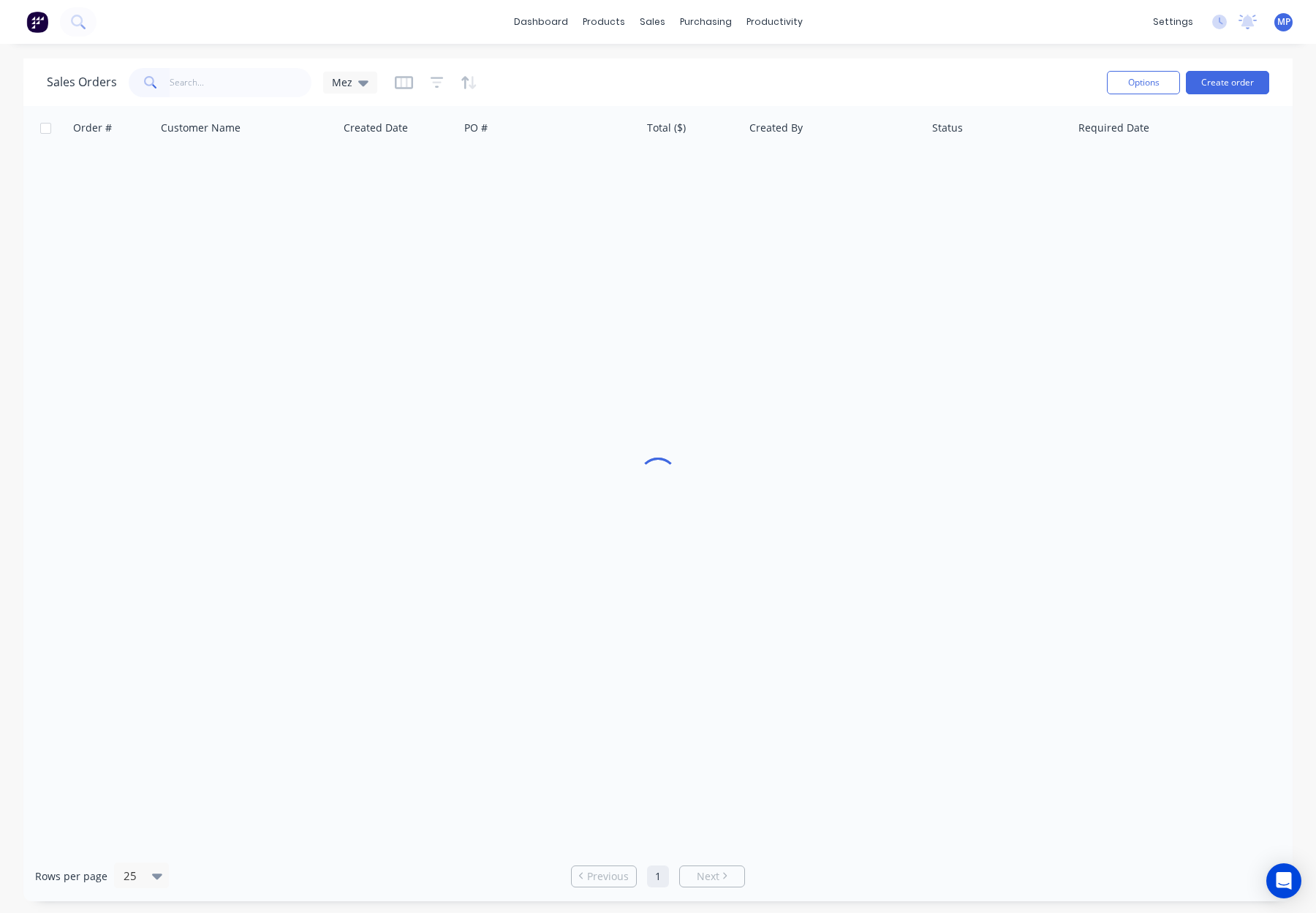
click at [570, 69] on div "Sales Orders Mez" at bounding box center [571, 82] width 1048 height 36
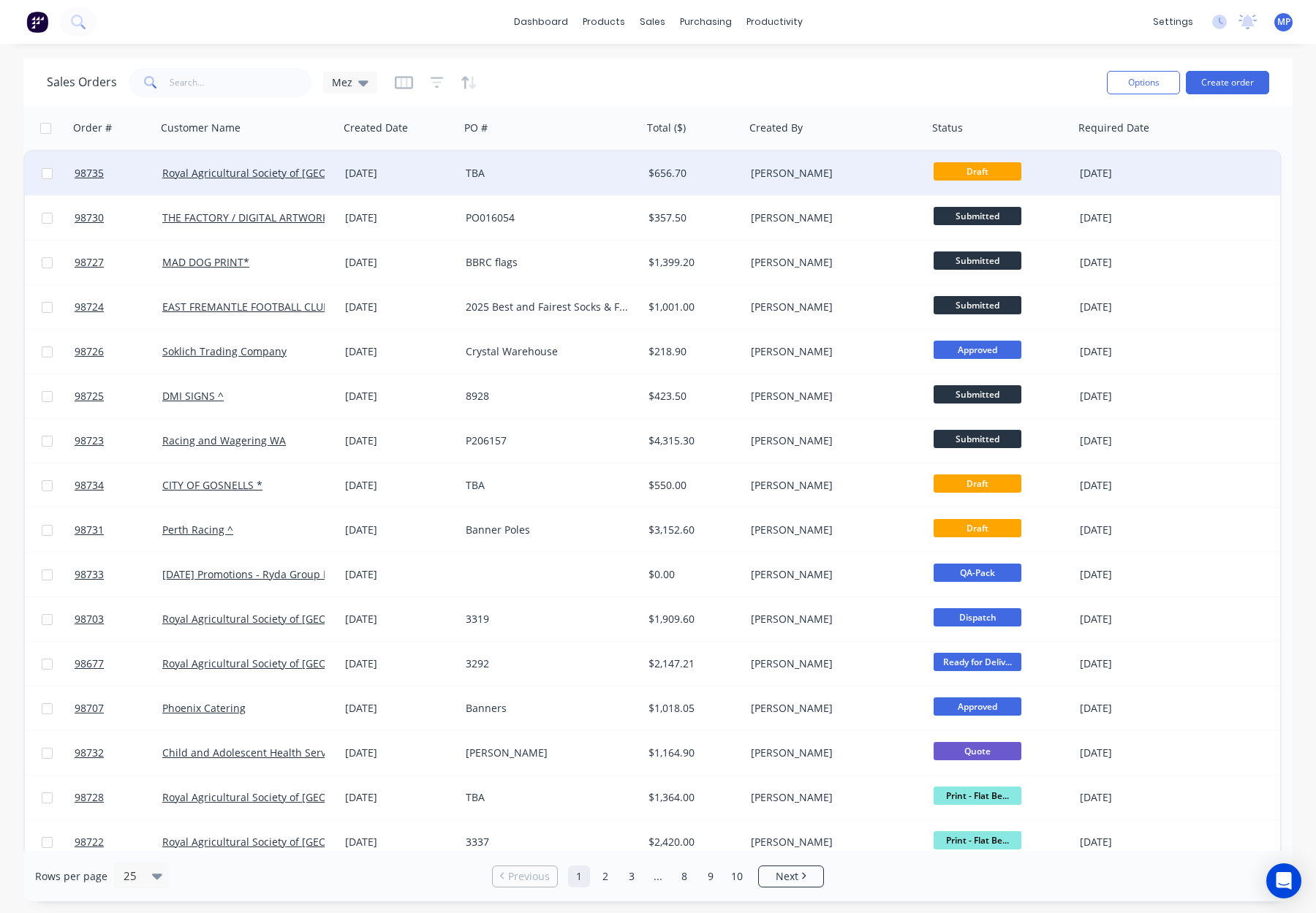
click at [764, 160] on div "[PERSON_NAME]" at bounding box center [836, 173] width 183 height 44
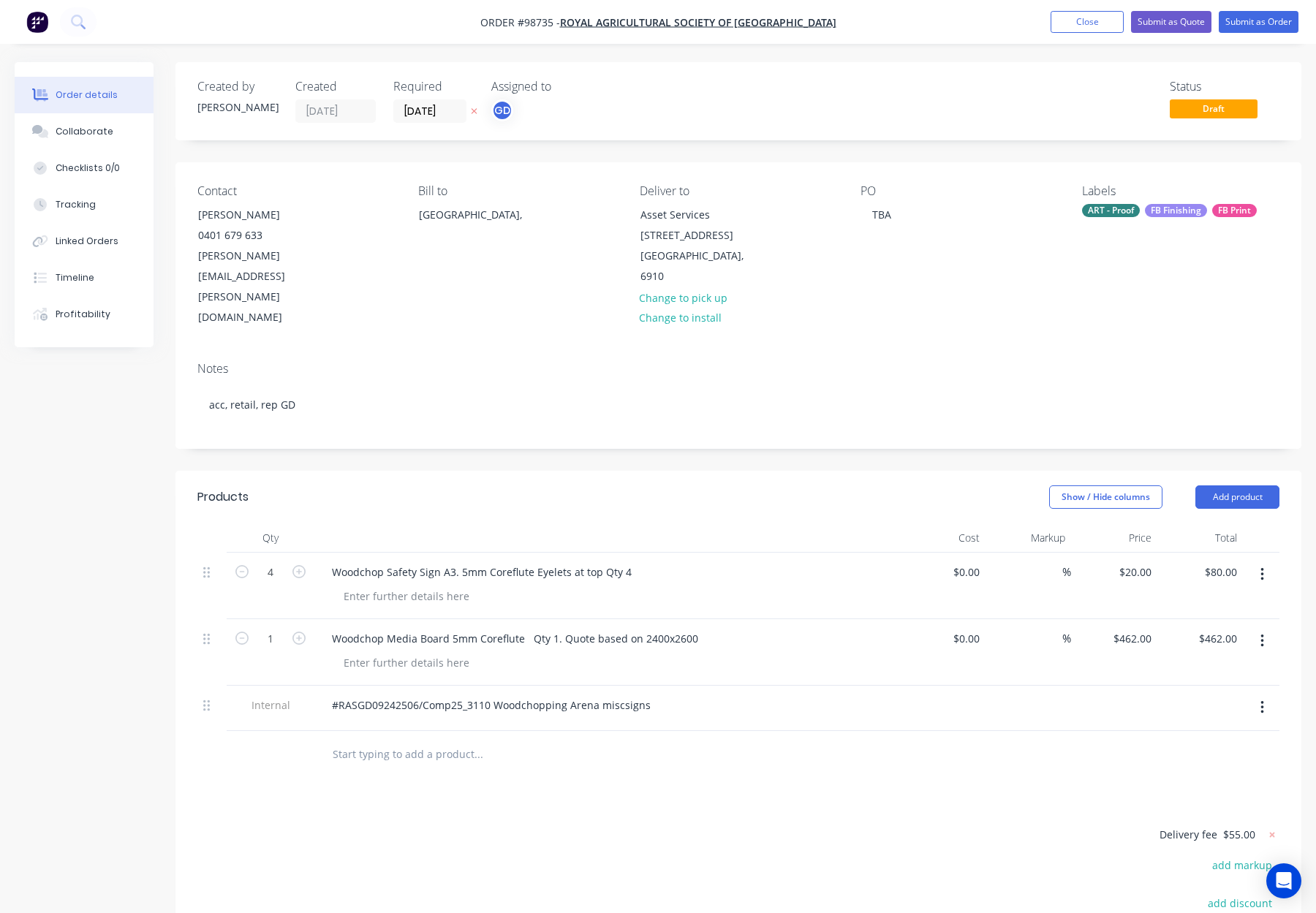
click at [1183, 207] on div "FB Finishing" at bounding box center [1175, 209] width 63 height 13
click at [1156, 334] on div "ART - Proof" at bounding box center [1150, 337] width 58 height 16
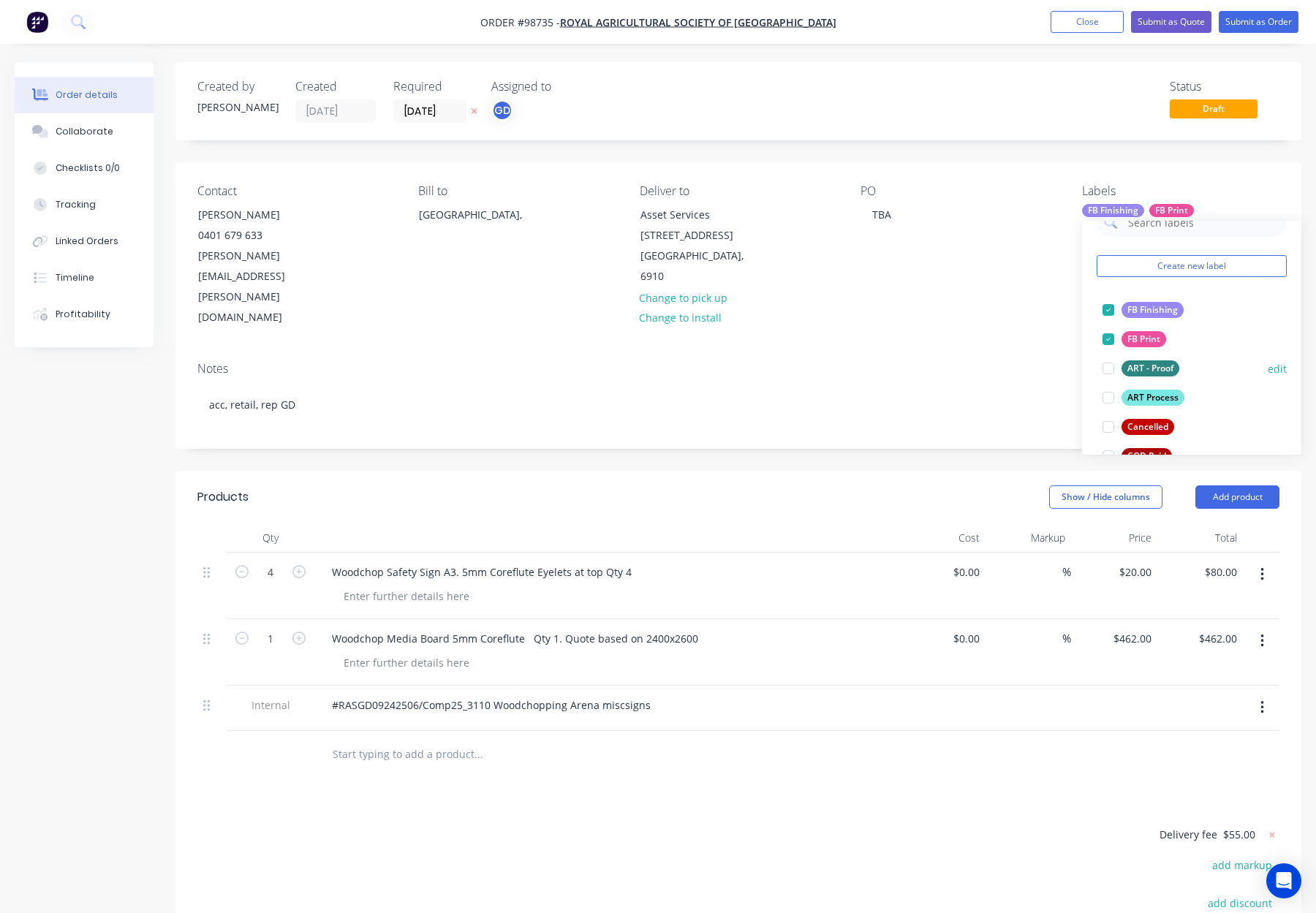
click at [1151, 404] on div "ART Process" at bounding box center [1152, 398] width 63 height 16
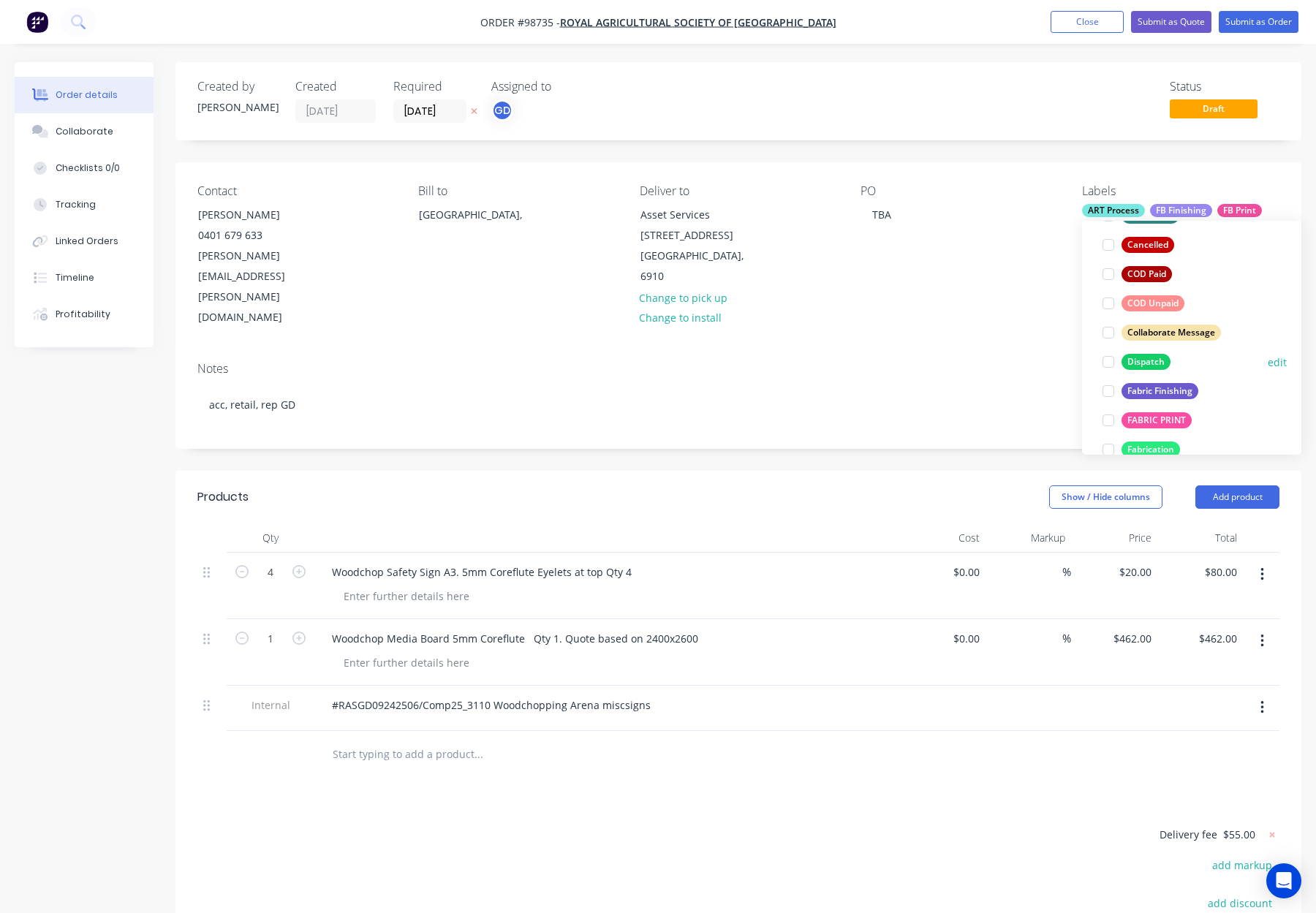
click at [1151, 367] on div "Dispatch" at bounding box center [1145, 361] width 49 height 16
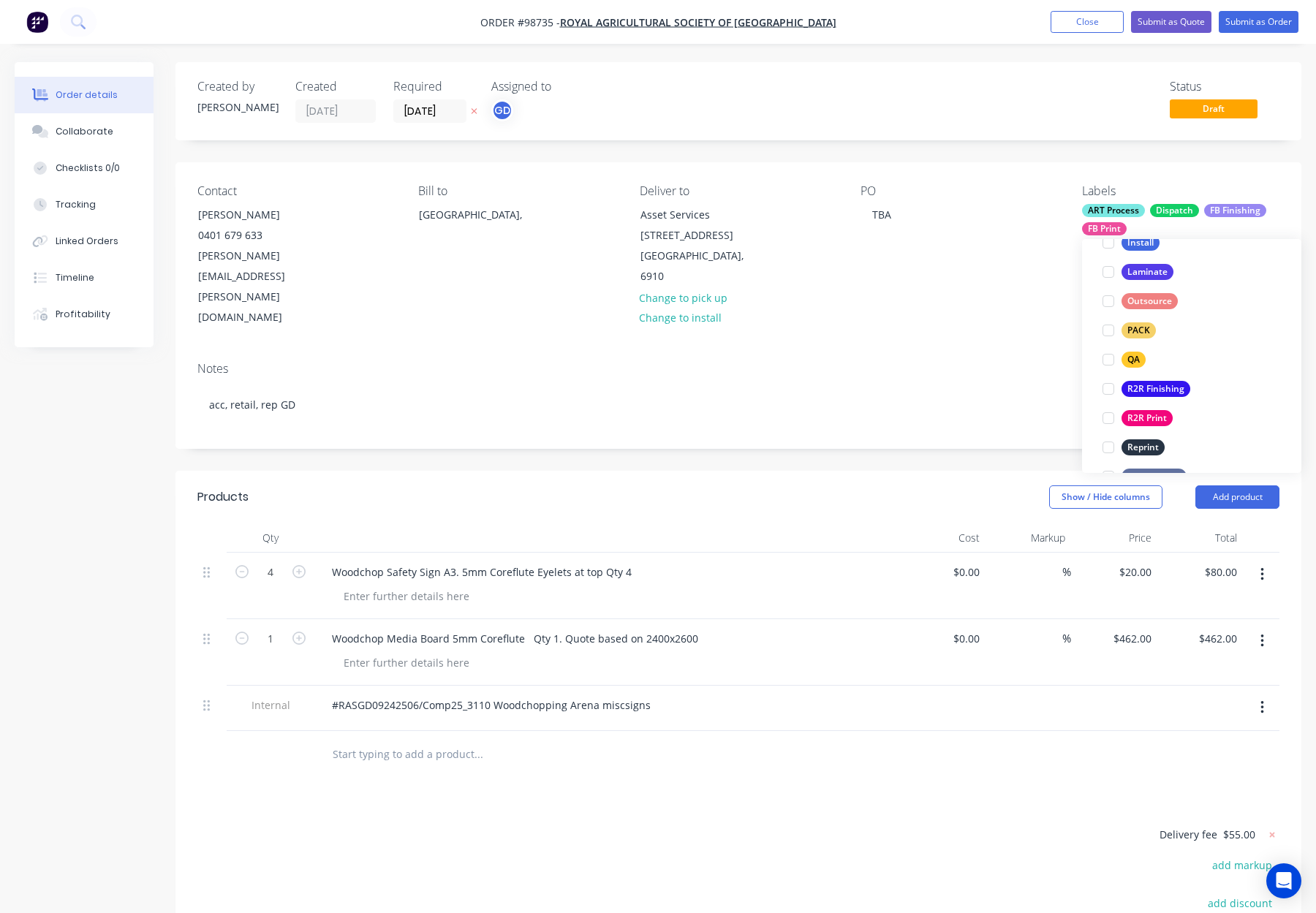
scroll to position [496, 0]
click at [1143, 326] on div "PACK" at bounding box center [1138, 327] width 35 height 16
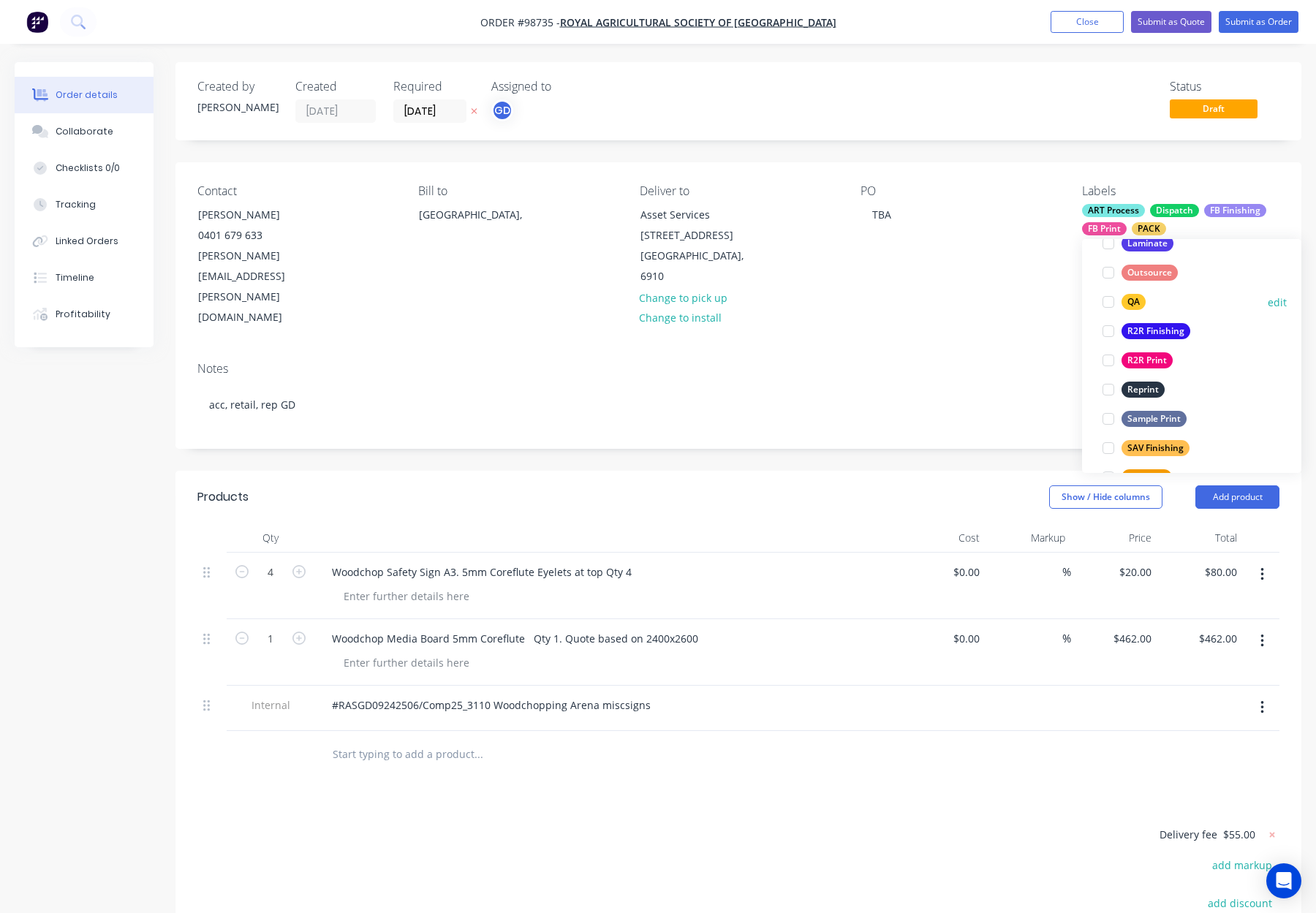
click at [1135, 299] on div "QA" at bounding box center [1133, 302] width 24 height 16
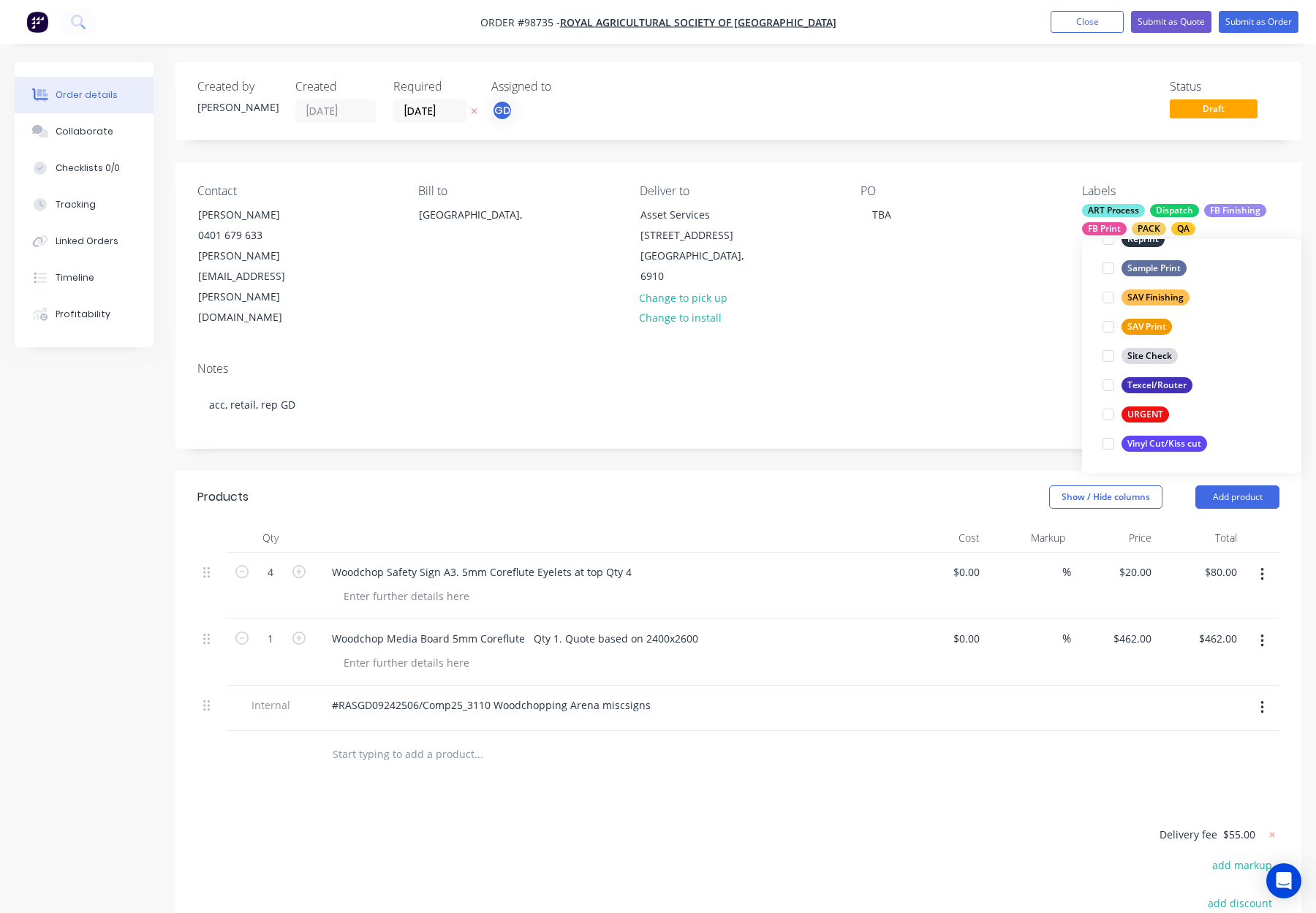
click at [1009, 277] on div "Contact Ryan Holmes 0401 679 633 Ryan.Holmes@raswa.org.au Bill to Australia, De…" at bounding box center [738, 255] width 1125 height 188
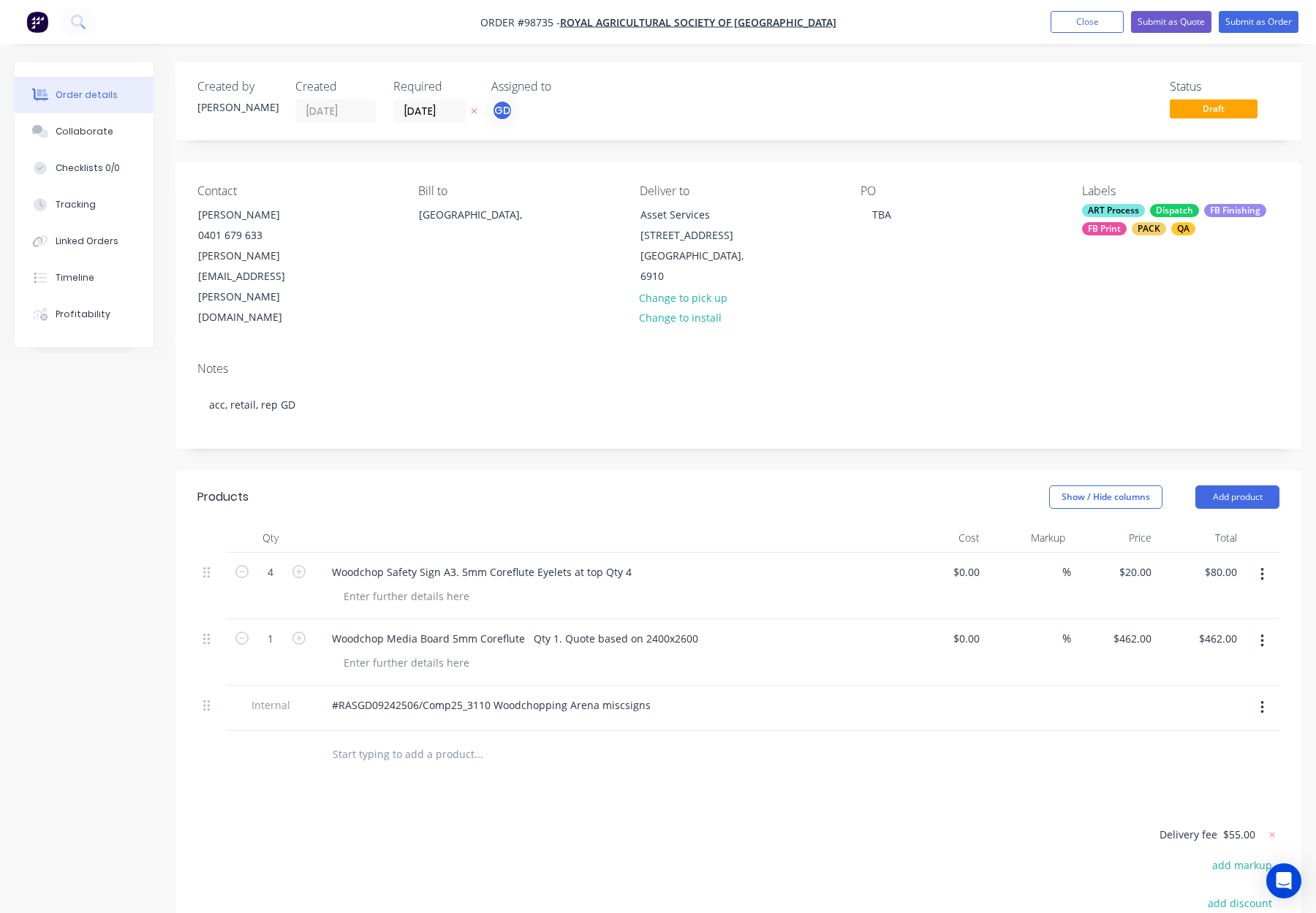
click at [1137, 210] on div "ART Process" at bounding box center [1113, 209] width 63 height 13
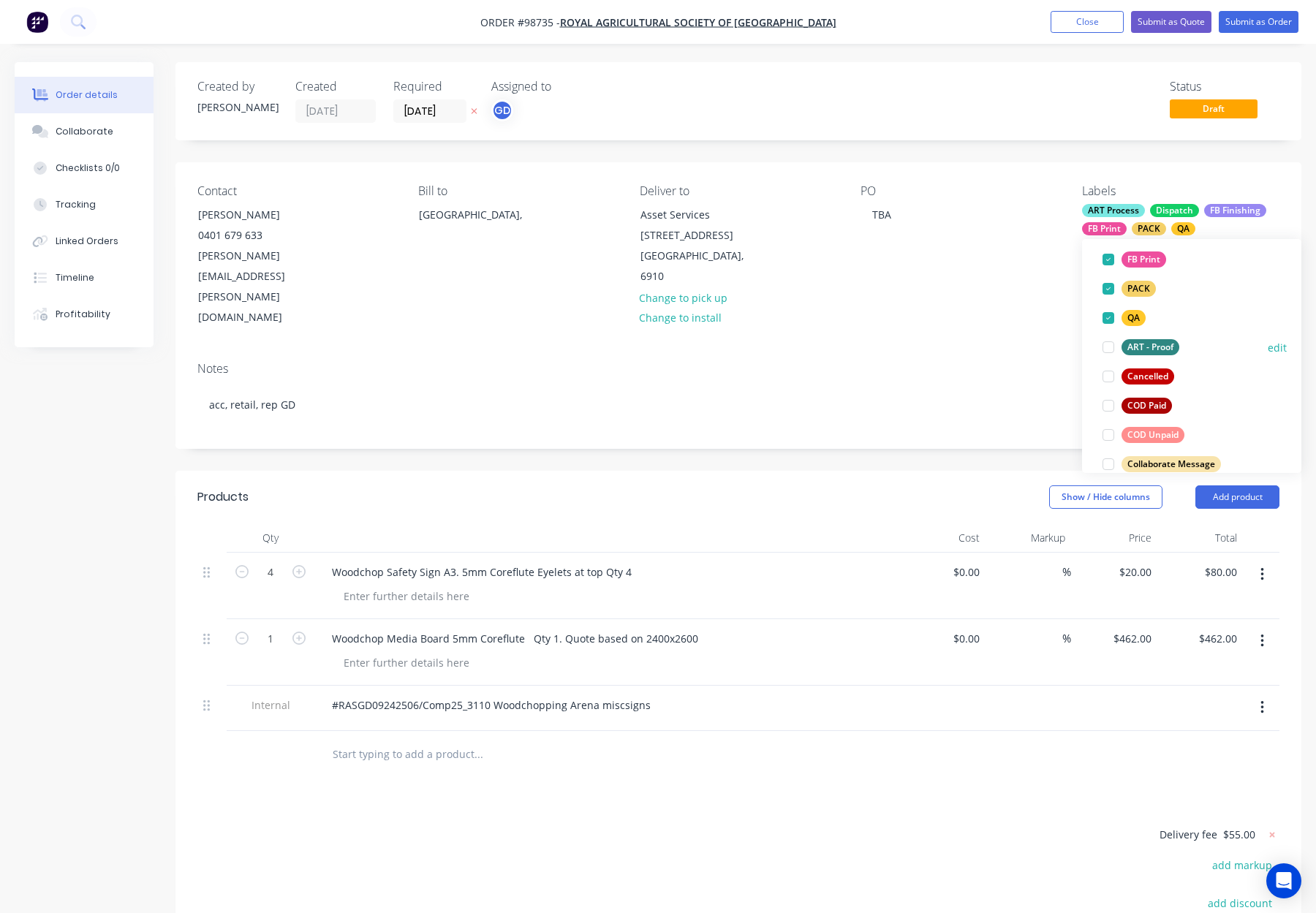
click at [1161, 345] on div "ART - Proof" at bounding box center [1150, 347] width 58 height 16
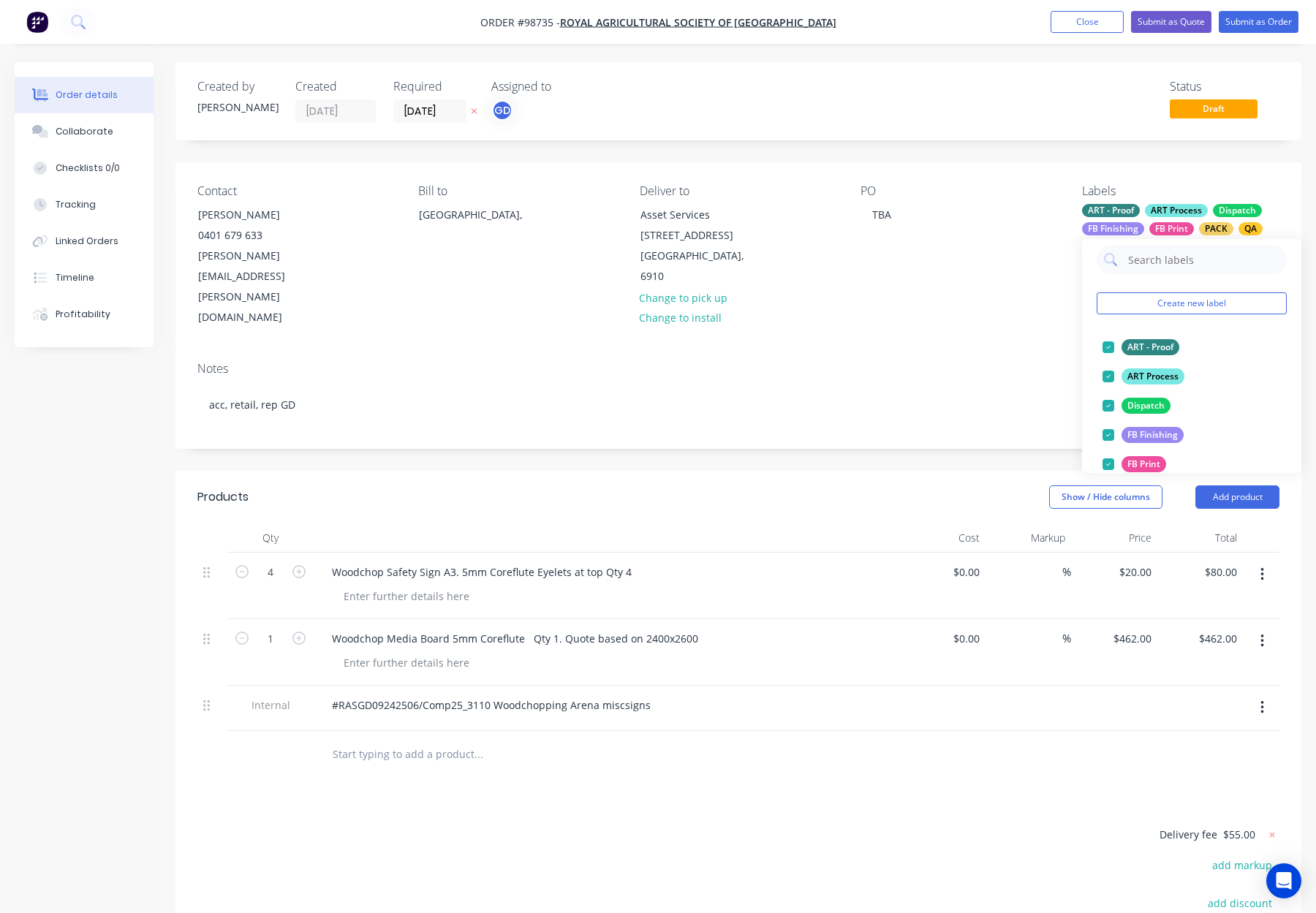
click at [950, 216] on div "PO TBA" at bounding box center [959, 256] width 197 height 144
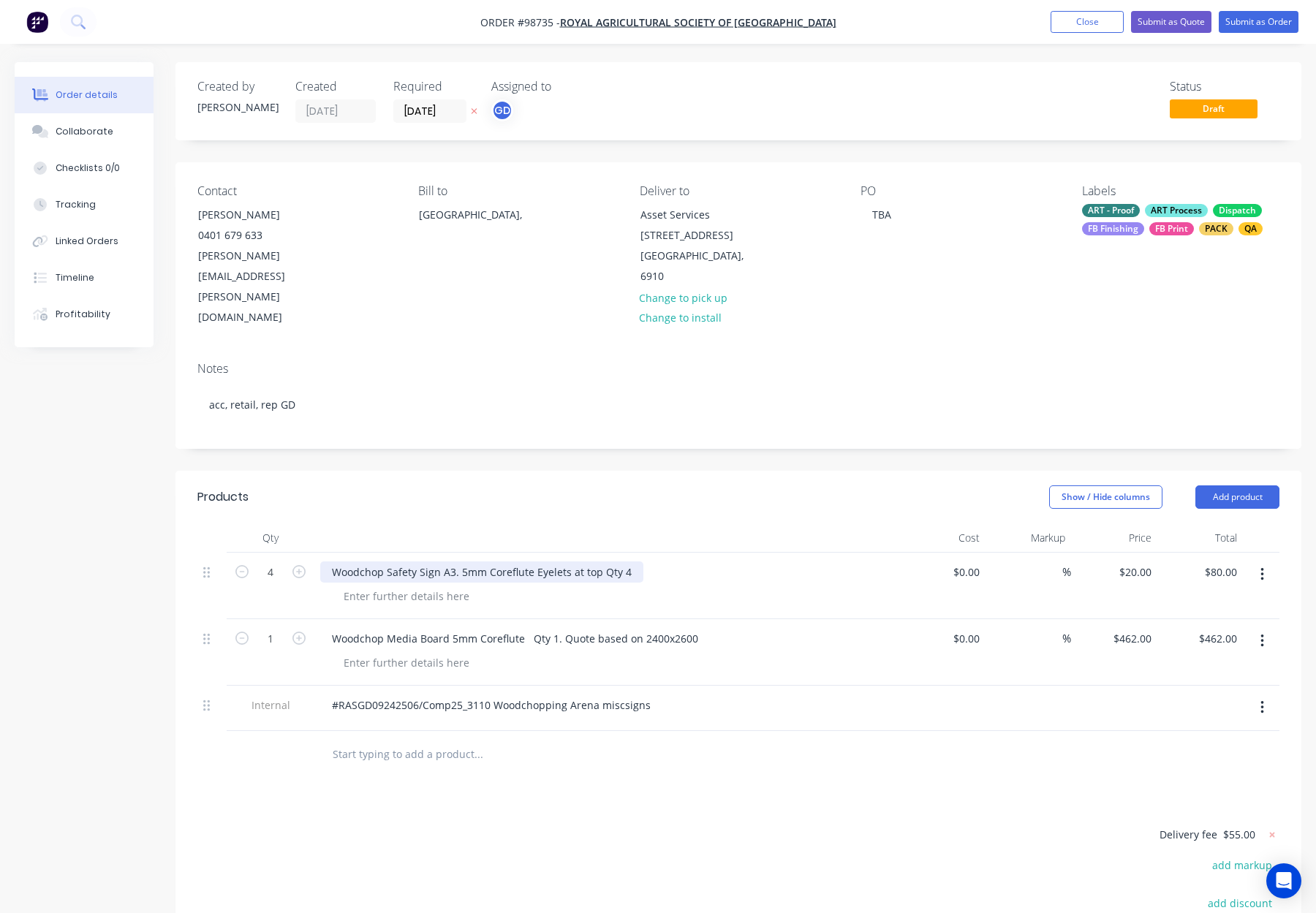
click at [326, 562] on div "Woodchop Safety Sign A3. 5mm Coreflute Eyelets at top Qty 4" at bounding box center [481, 572] width 323 height 21
drag, startPoint x: 329, startPoint y: 508, endPoint x: 403, endPoint y: 511, distance: 74.1
click at [403, 562] on div "5mm Corflute - Woodchop Safety Sign A3. 5mm Coreflute Eyelets at top Qty 4" at bounding box center [520, 572] width 399 height 21
copy div "5mm Corflute -"
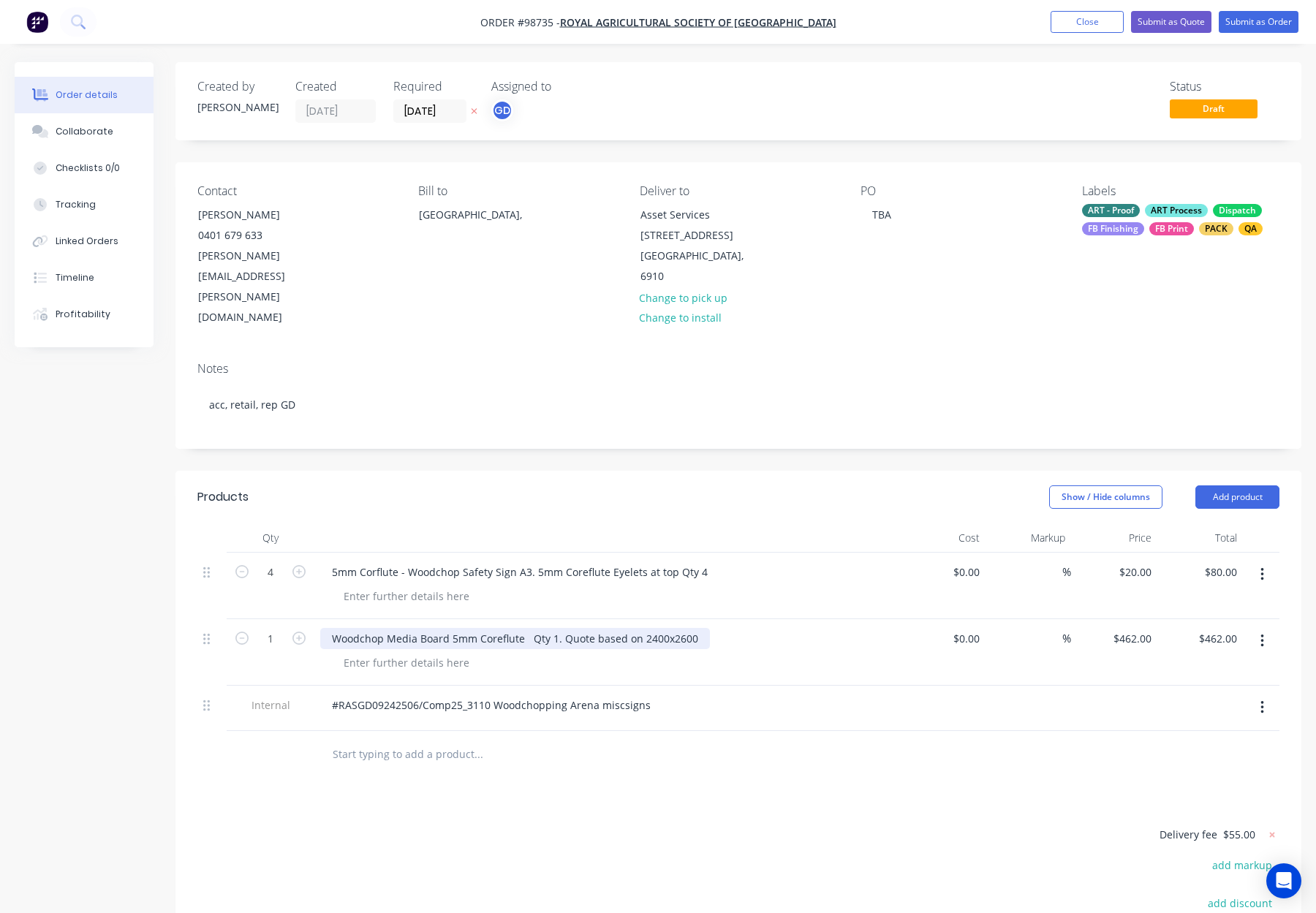
click at [322, 628] on div "Woodchop Media Board 5mm Coreflute Qty 1. Quote based on 2400x2600" at bounding box center [515, 638] width 390 height 21
click at [330, 628] on div "Woodchop Media Board 5mm Coreflute Qty 1. Quote based on 2400x2600" at bounding box center [515, 638] width 390 height 21
paste div
drag, startPoint x: 680, startPoint y: 511, endPoint x: 720, endPoint y: 511, distance: 40.0
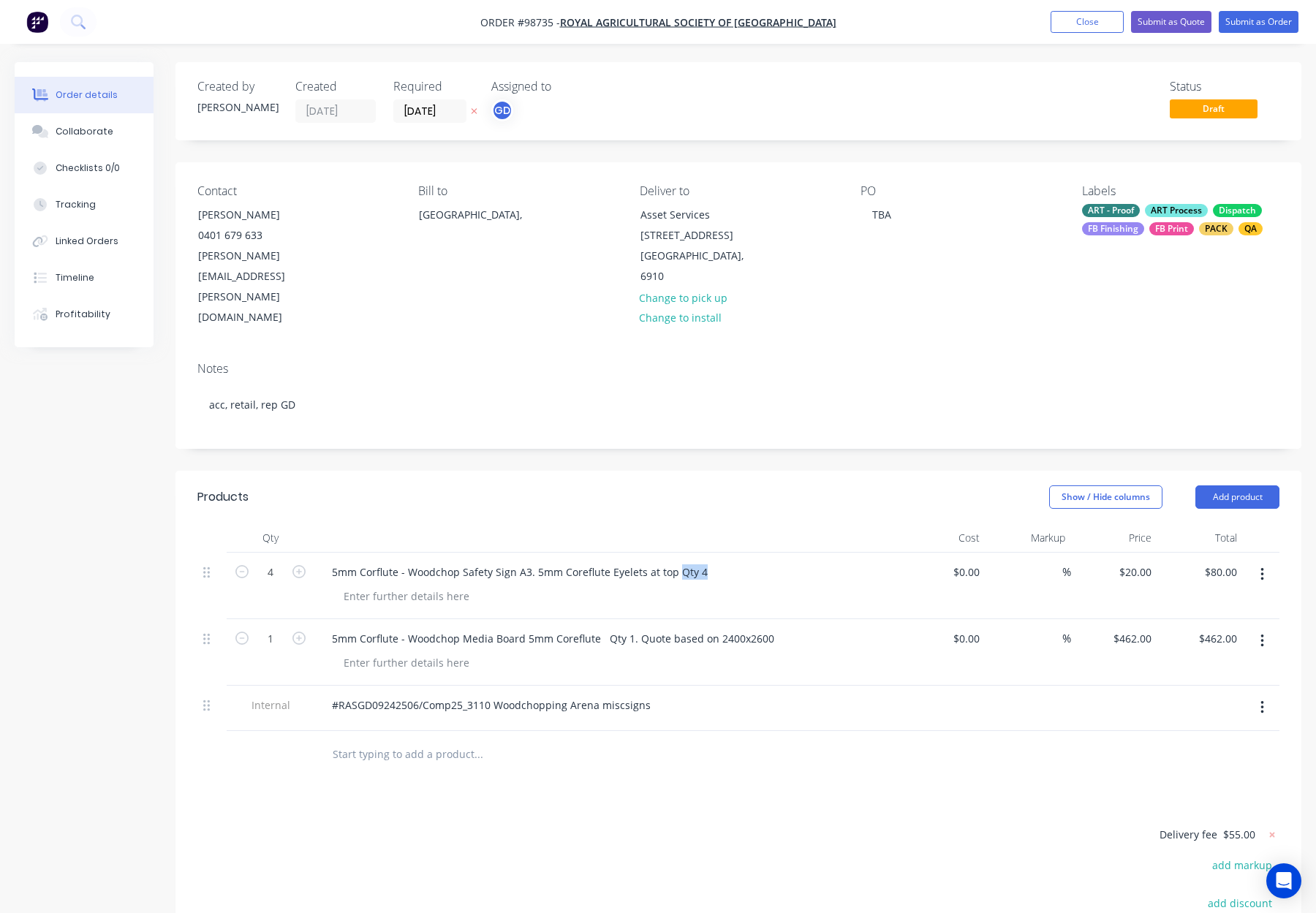
click at [720, 562] on div "5mm Corflute - Woodchop Safety Sign A3. 5mm Coreflute Eyelets at top Qty 4" at bounding box center [606, 572] width 573 height 21
click at [686, 562] on div "5mm Corflute - Woodchop Safety Sign A3. 5mm Coreflute Eyelets at top Qty 4" at bounding box center [520, 572] width 399 height 21
drag, startPoint x: 704, startPoint y: 512, endPoint x: 720, endPoint y: 512, distance: 16.0
click at [721, 562] on div "5mm Corflute - Woodchop Safety Sign A3. 5mm Coreflute Eyelets at top Qty 4" at bounding box center [606, 572] width 573 height 21
drag, startPoint x: 605, startPoint y: 510, endPoint x: 534, endPoint y: 509, distance: 71.0
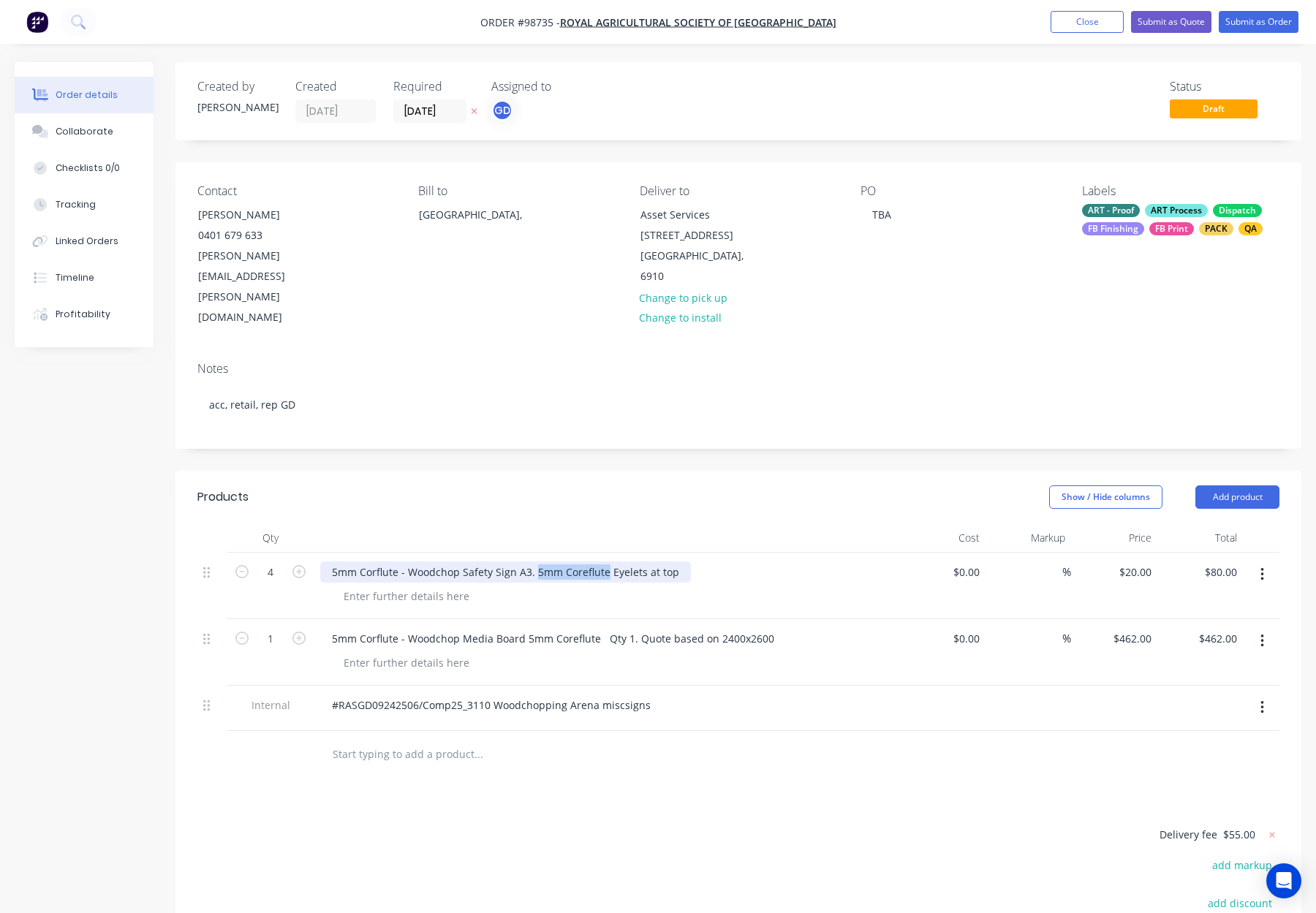
click at [534, 562] on div "5mm Corflute - Woodchop Safety Sign A3. 5mm Coreflute Eyelets at top" at bounding box center [505, 572] width 370 height 21
click at [410, 586] on div at bounding box center [406, 595] width 149 height 21
click at [396, 586] on div at bounding box center [406, 595] width 149 height 21
click at [532, 562] on div "5mm Corflute - Woodchop Safety Sign A3. Eyelets at top" at bounding box center [469, 572] width 298 height 21
click at [611, 562] on div "5mm Corflute - Woodchop Safety Sign - with eyelets at top" at bounding box center [474, 572] width 308 height 21
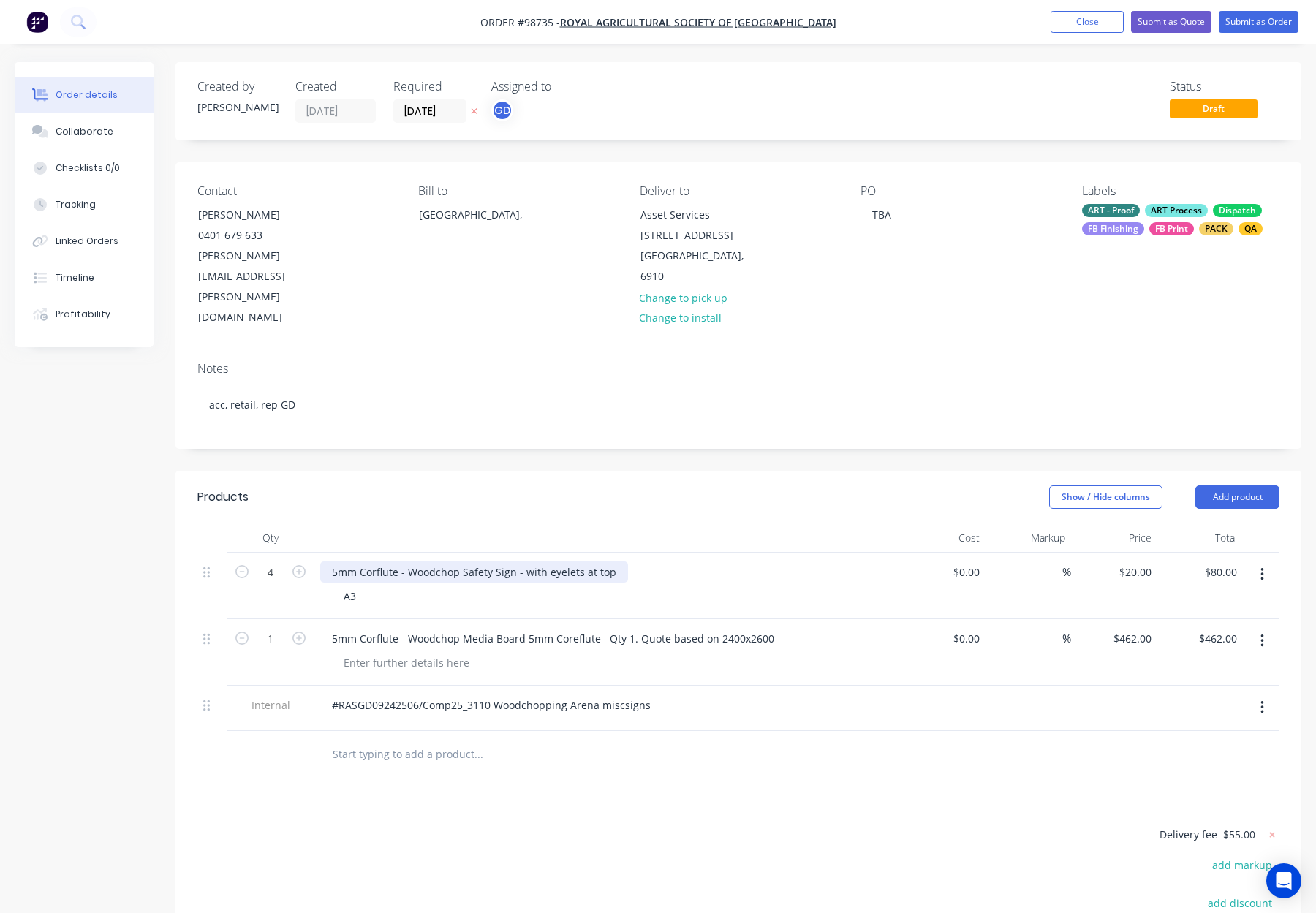
click at [545, 562] on div "5mm Corflute - Woodchop Safety Sign - with eyelets at top" at bounding box center [474, 572] width 308 height 21
click at [567, 470] on header "Products Show / Hide columns Add product" at bounding box center [738, 496] width 1125 height 53
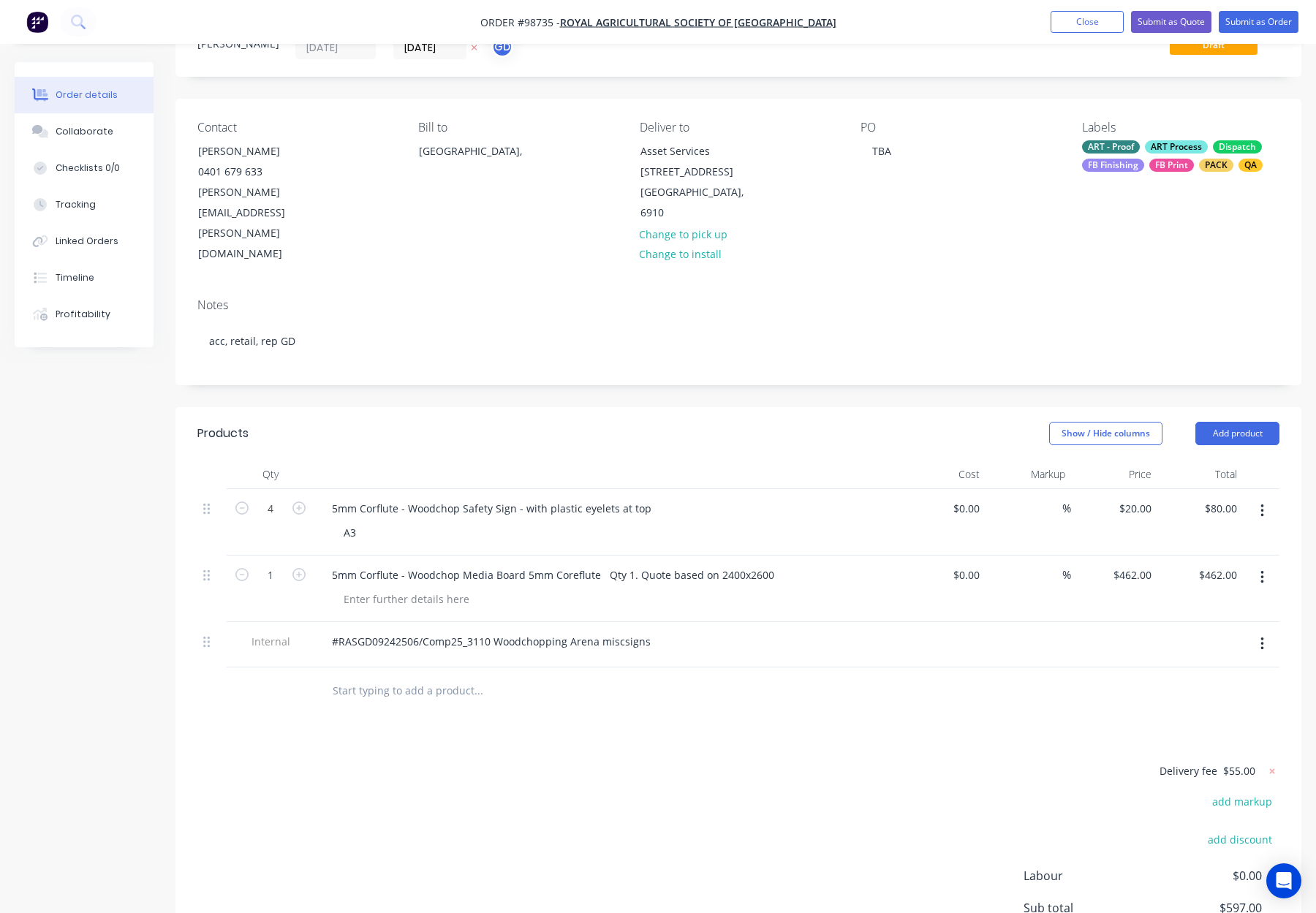
scroll to position [76, 0]
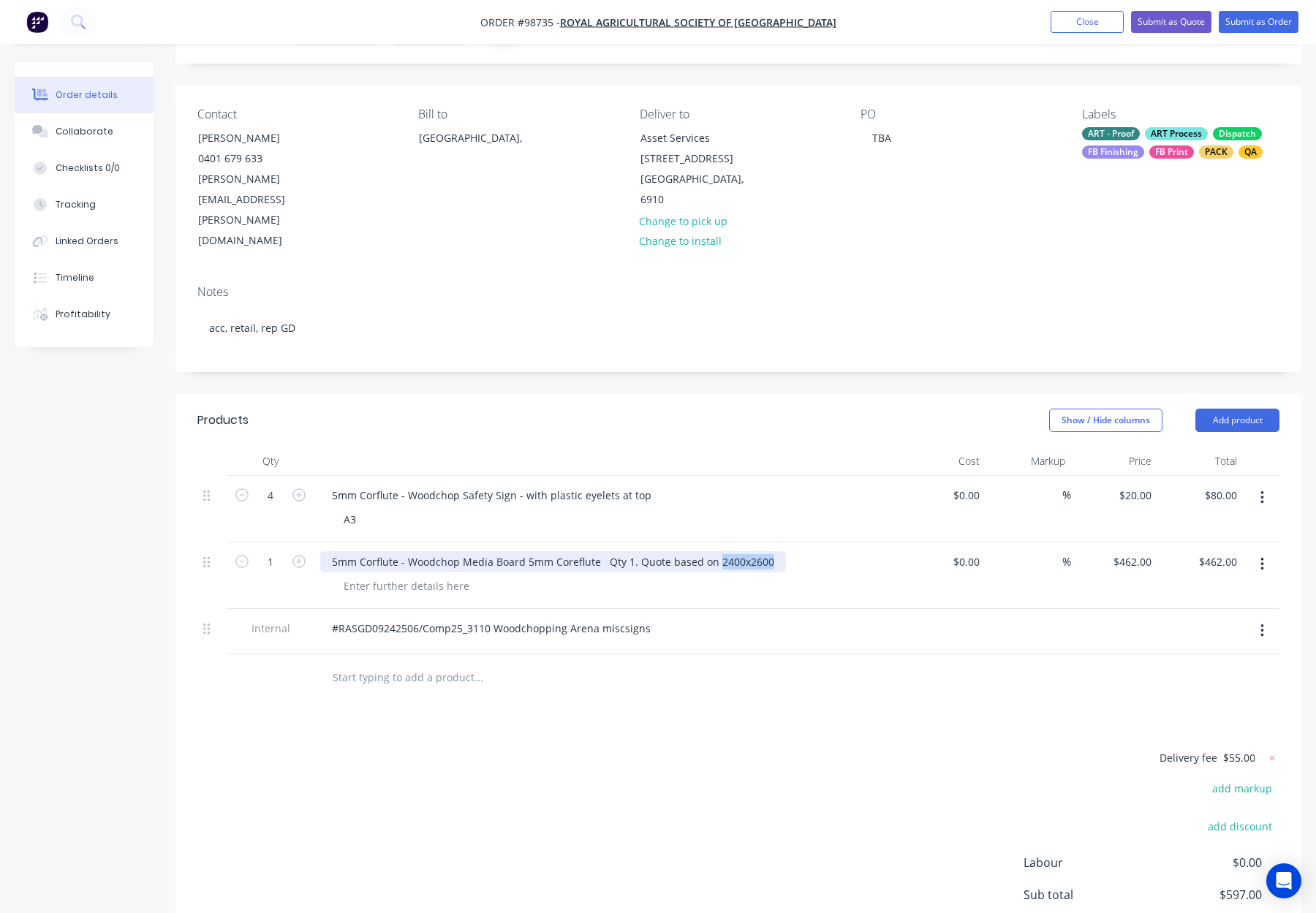
drag, startPoint x: 716, startPoint y: 500, endPoint x: 772, endPoint y: 500, distance: 56.0
click at [772, 551] on div "5mm Corflute - Woodchop Media Board 5mm Coreflute Qty 1. Quote based on 2400x26…" at bounding box center [553, 561] width 465 height 21
copy div "2400x2600"
drag, startPoint x: 397, startPoint y: 525, endPoint x: 383, endPoint y: 526, distance: 14.0
click at [397, 576] on div at bounding box center [406, 586] width 149 height 21
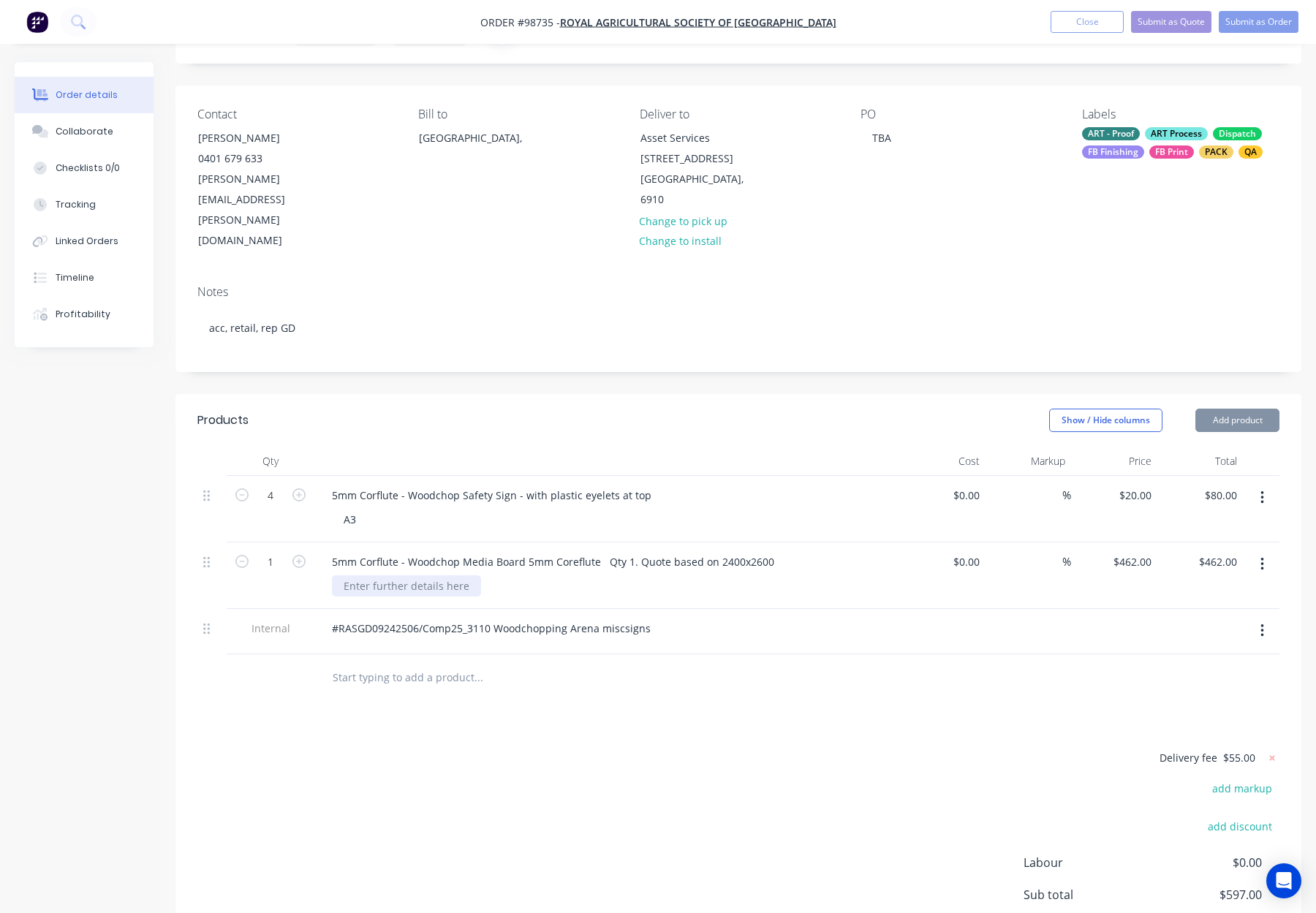
click at [378, 576] on div at bounding box center [406, 586] width 149 height 21
paste div
click at [371, 576] on div "2400x2600" at bounding box center [369, 586] width 75 height 21
click at [369, 576] on div "2400x 2600" at bounding box center [370, 586] width 78 height 21
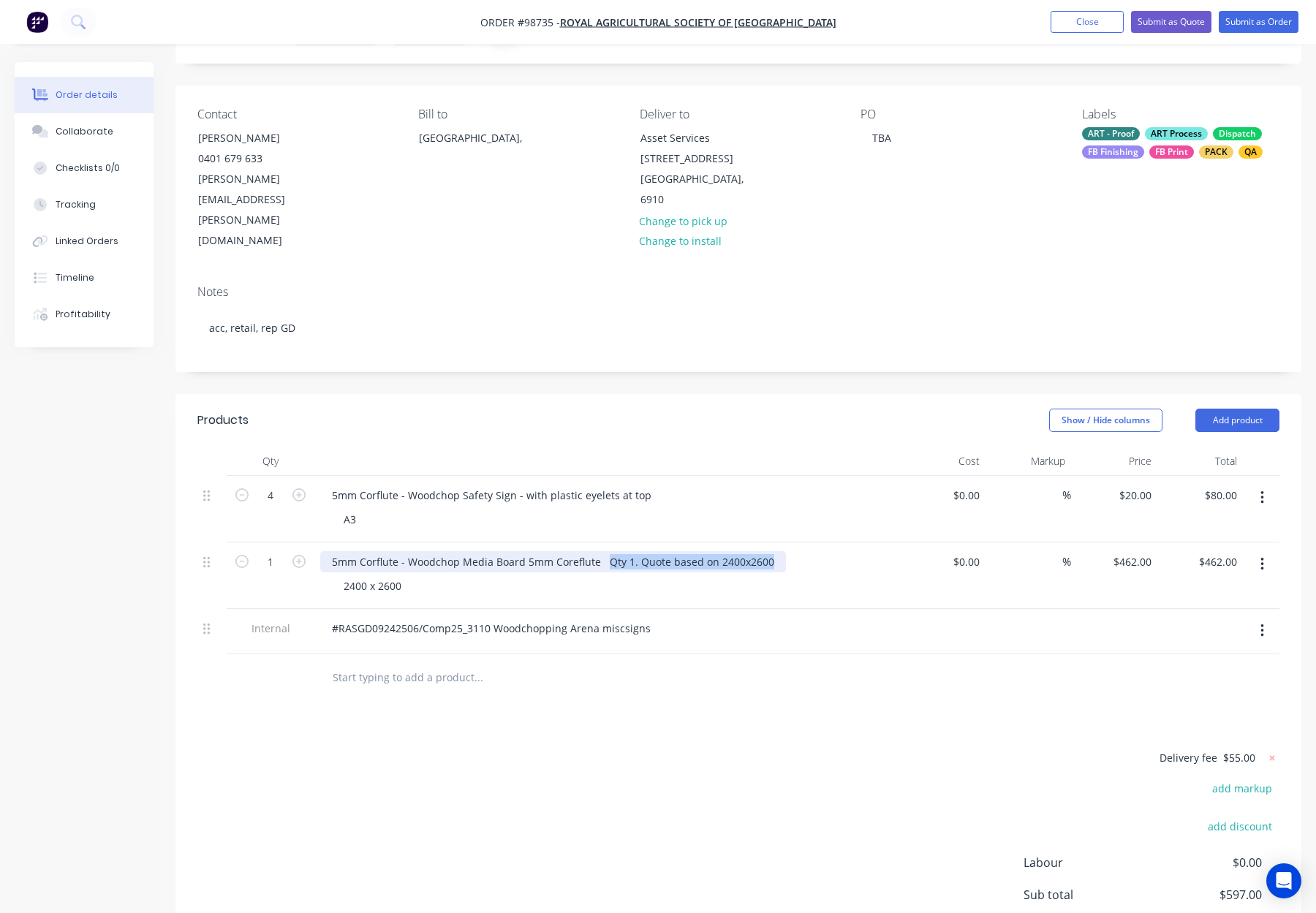
drag, startPoint x: 641, startPoint y: 500, endPoint x: 822, endPoint y: 503, distance: 181.0
click at [822, 551] on div "5mm Corflute - Woodchop Media Board 5mm Coreflute Qty 1. Quote based on 2400x26…" at bounding box center [606, 561] width 573 height 21
drag, startPoint x: 601, startPoint y: 501, endPoint x: 525, endPoint y: 500, distance: 76.0
click at [525, 551] on div "5mm Corflute - Woodchop Media Board 5mm Coreflute" at bounding box center [466, 561] width 293 height 21
click at [597, 409] on div "Show / Hide columns Add product" at bounding box center [854, 421] width 852 height 24
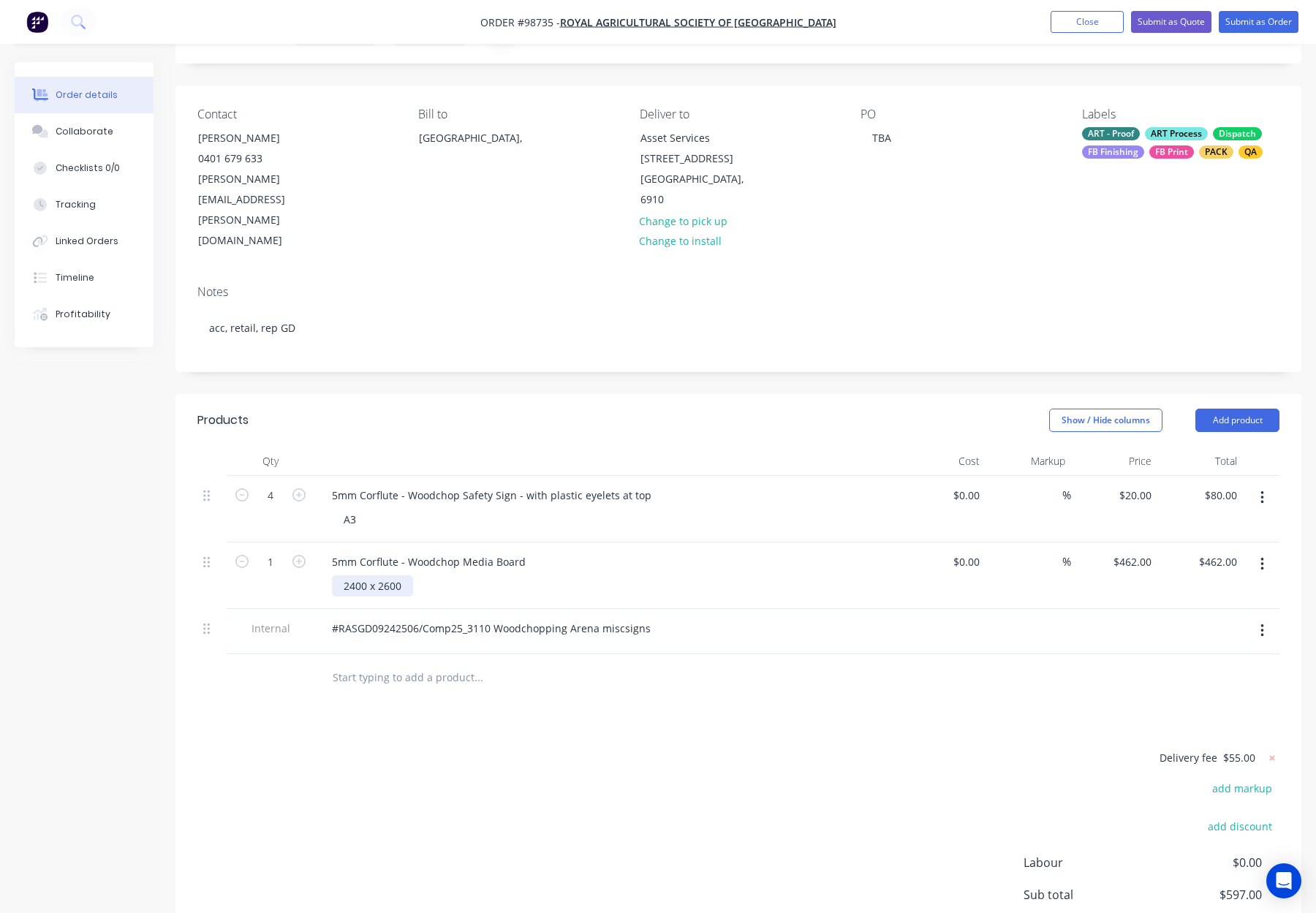
drag, startPoint x: 406, startPoint y: 527, endPoint x: 417, endPoint y: 528, distance: 11.0
click at [406, 576] on div "2400 x 2600" at bounding box center [372, 586] width 81 height 21
click at [623, 551] on div "5mm Corflute - Woodchop Media Board" at bounding box center [606, 561] width 573 height 21
click at [364, 509] on div "A3" at bounding box center [349, 519] width 36 height 21
click at [448, 394] on header "Products Show / Hide columns Add product" at bounding box center [738, 420] width 1125 height 53
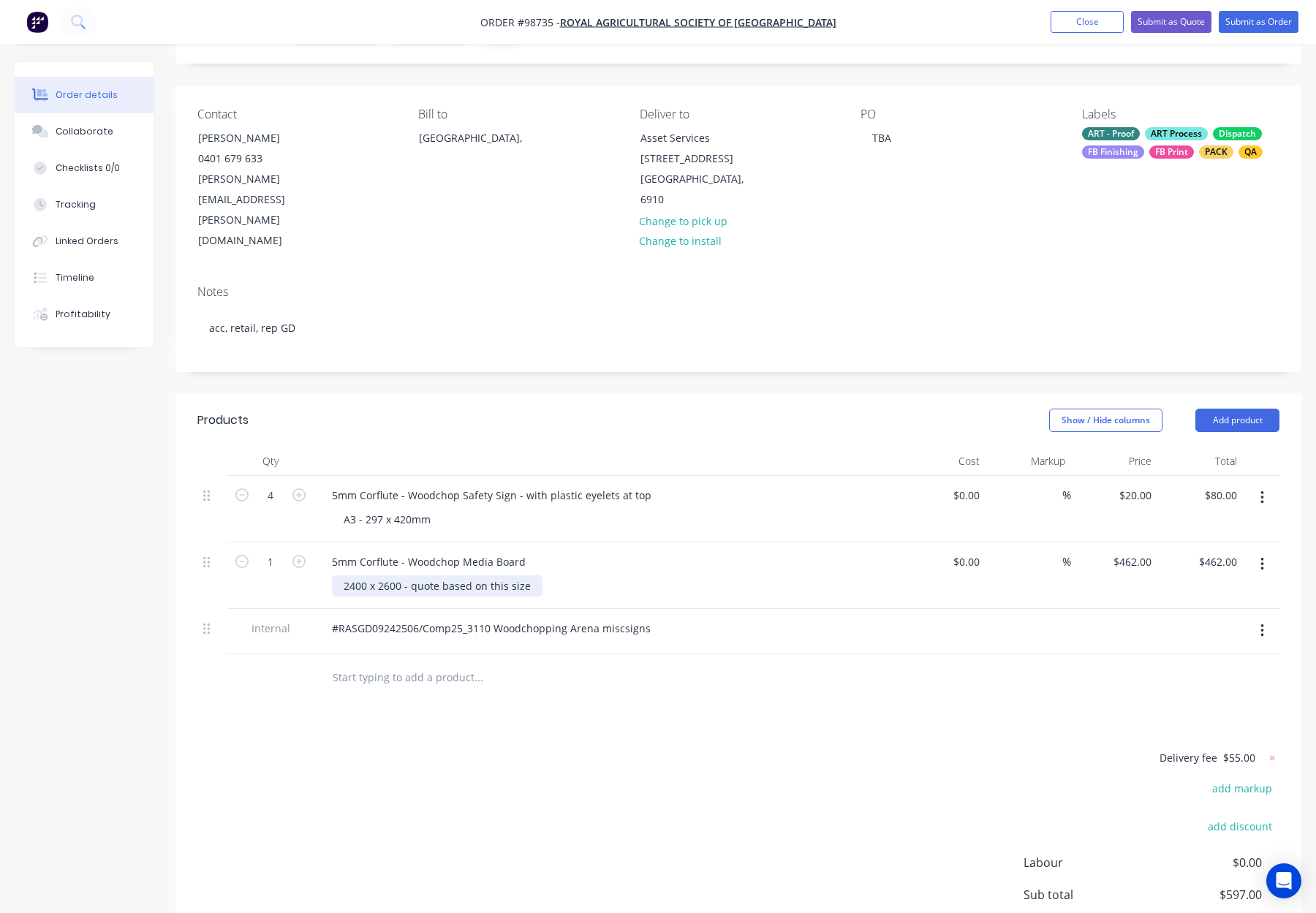
click at [401, 576] on div "2400 x 2600 - quote based on this size" at bounding box center [437, 586] width 210 height 21
click at [724, 663] on div "Products Show / Hide columns Add product Qty Cost Markup Price Total 4 5mm Corf…" at bounding box center [738, 719] width 1125 height 651
click at [486, 409] on div "Show / Hide columns Add product" at bounding box center [854, 421] width 852 height 24
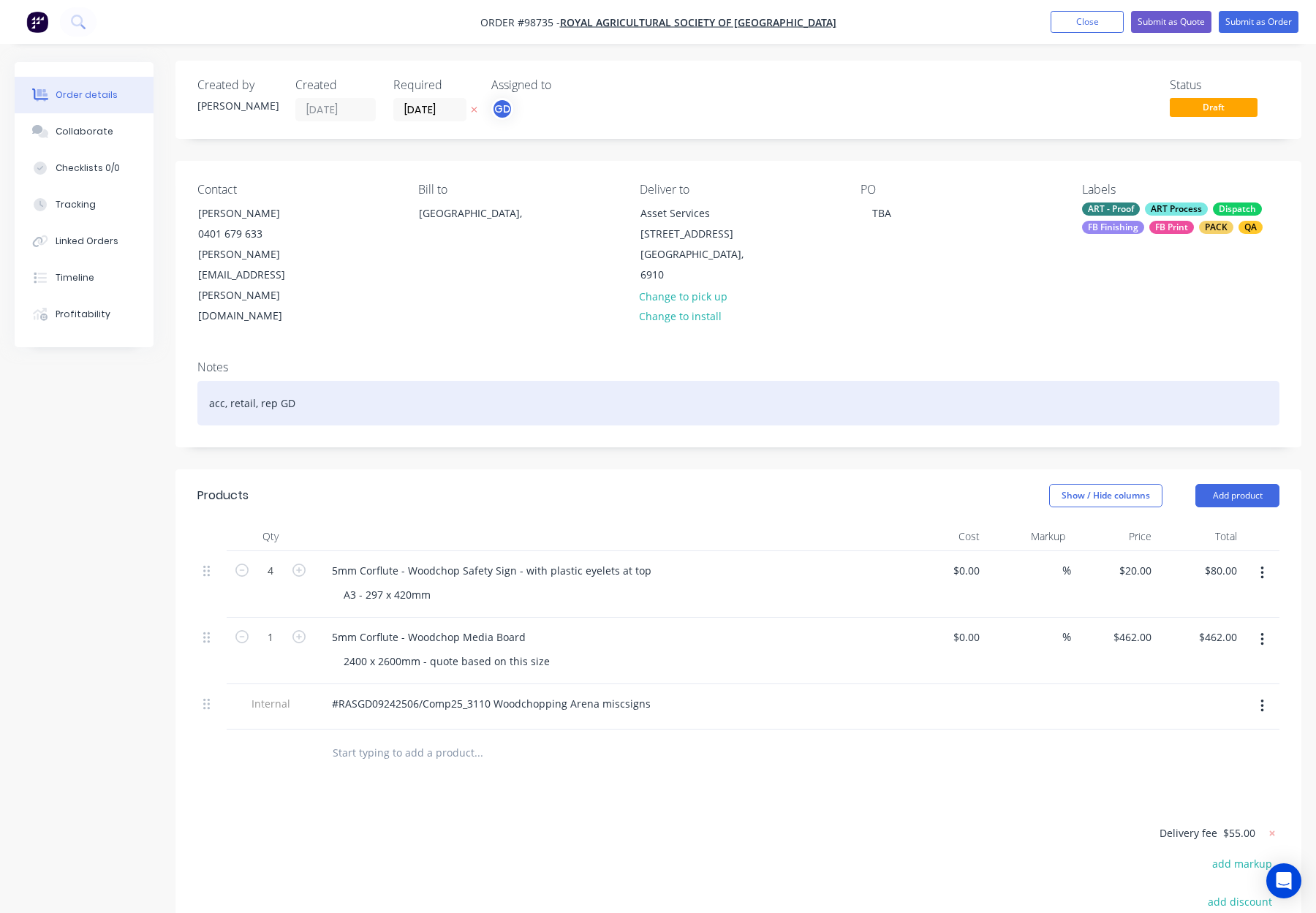
scroll to position [0, 0]
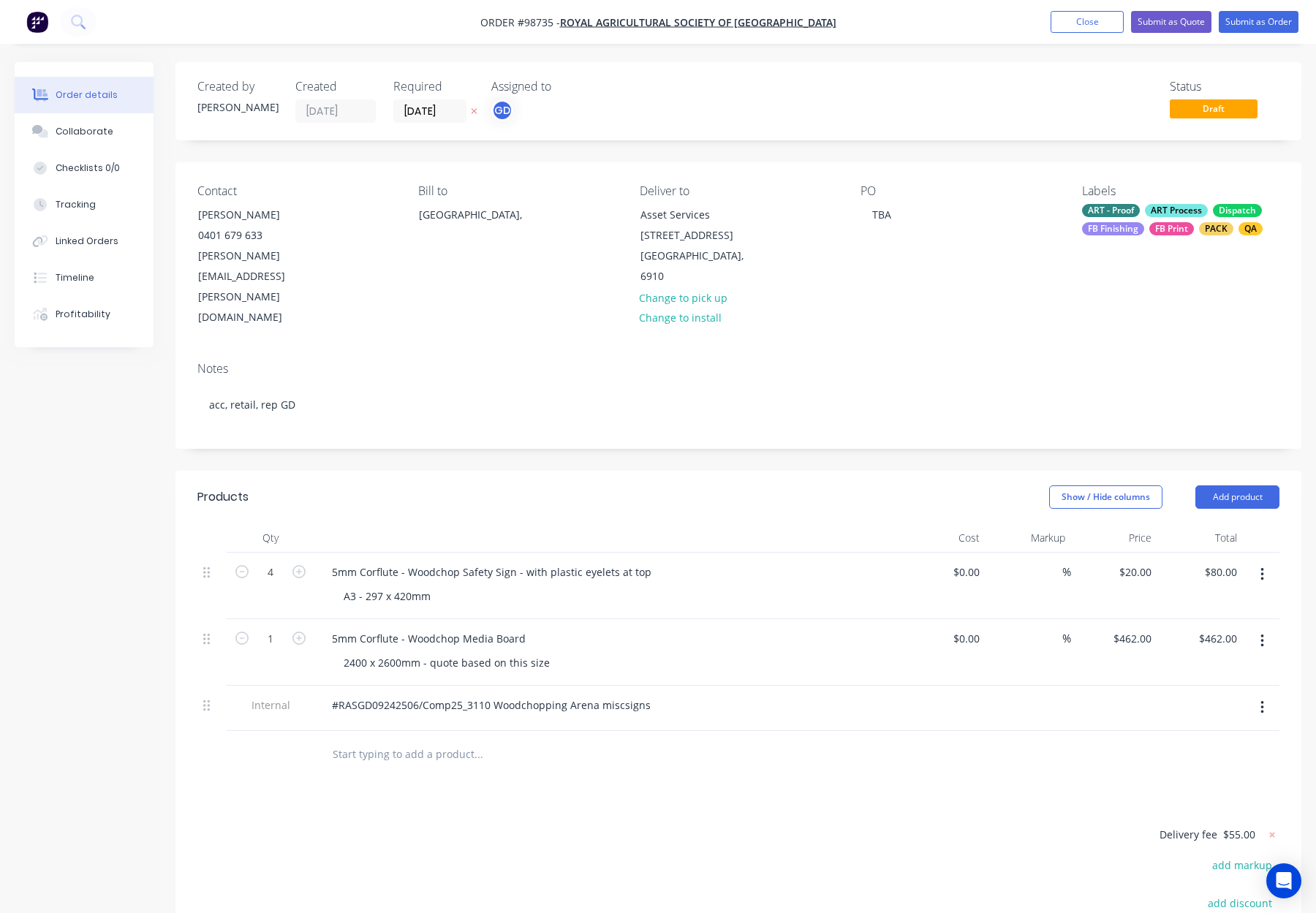
click at [1155, 223] on div "FB Print" at bounding box center [1171, 228] width 45 height 13
click at [955, 276] on div "Contact Ryan Holmes 0401 679 633 Ryan.Holmes@raswa.org.au Bill to Australia, De…" at bounding box center [738, 255] width 1125 height 188
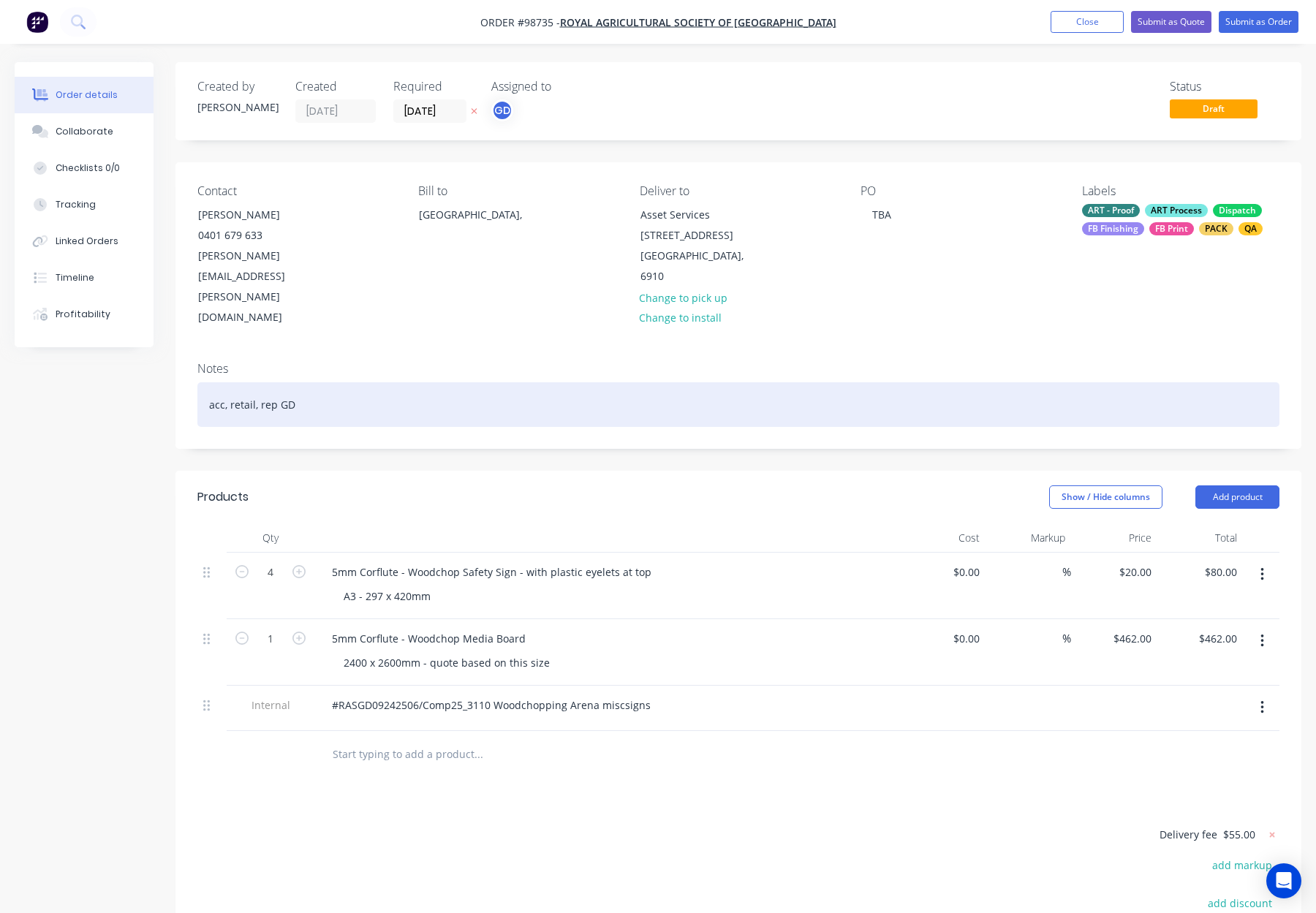
click at [604, 382] on div "acc, retail, rep GD" at bounding box center [738, 404] width 1082 height 45
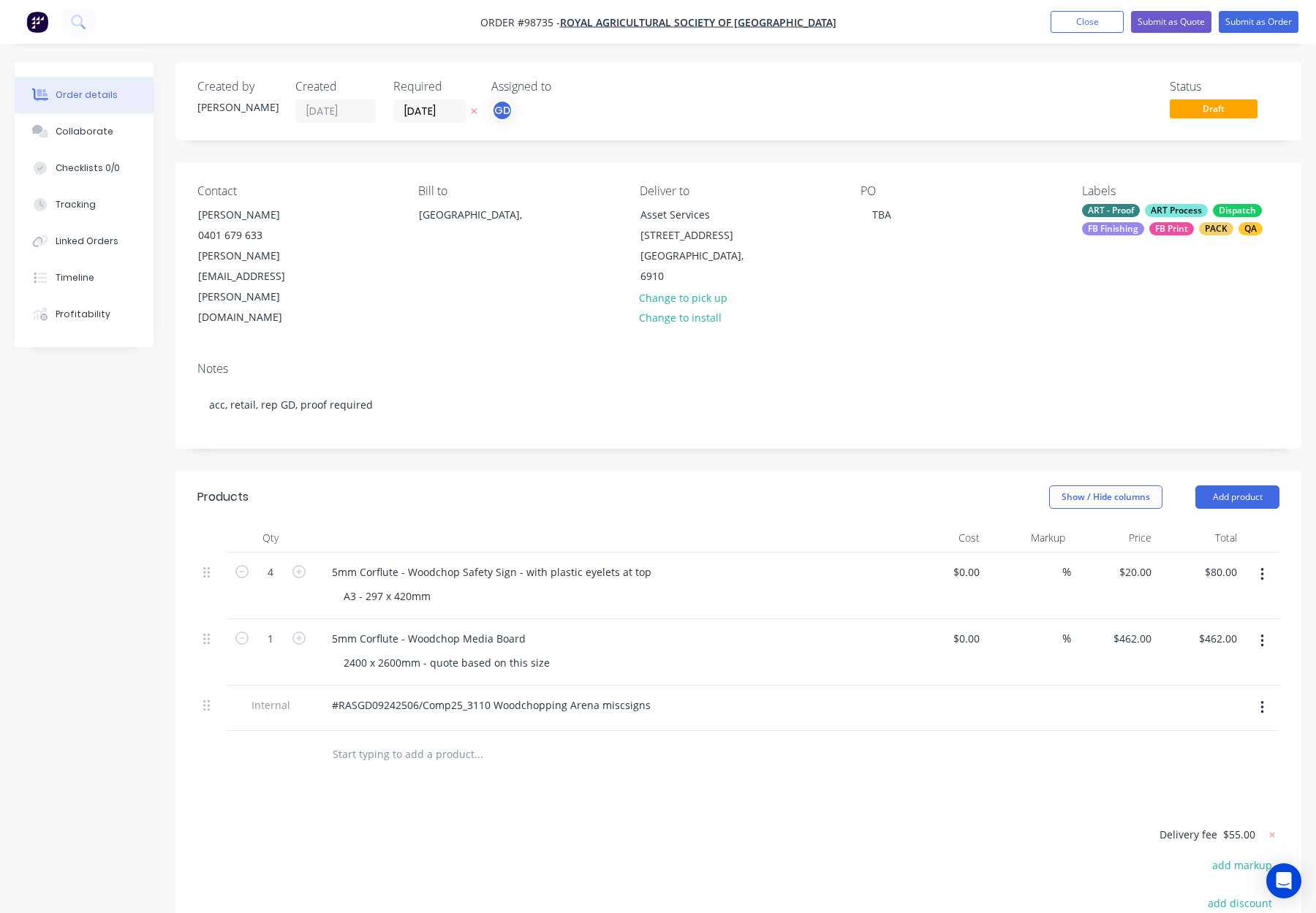
click at [729, 470] on header "Products Show / Hide columns Add product" at bounding box center [738, 496] width 1125 height 53
click at [1236, 24] on button "Submit as Order" at bounding box center [1258, 22] width 79 height 22
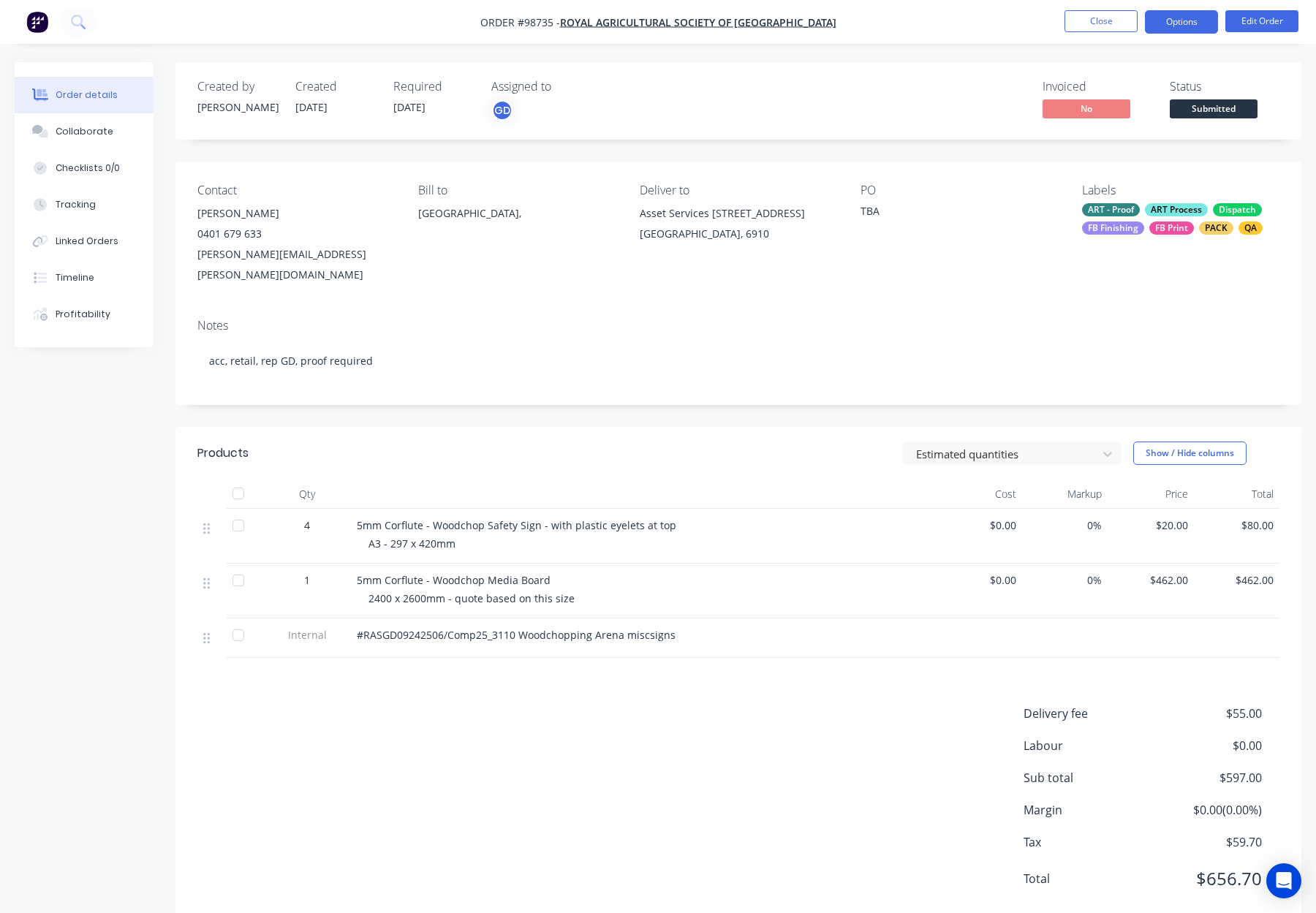
click at [1169, 21] on button "Options" at bounding box center [1181, 22] width 73 height 24
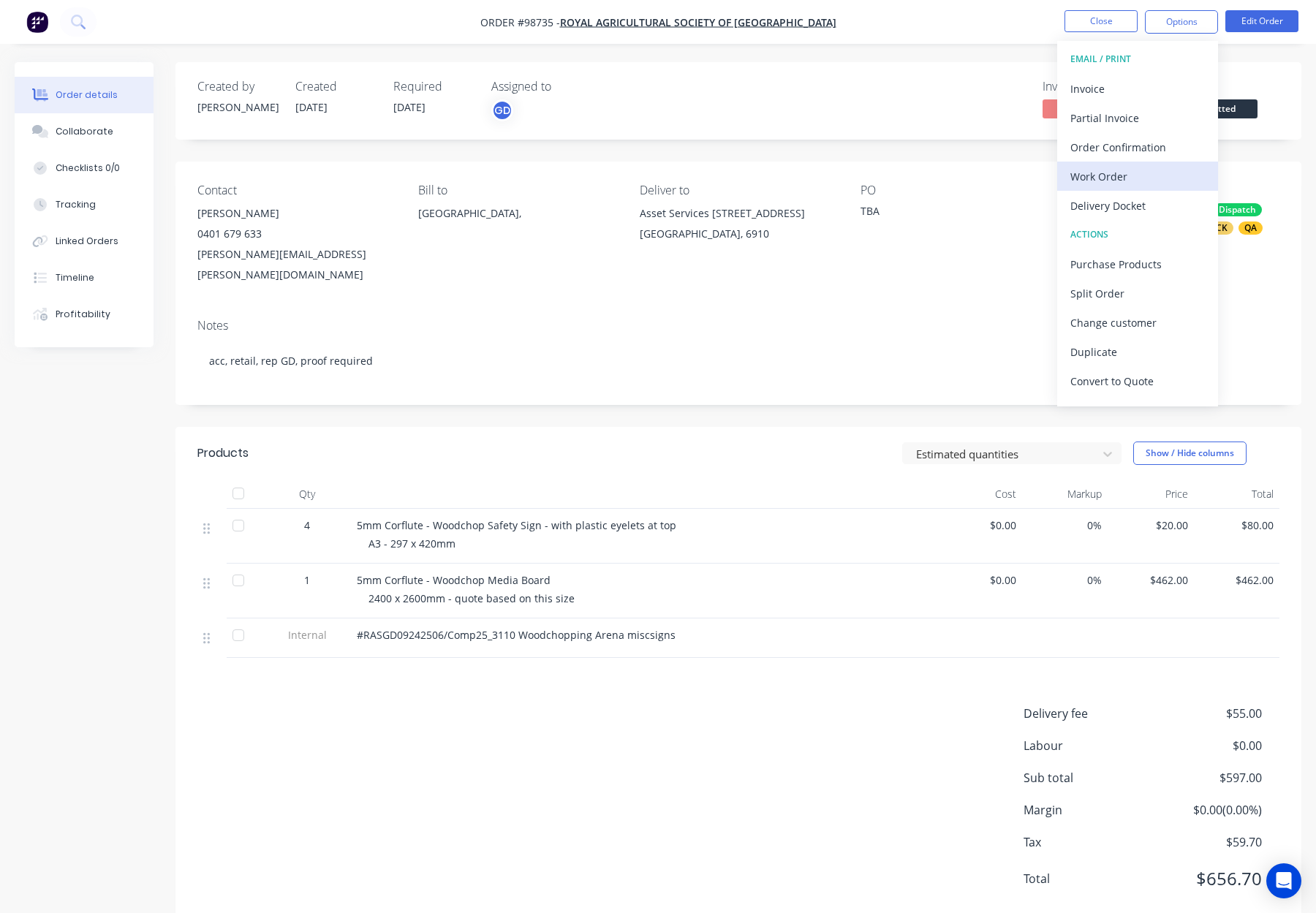
click at [1121, 172] on div "Work Order" at bounding box center [1136, 176] width 134 height 21
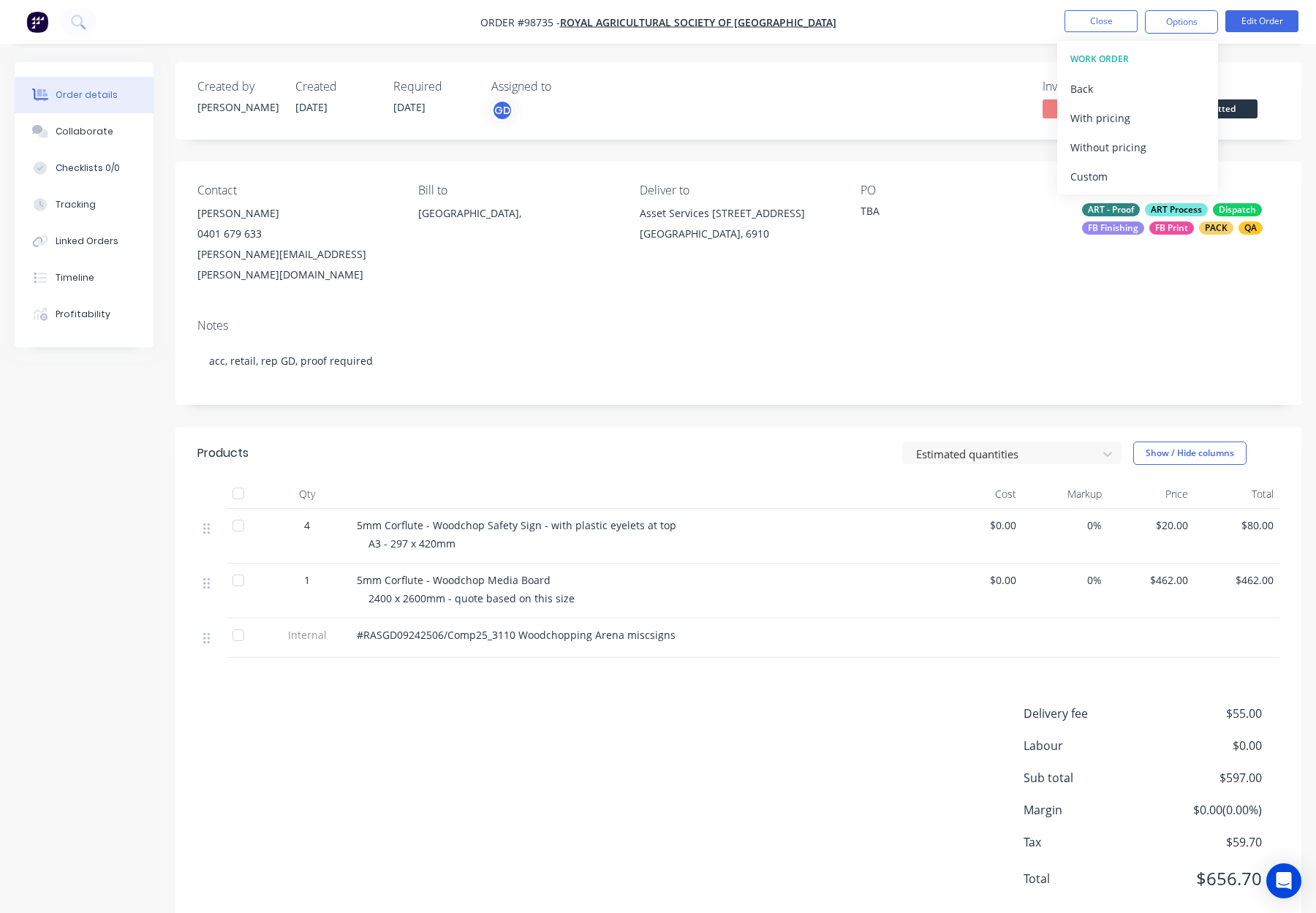
click at [1130, 154] on div "Without pricing" at bounding box center [1136, 147] width 134 height 21
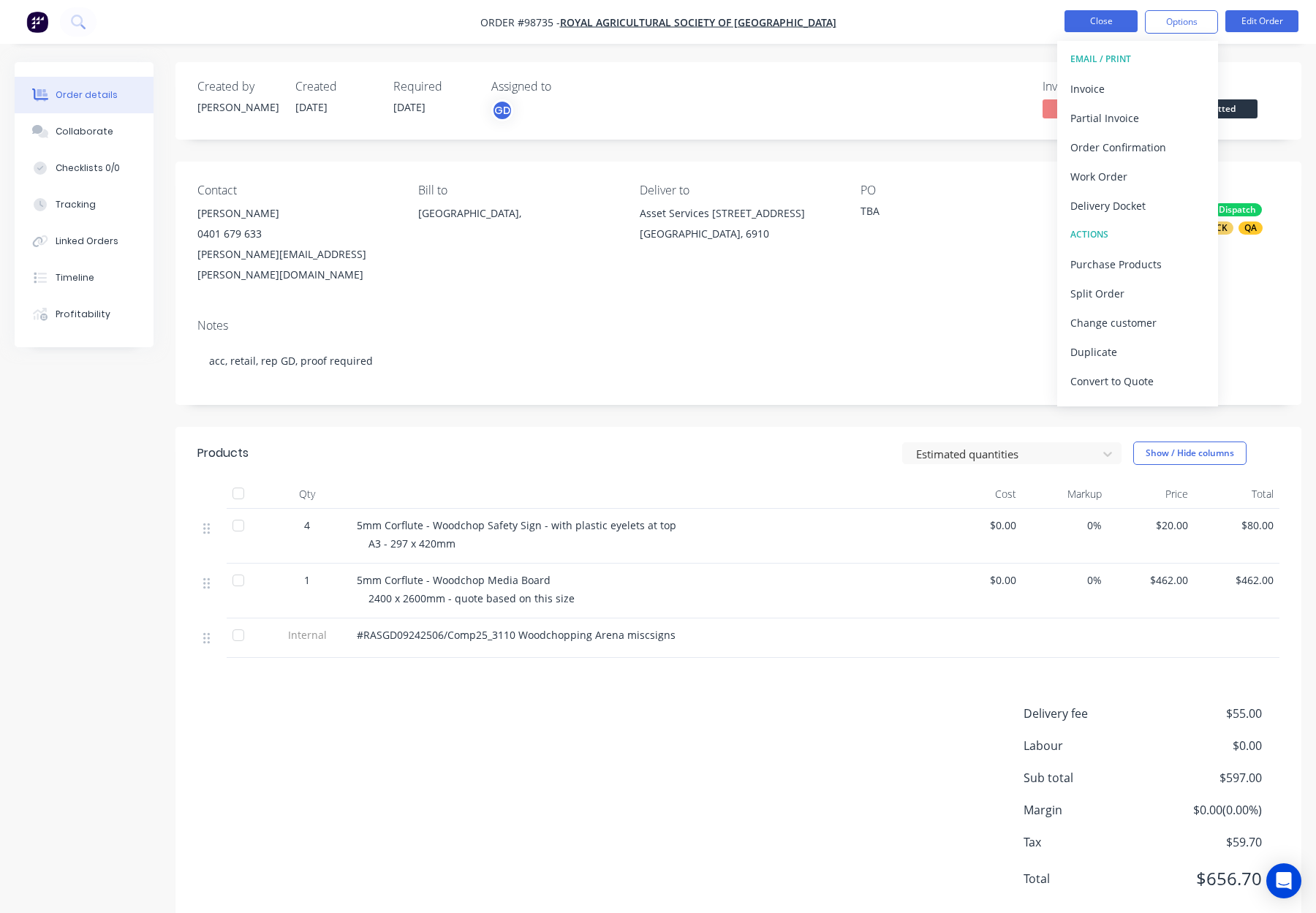
click at [1093, 18] on button "Close" at bounding box center [1101, 21] width 73 height 22
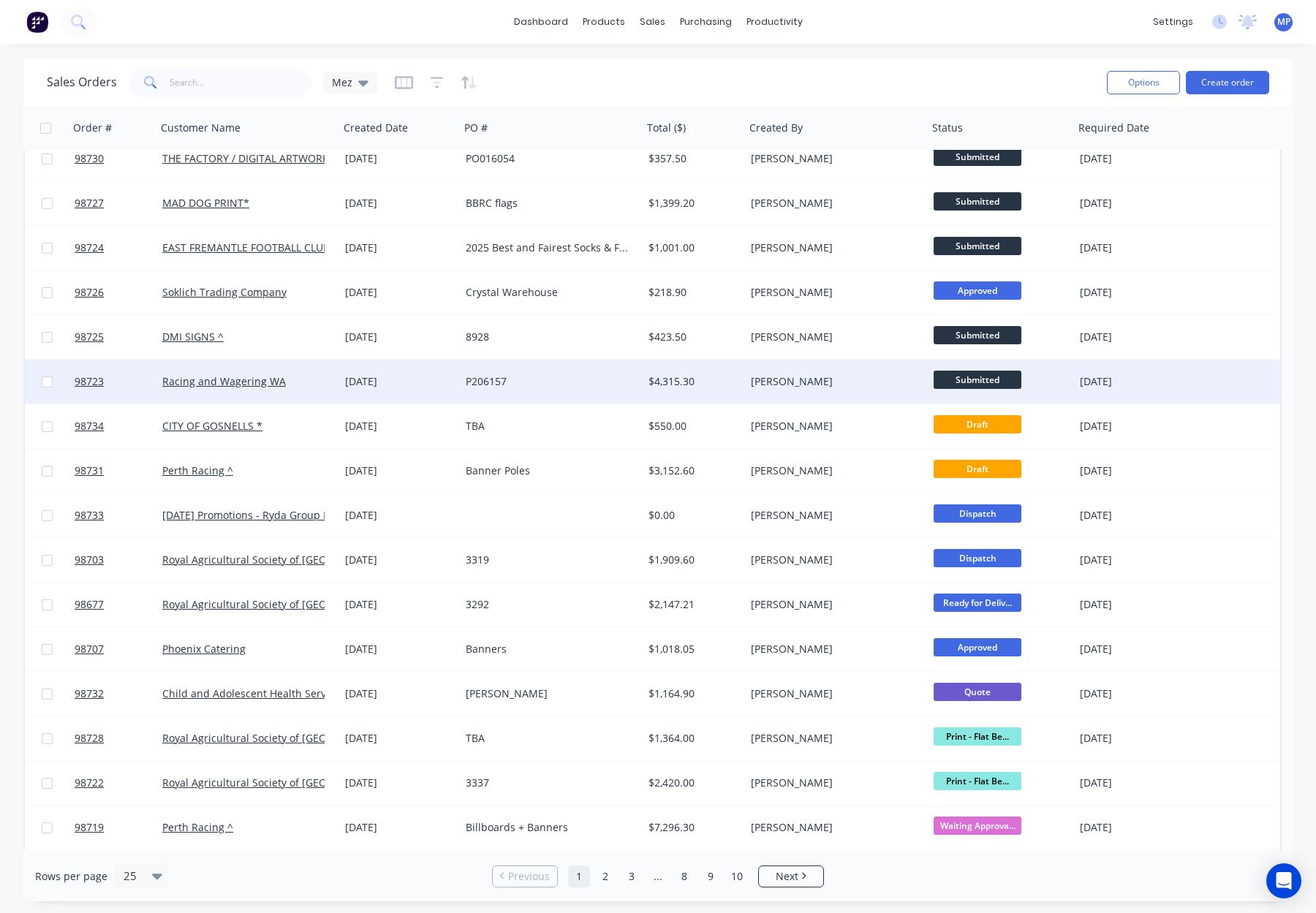
scroll to position [82, 0]
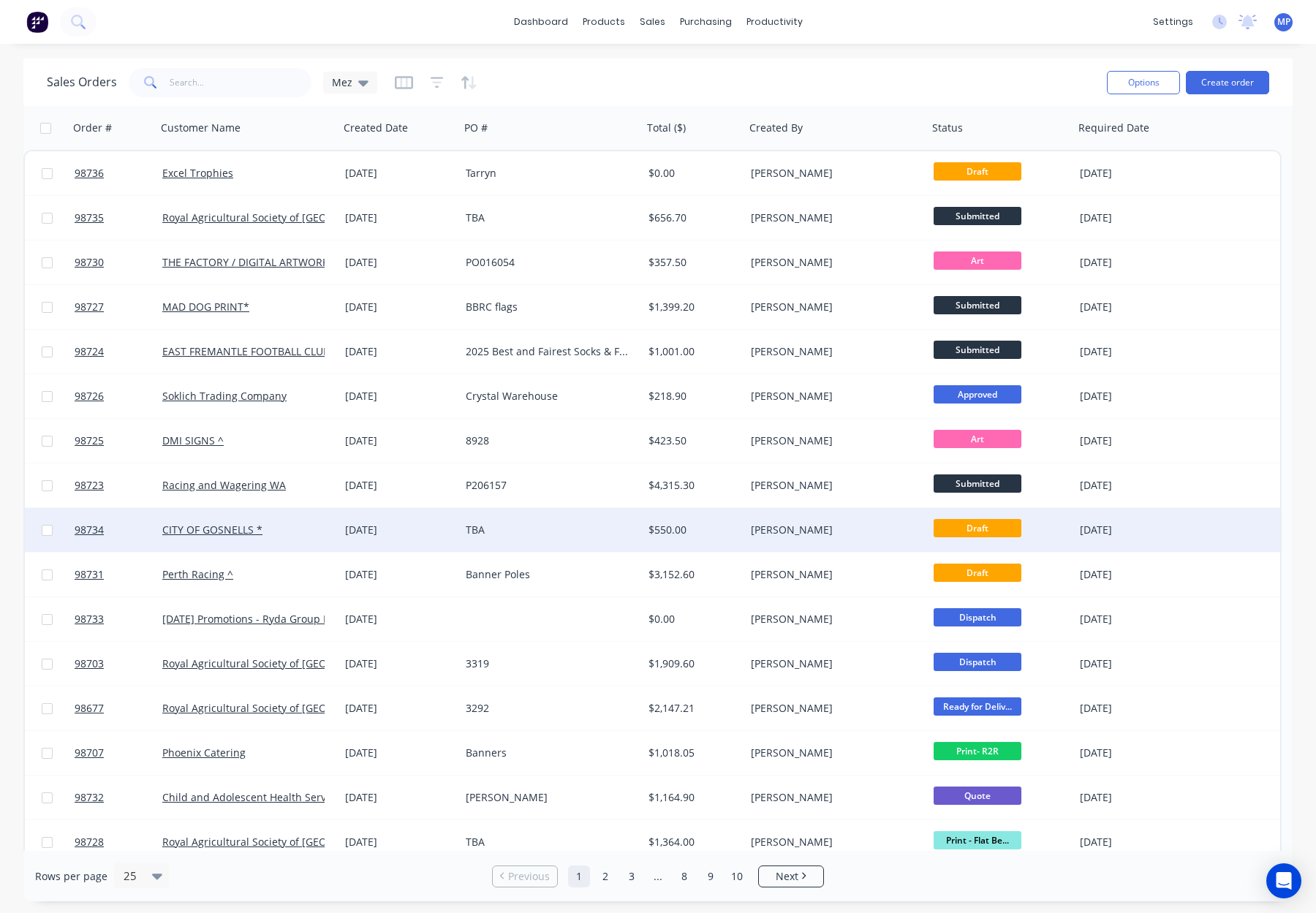
click at [844, 528] on div "[PERSON_NAME]" at bounding box center [831, 530] width 162 height 15
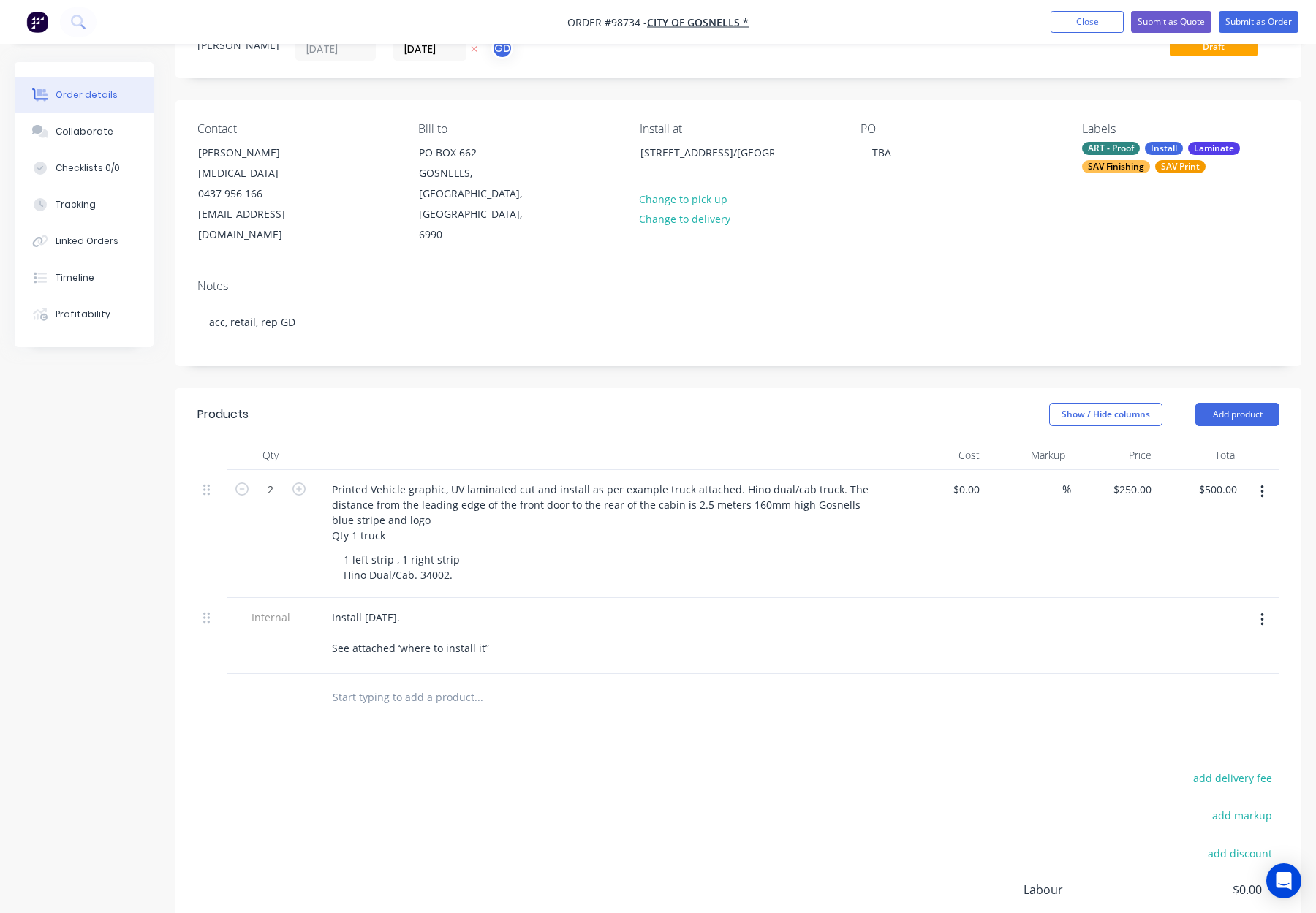
scroll to position [66, 0]
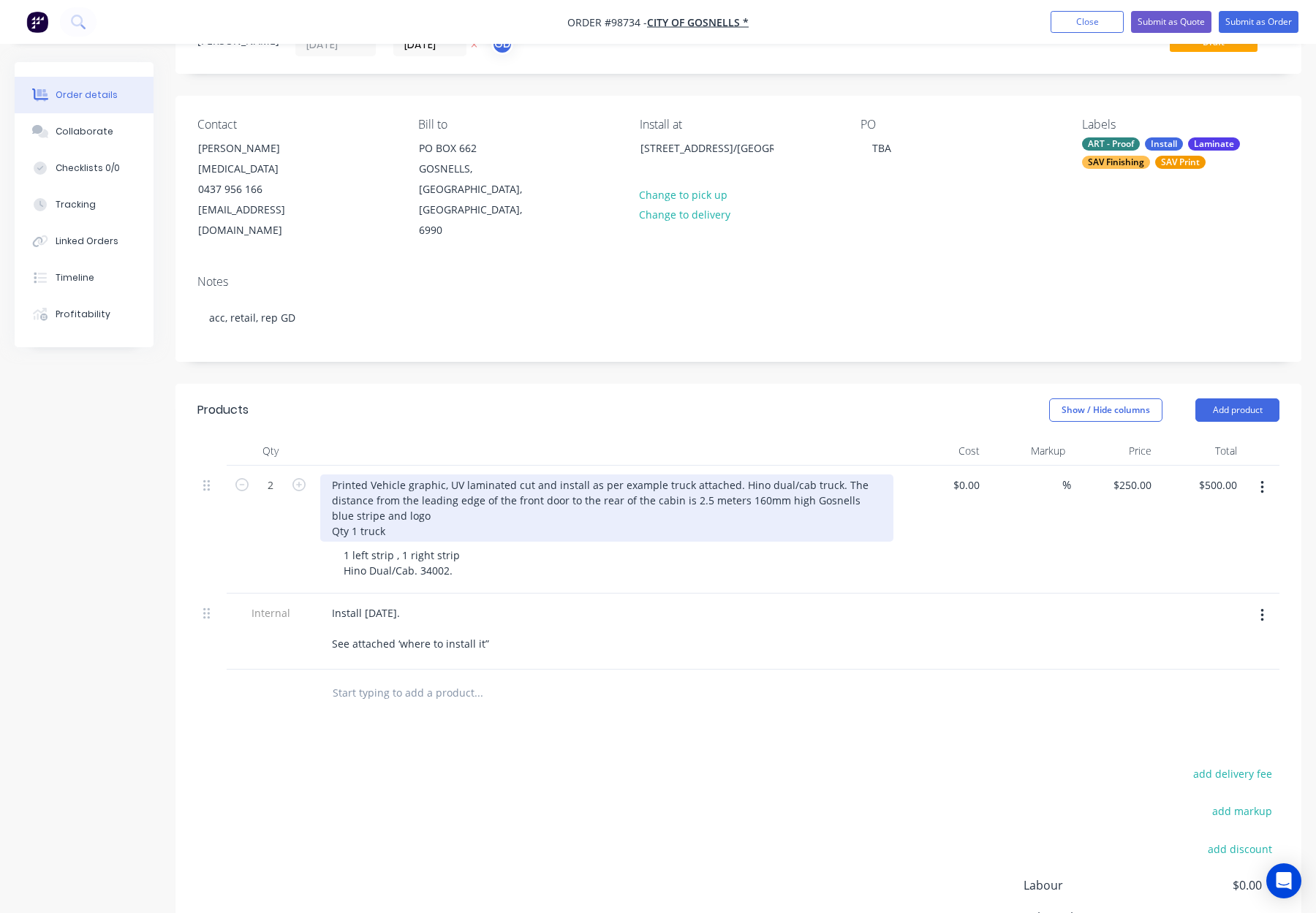
click at [831, 474] on div "Printed Vehicle graphic, UV laminated cut and install as per example truck atta…" at bounding box center [606, 508] width 573 height 67
click at [825, 474] on div "Printed Vehicle graphic, UV laminated cut and install as per example truck atta…" at bounding box center [606, 508] width 573 height 67
drag, startPoint x: 404, startPoint y: 490, endPoint x: 324, endPoint y: 491, distance: 80.0
click at [325, 491] on div "Printed Vehicle graphic, UV laminated cut and install as per example truck atta…" at bounding box center [590, 508] width 539 height 67
drag, startPoint x: 731, startPoint y: 443, endPoint x: 736, endPoint y: 455, distance: 13.0
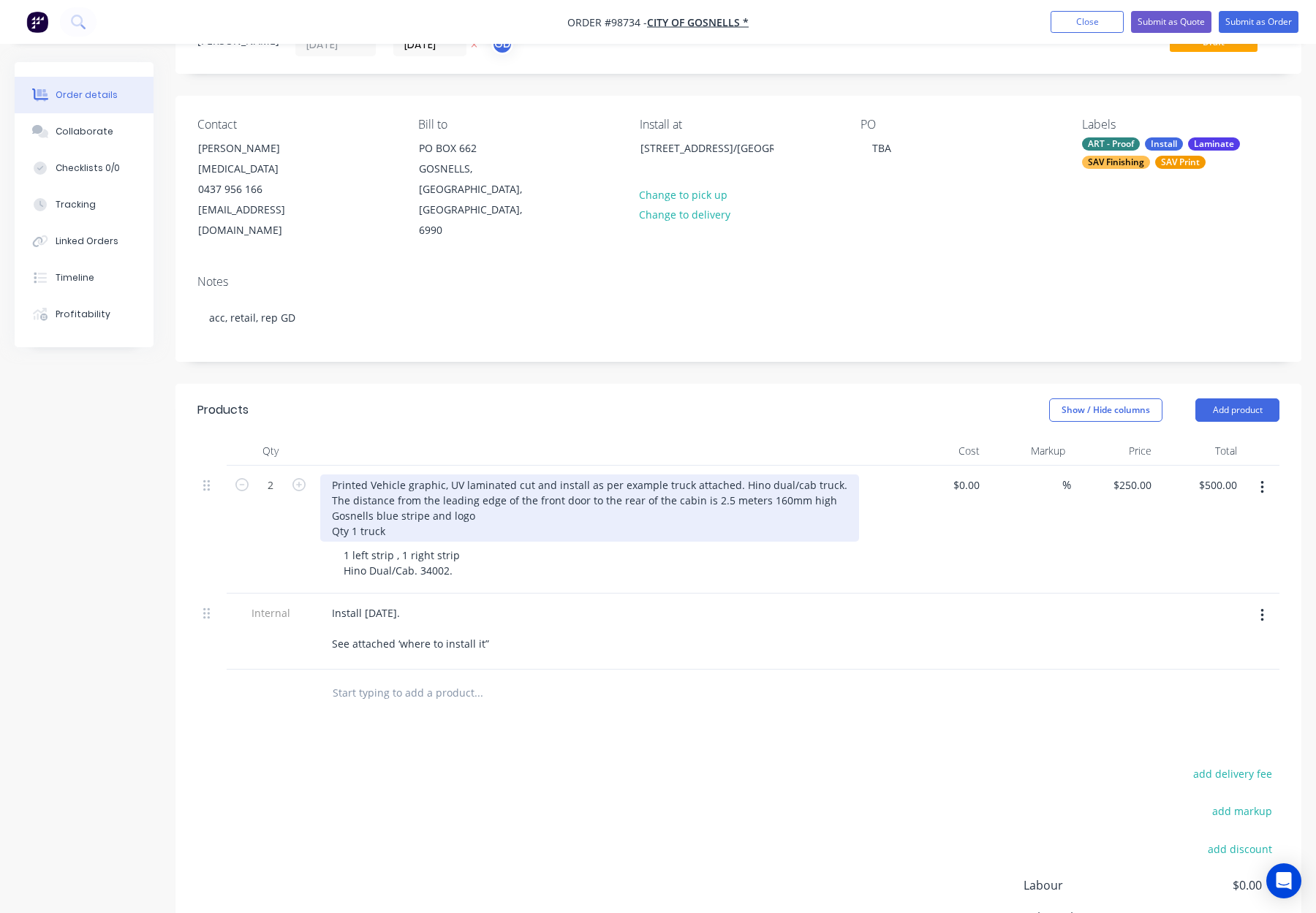
click at [732, 474] on div "Printed Vehicle graphic, UV laminated cut and install as per example truck atta…" at bounding box center [590, 508] width 539 height 67
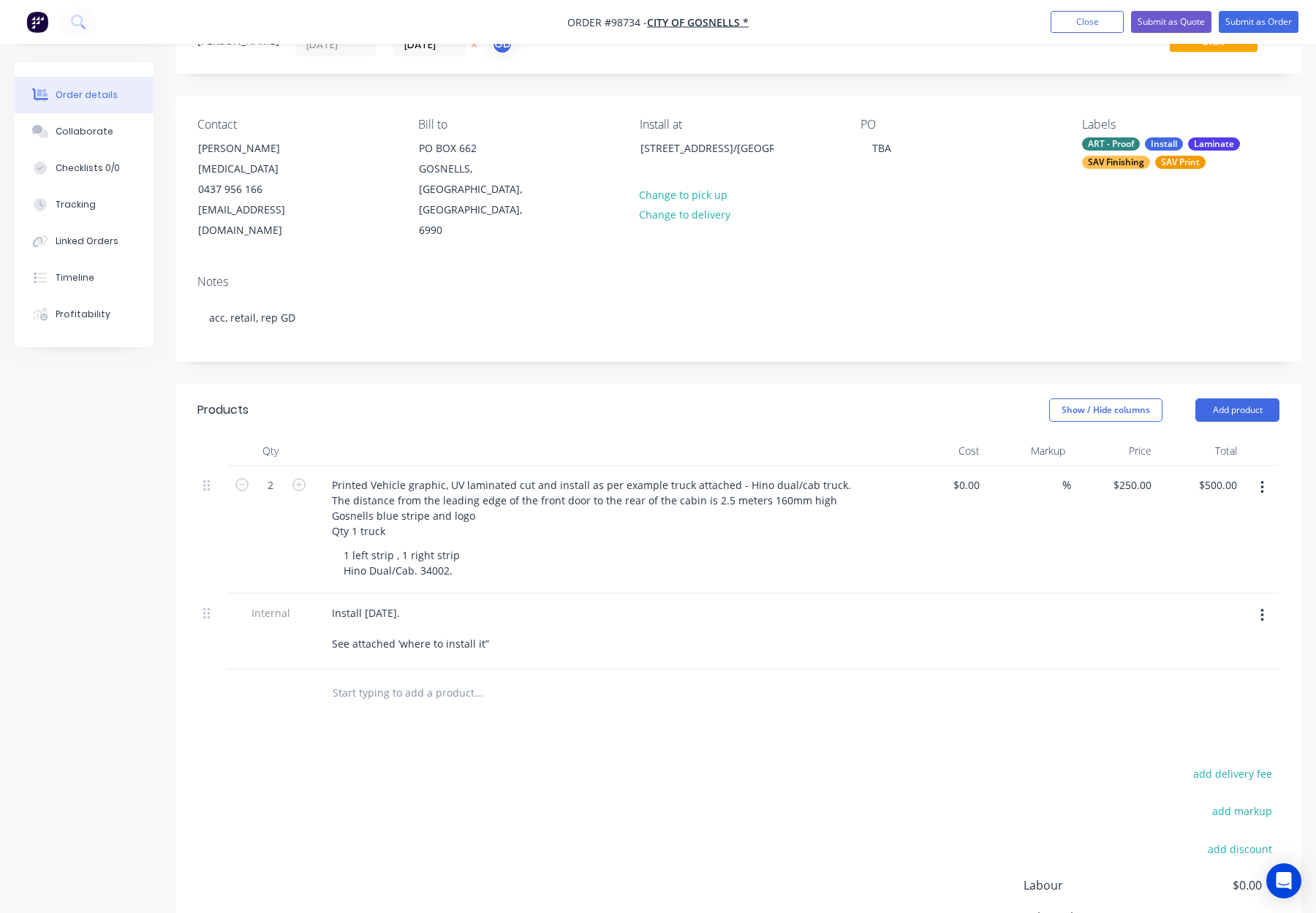
click at [698, 437] on div at bounding box center [606, 451] width 585 height 29
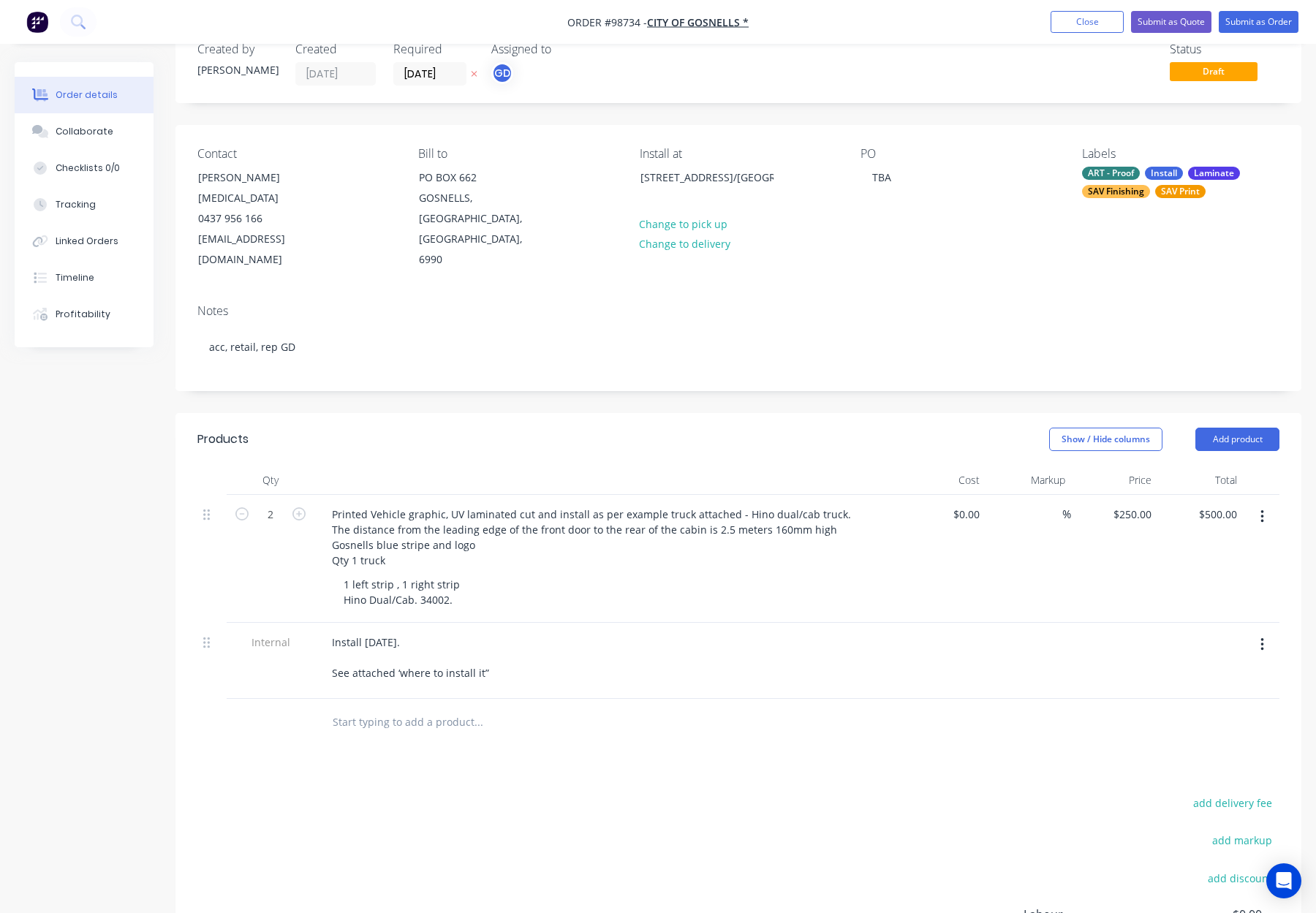
scroll to position [0, 0]
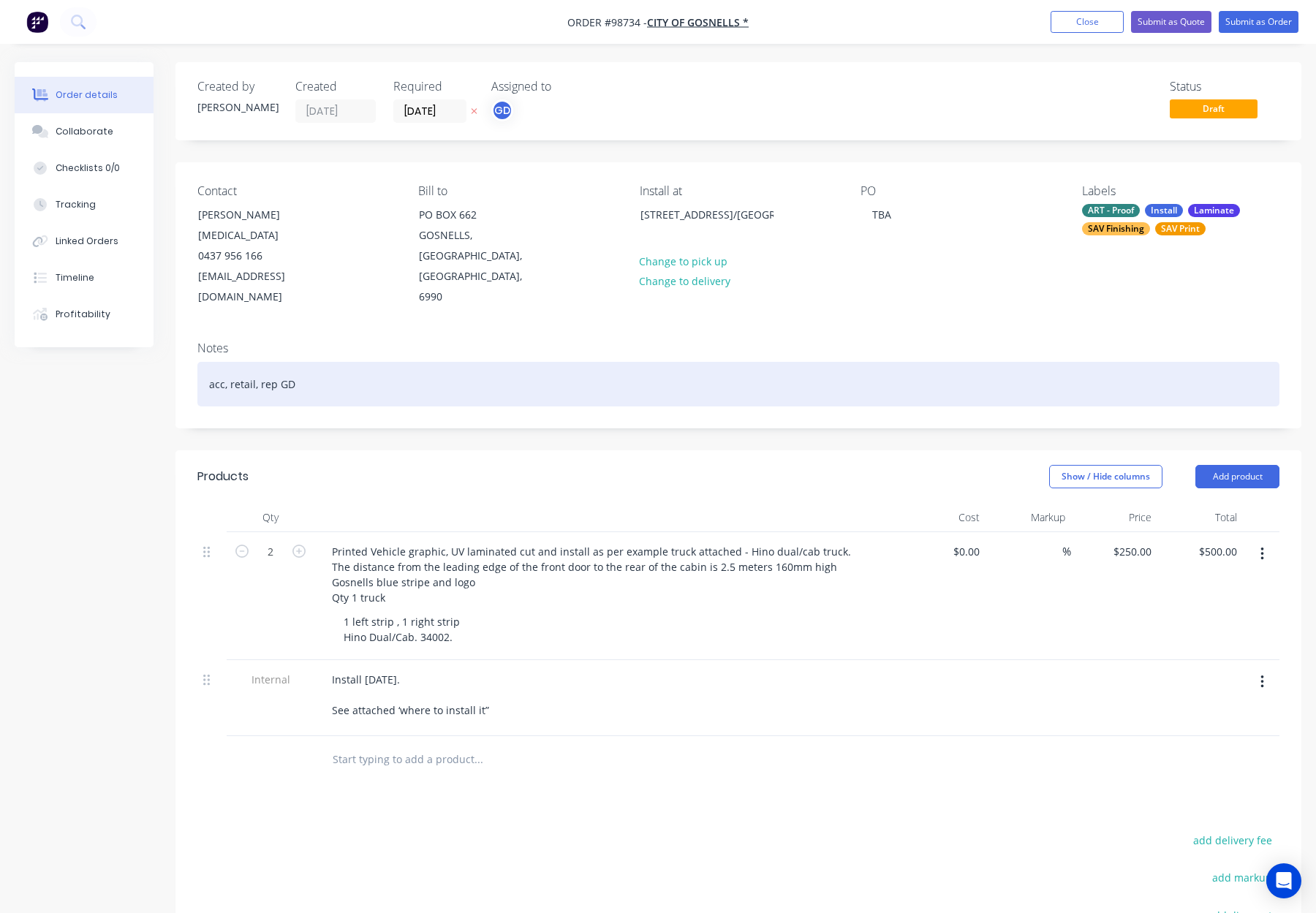
click at [359, 362] on div "acc, retail, rep GD" at bounding box center [738, 384] width 1082 height 45
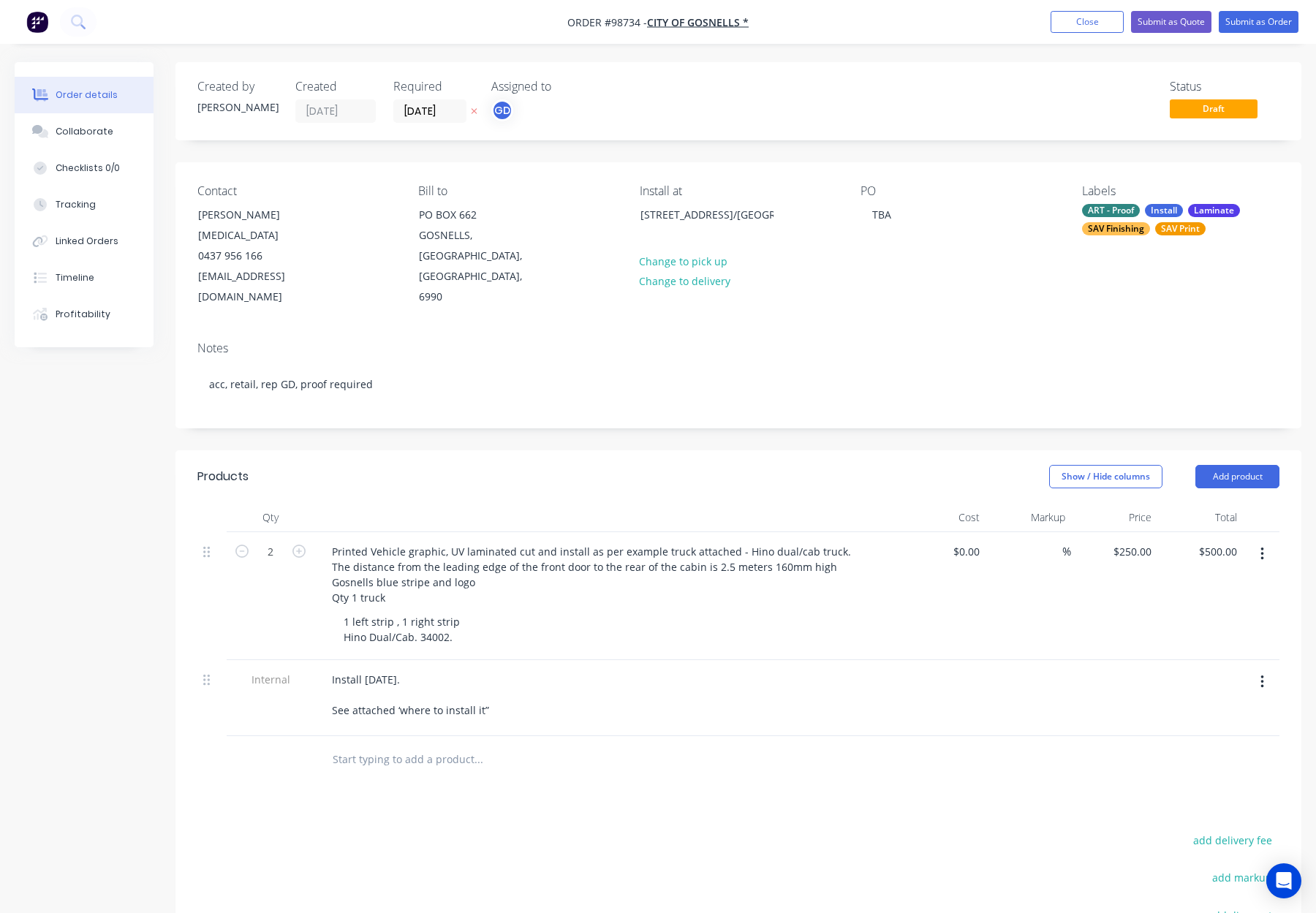
click at [1181, 215] on div "ART - Proof Install Laminate SAV Finishing SAV Print" at bounding box center [1180, 219] width 197 height 32
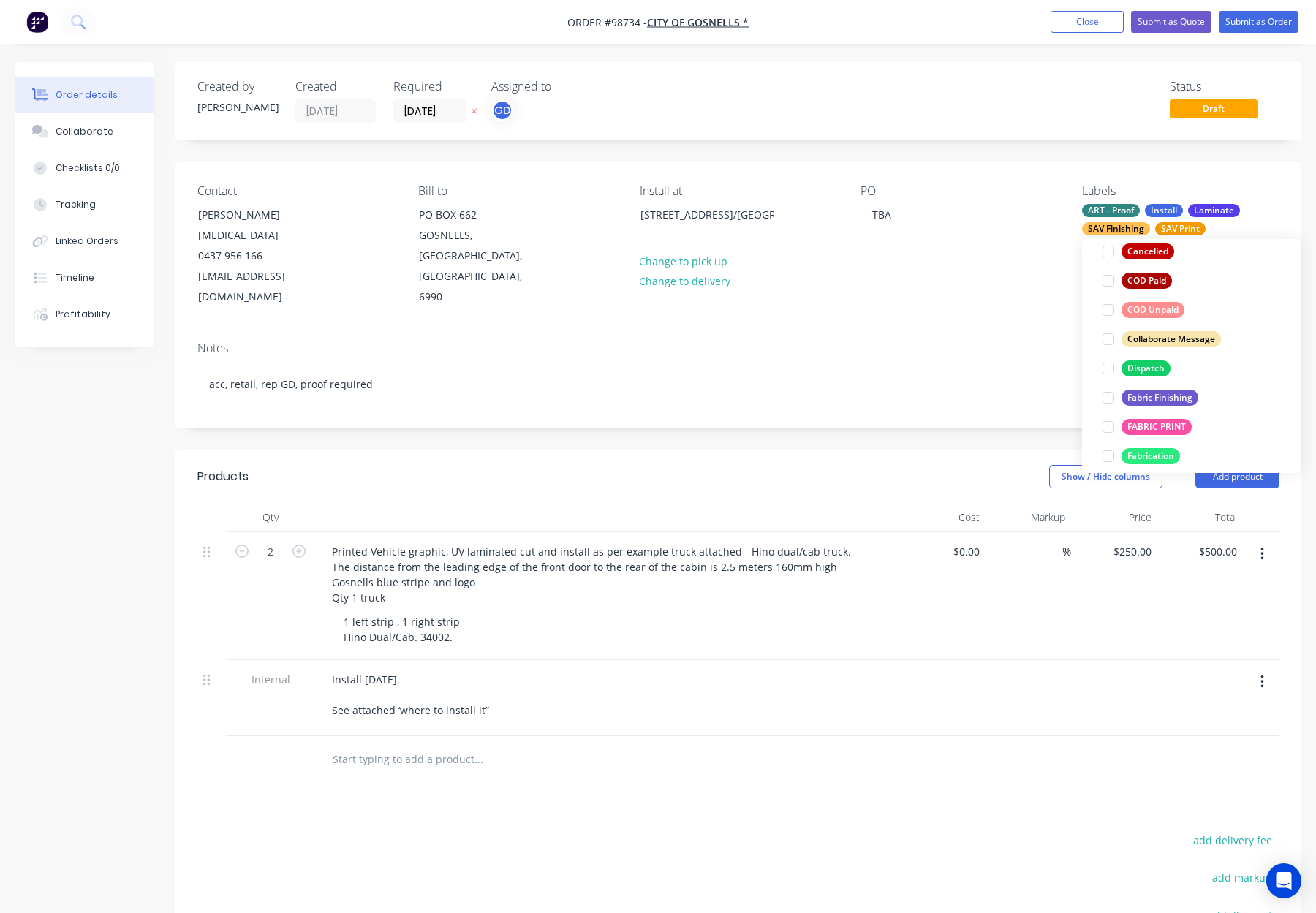
drag, startPoint x: 1148, startPoint y: 361, endPoint x: 1173, endPoint y: 339, distance: 33.3
click at [1148, 361] on div "Dispatch" at bounding box center [1145, 368] width 49 height 16
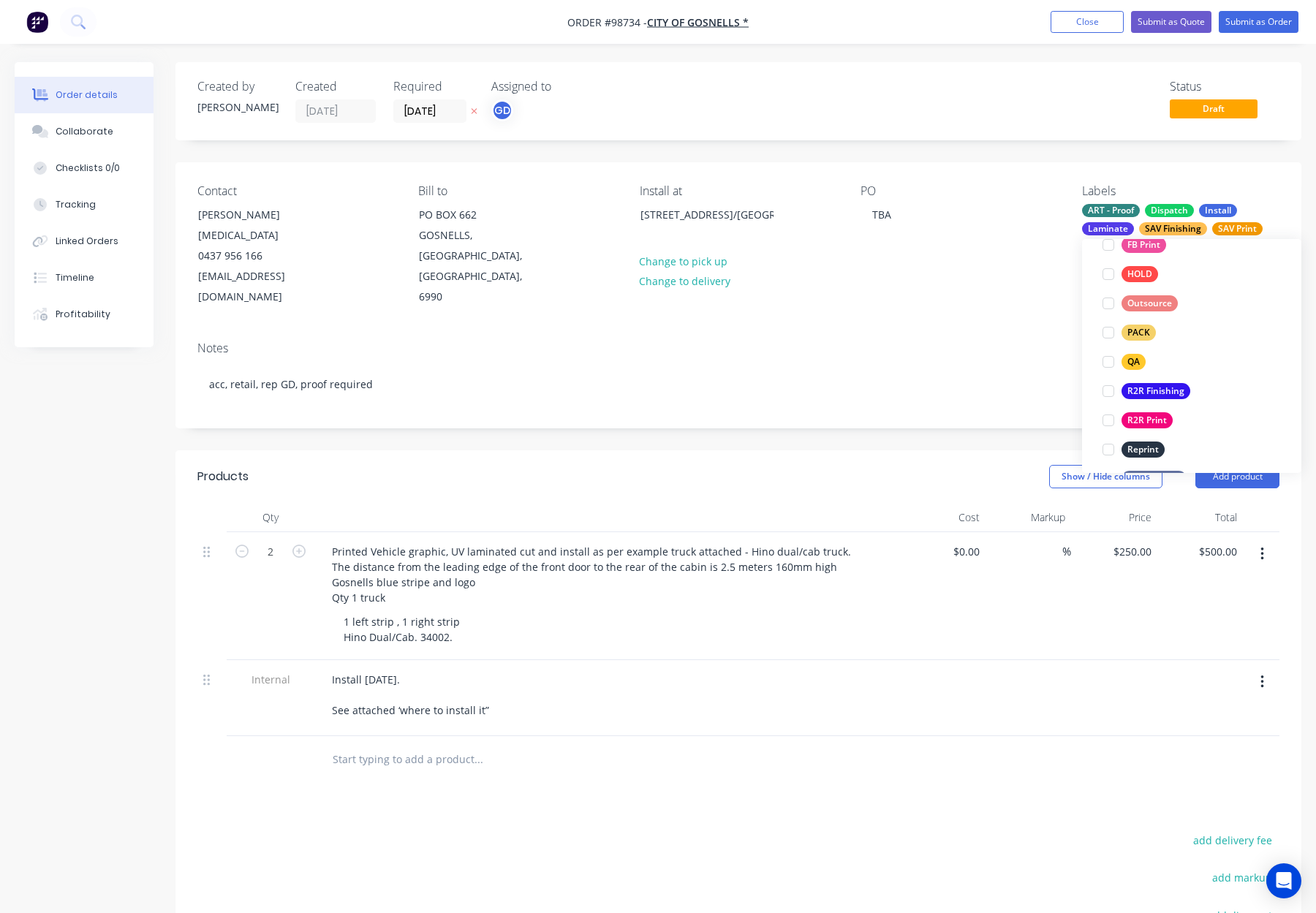
drag, startPoint x: 1142, startPoint y: 331, endPoint x: 1171, endPoint y: 326, distance: 29.4
click at [1143, 331] on div "PACK" at bounding box center [1138, 332] width 35 height 16
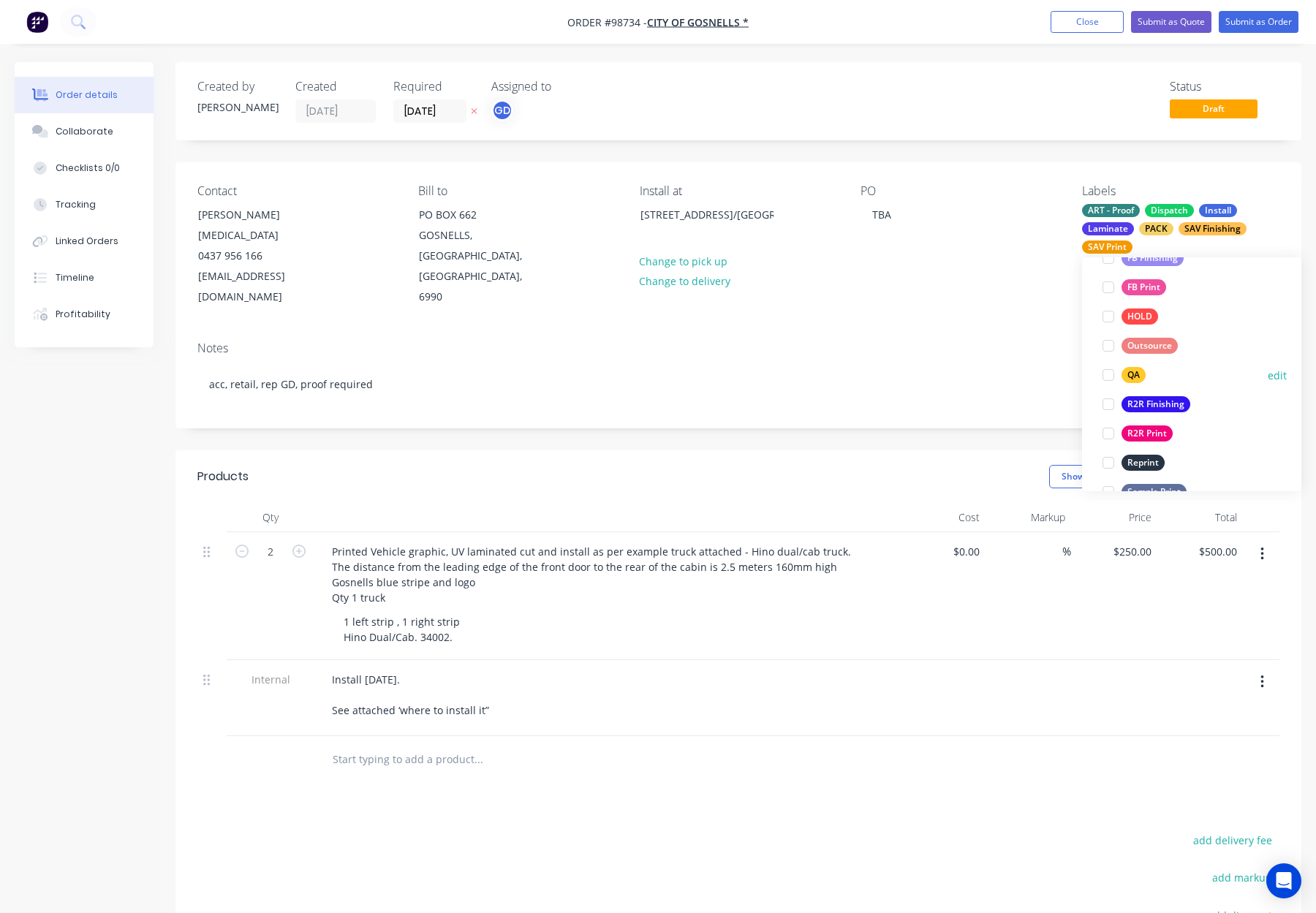
click at [1134, 377] on div "QA" at bounding box center [1133, 375] width 24 height 16
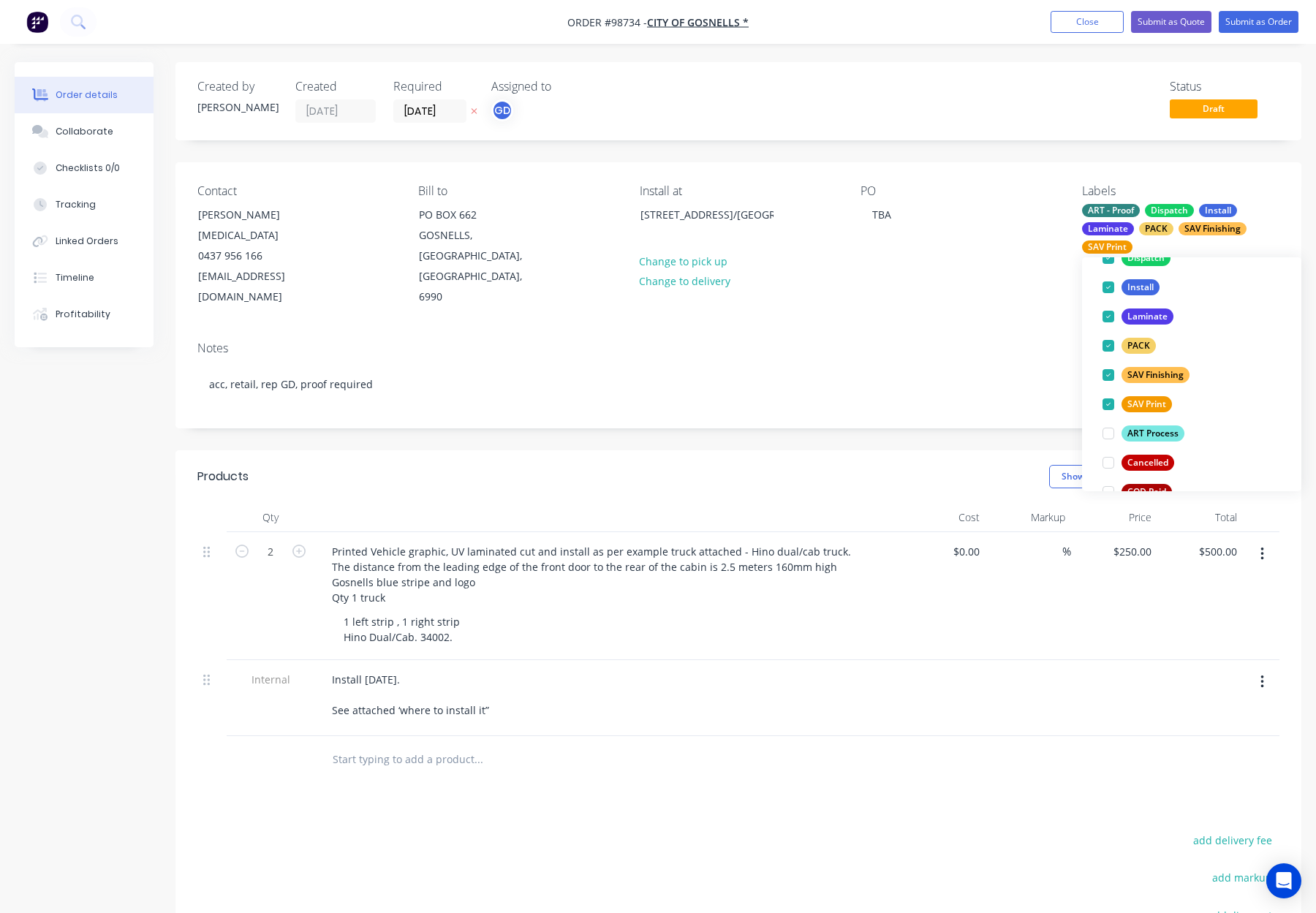
click at [1029, 329] on div "Notes acc, retail, rep GD, proof required" at bounding box center [738, 378] width 1125 height 98
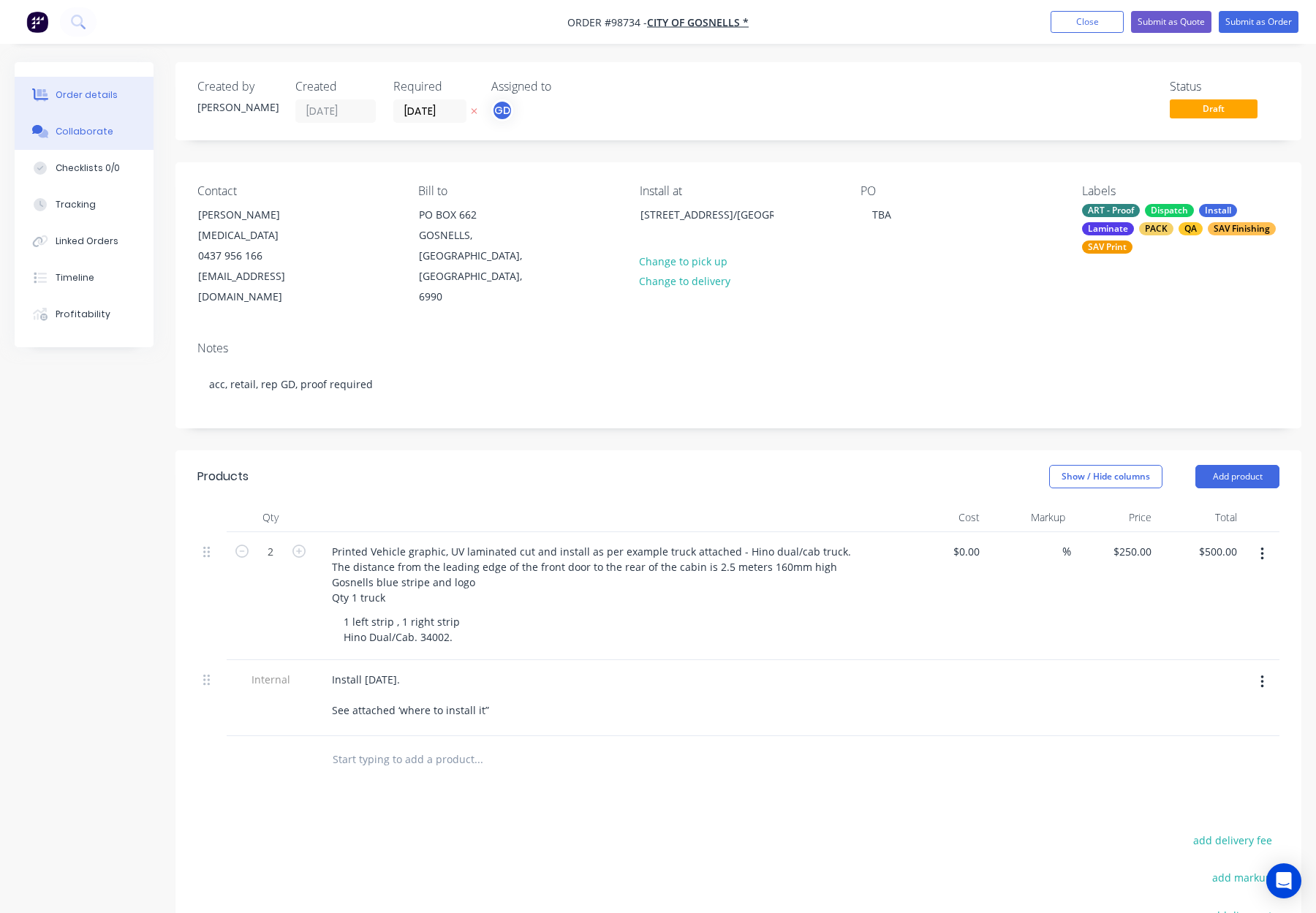
click at [98, 131] on div "Collaborate" at bounding box center [84, 131] width 58 height 13
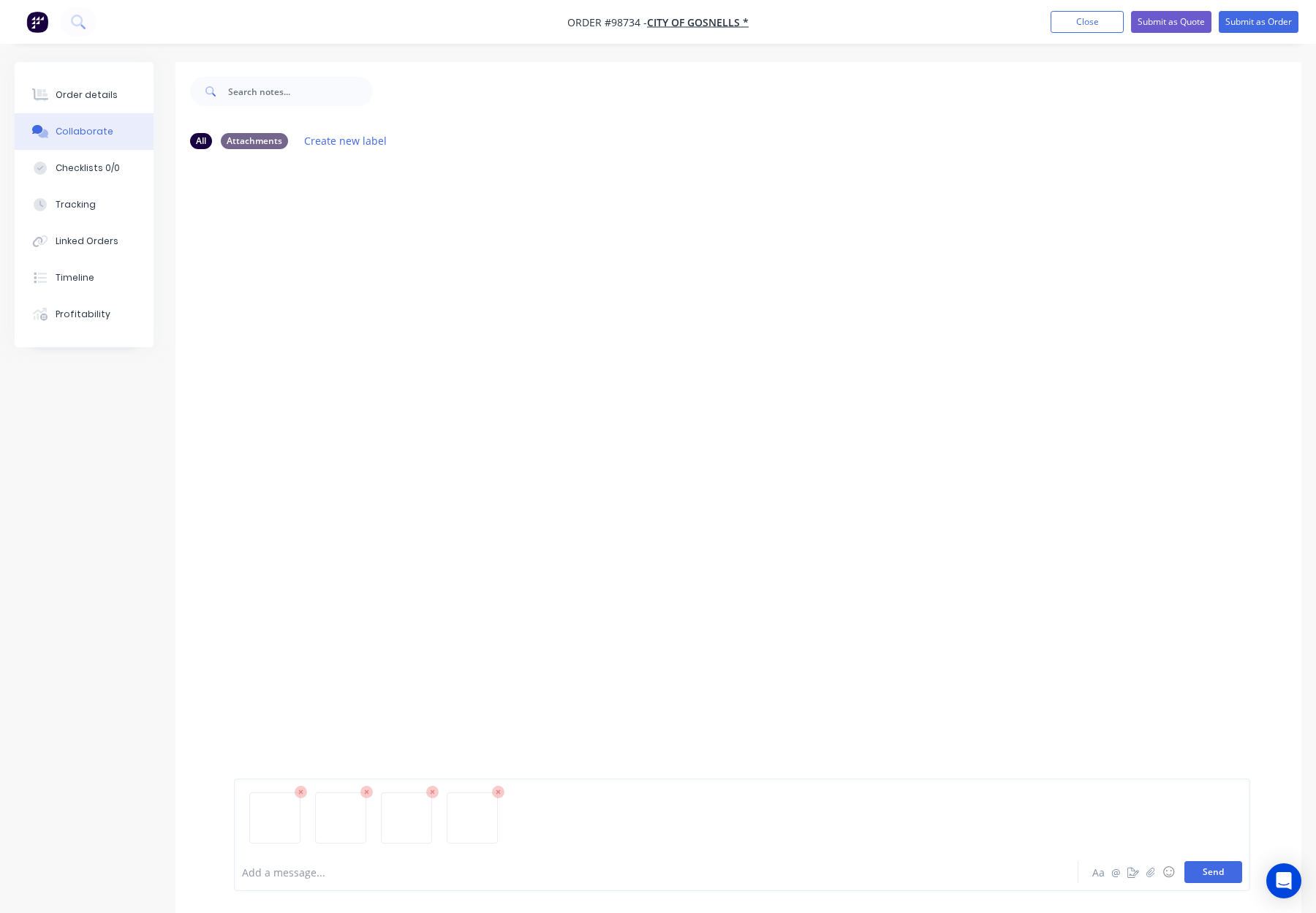
click at [1212, 872] on button "Send" at bounding box center [1213, 871] width 58 height 22
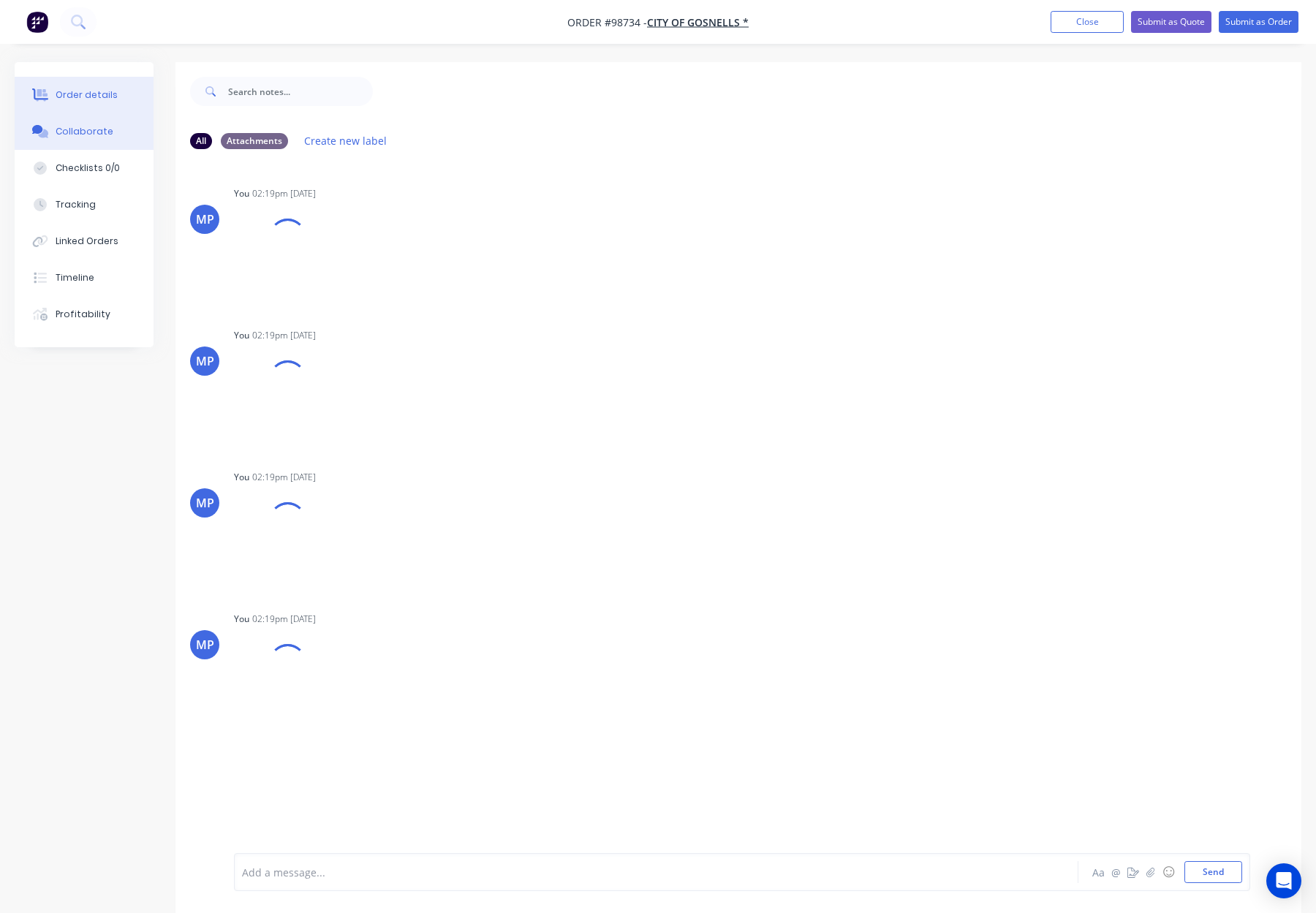
click at [80, 91] on div "Order details" at bounding box center [86, 94] width 63 height 13
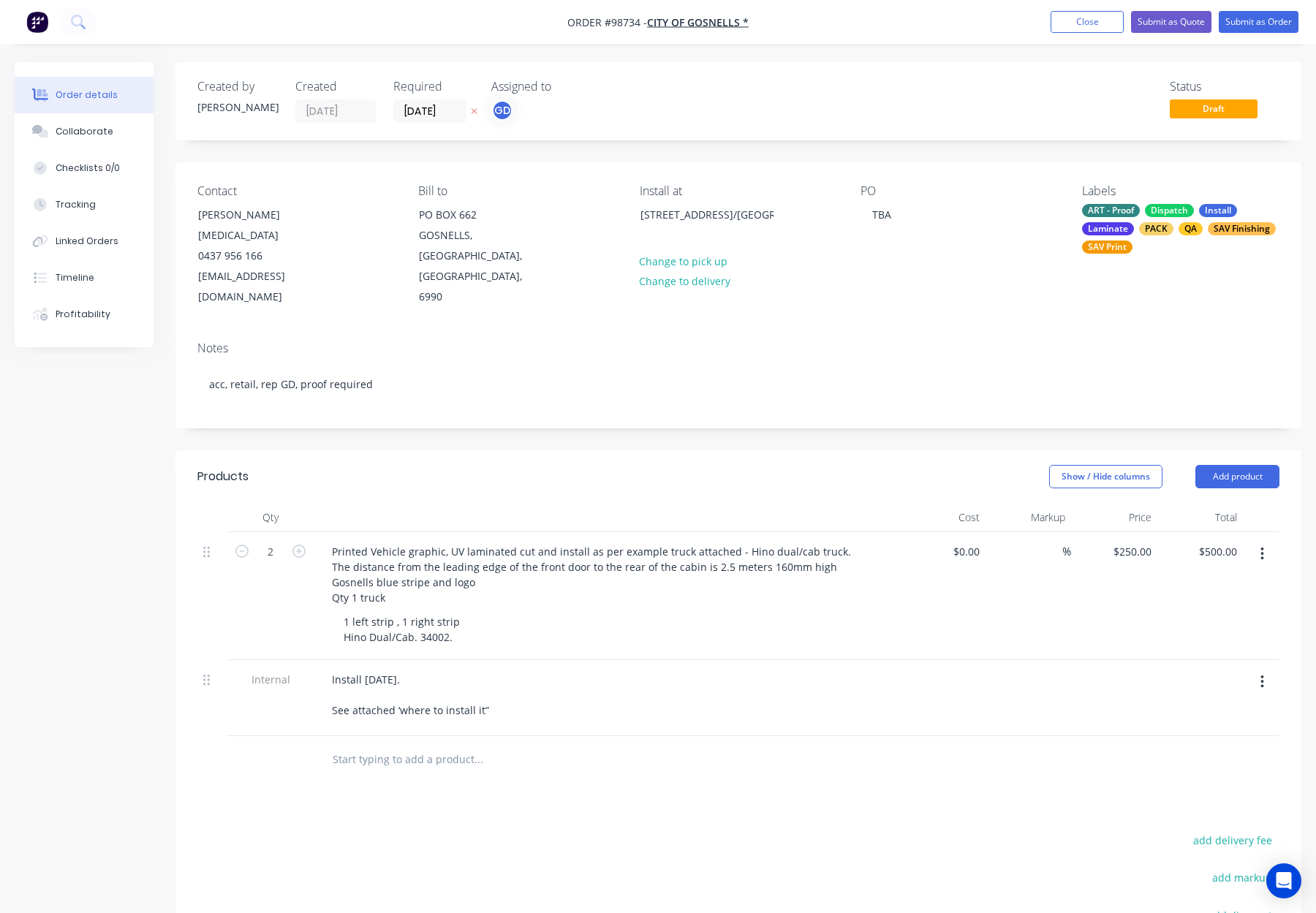
click at [1153, 230] on div "PACK" at bounding box center [1155, 228] width 35 height 13
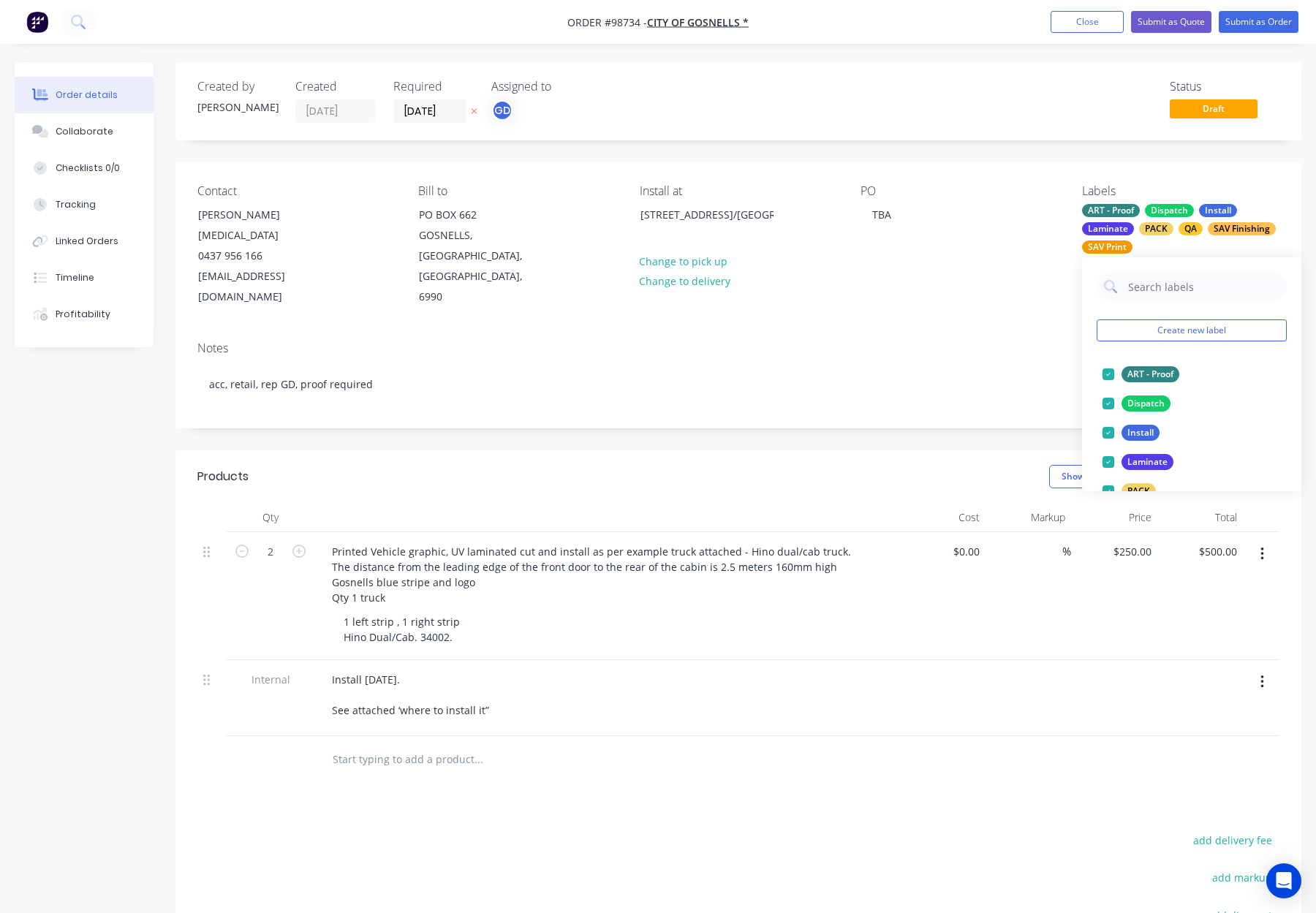
click at [953, 222] on div "PO TBA" at bounding box center [959, 246] width 197 height 123
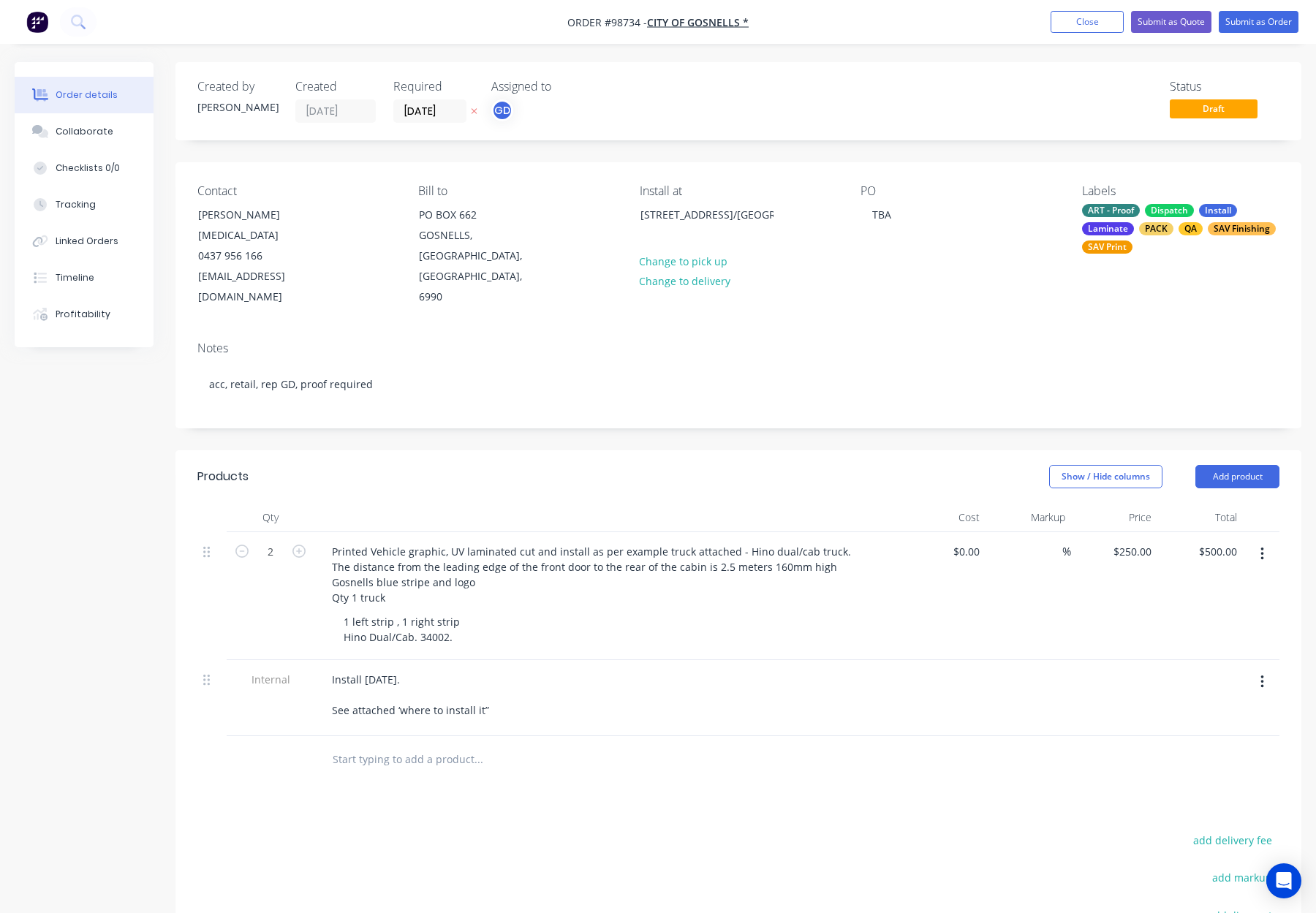
click at [1251, 34] on nav "Order #98734 - CITY OF GOSNELLS * Add product Close Submit as Quote Submit as O…" at bounding box center [658, 22] width 1316 height 44
click at [1250, 24] on button "Submit as Order" at bounding box center [1258, 22] width 79 height 22
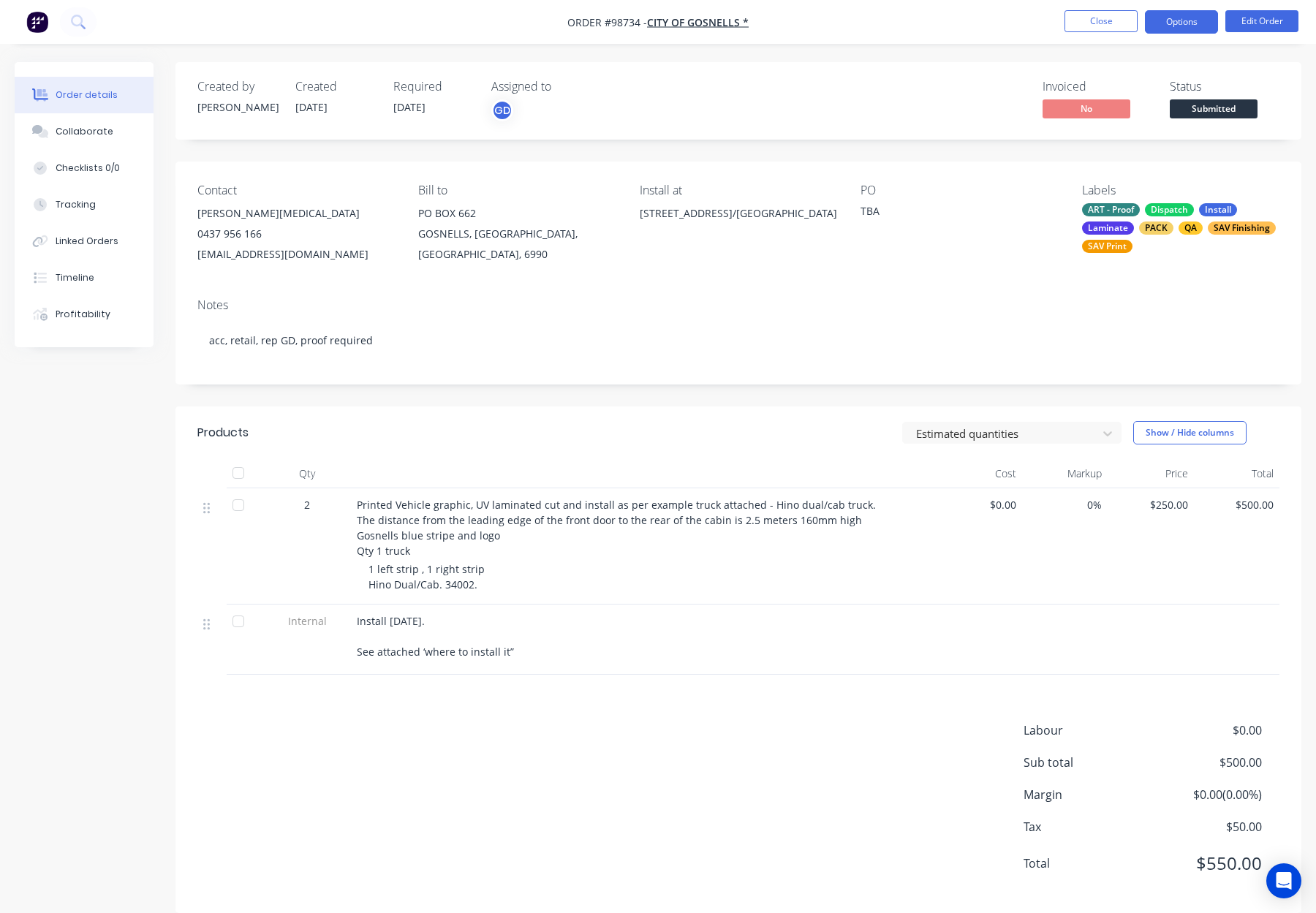
click at [1163, 20] on button "Options" at bounding box center [1181, 22] width 73 height 24
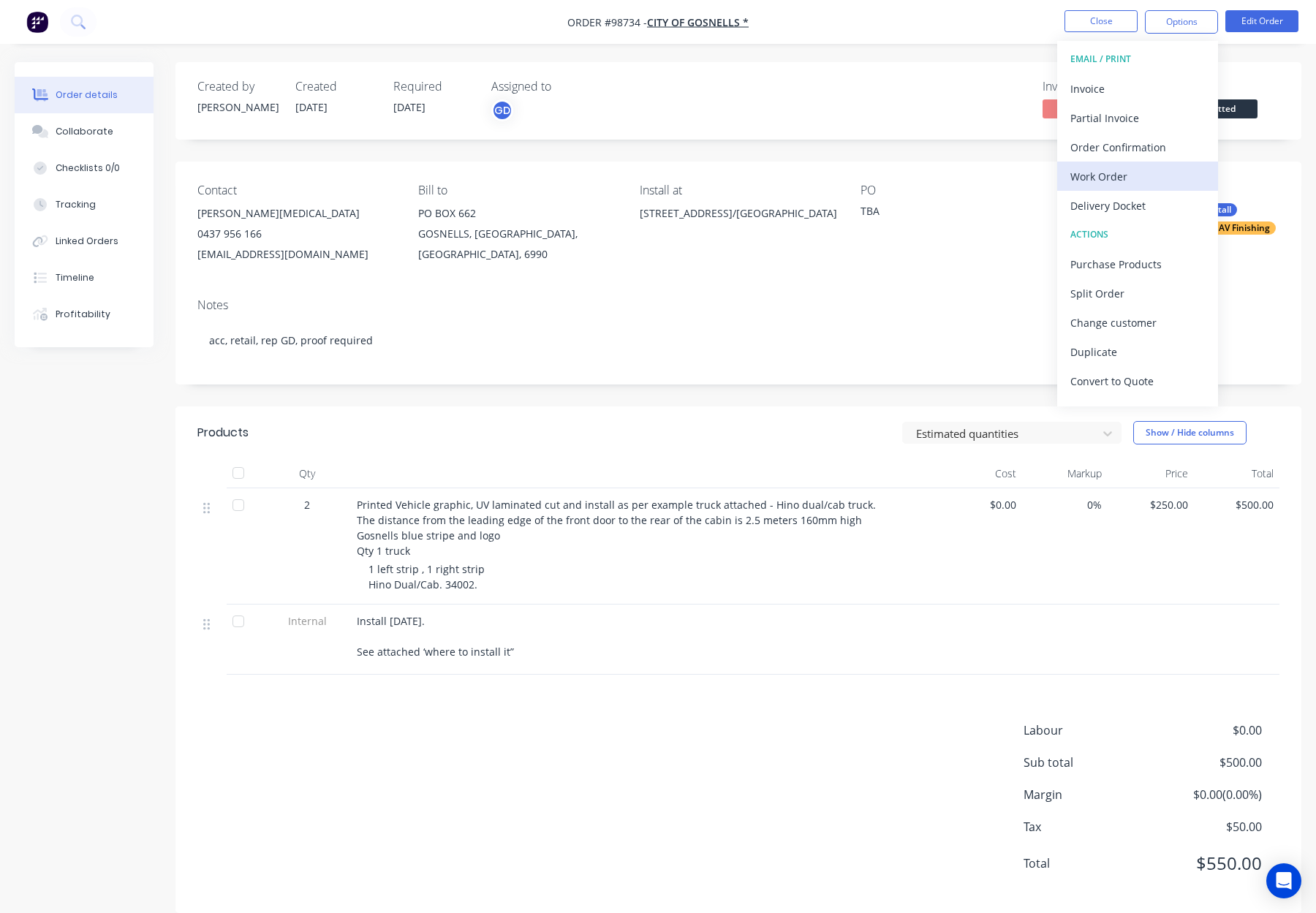
click at [1129, 170] on div "Work Order" at bounding box center [1136, 176] width 134 height 21
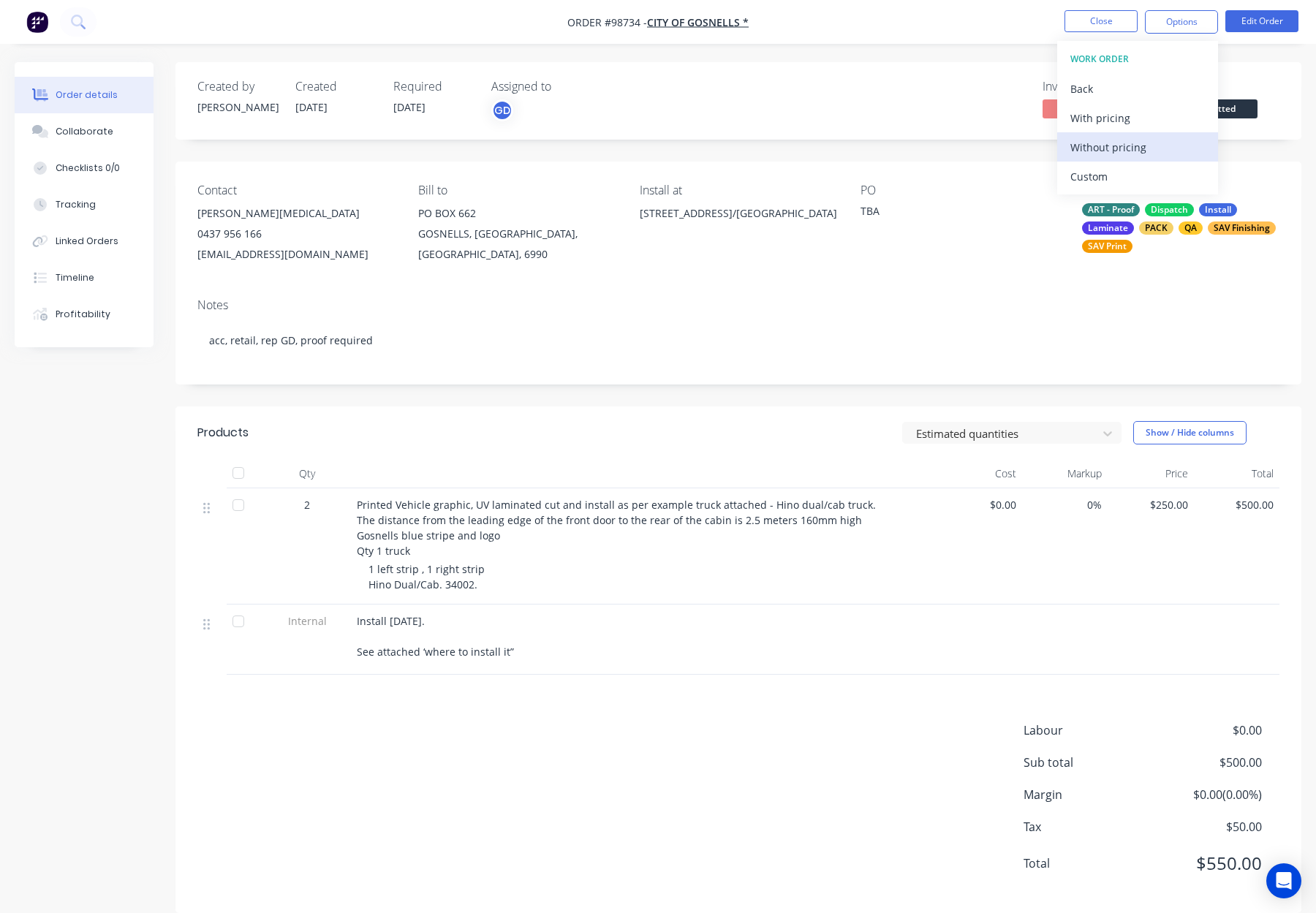
click at [1128, 148] on div "Without pricing" at bounding box center [1136, 147] width 134 height 21
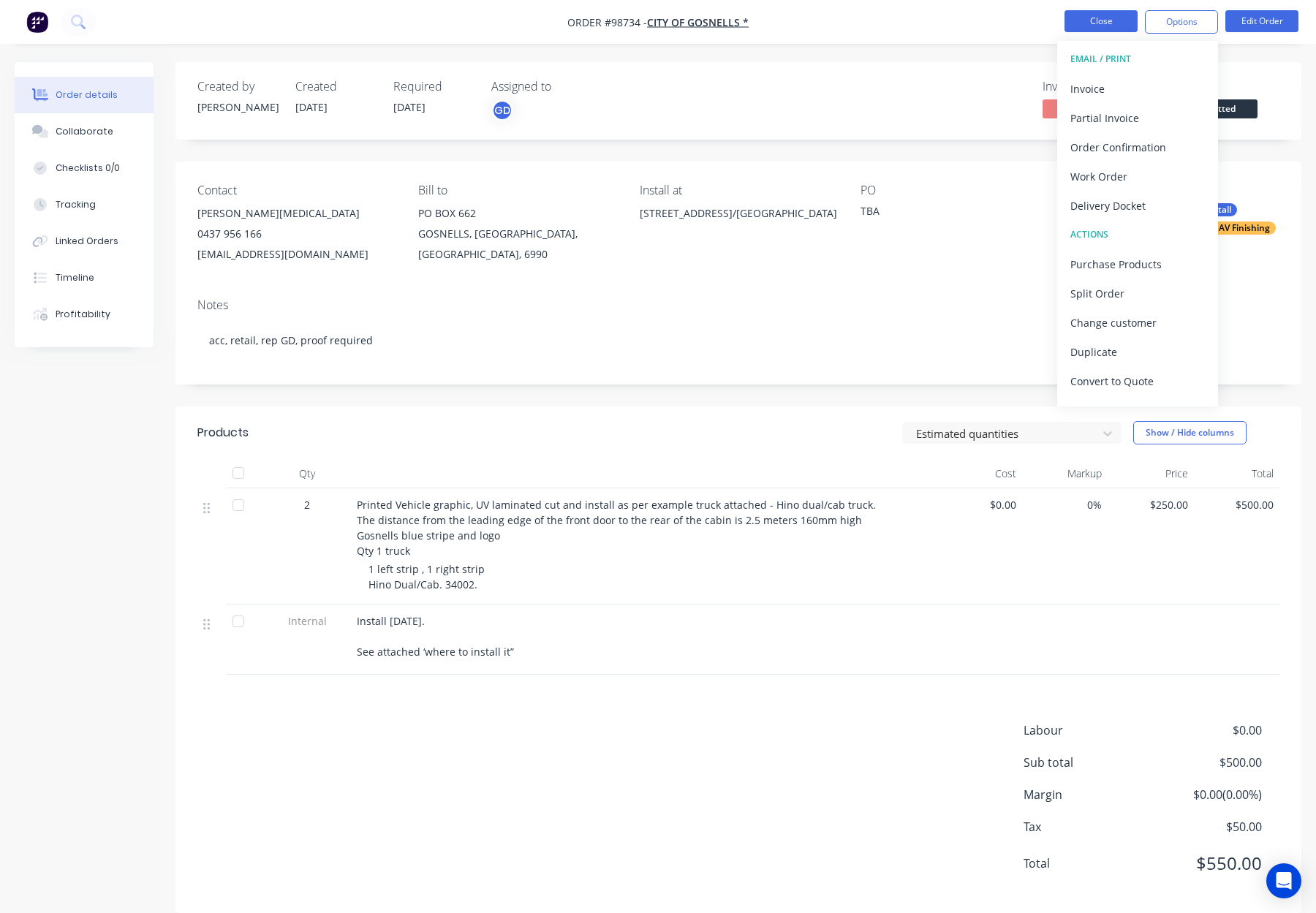
click at [1088, 21] on button "Close" at bounding box center [1101, 21] width 73 height 22
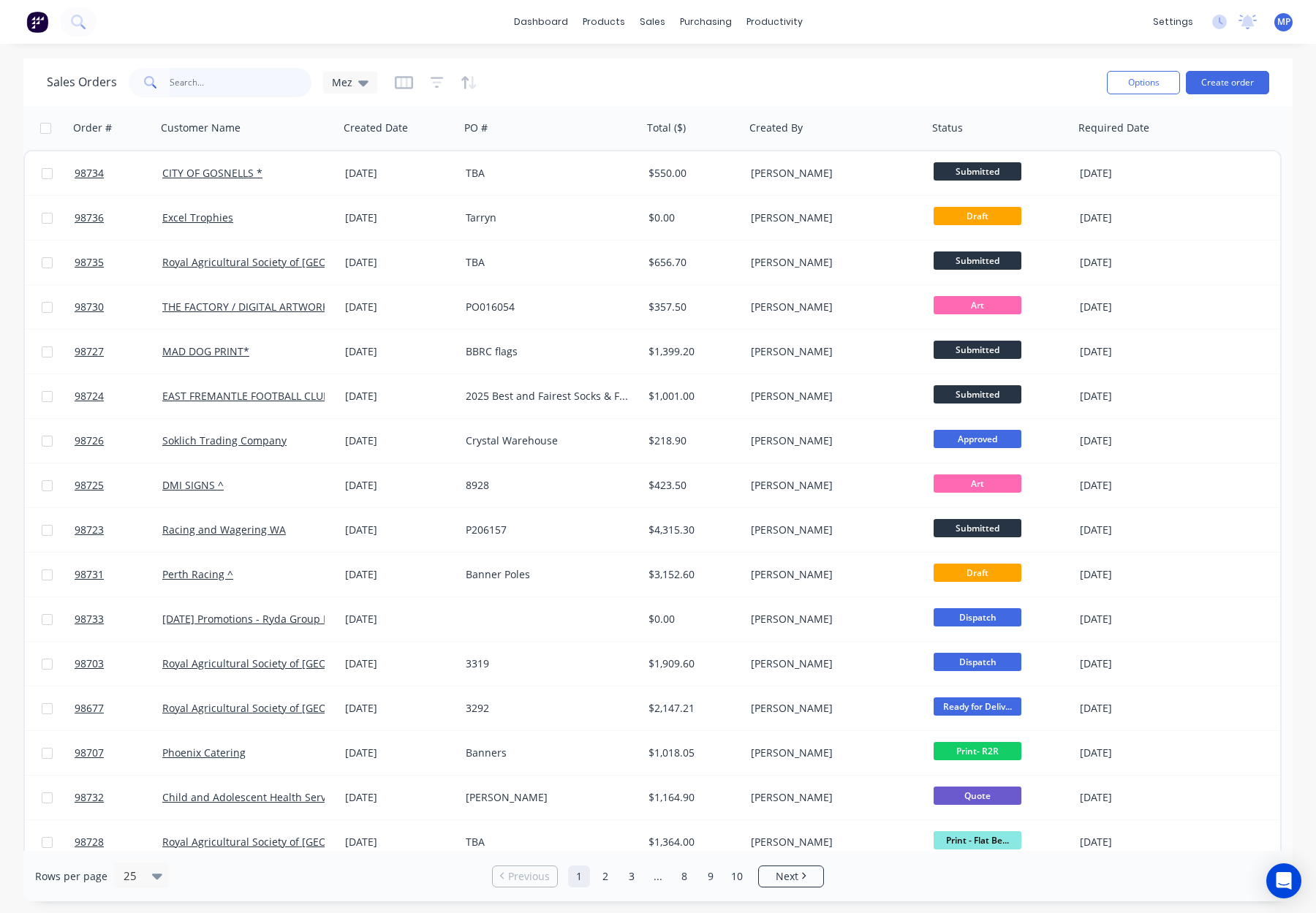
click at [187, 73] on input "text" at bounding box center [241, 81] width 143 height 29
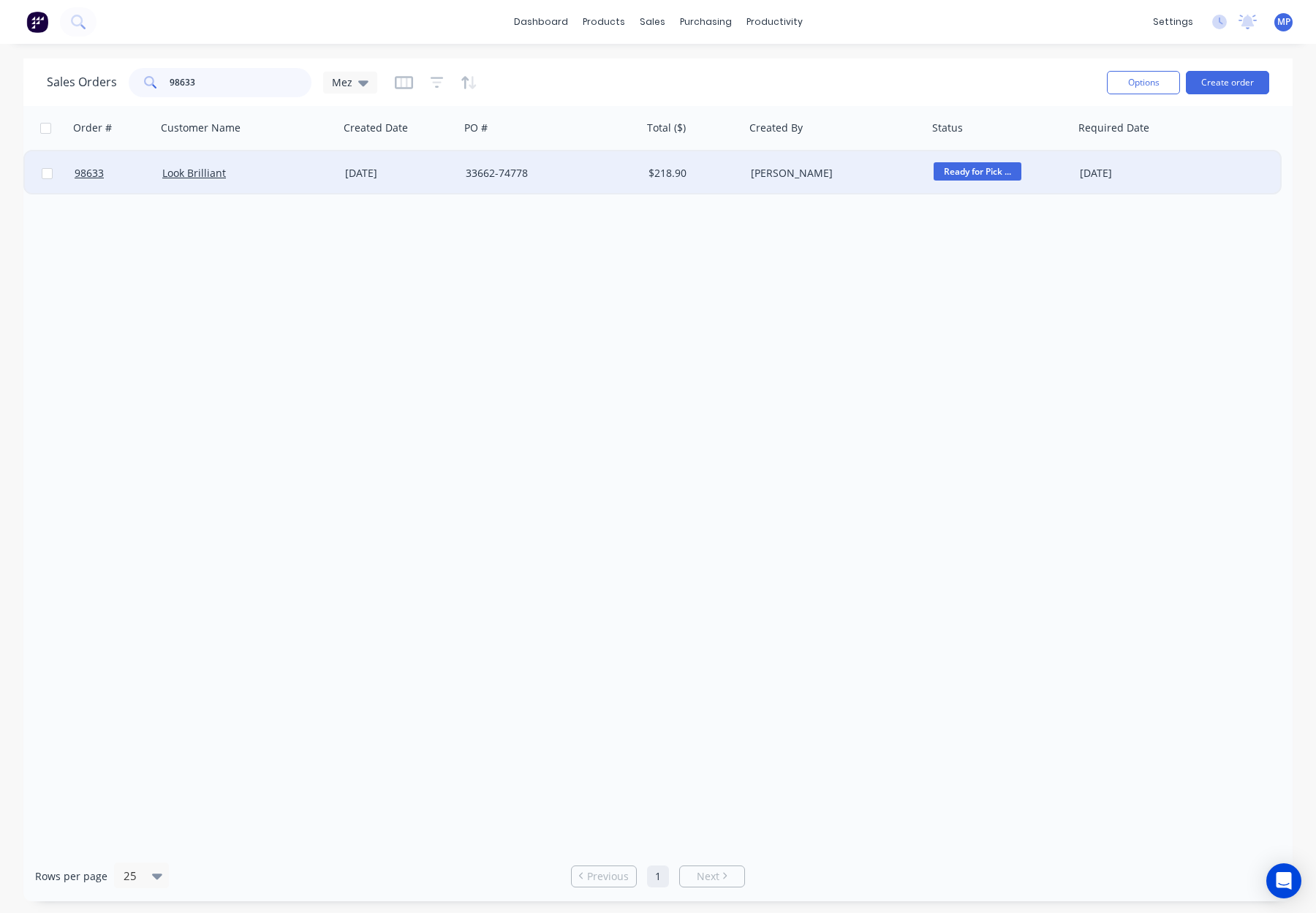
type input "98633"
click at [568, 179] on div "33662-74778" at bounding box center [546, 173] width 162 height 15
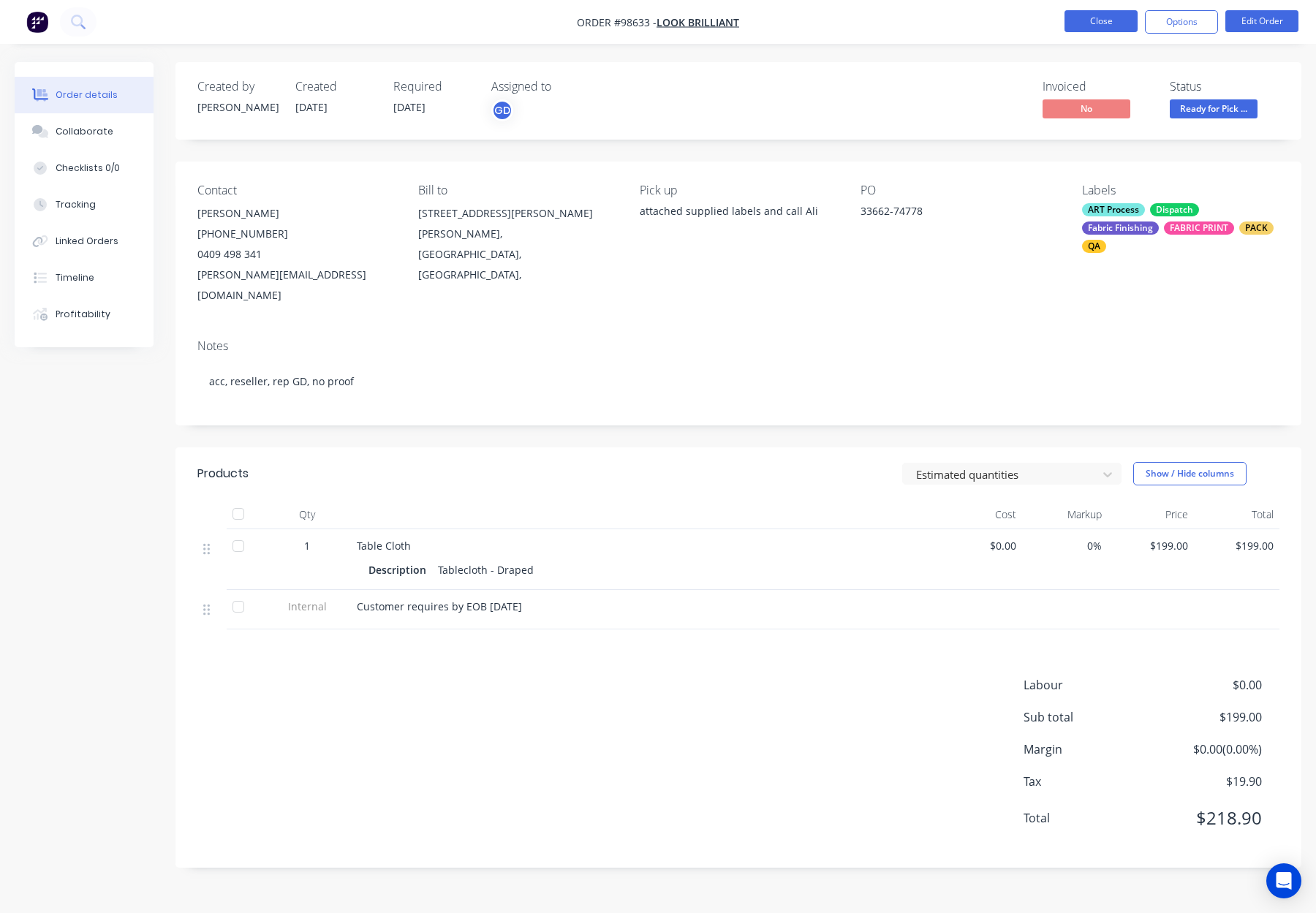
click at [1081, 25] on button "Close" at bounding box center [1101, 21] width 73 height 22
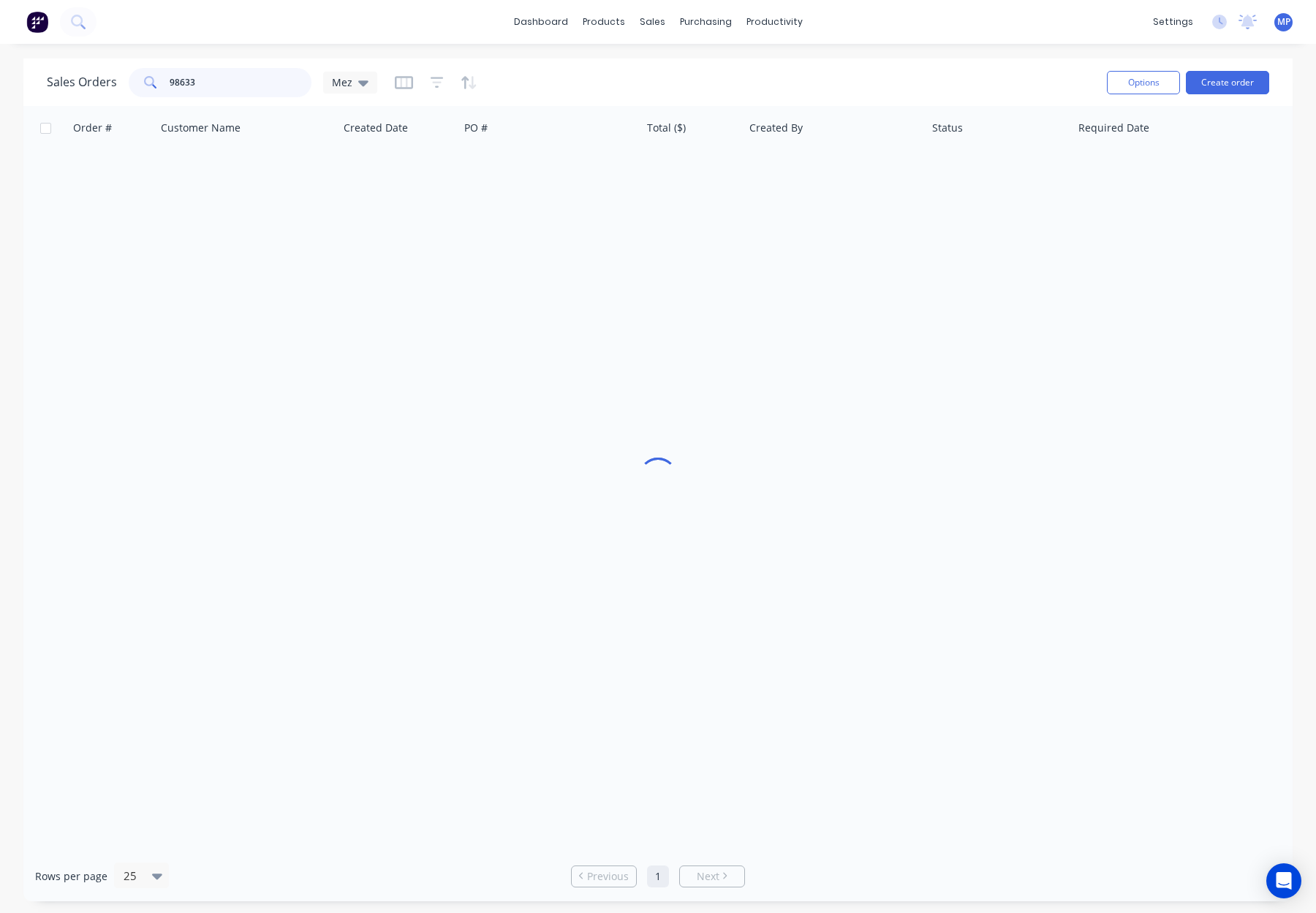
drag, startPoint x: 213, startPoint y: 90, endPoint x: 212, endPoint y: 79, distance: 11.0
click at [213, 90] on input "98633" at bounding box center [241, 81] width 143 height 29
drag, startPoint x: 212, startPoint y: 79, endPoint x: 124, endPoint y: 77, distance: 88.0
click at [123, 78] on div "Sales Orders 98633 Mez" at bounding box center [211, 81] width 330 height 29
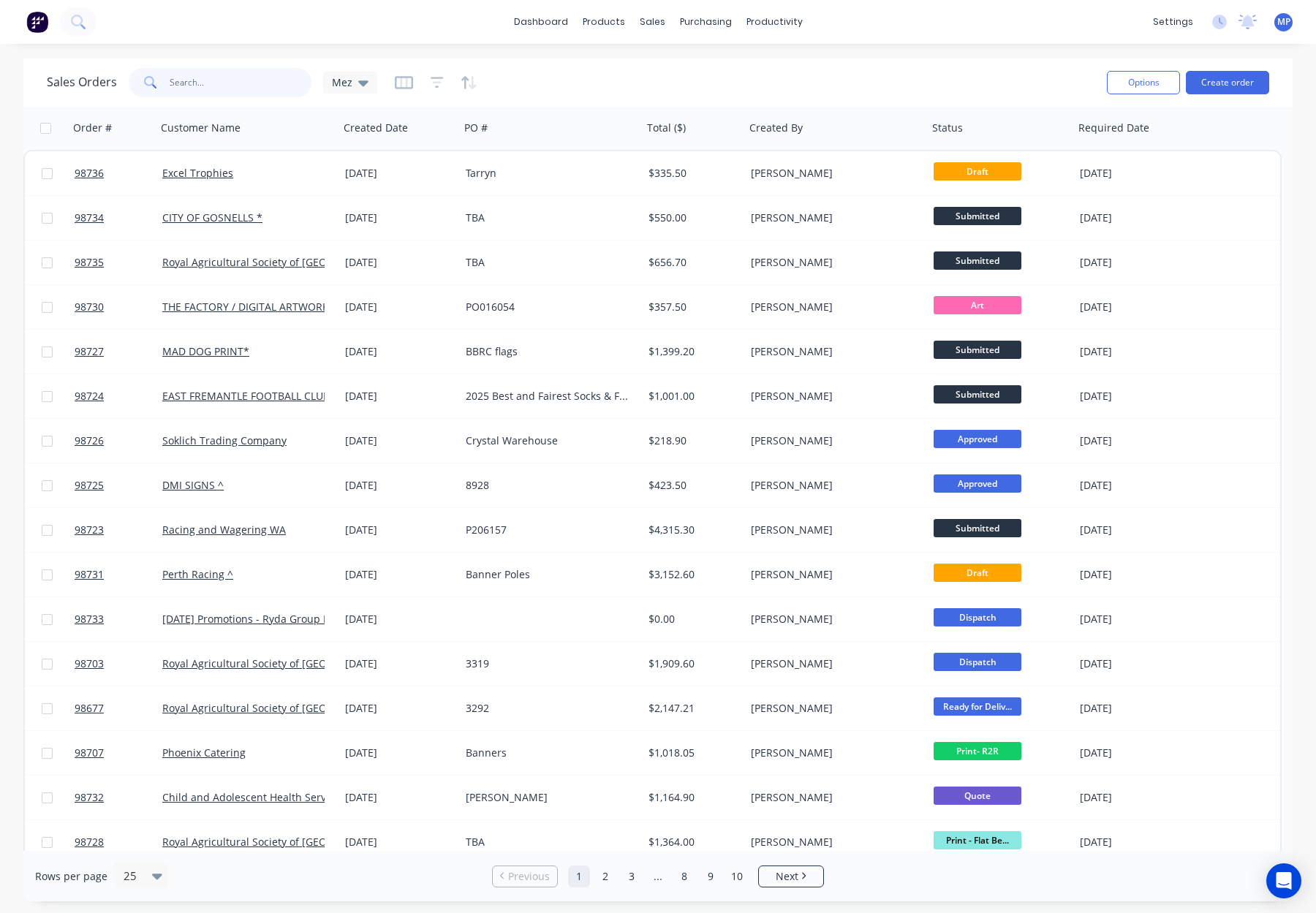
click at [217, 81] on input "text" at bounding box center [241, 81] width 143 height 29
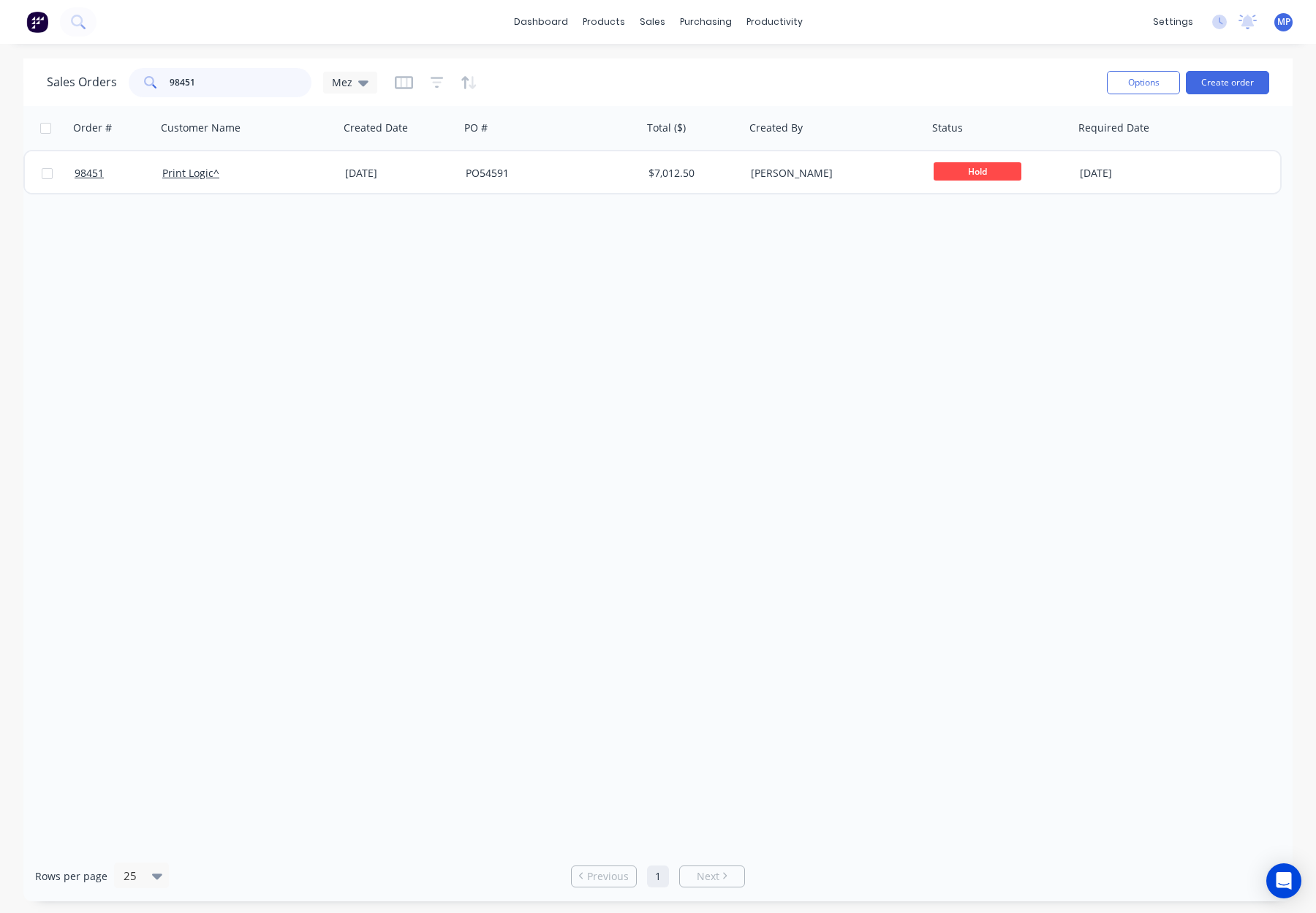
type input "98451"
drag, startPoint x: 245, startPoint y: 80, endPoint x: 123, endPoint y: 74, distance: 122.1
click at [114, 76] on div "Sales Orders 98451 Mez" at bounding box center [211, 81] width 330 height 29
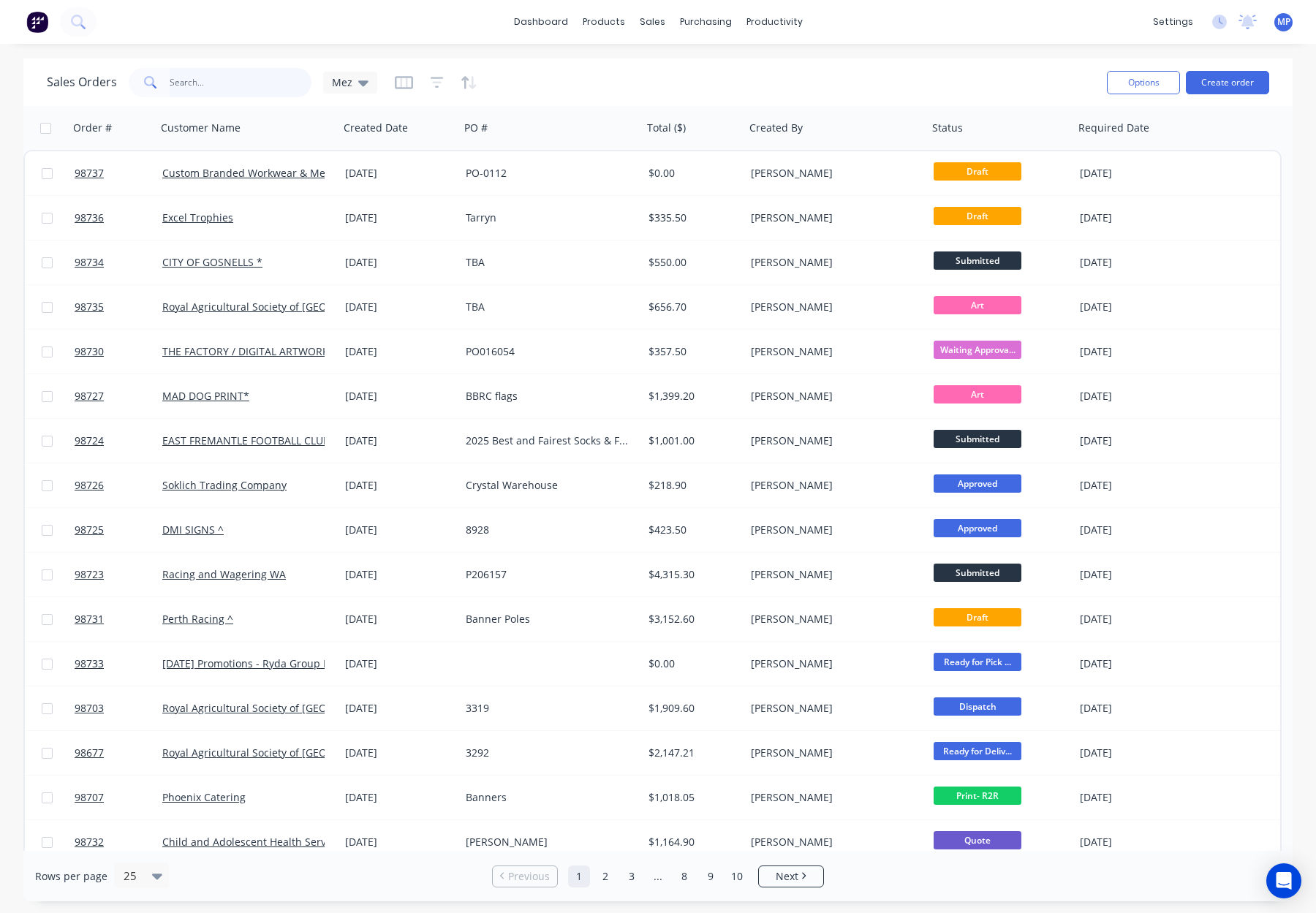
click at [197, 82] on input "text" at bounding box center [241, 81] width 143 height 29
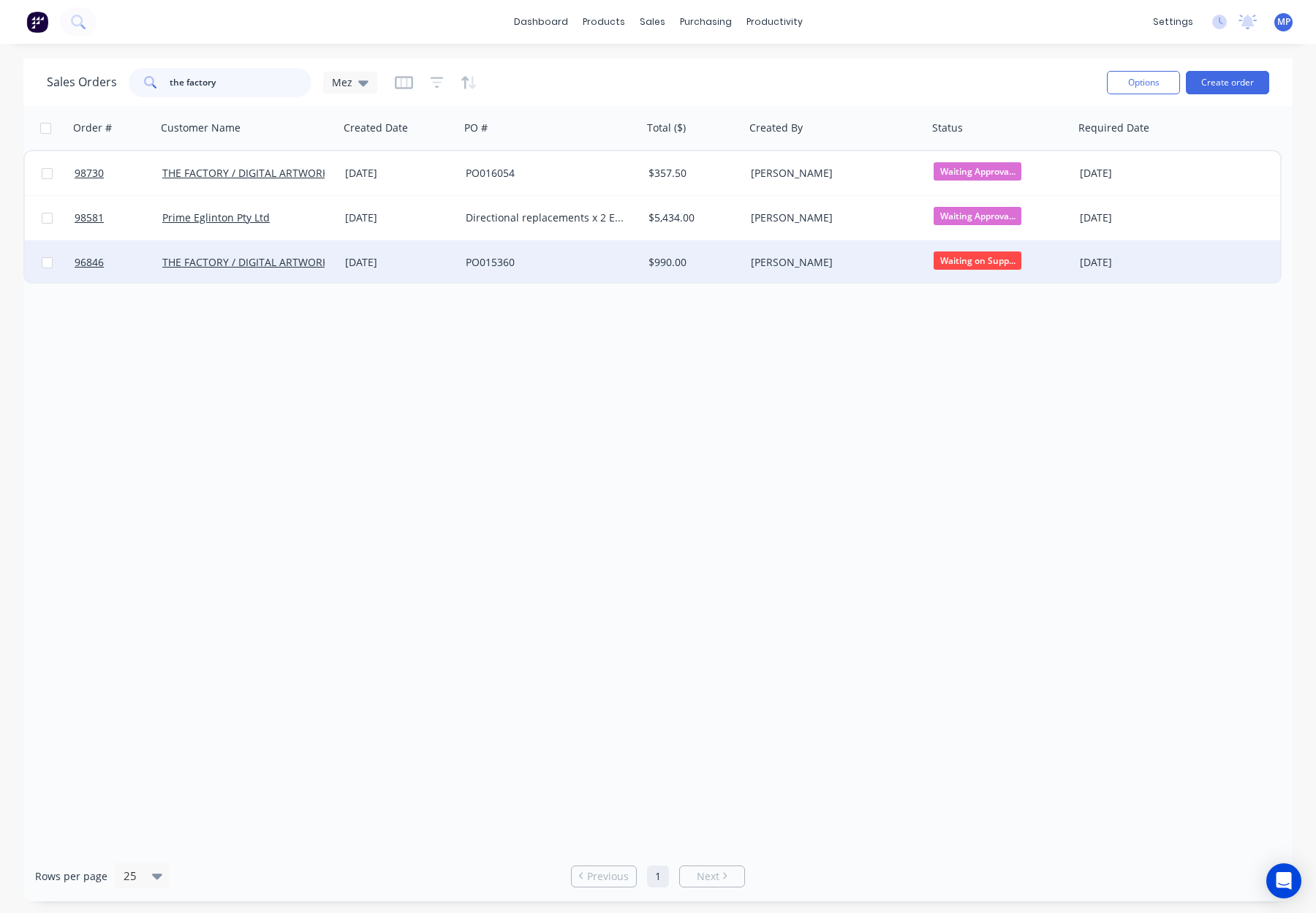
type input "the factory"
click at [564, 263] on div "PO015360" at bounding box center [546, 262] width 162 height 15
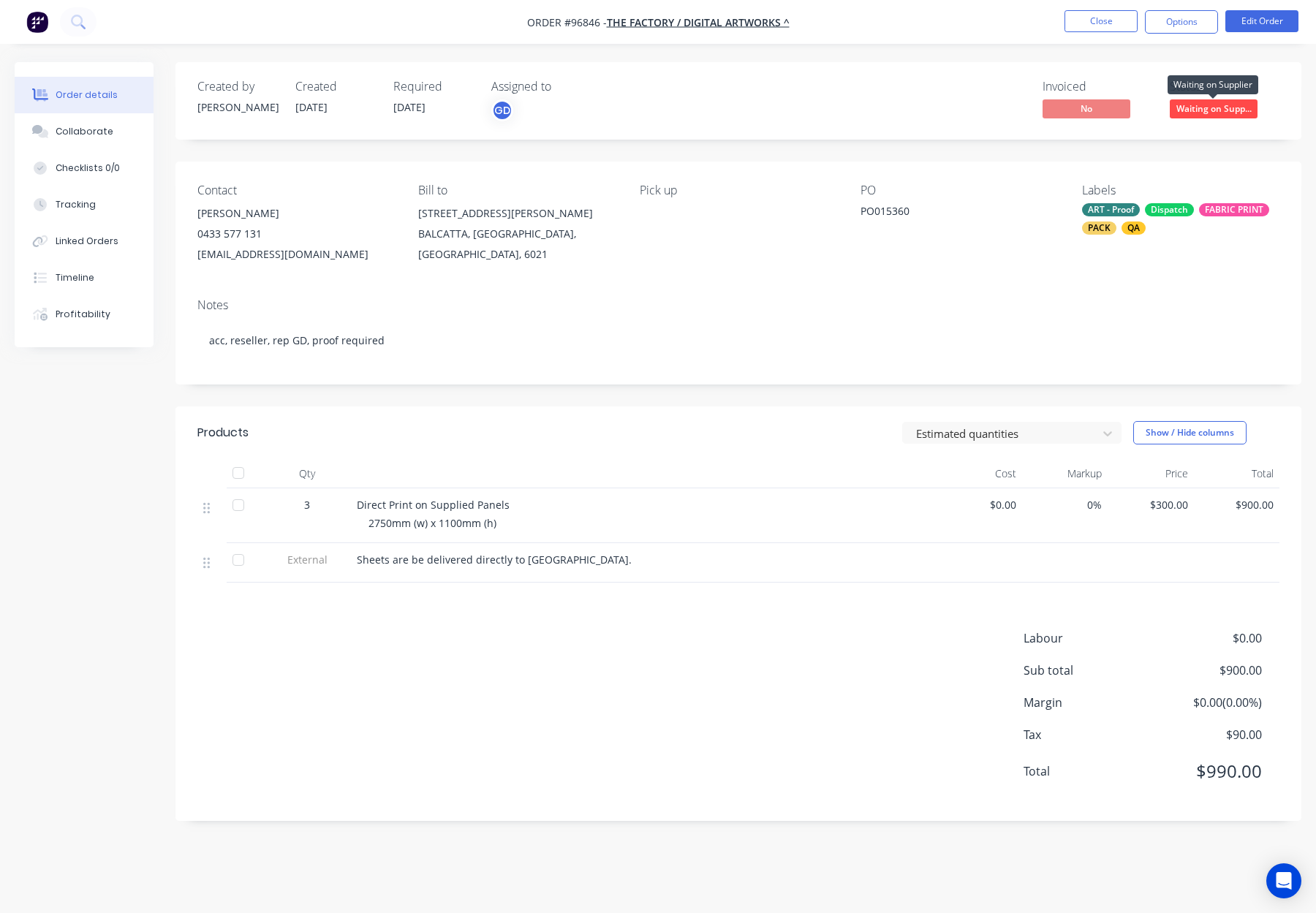
click at [1215, 114] on span "Waiting on Supp..." at bounding box center [1213, 108] width 87 height 18
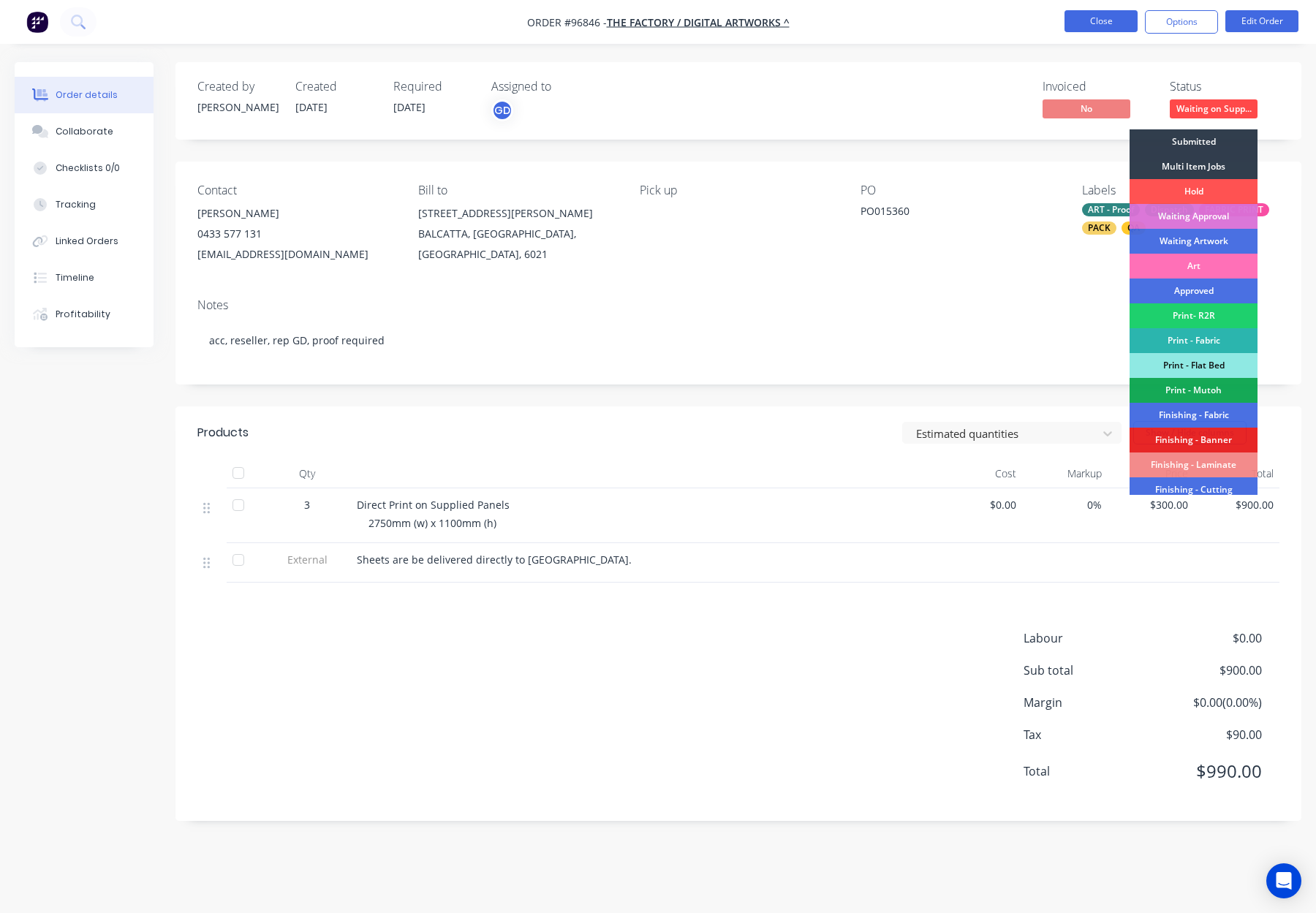
click at [1094, 32] on button "Close" at bounding box center [1101, 21] width 73 height 22
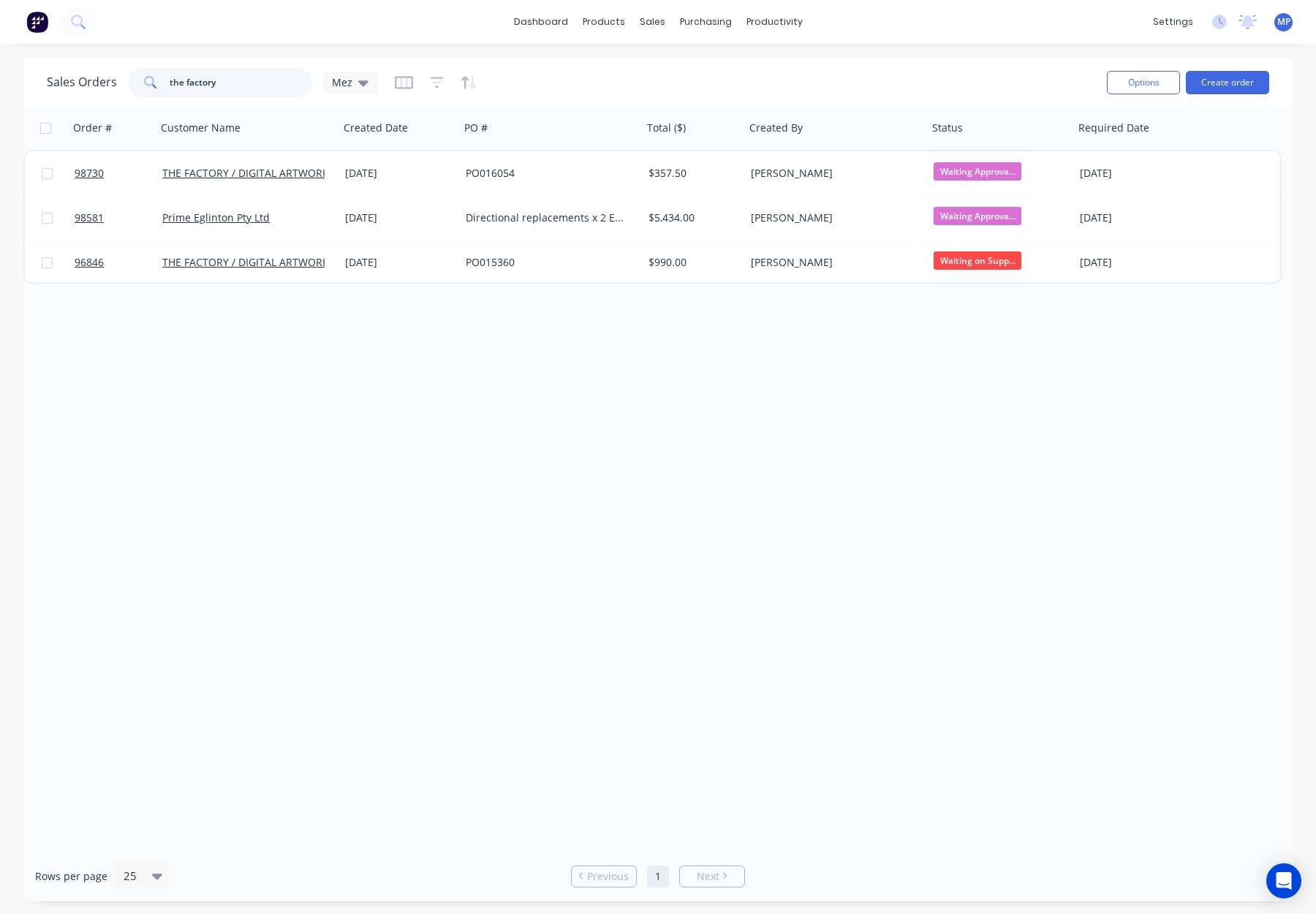
drag, startPoint x: 182, startPoint y: 81, endPoint x: 143, endPoint y: 80, distance: 39.0
click at [118, 78] on div "Sales Orders the factory Mez" at bounding box center [211, 81] width 330 height 29
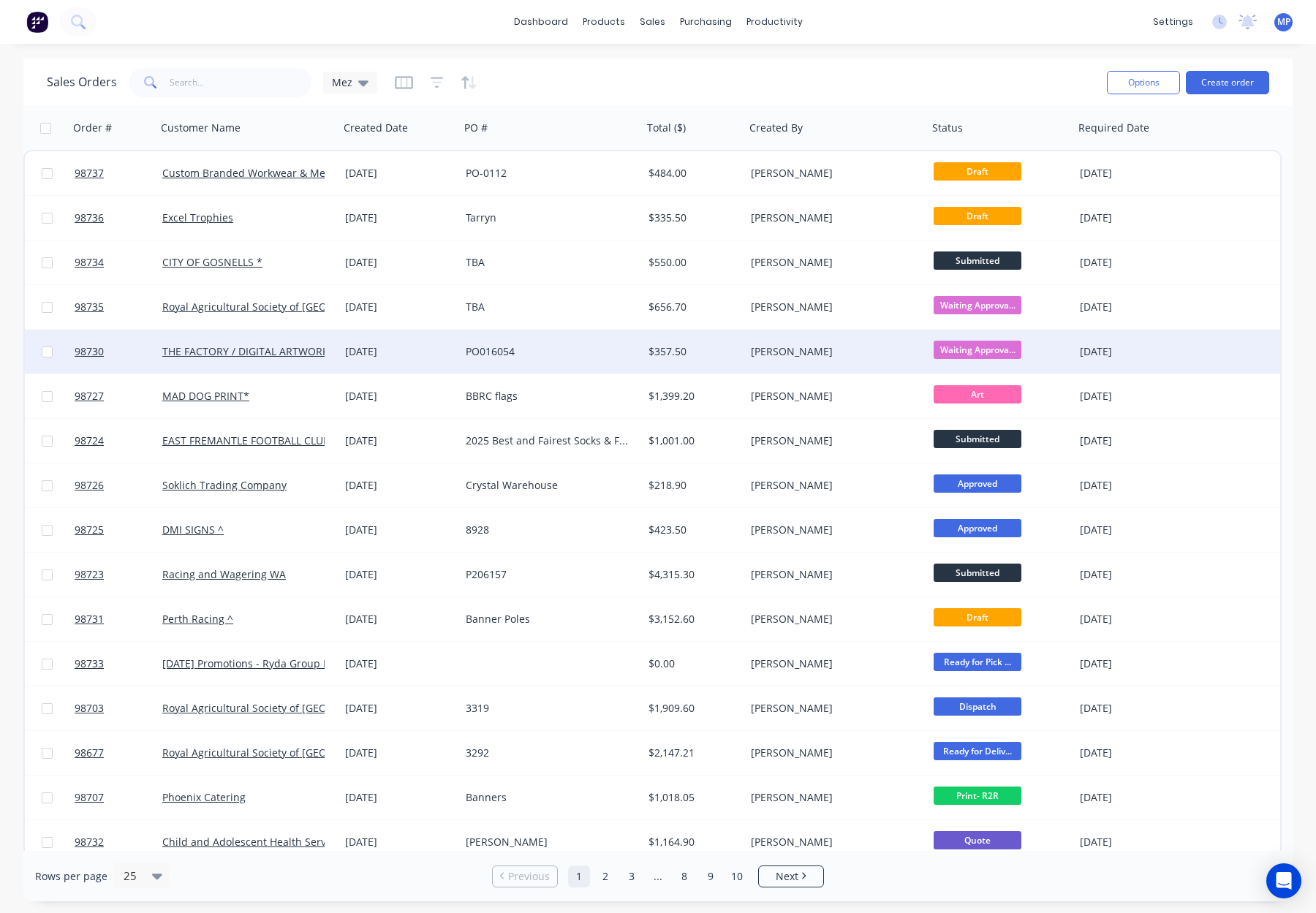
click at [833, 359] on div "[PERSON_NAME]" at bounding box center [836, 351] width 183 height 44
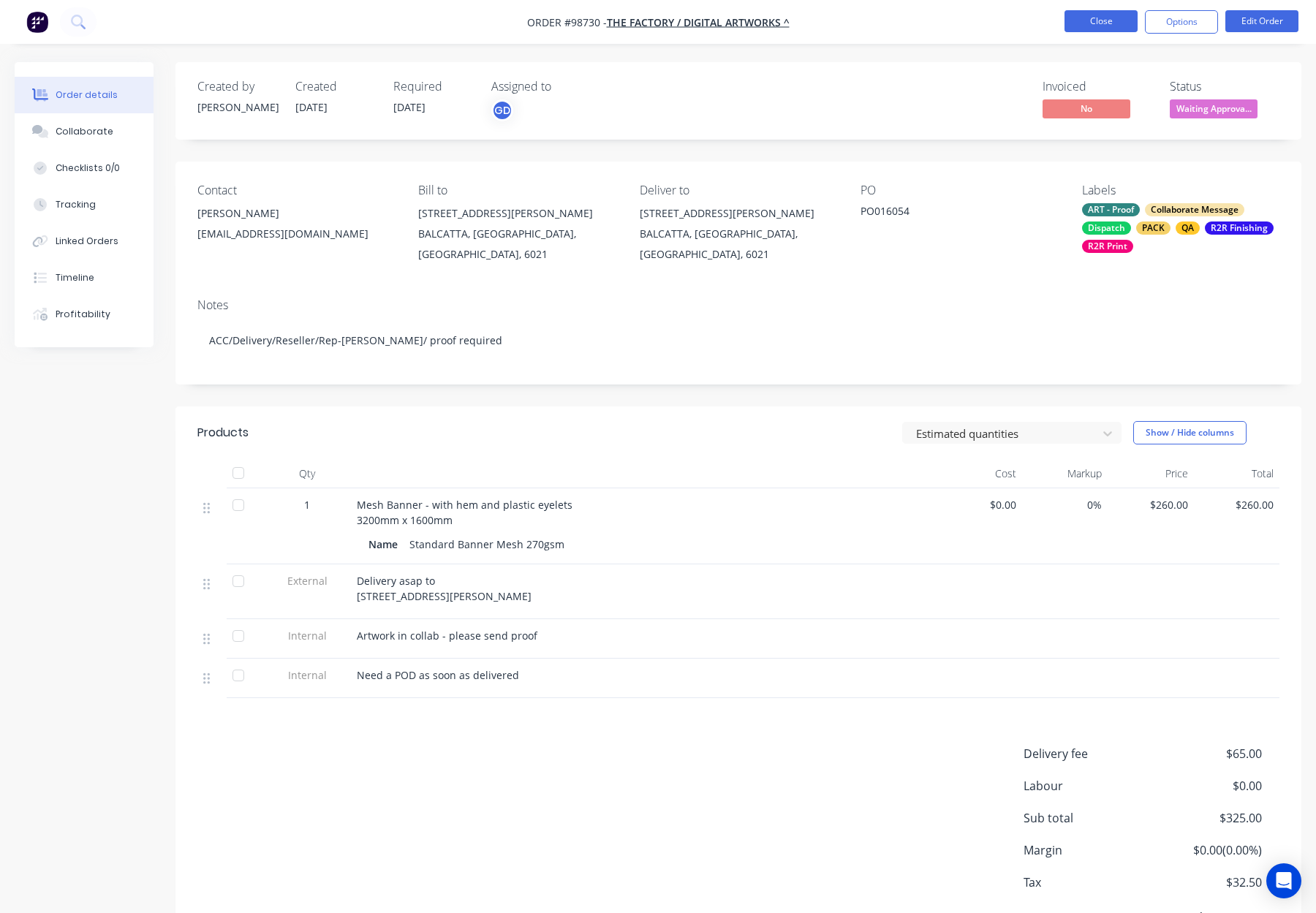
click at [1081, 31] on button "Close" at bounding box center [1101, 21] width 73 height 22
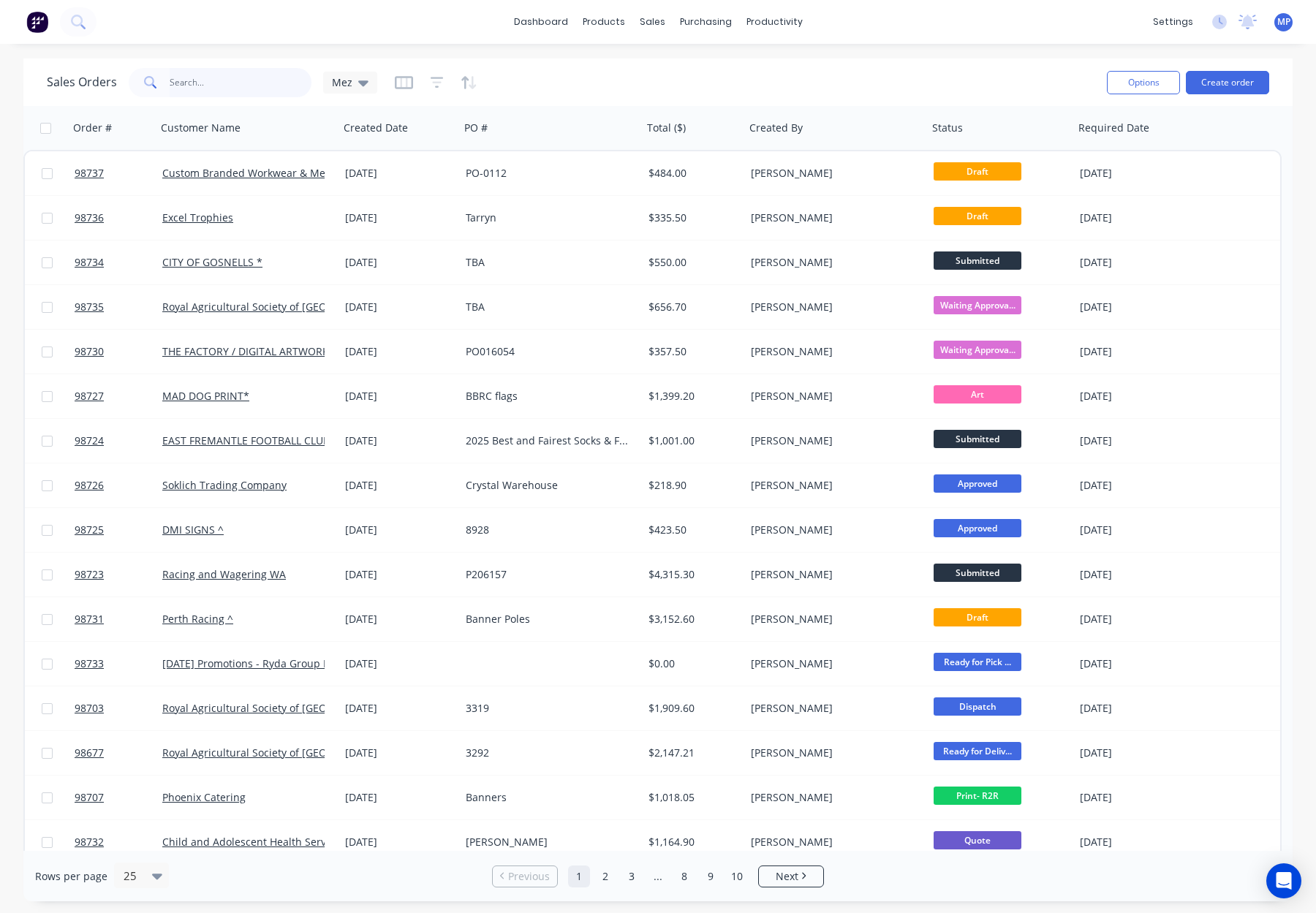
click at [201, 79] on input "text" at bounding box center [241, 81] width 143 height 29
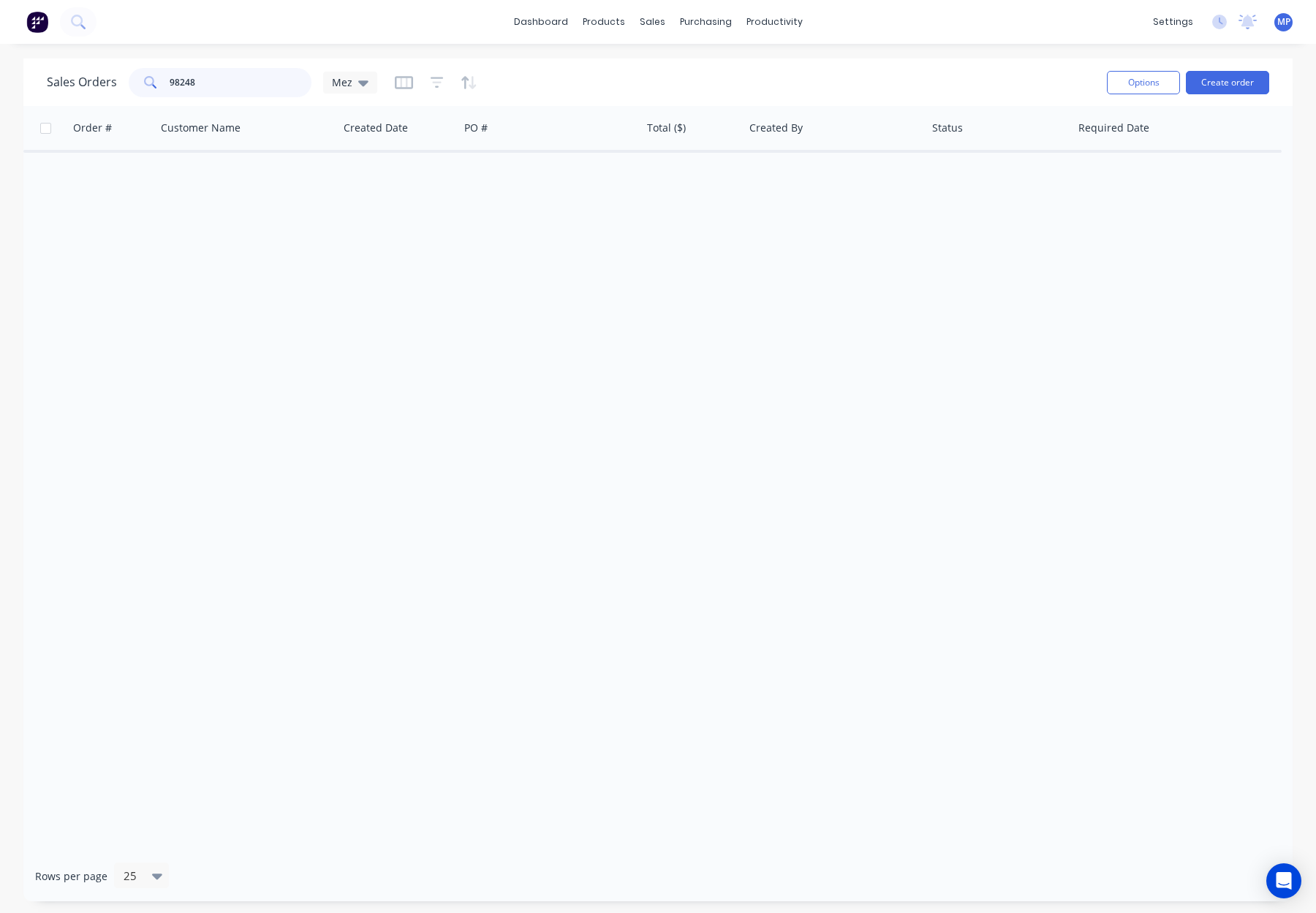
type input "98248"
click at [442, 80] on div at bounding box center [436, 82] width 82 height 24
click at [433, 79] on icon "button" at bounding box center [437, 82] width 13 height 15
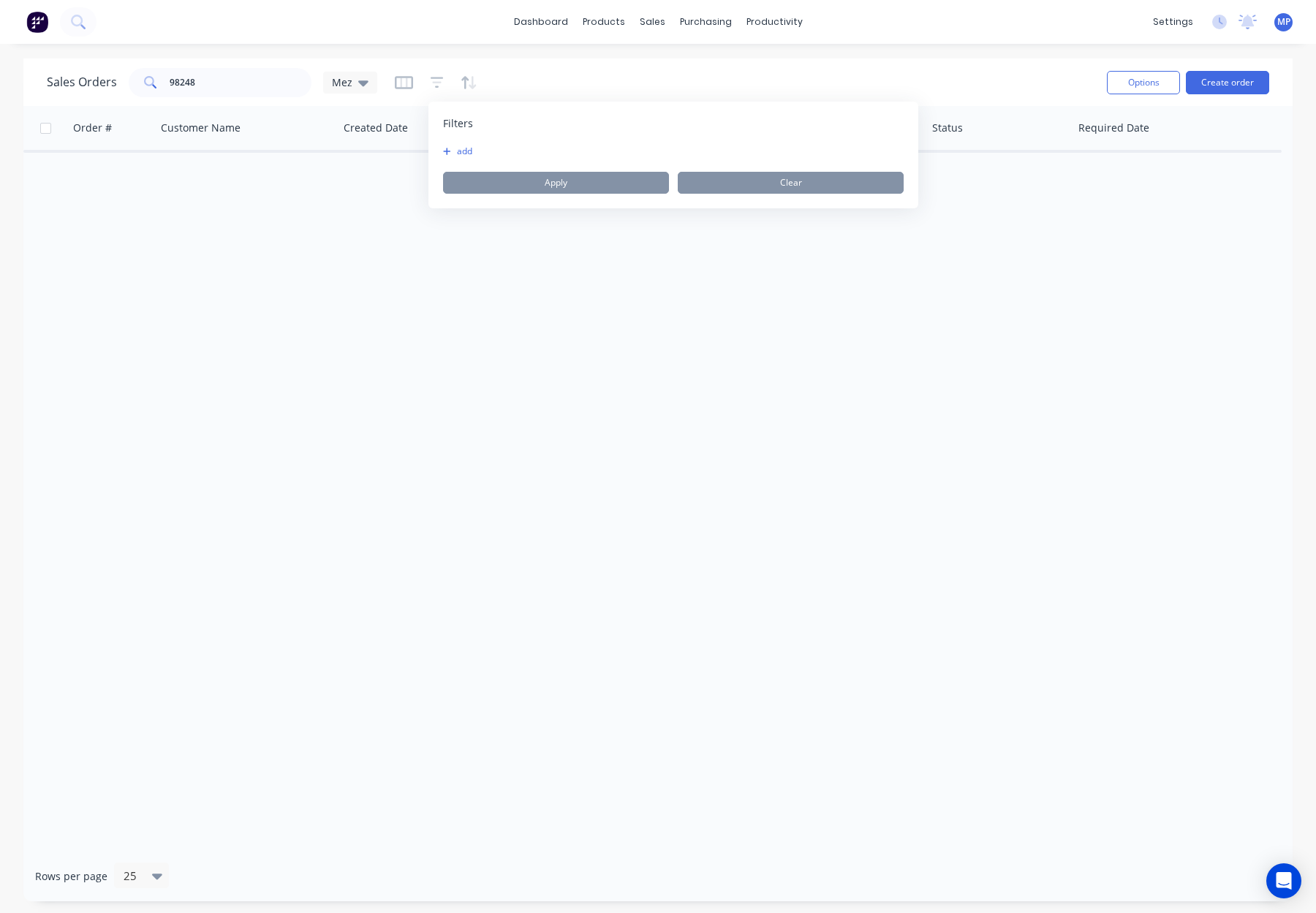
click at [461, 148] on button "add" at bounding box center [461, 152] width 37 height 12
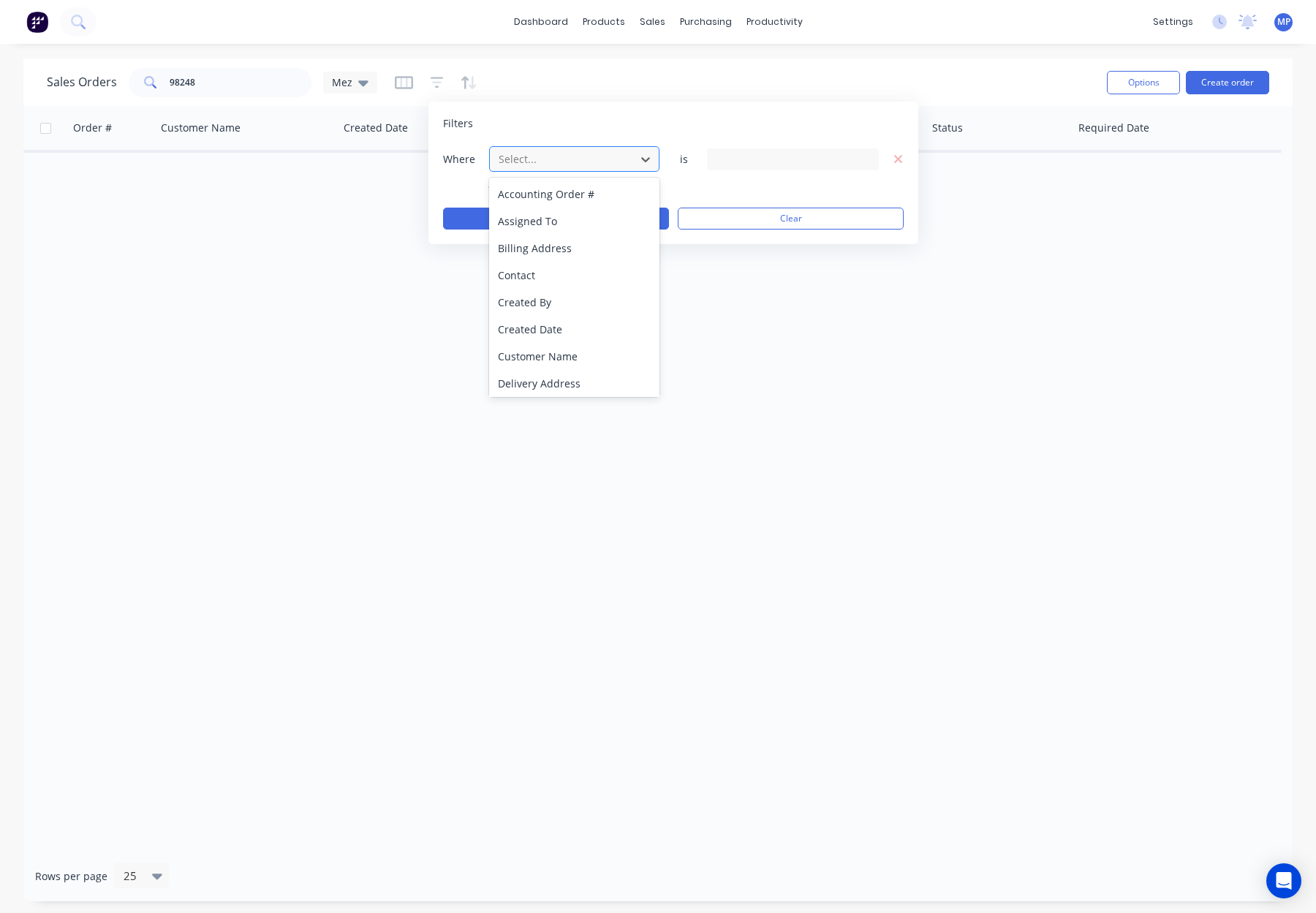
click at [520, 150] on div at bounding box center [563, 159] width 131 height 18
drag, startPoint x: 568, startPoint y: 381, endPoint x: 709, endPoint y: 256, distance: 188.4
click at [568, 381] on div "Status" at bounding box center [575, 380] width 171 height 27
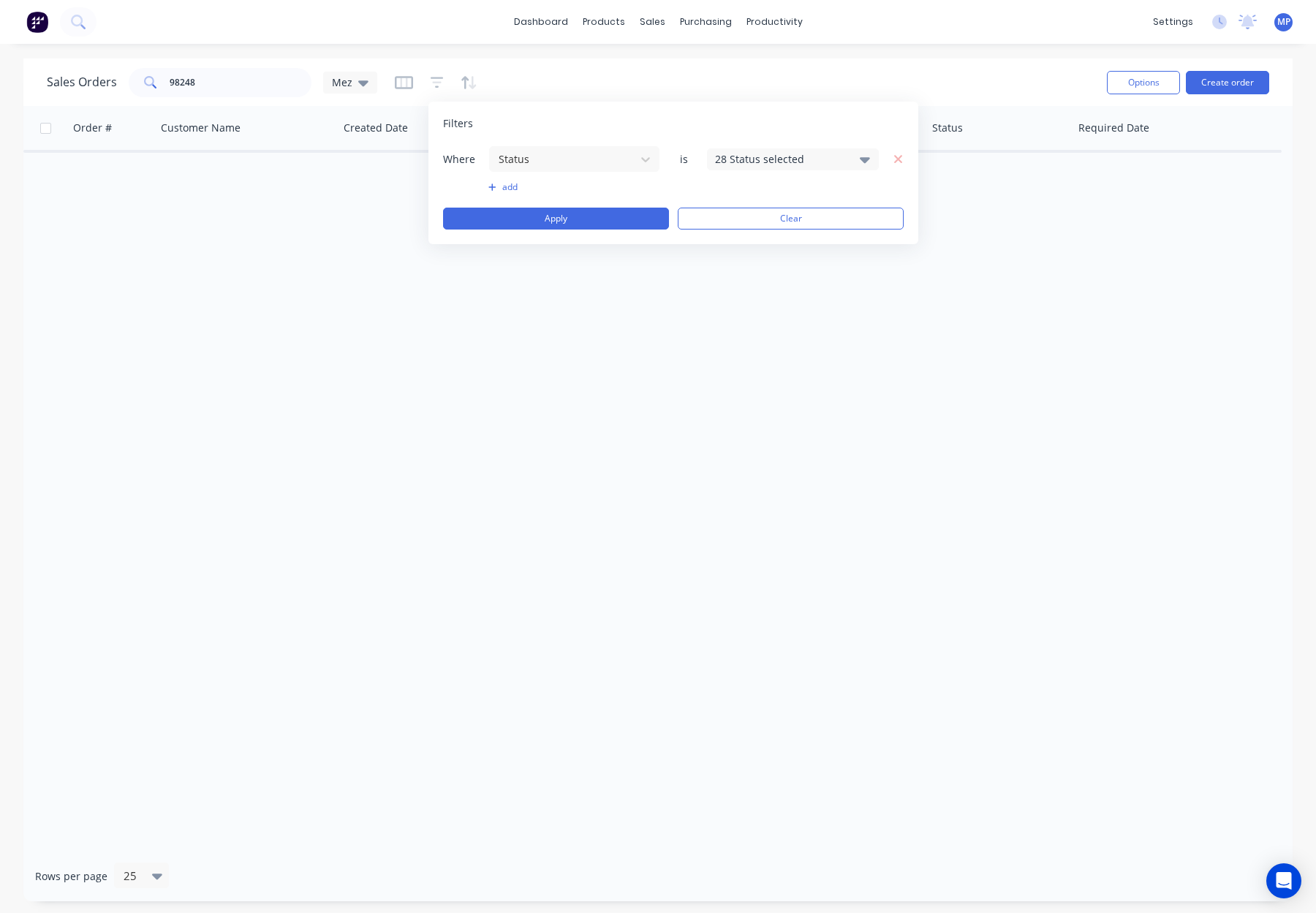
click at [757, 158] on div "28 Status selected" at bounding box center [780, 158] width 132 height 15
click at [775, 274] on div "Archived" at bounding box center [839, 269] width 176 height 15
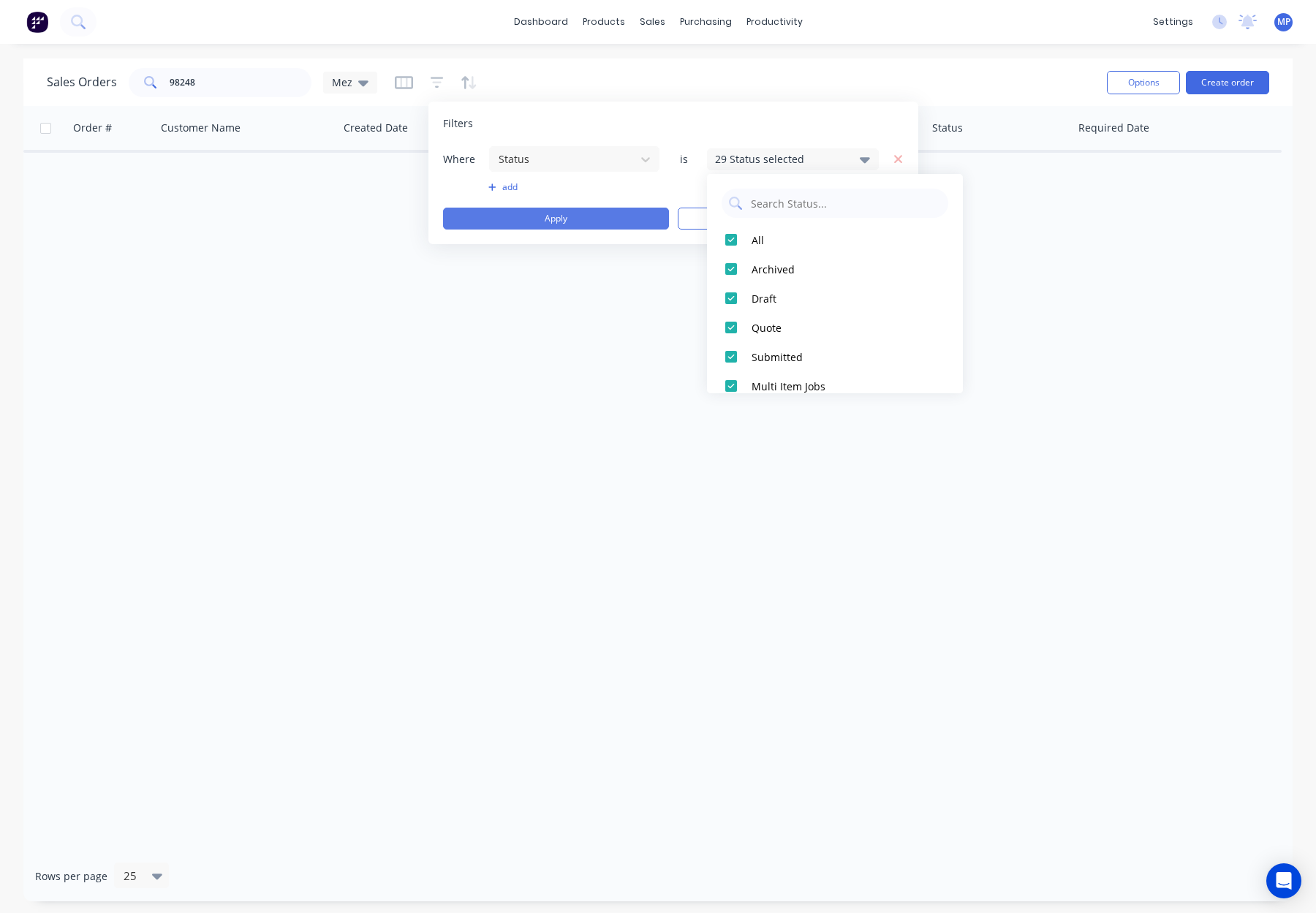
click at [601, 207] on button "Apply" at bounding box center [556, 218] width 226 height 22
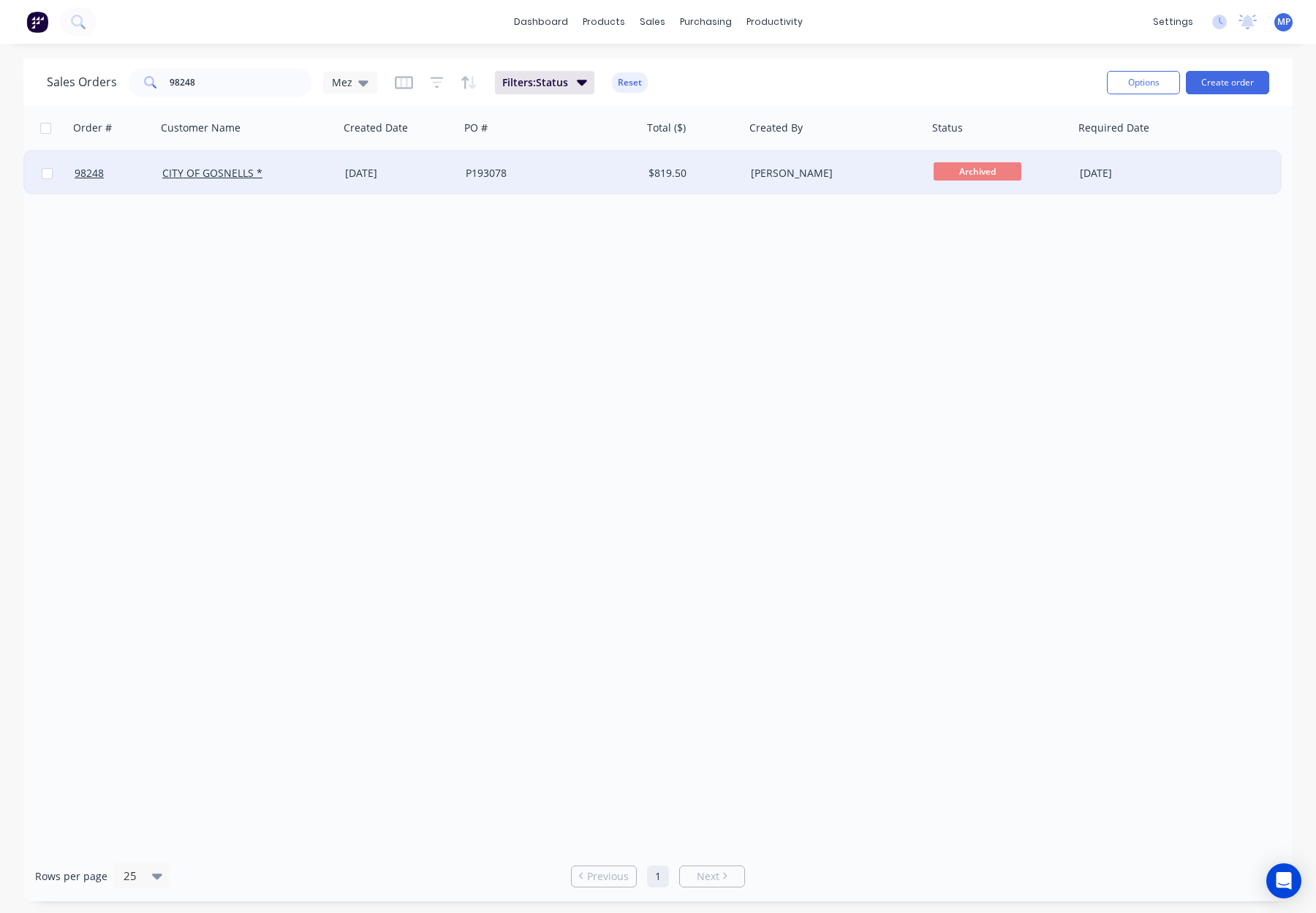
click at [563, 164] on div "P193078" at bounding box center [551, 173] width 183 height 44
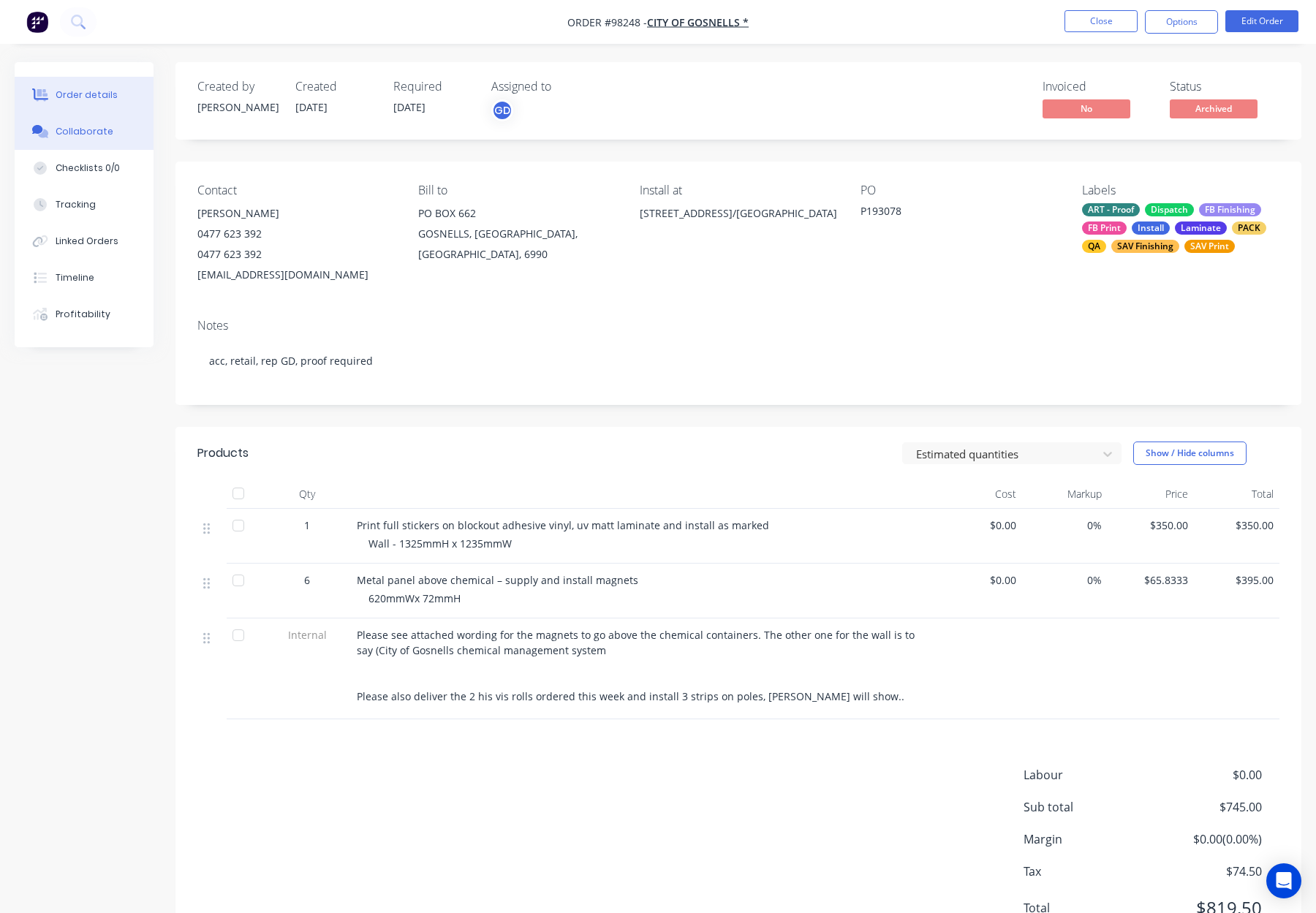
click at [79, 129] on div "Collaborate" at bounding box center [84, 131] width 58 height 13
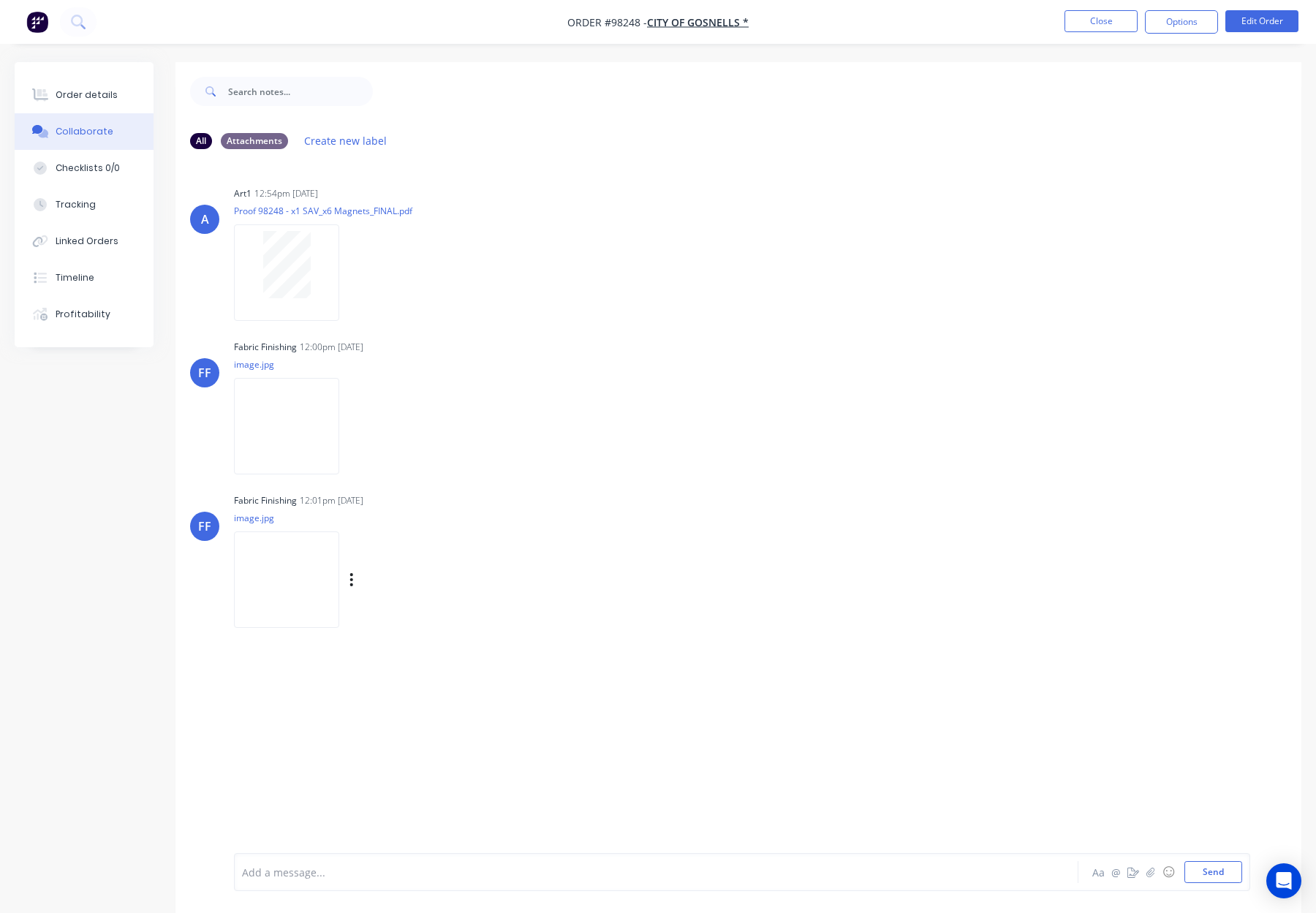
click at [312, 594] on img at bounding box center [287, 579] width 105 height 95
click at [118, 93] on button "Order details" at bounding box center [84, 94] width 139 height 37
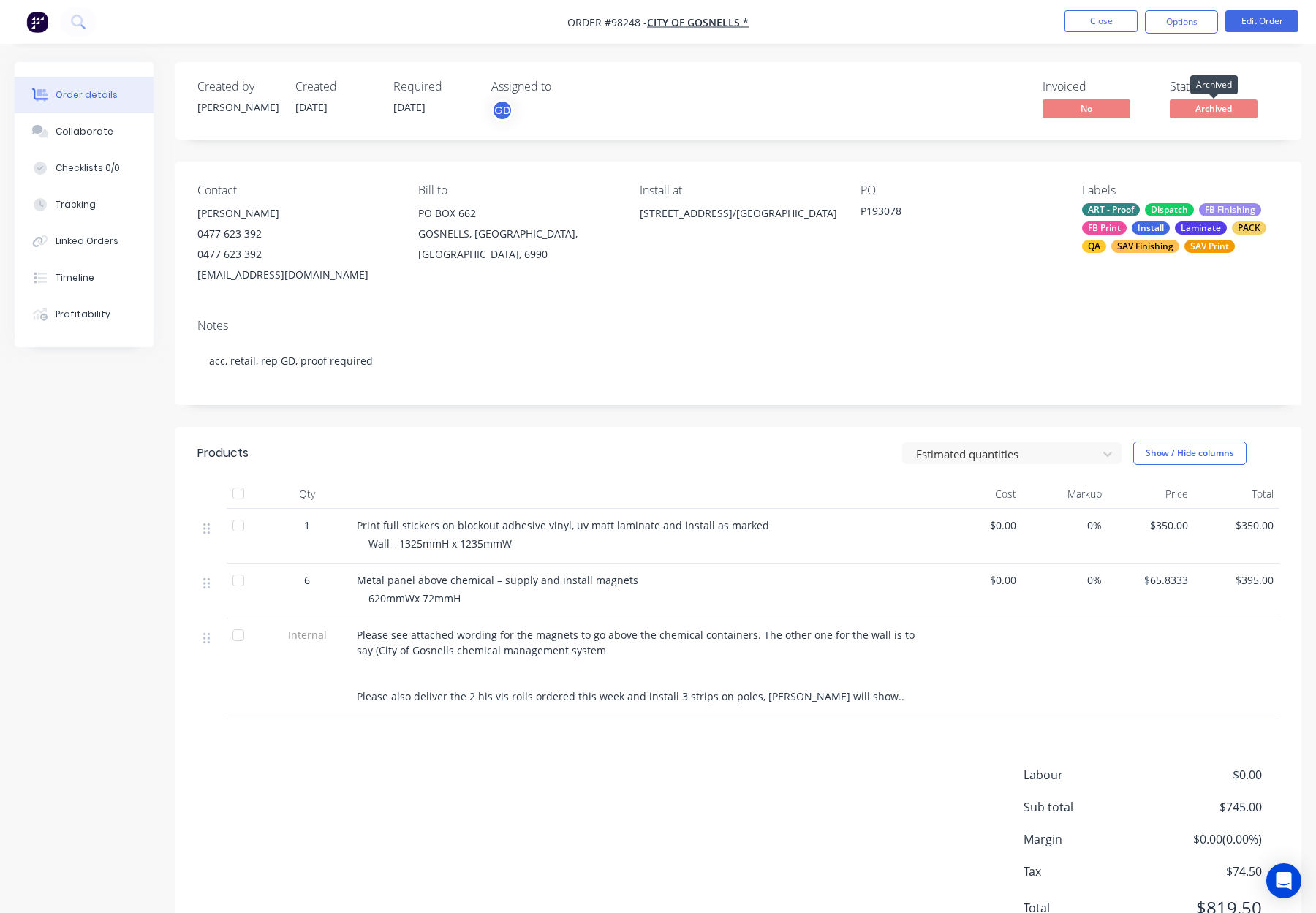
click at [1209, 109] on span "Archived" at bounding box center [1213, 108] width 87 height 18
click at [1161, 10] on button "Options" at bounding box center [1181, 22] width 73 height 24
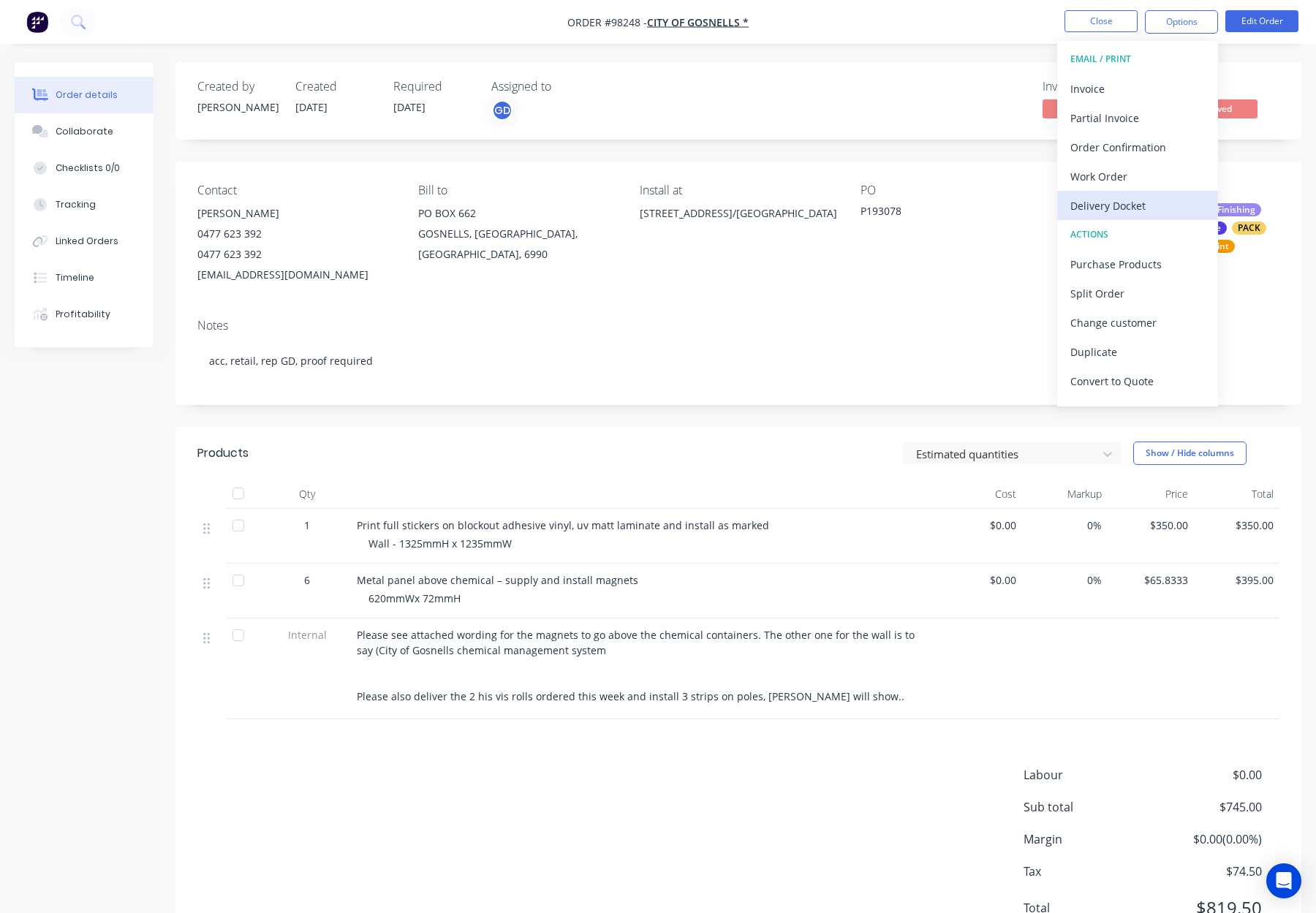
scroll to position [22, 0]
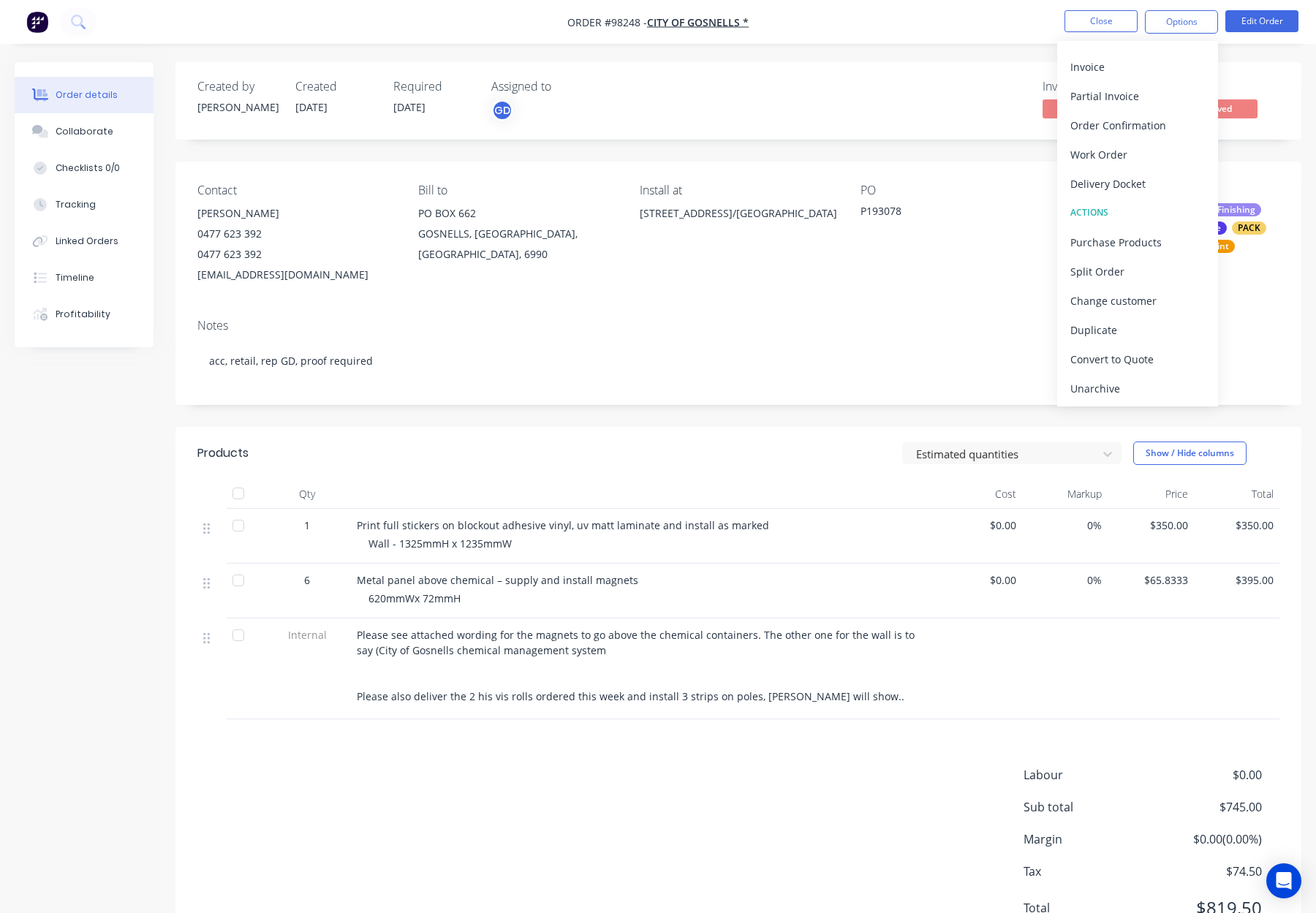
click at [1129, 395] on div "Unarchive" at bounding box center [1136, 388] width 134 height 21
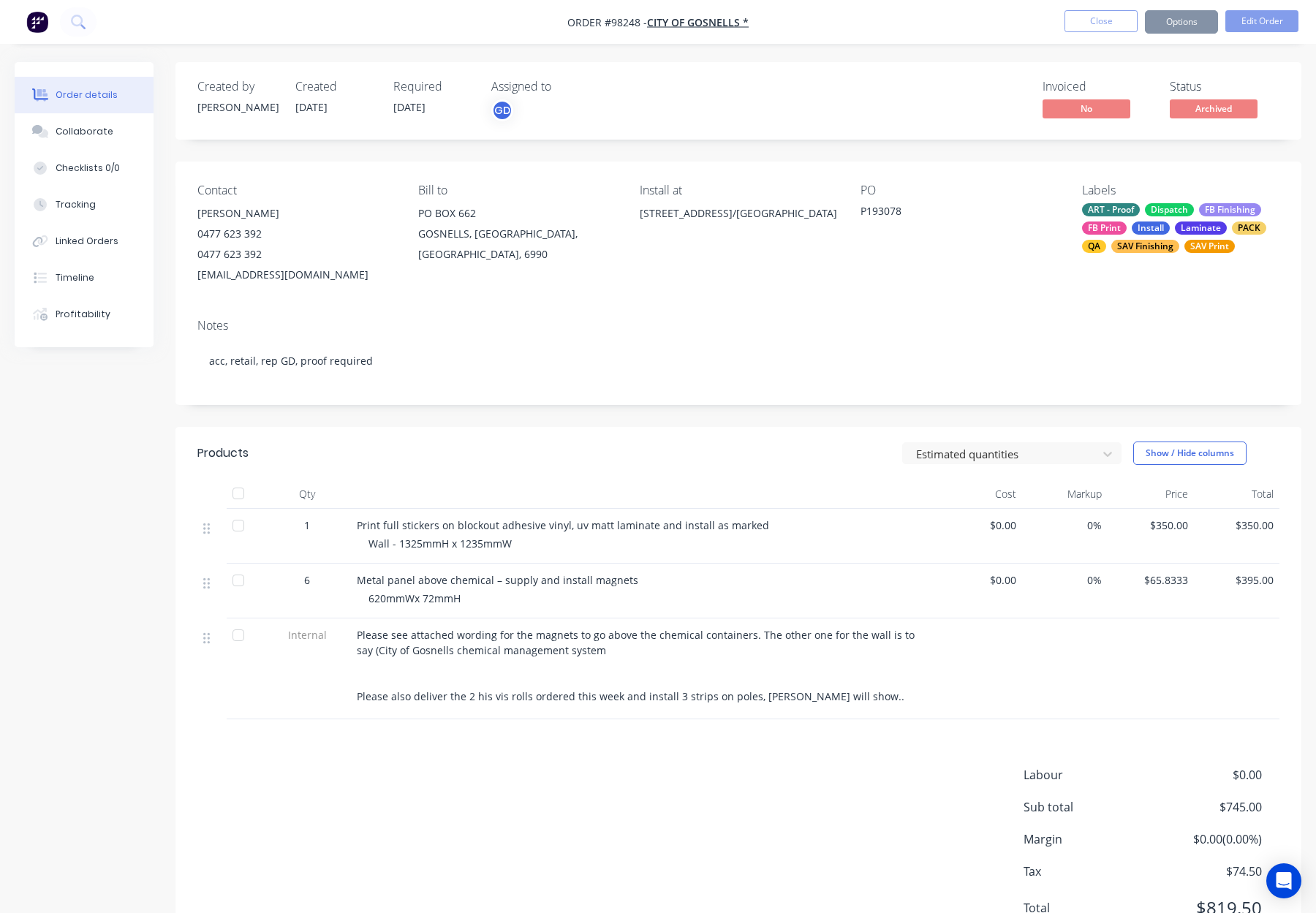
click at [1166, 226] on div "Install" at bounding box center [1150, 227] width 38 height 13
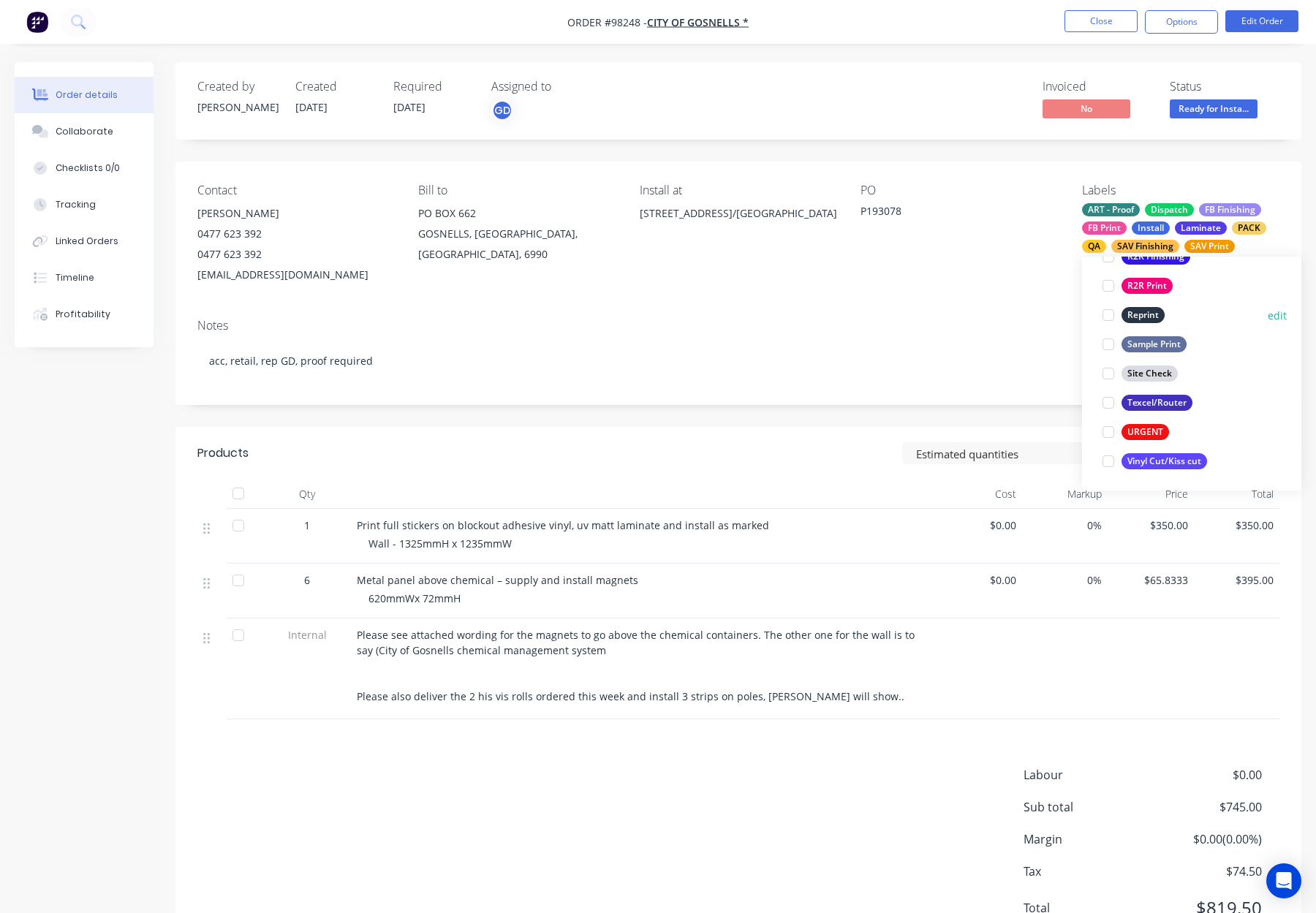
click at [1141, 308] on div "Reprint" at bounding box center [1142, 315] width 43 height 16
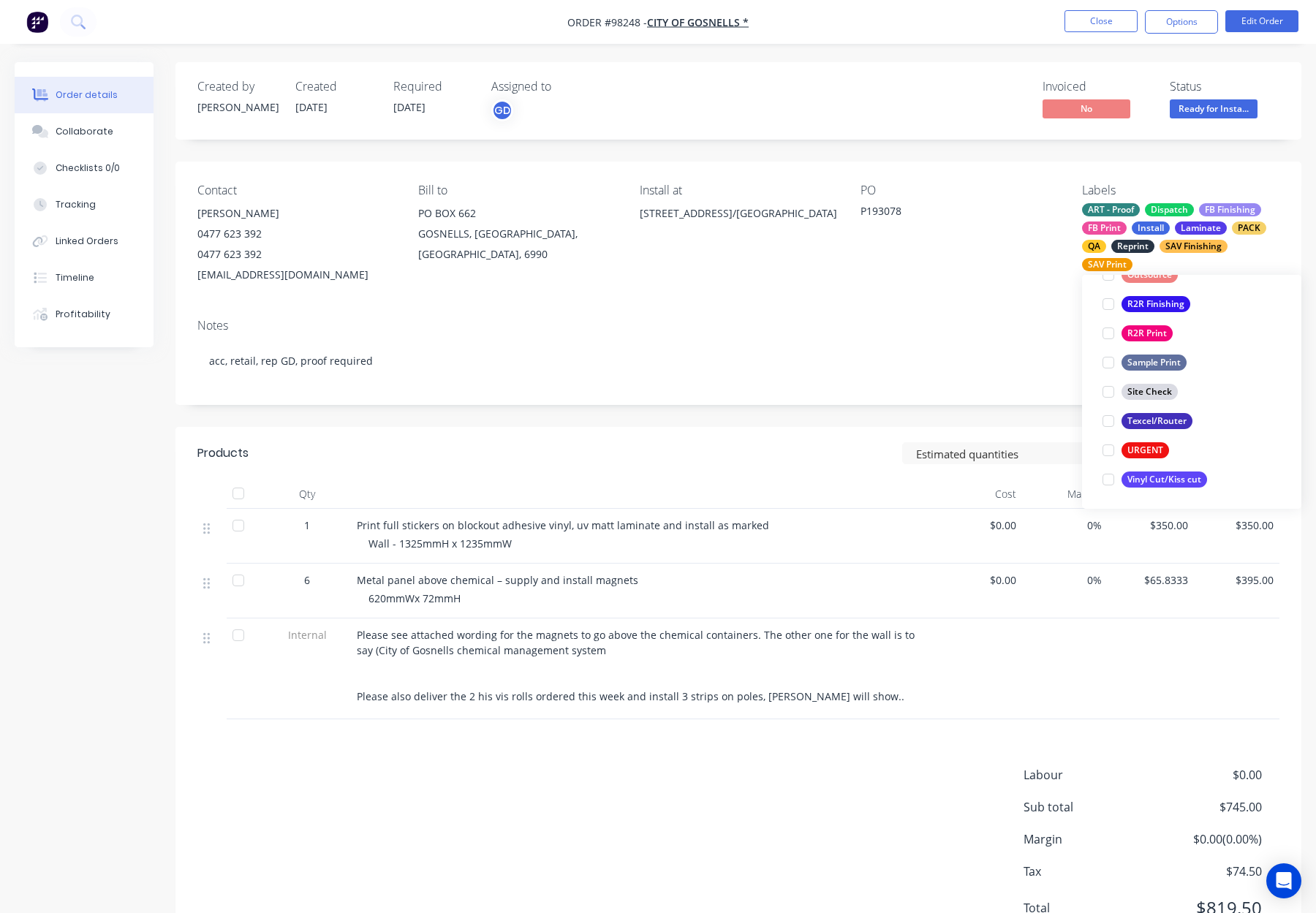
scroll to position [293, 0]
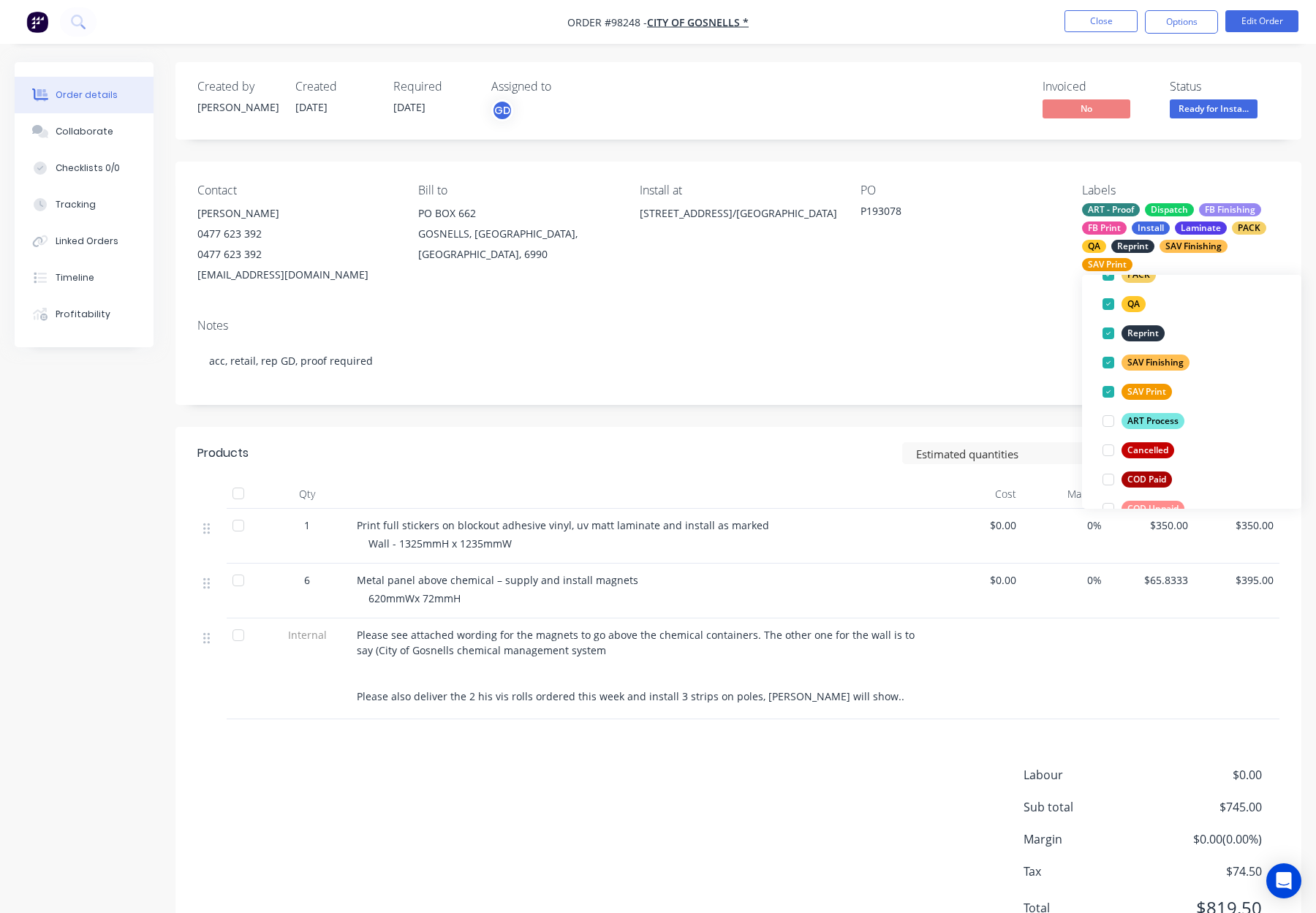
click at [990, 251] on div "PO P193078" at bounding box center [959, 234] width 197 height 101
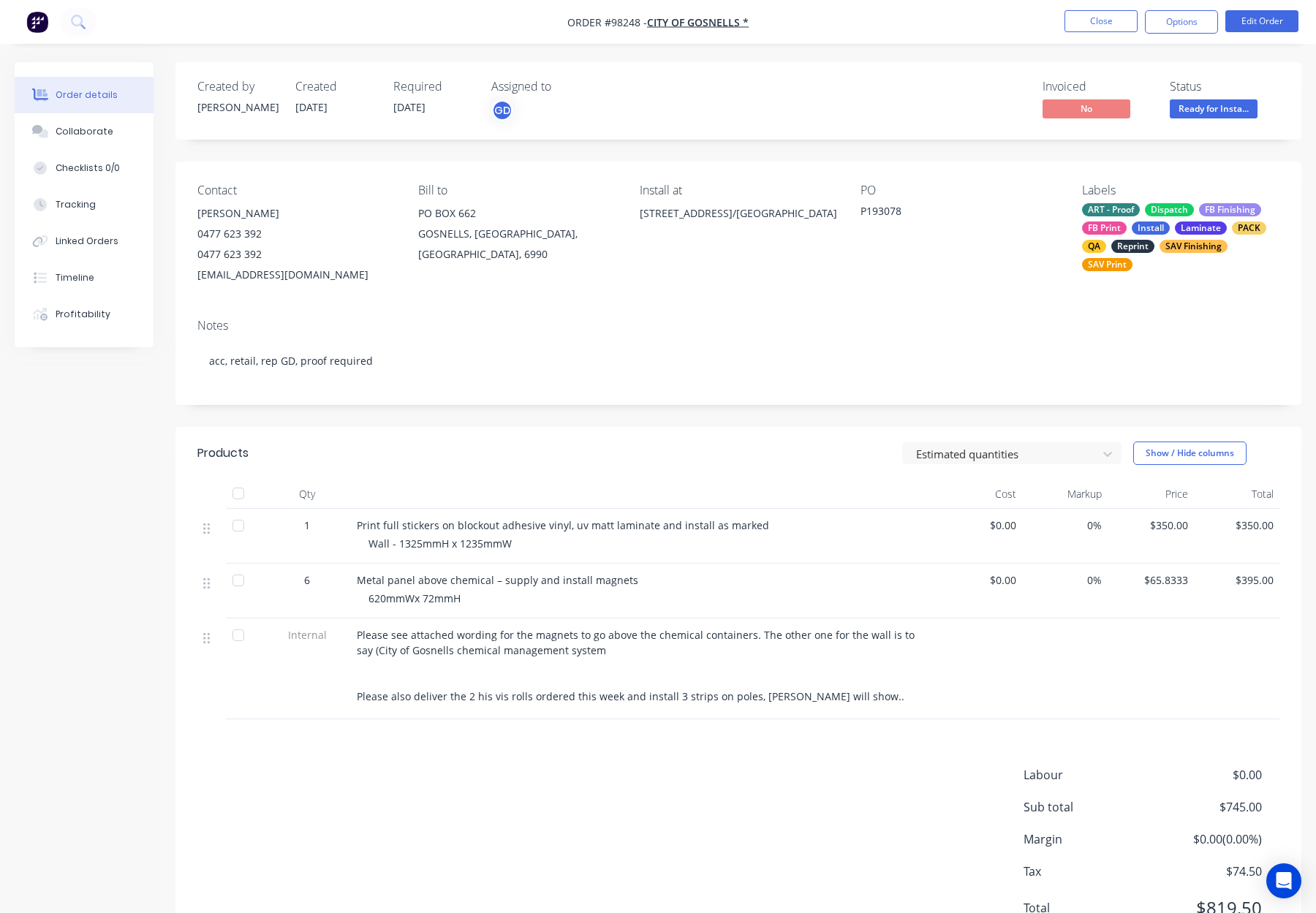
click at [1209, 108] on span "Ready for Insta..." at bounding box center [1213, 108] width 87 height 18
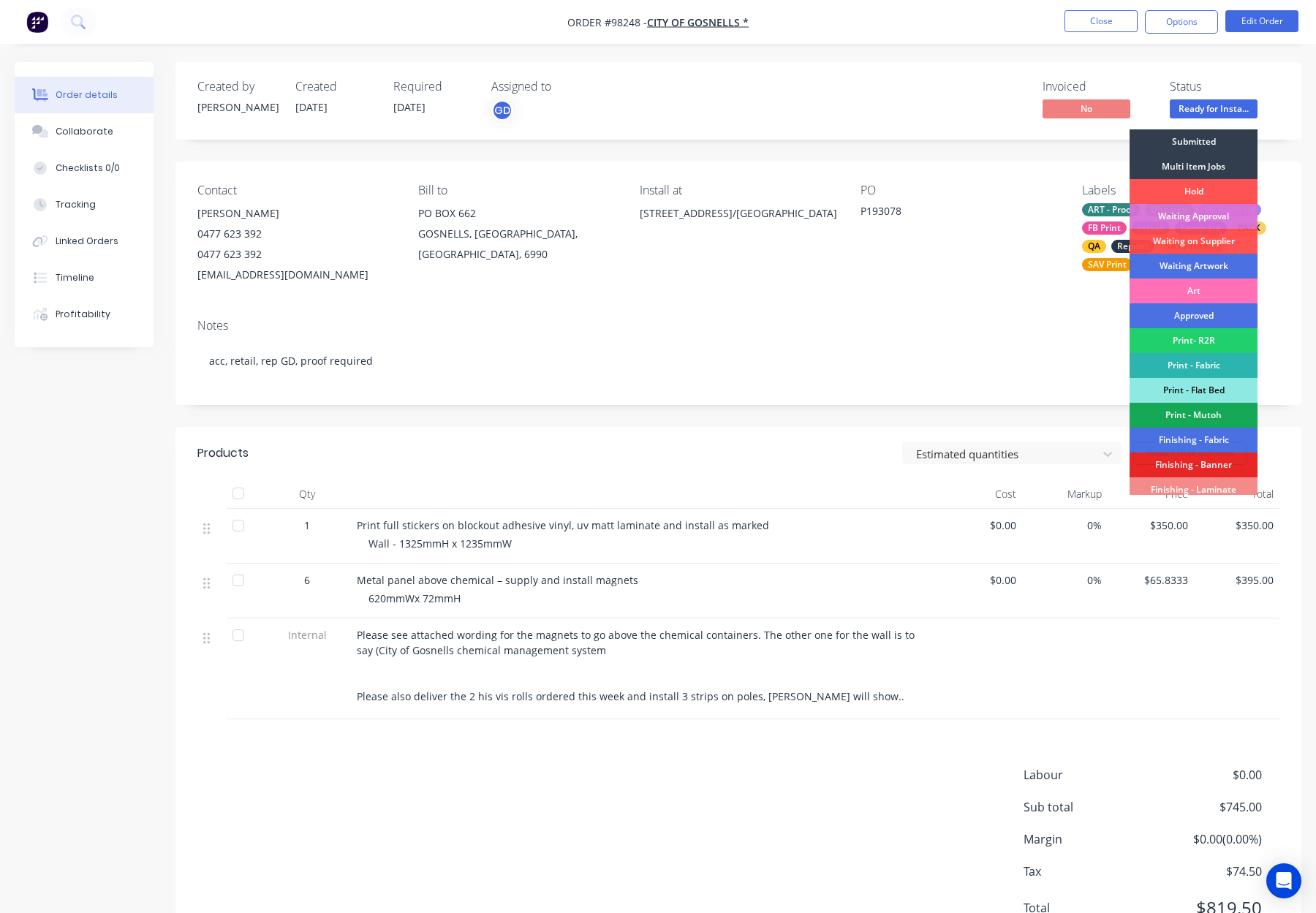
click at [1196, 137] on div "Submitted" at bounding box center [1193, 141] width 128 height 25
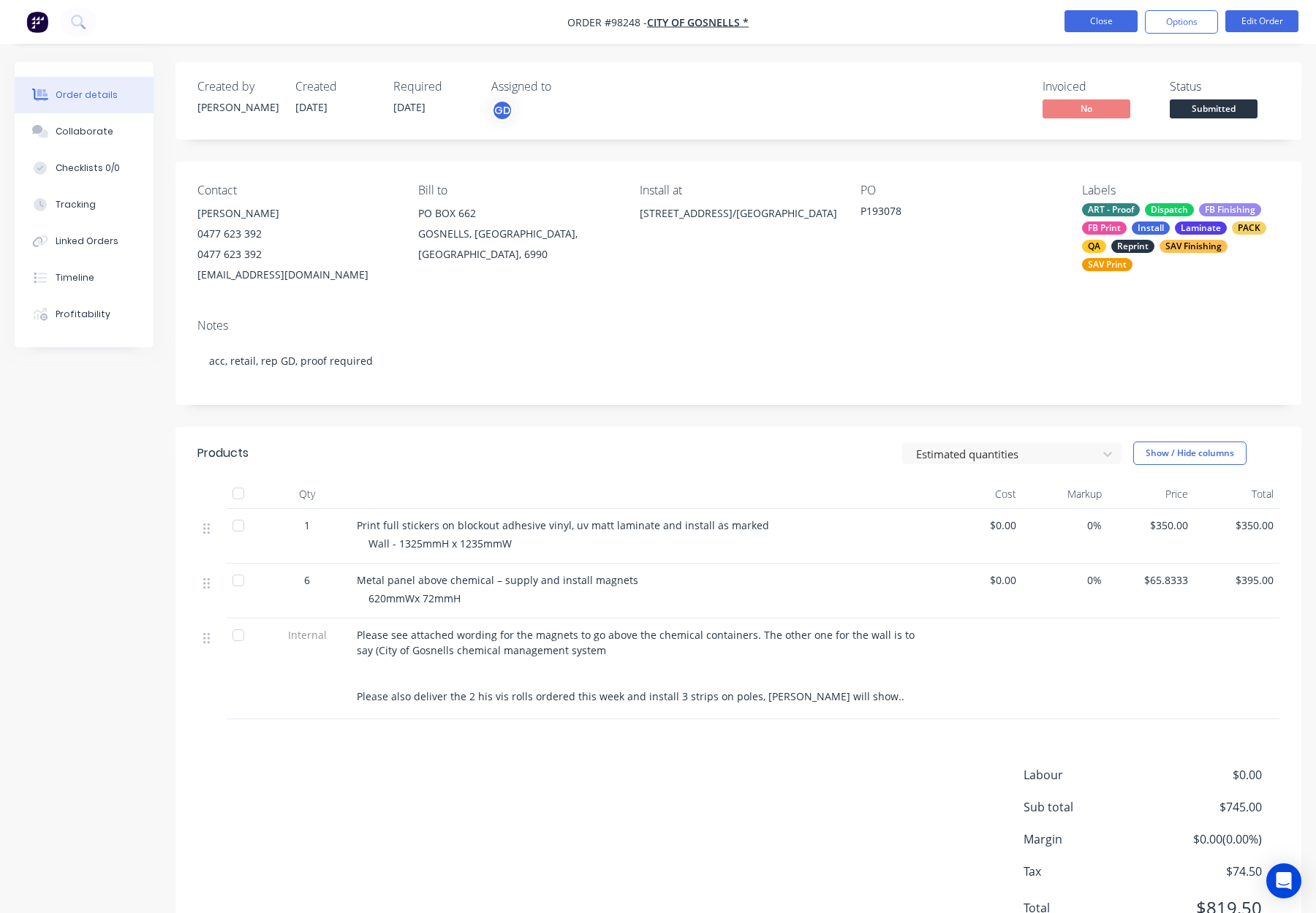
click at [1100, 22] on button "Close" at bounding box center [1101, 21] width 73 height 22
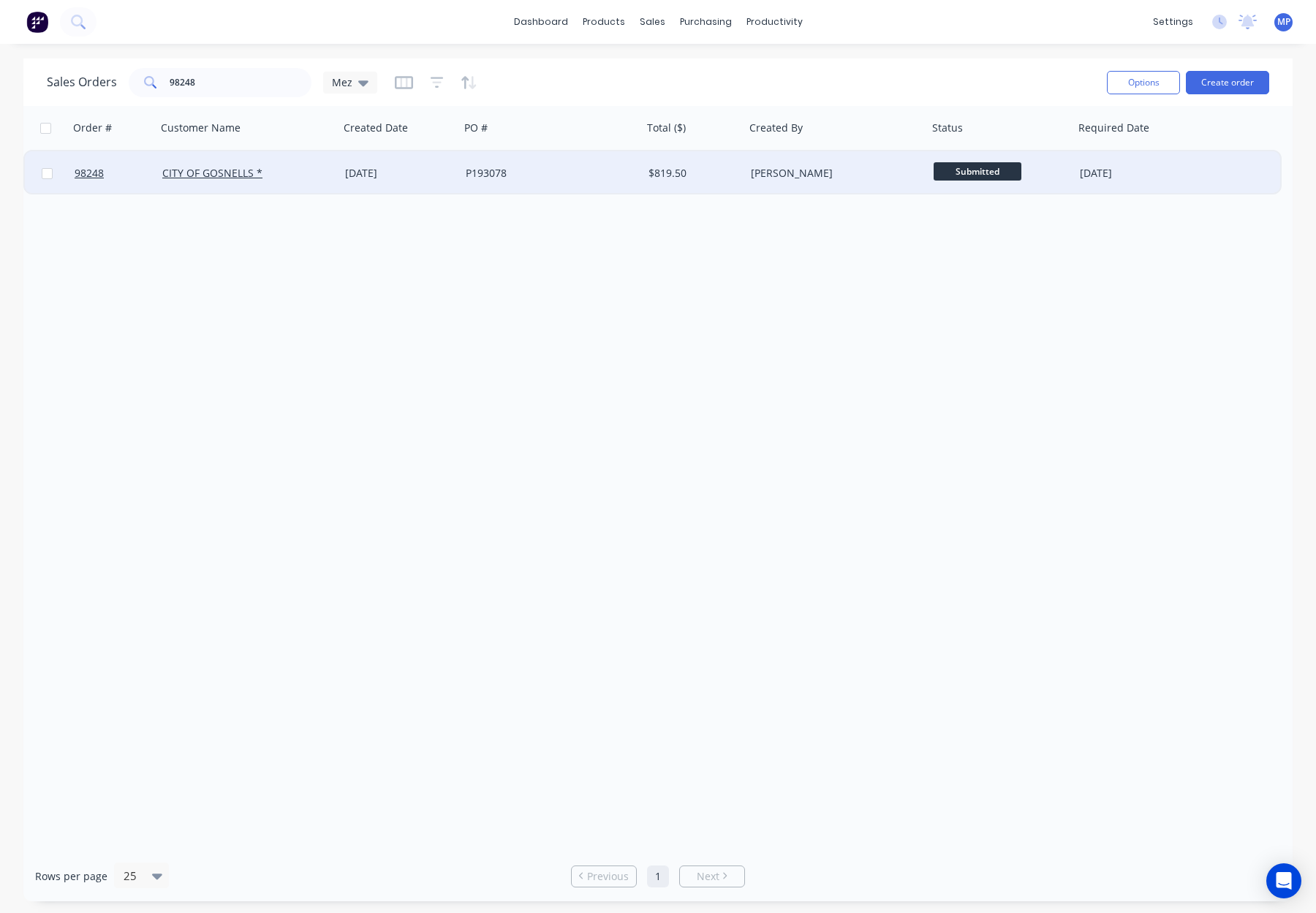
click at [577, 169] on div "P193078" at bounding box center [546, 173] width 162 height 15
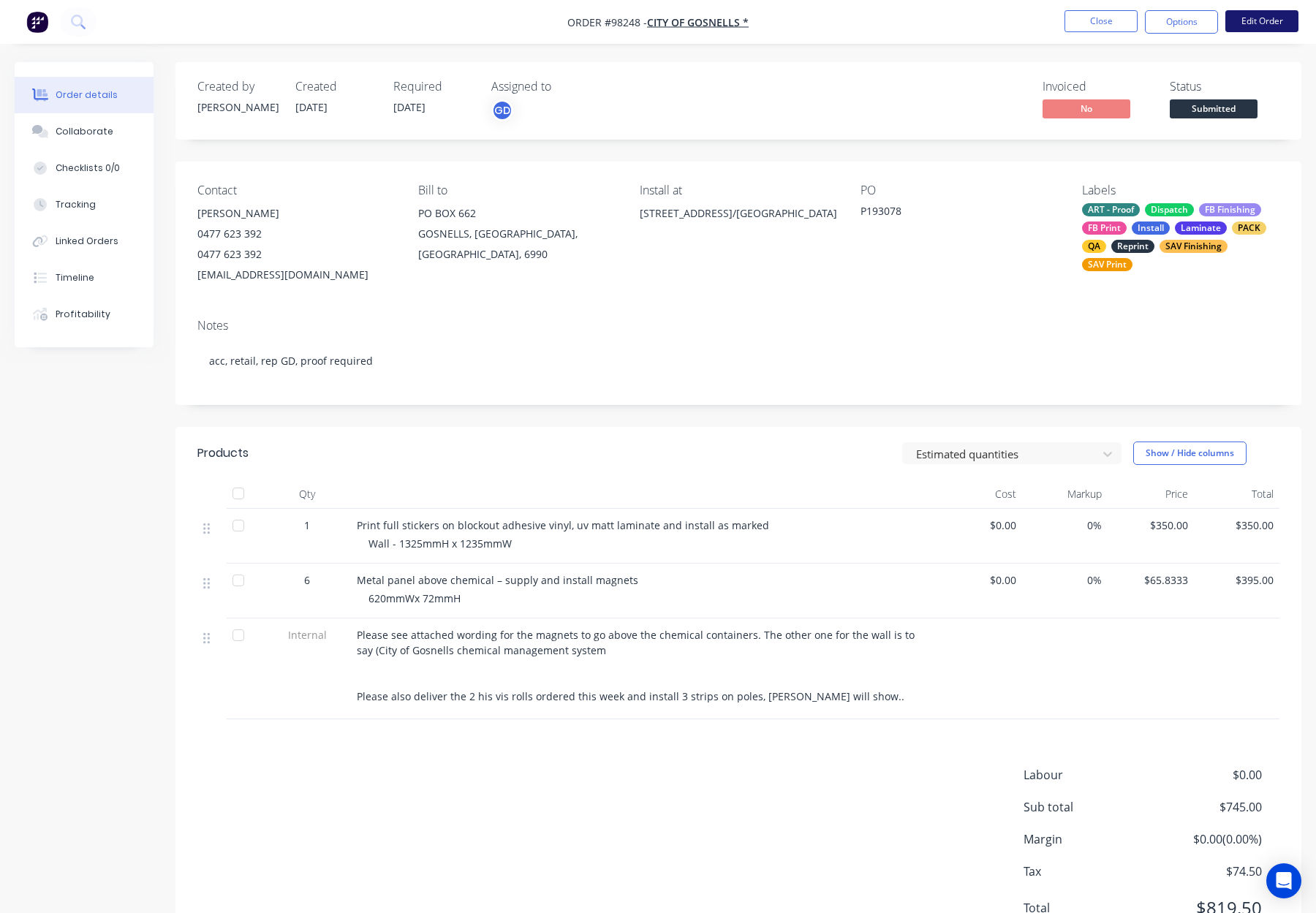
click at [1254, 20] on button "Edit Order" at bounding box center [1261, 21] width 73 height 22
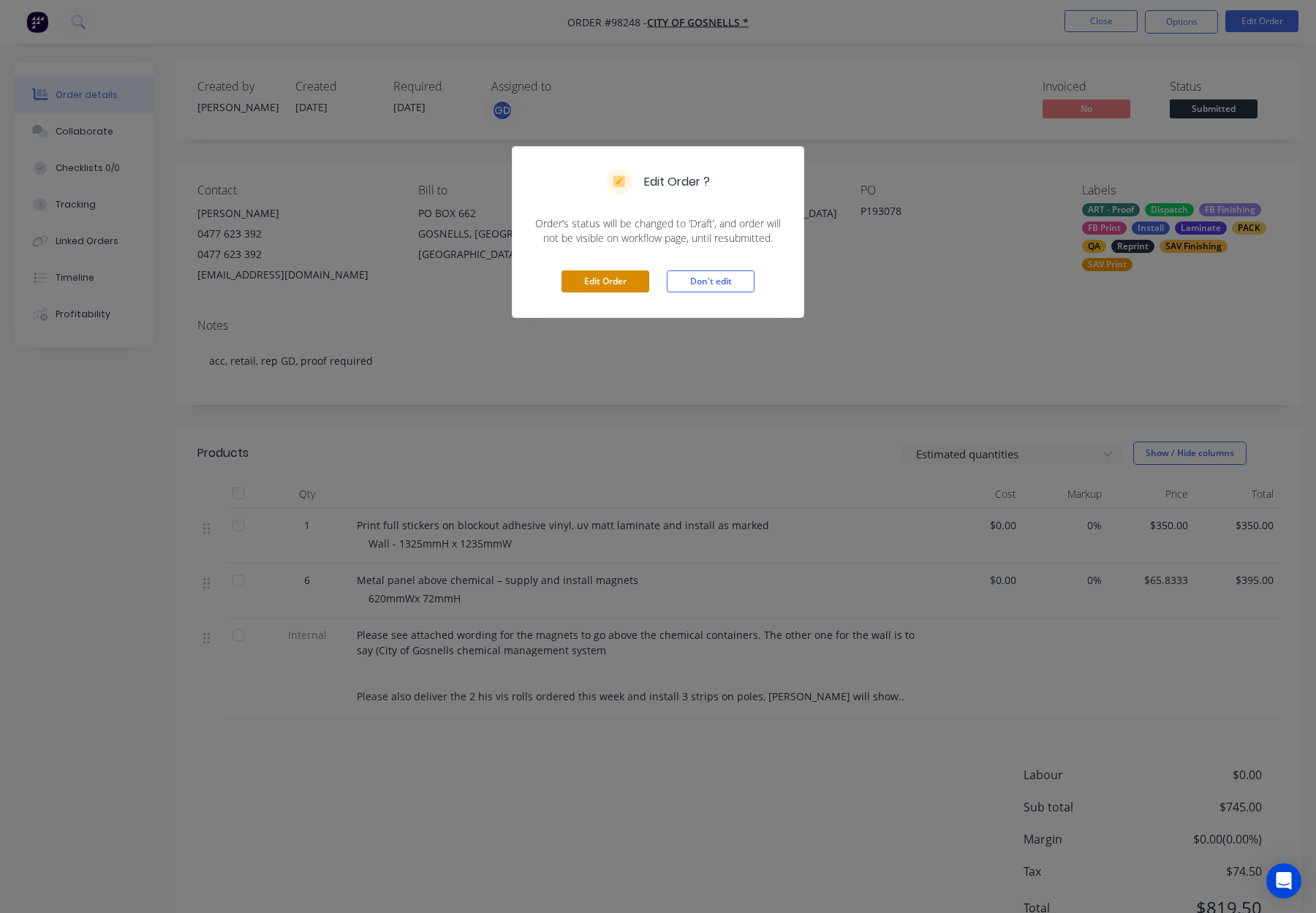
drag, startPoint x: 595, startPoint y: 290, endPoint x: 607, endPoint y: 287, distance: 12.4
click at [595, 290] on button "Edit Order" at bounding box center [605, 281] width 87 height 22
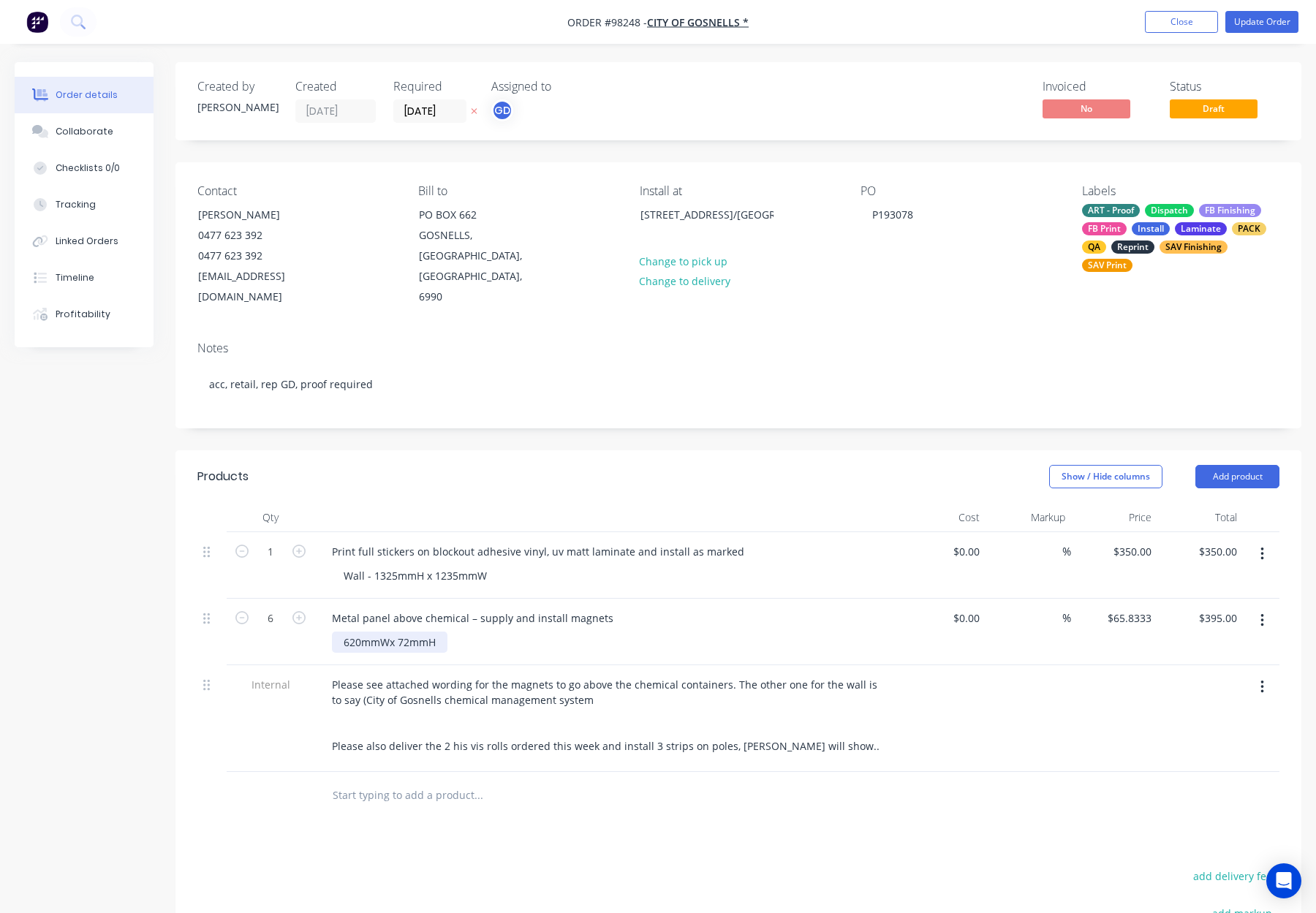
click at [409, 631] on div "620mmWx 72mmH" at bounding box center [389, 641] width 115 height 21
click at [1209, 464] on button "Add product" at bounding box center [1237, 476] width 84 height 24
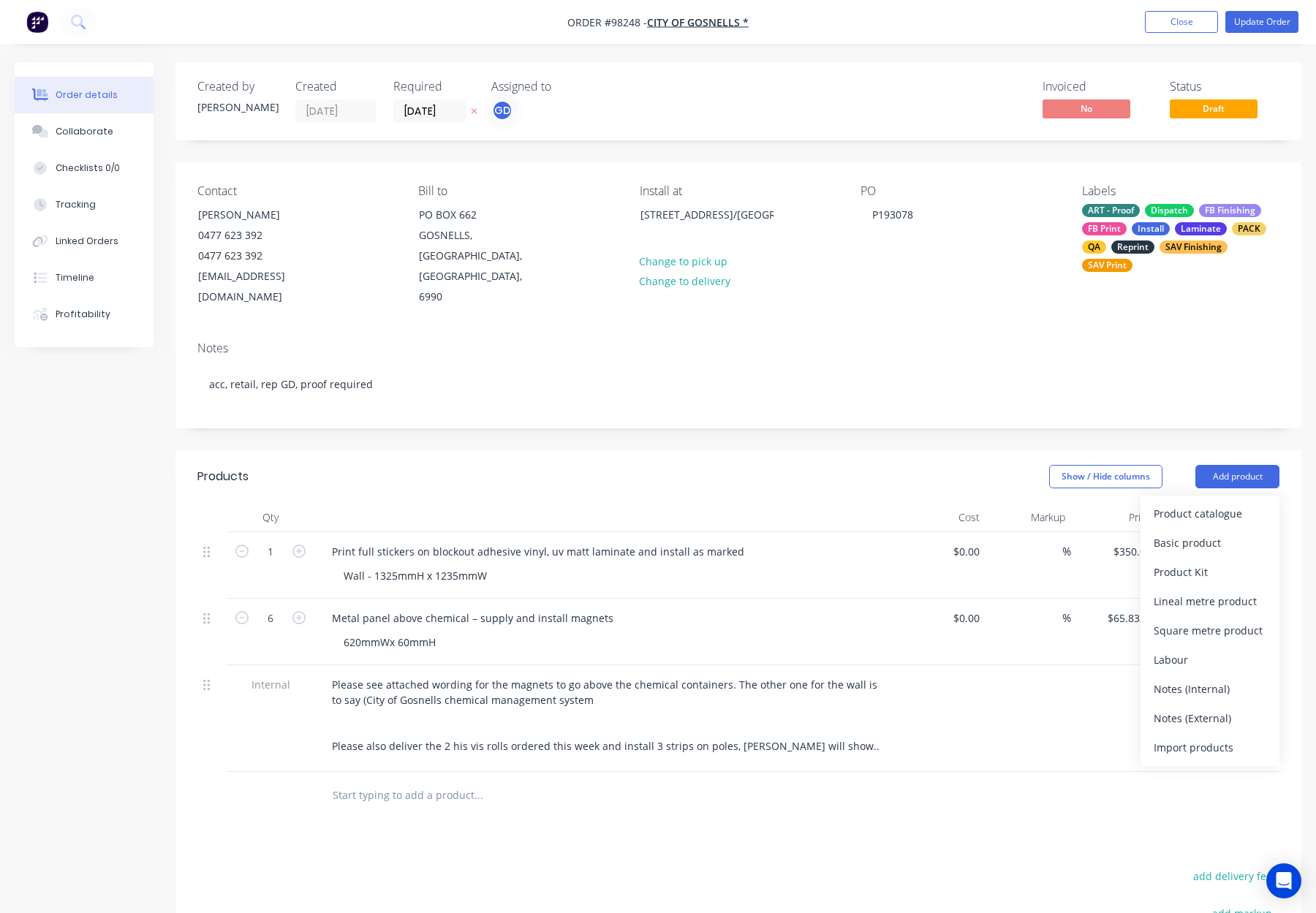
click at [1199, 678] on div "Notes (Internal)" at bounding box center [1209, 688] width 112 height 21
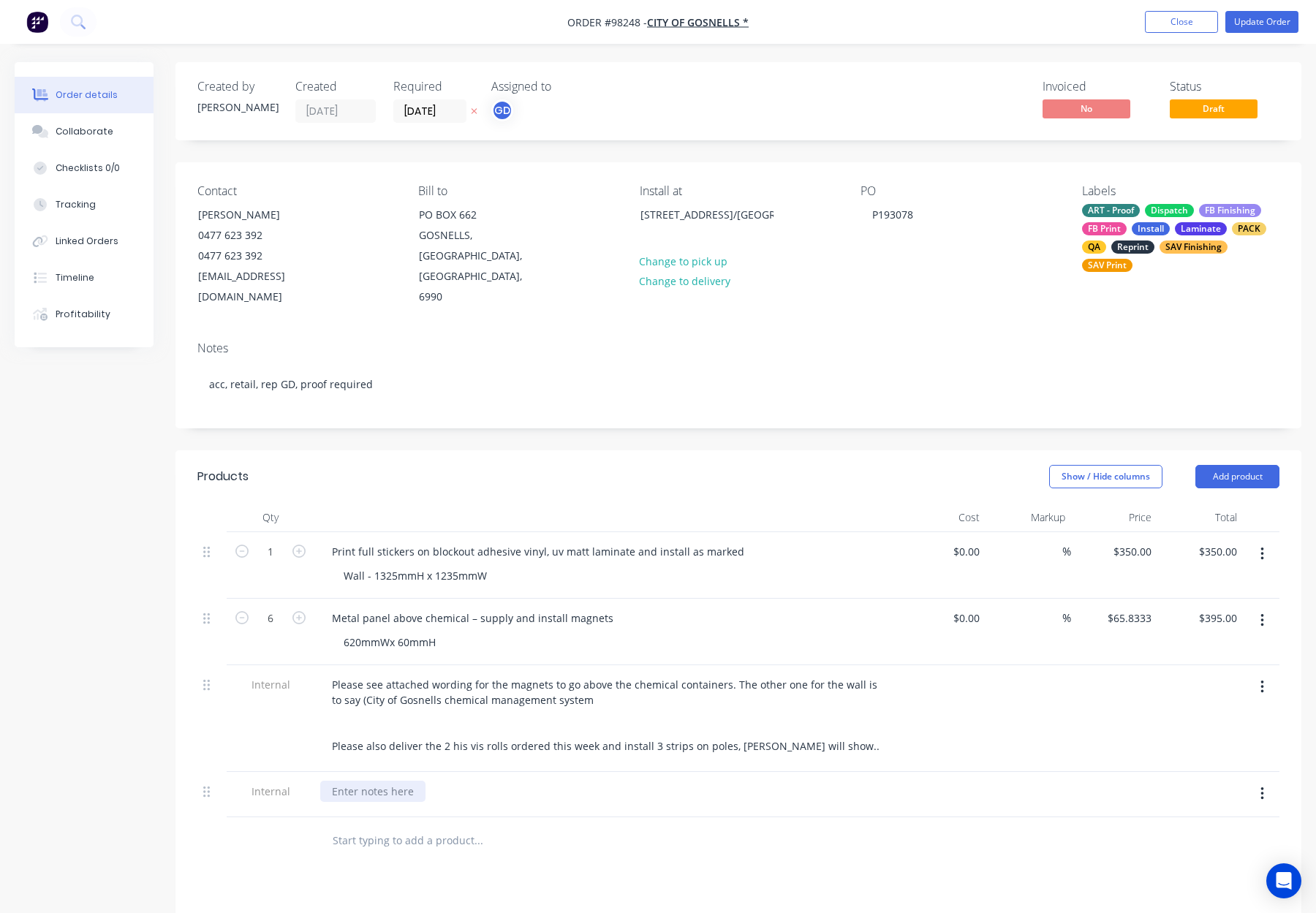
click at [333, 780] on div at bounding box center [373, 790] width 105 height 21
drag, startPoint x: 486, startPoint y: 848, endPoint x: 506, endPoint y: 817, distance: 36.9
click at [485, 848] on div "Products Show / Hide columns Add product Qty Cost Markup Price Total 1 Print fu…" at bounding box center [738, 833] width 1125 height 765
click at [503, 780] on div "Size adjusted from 72mm to 60mm" at bounding box center [418, 790] width 196 height 21
click at [1268, 19] on button "Update Order" at bounding box center [1261, 22] width 73 height 22
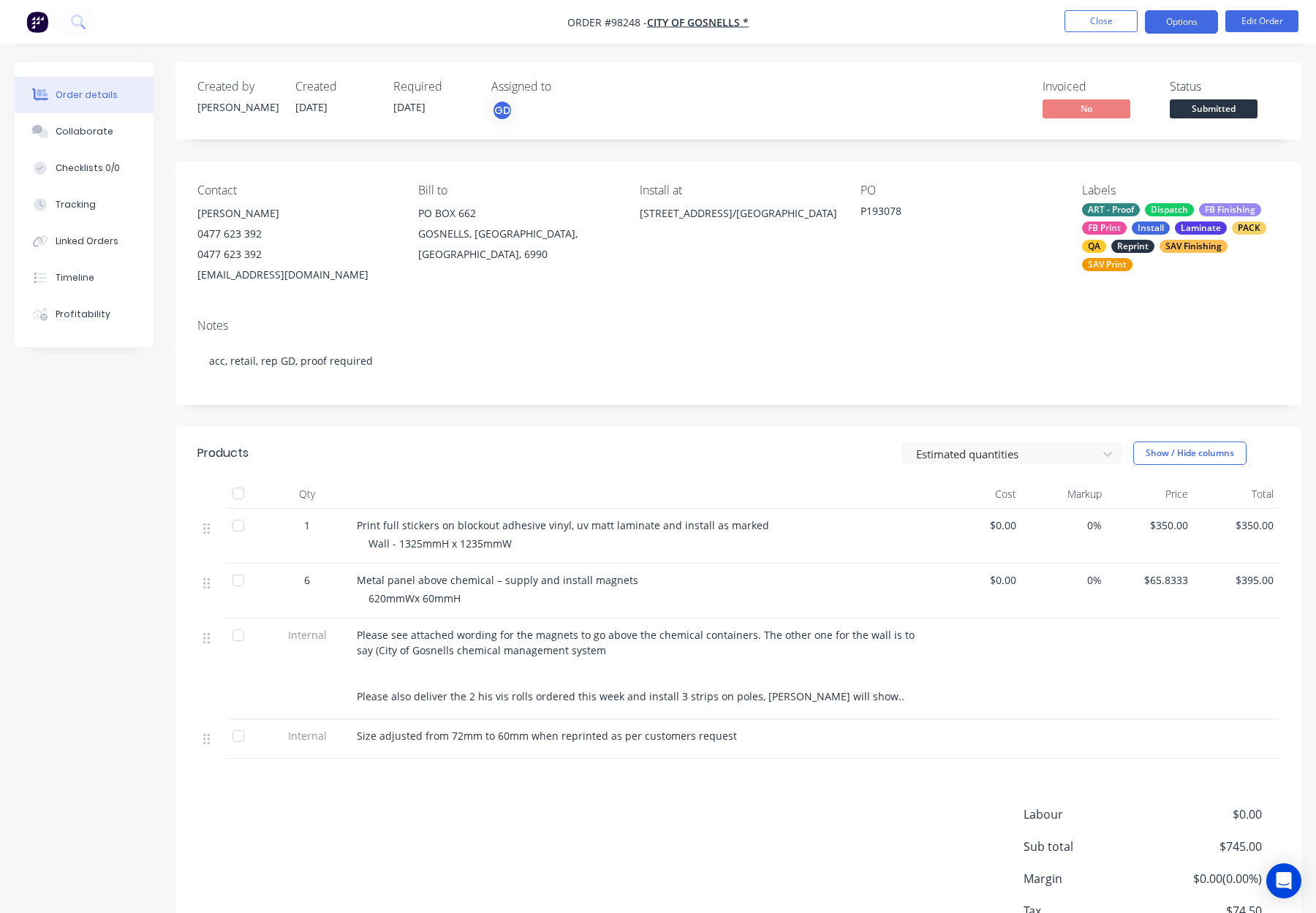
click at [1166, 22] on button "Options" at bounding box center [1181, 22] width 73 height 24
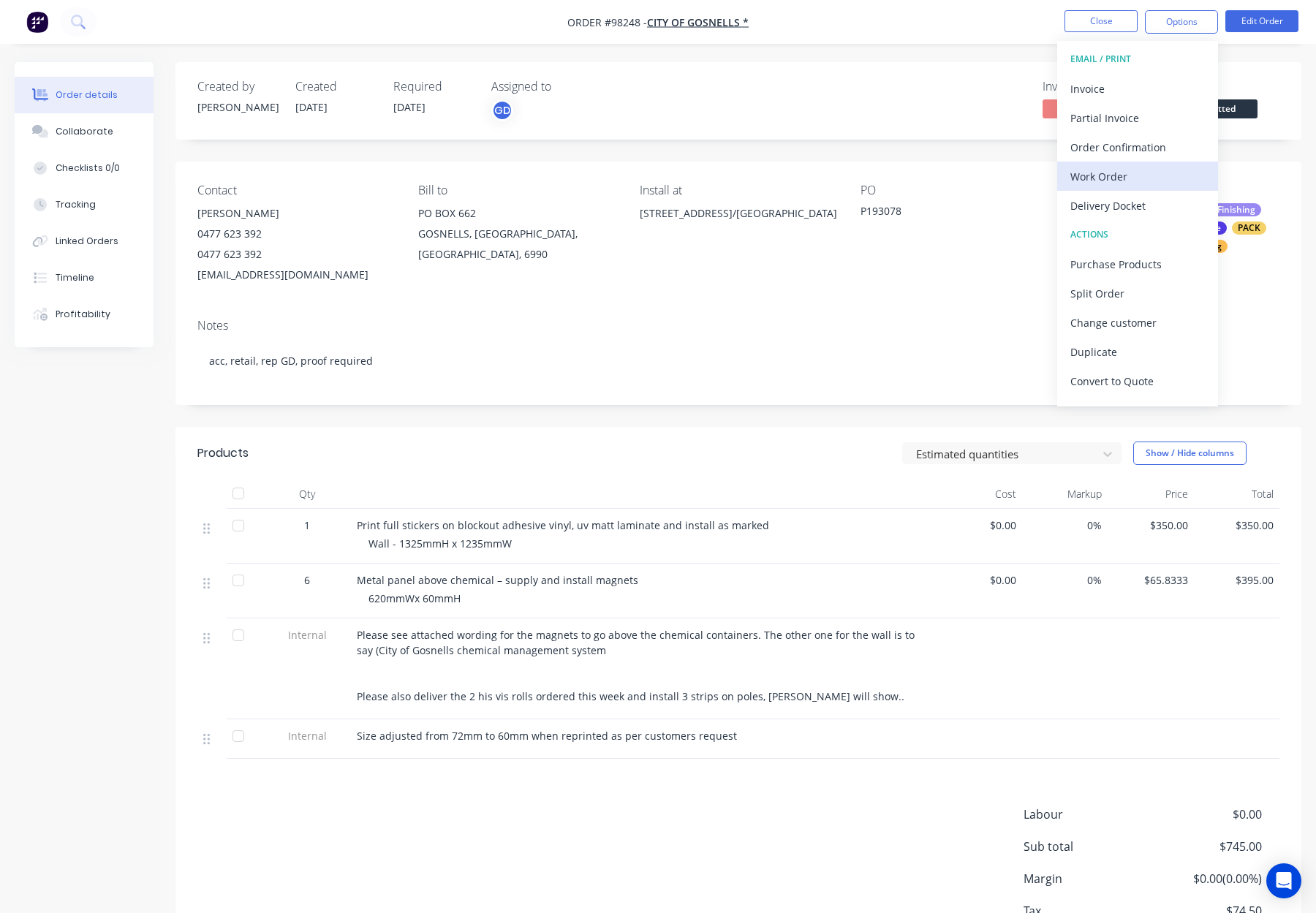
click at [1125, 182] on div "Work Order" at bounding box center [1136, 176] width 134 height 21
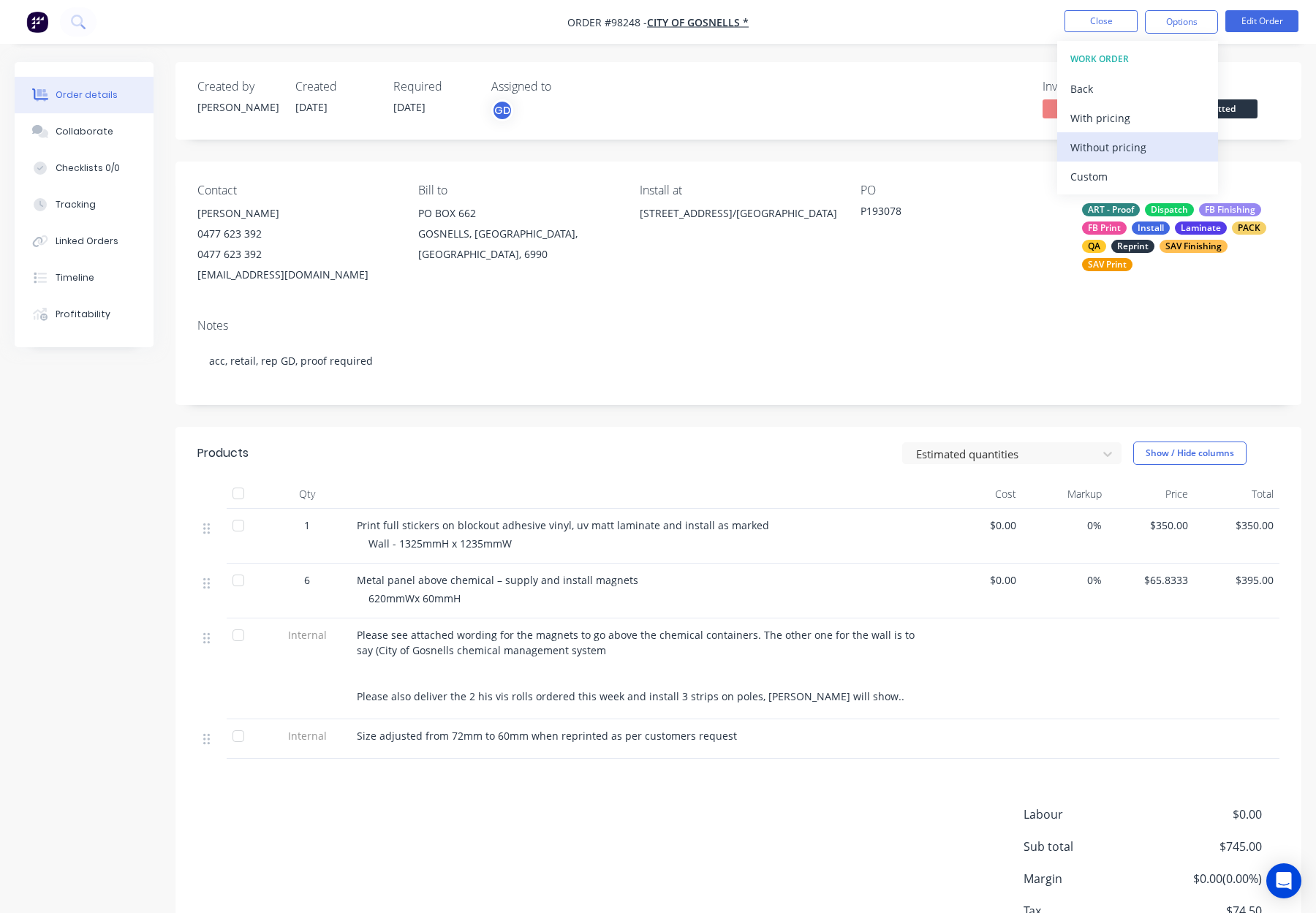
click at [1130, 151] on div "Without pricing" at bounding box center [1136, 147] width 134 height 21
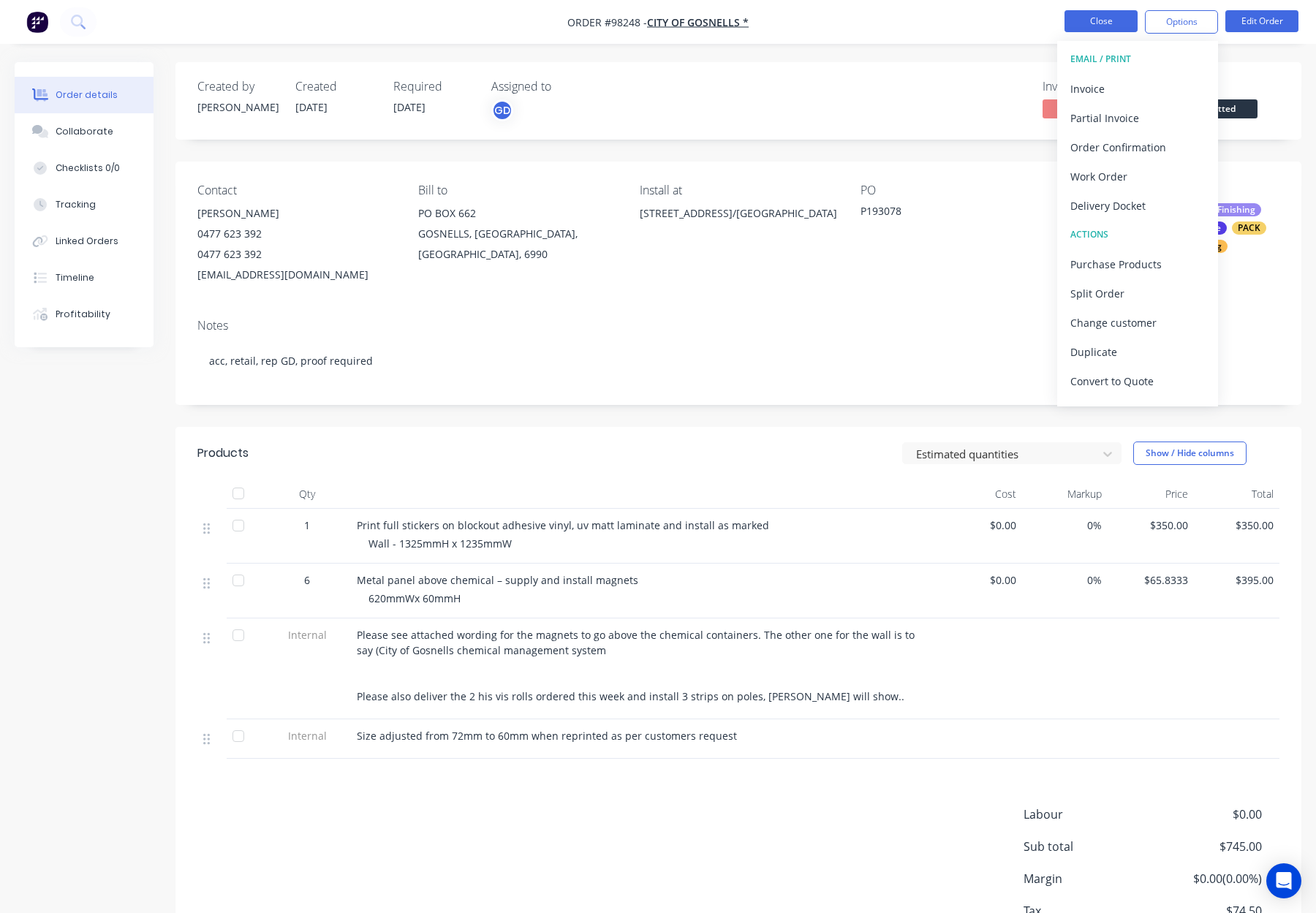
click at [1100, 26] on button "Close" at bounding box center [1101, 21] width 73 height 22
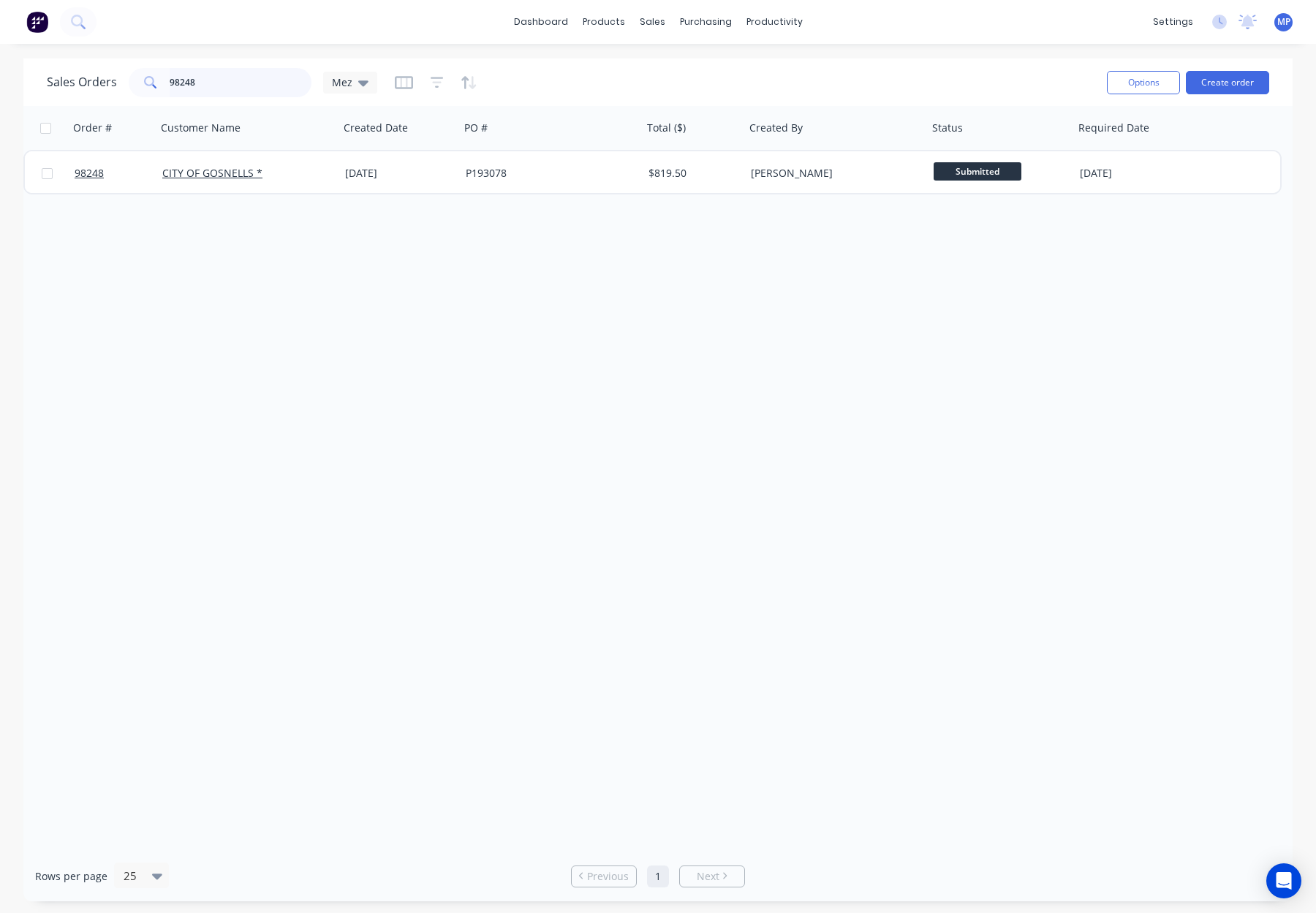
drag, startPoint x: 197, startPoint y: 79, endPoint x: 154, endPoint y: 79, distance: 43.0
click at [154, 79] on div "98248" at bounding box center [220, 81] width 183 height 29
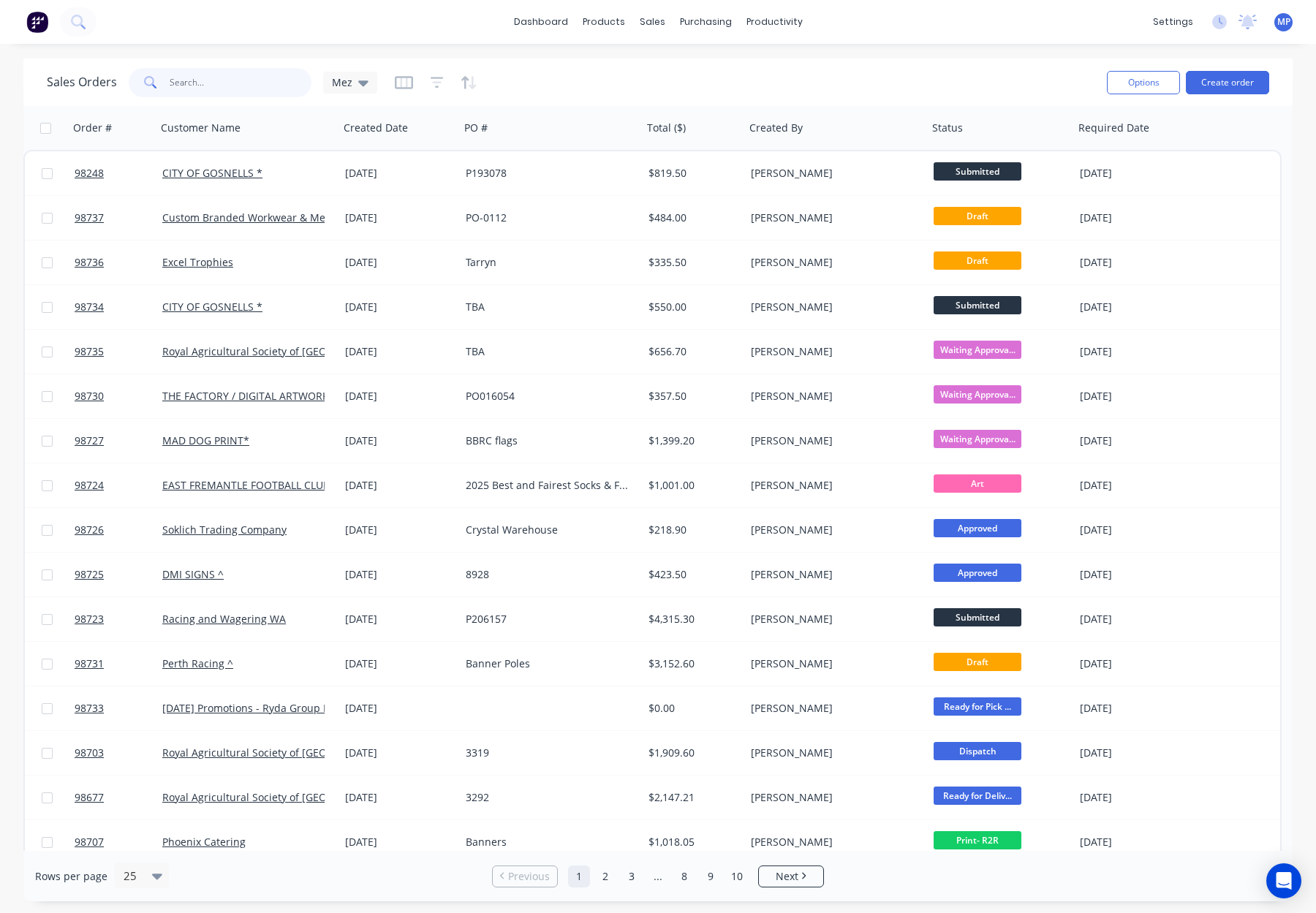
click at [219, 79] on input "text" at bounding box center [241, 81] width 143 height 29
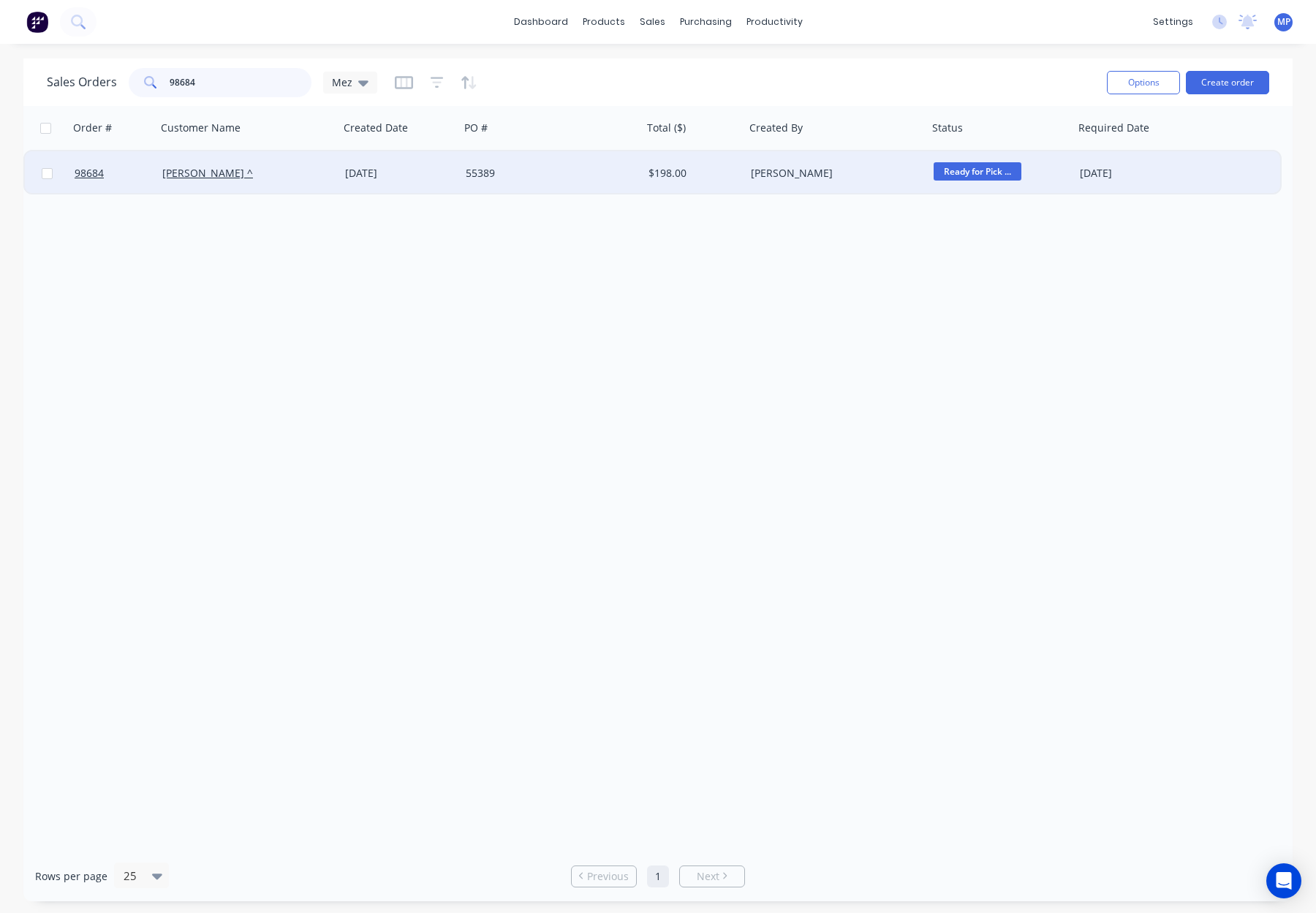
type input "98684"
click at [554, 168] on div "55389" at bounding box center [546, 173] width 162 height 15
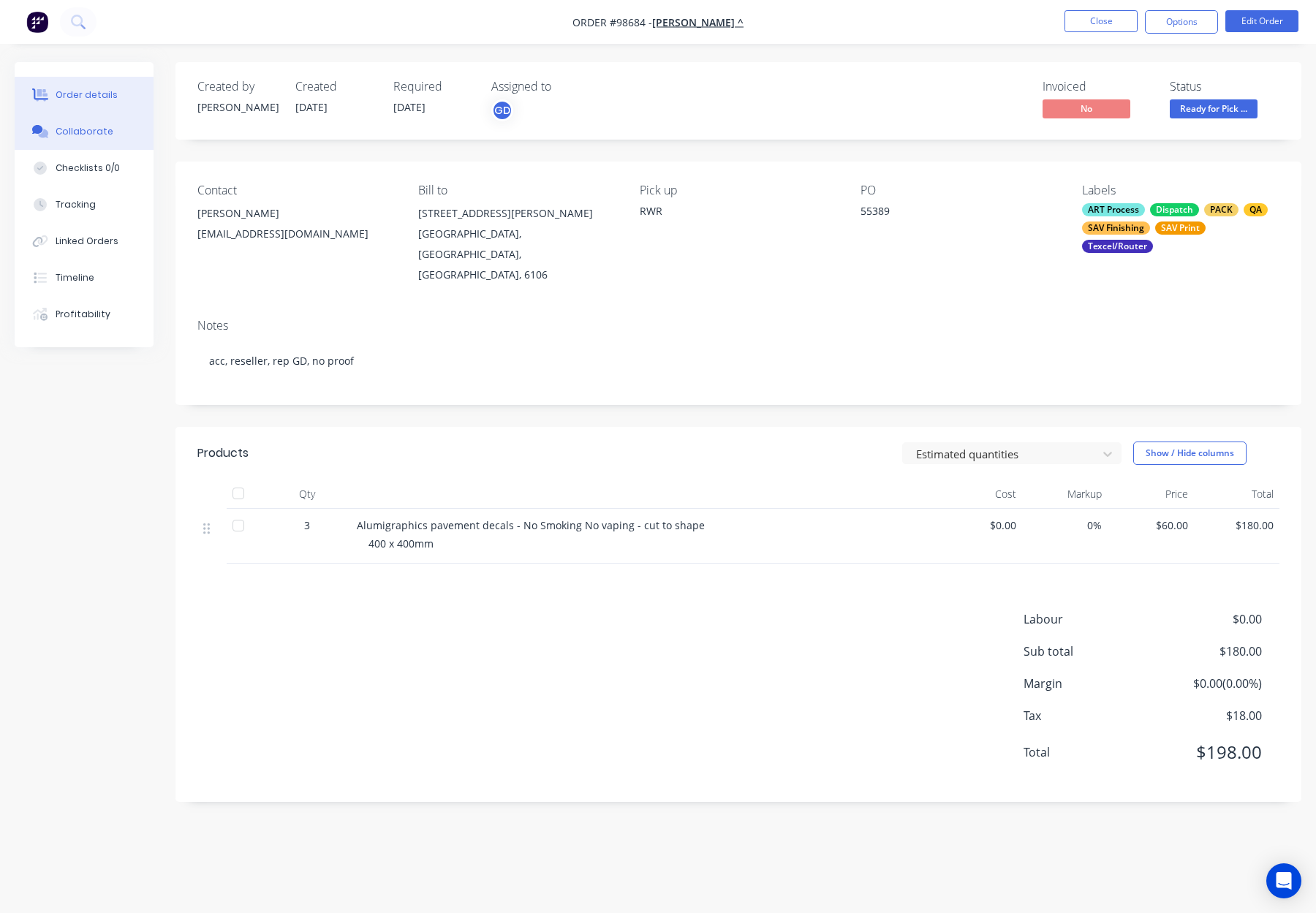
click at [120, 130] on button "Collaborate" at bounding box center [84, 131] width 139 height 37
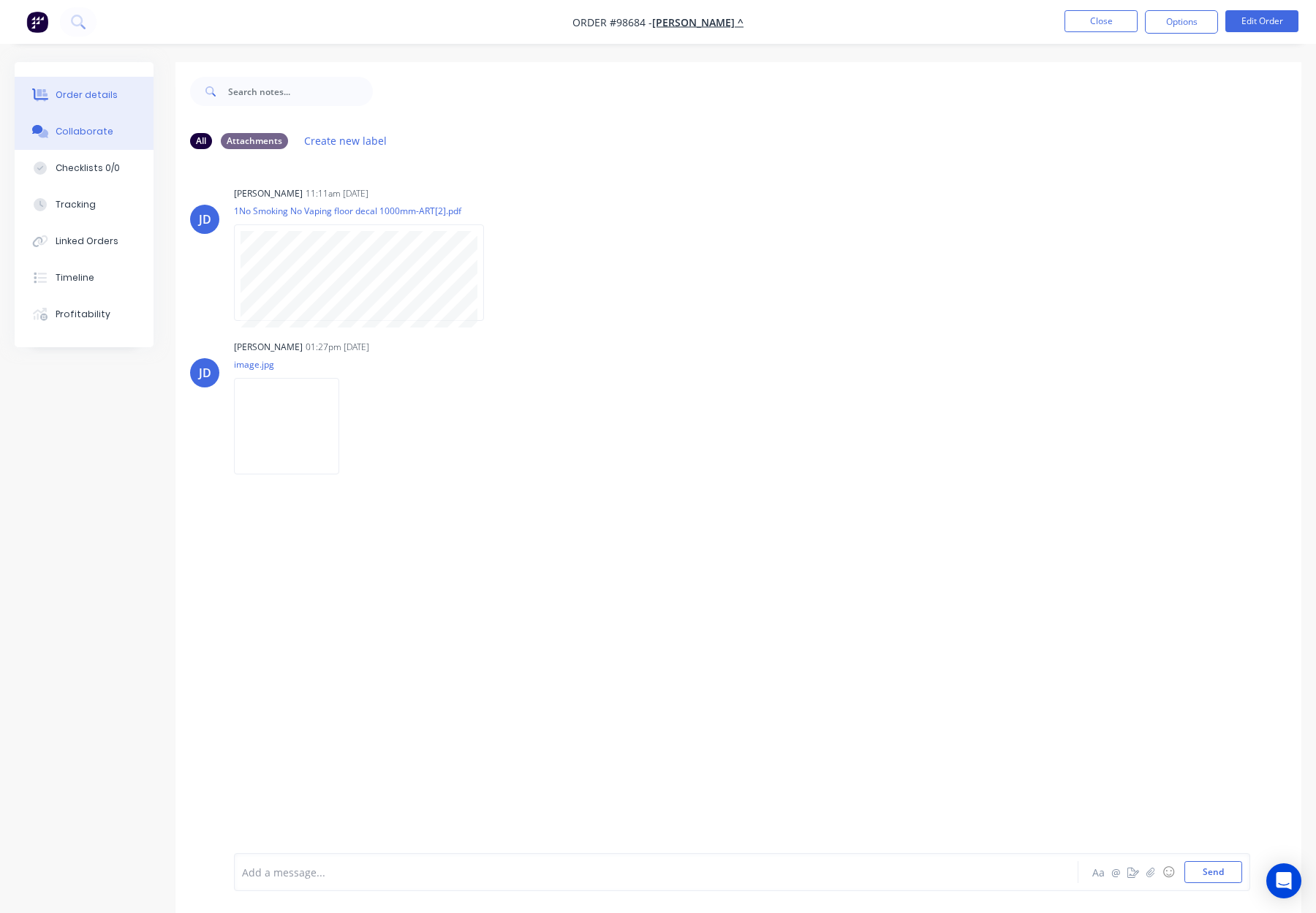
click at [95, 89] on div "Order details" at bounding box center [86, 94] width 63 height 13
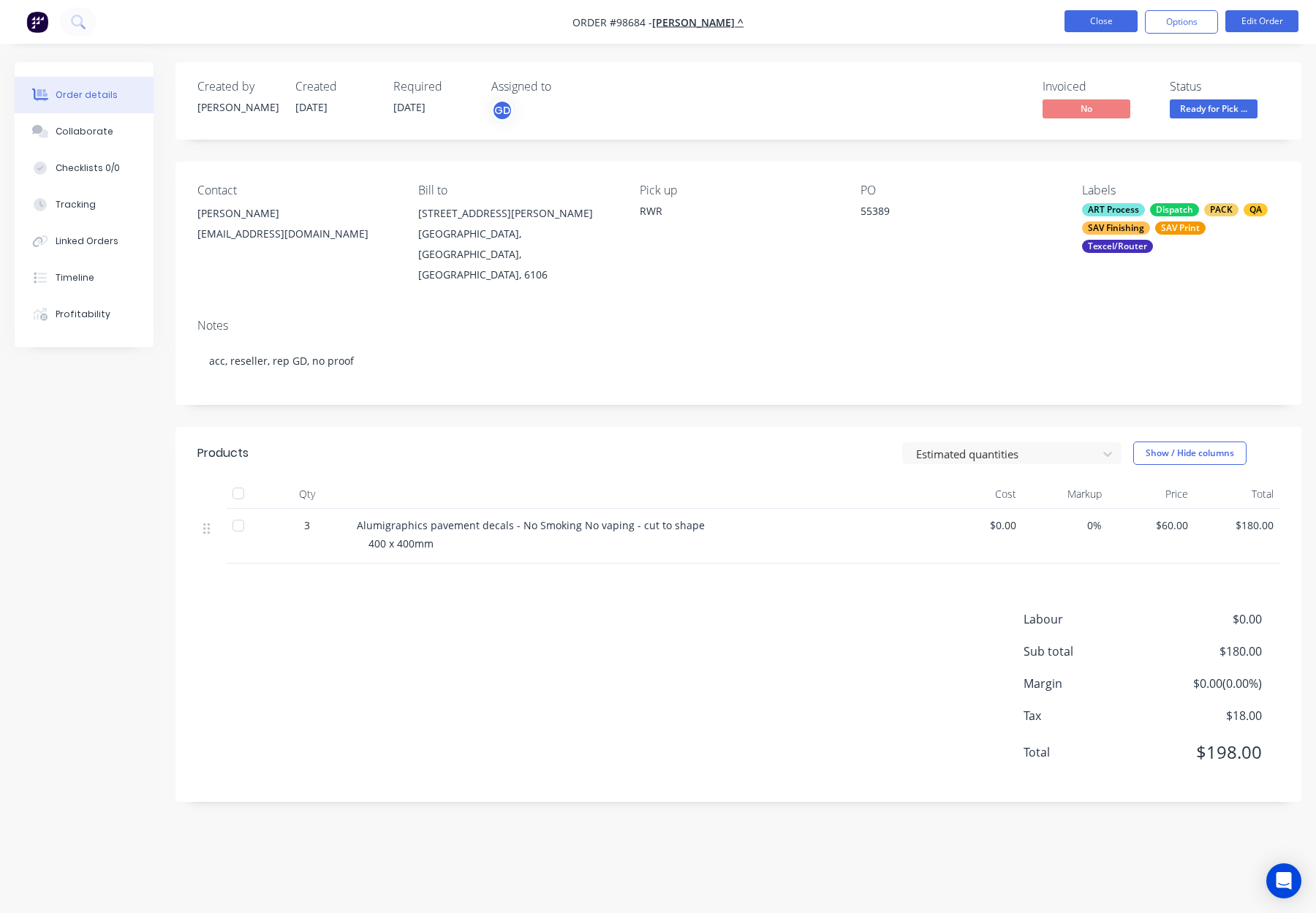
click at [1105, 17] on button "Close" at bounding box center [1101, 21] width 73 height 22
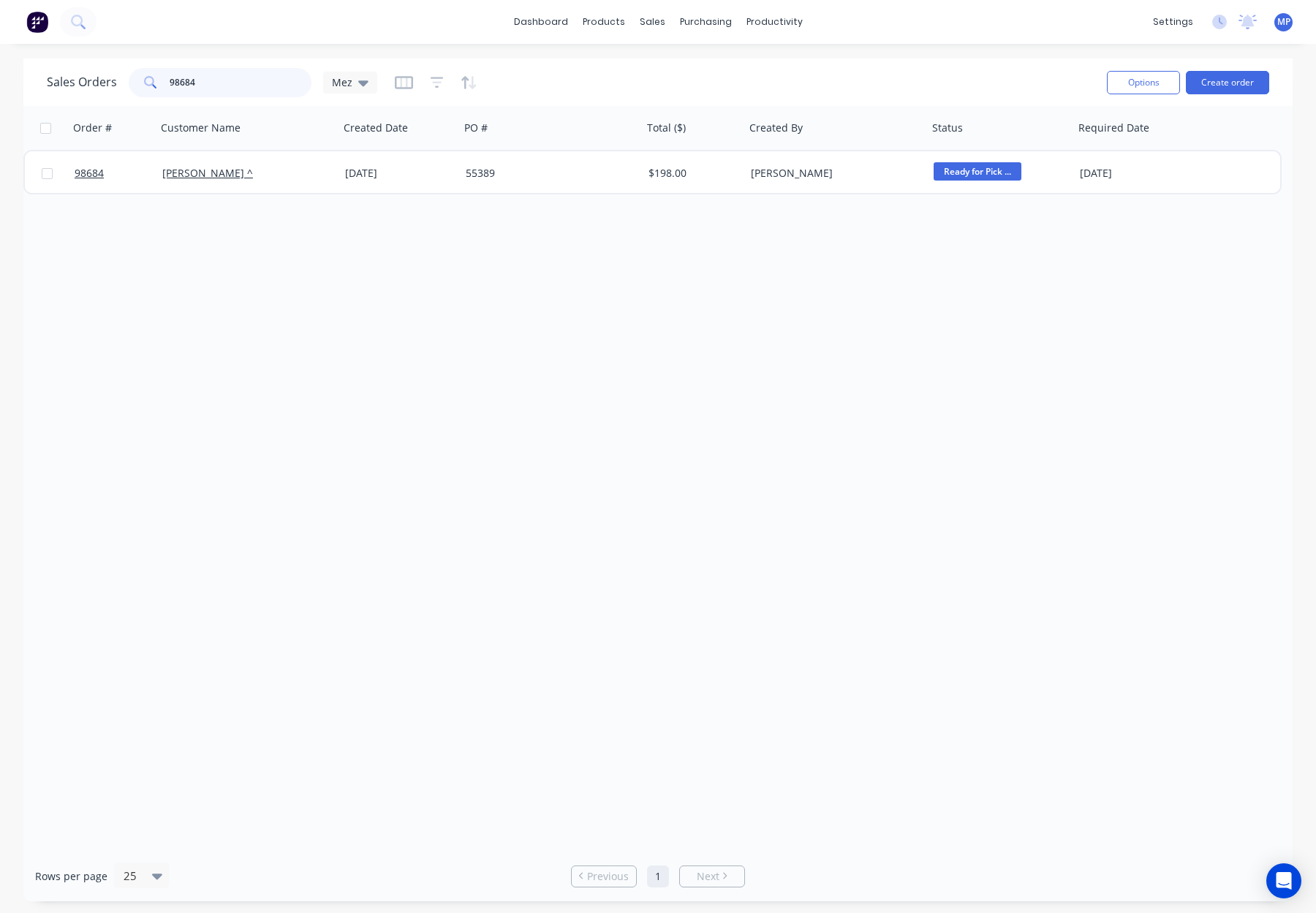
drag, startPoint x: 238, startPoint y: 76, endPoint x: 200, endPoint y: 76, distance: 38.0
click at [238, 76] on input "98684" at bounding box center [241, 81] width 143 height 29
drag, startPoint x: 200, startPoint y: 76, endPoint x: 170, endPoint y: 77, distance: 30.0
click at [170, 77] on input "98684" at bounding box center [241, 81] width 143 height 29
type input "jason sign"
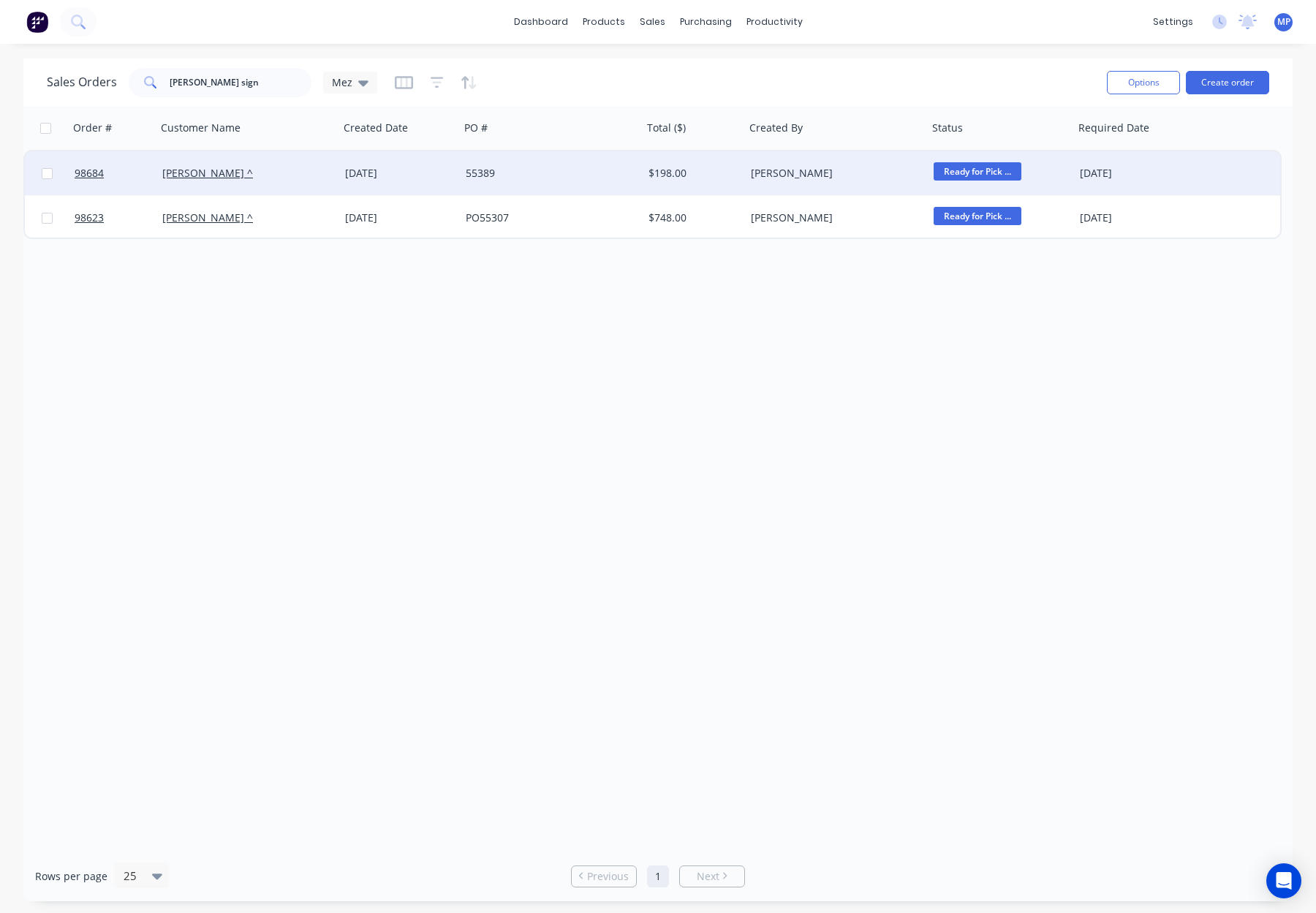
click at [411, 170] on div "[DATE]" at bounding box center [400, 173] width 109 height 15
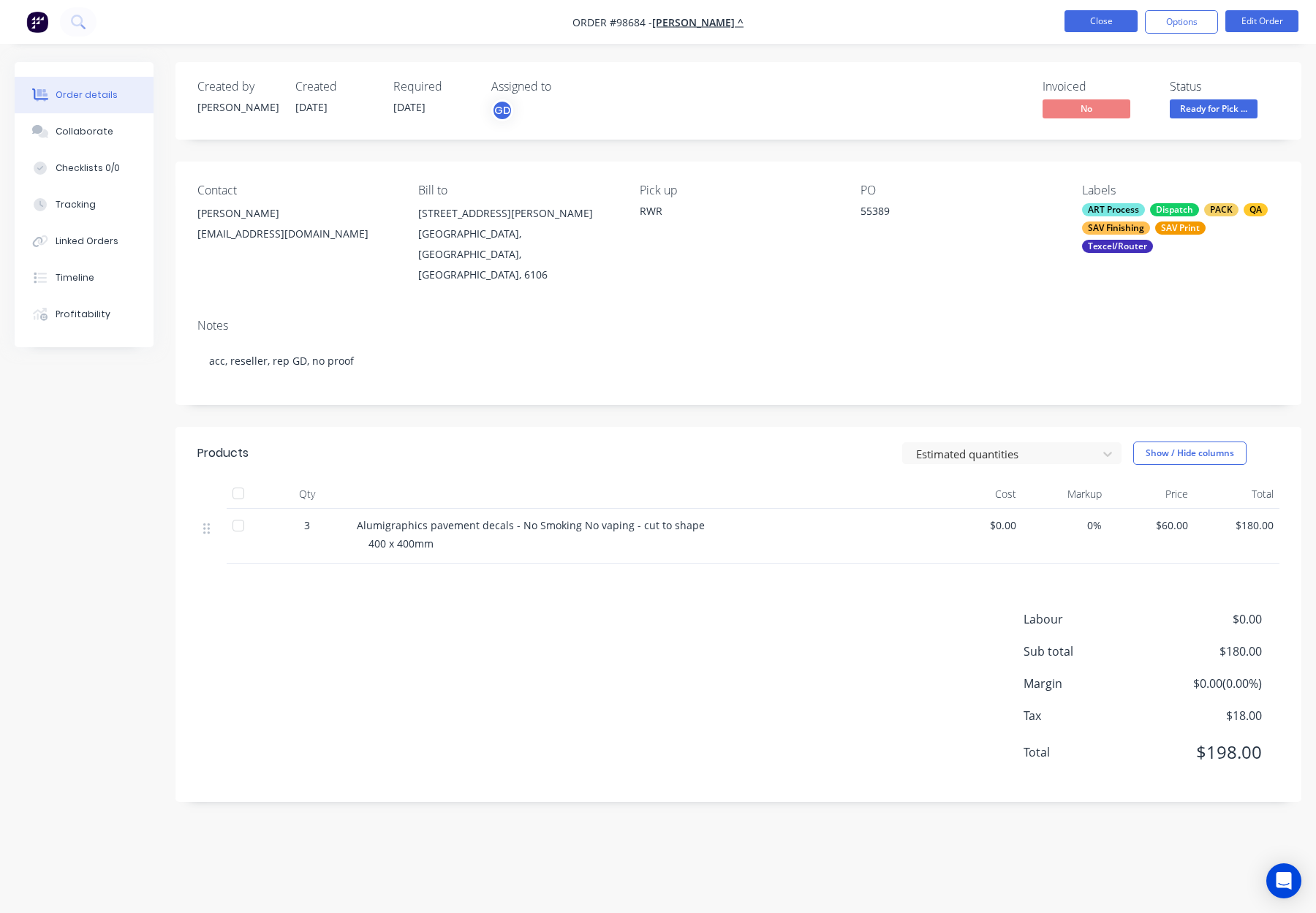
click at [1118, 23] on button "Close" at bounding box center [1101, 21] width 73 height 22
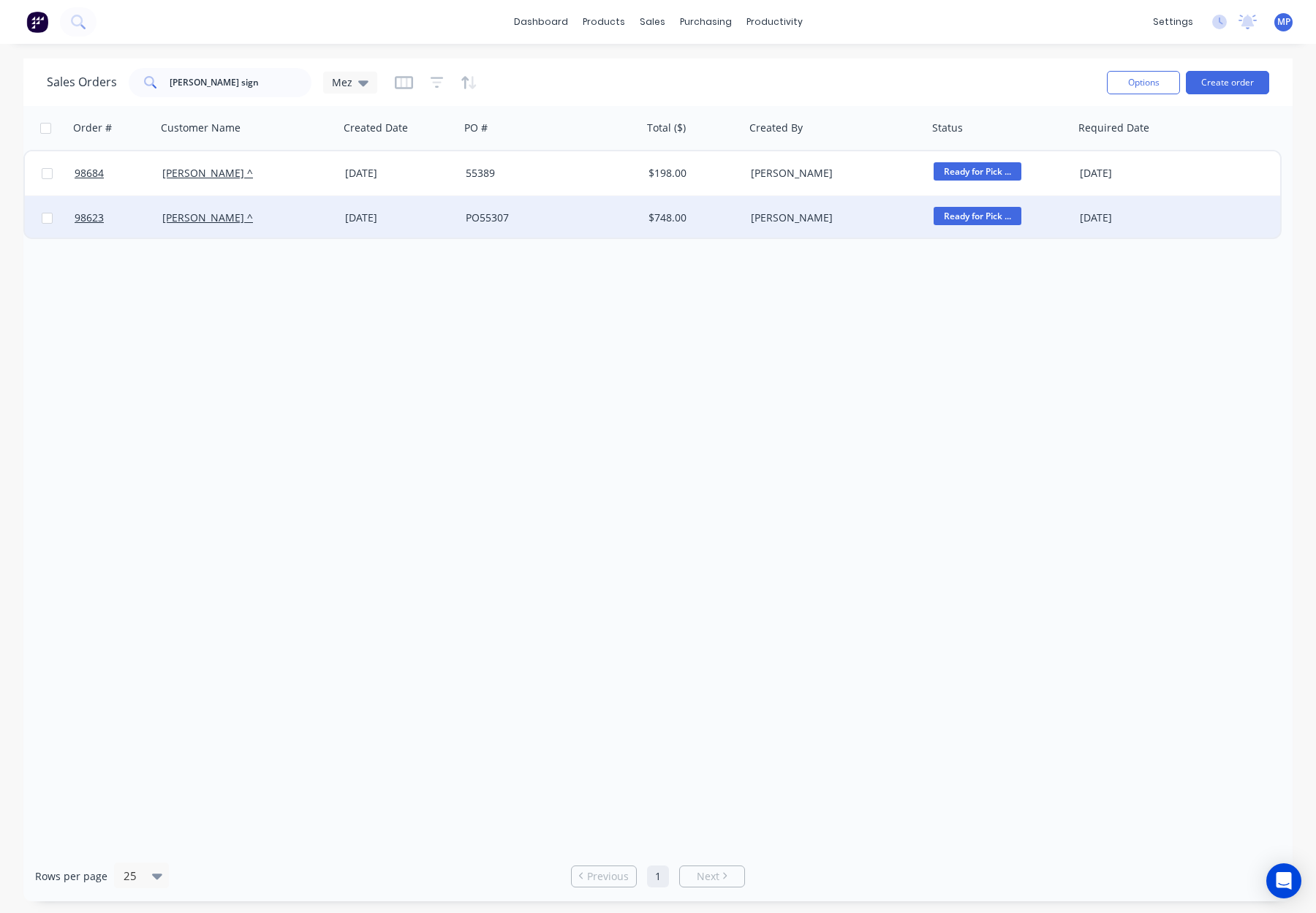
click at [619, 212] on div "PO55307" at bounding box center [546, 217] width 162 height 15
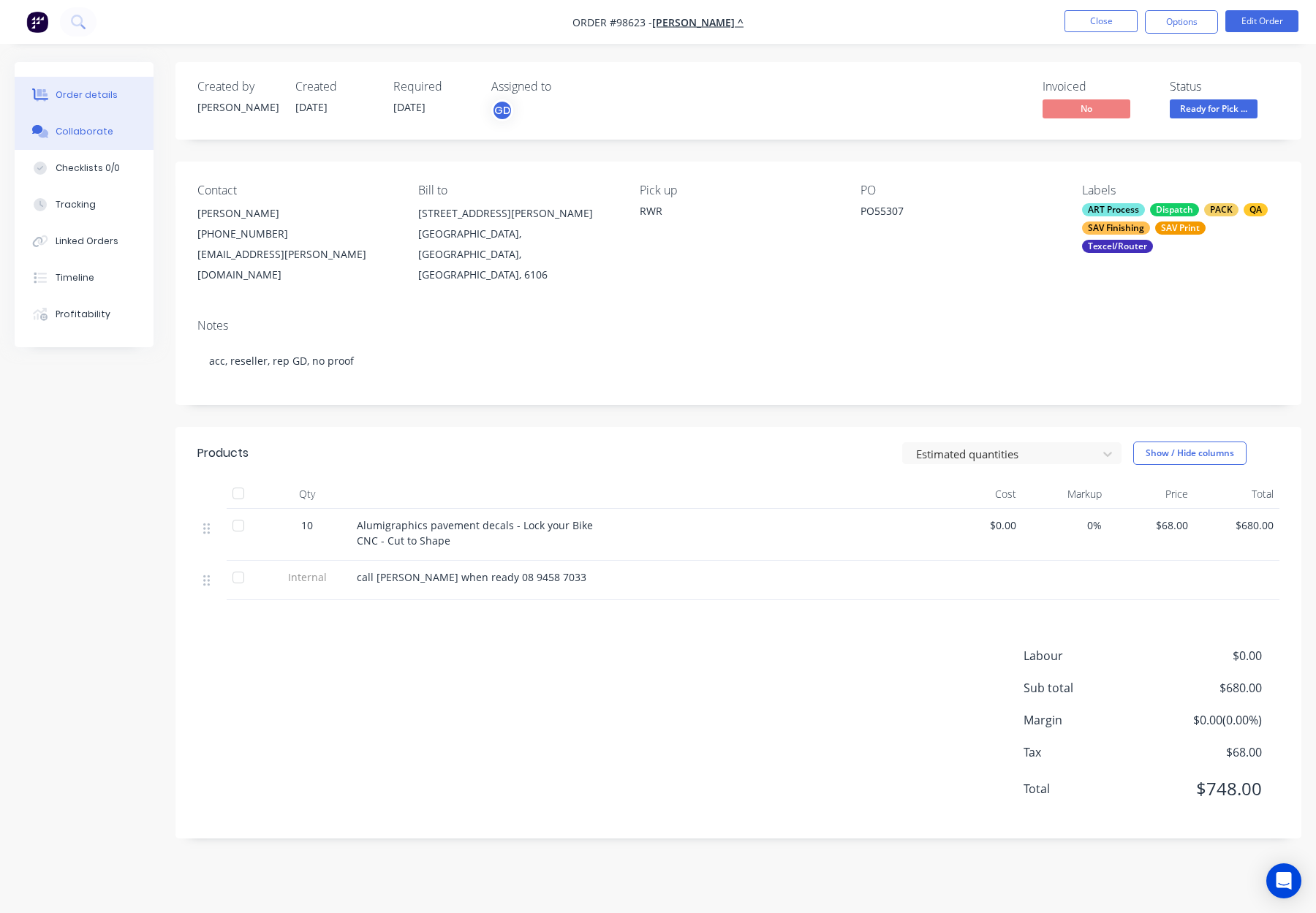
click at [75, 126] on div "Collaborate" at bounding box center [84, 131] width 58 height 13
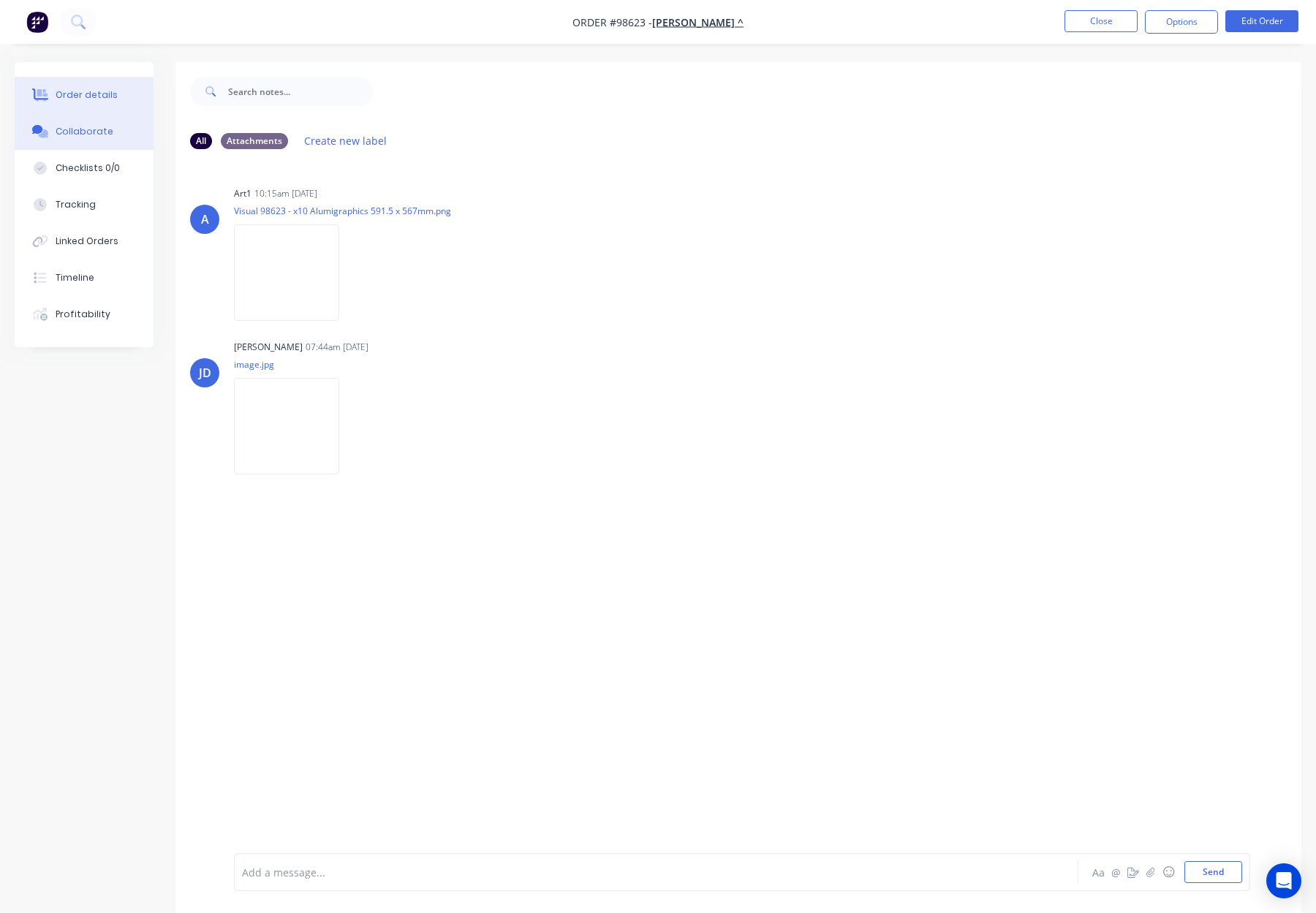
click at [79, 89] on div "Order details" at bounding box center [86, 94] width 63 height 13
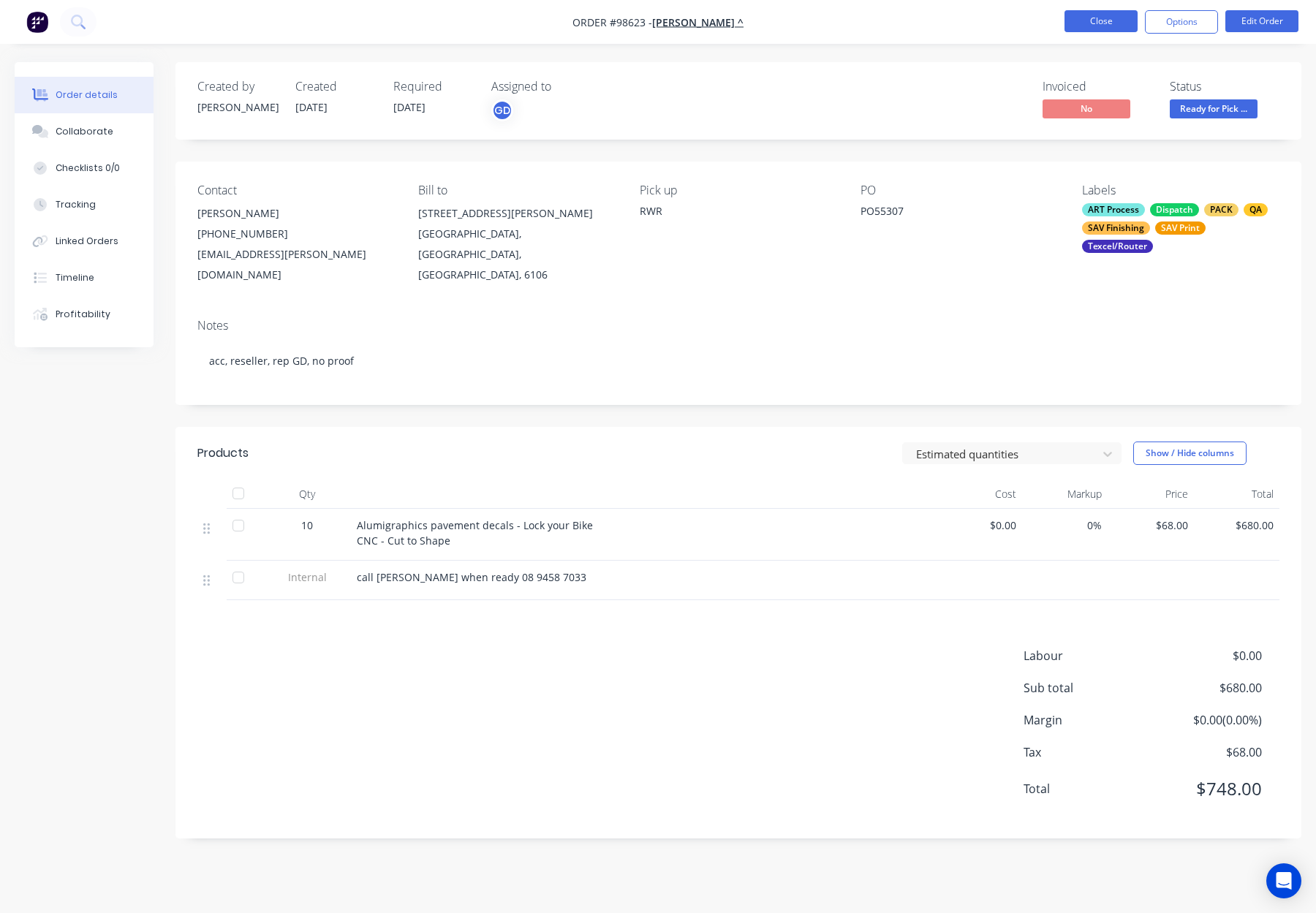
click at [1115, 24] on button "Close" at bounding box center [1101, 21] width 73 height 22
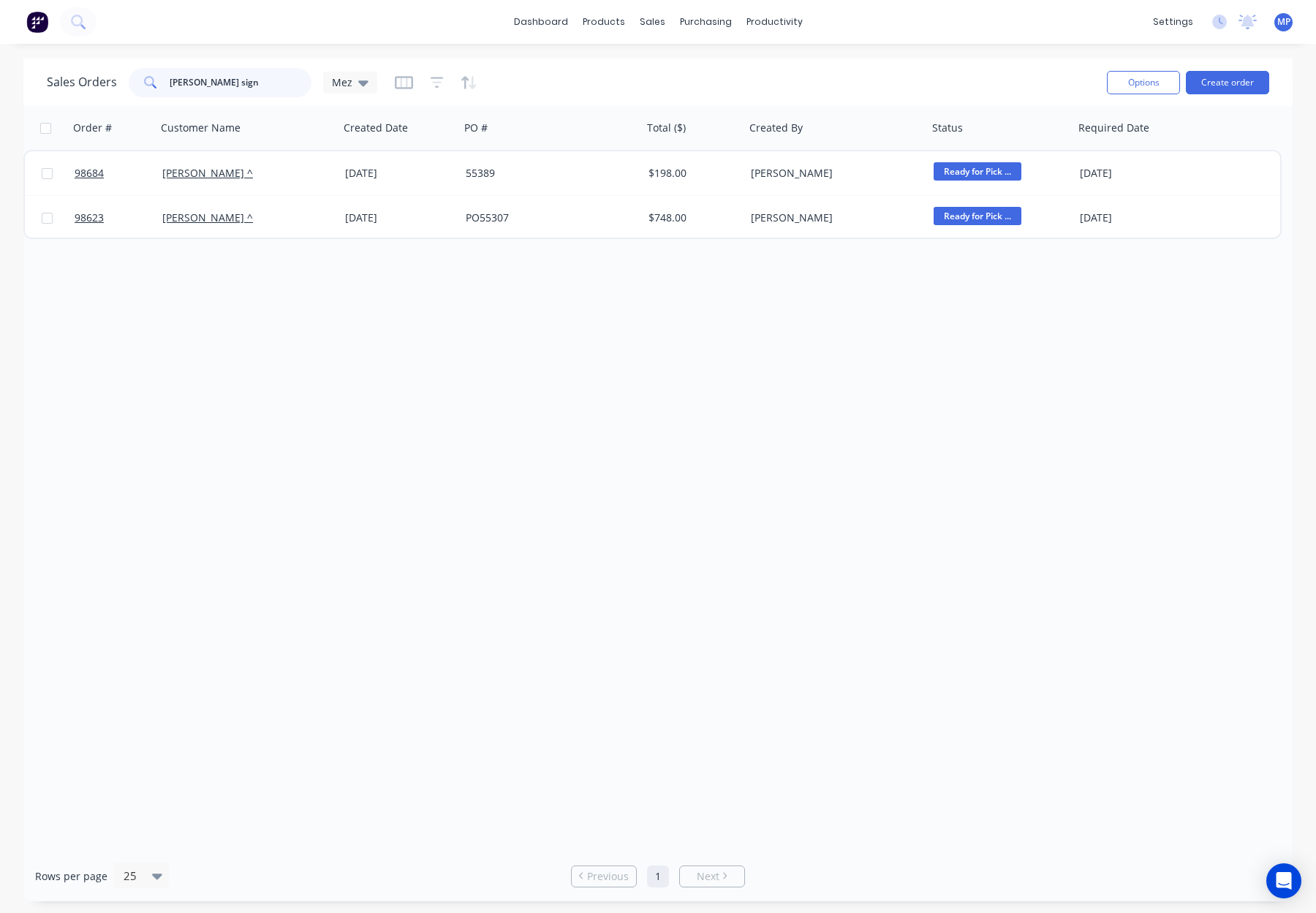
drag, startPoint x: 237, startPoint y: 81, endPoint x: 250, endPoint y: 91, distance: 16.4
click at [146, 80] on div "jason sign" at bounding box center [220, 81] width 183 height 29
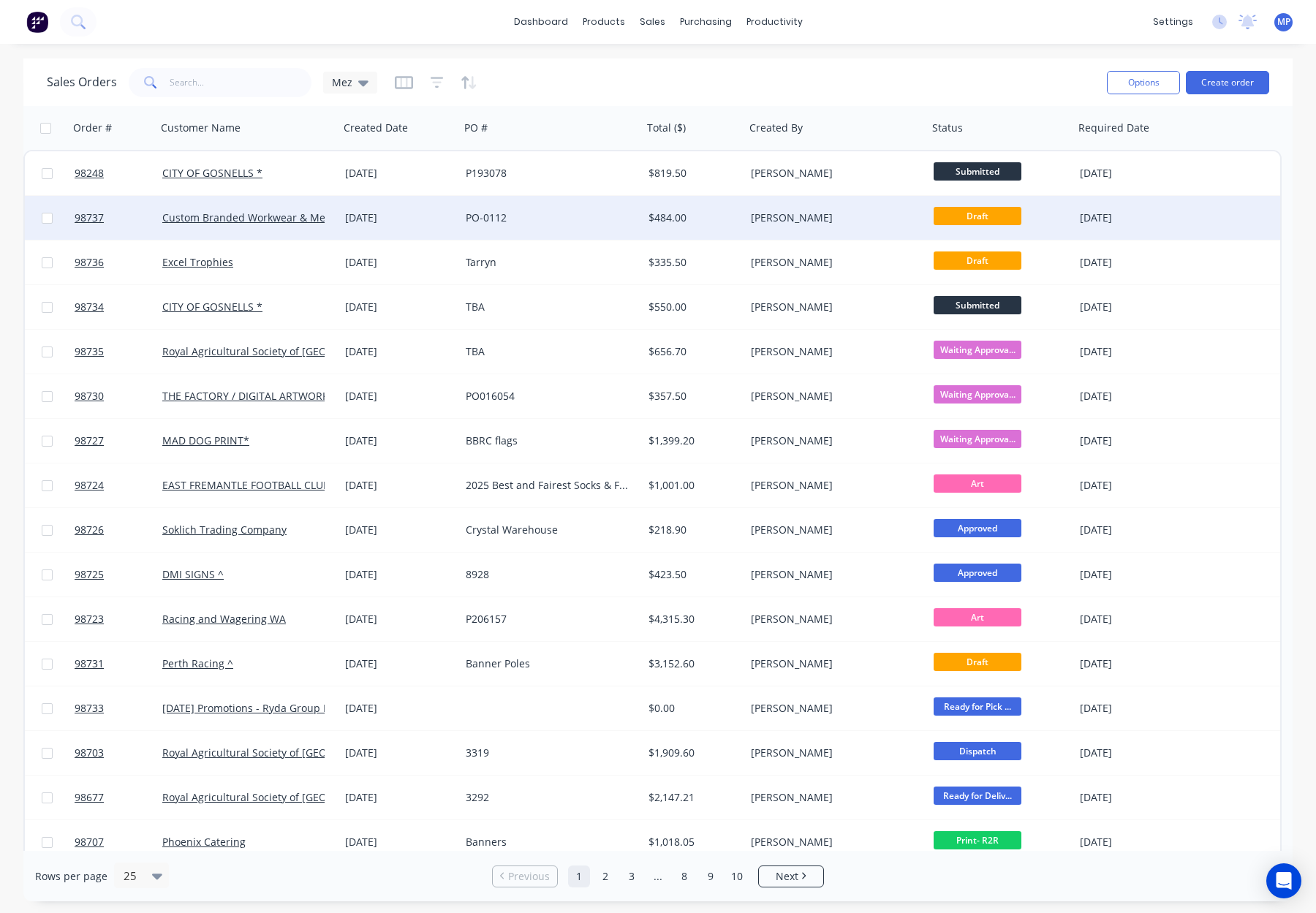
click at [564, 217] on div "PO-0112" at bounding box center [546, 217] width 162 height 15
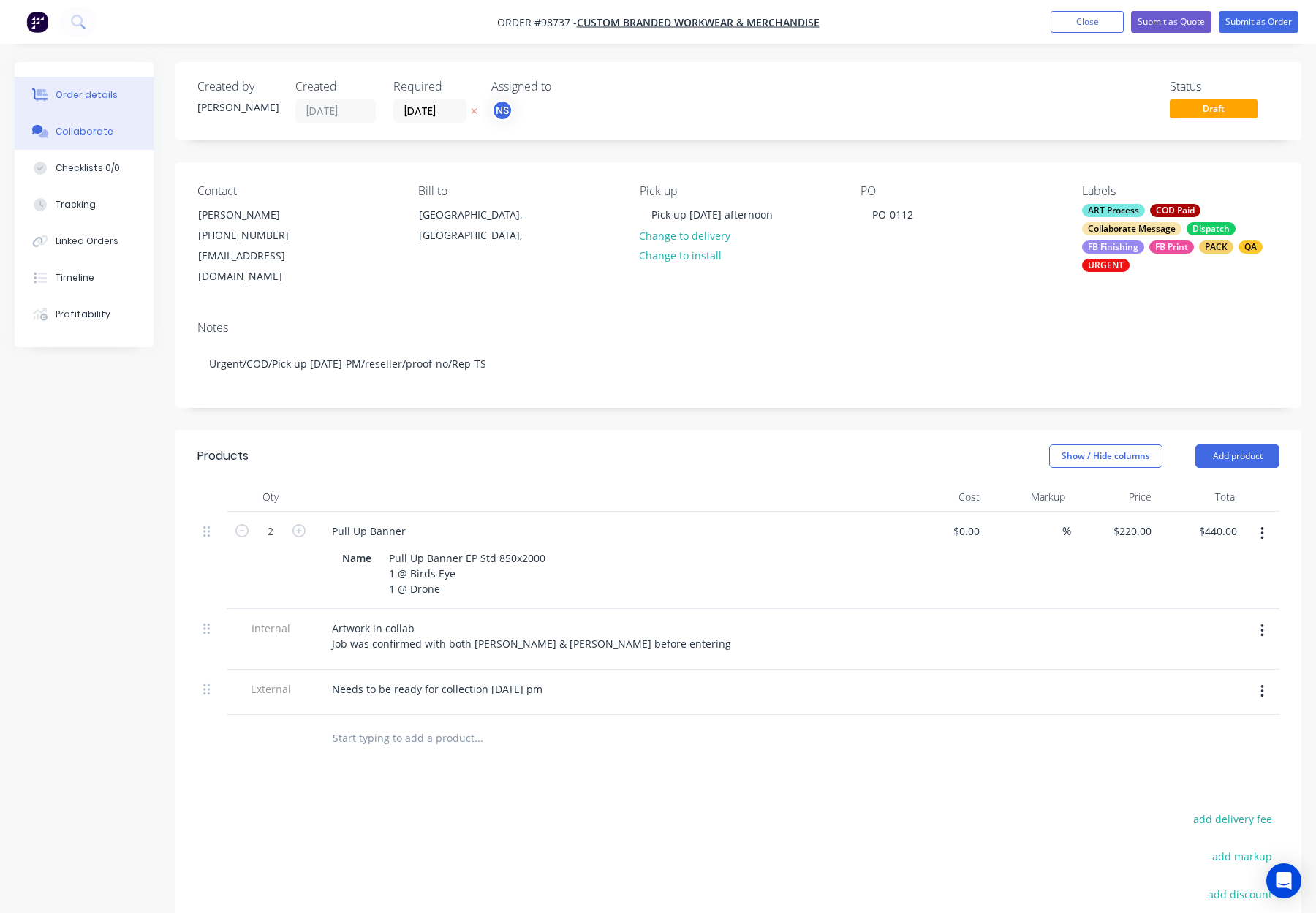
click at [93, 128] on div "Collaborate" at bounding box center [84, 131] width 58 height 13
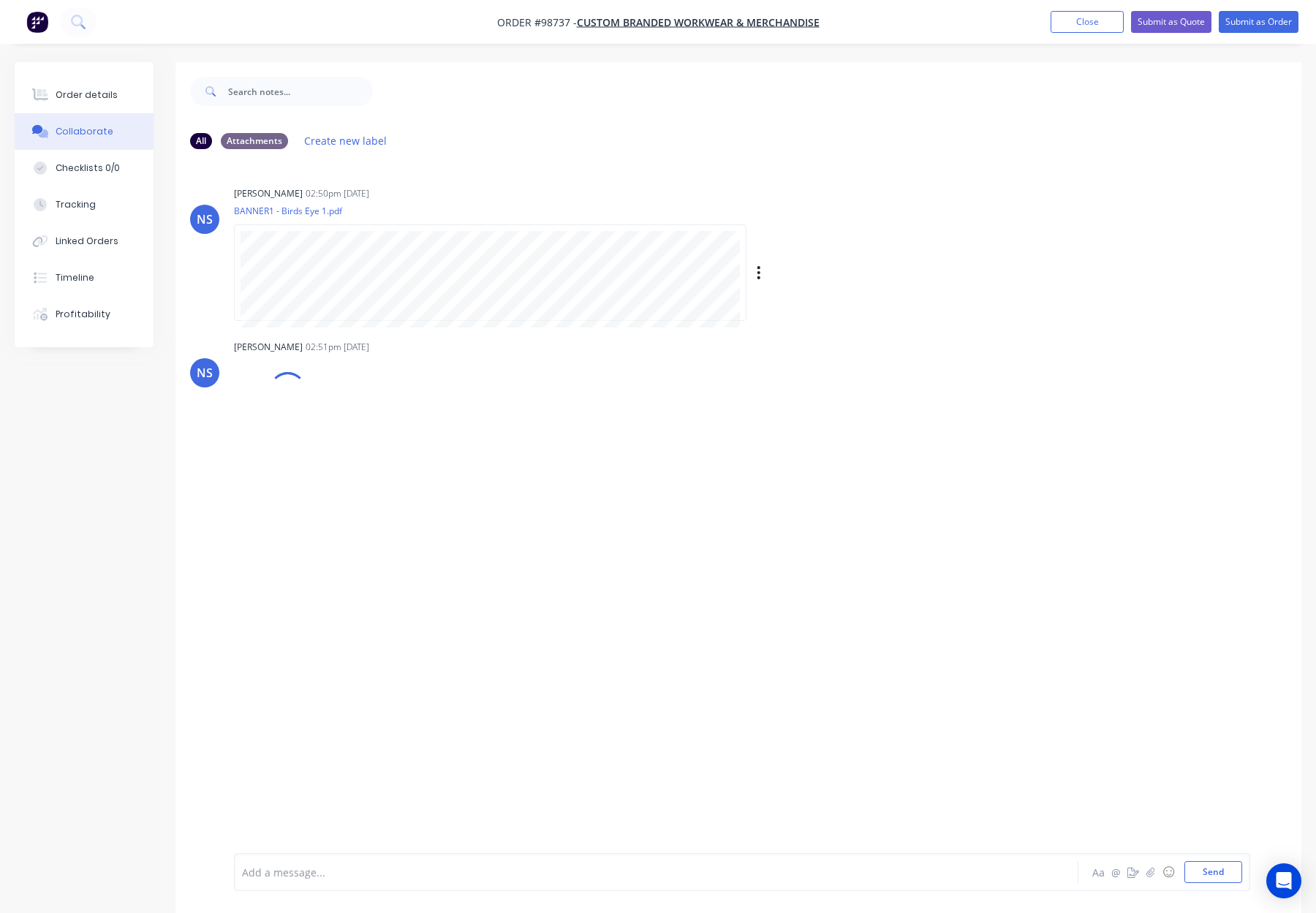
click at [767, 272] on div "Labels Download" at bounding box center [835, 272] width 165 height 21
click at [763, 275] on div "Labels Download" at bounding box center [835, 272] width 165 height 21
click at [759, 275] on icon "button" at bounding box center [758, 273] width 4 height 17
click at [822, 309] on button "Download" at bounding box center [855, 312] width 165 height 33
click at [759, 426] on icon "button" at bounding box center [758, 426] width 3 height 13
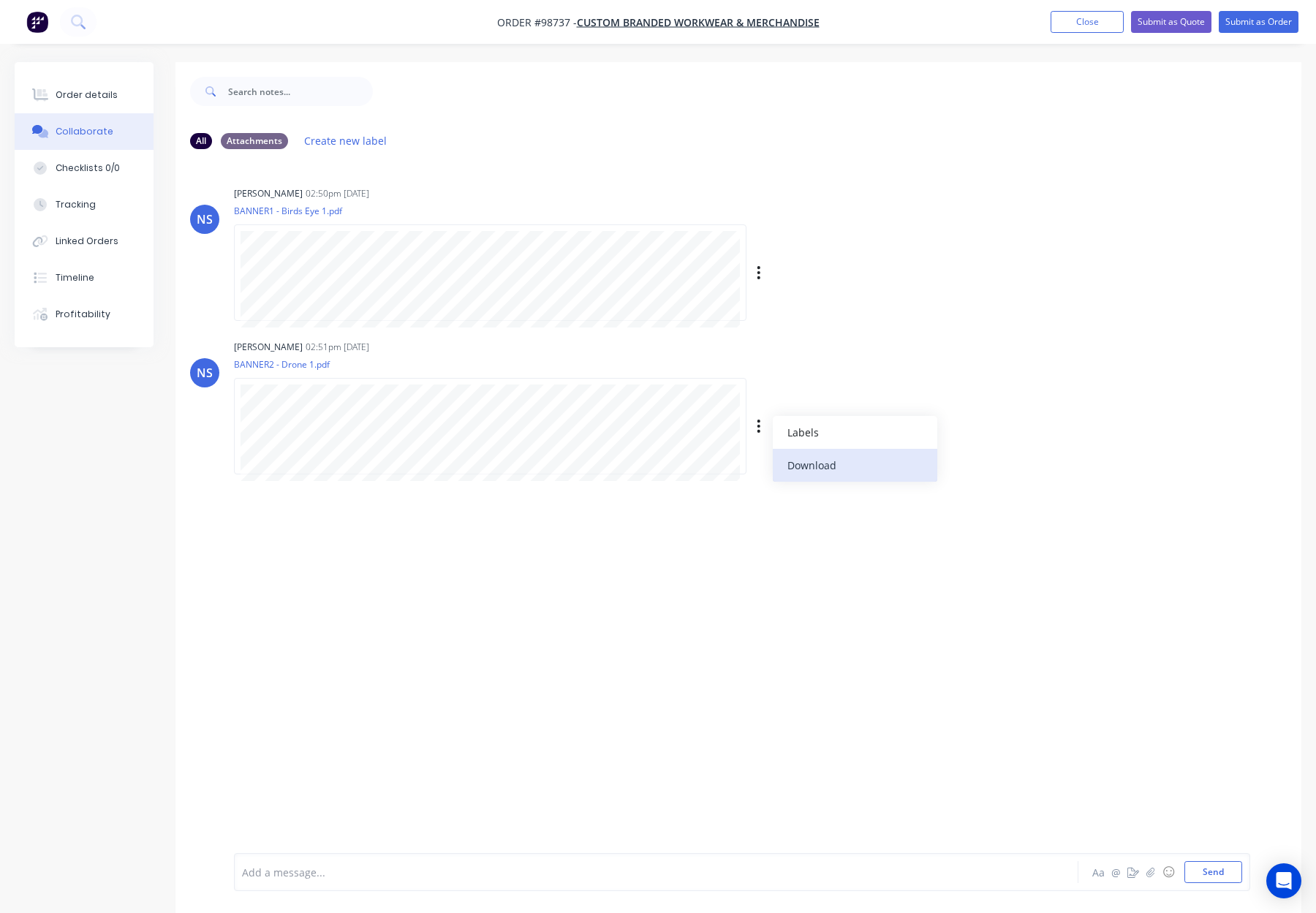
click at [803, 464] on button "Download" at bounding box center [855, 464] width 165 height 33
click at [101, 89] on div "Order details" at bounding box center [86, 94] width 63 height 13
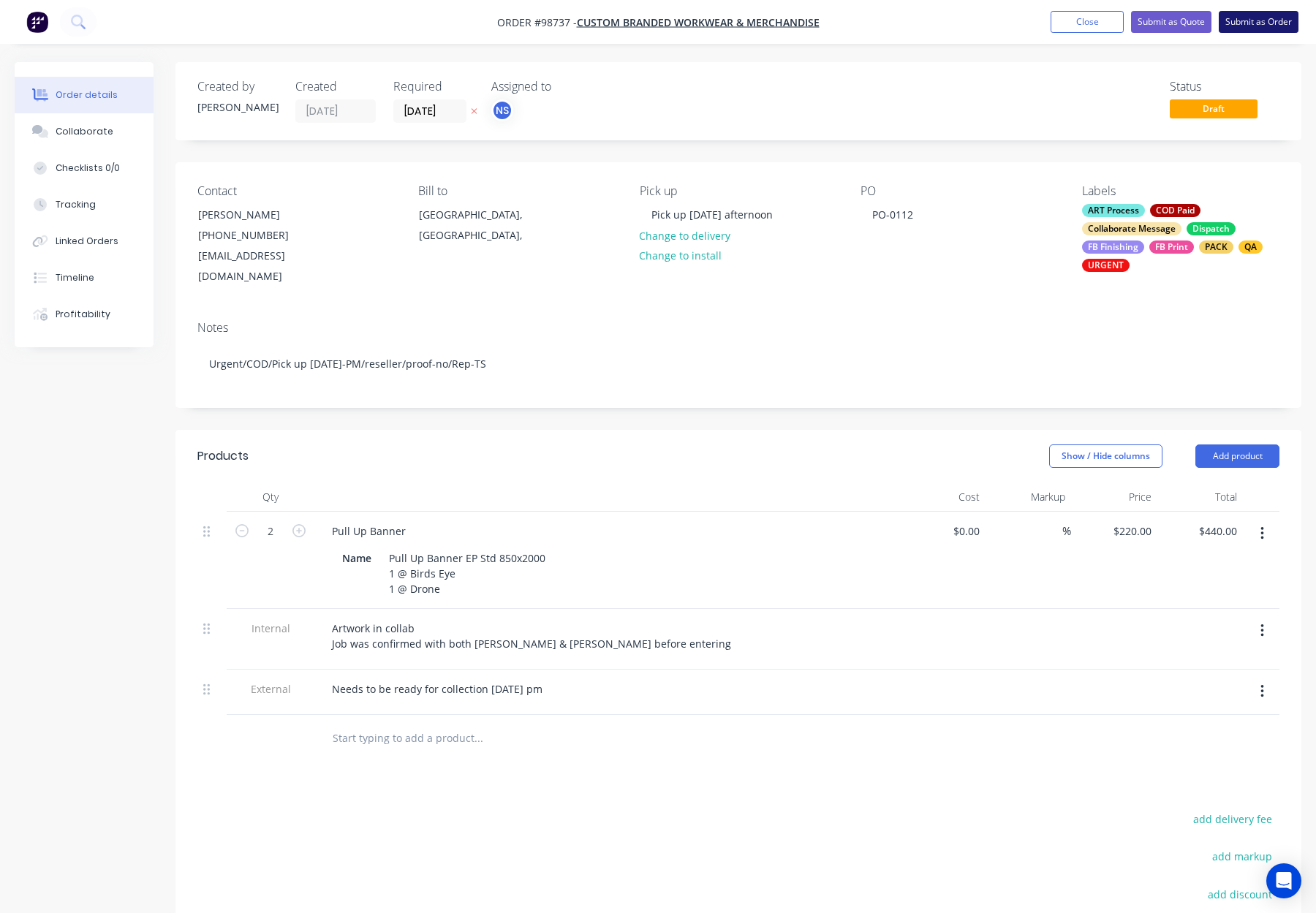
click at [1255, 24] on button "Submit as Order" at bounding box center [1258, 22] width 79 height 22
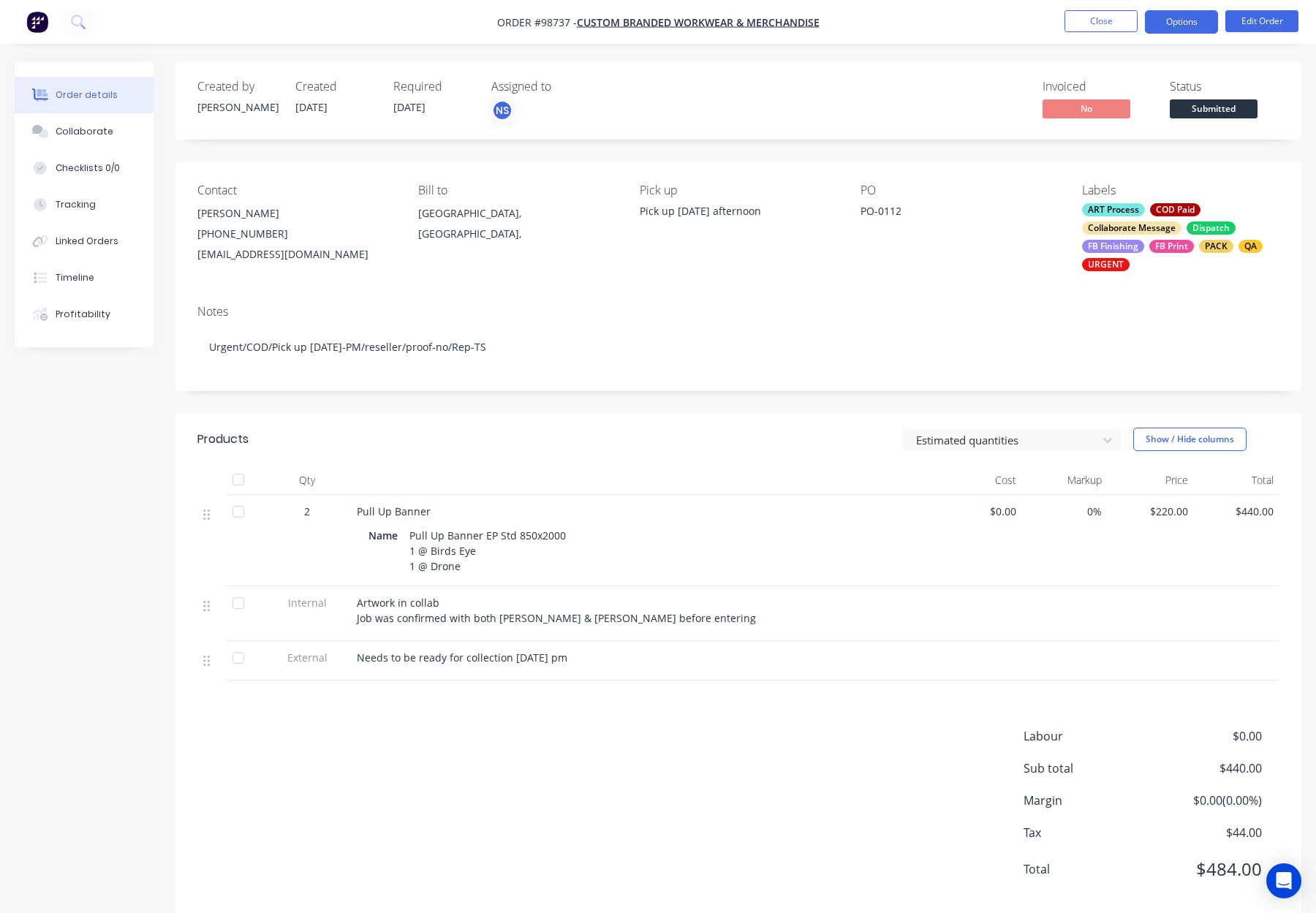
click at [1186, 21] on button "Options" at bounding box center [1181, 22] width 73 height 24
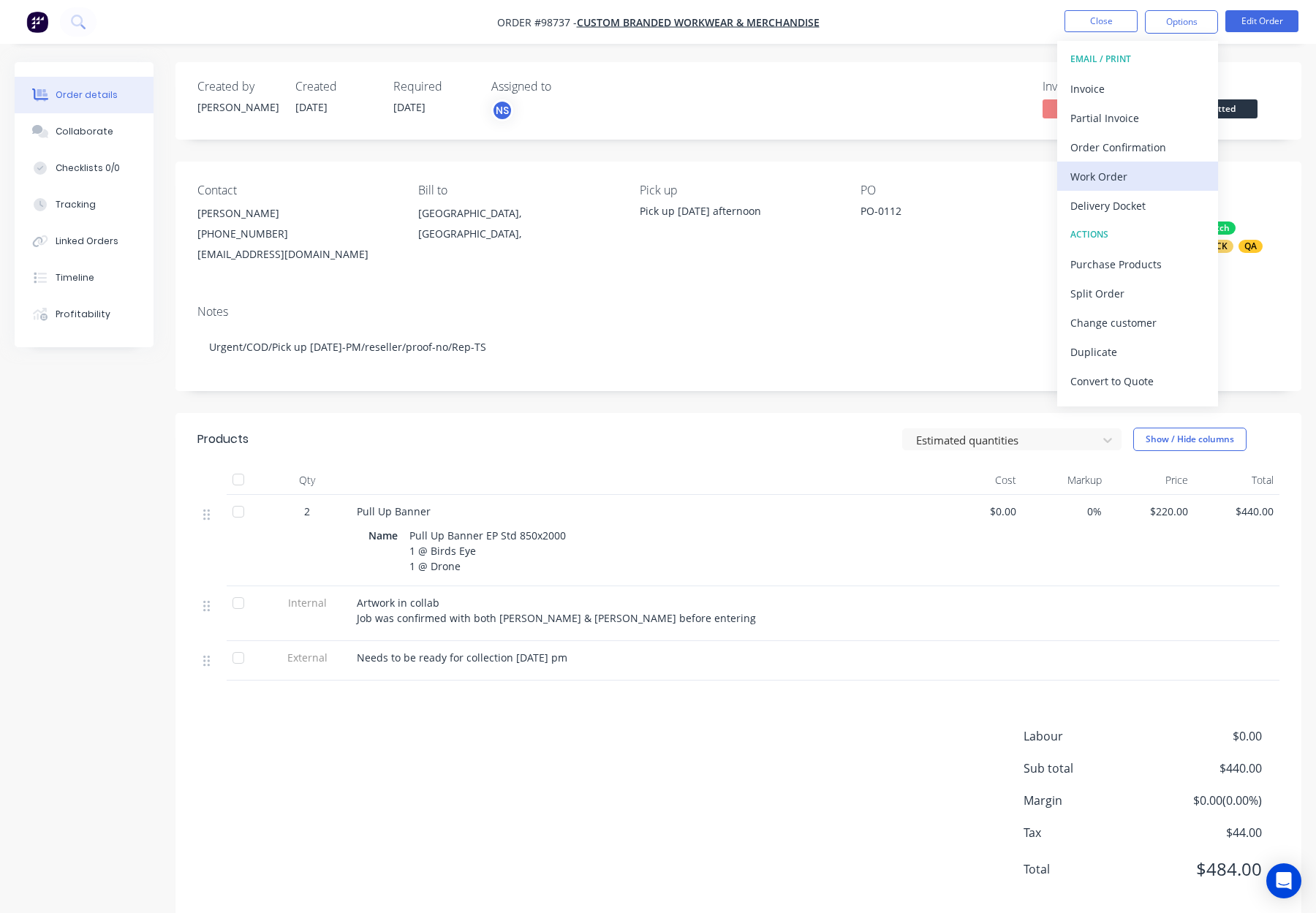
click at [1107, 174] on div "Work Order" at bounding box center [1136, 176] width 134 height 21
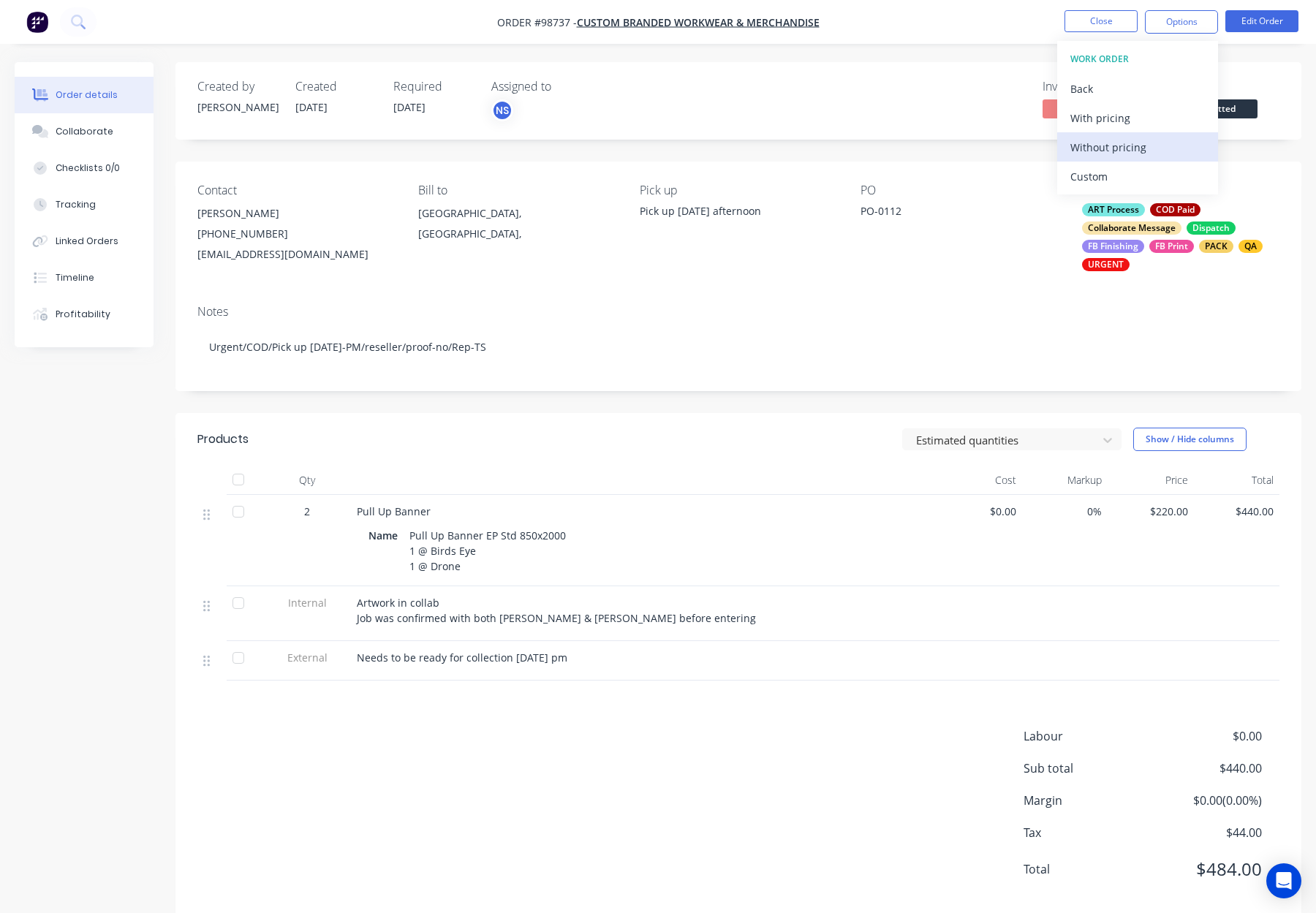
click at [1119, 144] on div "Without pricing" at bounding box center [1136, 147] width 134 height 21
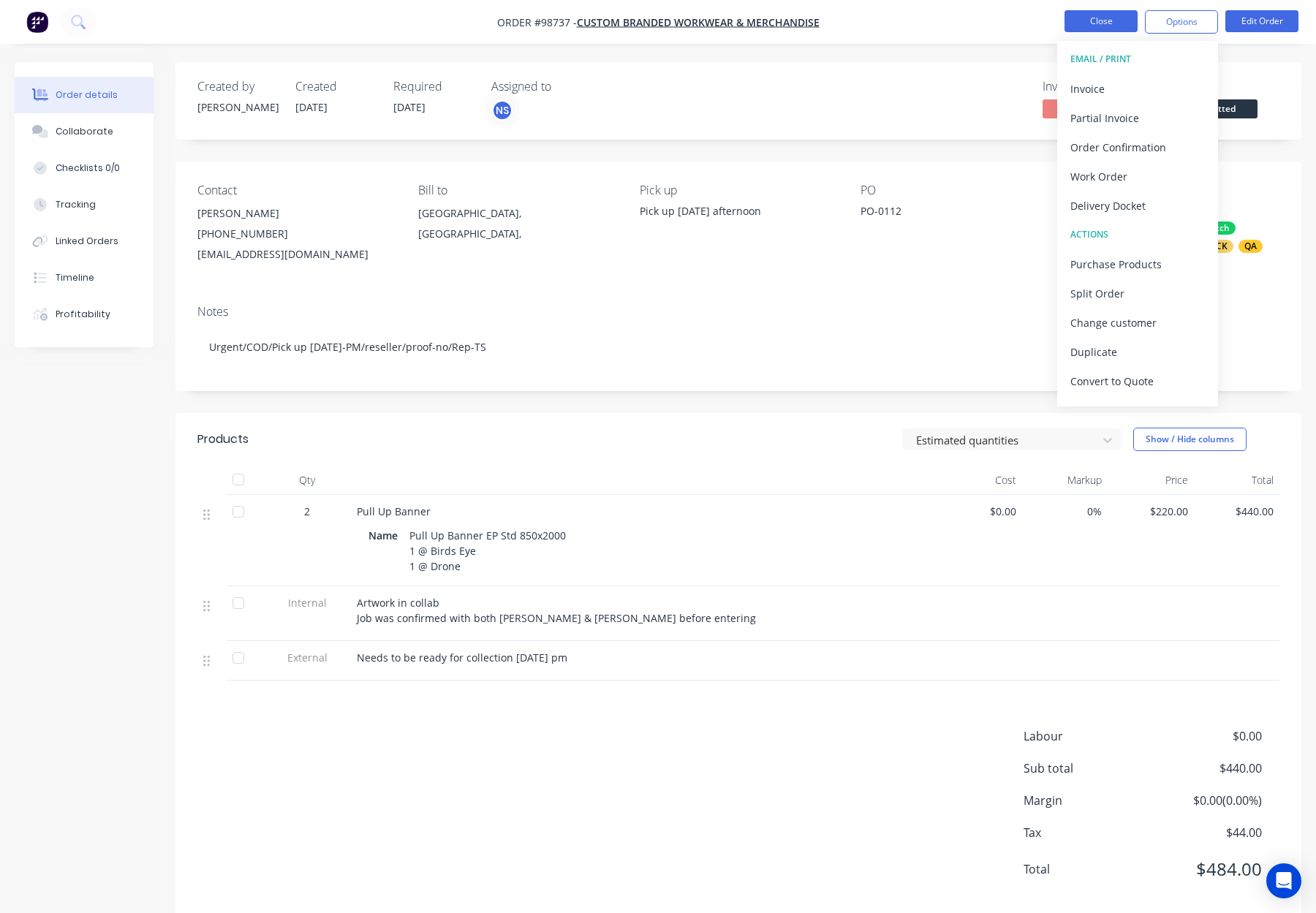
click at [1106, 24] on button "Close" at bounding box center [1101, 21] width 73 height 22
